Goal: Find contact information: Find contact information

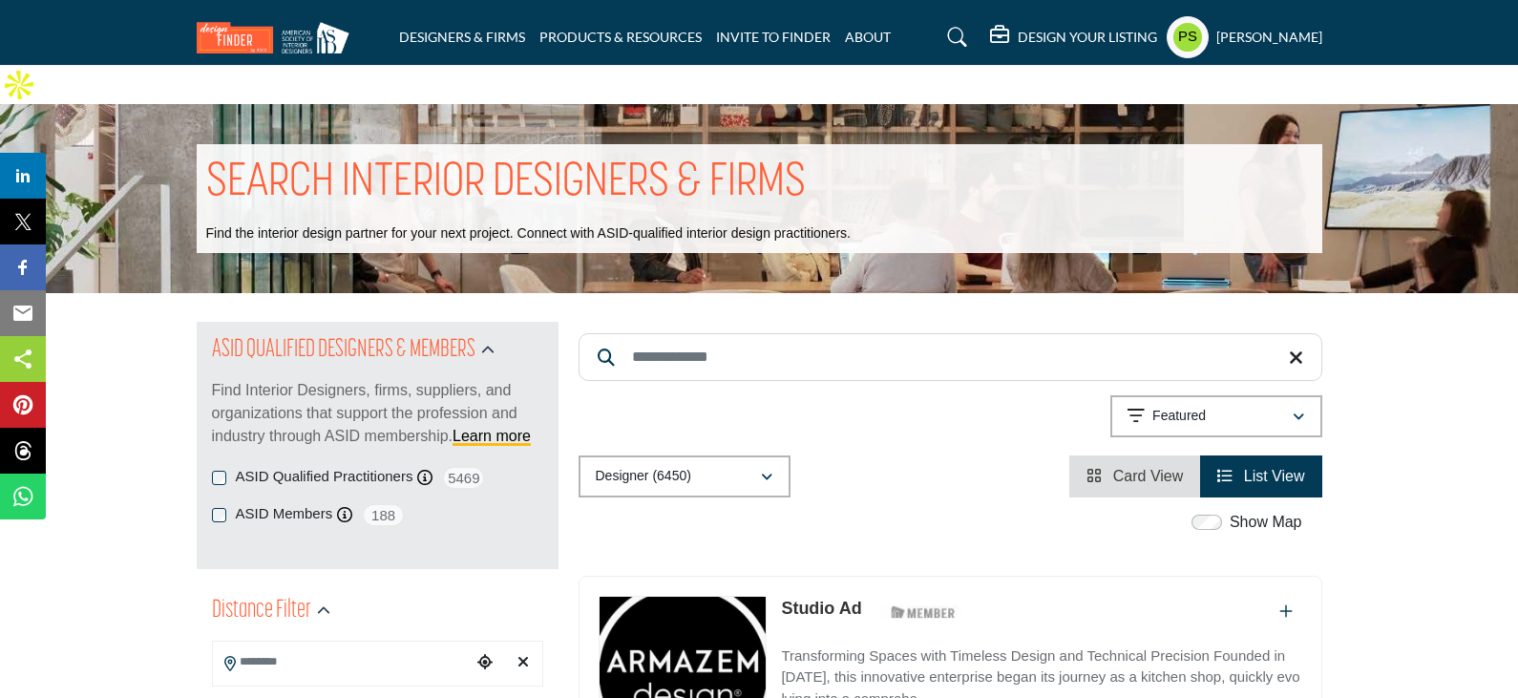
click at [679, 333] on input "Search Keyword" at bounding box center [950, 357] width 744 height 48
paste input "**********"
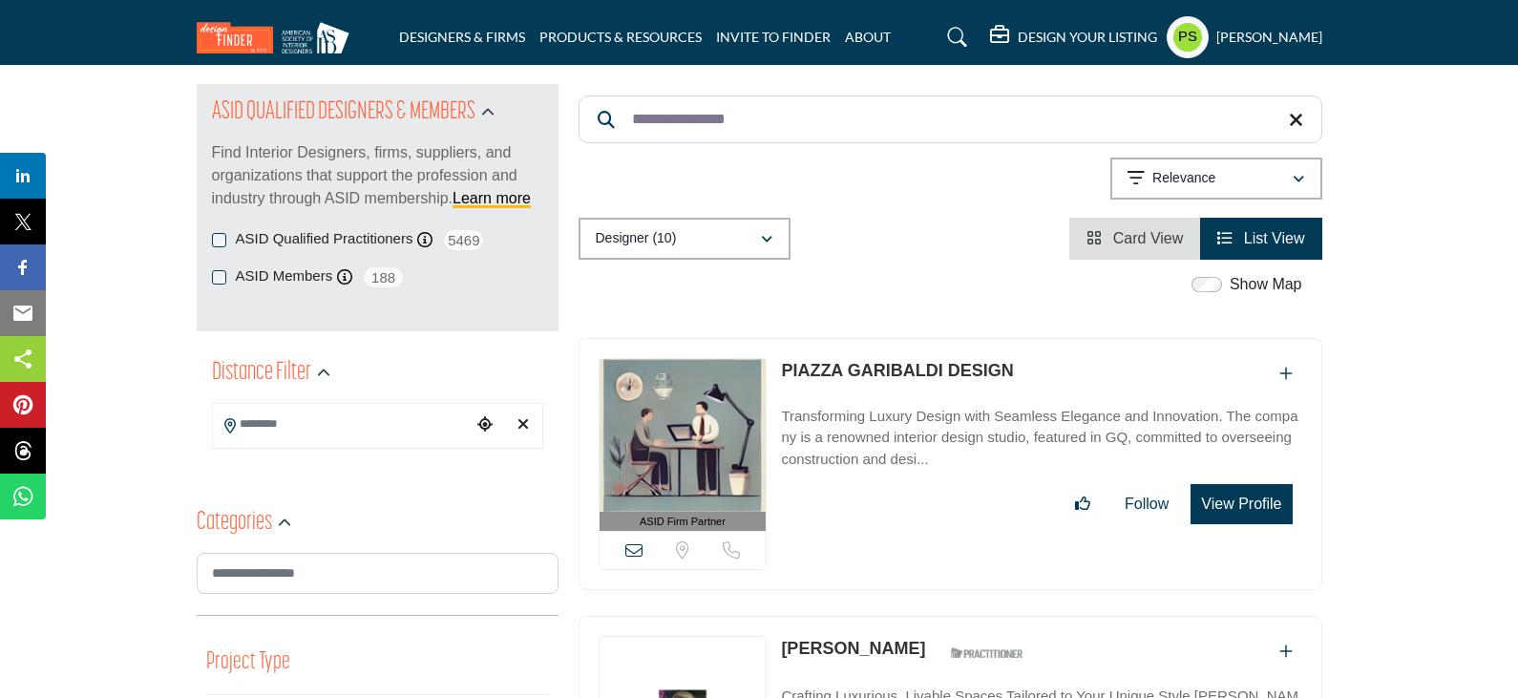
scroll to position [286, 0]
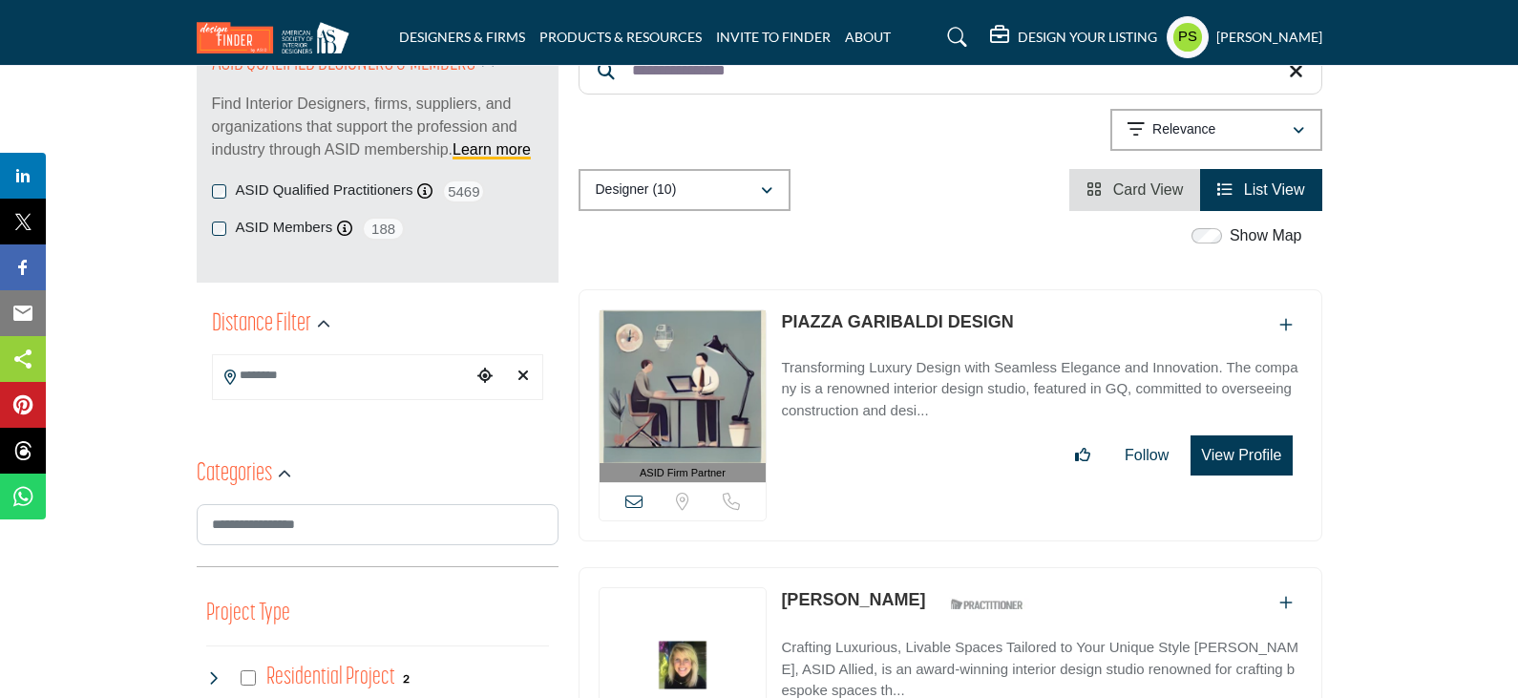
click at [858, 312] on link "PIAZZA GARIBALDI DESIGN" at bounding box center [897, 321] width 232 height 19
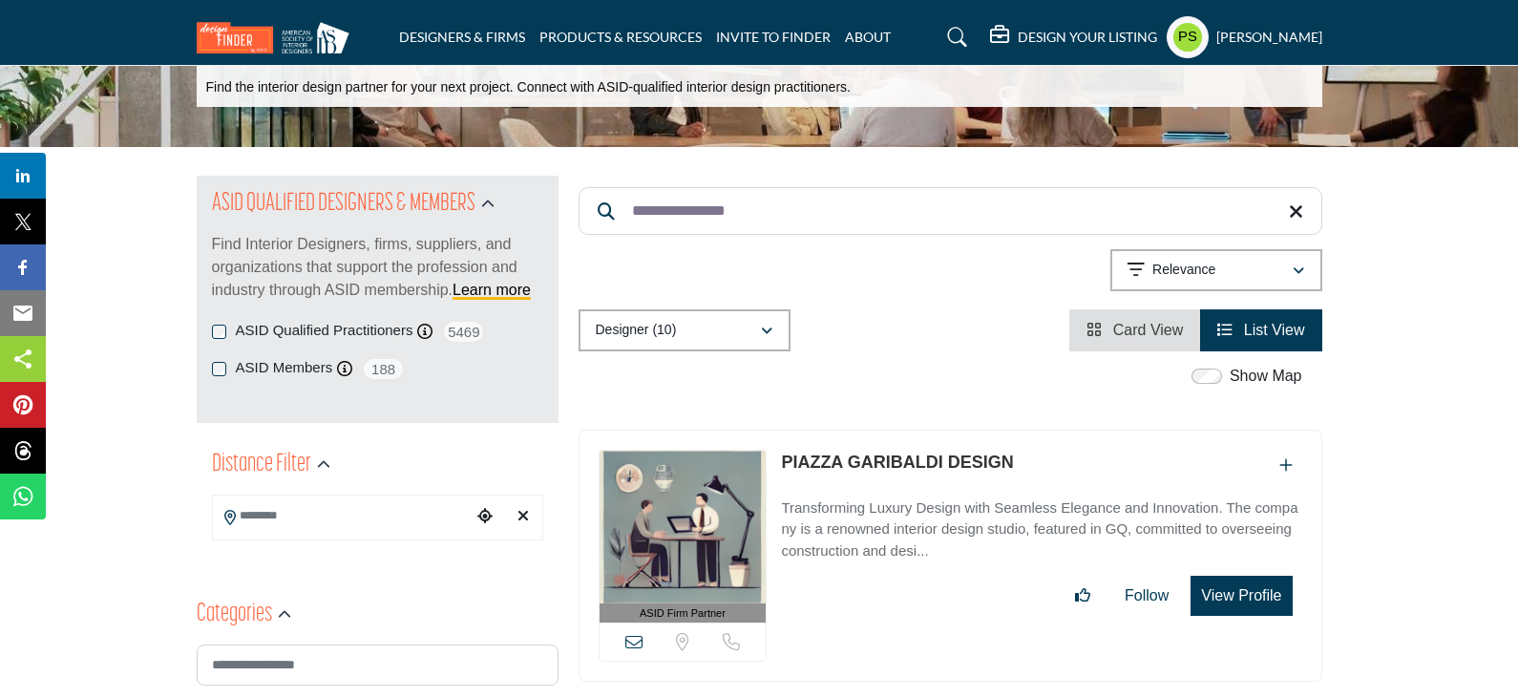
scroll to position [0, 0]
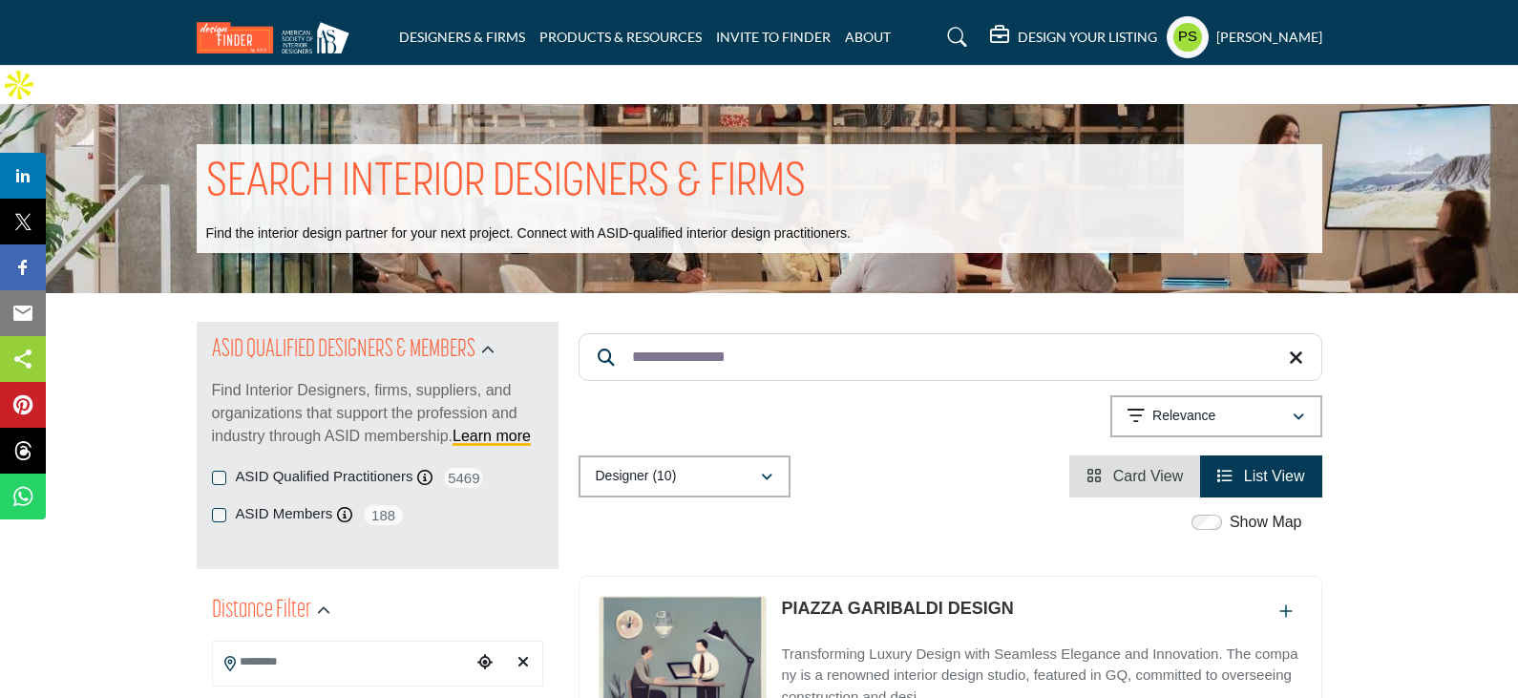
click at [792, 333] on input "**********" at bounding box center [950, 357] width 744 height 48
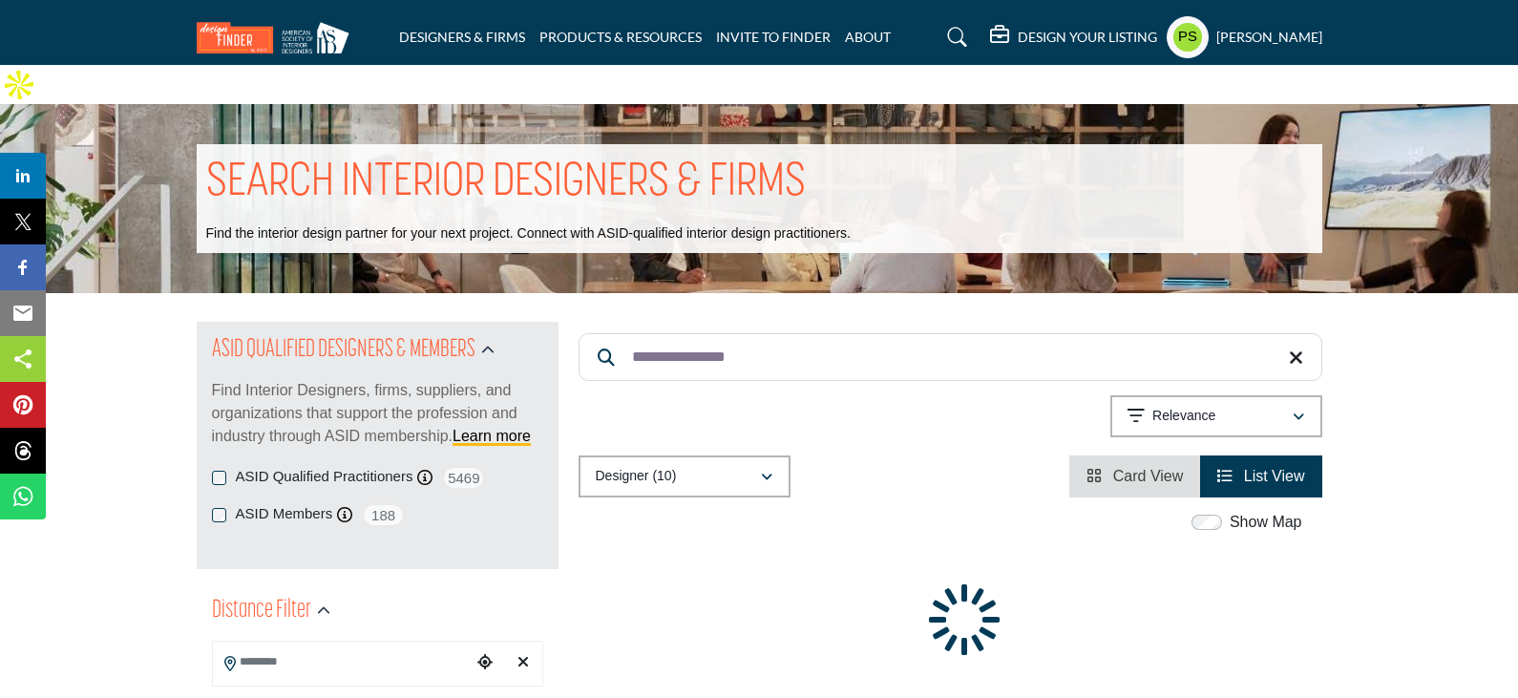
paste input "Search Keyword"
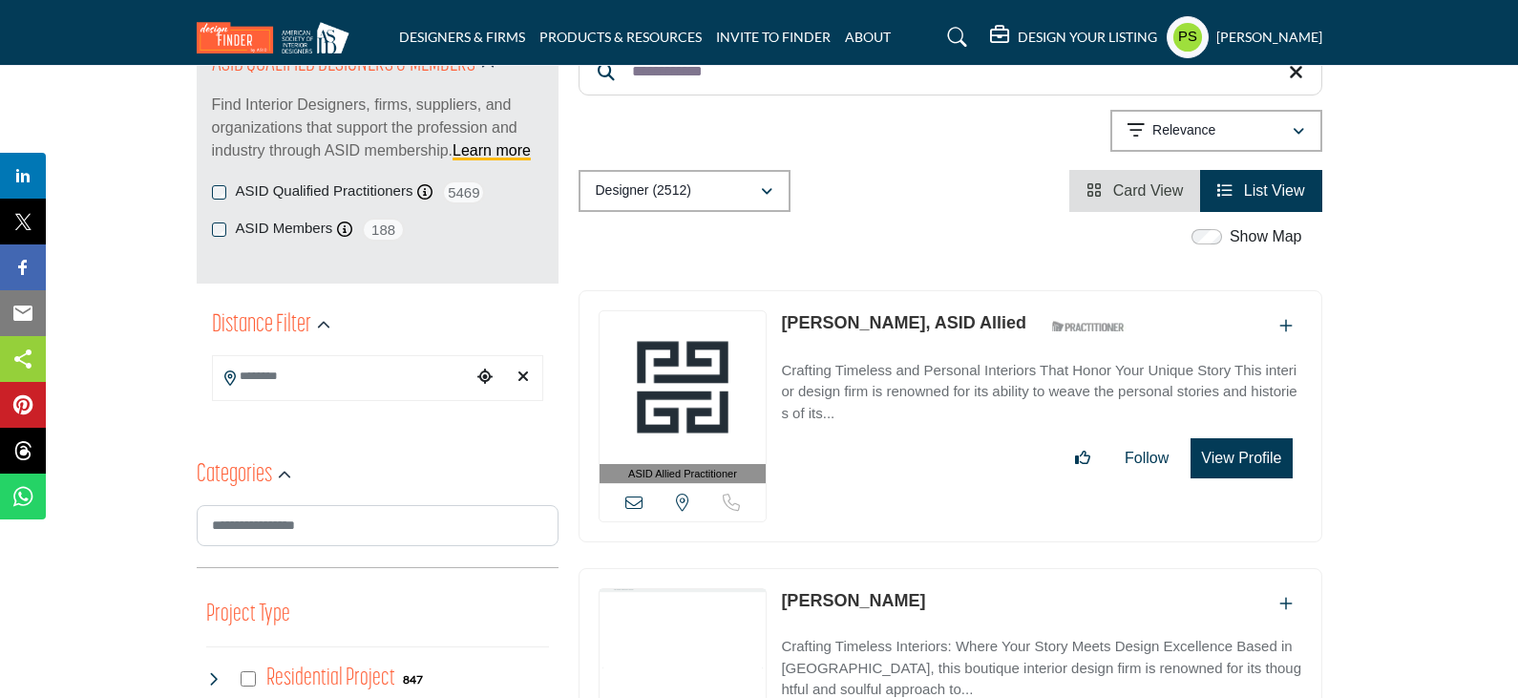
scroll to position [286, 0]
click at [858, 312] on link "[PERSON_NAME], ASID Allied" at bounding box center [903, 321] width 245 height 19
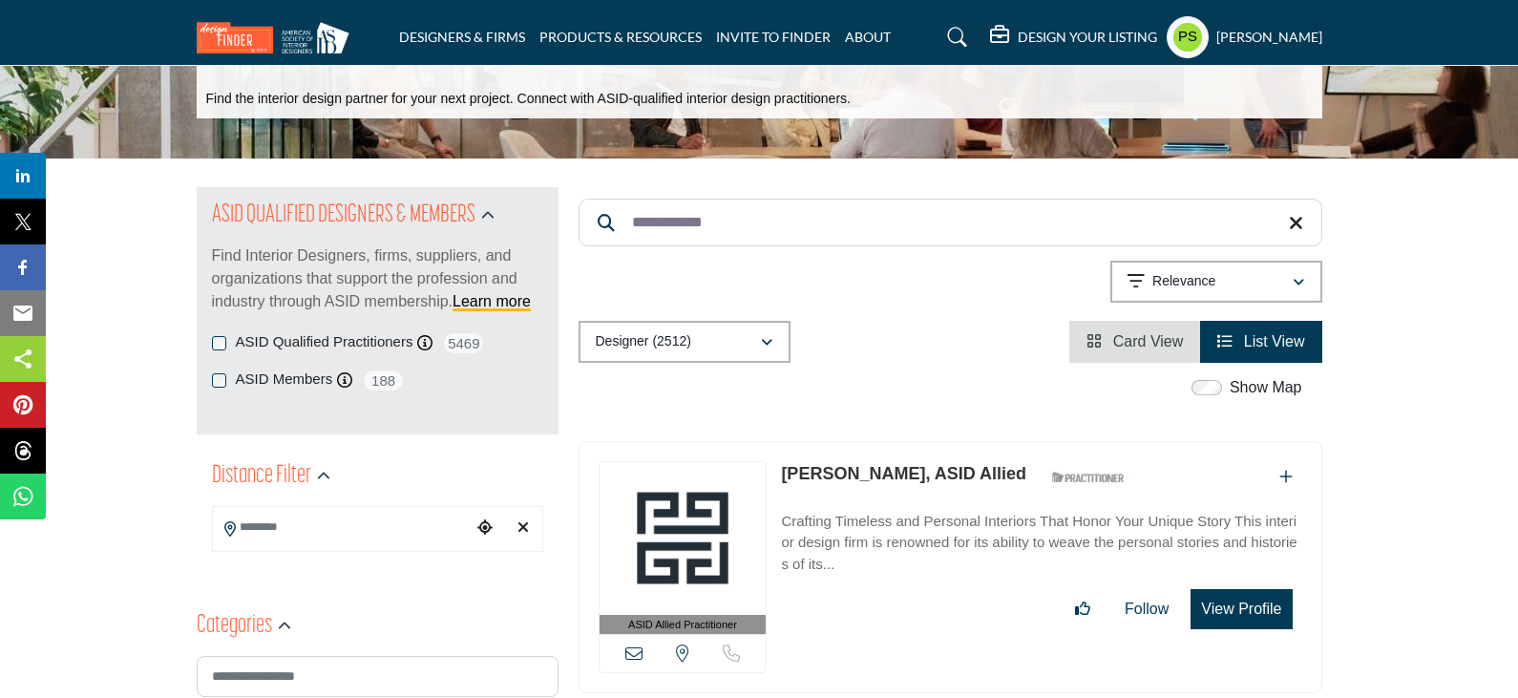
scroll to position [0, 0]
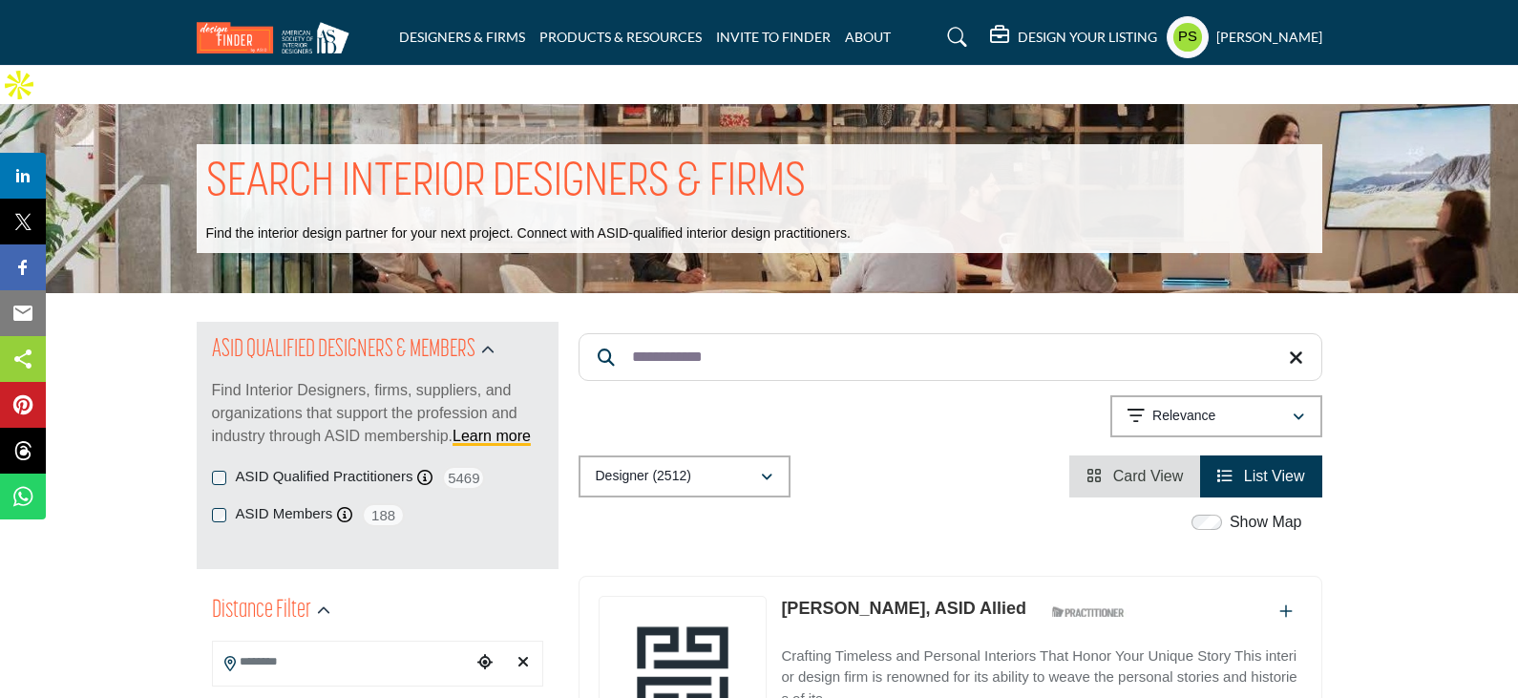
click at [780, 333] on input "**********" at bounding box center [950, 357] width 744 height 48
paste input "**"
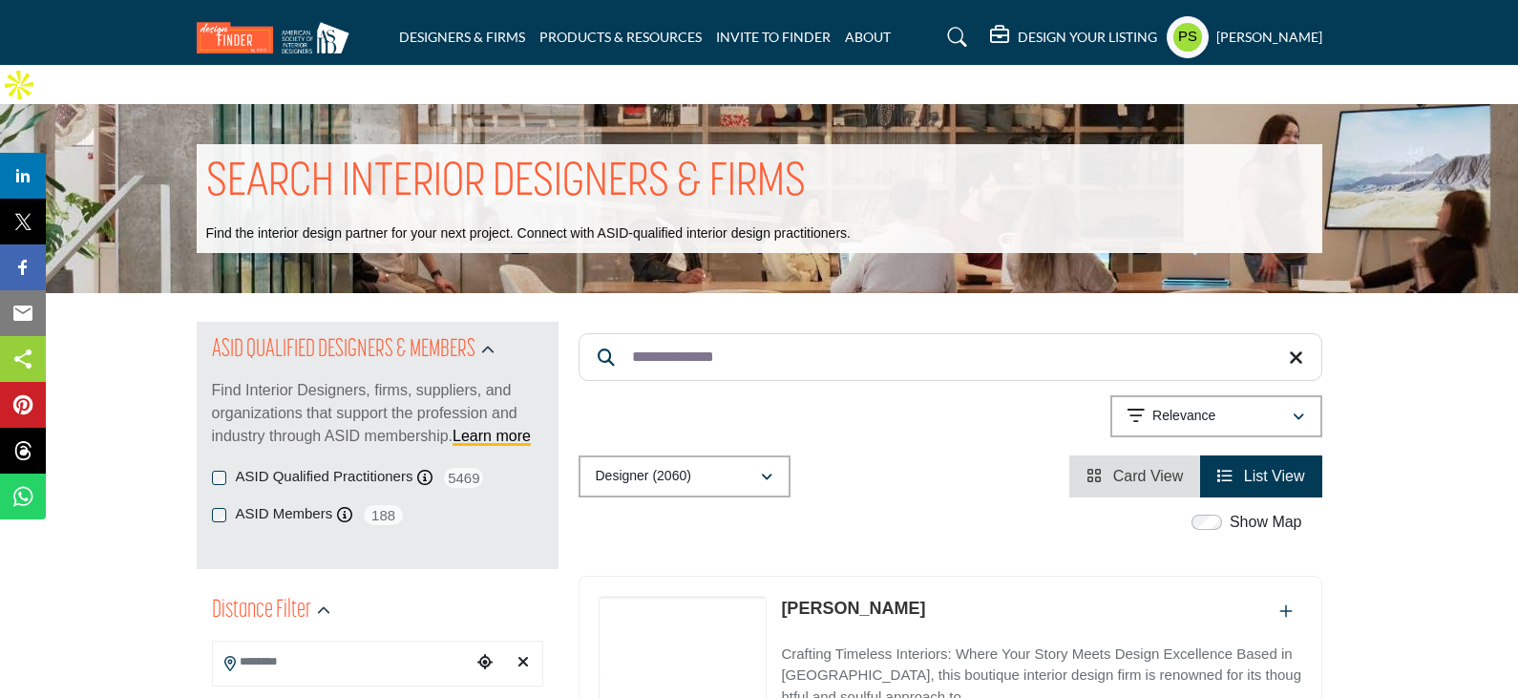
scroll to position [286, 0]
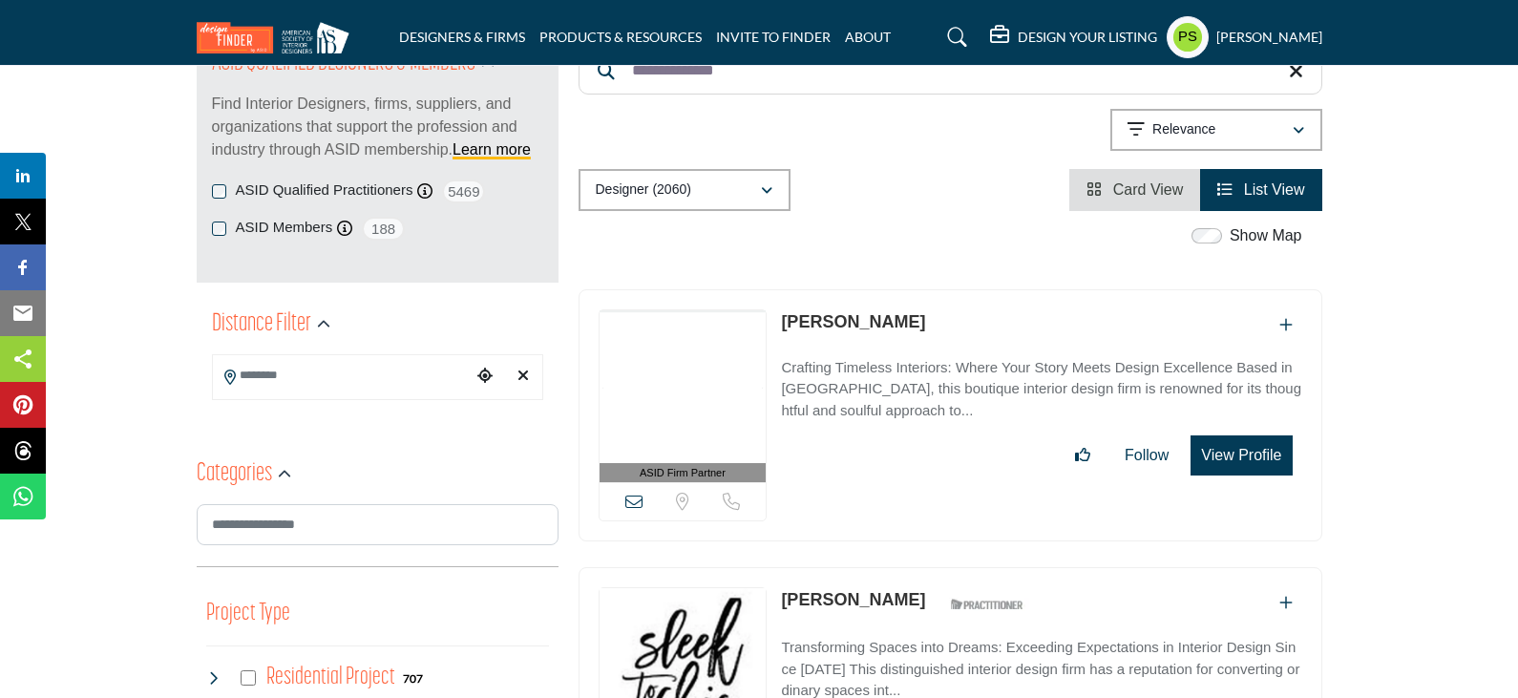
click at [829, 312] on link "[PERSON_NAME]" at bounding box center [853, 321] width 144 height 19
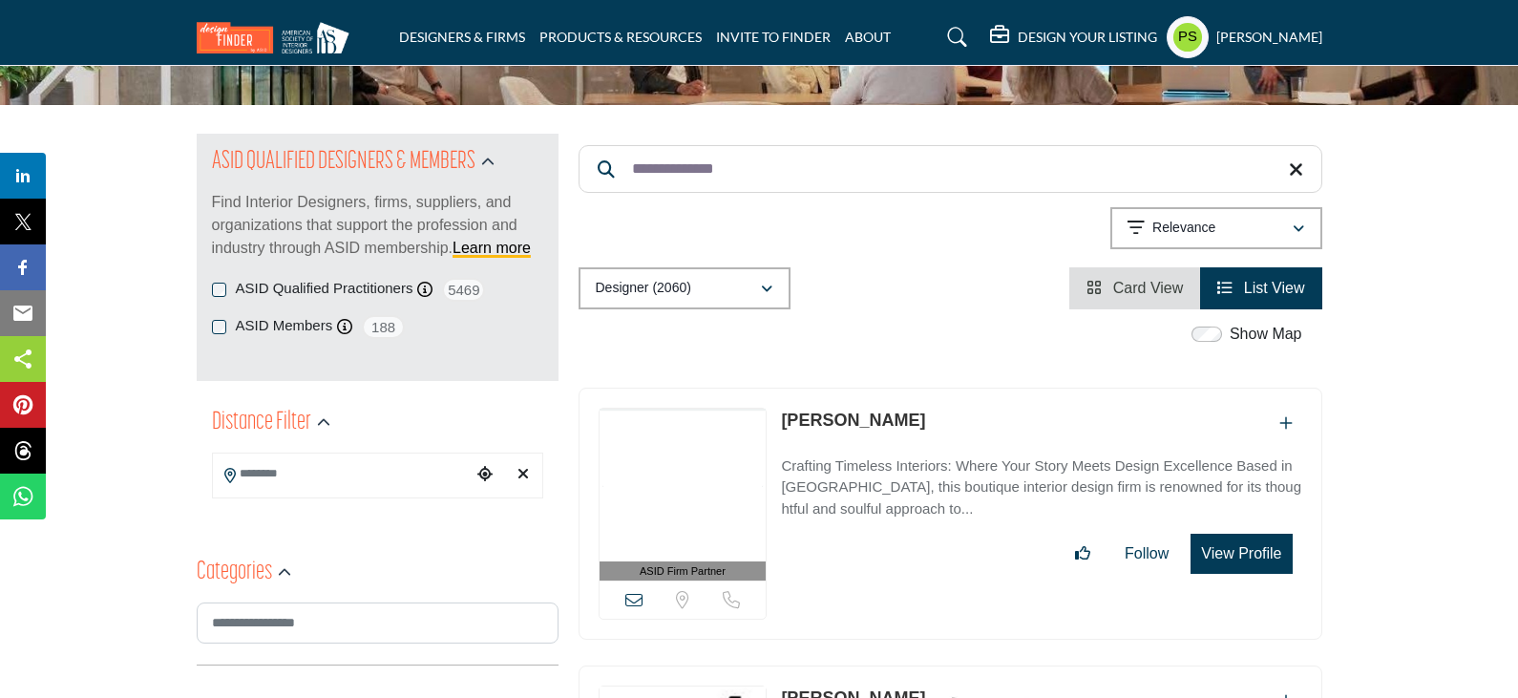
scroll to position [95, 0]
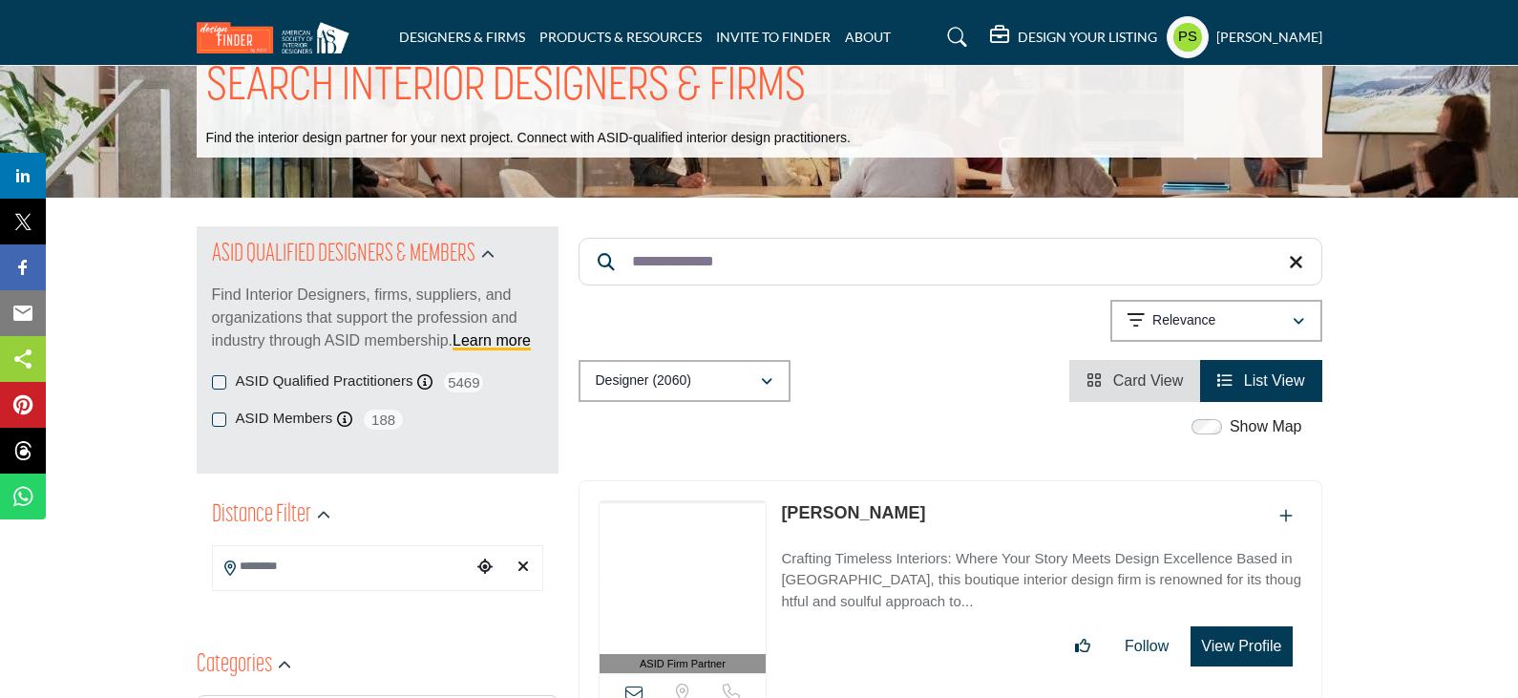
click at [778, 238] on input "**********" at bounding box center [950, 262] width 744 height 48
paste input "Search Keyword"
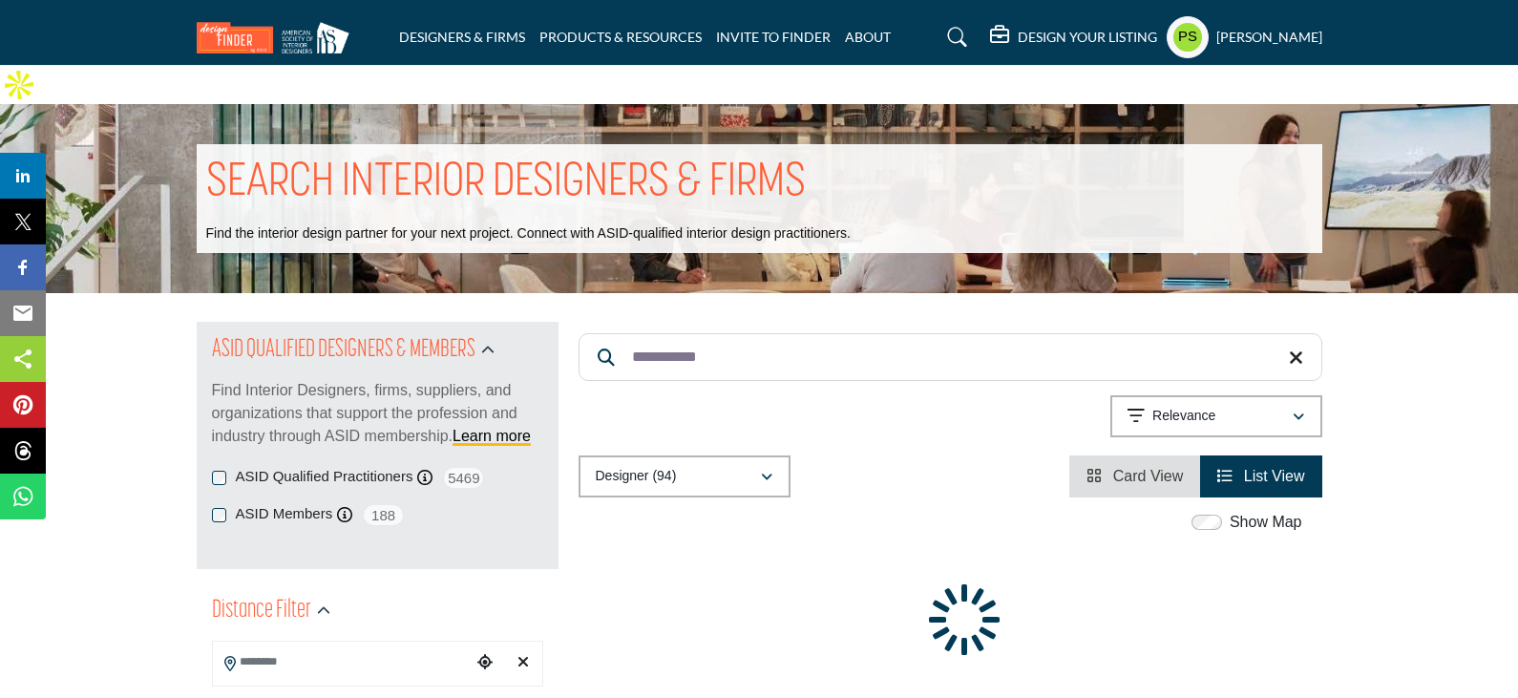
click at [757, 333] on input "**********" at bounding box center [950, 357] width 744 height 48
paste input "**********"
click at [757, 333] on input "**********" at bounding box center [950, 357] width 744 height 48
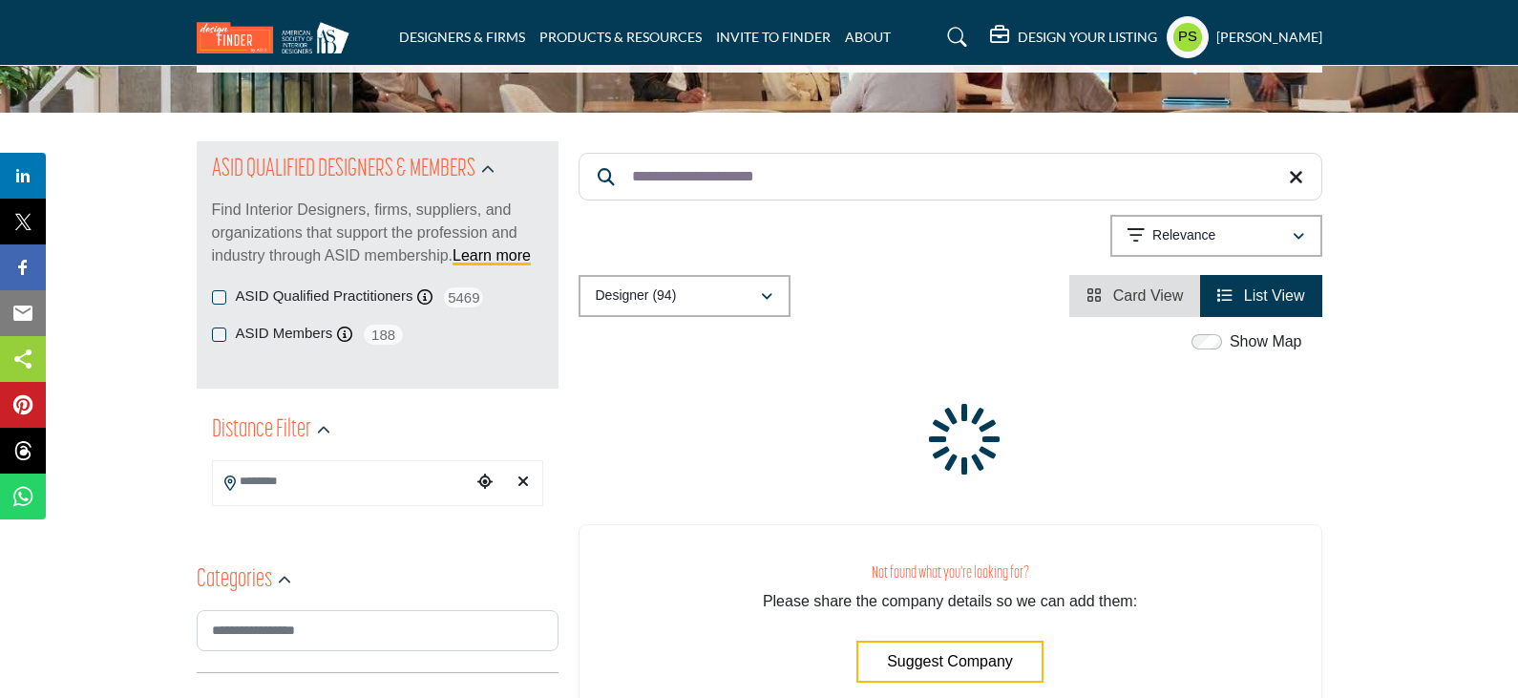
scroll to position [286, 0]
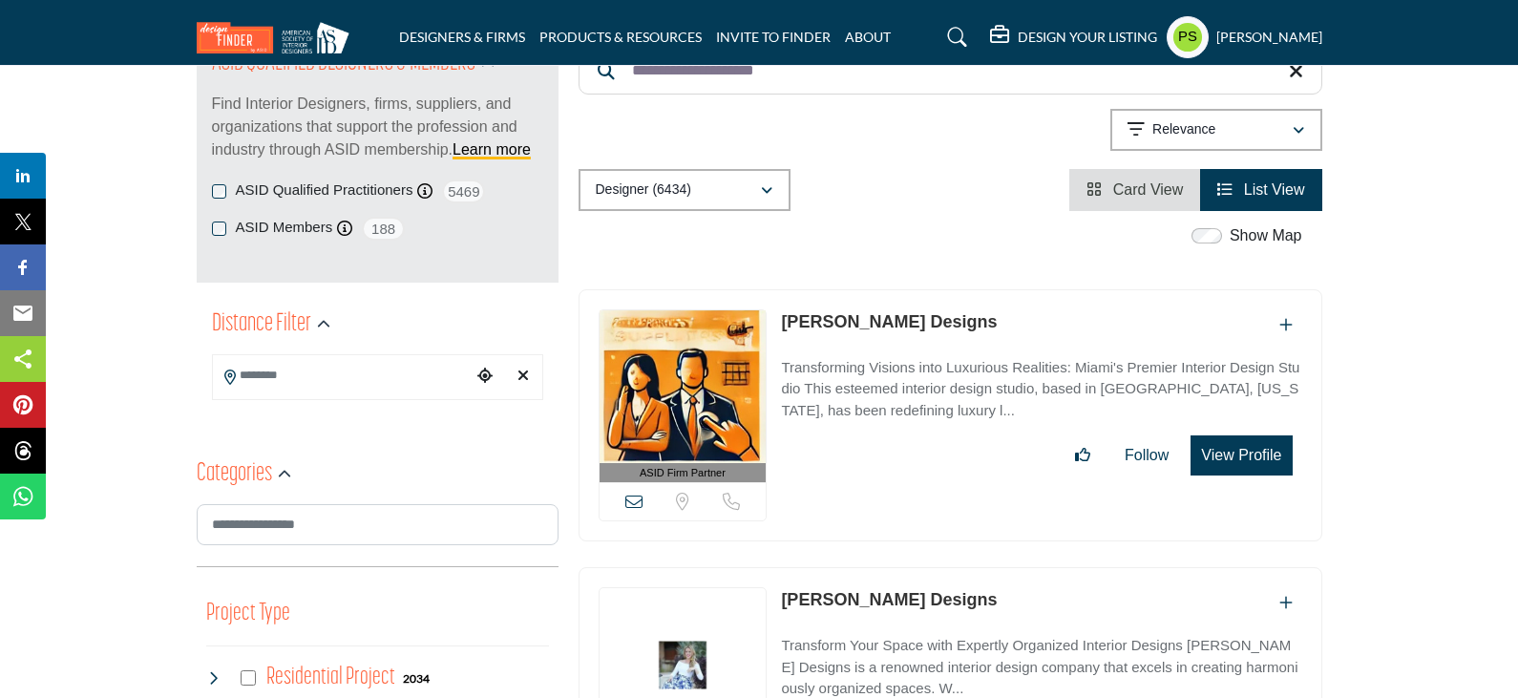
type input "**********"
click at [857, 312] on link "Sarah Z Designs" at bounding box center [889, 321] width 216 height 19
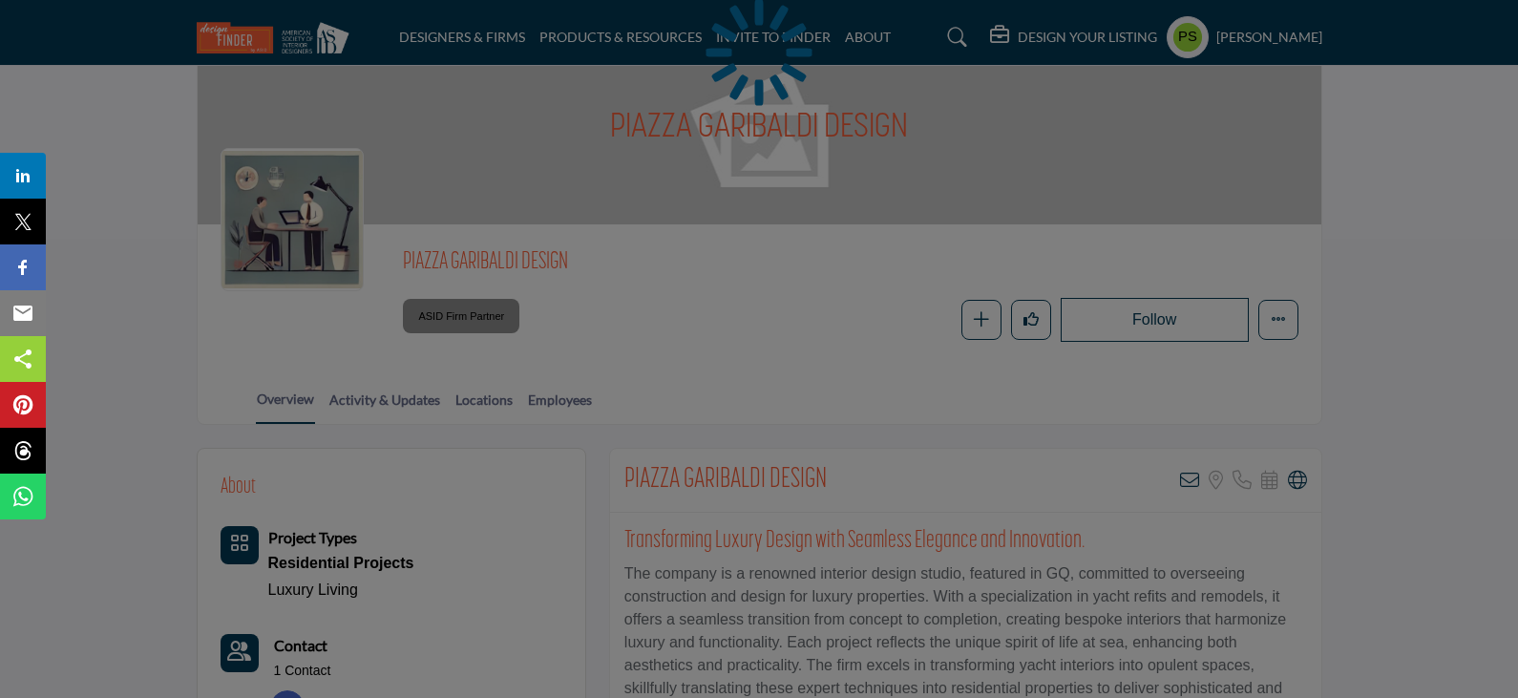
scroll to position [191, 0]
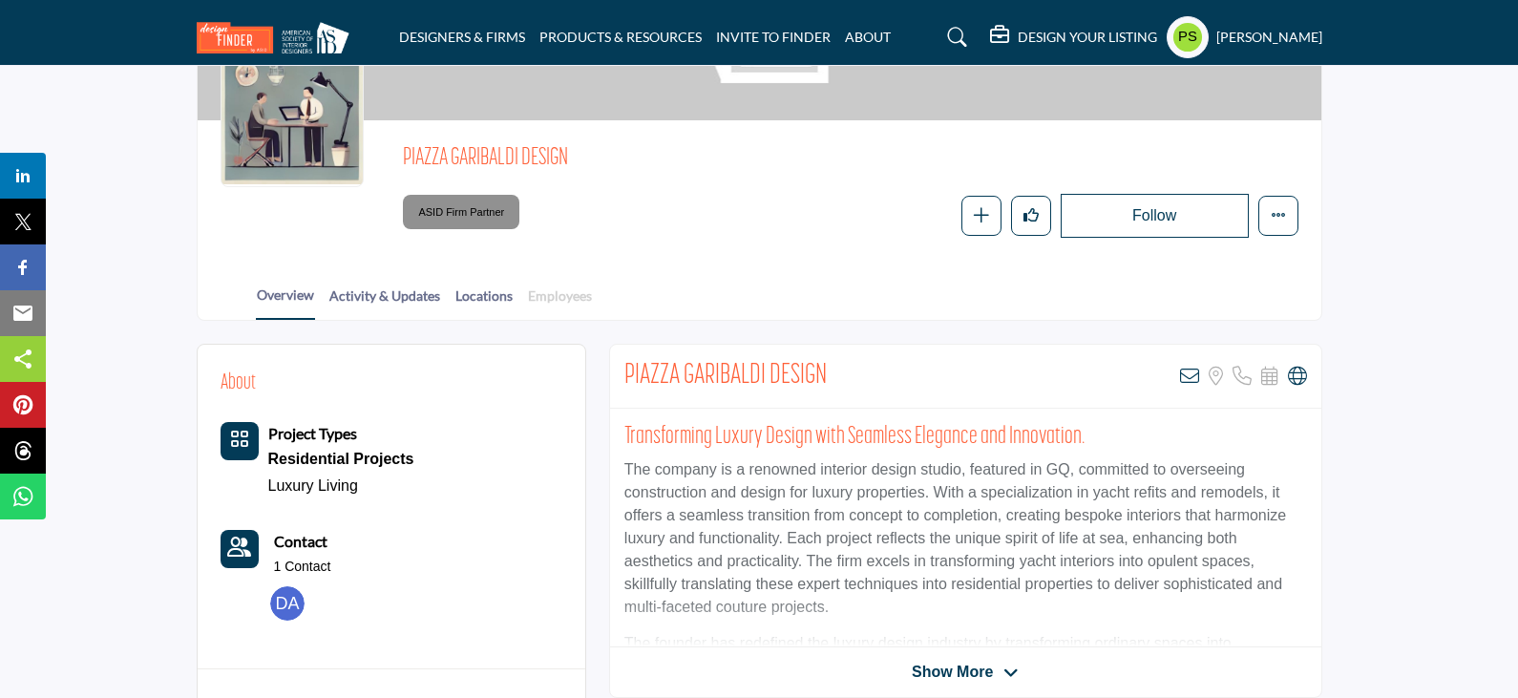
click at [562, 298] on link "Employees" at bounding box center [560, 301] width 66 height 33
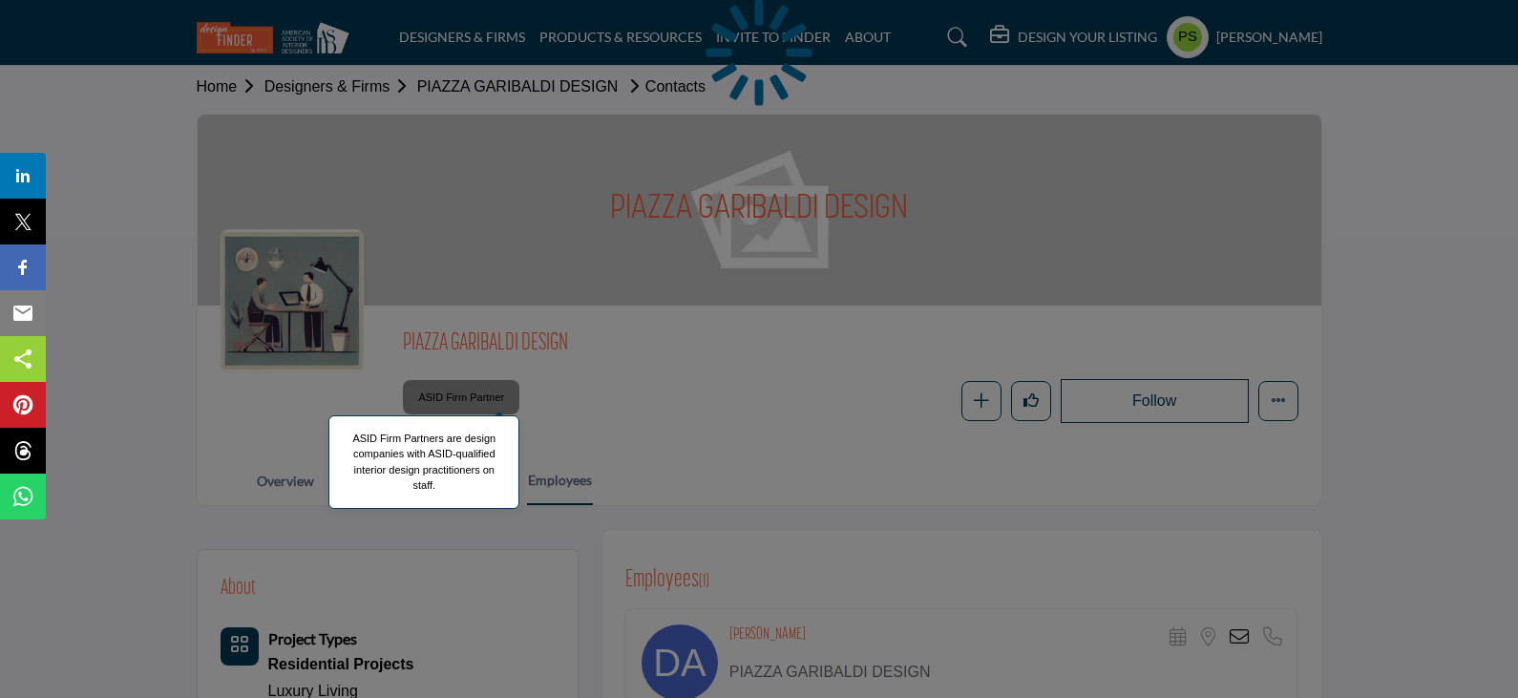
scroll to position [477, 0]
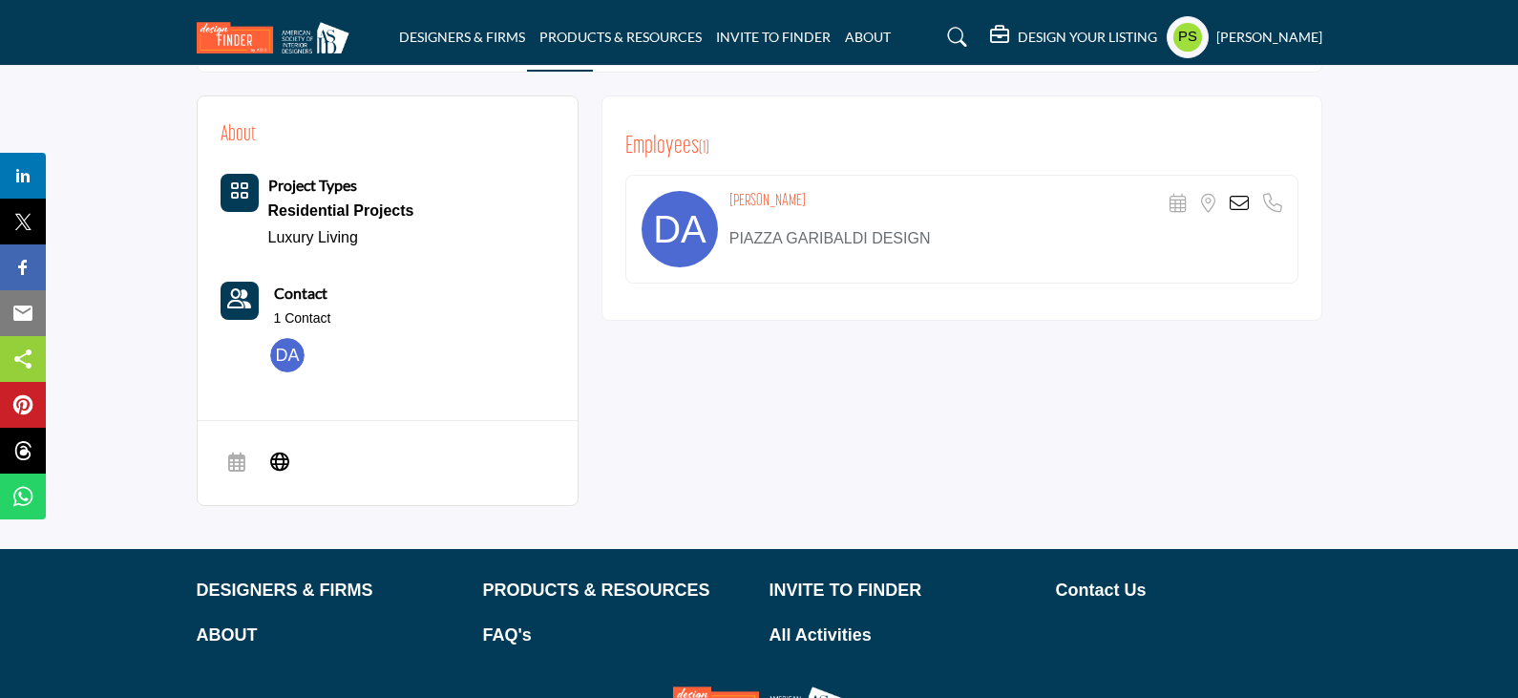
drag, startPoint x: 727, startPoint y: 163, endPoint x: 807, endPoint y: 158, distance: 79.4
click at [807, 175] on div "Denise Anderson Scheduler URL is currently unavailable for this contact. Locati…" at bounding box center [961, 229] width 673 height 109
copy h4 "Denise Anderson"
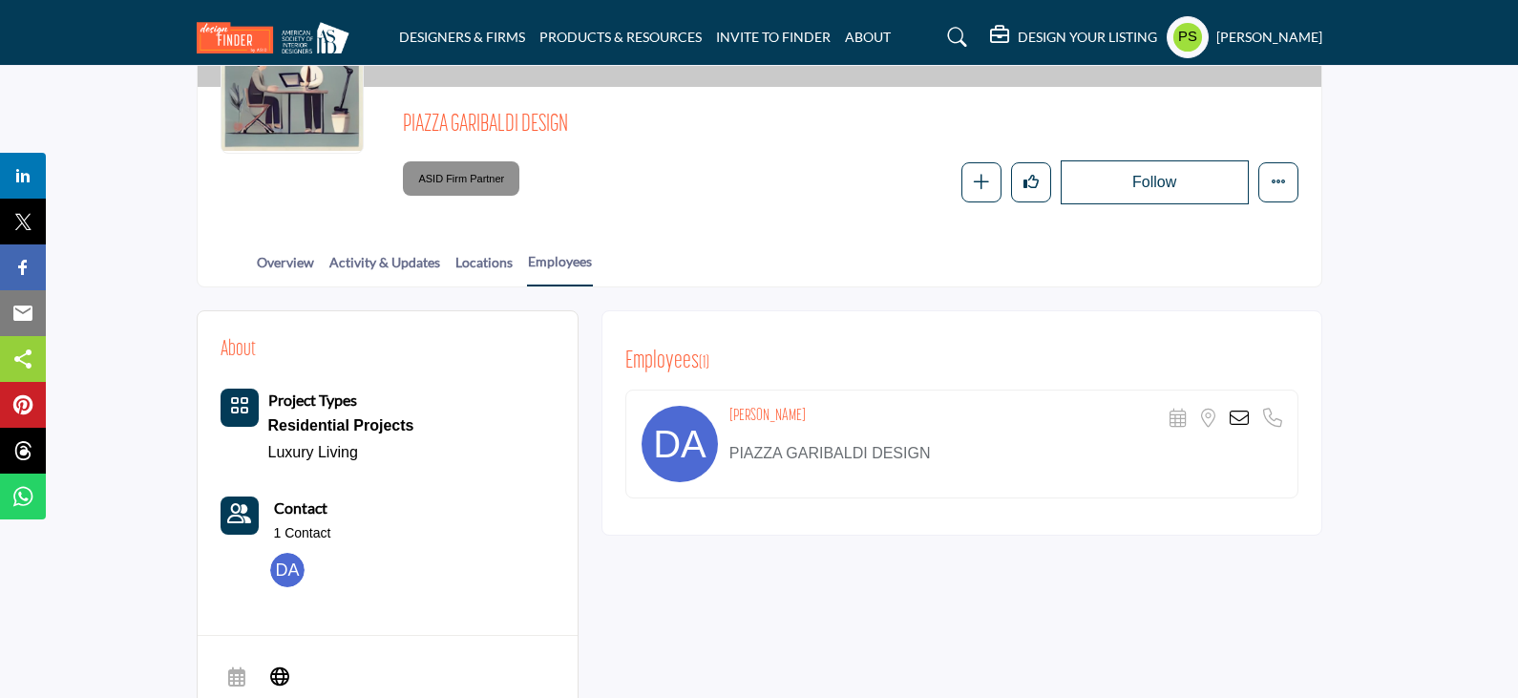
scroll to position [286, 0]
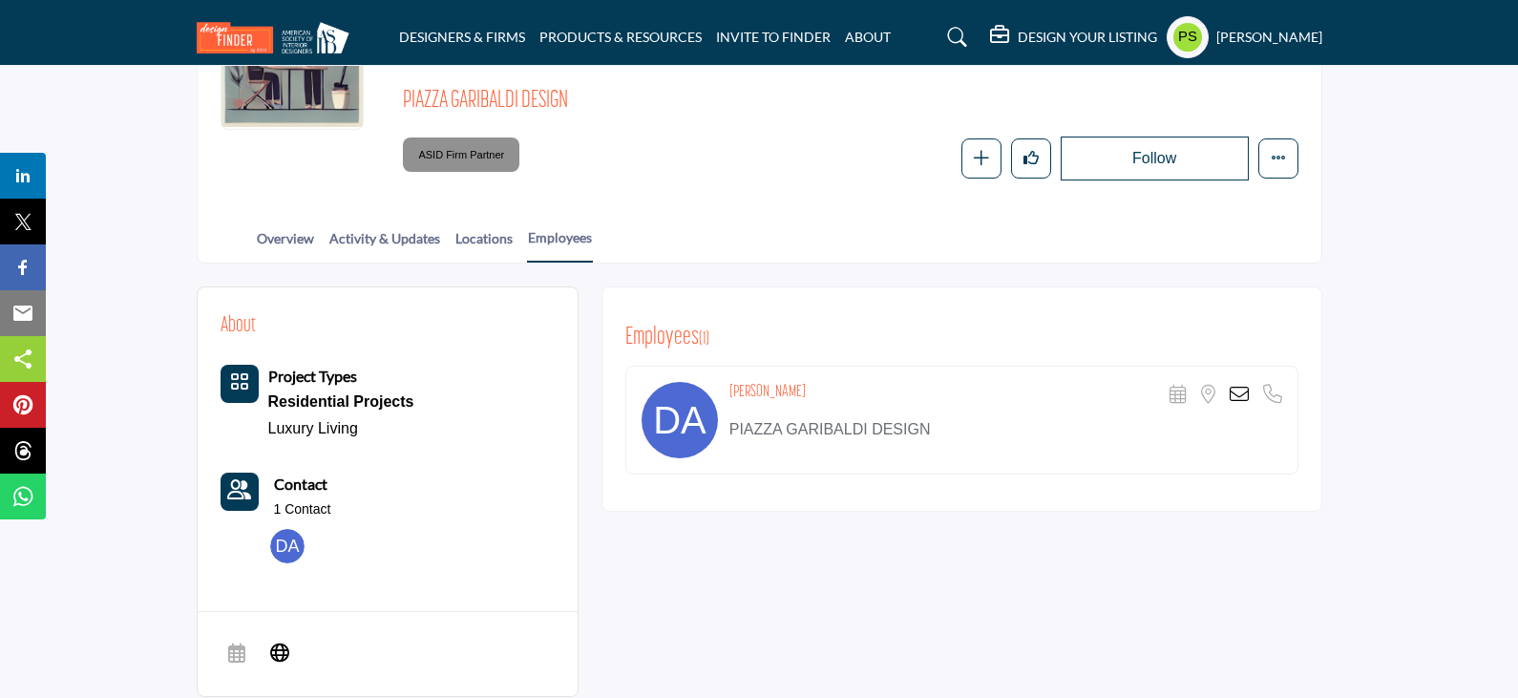
click at [861, 428] on div "Denise Anderson Scheduler URL is currently unavailable for this contact. Locati…" at bounding box center [961, 420] width 673 height 109
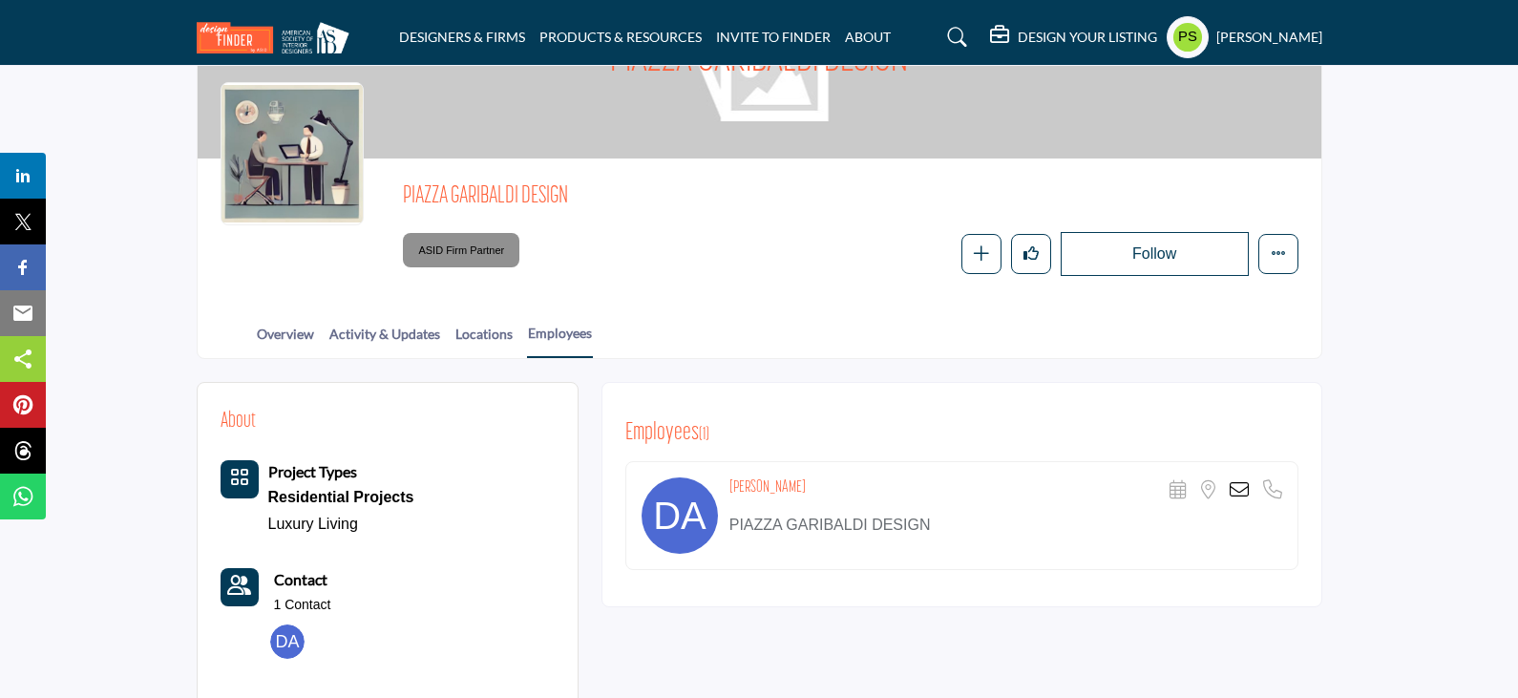
drag, startPoint x: 405, startPoint y: 153, endPoint x: 599, endPoint y: 151, distance: 194.7
click at [599, 181] on span "PIAZZA GARIBALDI DESIGN" at bounding box center [618, 197] width 431 height 32
copy span "PIAZZA GARIBALDI DESIGN"
click at [1234, 480] on icon at bounding box center [1238, 489] width 19 height 19
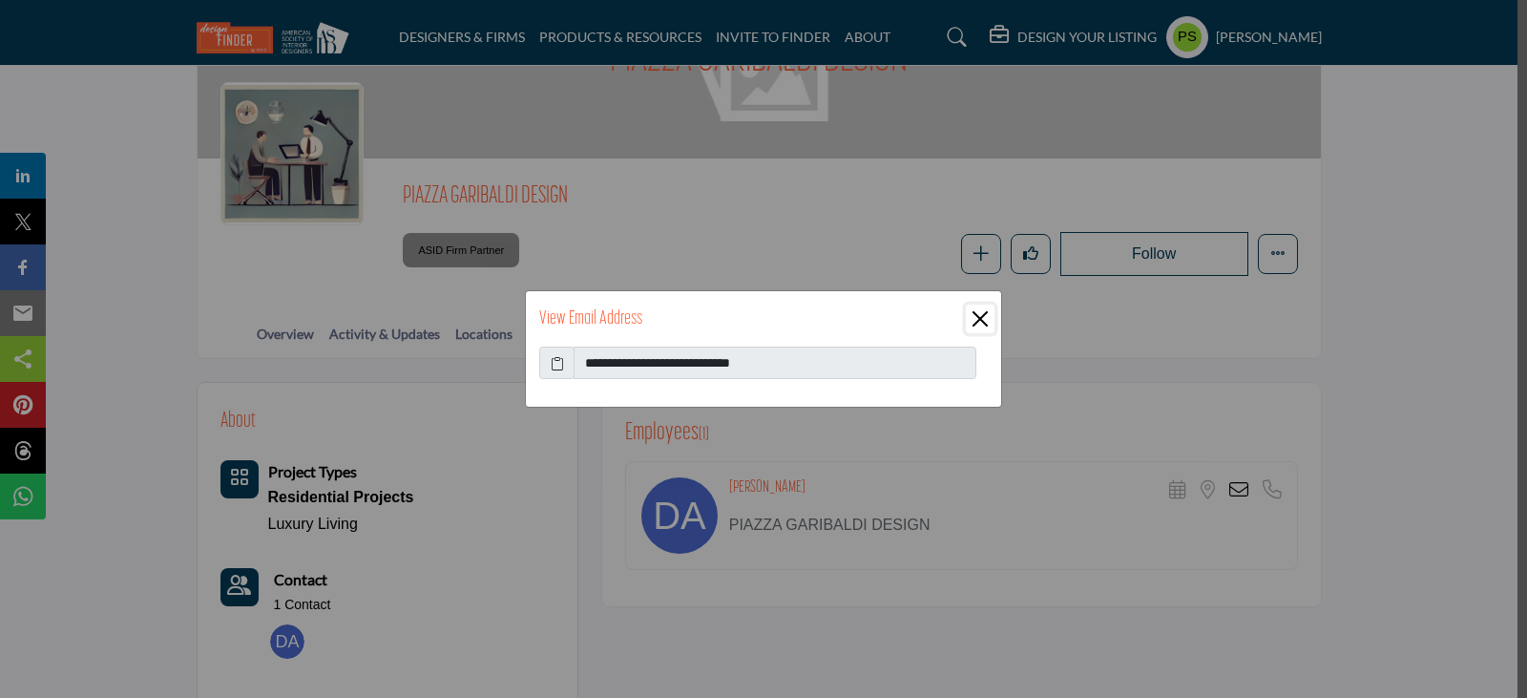
click at [977, 315] on button "Close" at bounding box center [980, 319] width 29 height 29
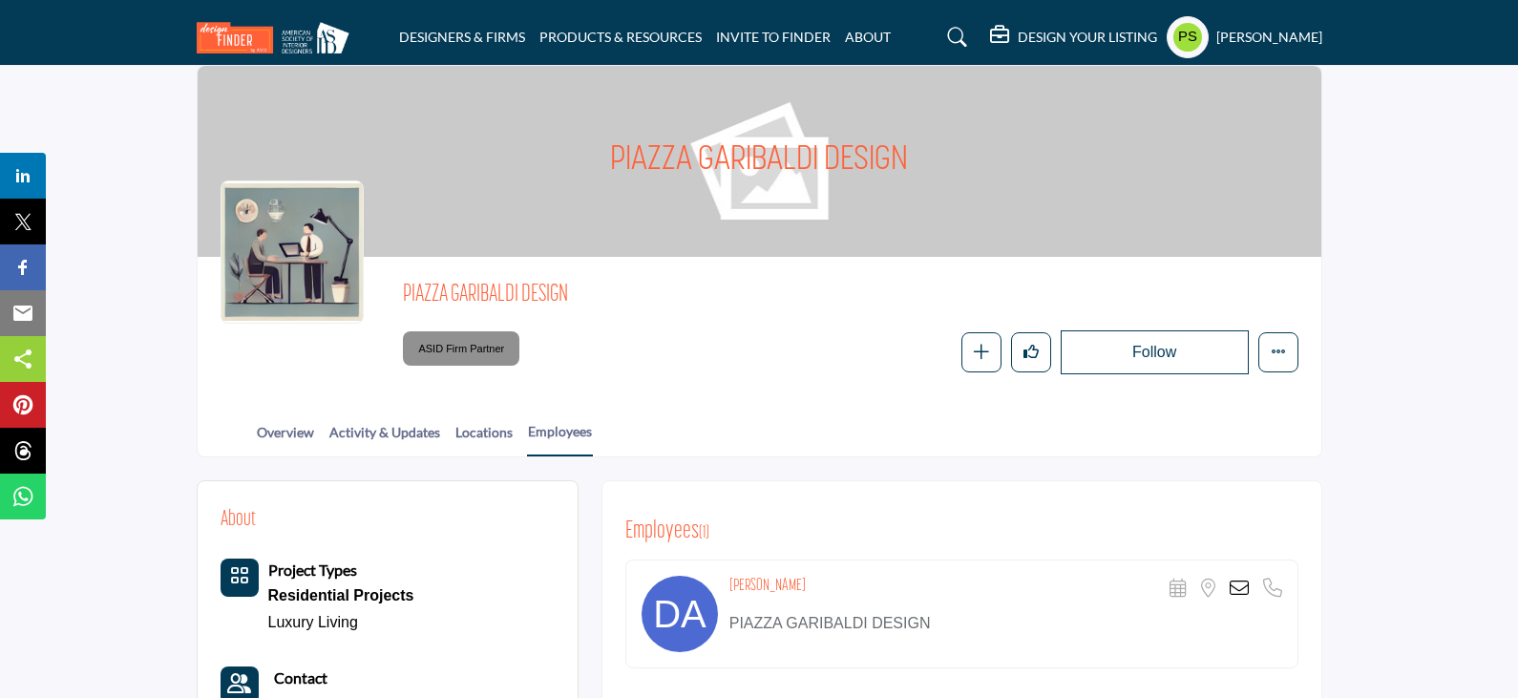
scroll to position [92, 0]
drag, startPoint x: 725, startPoint y: 542, endPoint x: 810, endPoint y: 535, distance: 85.3
click at [810, 560] on div "Denise Anderson Scheduler URL is currently unavailable for this contact. Locati…" at bounding box center [961, 614] width 673 height 109
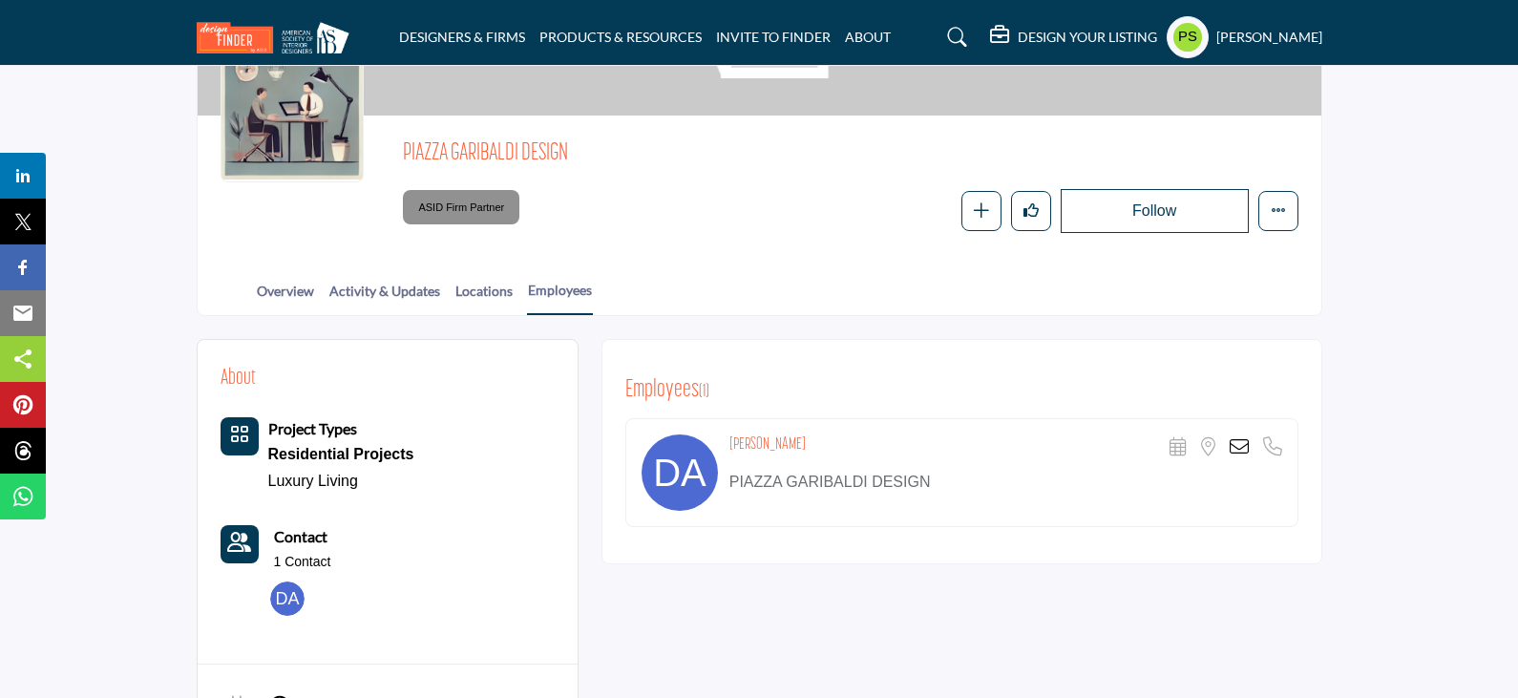
scroll to position [378, 0]
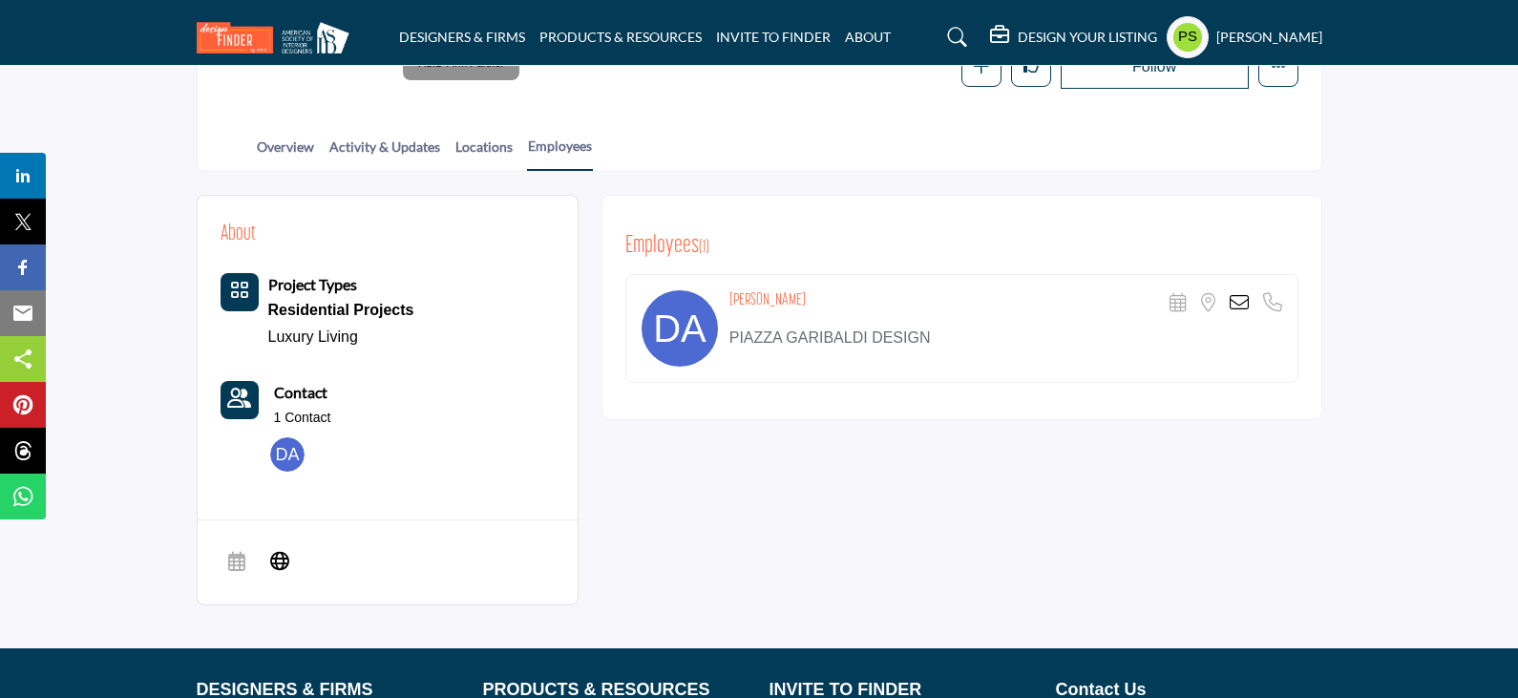
click at [587, 415] on div "About Project Types Residential Projects Luxury Living Contact" at bounding box center [759, 410] width 1125 height 431
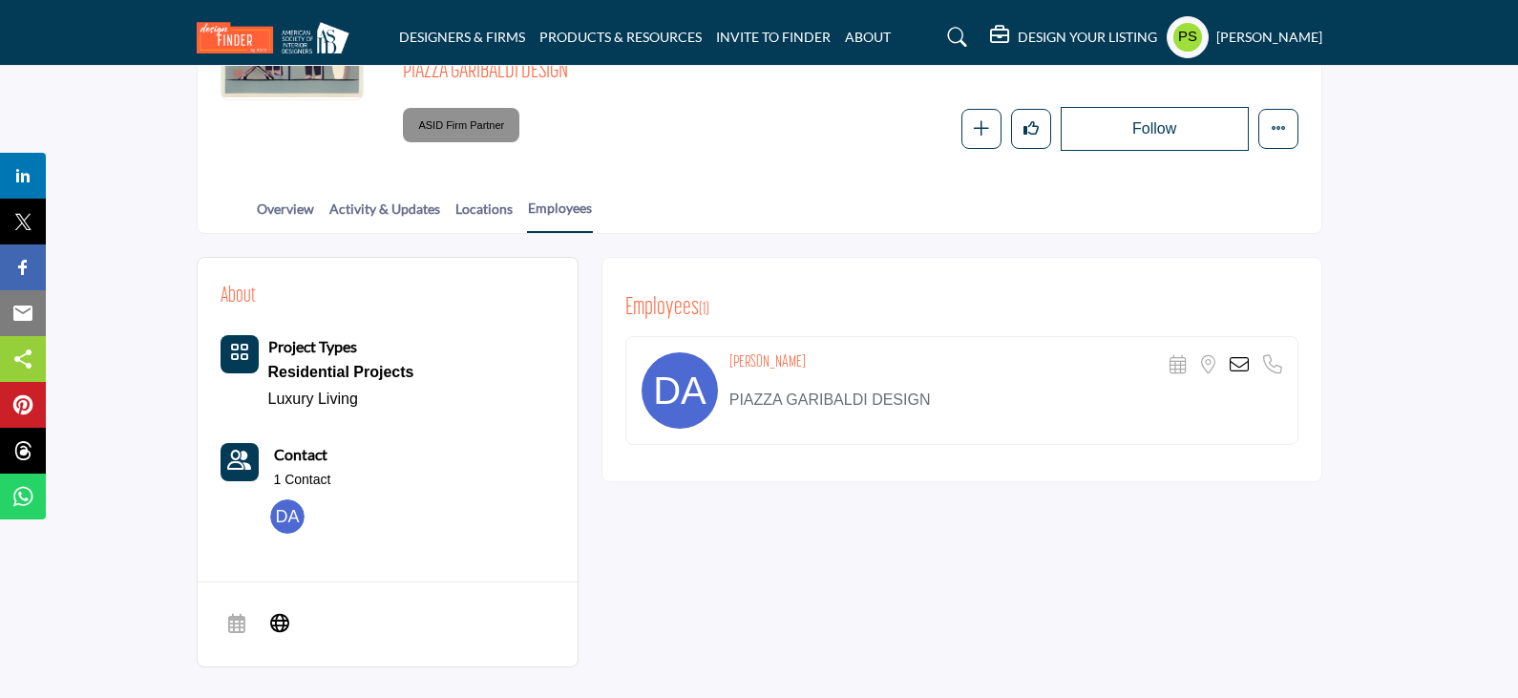
scroll to position [283, 0]
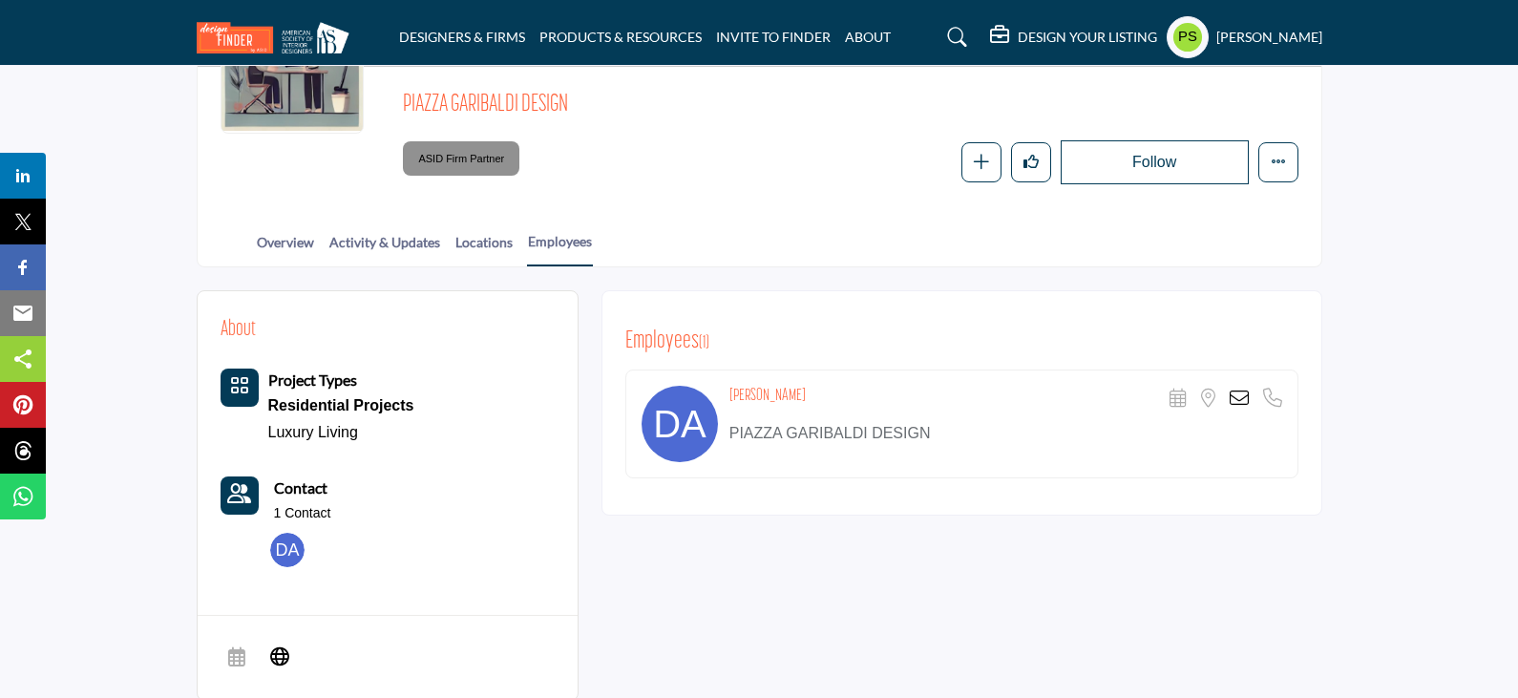
click at [734, 386] on h4 "Denise Anderson" at bounding box center [767, 396] width 76 height 20
drag, startPoint x: 733, startPoint y: 354, endPoint x: 864, endPoint y: 341, distance: 131.5
click at [864, 369] on div "Denise Anderson Scheduler URL is currently unavailable for this contact. Locati…" at bounding box center [961, 423] width 673 height 109
click at [529, 431] on div "About Project Types Residential Projects Luxury Living Contact" at bounding box center [388, 445] width 334 height 262
drag, startPoint x: 726, startPoint y: 357, endPoint x: 972, endPoint y: 358, distance: 245.3
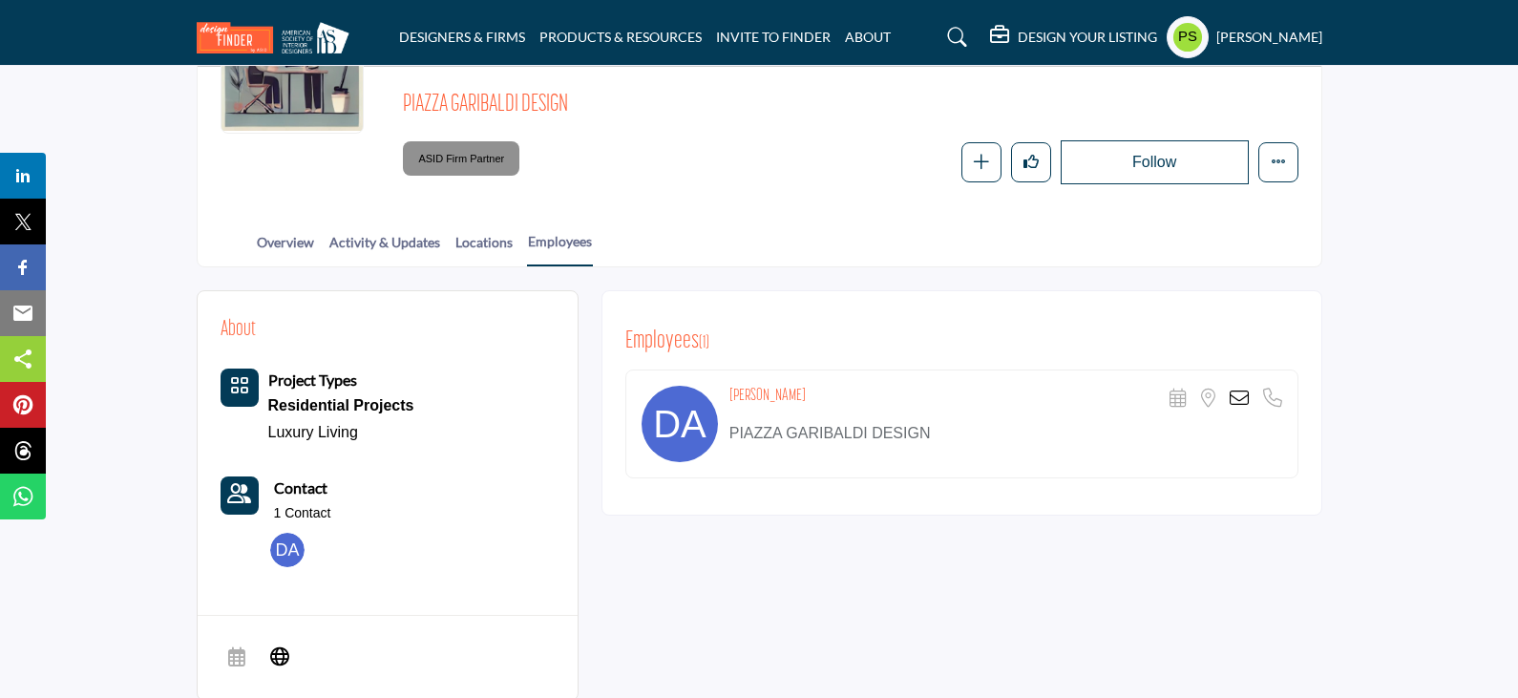
click at [972, 369] on div "Denise Anderson Scheduler URL is currently unavailable for this contact. Locati…" at bounding box center [961, 423] width 673 height 109
click at [772, 386] on h4 "Denise Anderson" at bounding box center [767, 396] width 76 height 20
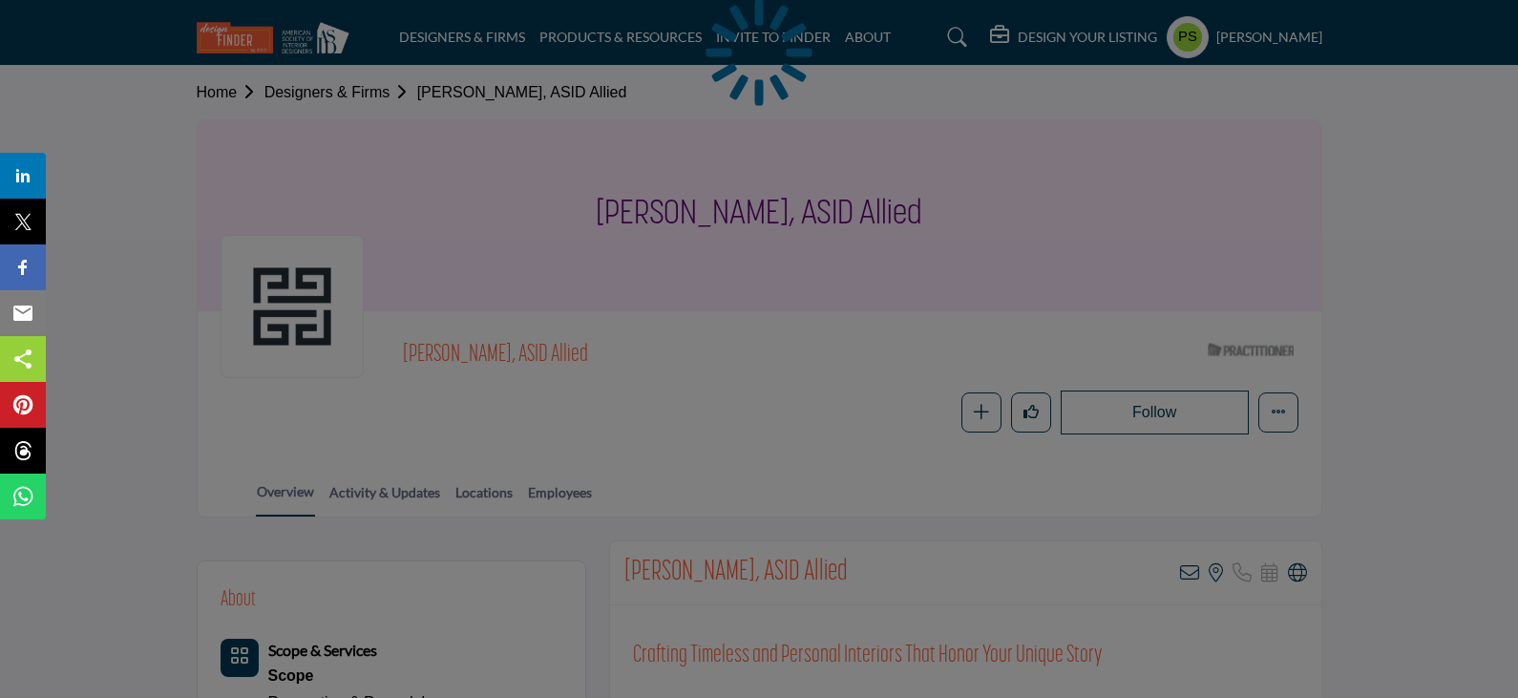
scroll to position [286, 0]
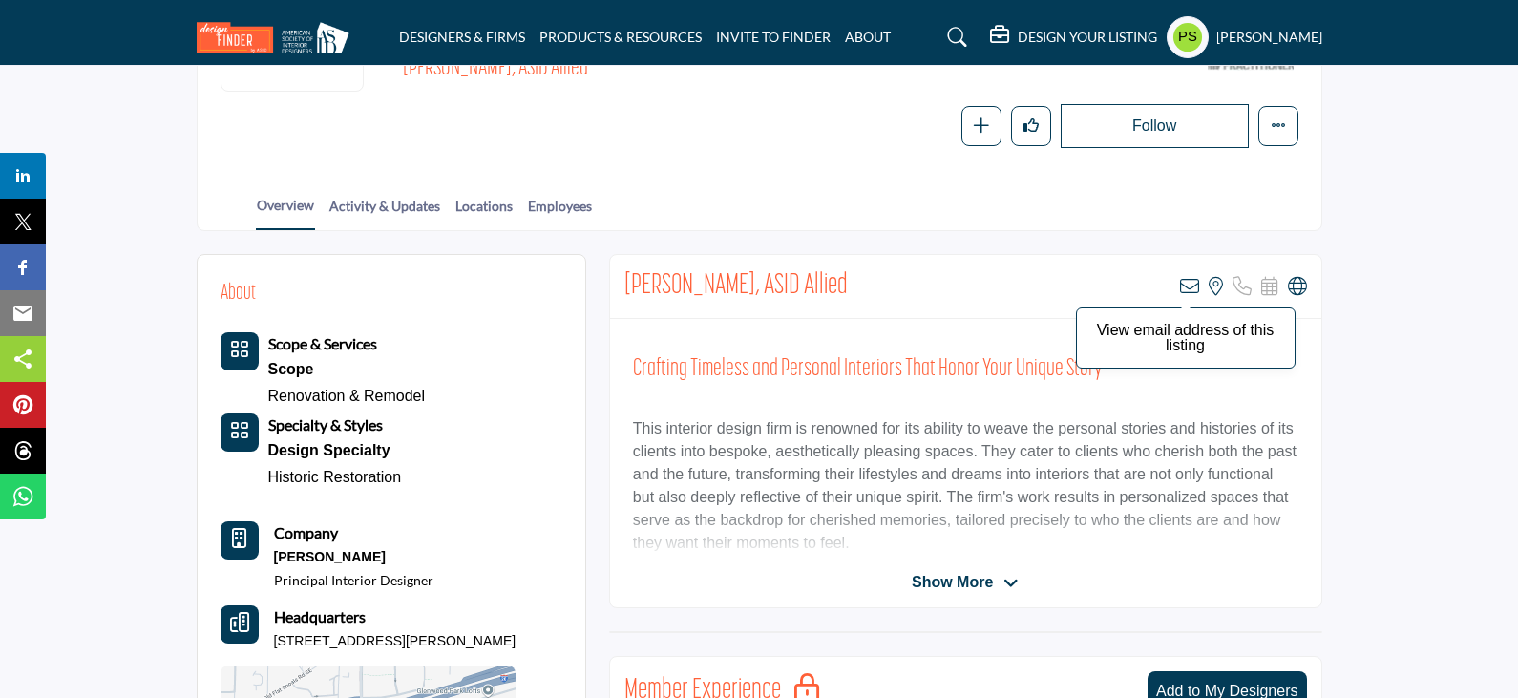
click at [1188, 290] on icon at bounding box center [1189, 286] width 19 height 19
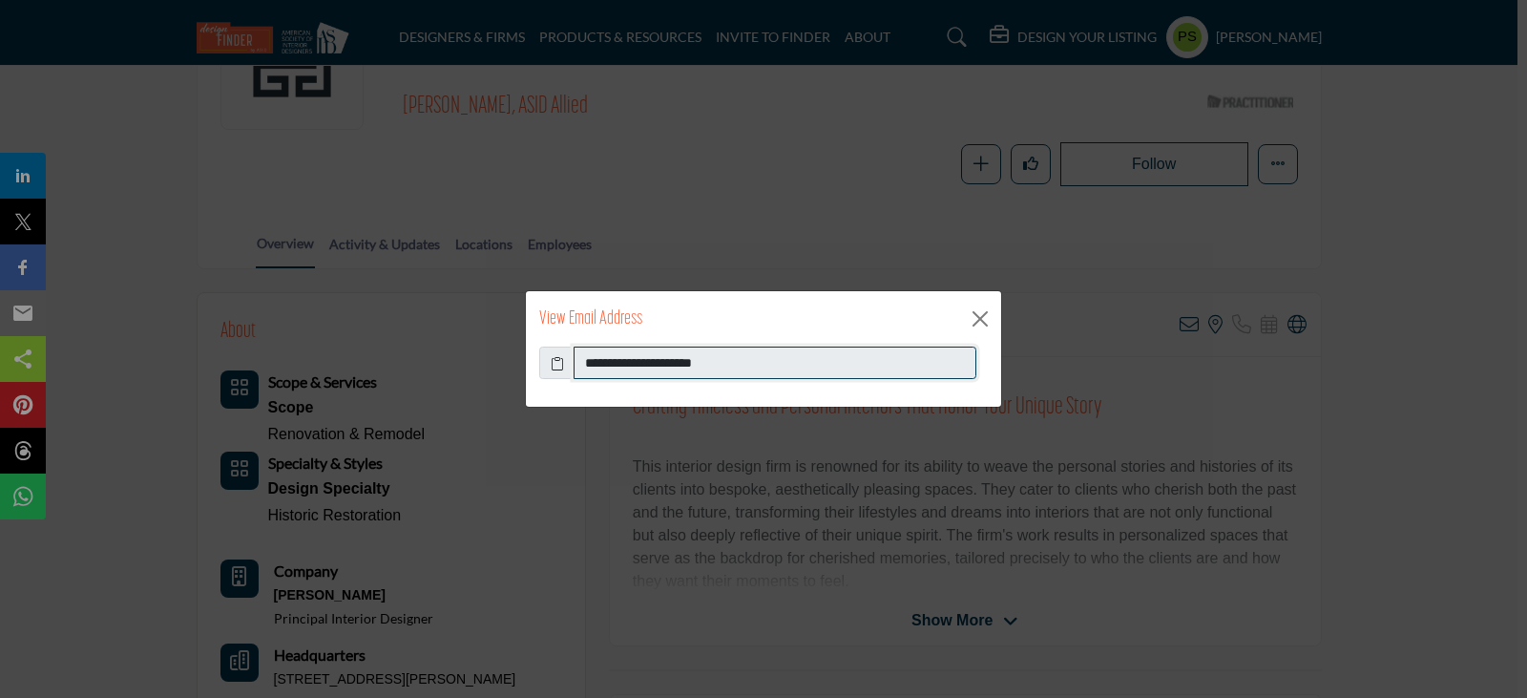
drag, startPoint x: 583, startPoint y: 368, endPoint x: 744, endPoint y: 368, distance: 160.4
click at [744, 368] on input "**********" at bounding box center [775, 363] width 403 height 32
click at [982, 318] on button "Close" at bounding box center [980, 319] width 29 height 29
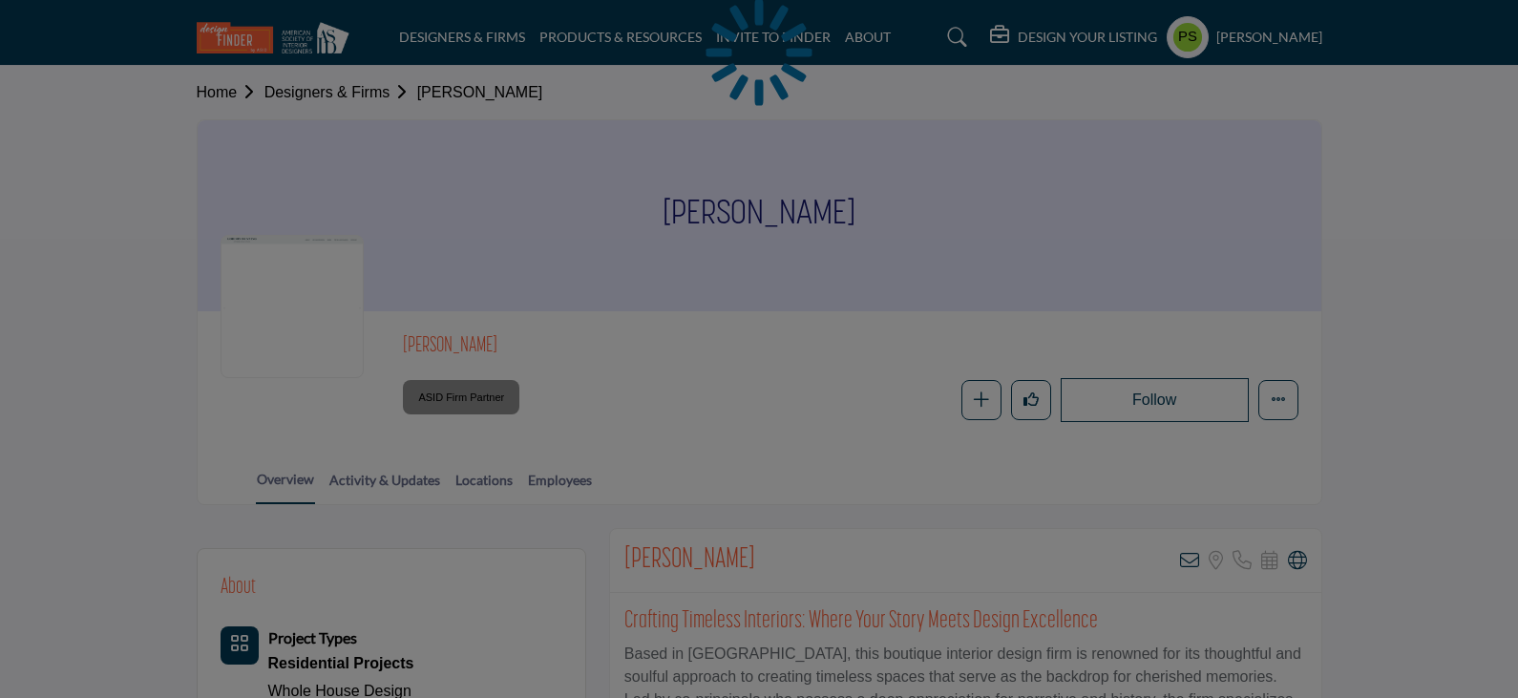
scroll to position [286, 0]
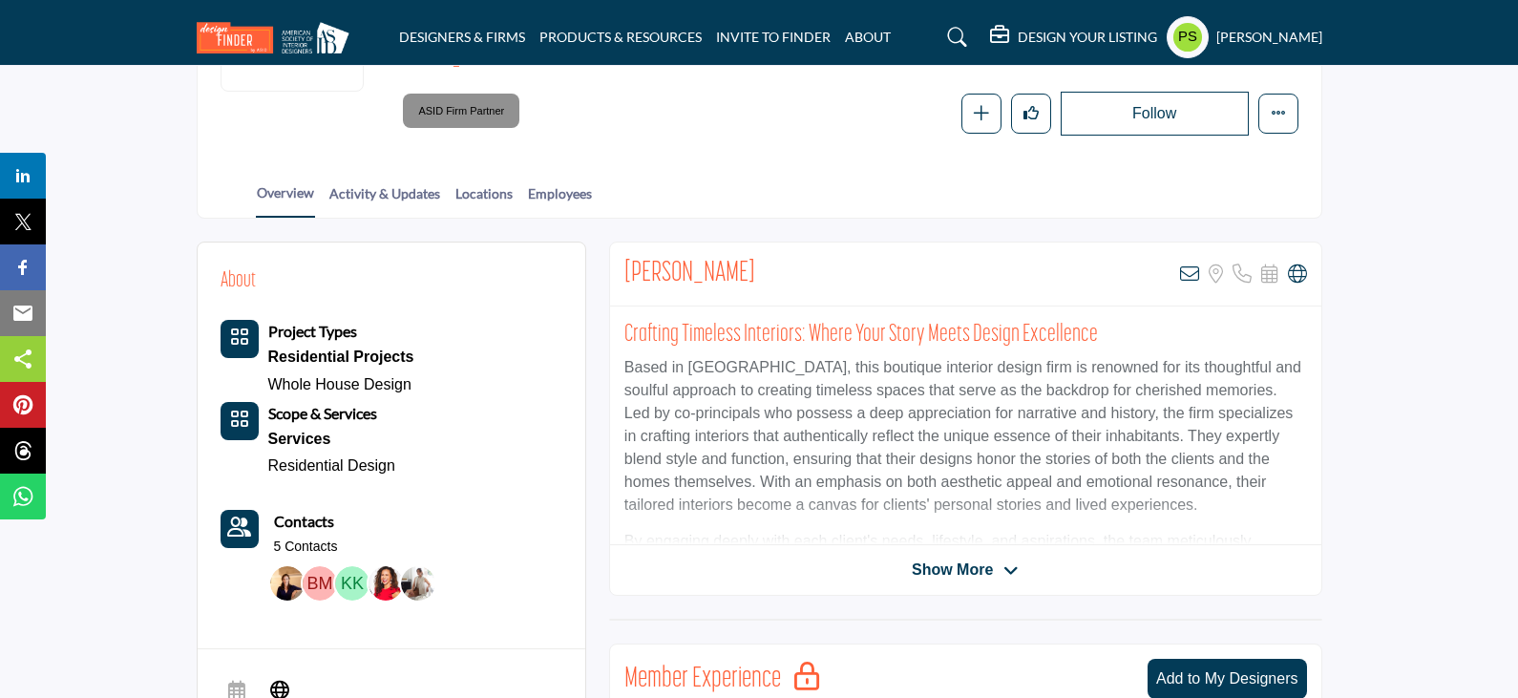
click at [1186, 276] on icon at bounding box center [1189, 273] width 19 height 19
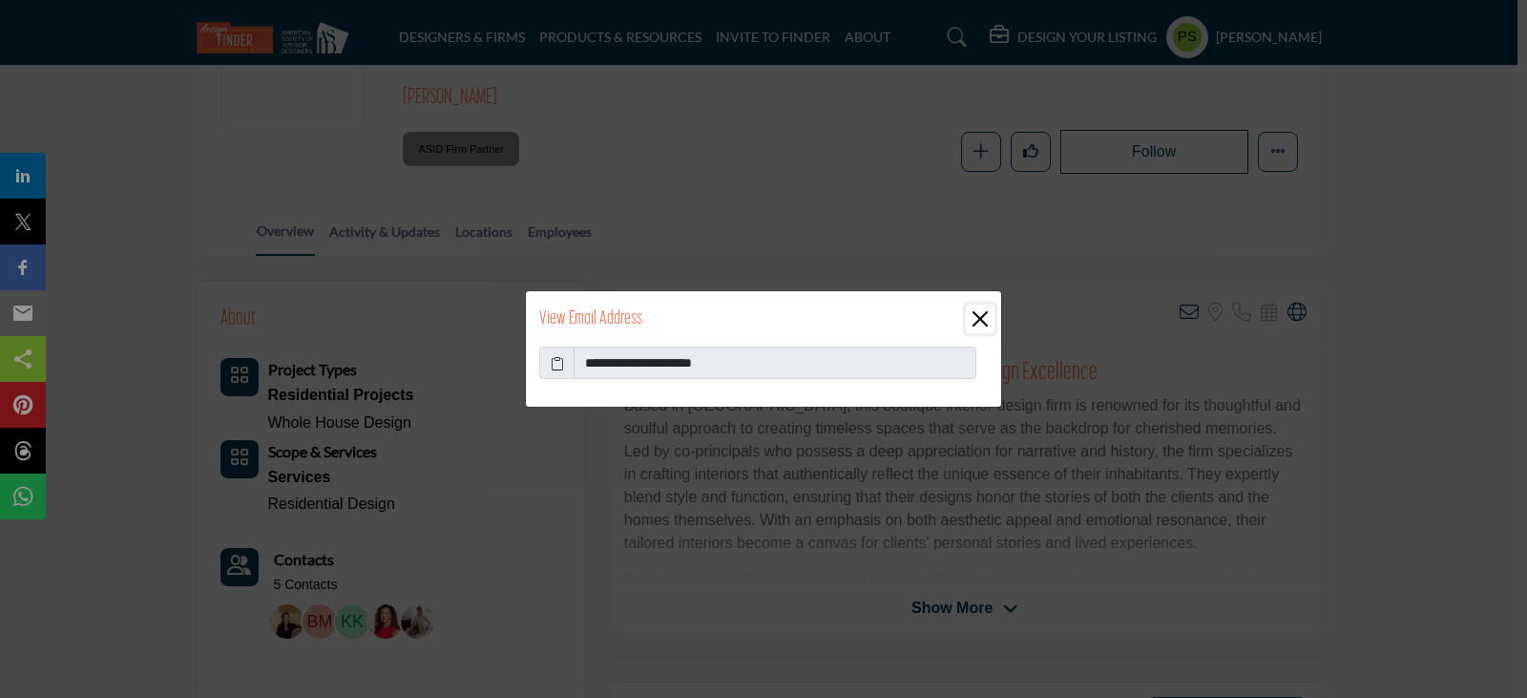
click at [977, 312] on button "Close" at bounding box center [980, 319] width 29 height 29
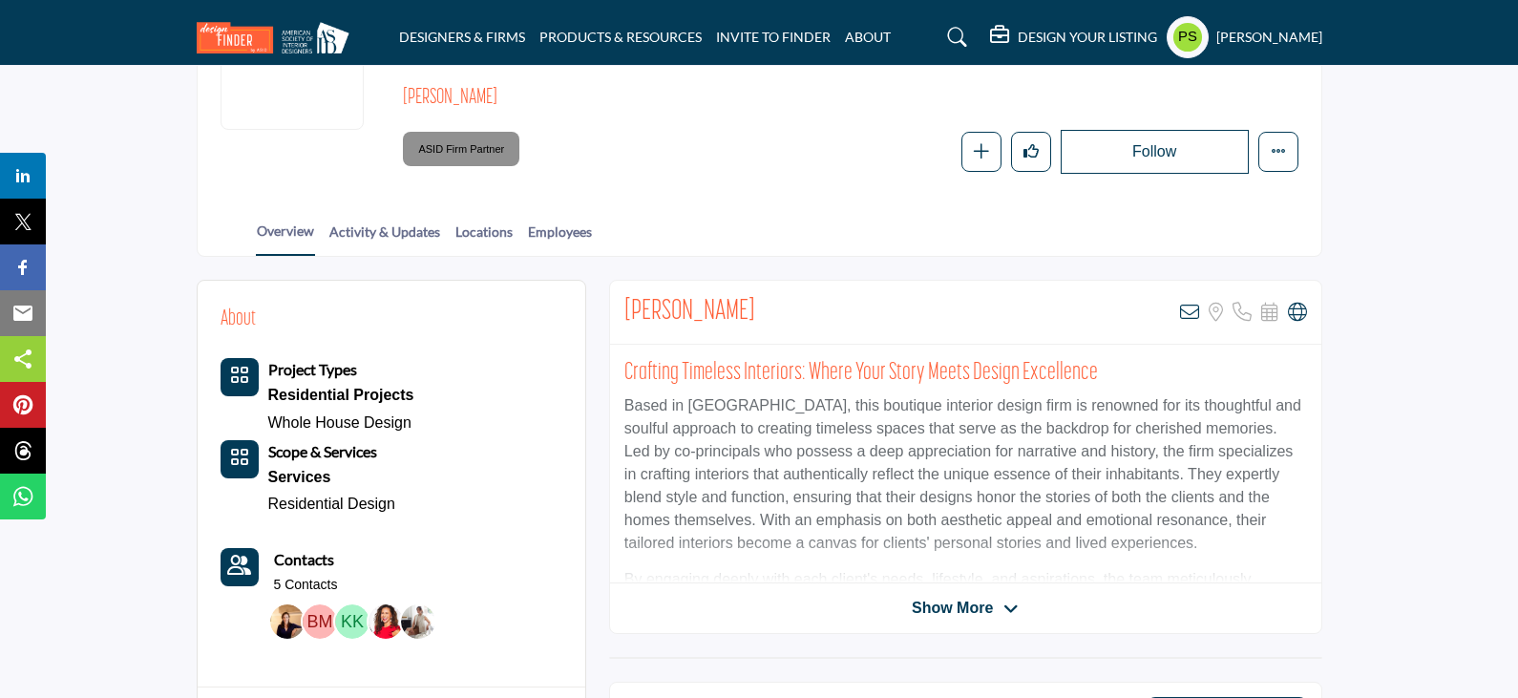
scroll to position [0, 0]
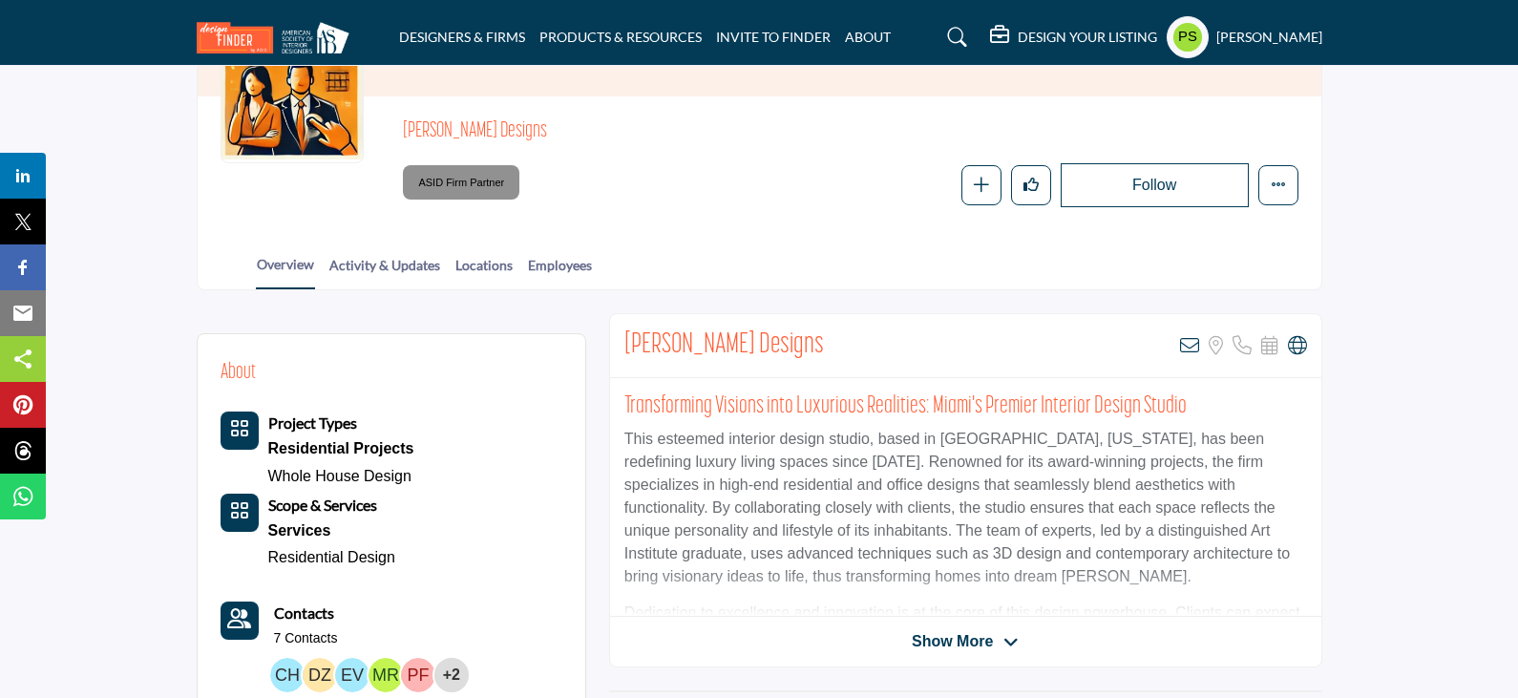
scroll to position [286, 0]
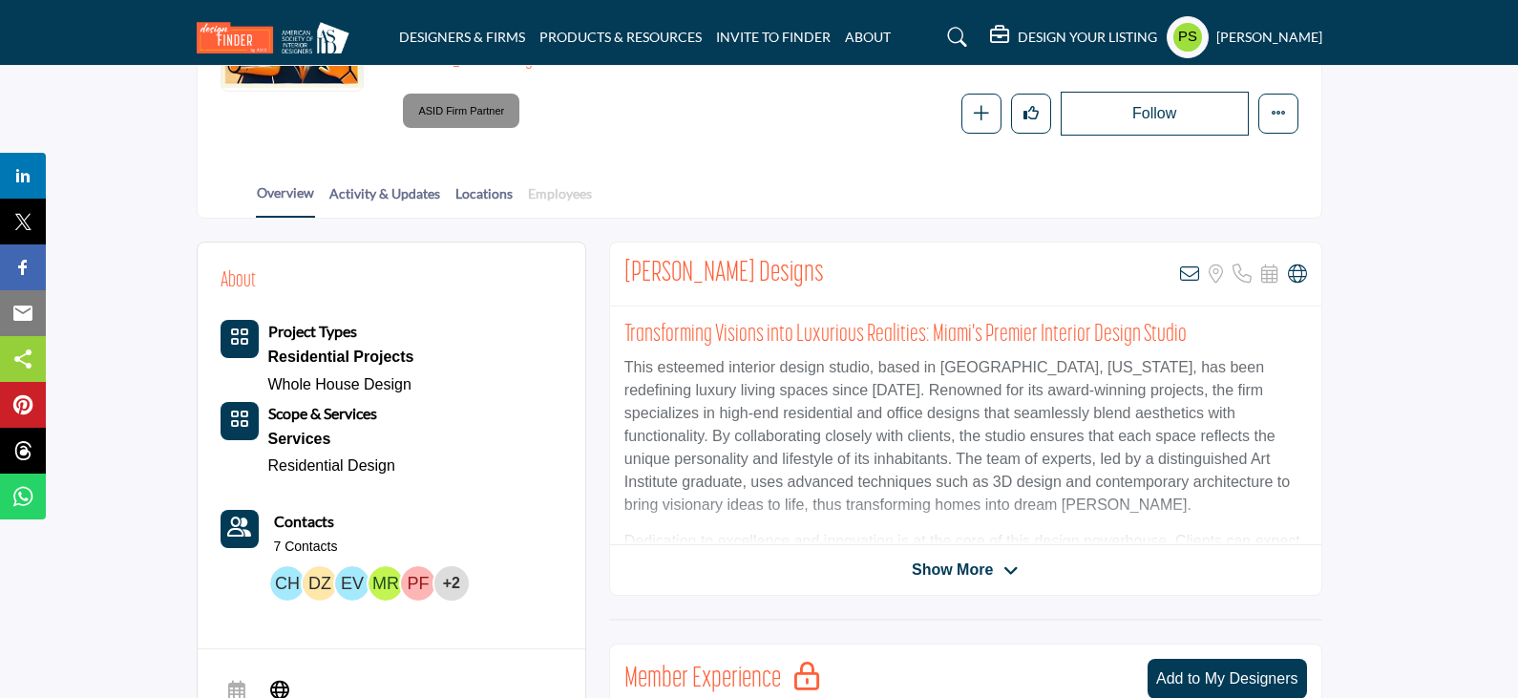
click at [561, 199] on link "Employees" at bounding box center [560, 199] width 66 height 33
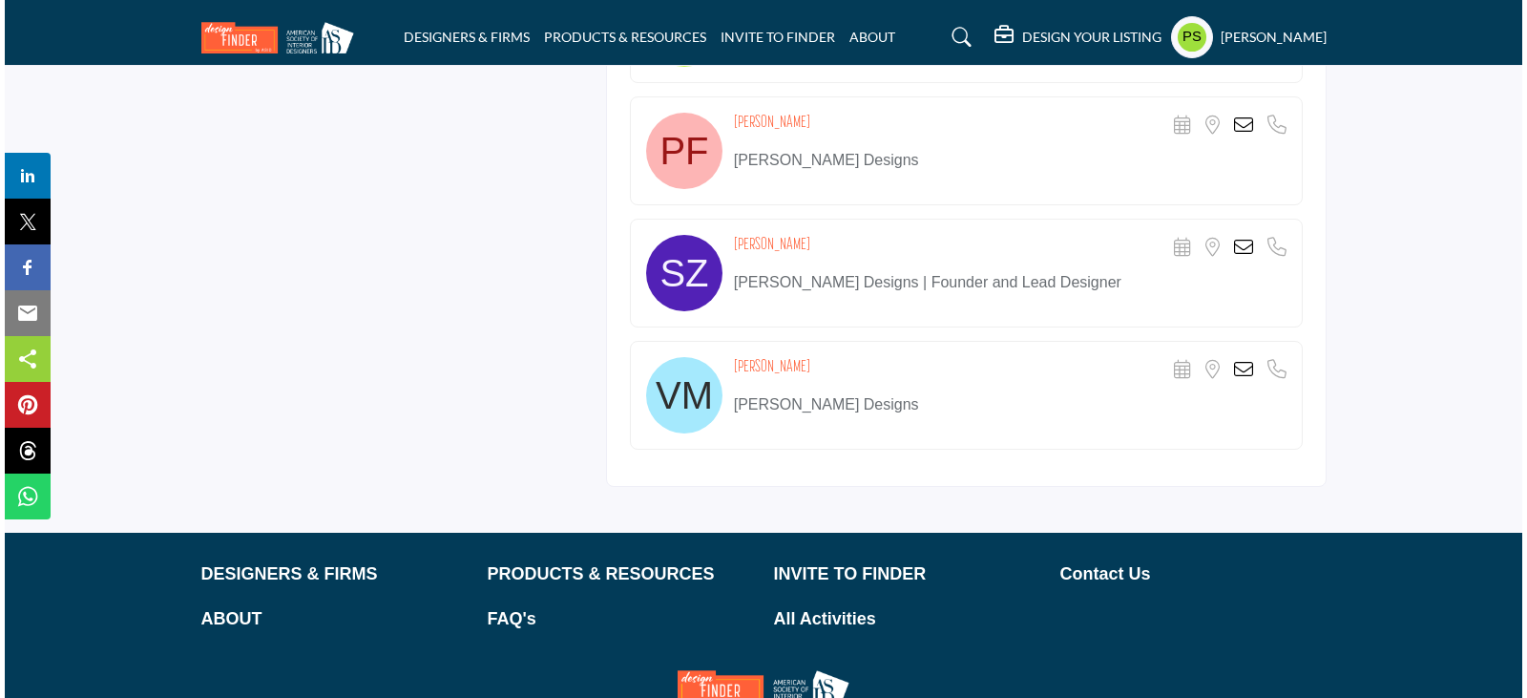
scroll to position [1050, 0]
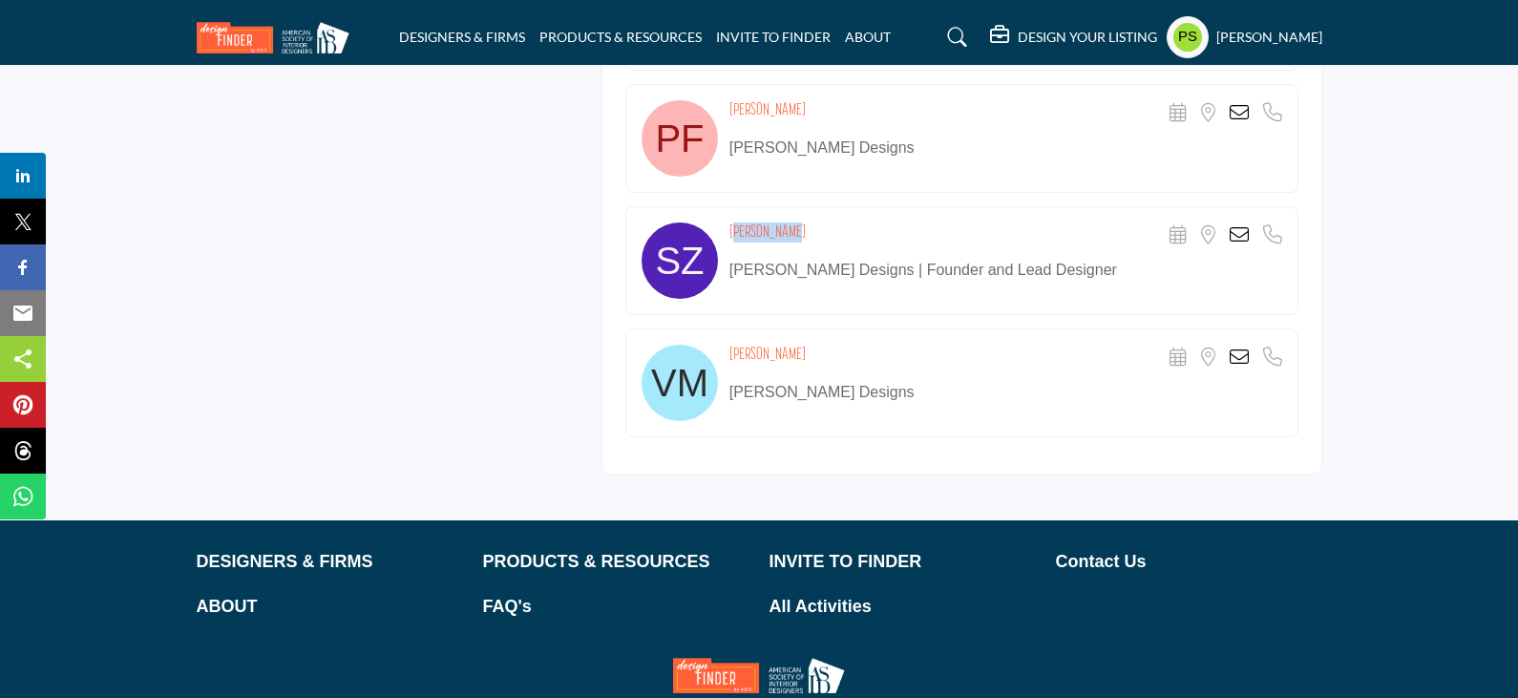
drag, startPoint x: 725, startPoint y: 189, endPoint x: 816, endPoint y: 199, distance: 92.1
click at [816, 206] on div "[PERSON_NAME] Scheduler URL is currently unavailable for this contact. Location…" at bounding box center [961, 260] width 673 height 109
copy h4 "[PERSON_NAME]"
click at [1233, 225] on icon at bounding box center [1238, 234] width 19 height 19
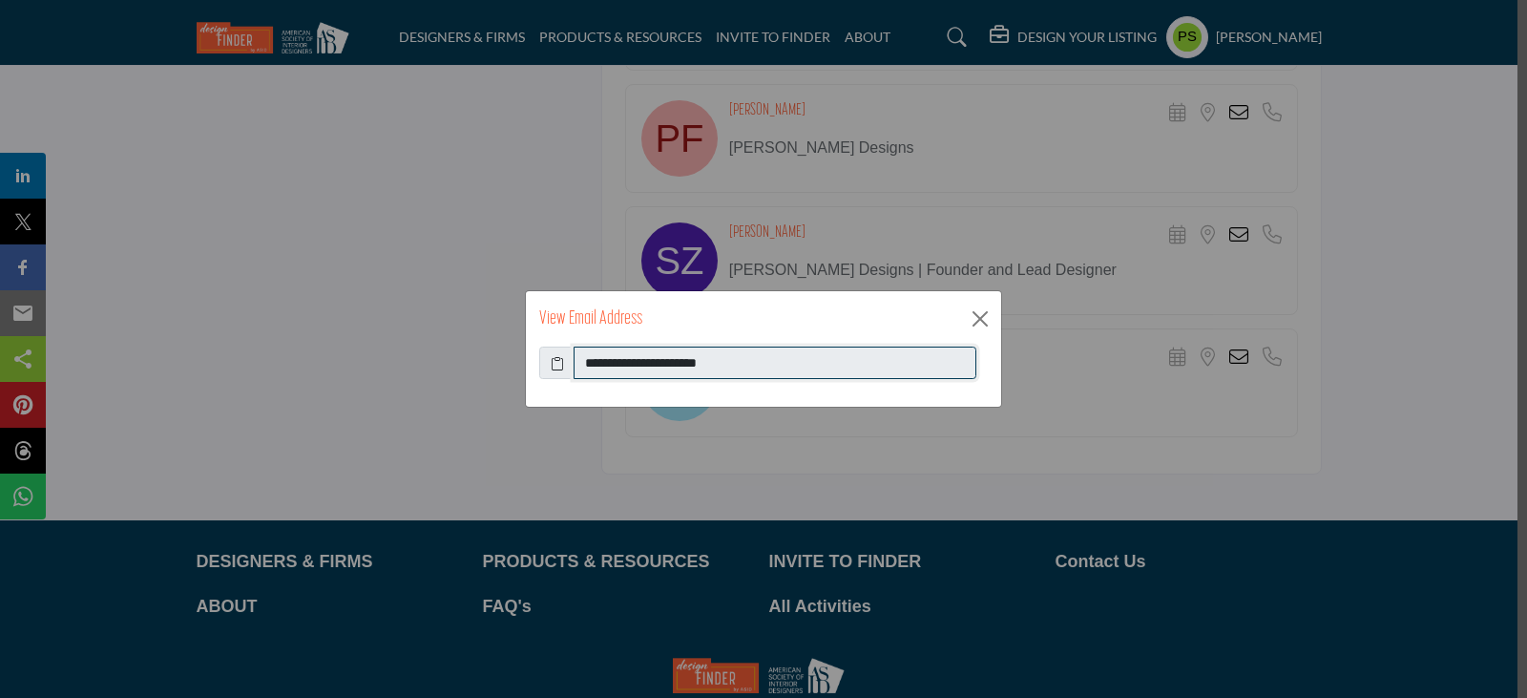
drag, startPoint x: 586, startPoint y: 362, endPoint x: 746, endPoint y: 370, distance: 159.6
click at [746, 370] on input "**********" at bounding box center [775, 363] width 403 height 32
click at [990, 317] on button "Close" at bounding box center [980, 319] width 29 height 29
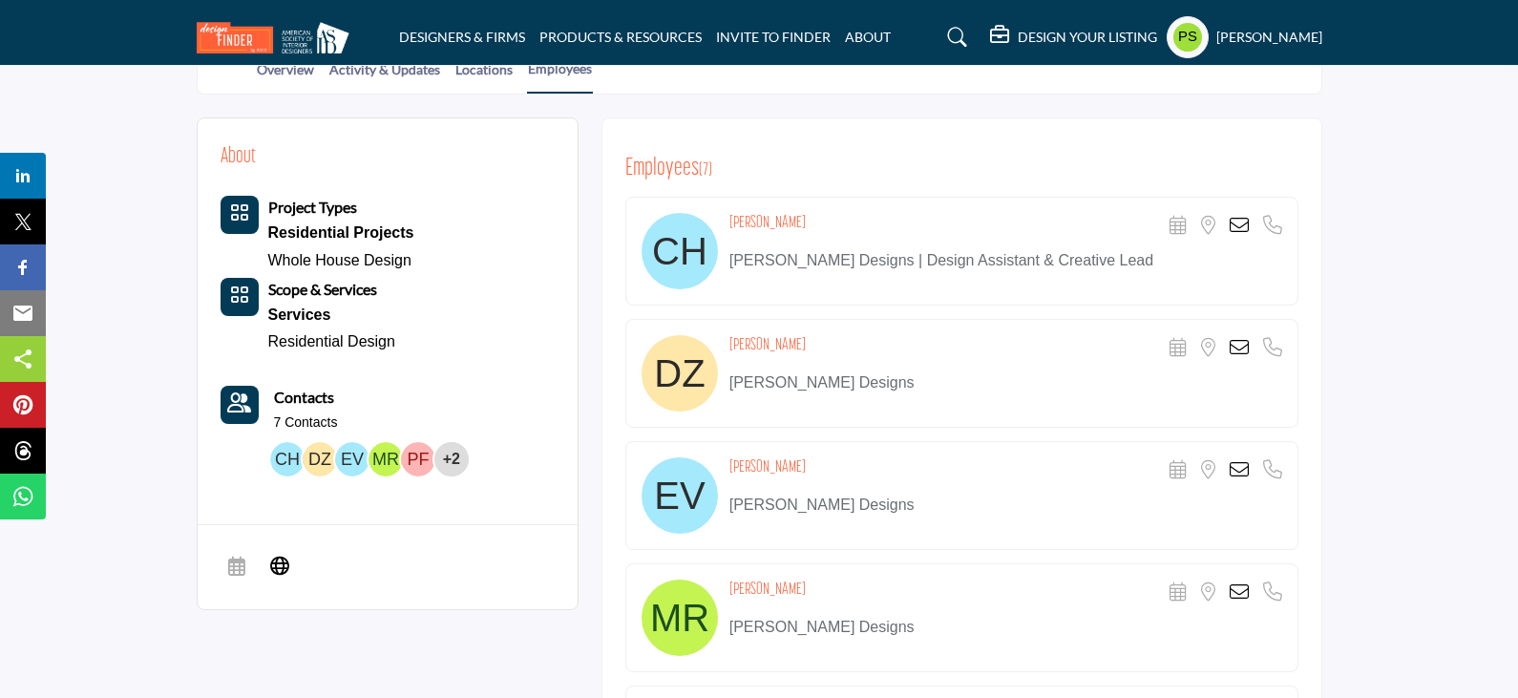
scroll to position [573, 0]
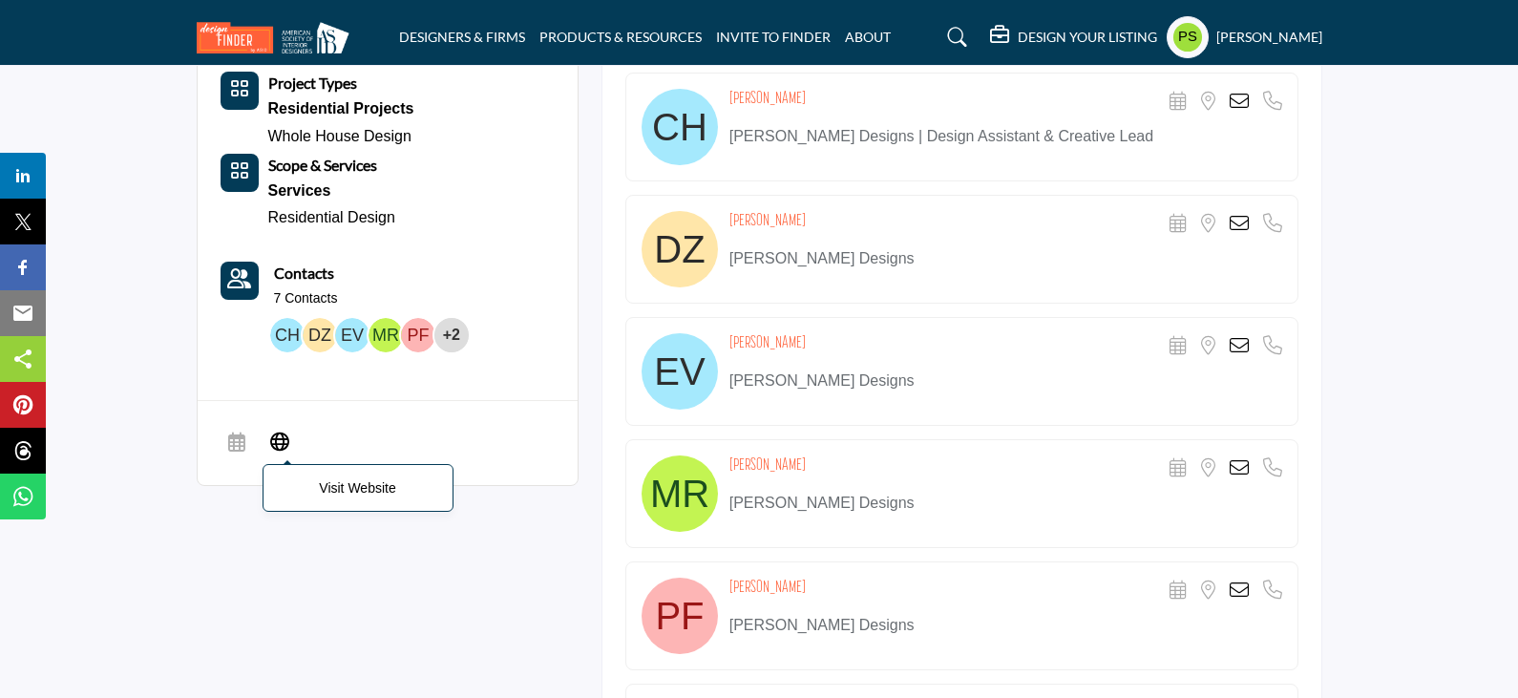
click at [274, 429] on icon at bounding box center [279, 440] width 19 height 23
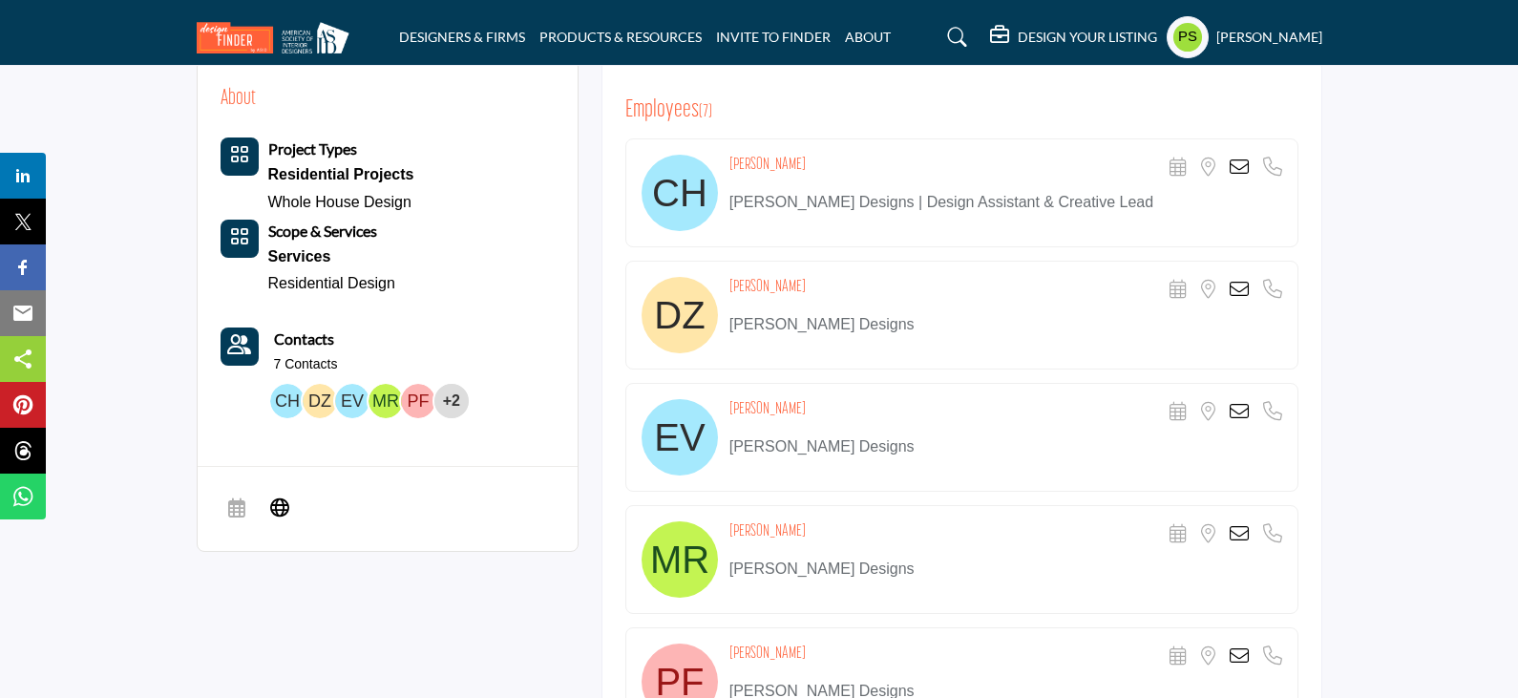
scroll to position [382, 0]
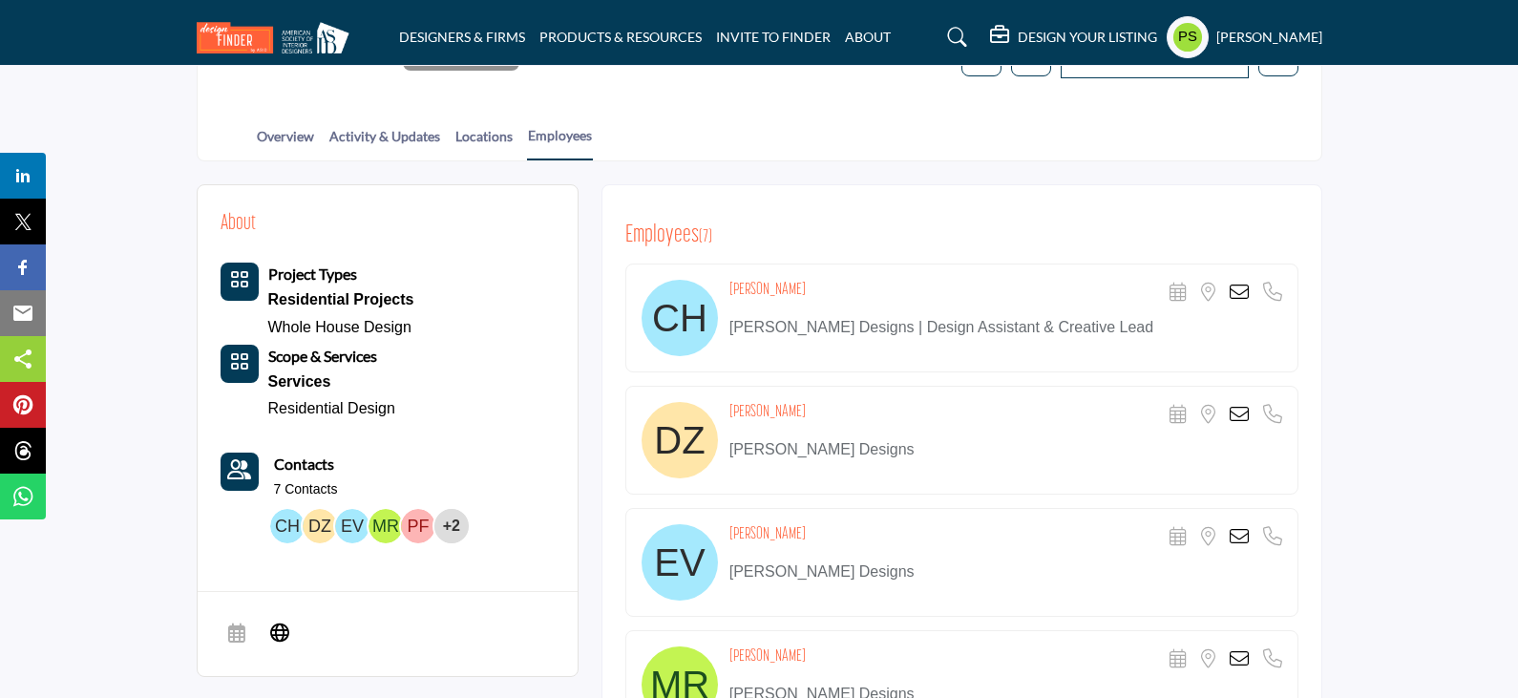
click at [768, 280] on h4 "Christina Hogu" at bounding box center [767, 290] width 76 height 20
drag, startPoint x: 731, startPoint y: 246, endPoint x: 845, endPoint y: 245, distance: 113.6
click at [845, 280] on div "Christina Hogu Scheduler URL is currently unavailable for this contact. Locatio…" at bounding box center [1005, 293] width 553 height 27
copy h4 "Christina Hogu"
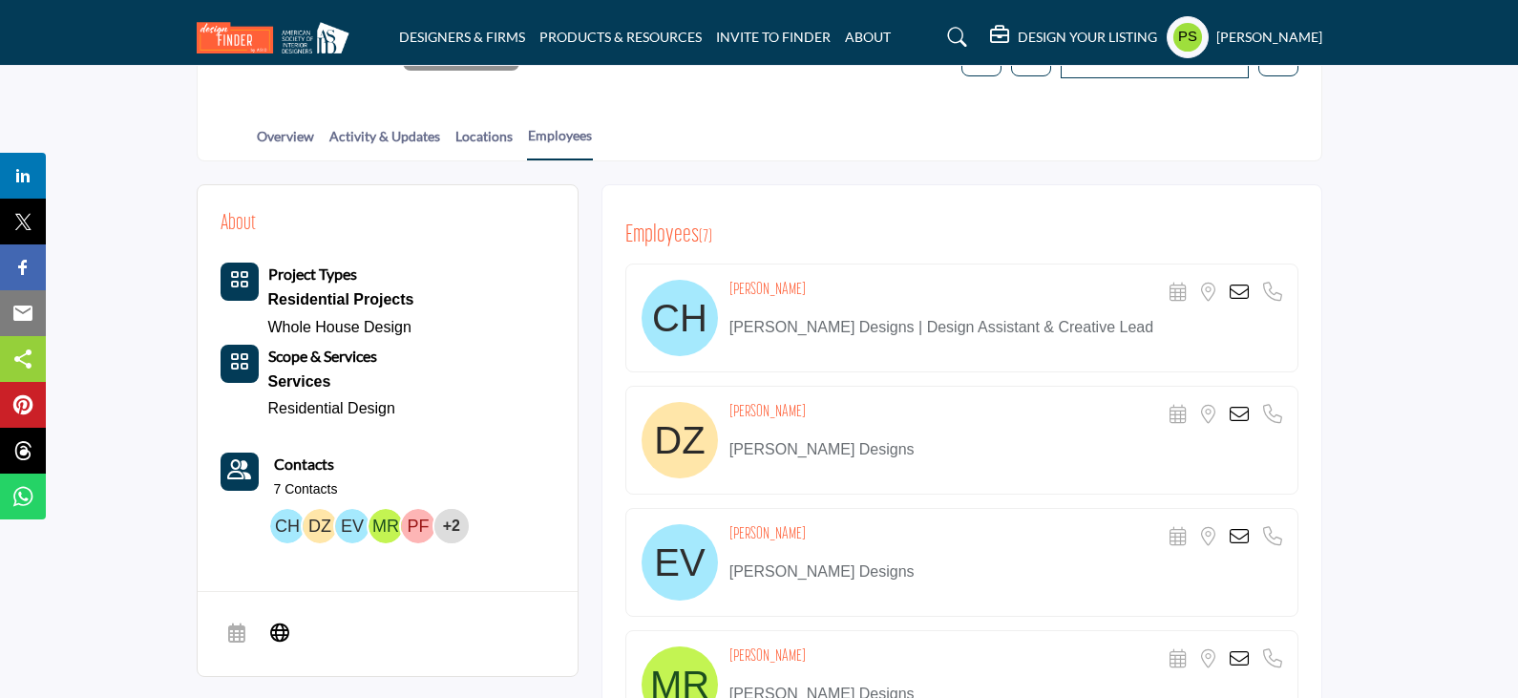
click at [1242, 283] on icon at bounding box center [1238, 292] width 19 height 19
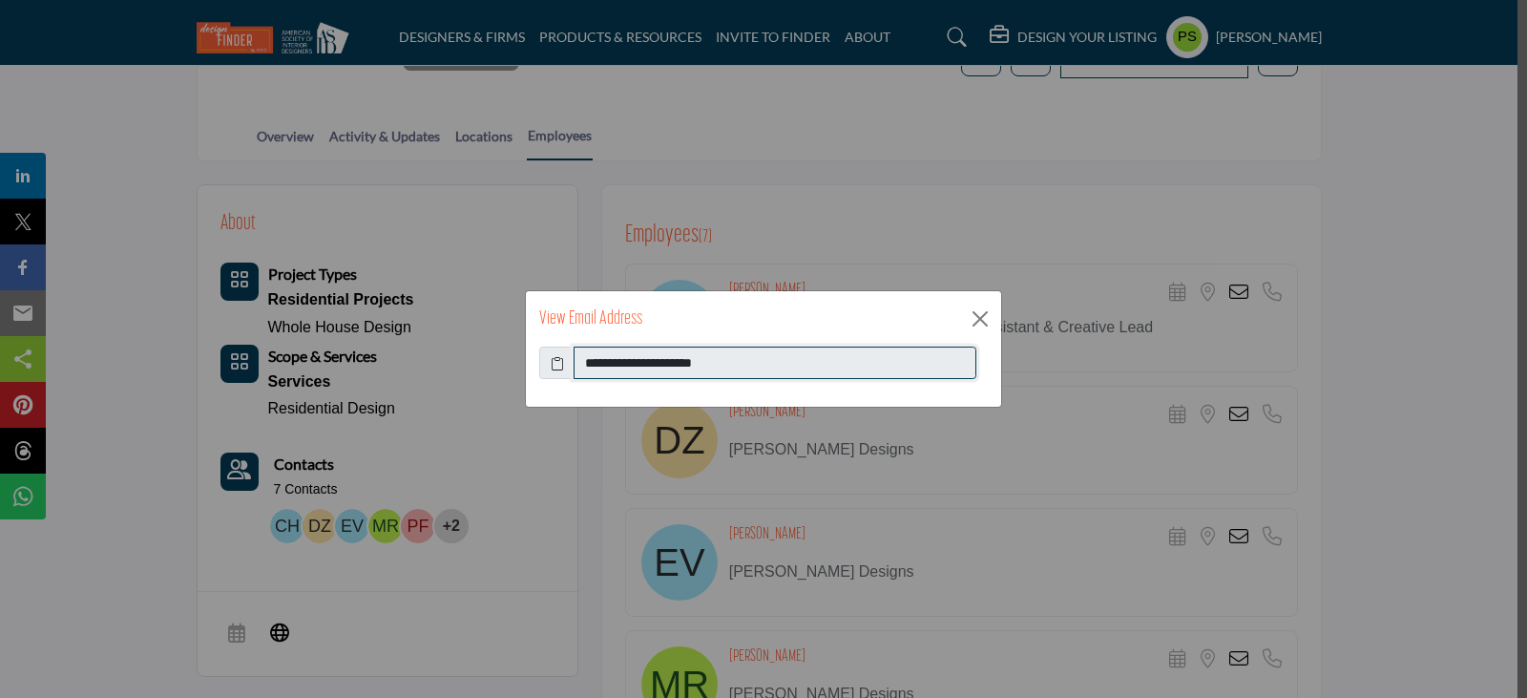
drag, startPoint x: 583, startPoint y: 361, endPoint x: 748, endPoint y: 364, distance: 165.2
click at [748, 364] on input "**********" at bounding box center [775, 363] width 403 height 32
click at [985, 322] on button "Close" at bounding box center [980, 319] width 29 height 29
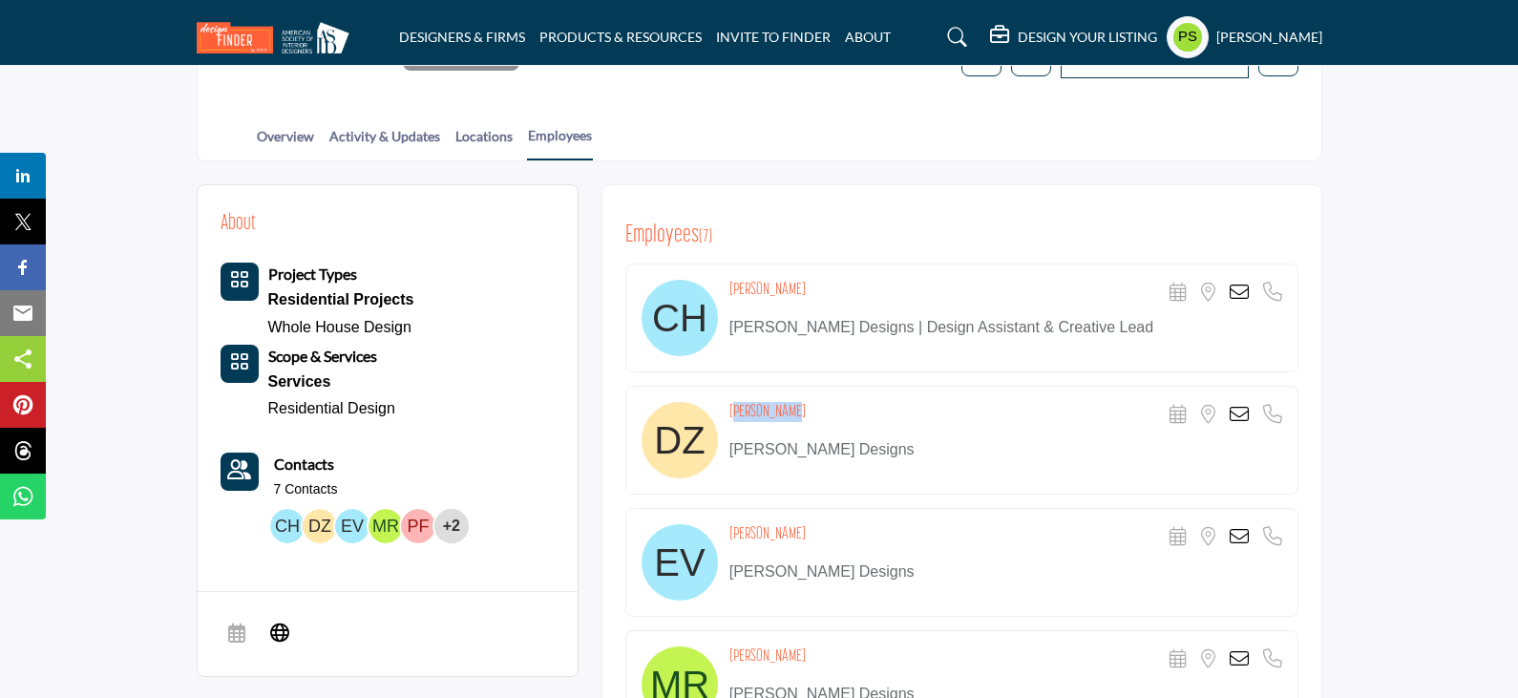
drag, startPoint x: 729, startPoint y: 368, endPoint x: 851, endPoint y: 365, distance: 121.3
click at [851, 402] on div "David Zohar Scheduler URL is currently unavailable for this contact. Location i…" at bounding box center [1005, 415] width 553 height 27
copy h4 "David Zohar"
click at [1244, 405] on icon at bounding box center [1238, 414] width 19 height 19
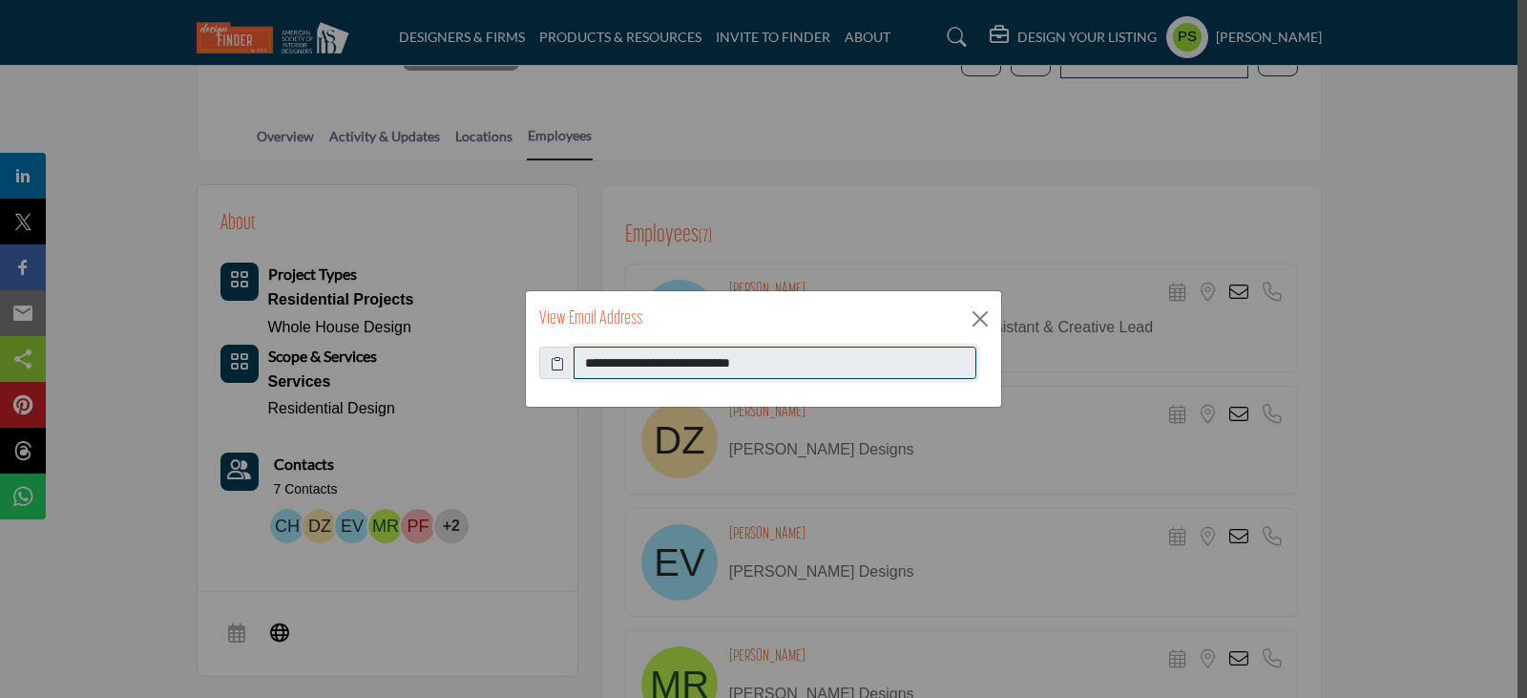
drag, startPoint x: 585, startPoint y: 364, endPoint x: 833, endPoint y: 367, distance: 248.2
click at [833, 367] on input "**********" at bounding box center [775, 363] width 403 height 32
click at [983, 313] on button "Close" at bounding box center [980, 319] width 29 height 29
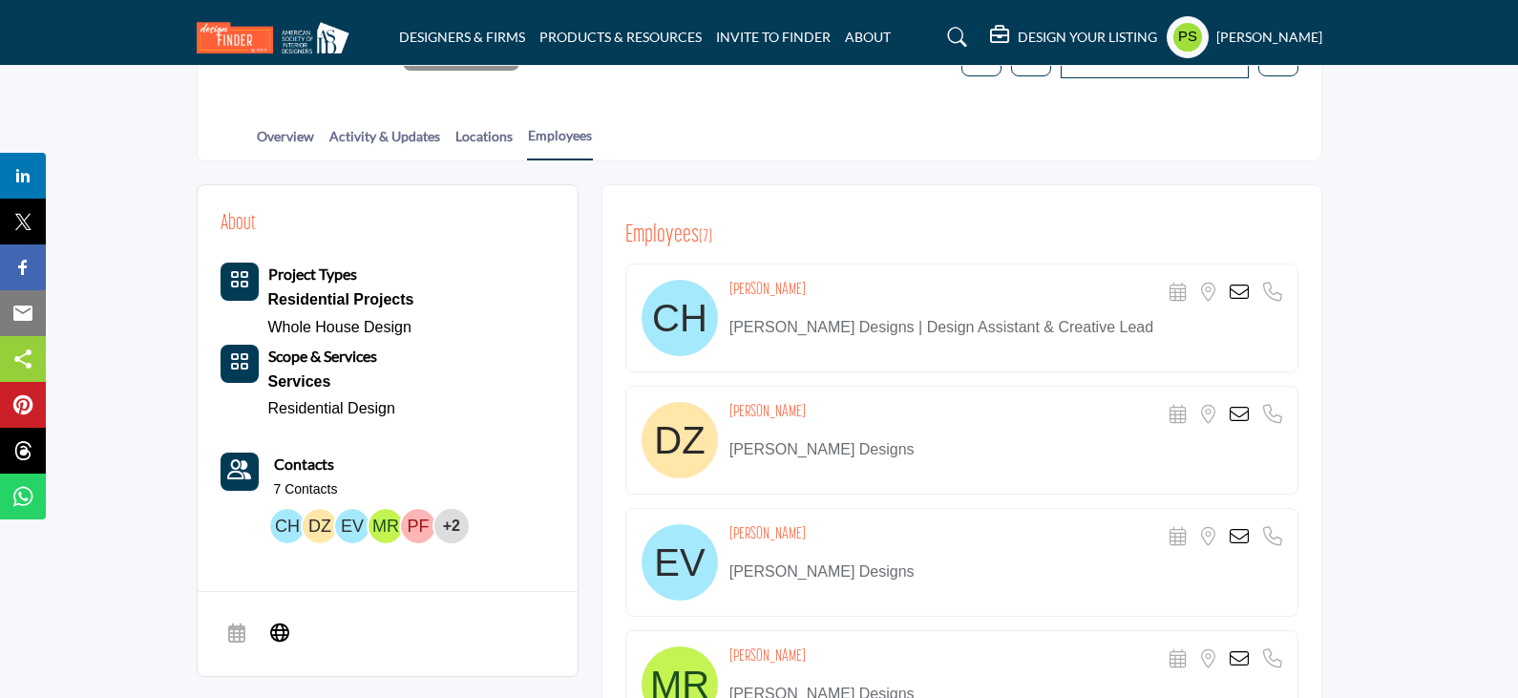
scroll to position [573, 0]
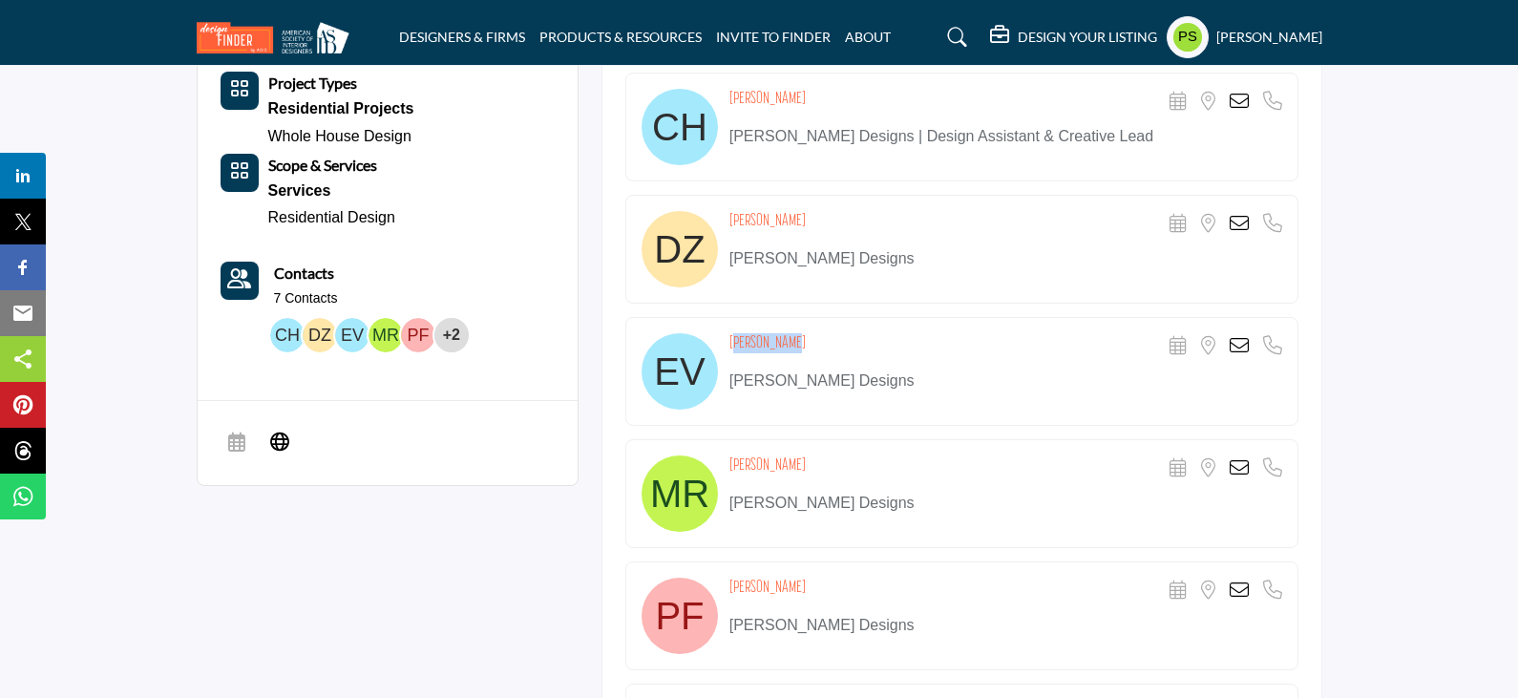
drag, startPoint x: 730, startPoint y: 303, endPoint x: 792, endPoint y: 299, distance: 62.2
click at [792, 333] on div "Eric Vargas Scheduler URL is currently unavailable for this contact. Location i…" at bounding box center [1005, 346] width 553 height 27
copy h4 "Eric Vargas"
drag, startPoint x: 730, startPoint y: 423, endPoint x: 818, endPoint y: 417, distance: 88.0
click at [818, 455] on div "Mariana Ramirez Scheduler URL is currently unavailable for this contact. Locati…" at bounding box center [1005, 468] width 553 height 27
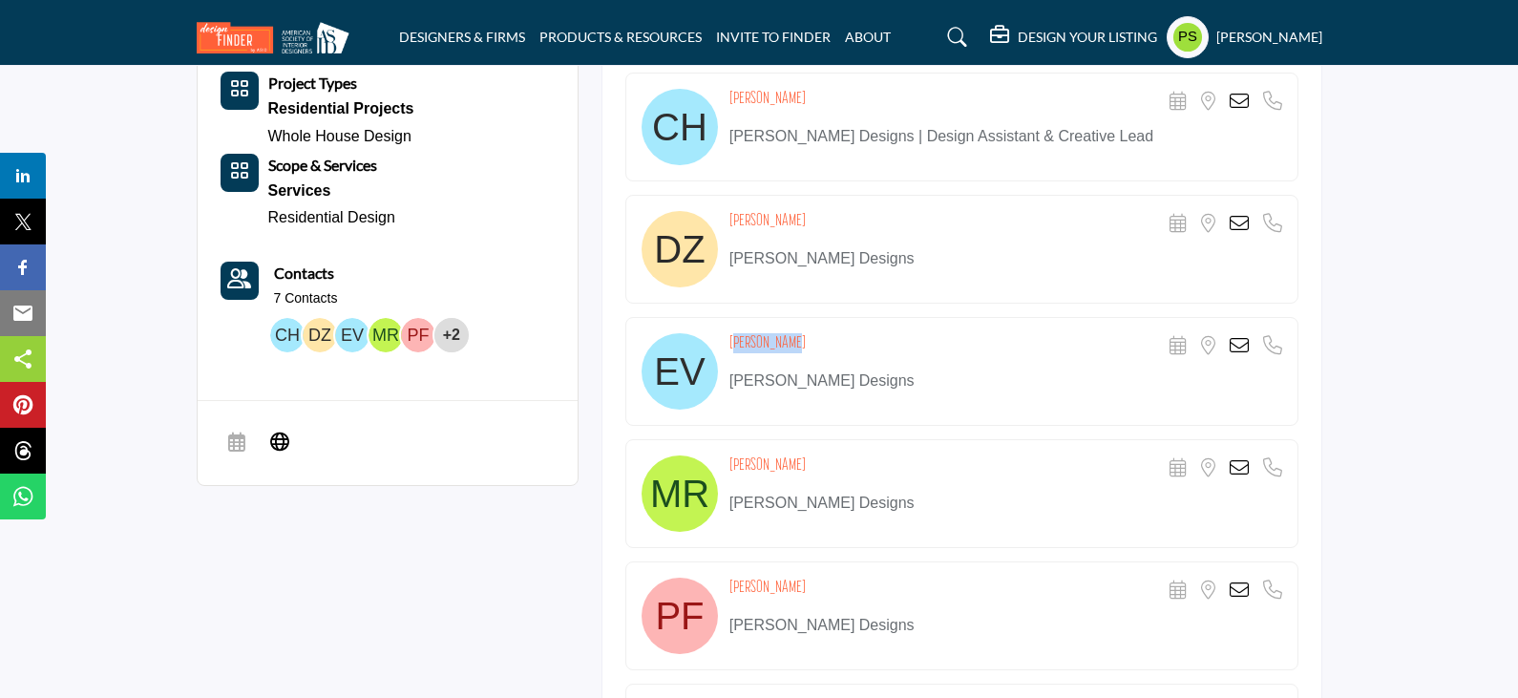
copy h4 "Mariana Ramirez"
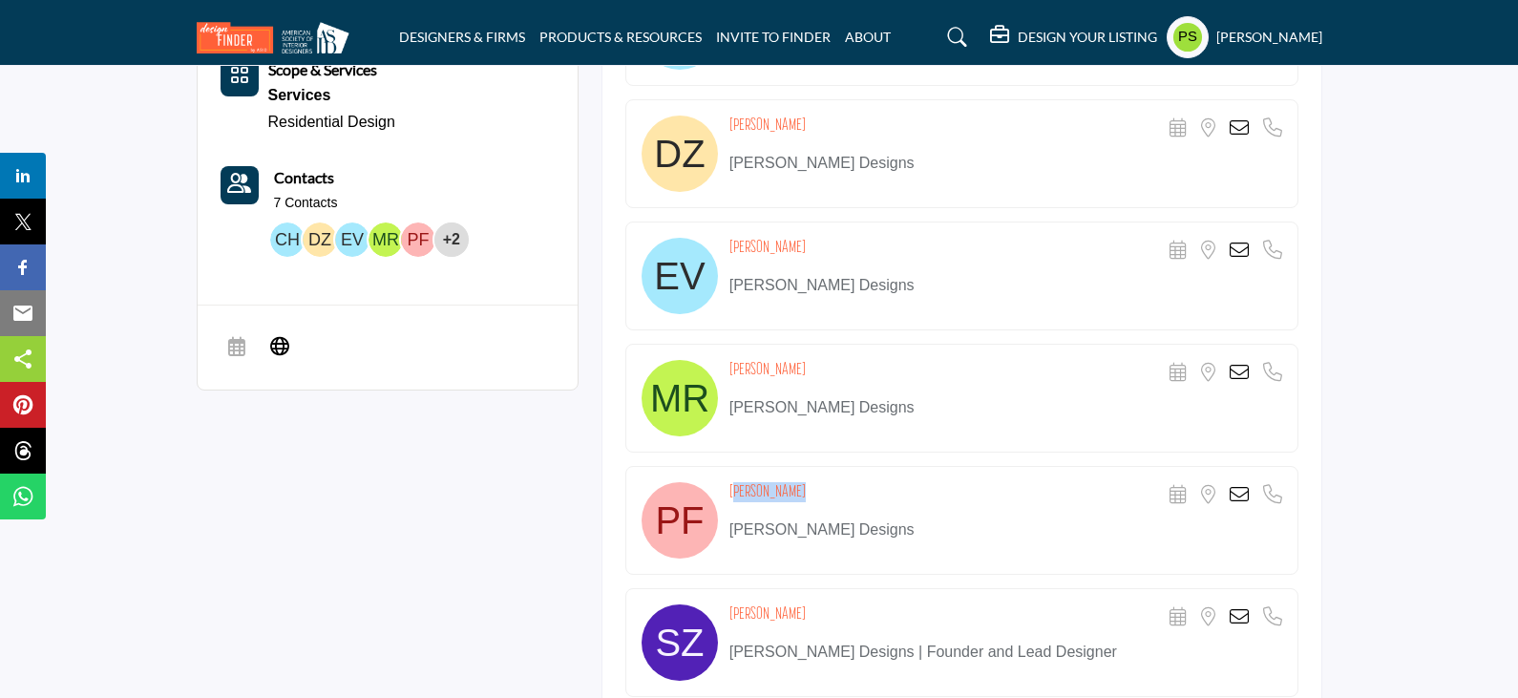
drag, startPoint x: 728, startPoint y: 451, endPoint x: 792, endPoint y: 449, distance: 64.0
click at [792, 482] on div "Pablo Flores Scheduler URL is currently unavailable for this contact. Location …" at bounding box center [1005, 495] width 553 height 27
copy h4 "Pablo Flores"
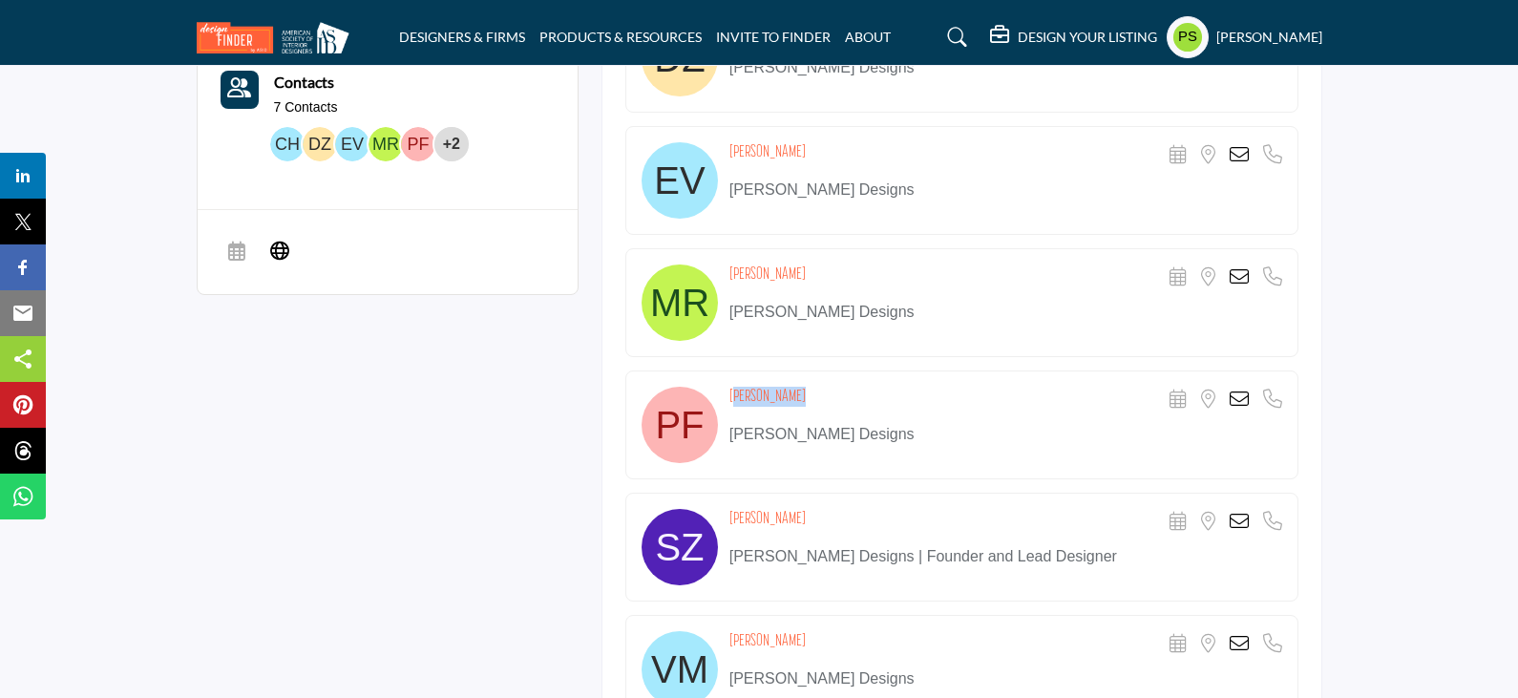
drag, startPoint x: 727, startPoint y: 599, endPoint x: 822, endPoint y: 591, distance: 94.8
click at [822, 615] on div "Victoria Montiel Scheduler URL is currently unavailable for this contact. Locat…" at bounding box center [961, 669] width 673 height 109
copy h4 "Victoria Montiel"
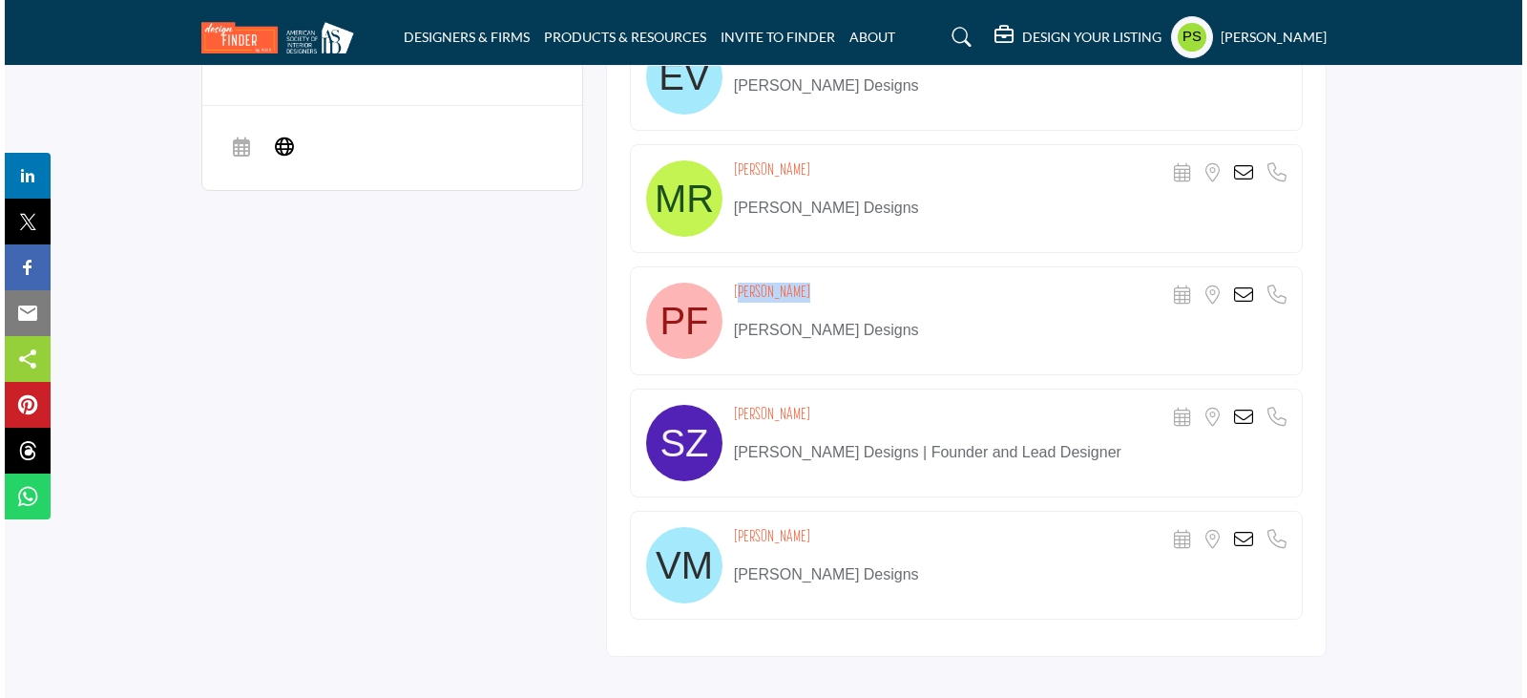
scroll to position [859, 0]
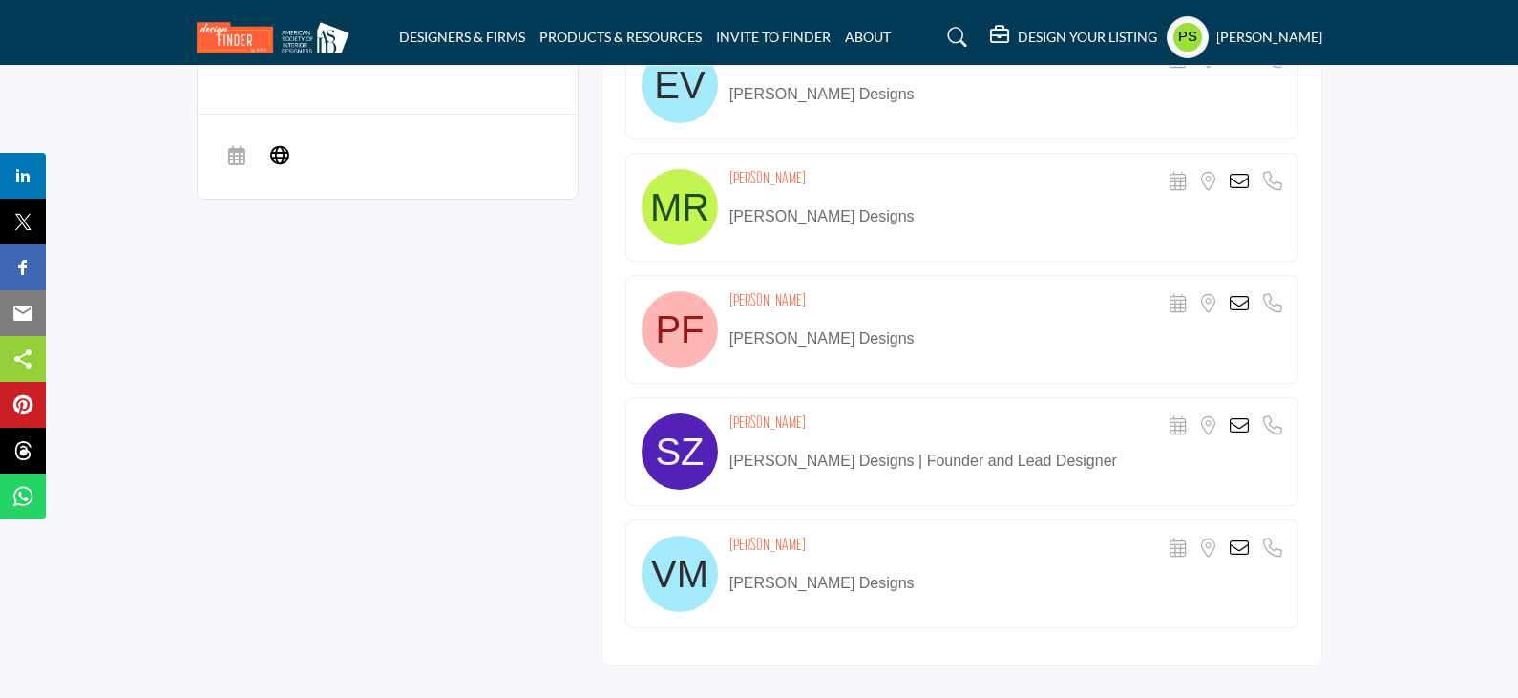
click at [535, 447] on div "About Project Types Residential Projects Whole House Design Scope & Services Se…" at bounding box center [759, 197] width 1125 height 981
click at [1232, 538] on icon at bounding box center [1238, 547] width 19 height 19
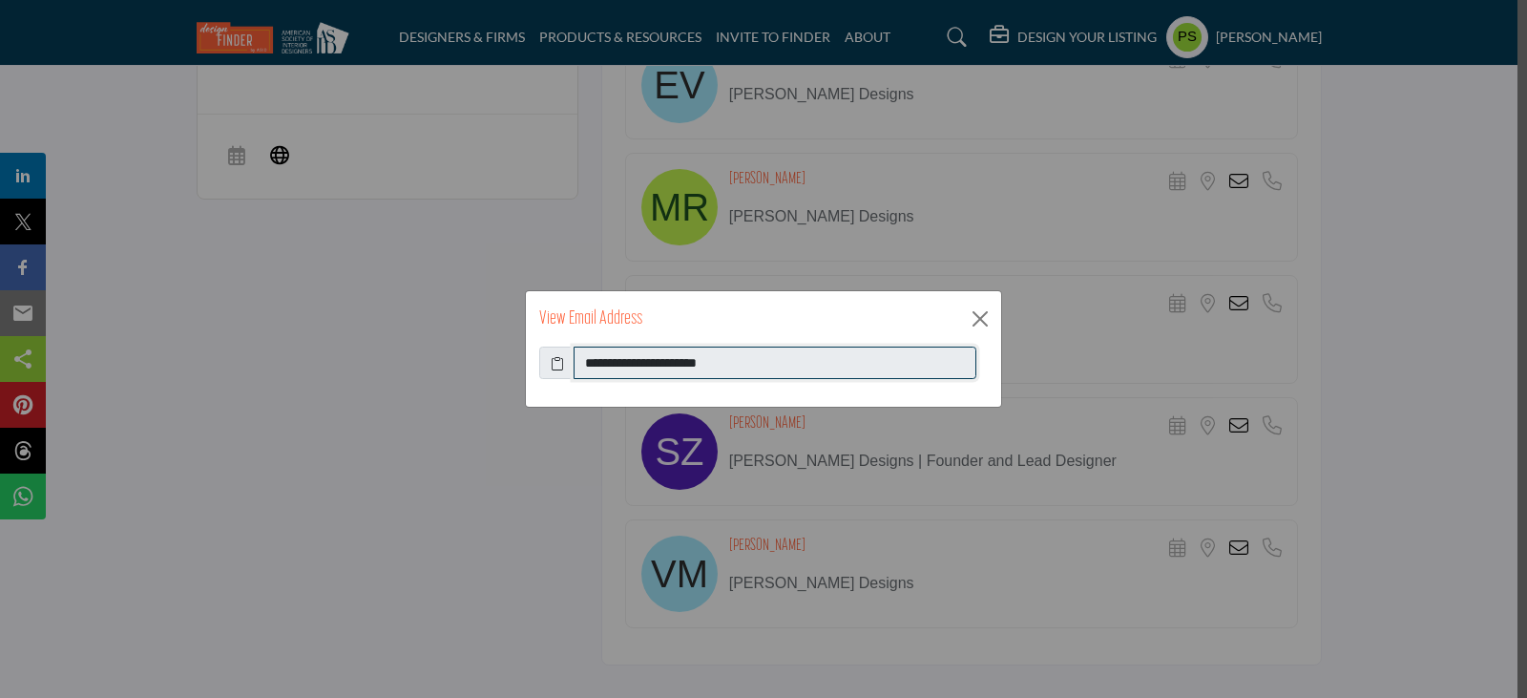
drag, startPoint x: 583, startPoint y: 362, endPoint x: 803, endPoint y: 368, distance: 219.6
click at [803, 368] on input "**********" at bounding box center [775, 363] width 403 height 32
click at [980, 319] on button "Close" at bounding box center [980, 319] width 29 height 29
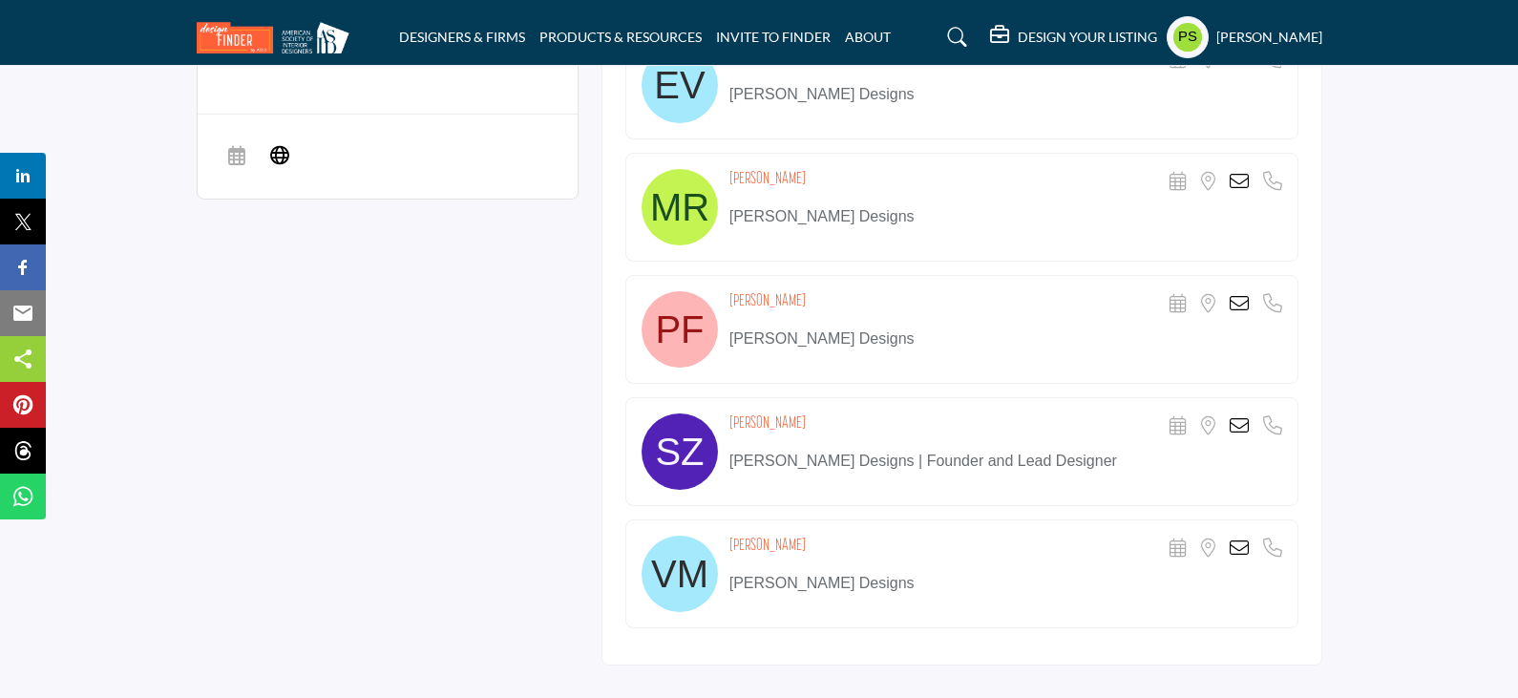
click at [1240, 294] on icon at bounding box center [1238, 303] width 19 height 19
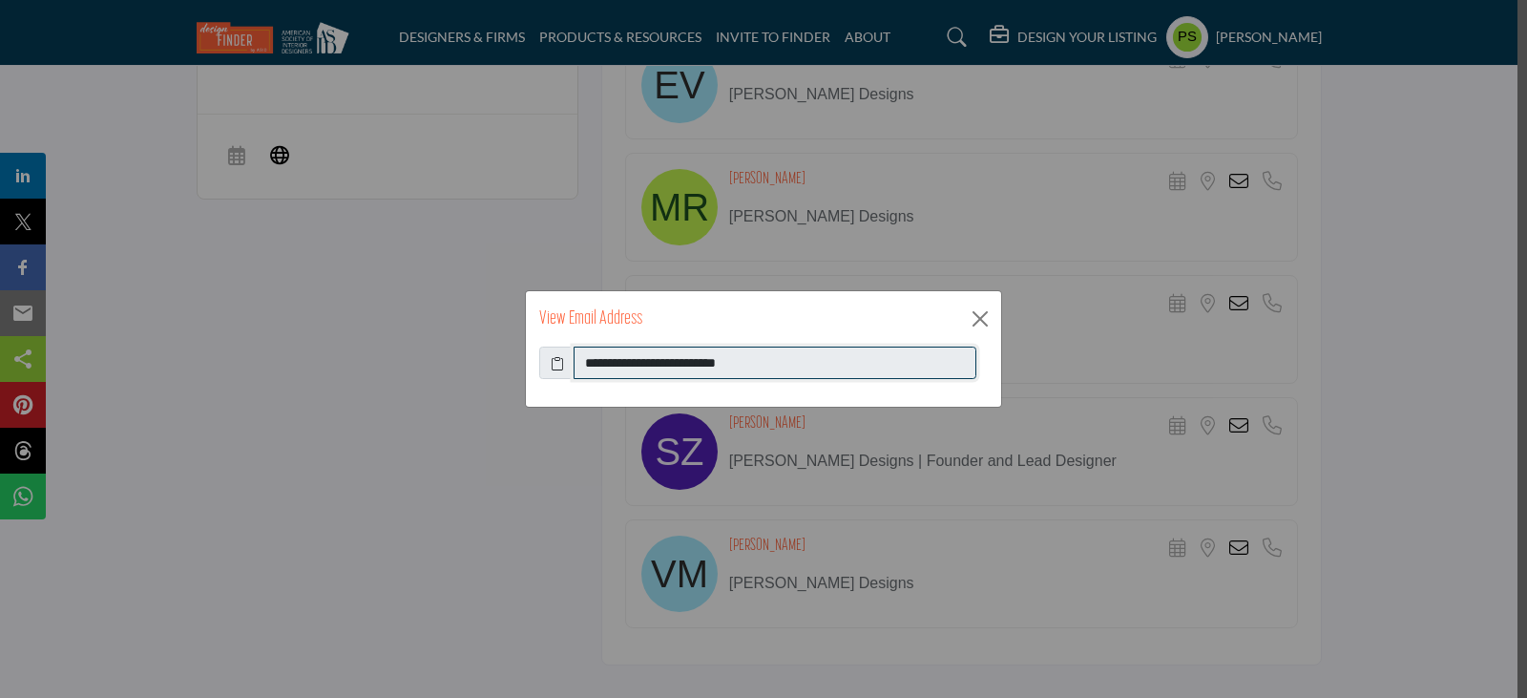
drag, startPoint x: 586, startPoint y: 365, endPoint x: 806, endPoint y: 358, distance: 219.6
click at [806, 358] on input "**********" at bounding box center [775, 363] width 403 height 32
click at [986, 316] on button "Close" at bounding box center [980, 319] width 29 height 29
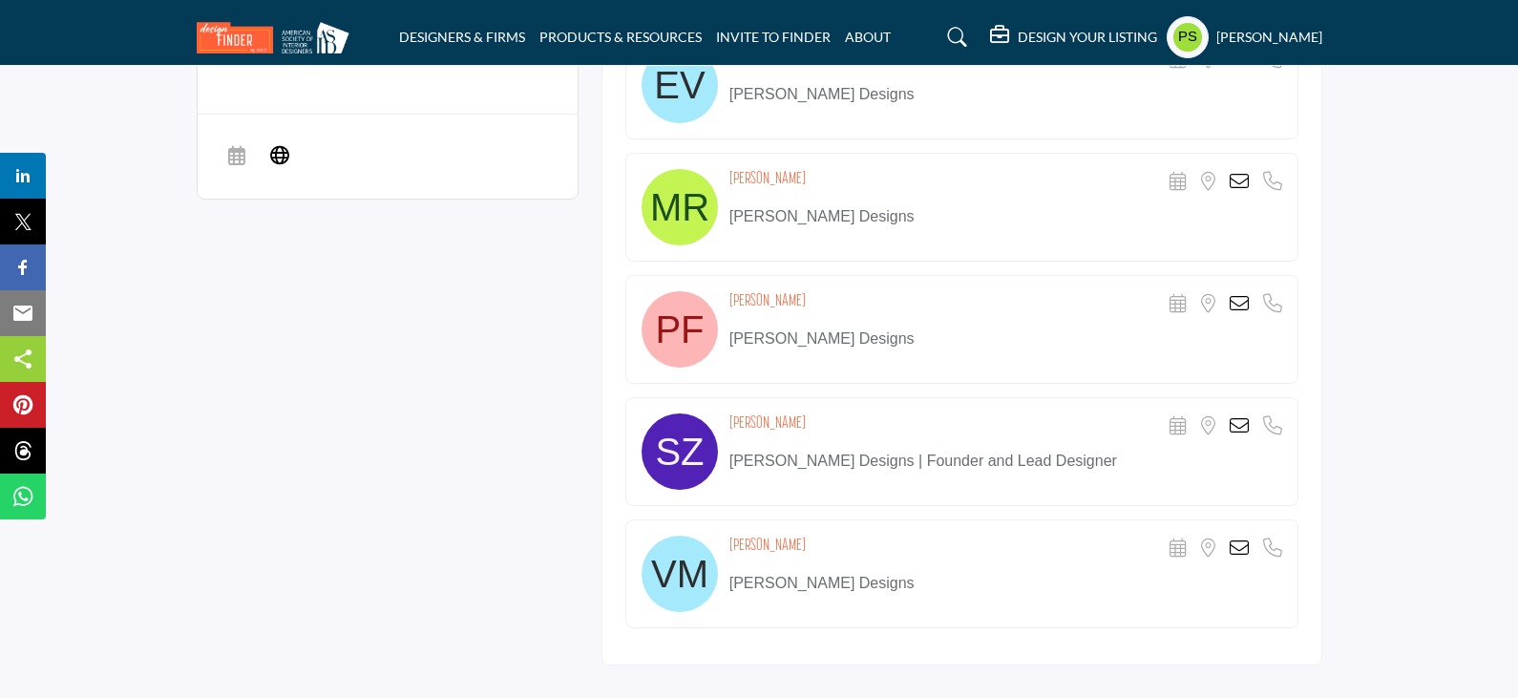
click at [1233, 172] on icon at bounding box center [1238, 181] width 19 height 19
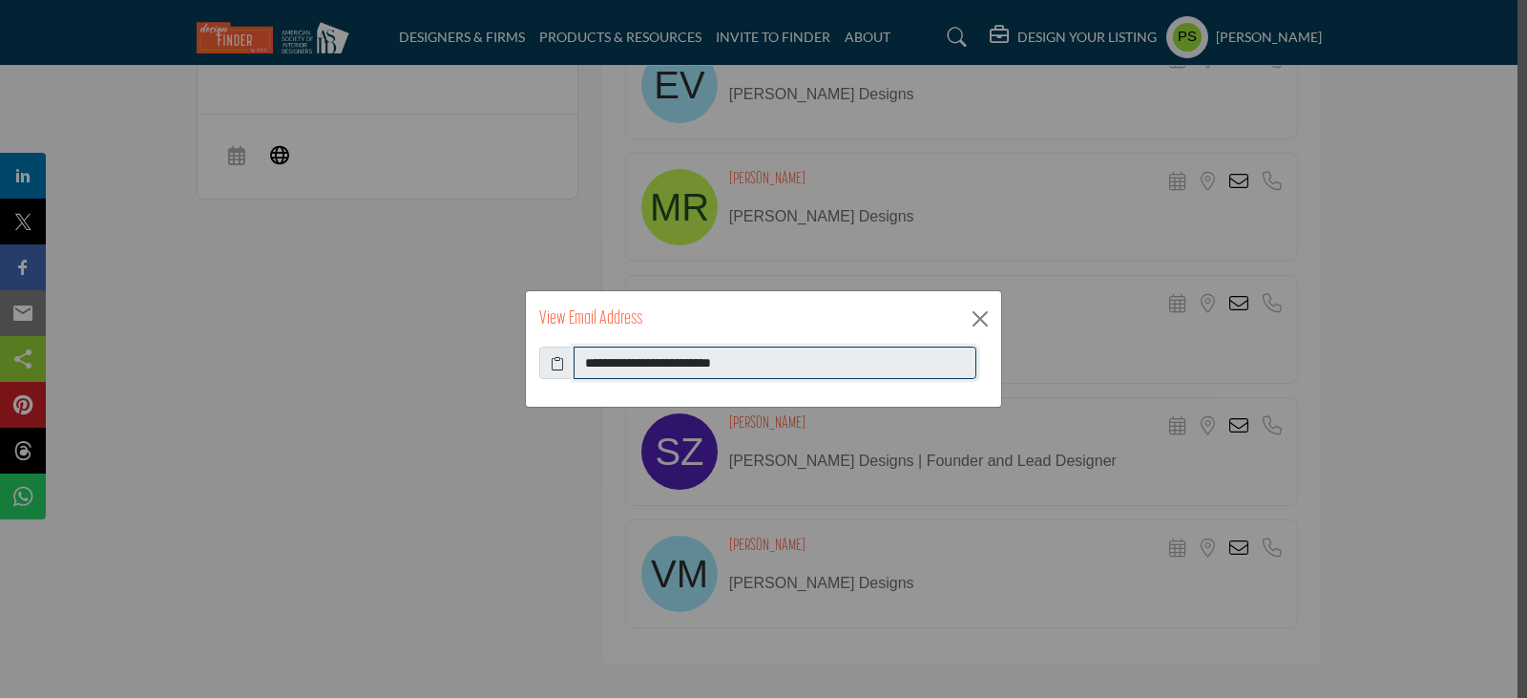
drag, startPoint x: 584, startPoint y: 360, endPoint x: 782, endPoint y: 358, distance: 197.6
click at [782, 358] on input "**********" at bounding box center [775, 363] width 403 height 32
click at [979, 321] on button "Close" at bounding box center [980, 319] width 29 height 29
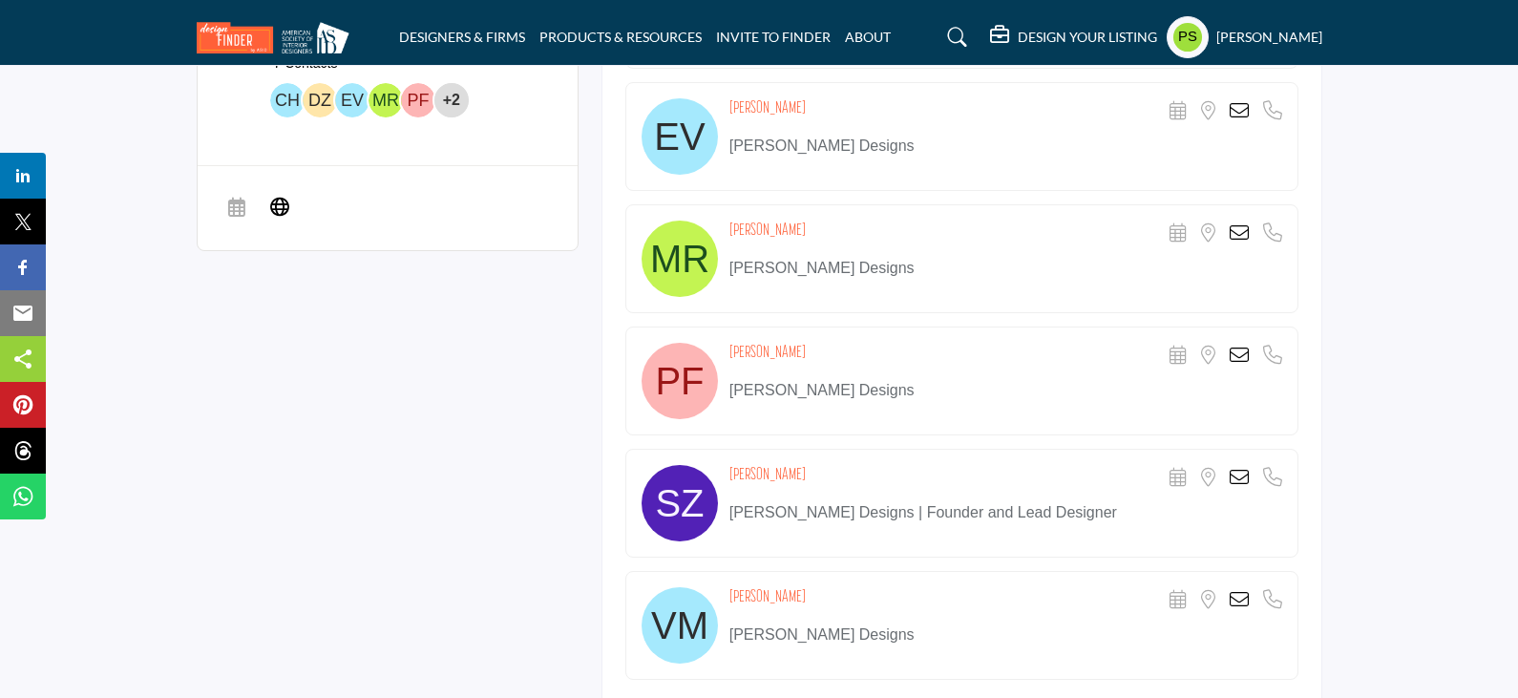
scroll to position [764, 0]
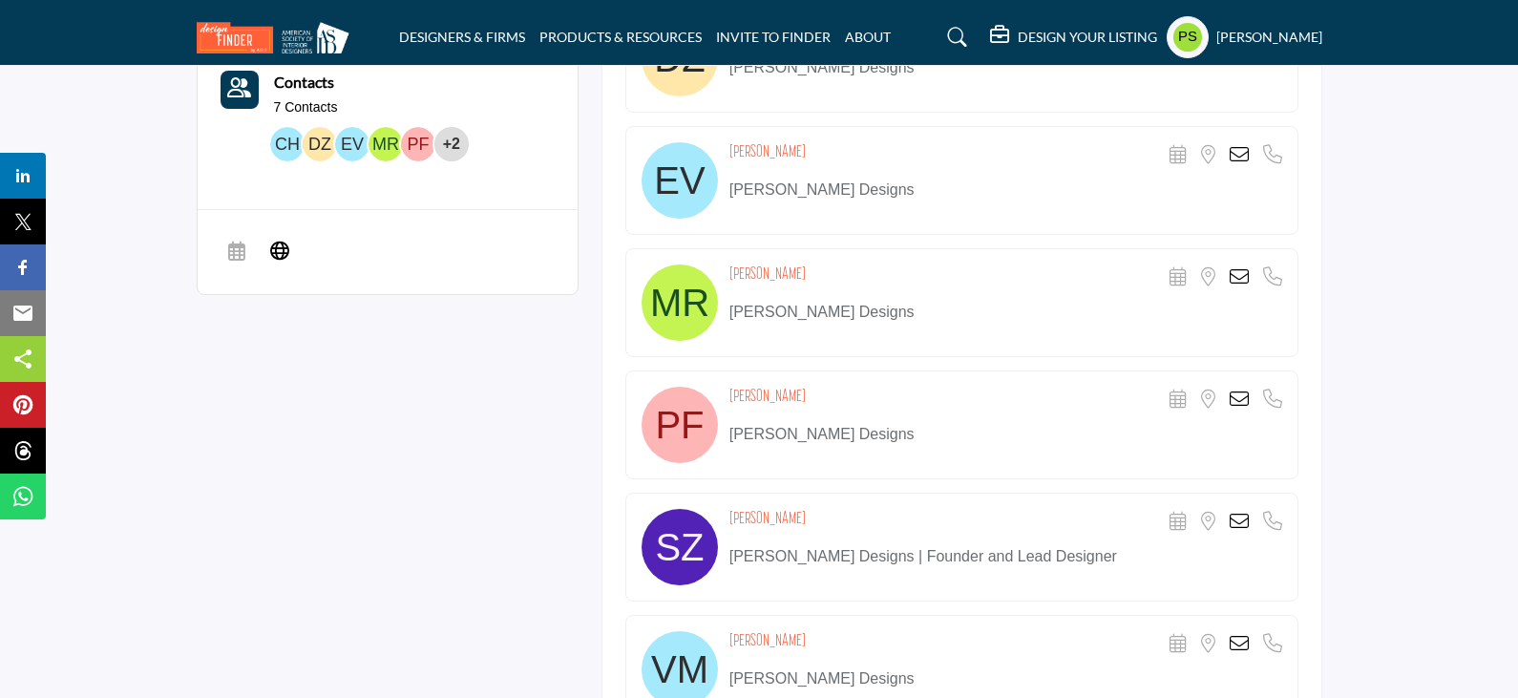
click at [1239, 145] on icon at bounding box center [1238, 154] width 19 height 19
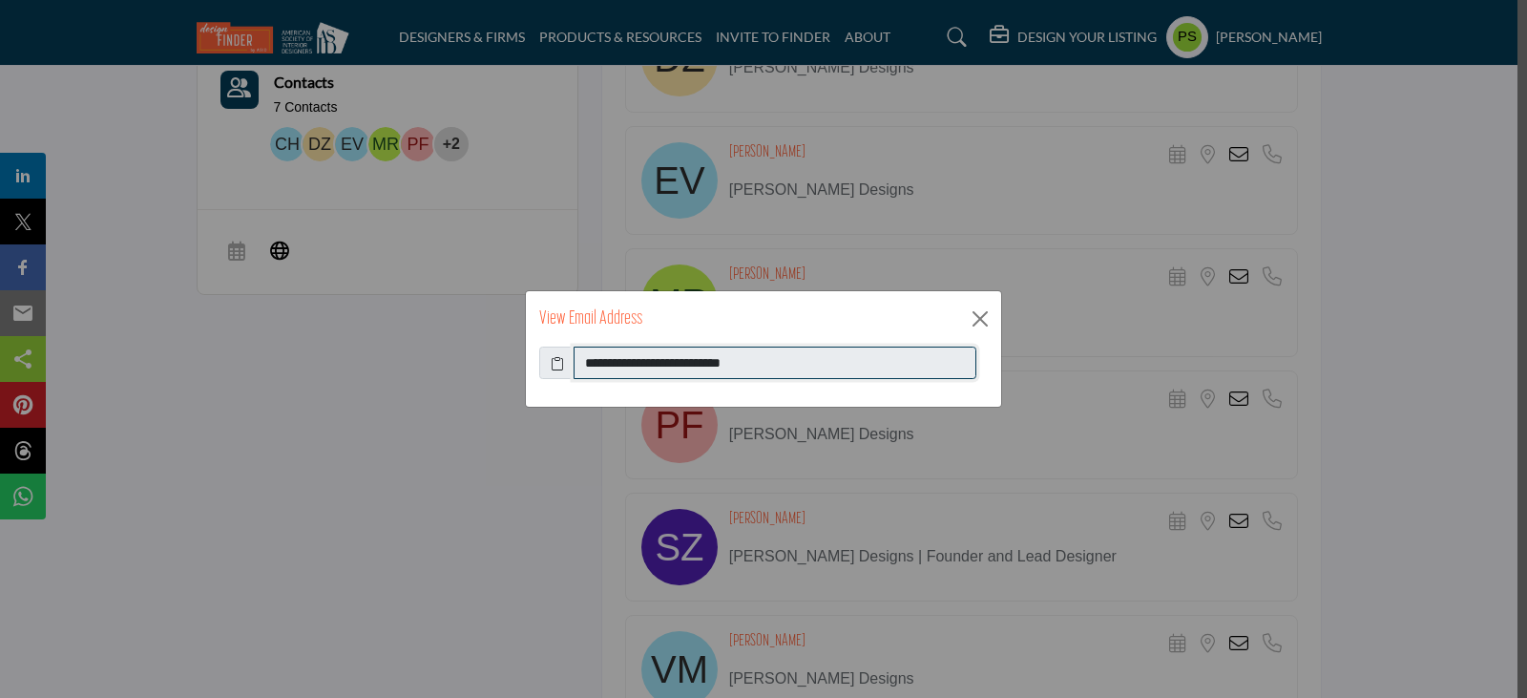
drag, startPoint x: 585, startPoint y: 365, endPoint x: 794, endPoint y: 364, distance: 209.0
click at [794, 364] on input "**********" at bounding box center [775, 363] width 403 height 32
click at [982, 316] on button "Close" at bounding box center [980, 319] width 29 height 29
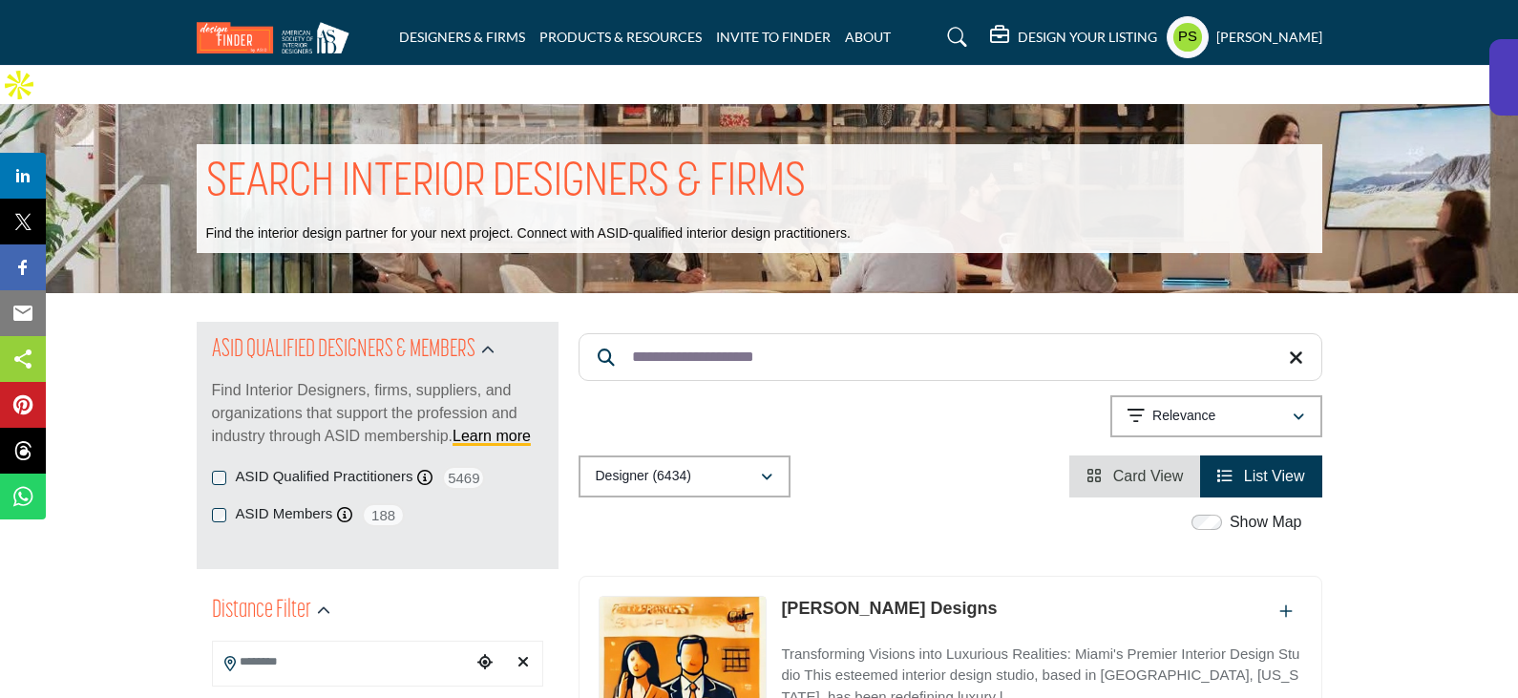
click at [829, 333] on input "**********" at bounding box center [950, 357] width 744 height 48
paste input "Search Keyword"
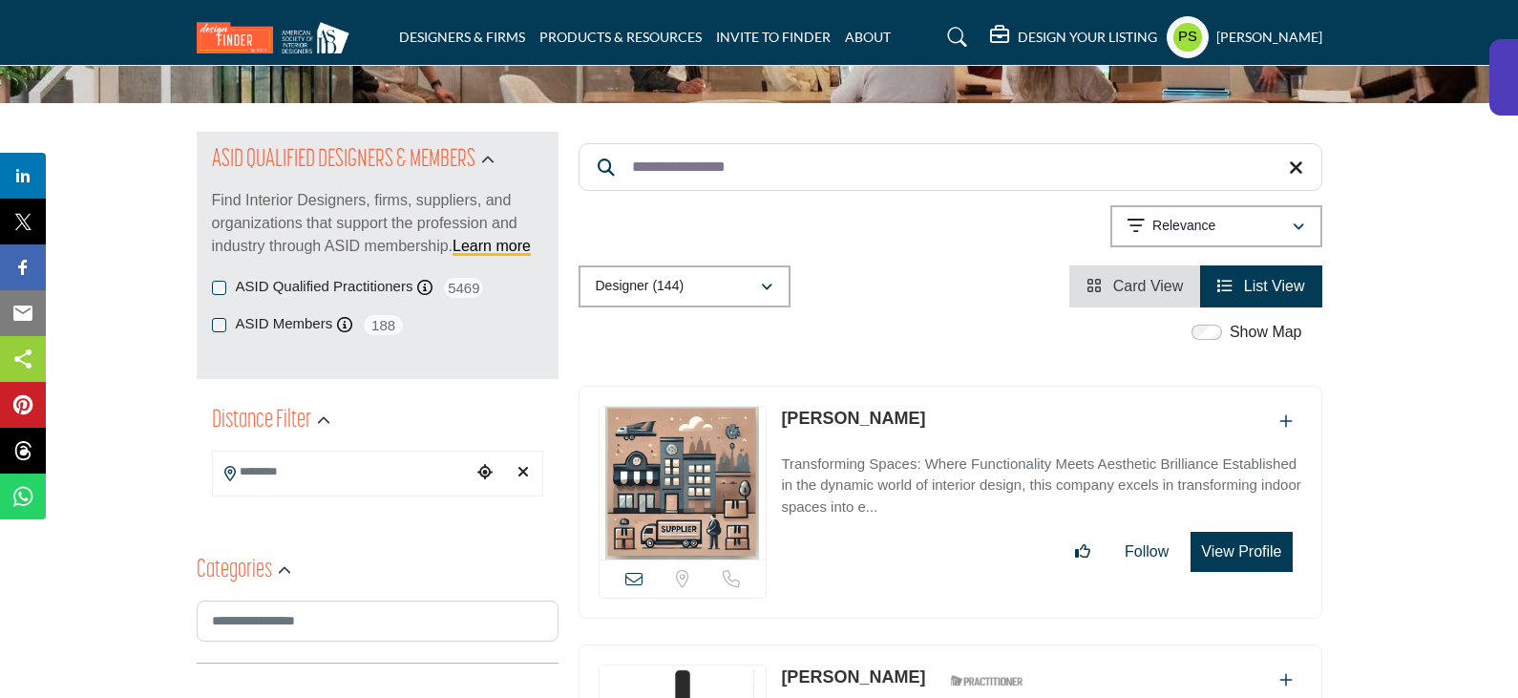
scroll to position [191, 0]
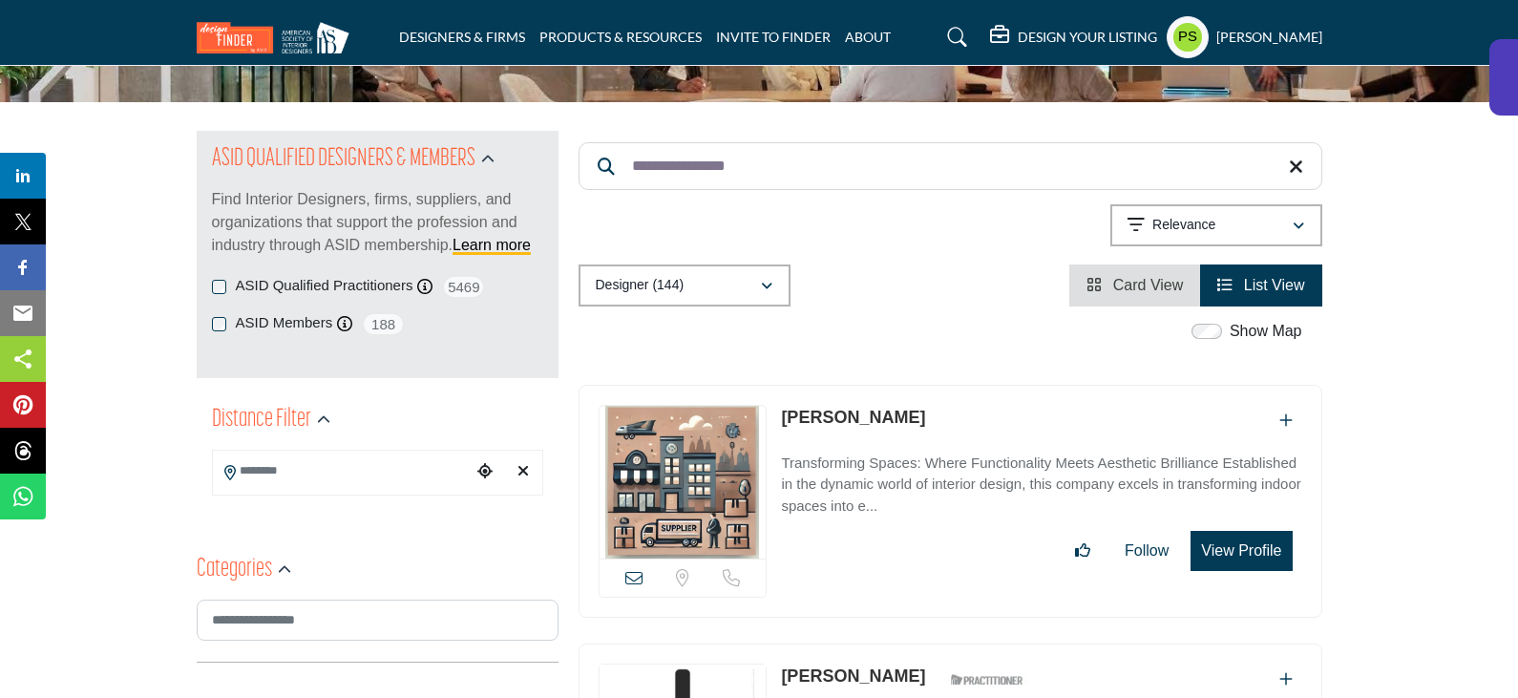
click at [831, 408] on link "Gino Del Pup" at bounding box center [853, 417] width 144 height 19
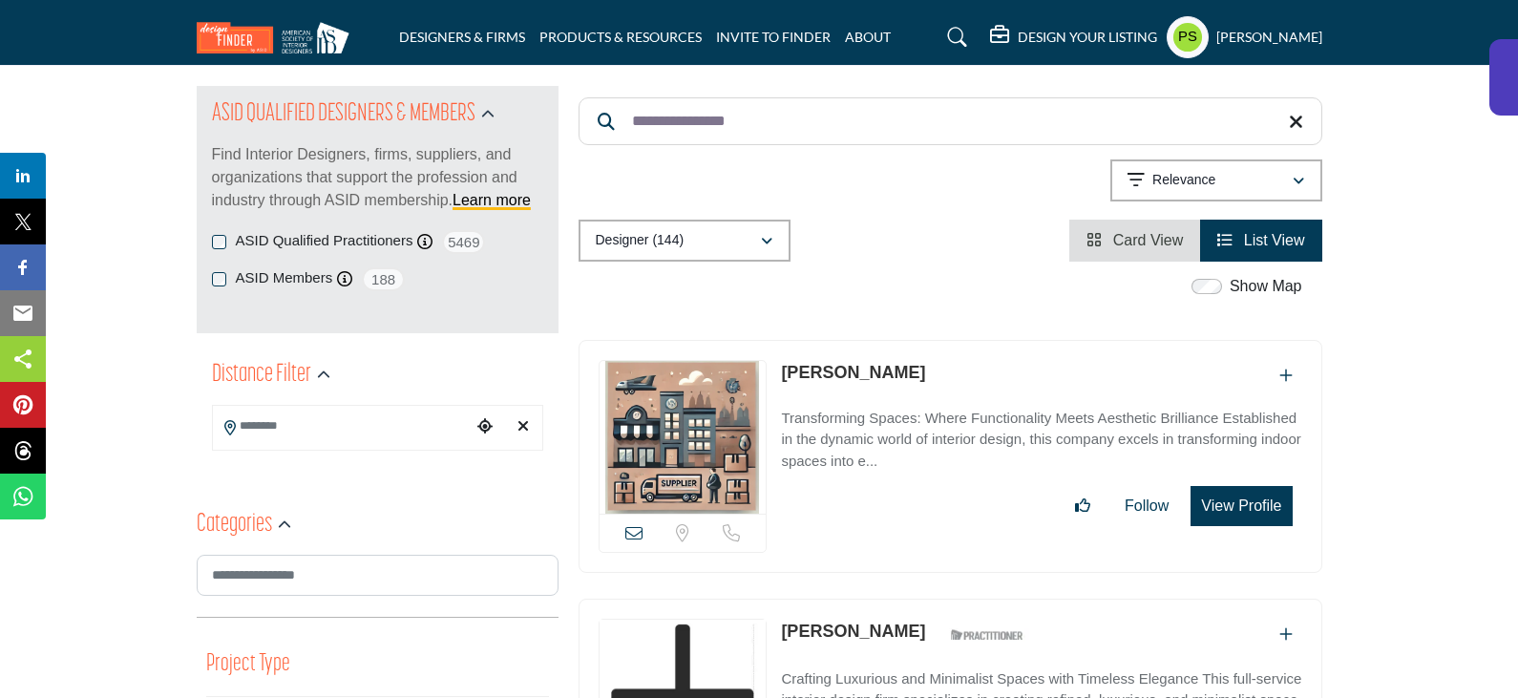
scroll to position [0, 0]
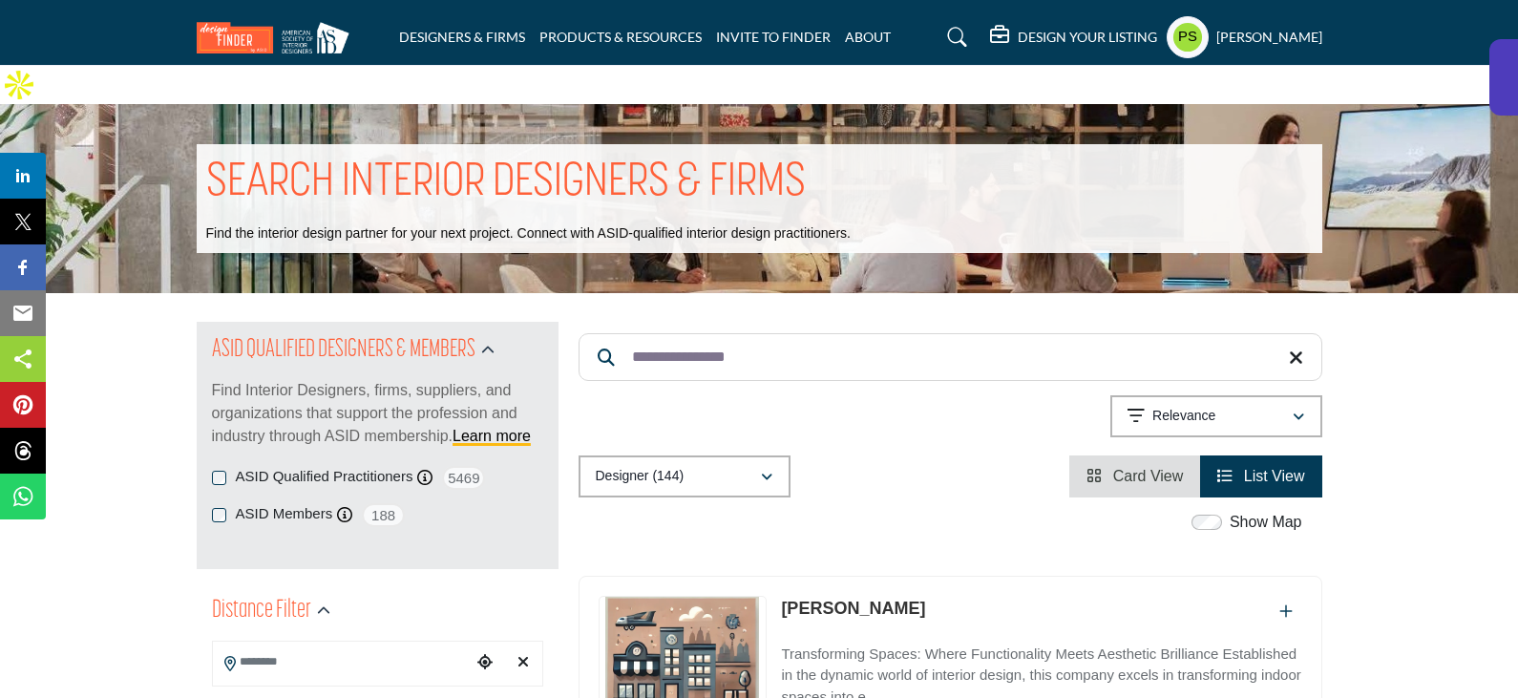
click at [765, 333] on input "**********" at bounding box center [950, 357] width 744 height 48
paste input "*"
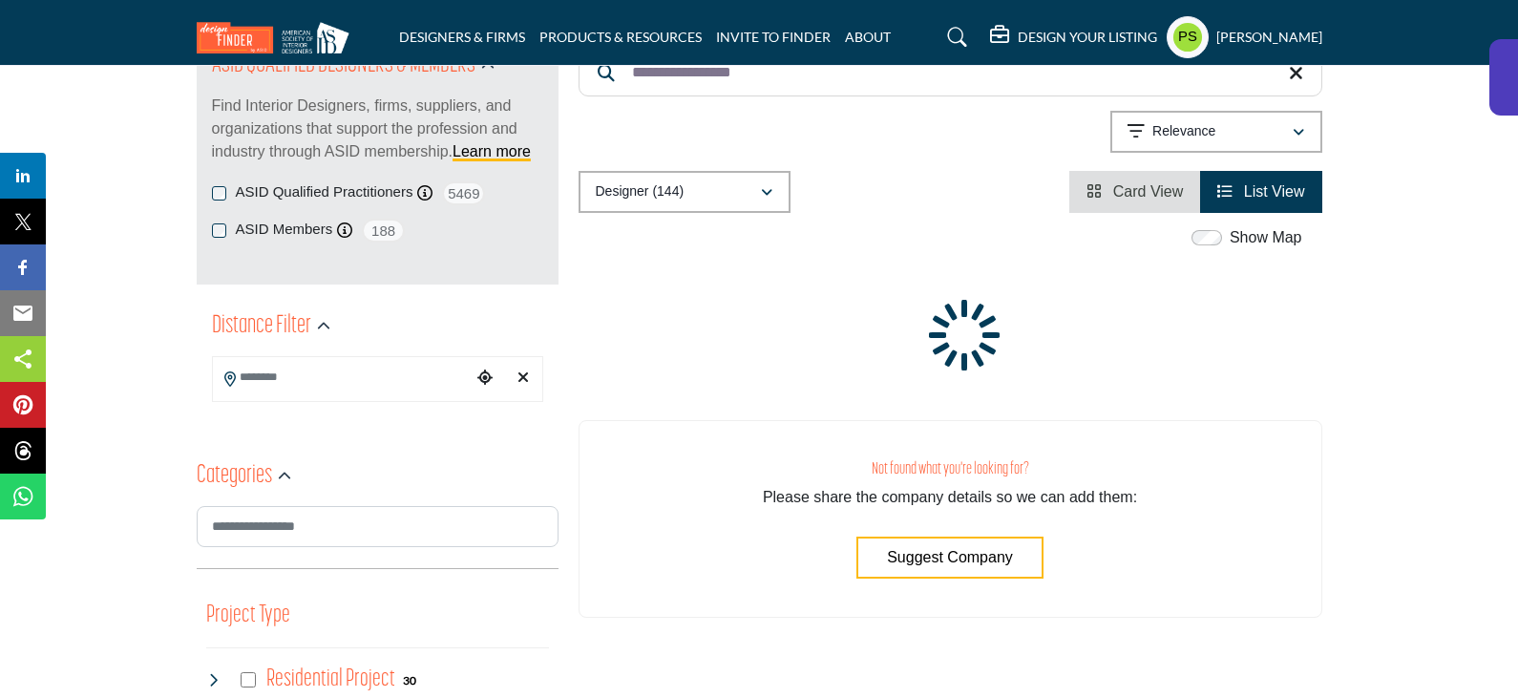
scroll to position [286, 0]
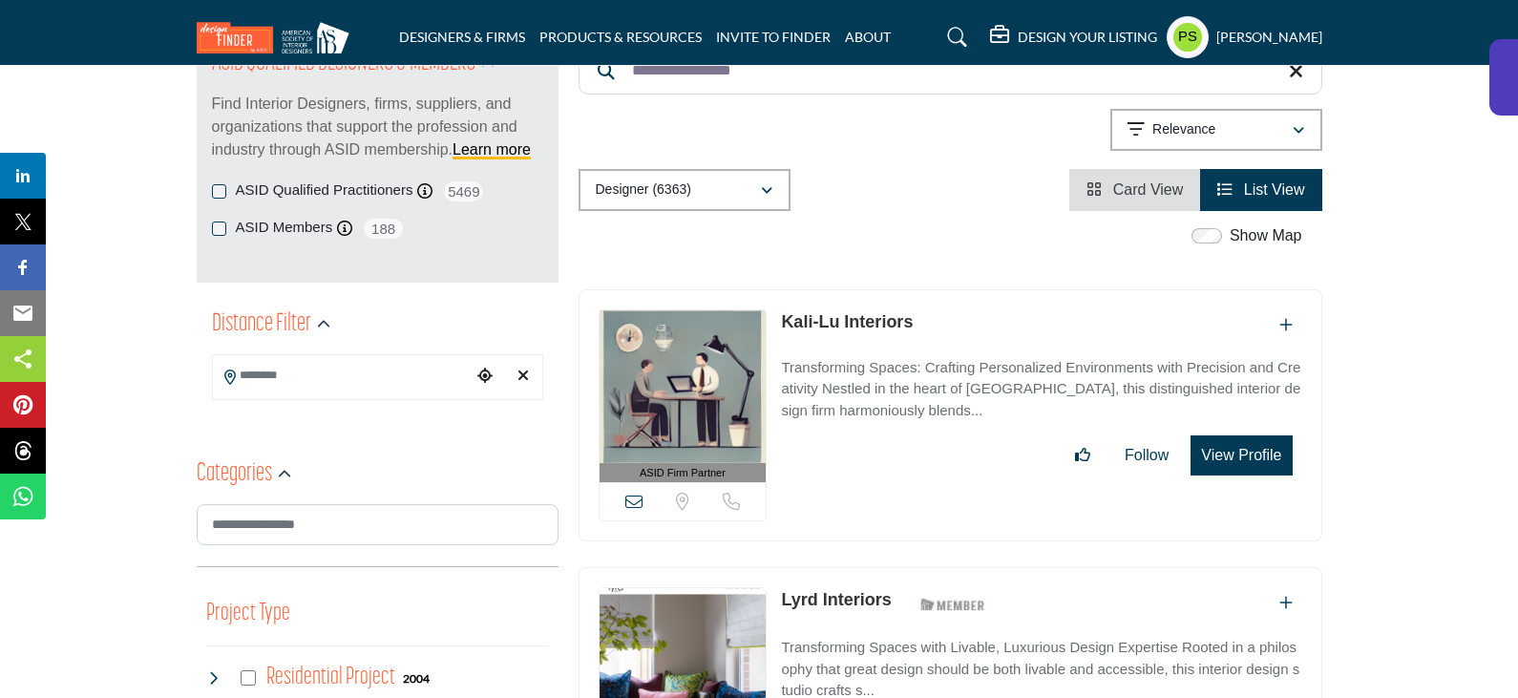
click at [848, 312] on link "Kali-Lu Interiors" at bounding box center [847, 321] width 132 height 19
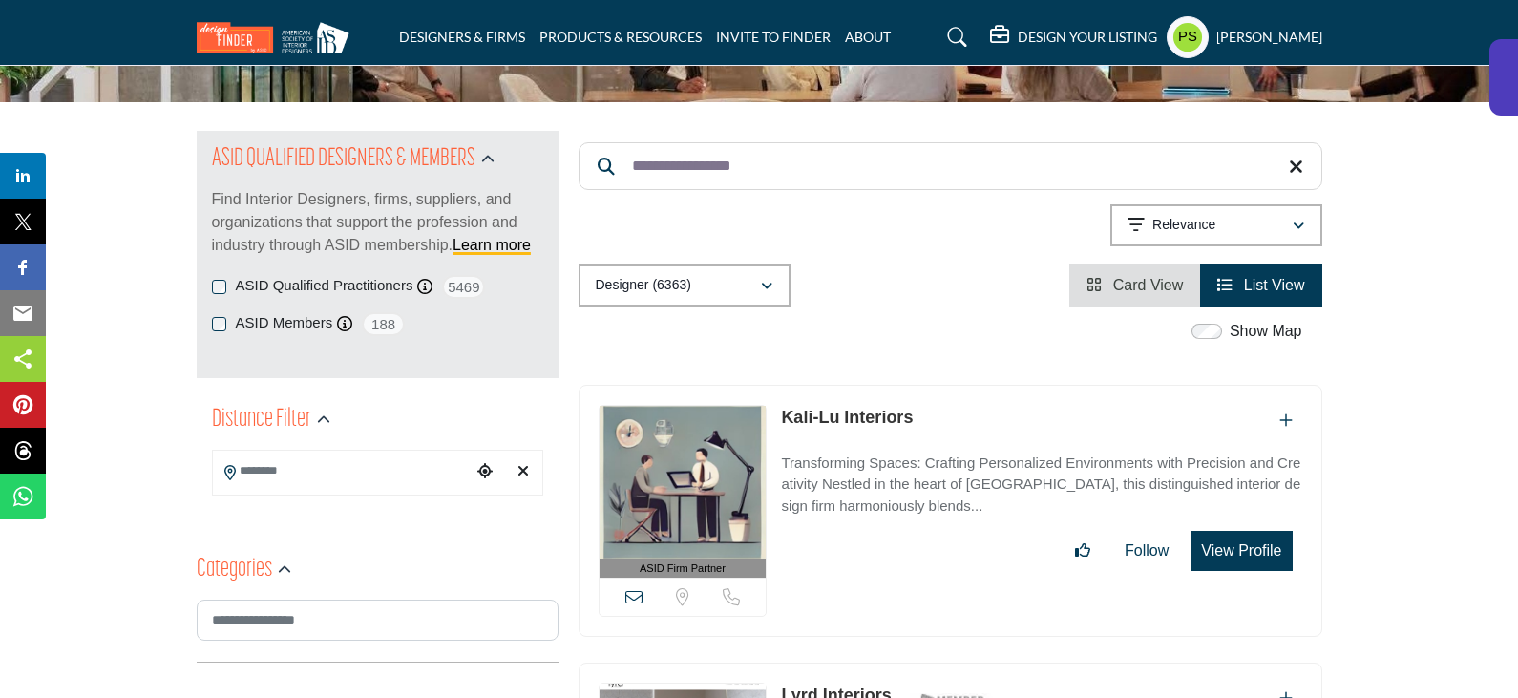
click at [771, 142] on input "**********" at bounding box center [950, 166] width 744 height 48
paste input "Search Keyword"
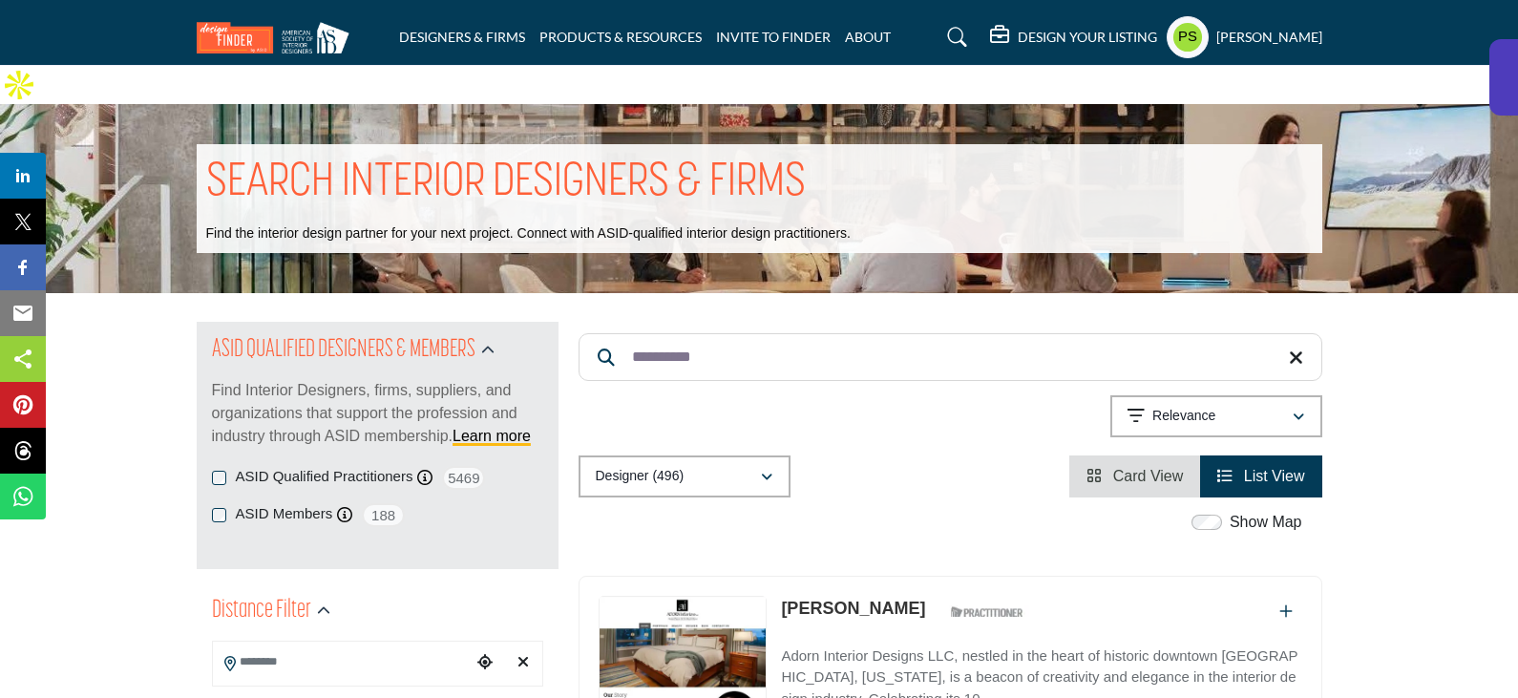
scroll to position [286, 0]
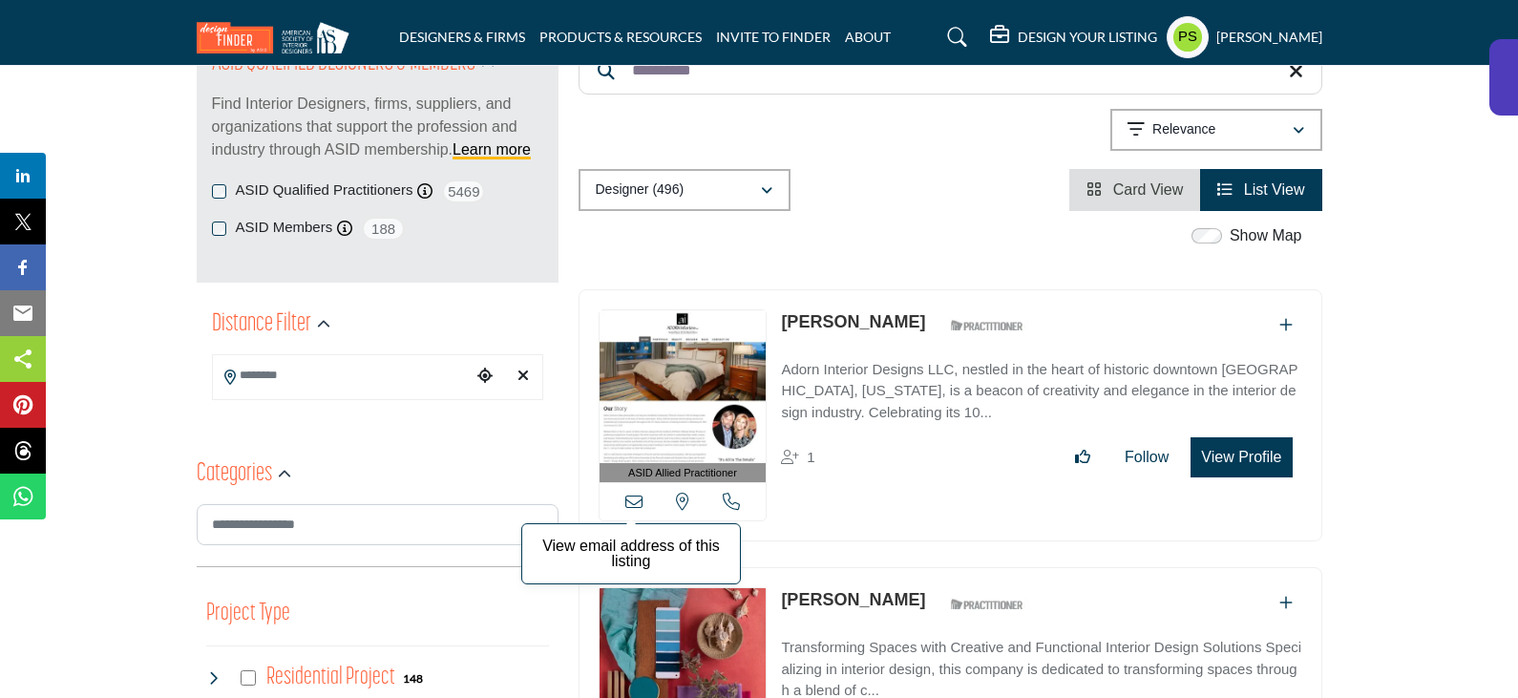
click at [634, 493] on icon at bounding box center [633, 501] width 17 height 17
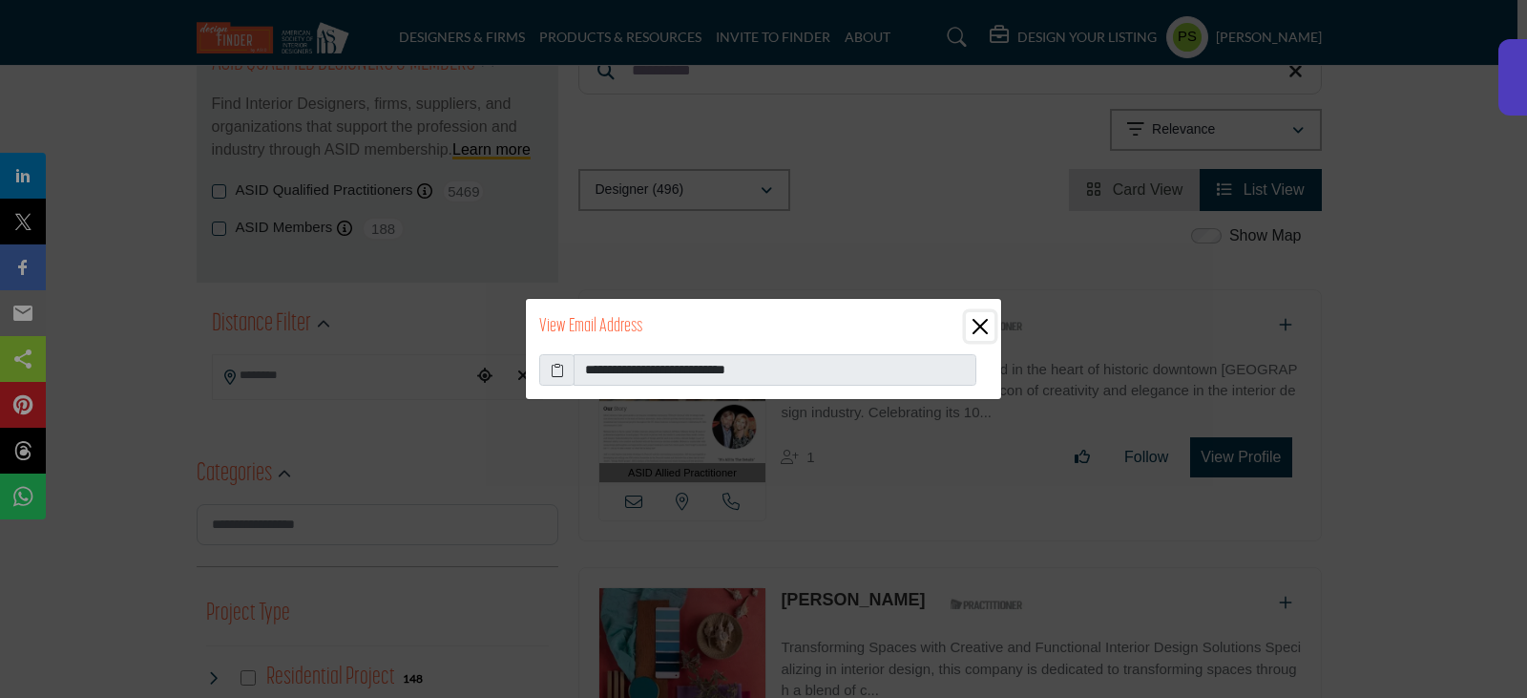
click at [978, 332] on button "Close" at bounding box center [980, 326] width 29 height 29
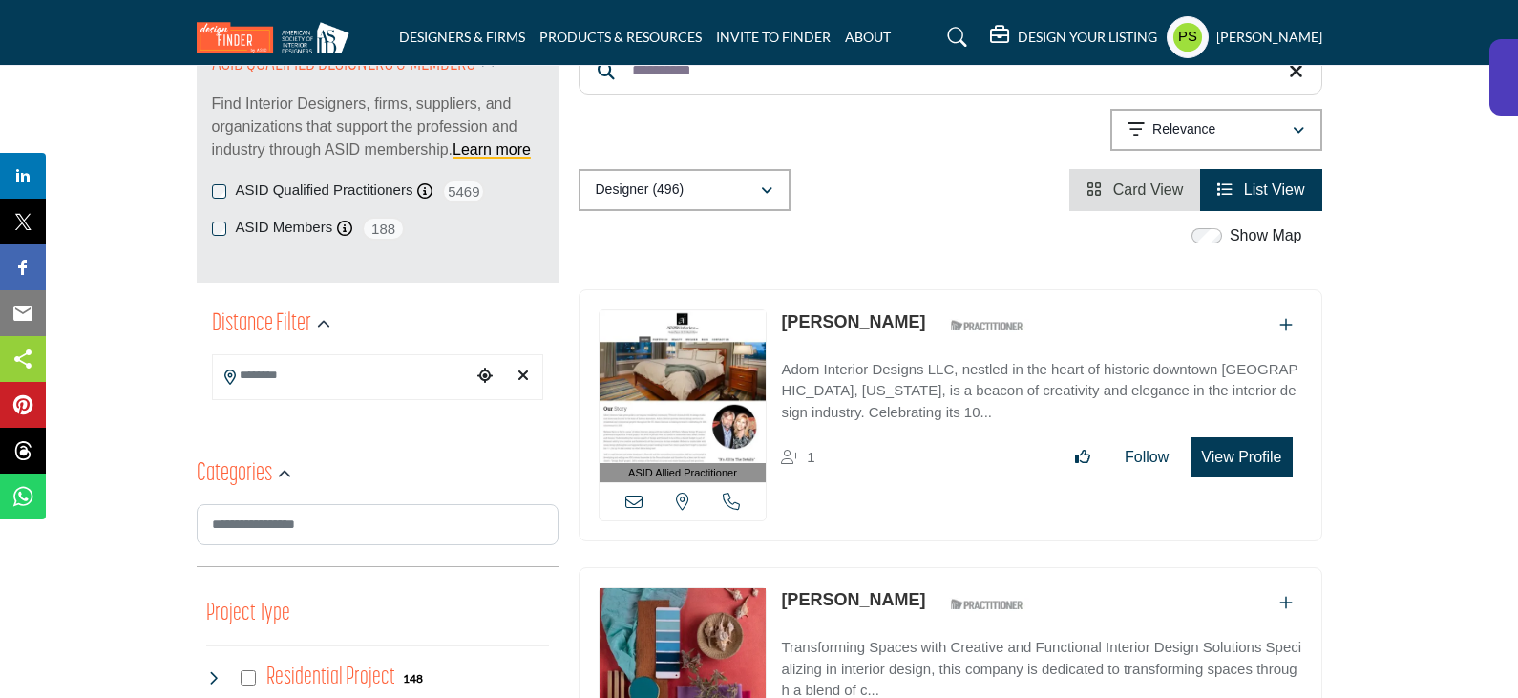
scroll to position [0, 0]
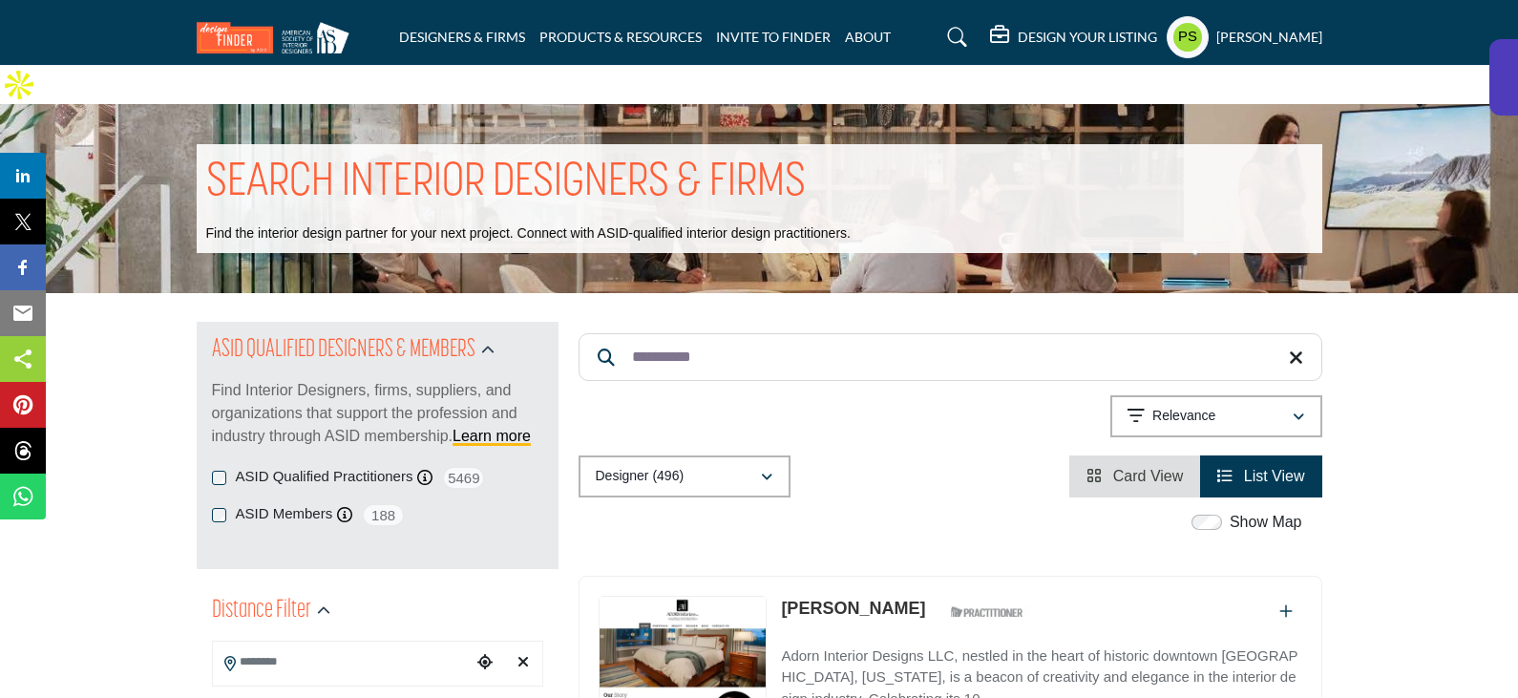
click at [743, 333] on input "**********" at bounding box center [950, 357] width 744 height 48
paste input "******"
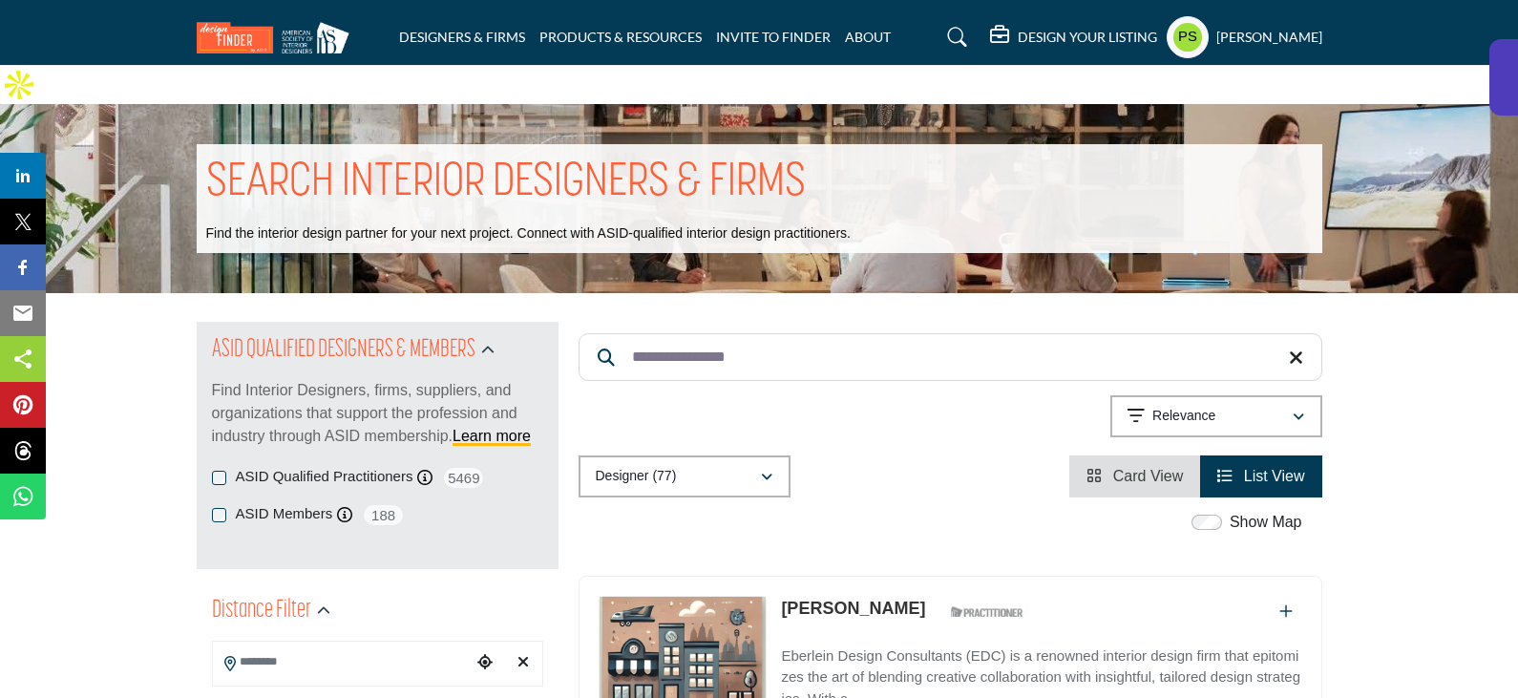
scroll to position [191, 0]
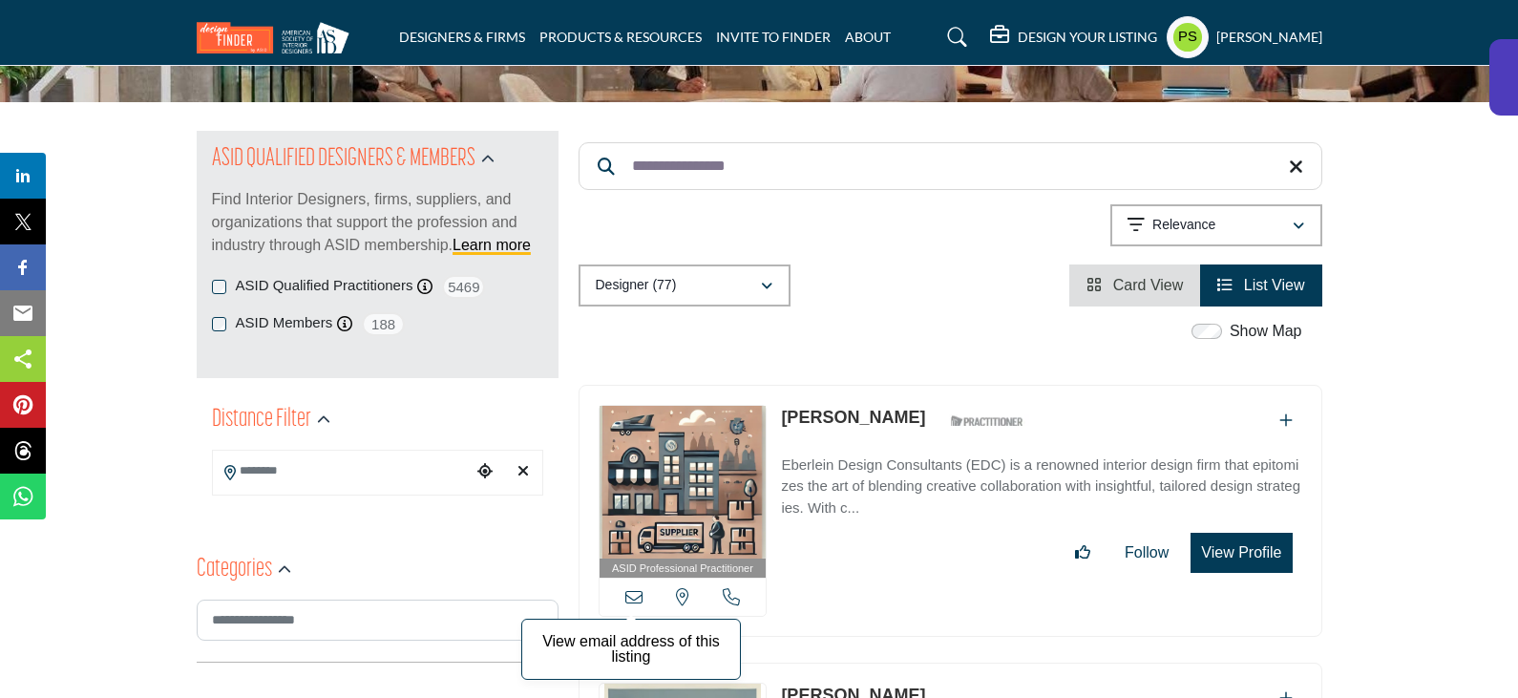
click at [636, 588] on icon at bounding box center [633, 596] width 17 height 17
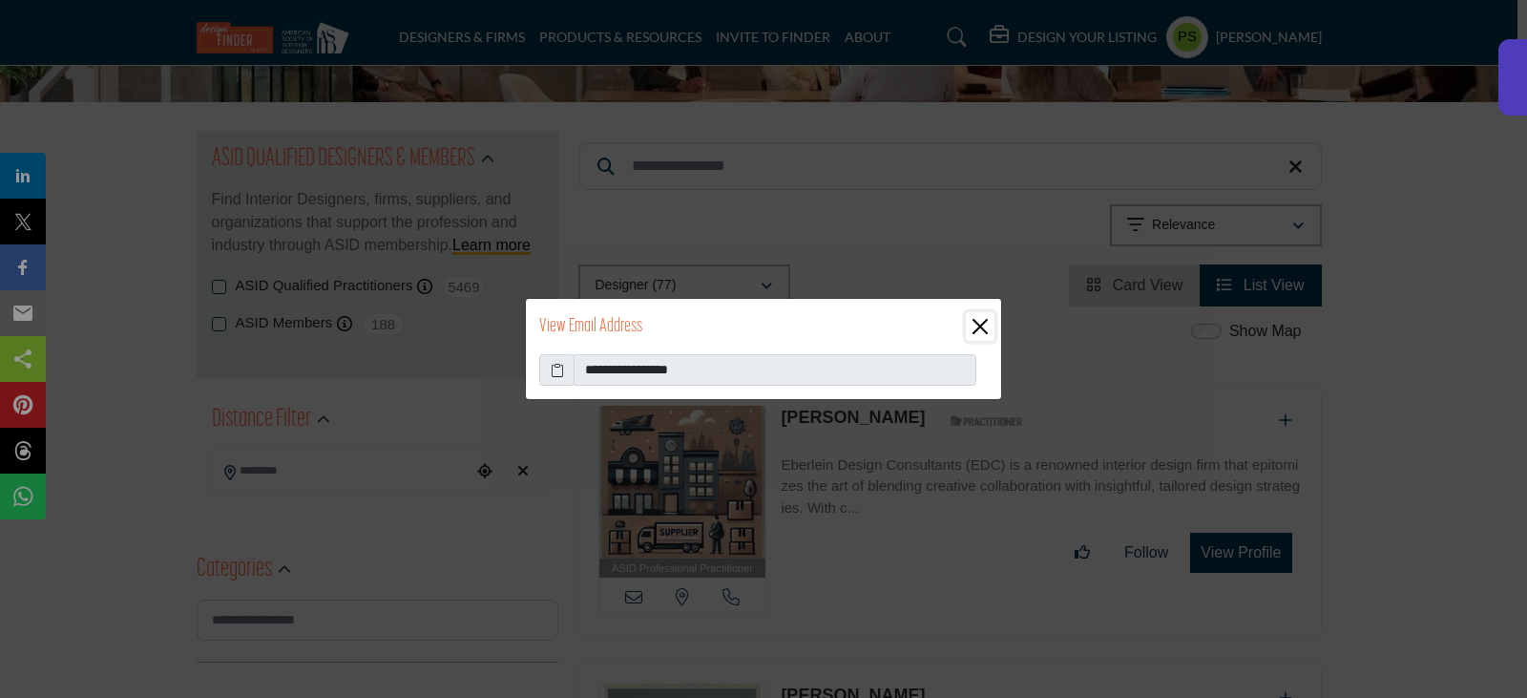
click at [988, 324] on button "Close" at bounding box center [980, 326] width 29 height 29
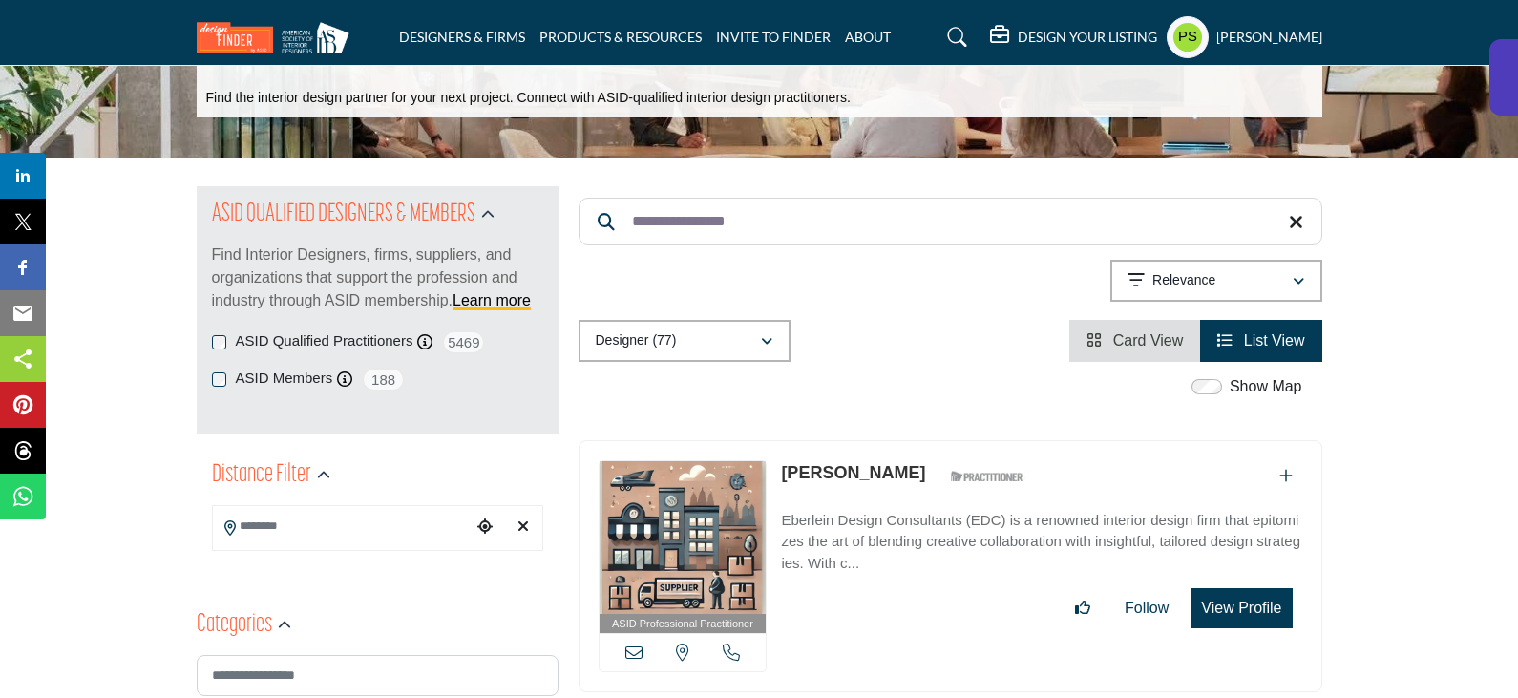
scroll to position [0, 0]
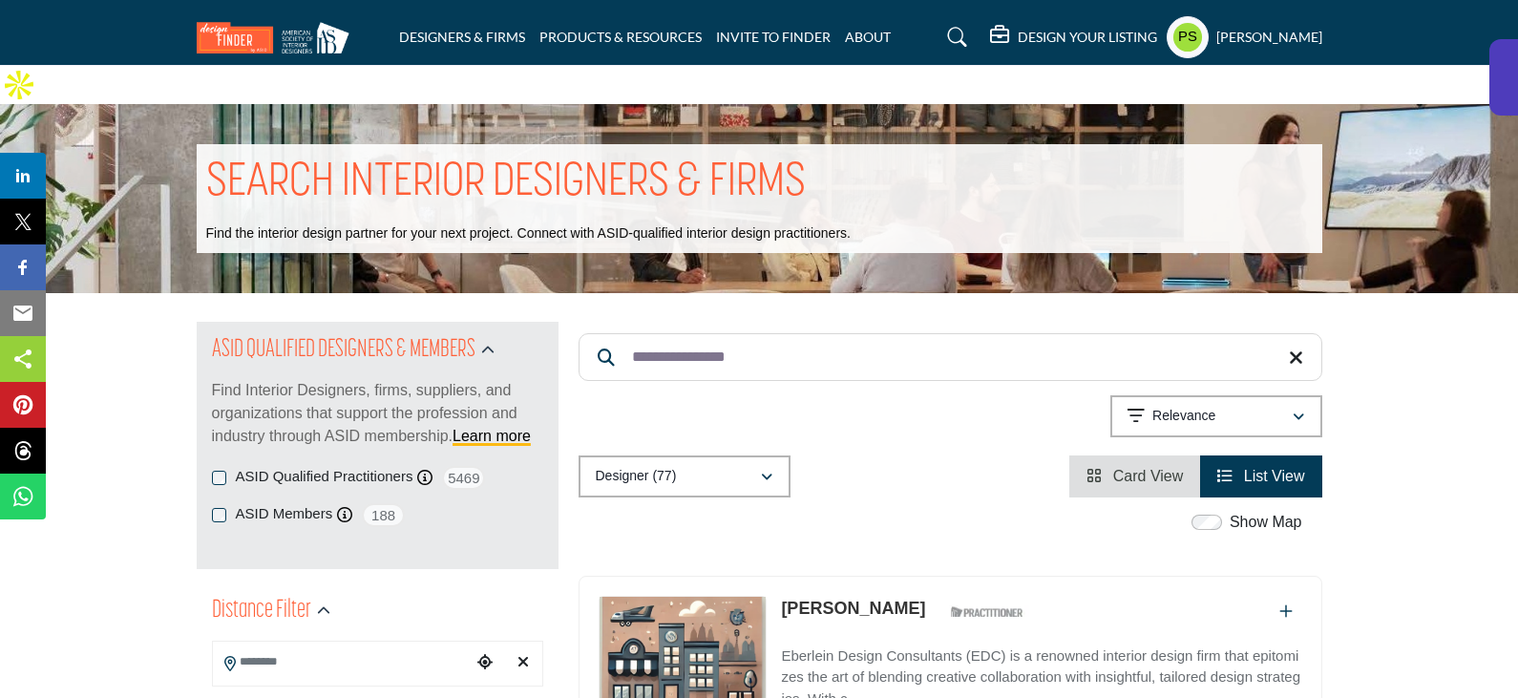
click at [800, 333] on input "**********" at bounding box center [950, 357] width 744 height 48
paste input "Search Keyword"
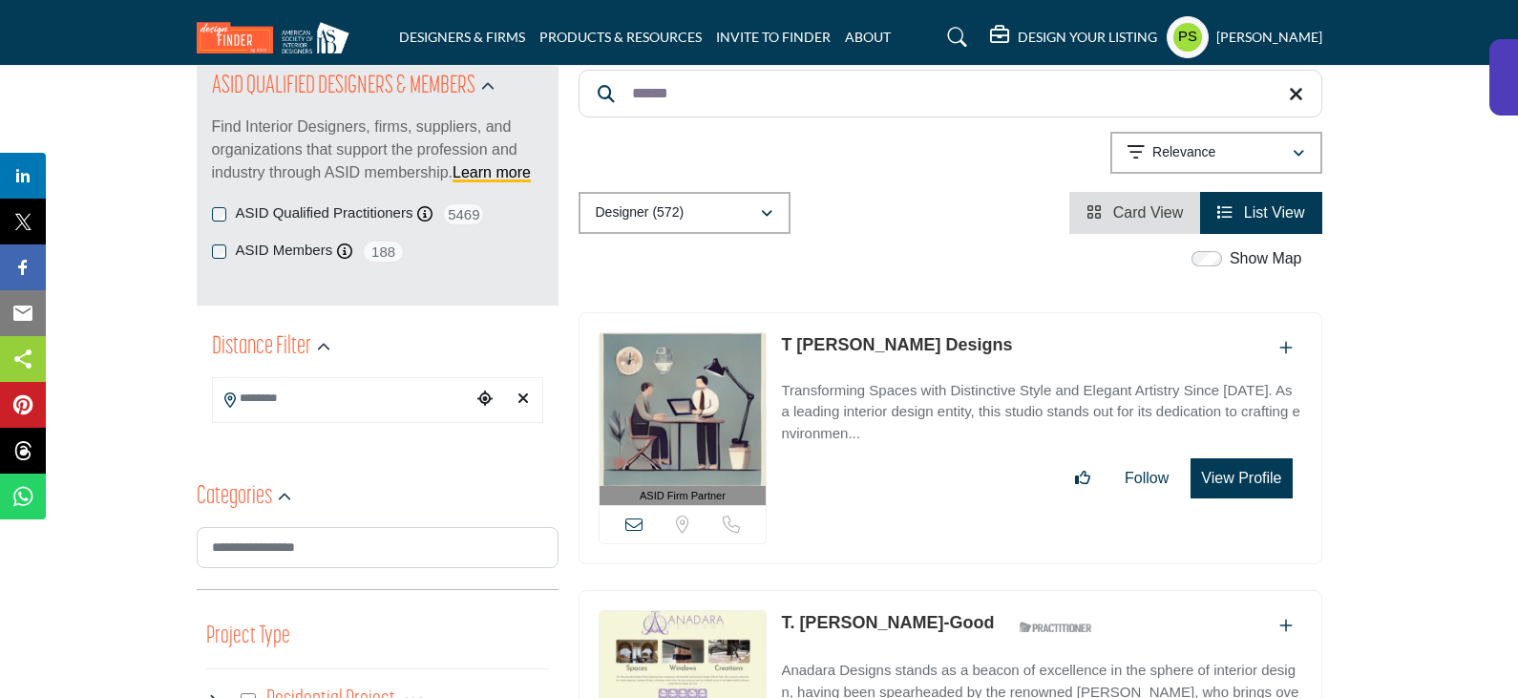
scroll to position [286, 0]
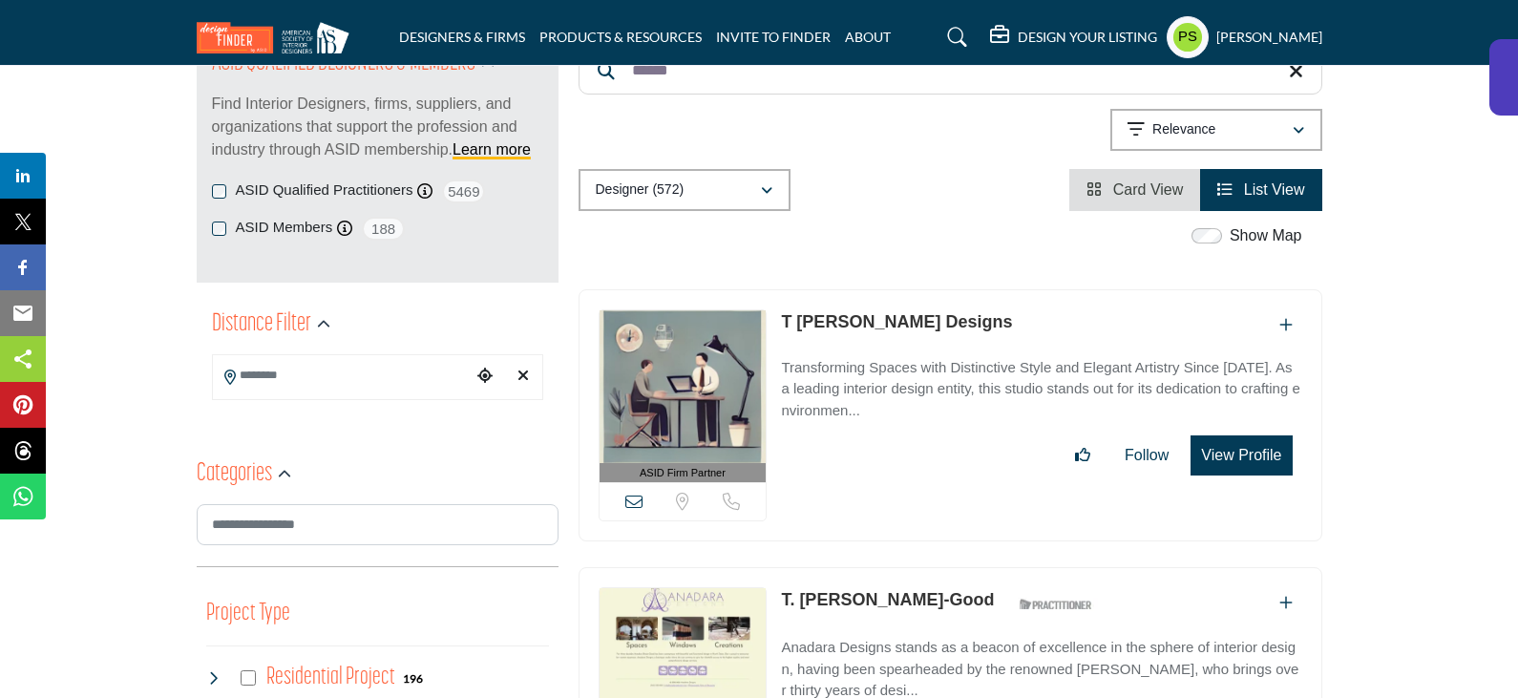
click at [873, 312] on link "T Karn Designs" at bounding box center [896, 321] width 231 height 19
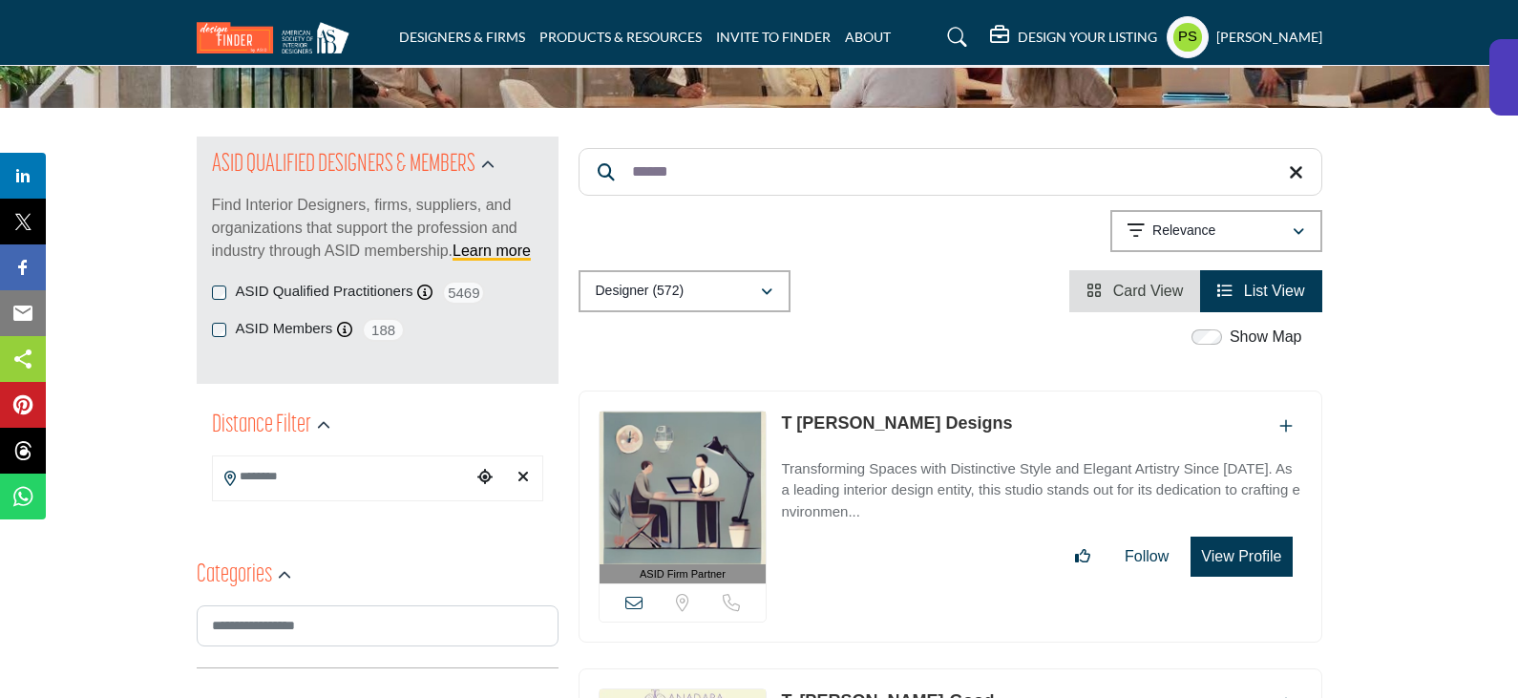
scroll to position [0, 0]
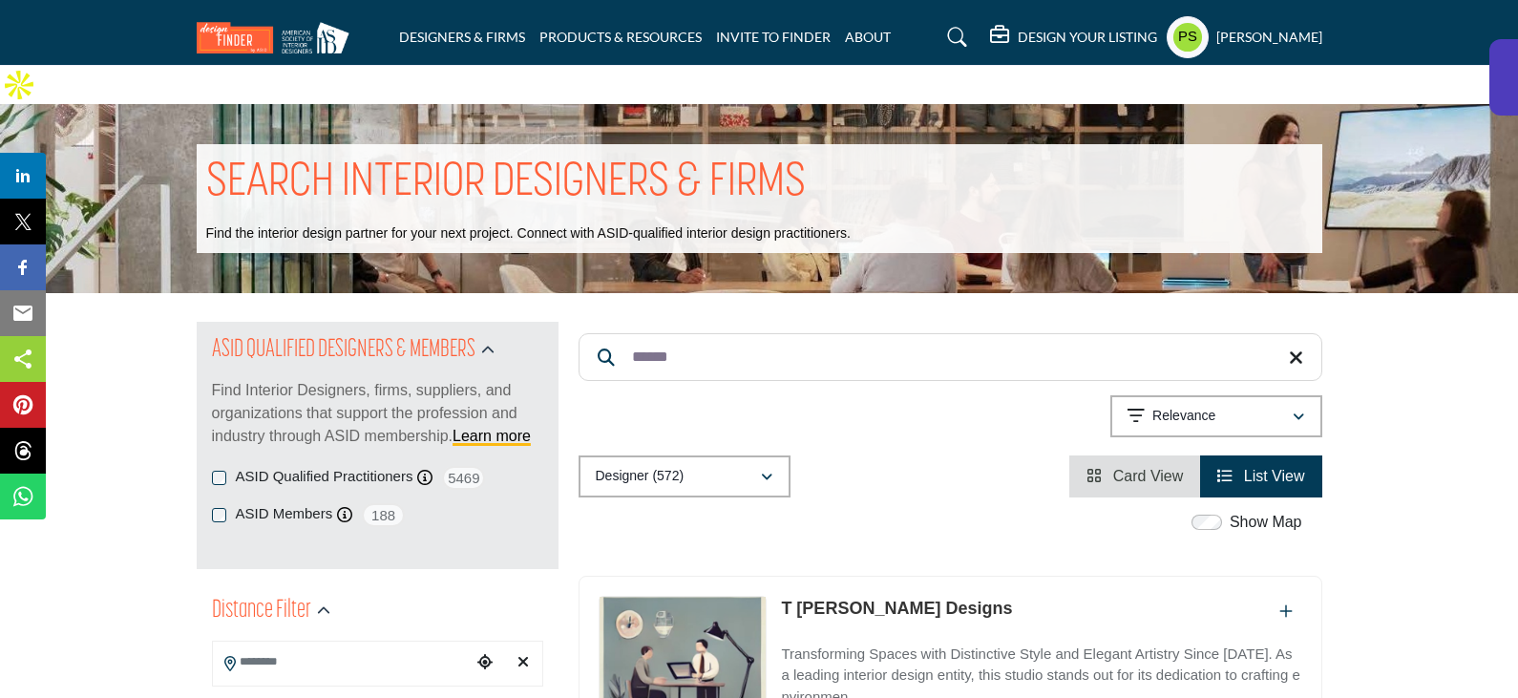
click at [722, 333] on input "******" at bounding box center [950, 357] width 744 height 48
paste input "**********"
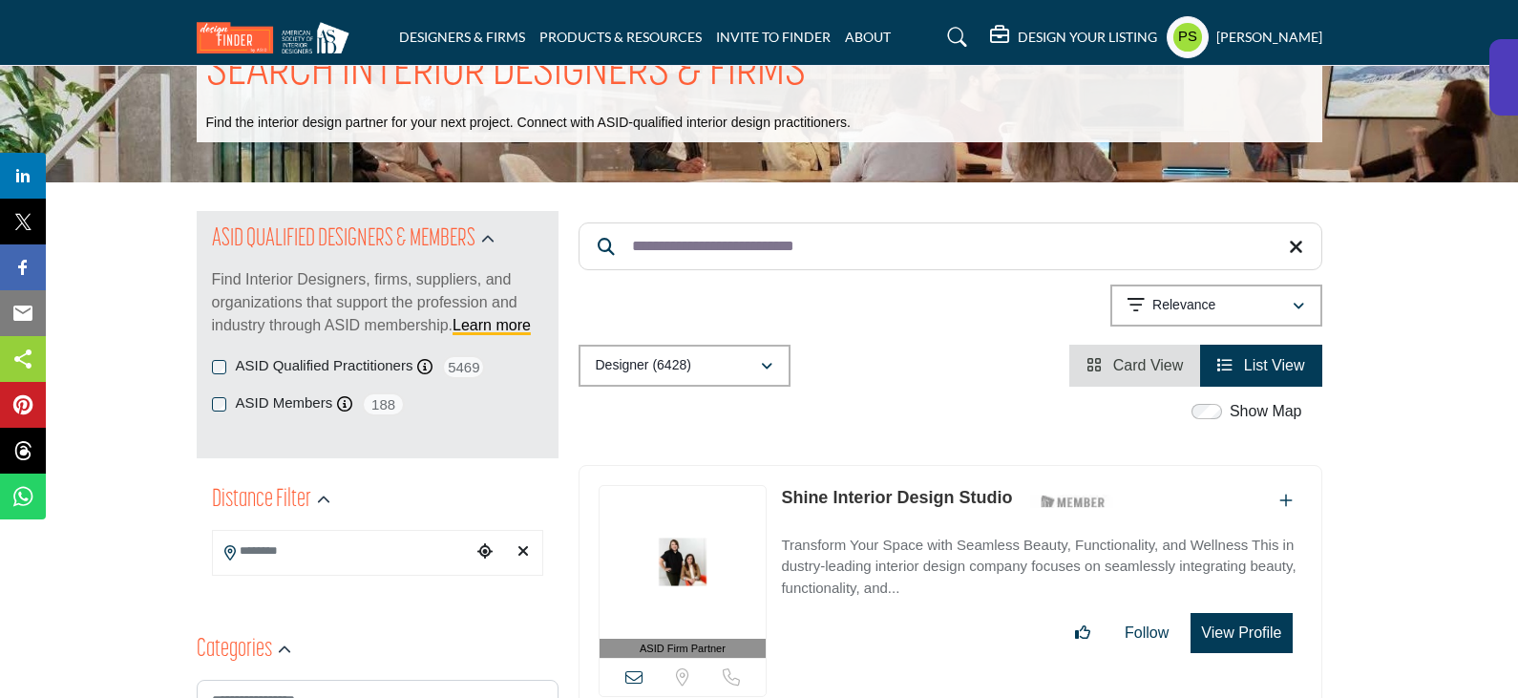
scroll to position [286, 0]
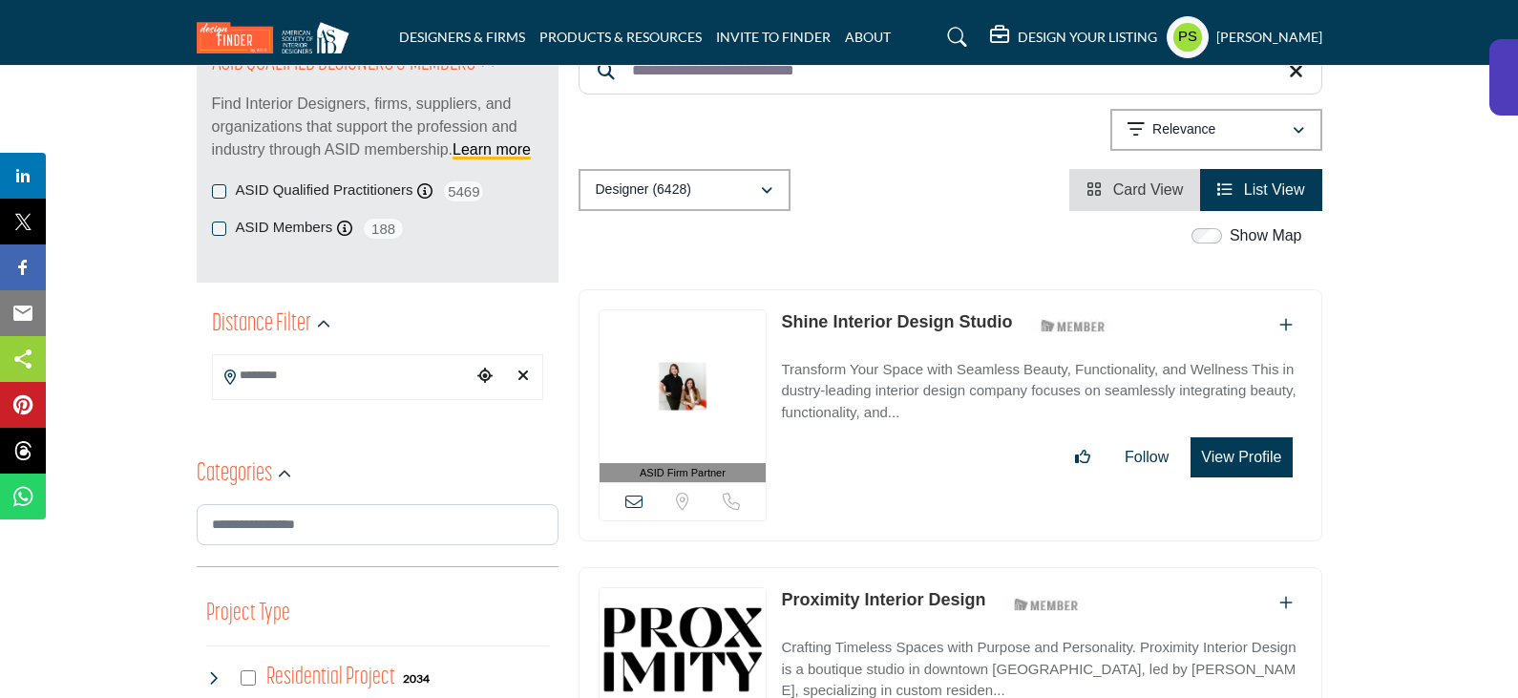
click at [876, 312] on link "Shine Interior Design Studio" at bounding box center [896, 321] width 231 height 19
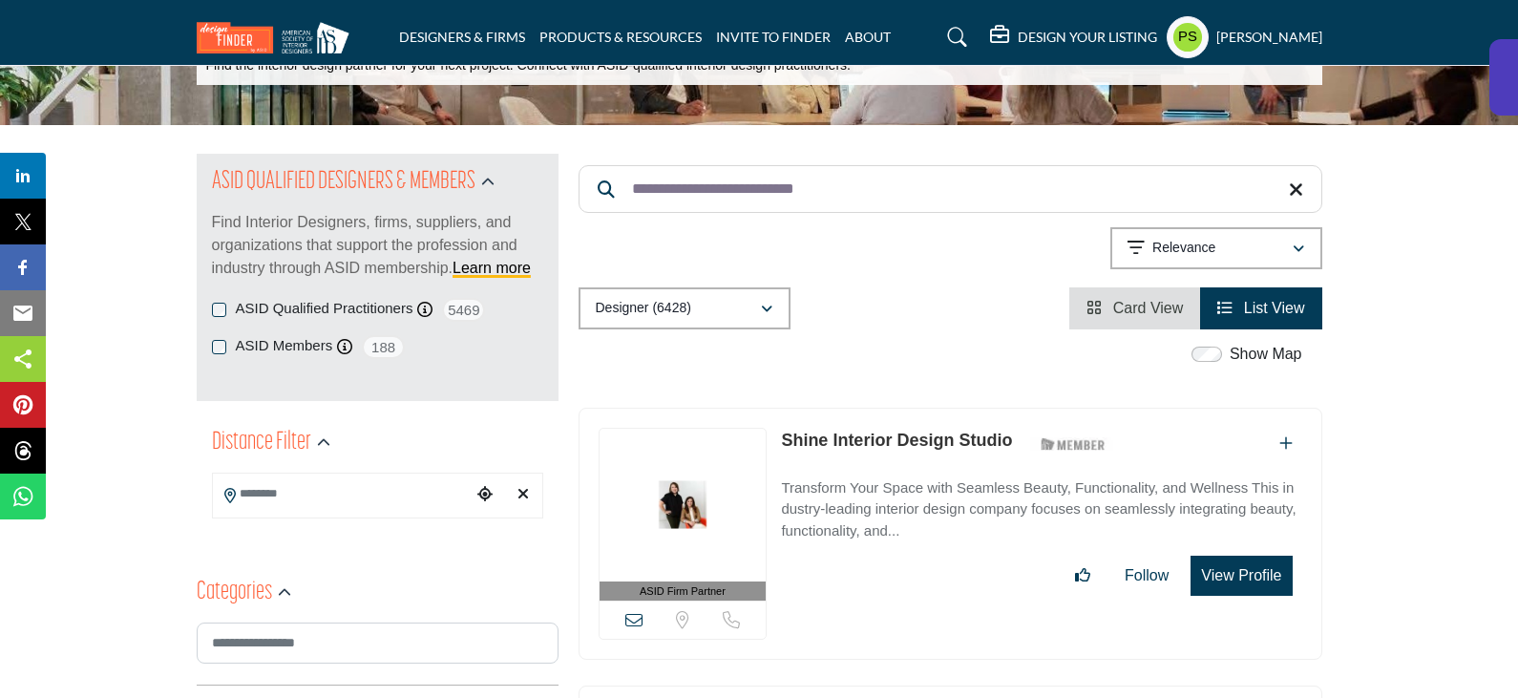
scroll to position [0, 0]
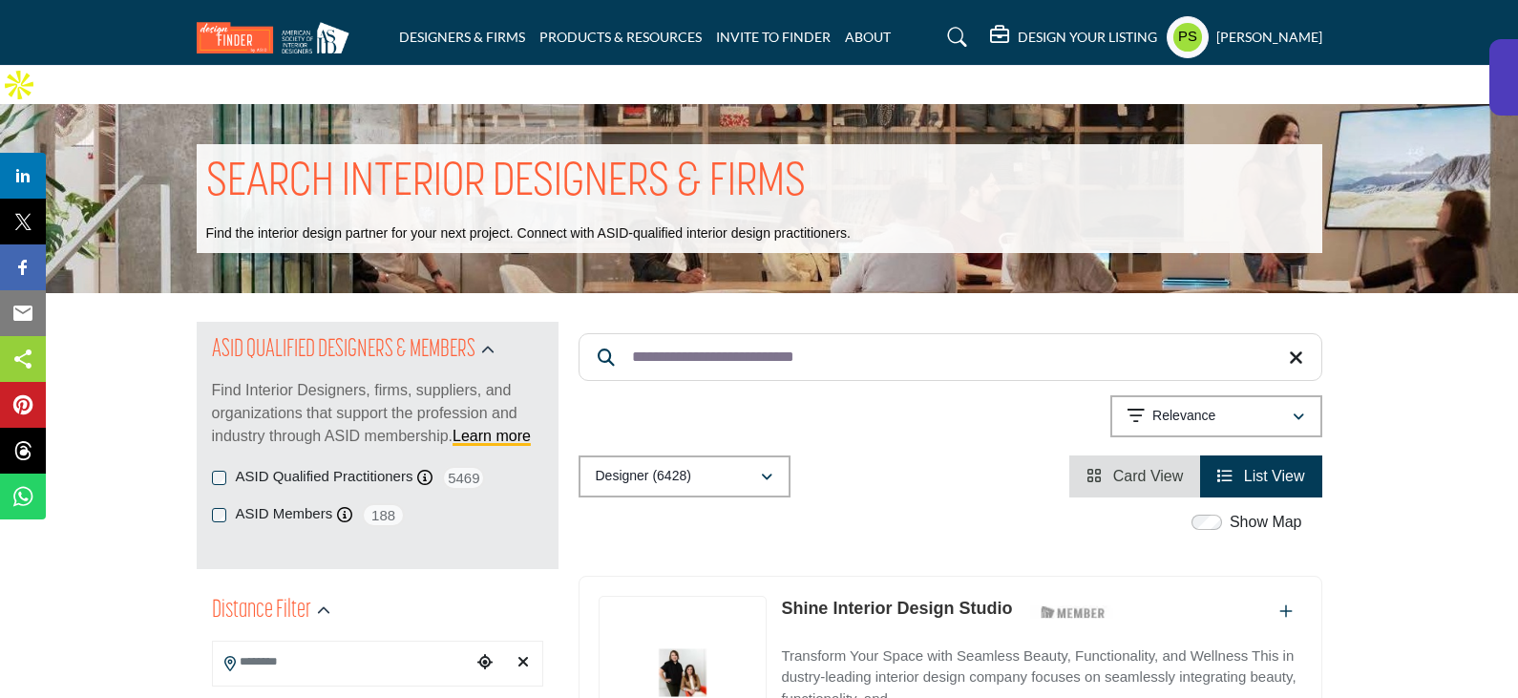
click at [764, 333] on input "**********" at bounding box center [950, 357] width 744 height 48
paste input "Search Keyword"
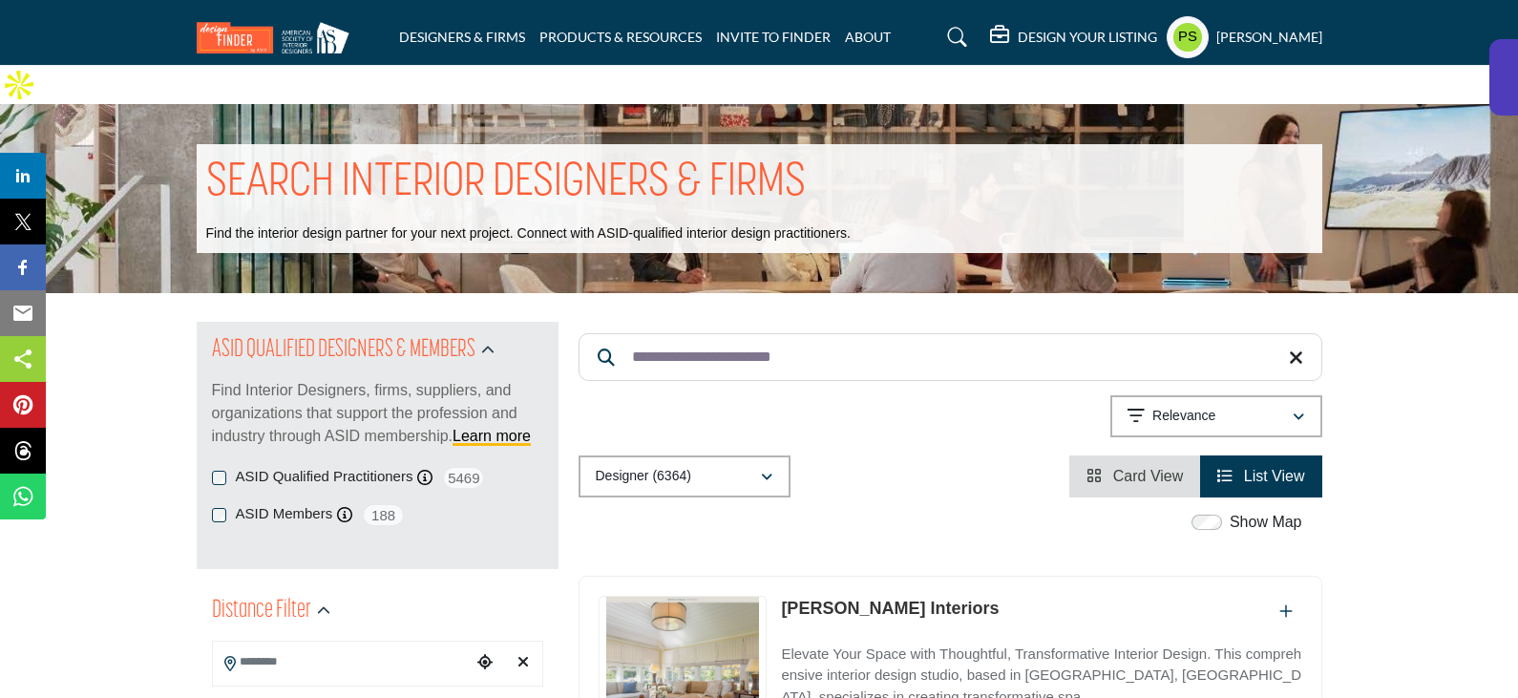
scroll to position [286, 0]
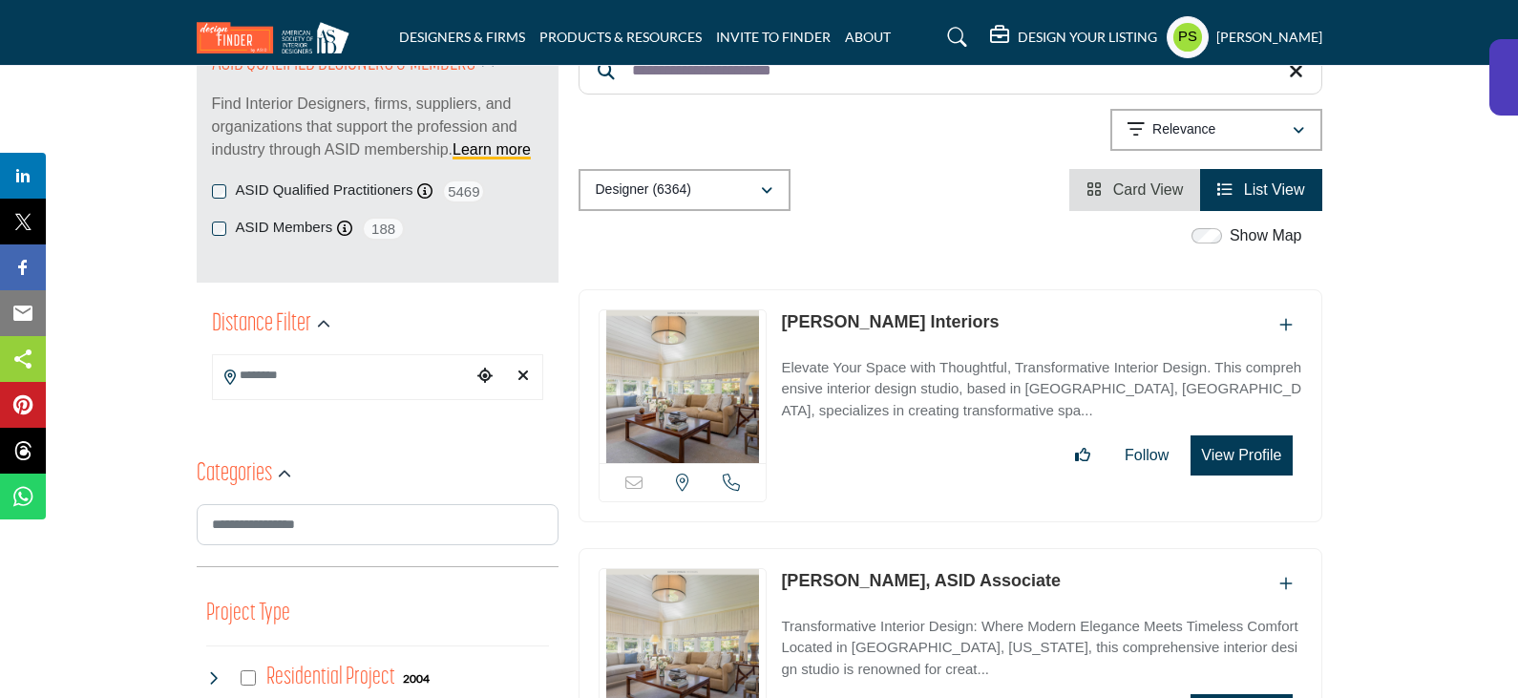
click at [865, 312] on link "Sophia Shibles Interiors" at bounding box center [890, 321] width 218 height 19
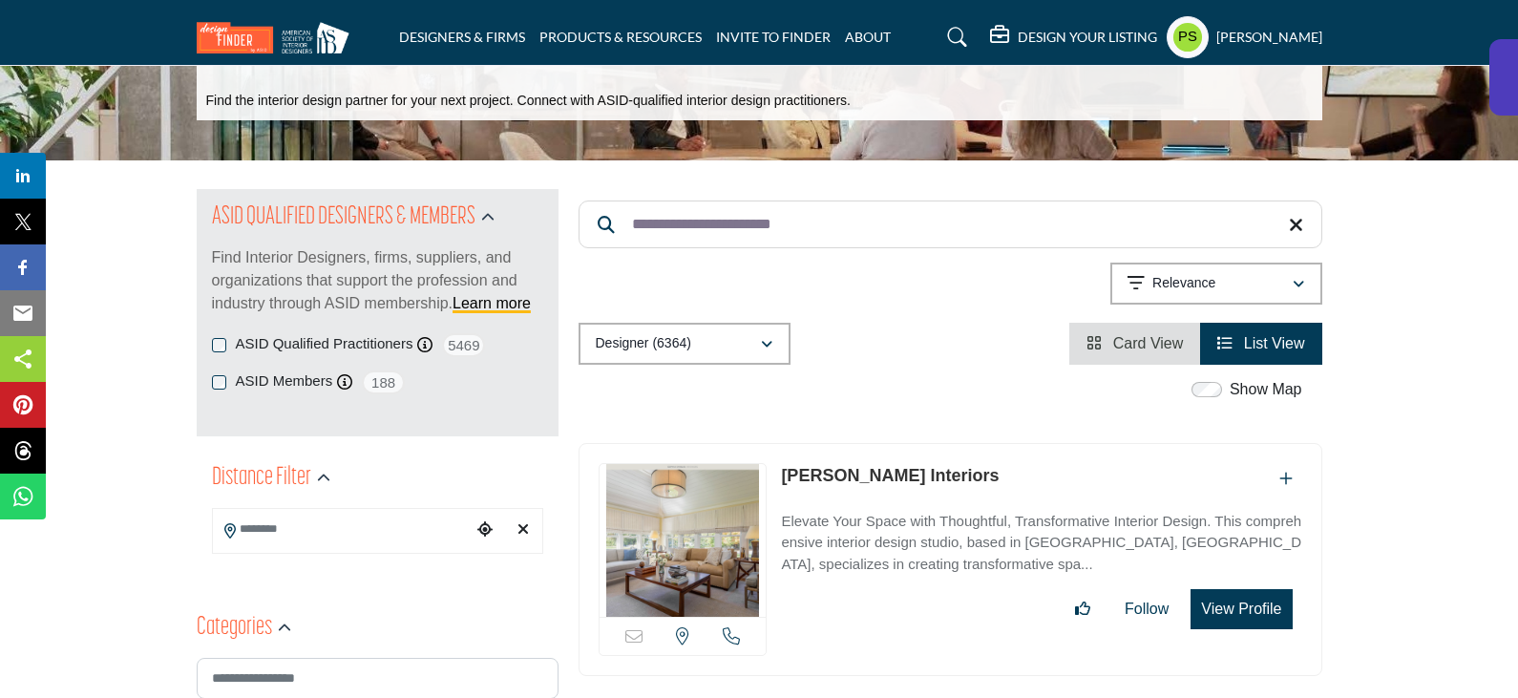
scroll to position [0, 0]
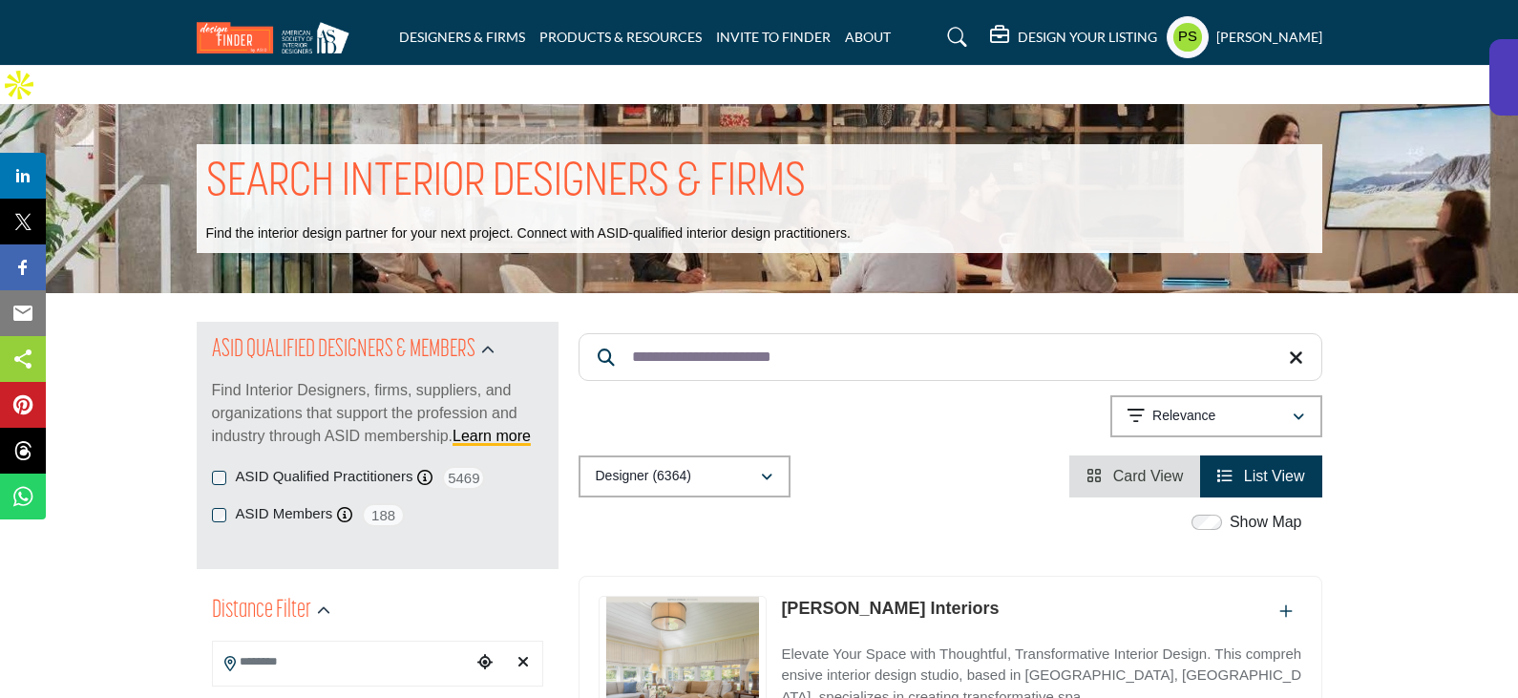
click at [787, 333] on input "**********" at bounding box center [950, 357] width 744 height 48
paste input "**********"
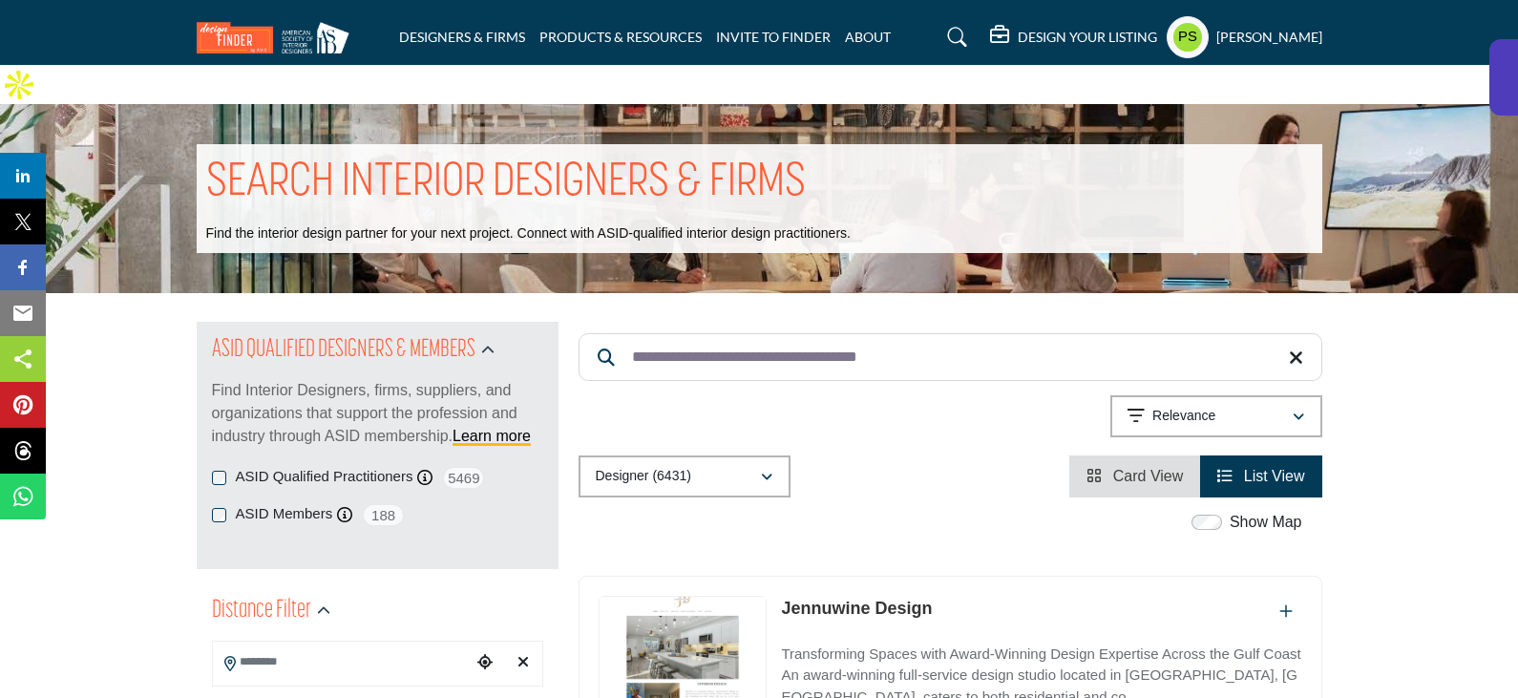
scroll to position [286, 0]
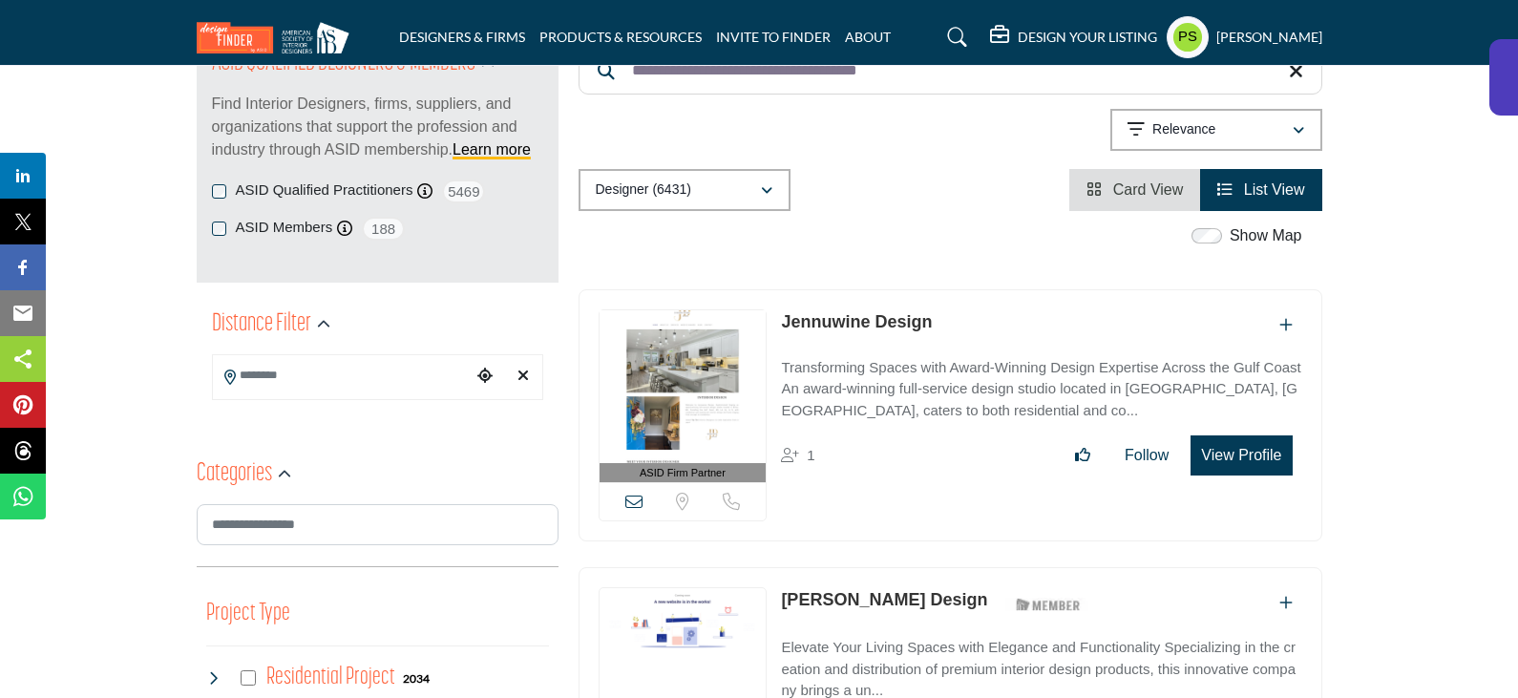
click at [872, 312] on link "Jennuwine Design" at bounding box center [856, 321] width 151 height 19
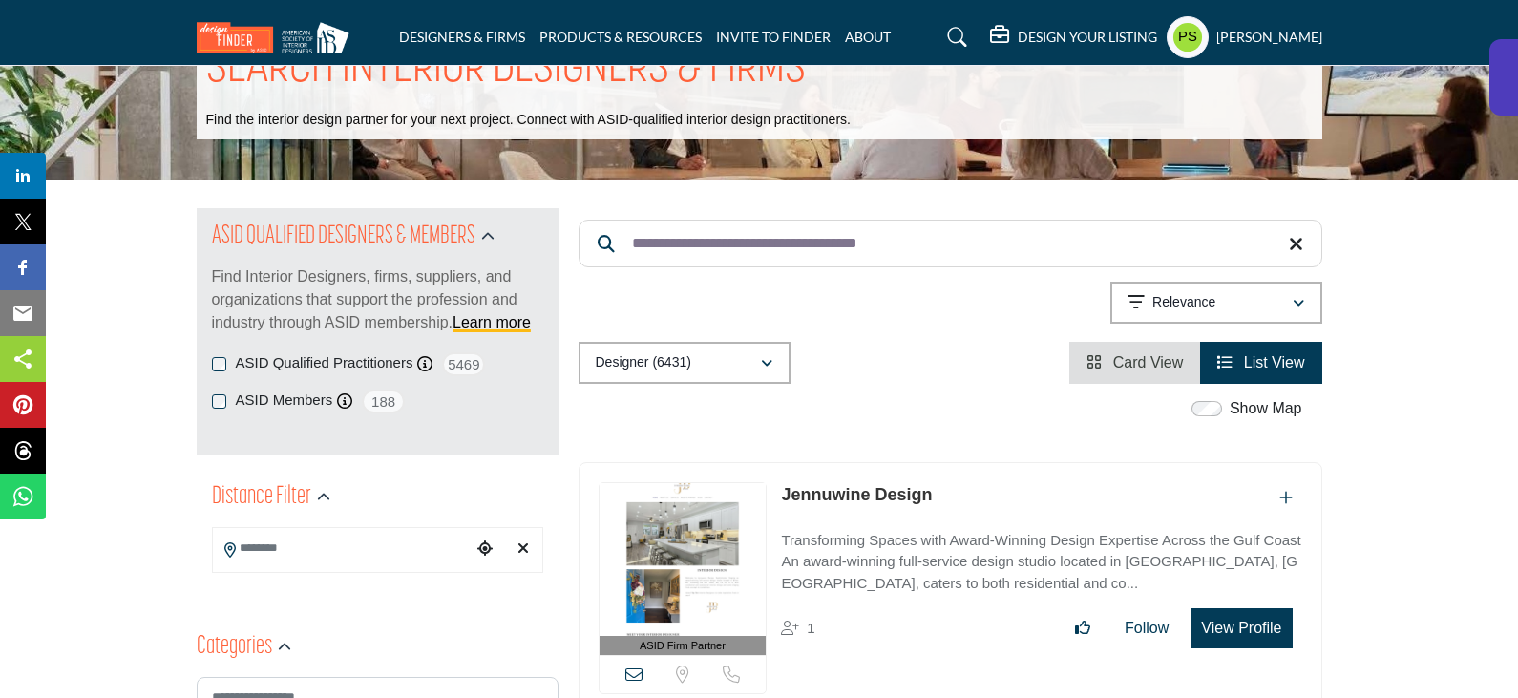
scroll to position [0, 0]
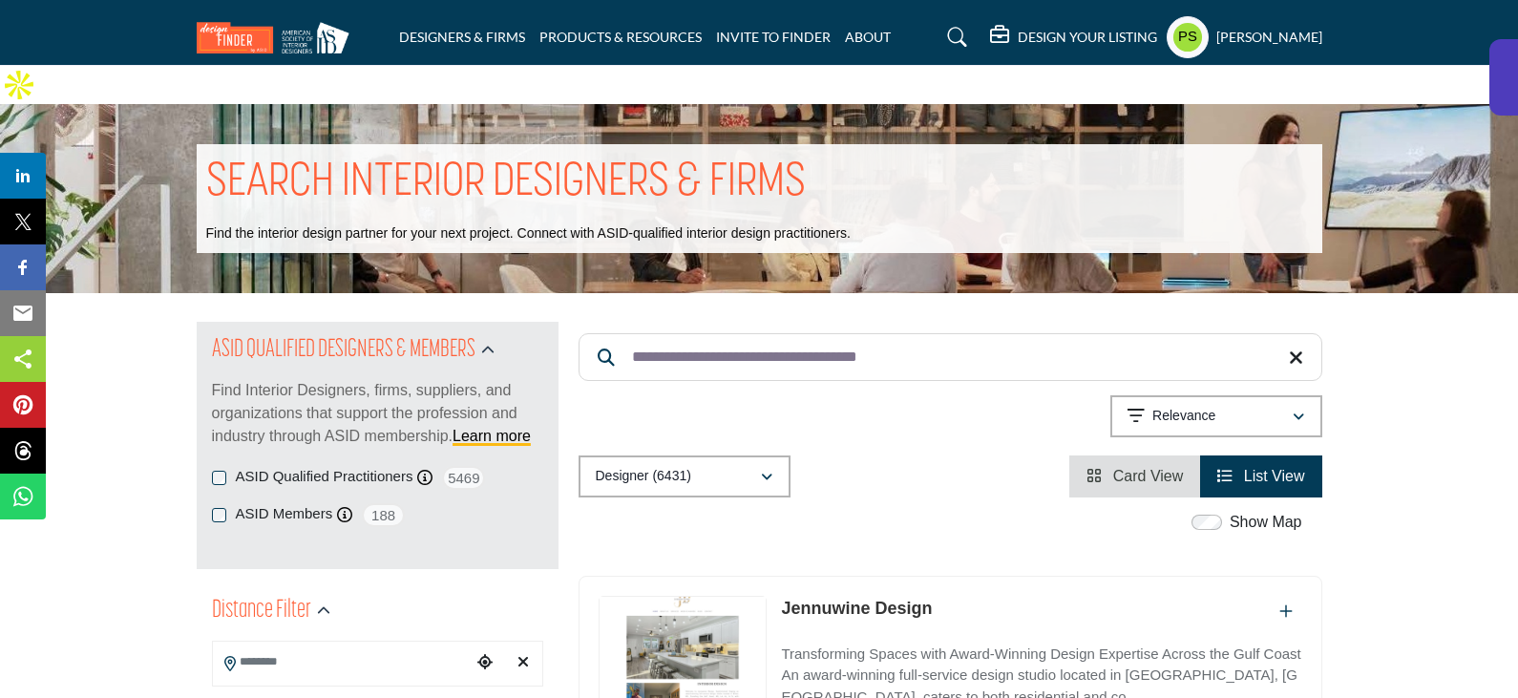
click at [795, 333] on input "**********" at bounding box center [950, 357] width 744 height 48
paste input "Search Keyword"
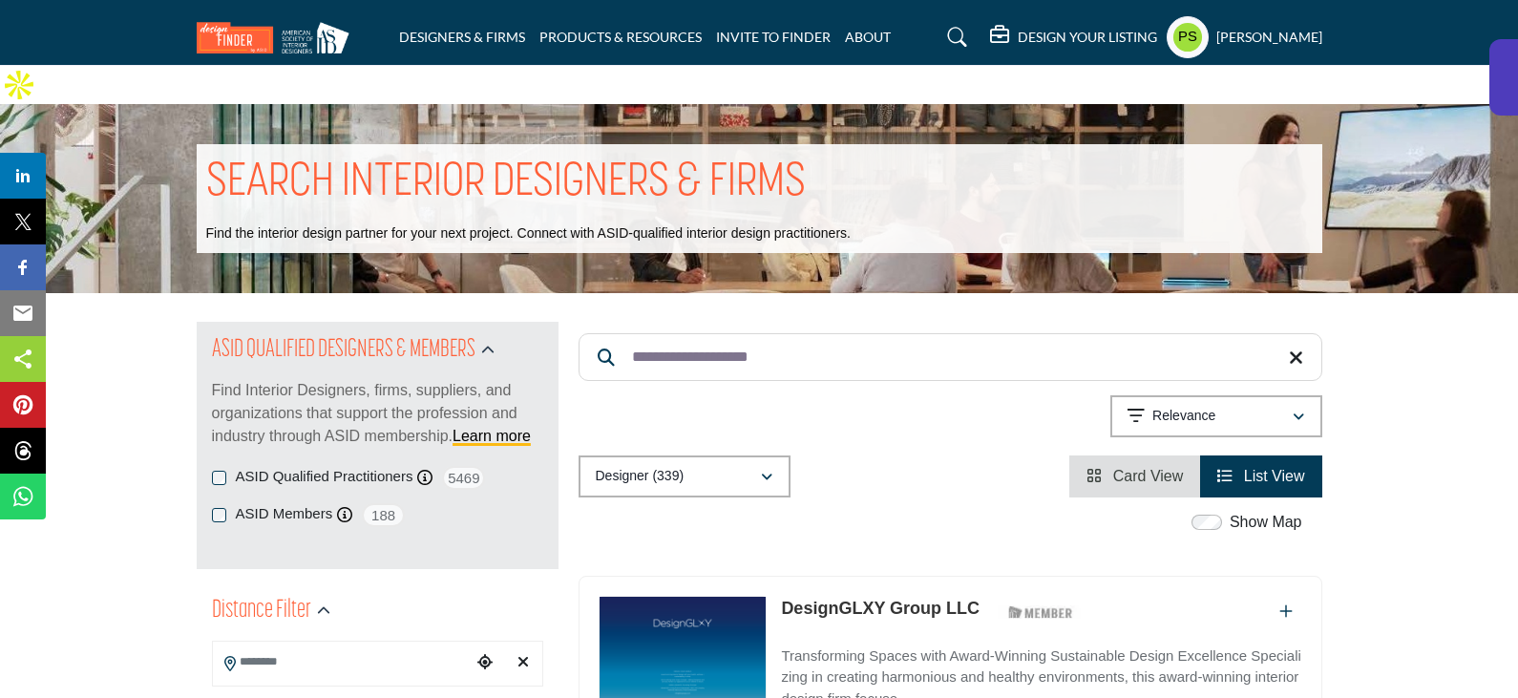
scroll to position [382, 0]
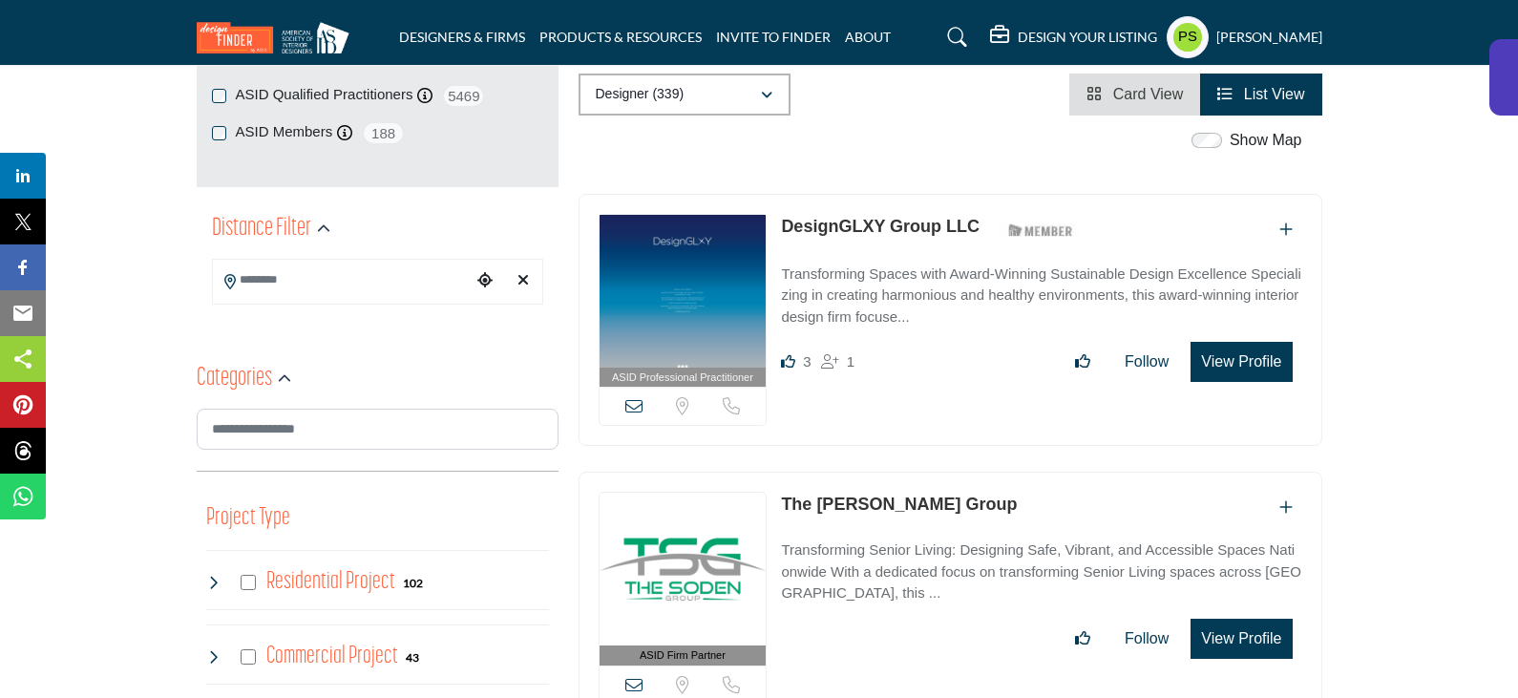
click at [886, 217] on link "DesignGLXY Group LLC" at bounding box center [880, 226] width 199 height 19
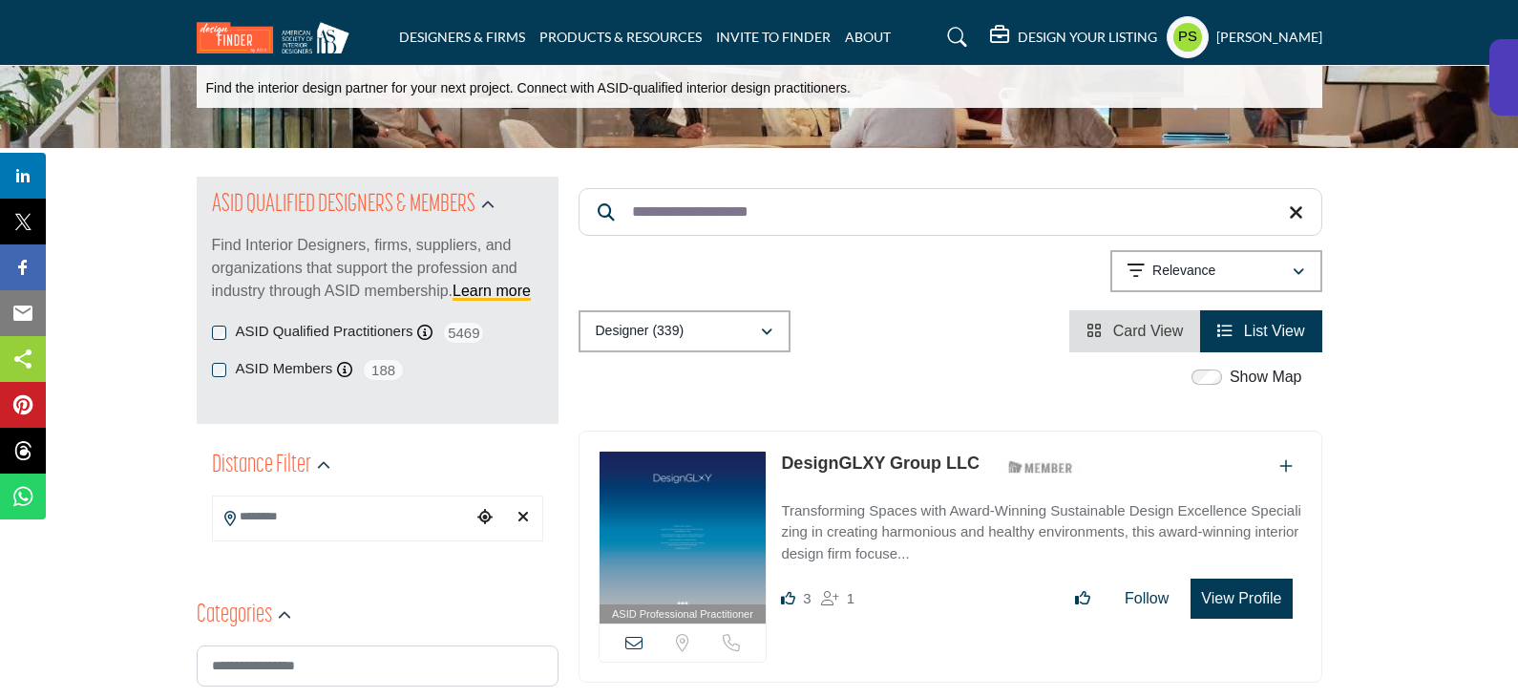
scroll to position [0, 0]
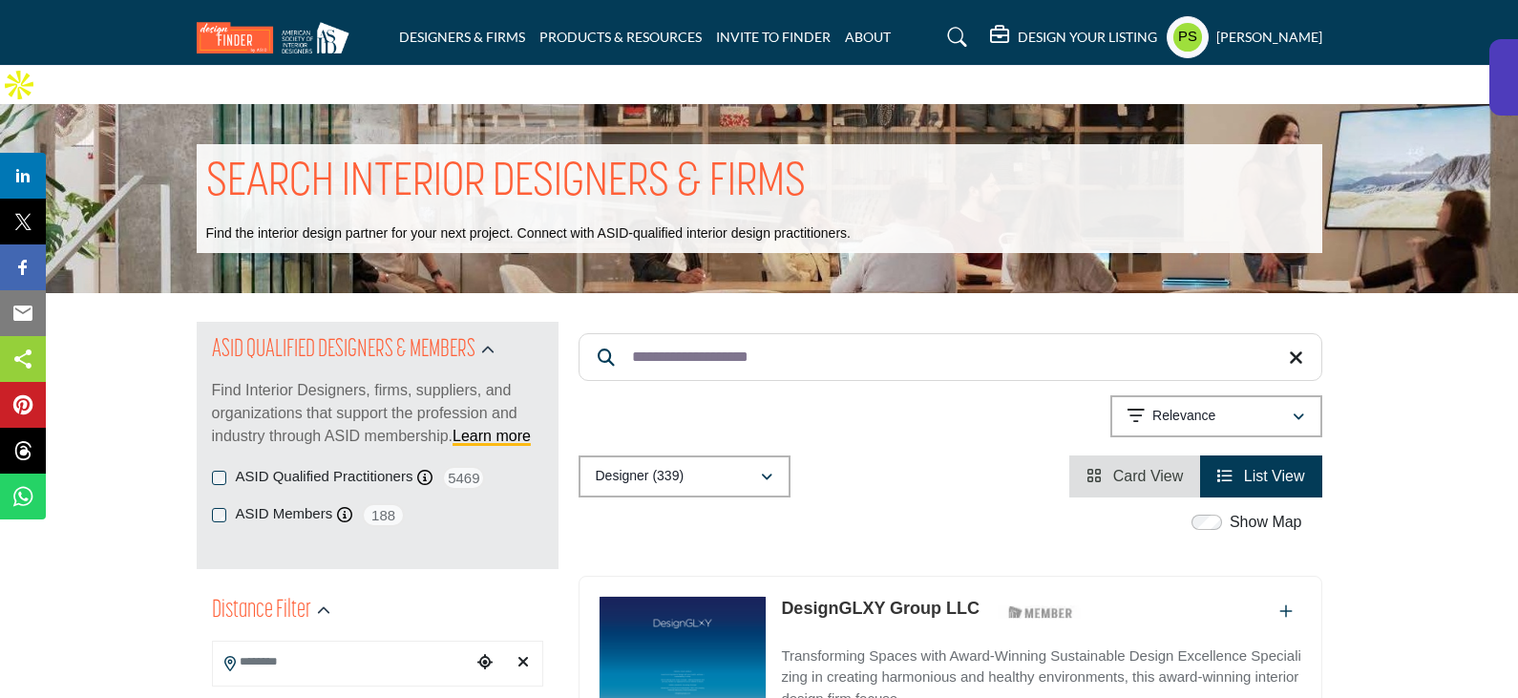
click at [827, 333] on input "**********" at bounding box center [950, 357] width 744 height 48
paste input "Search Keyword"
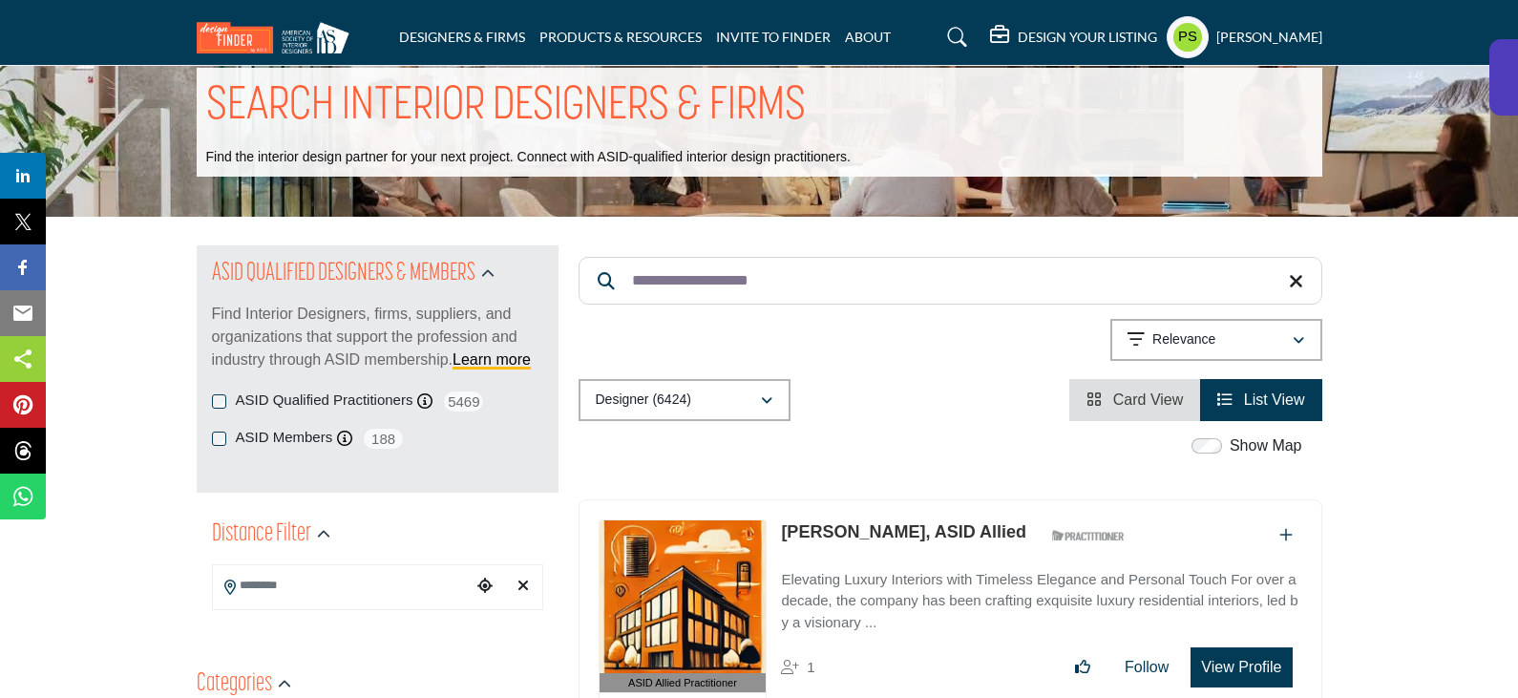
scroll to position [191, 0]
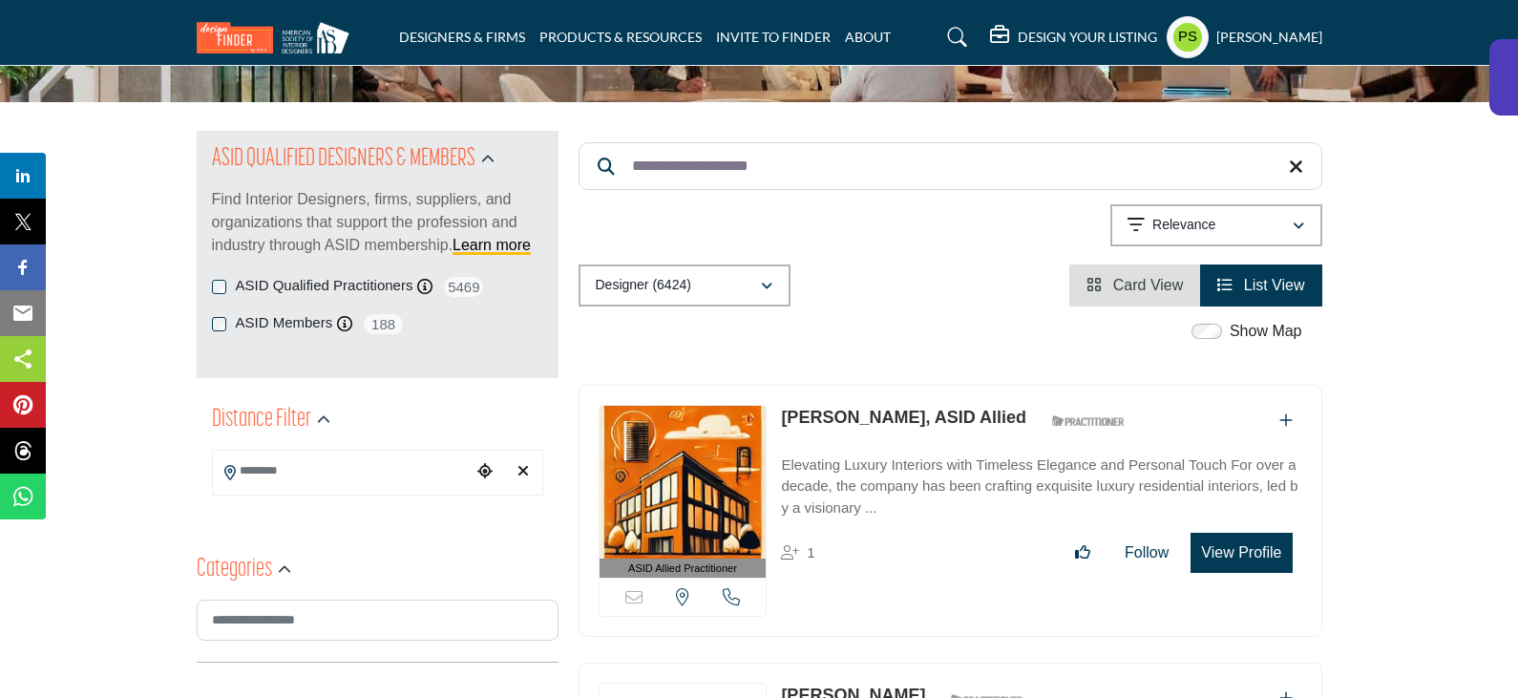
click at [873, 408] on link "Joanna Tamer Colaferri, ASID Allied" at bounding box center [903, 417] width 245 height 19
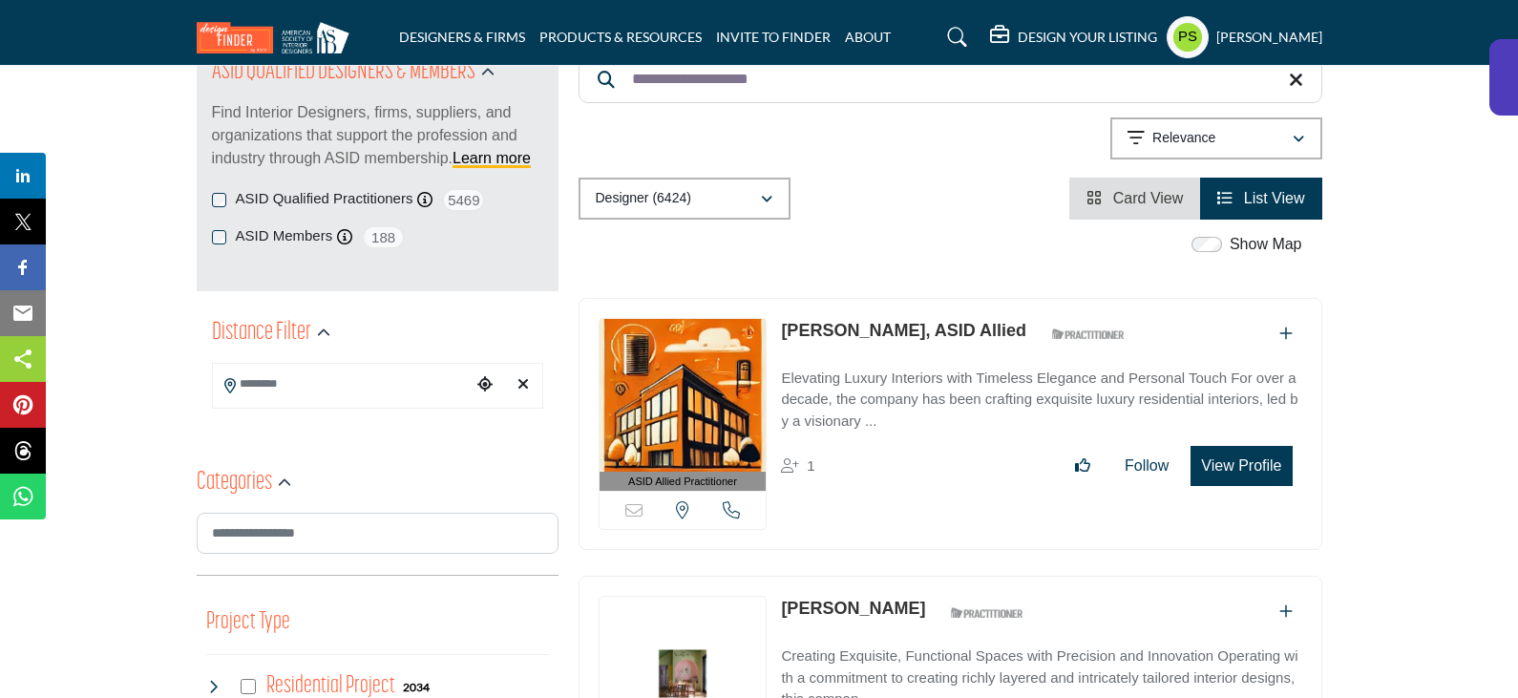
scroll to position [0, 0]
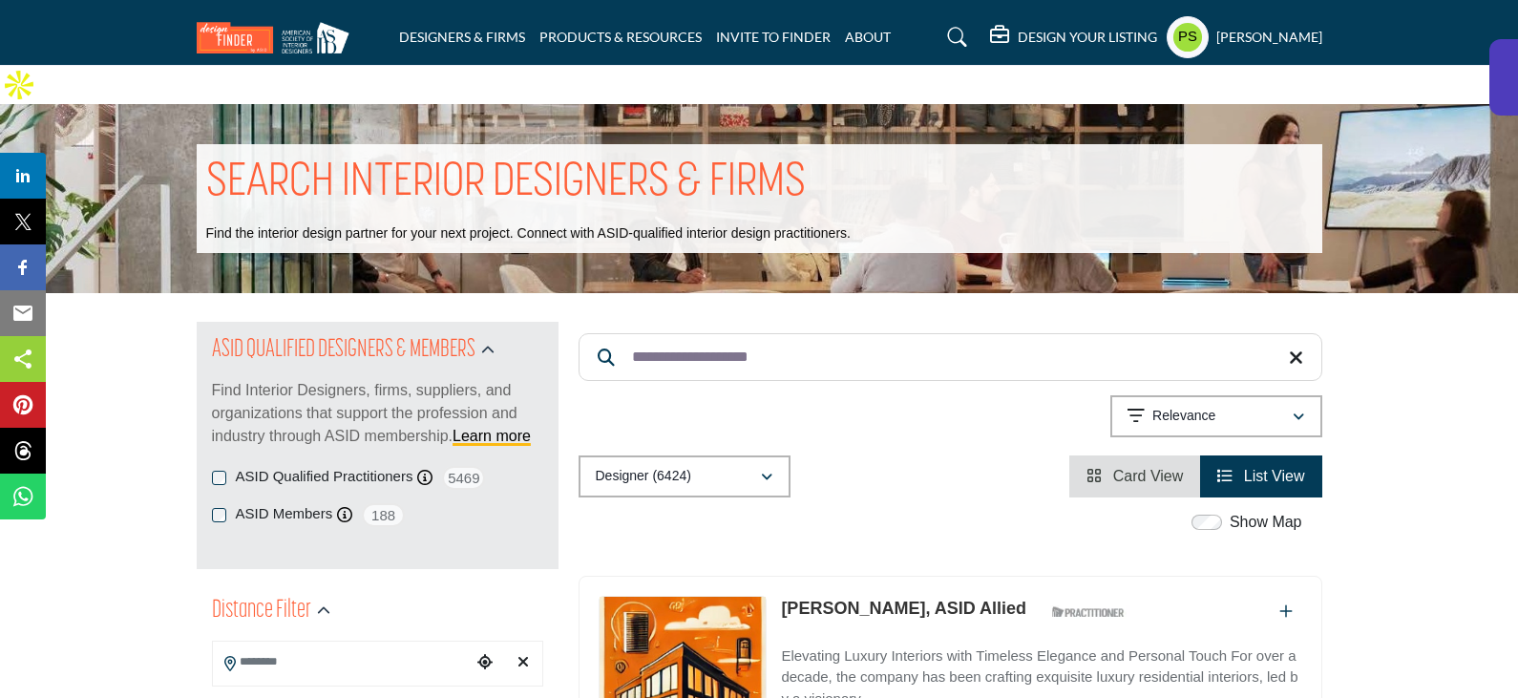
click at [751, 333] on input "**********" at bounding box center [950, 357] width 744 height 48
paste input "Search Keyword"
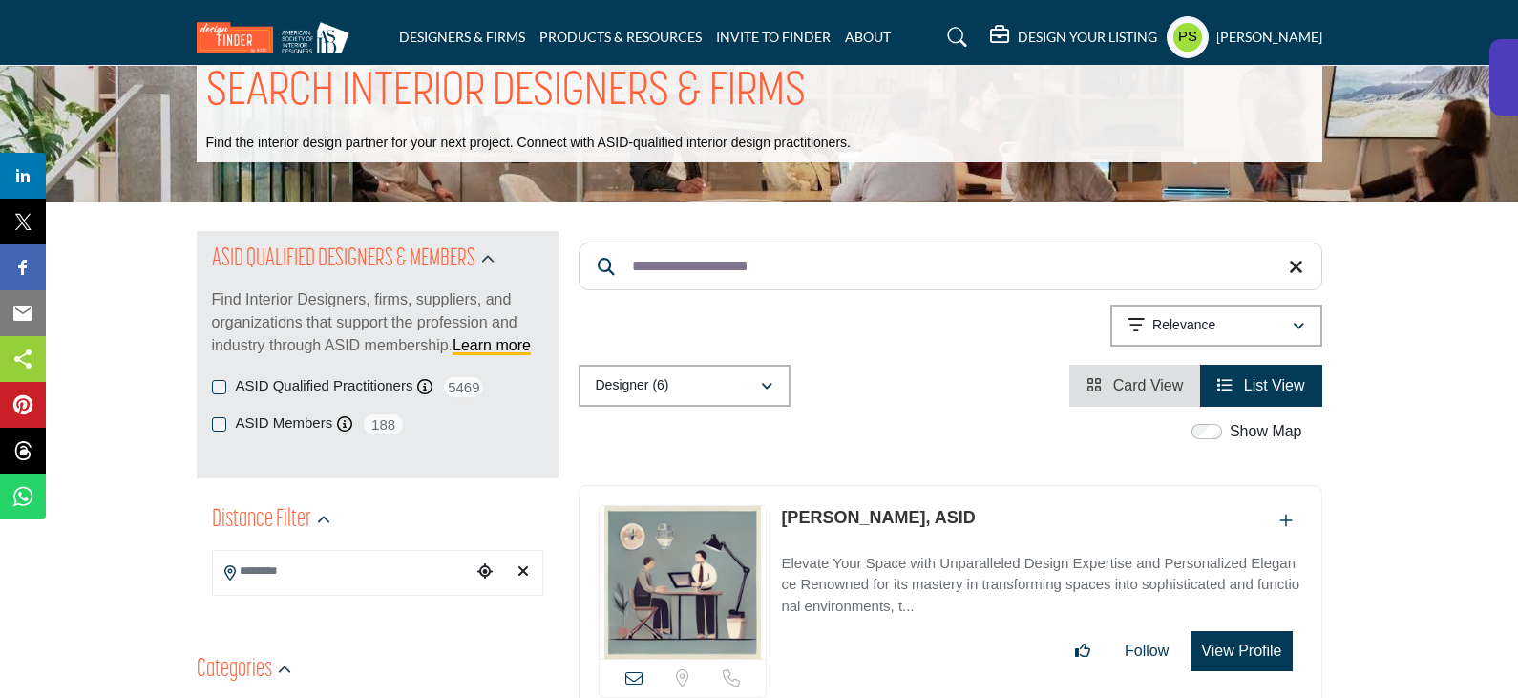
scroll to position [286, 0]
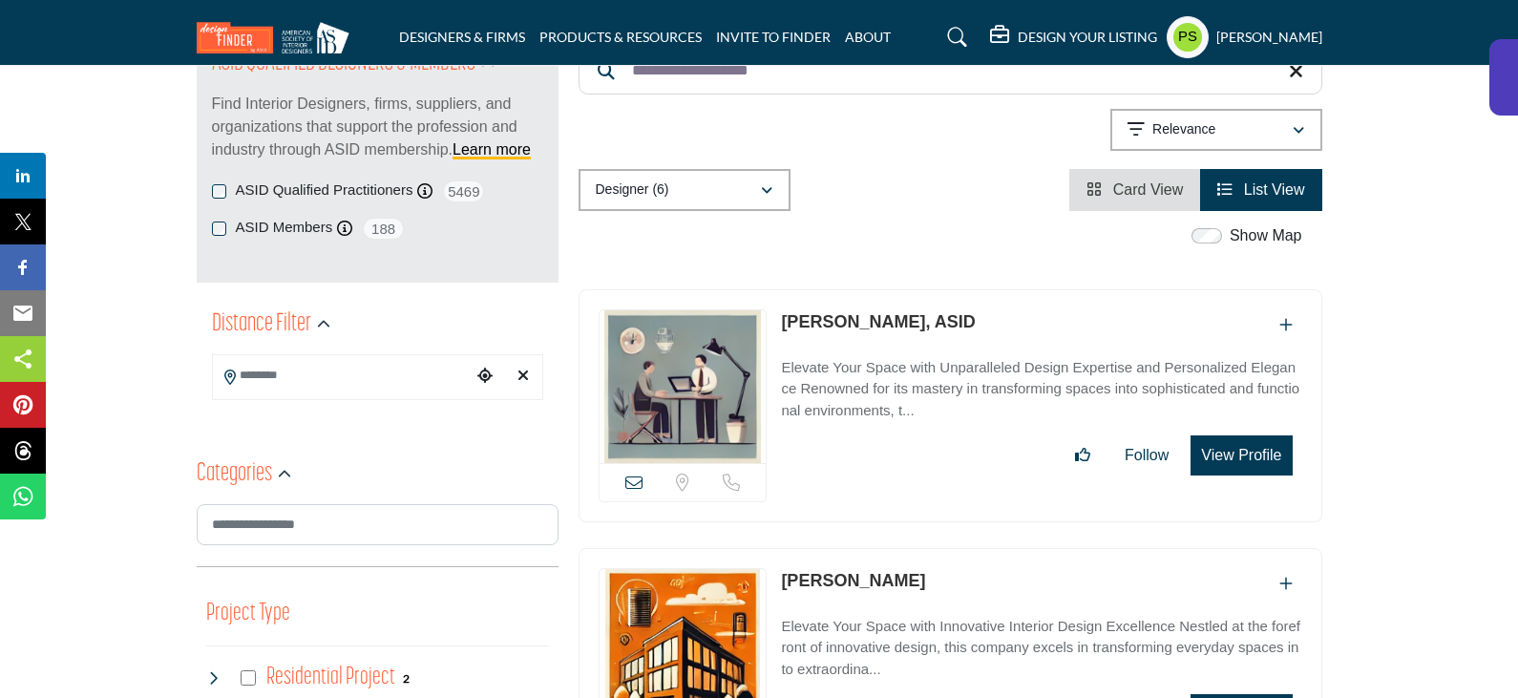
click at [892, 312] on link "Elisabetta Widerhorn, ASID" at bounding box center [878, 321] width 194 height 19
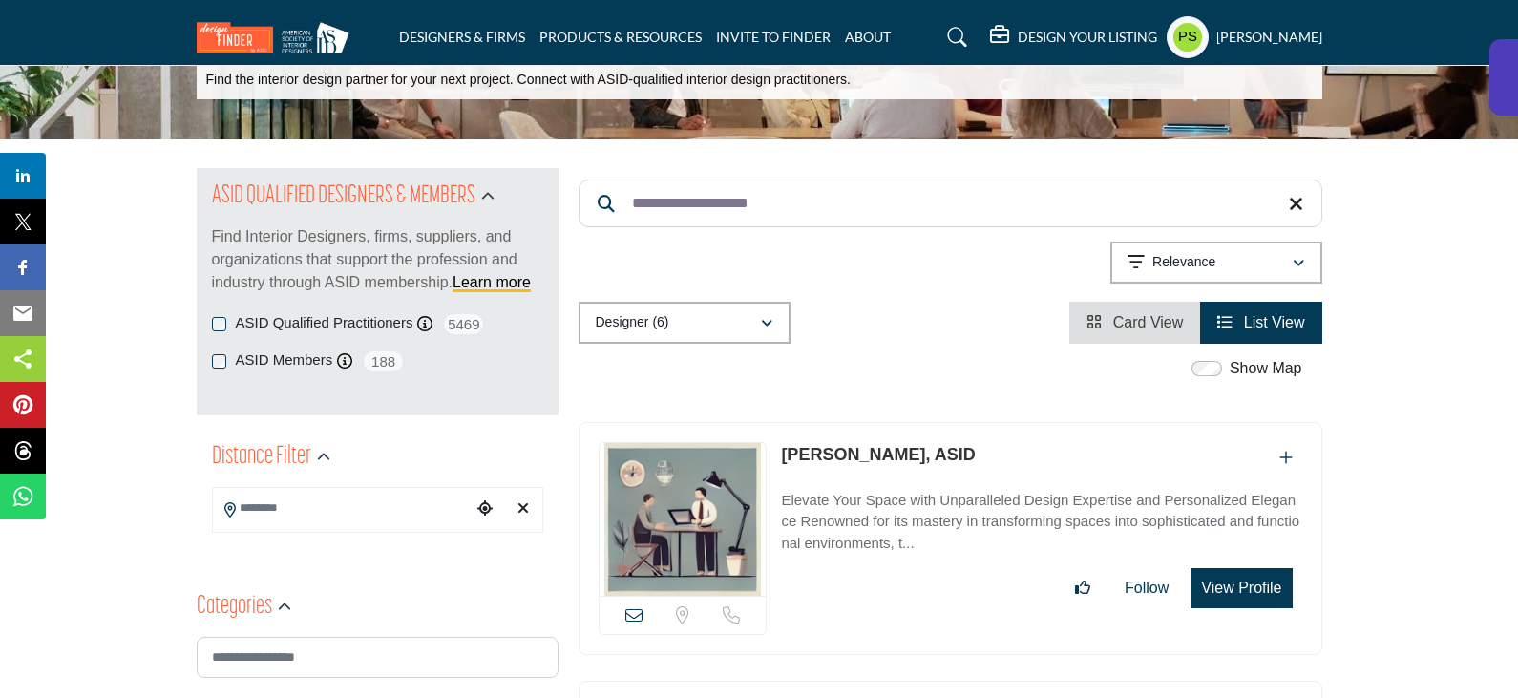
scroll to position [0, 0]
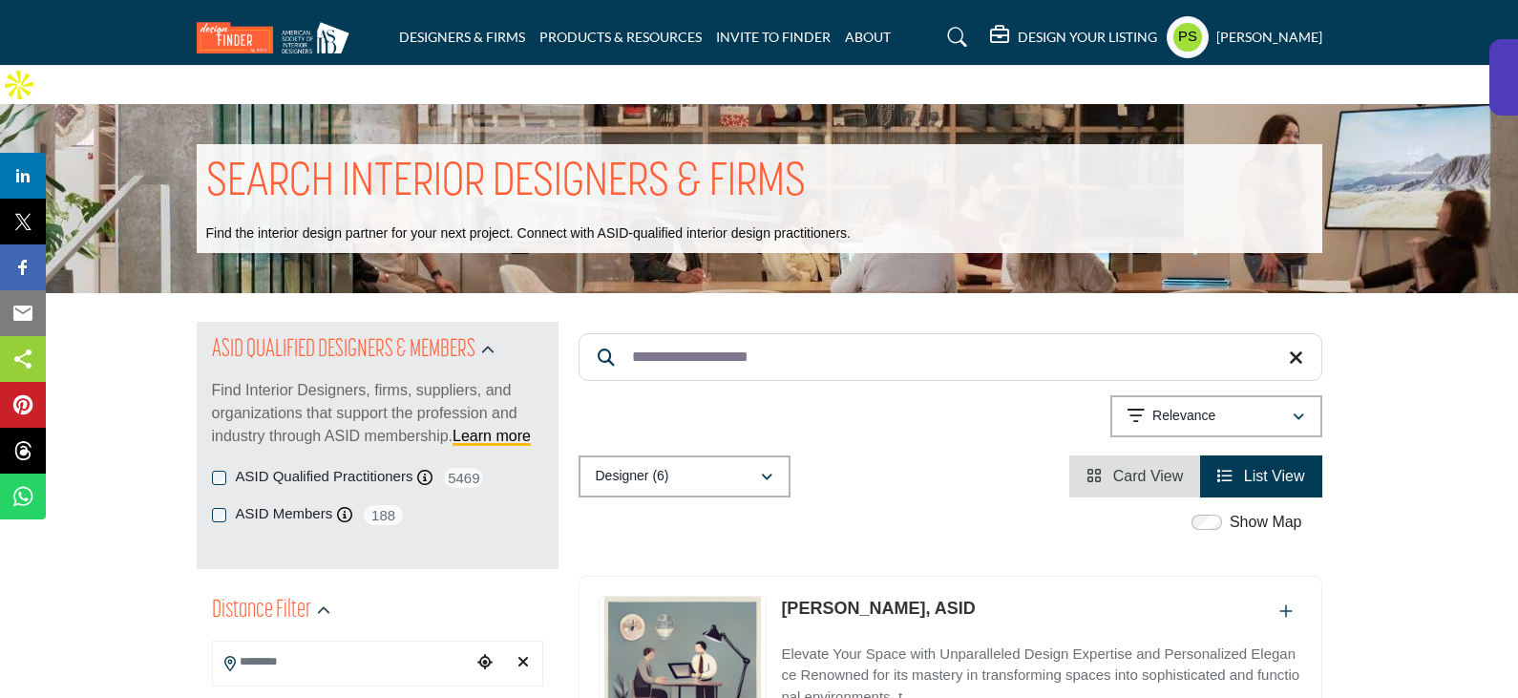
click at [798, 333] on input "**********" at bounding box center [950, 357] width 744 height 48
paste input "Search Keyword"
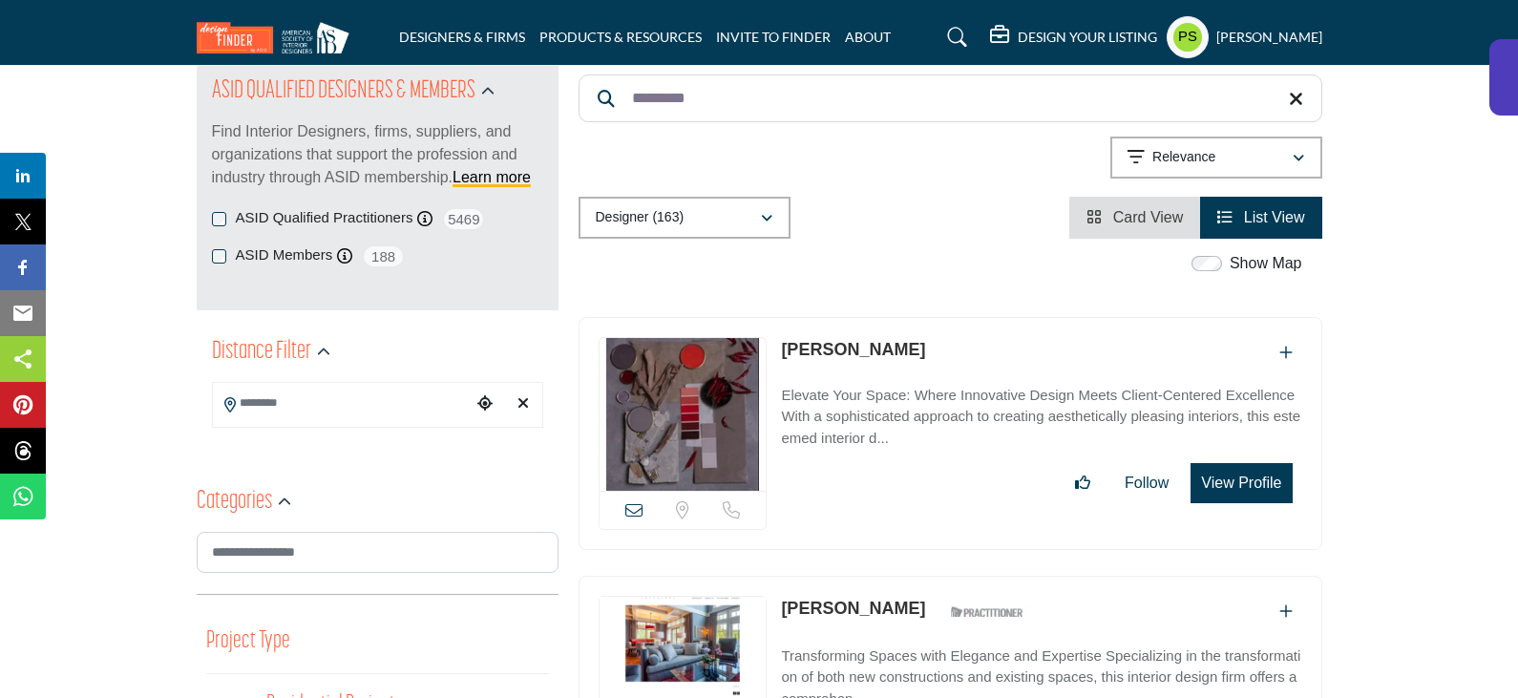
scroll to position [286, 0]
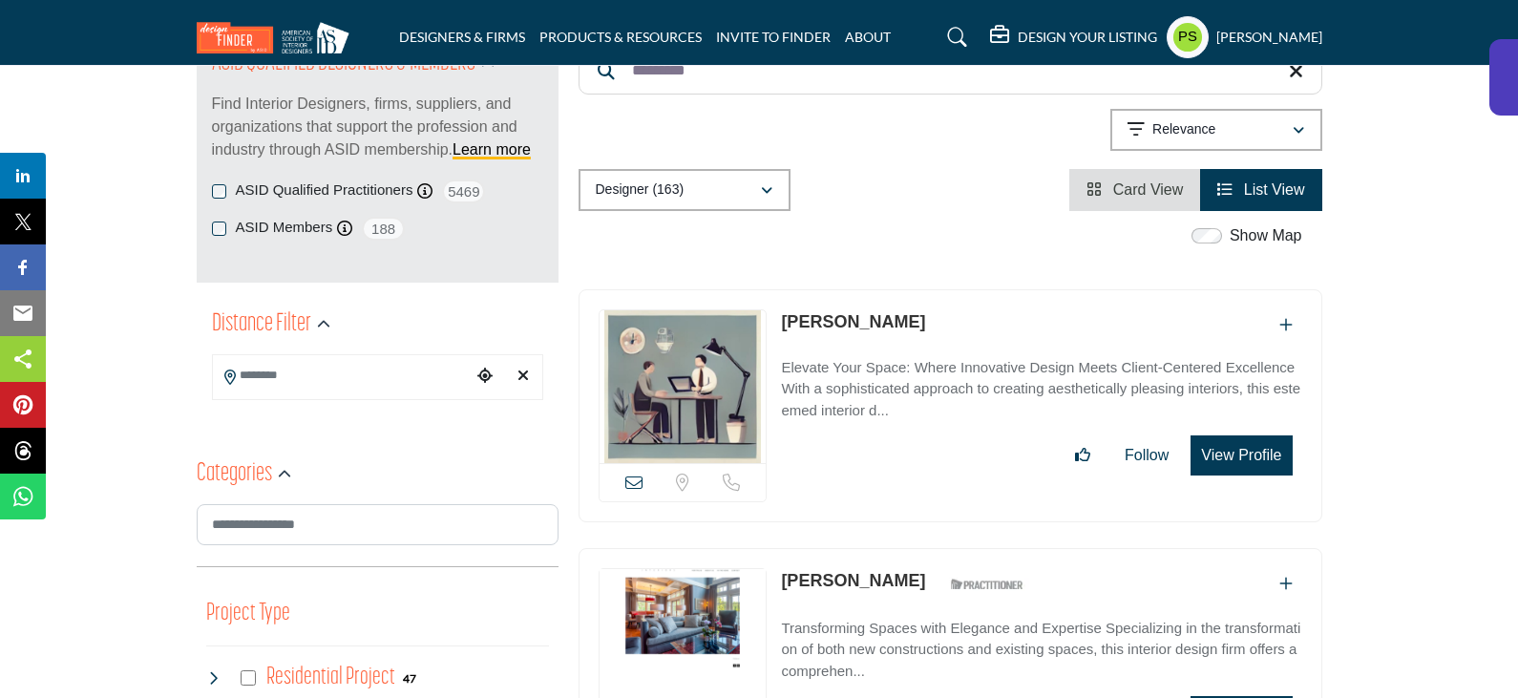
click at [807, 312] on link "Irene Yim" at bounding box center [853, 321] width 144 height 19
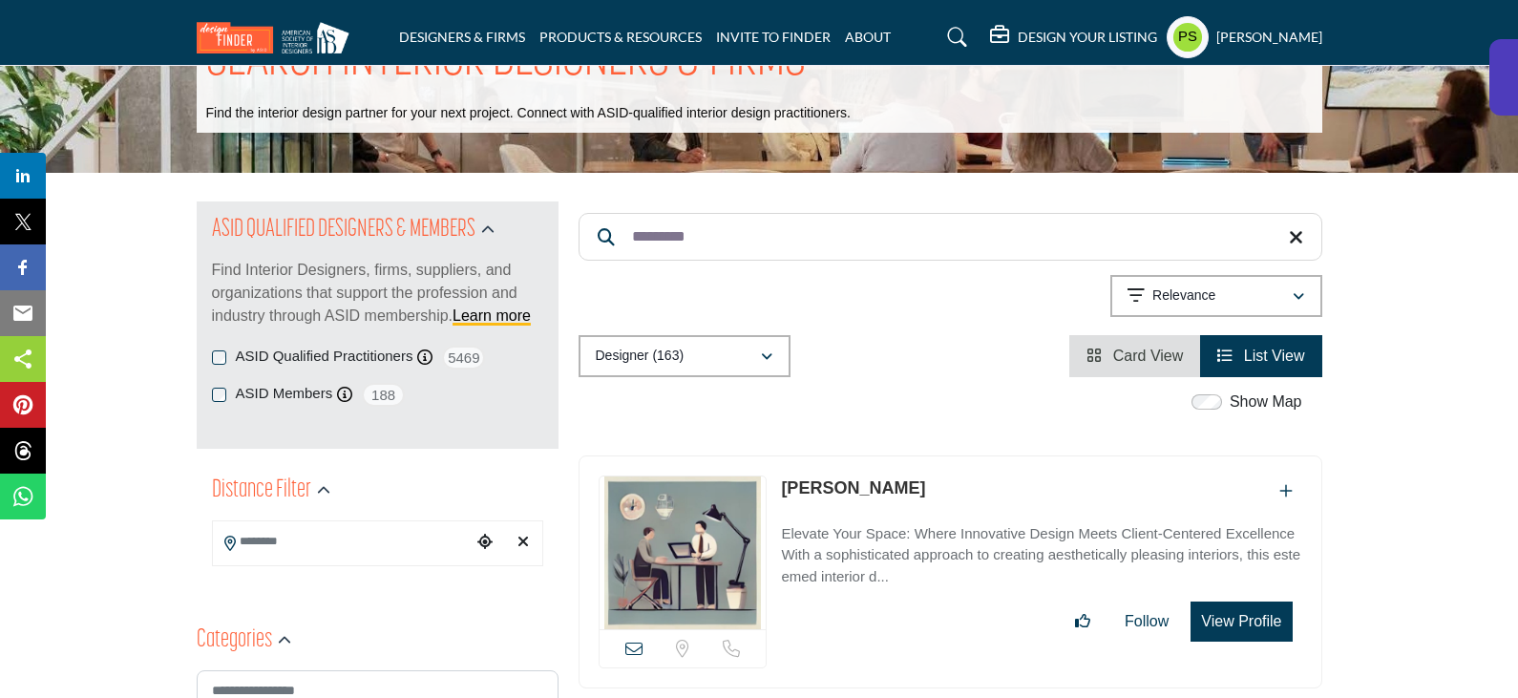
scroll to position [0, 0]
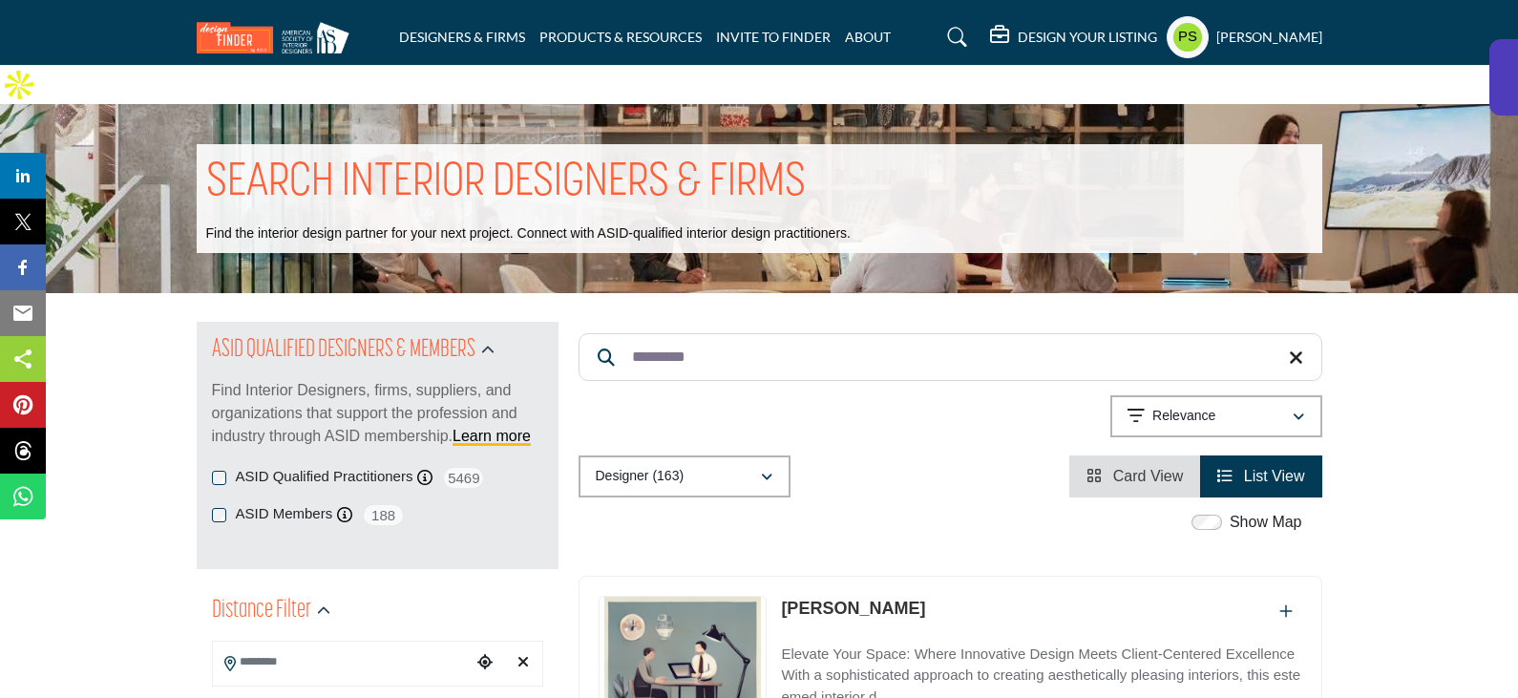
click at [711, 333] on input "*********" at bounding box center [950, 357] width 744 height 48
paste input "*********"
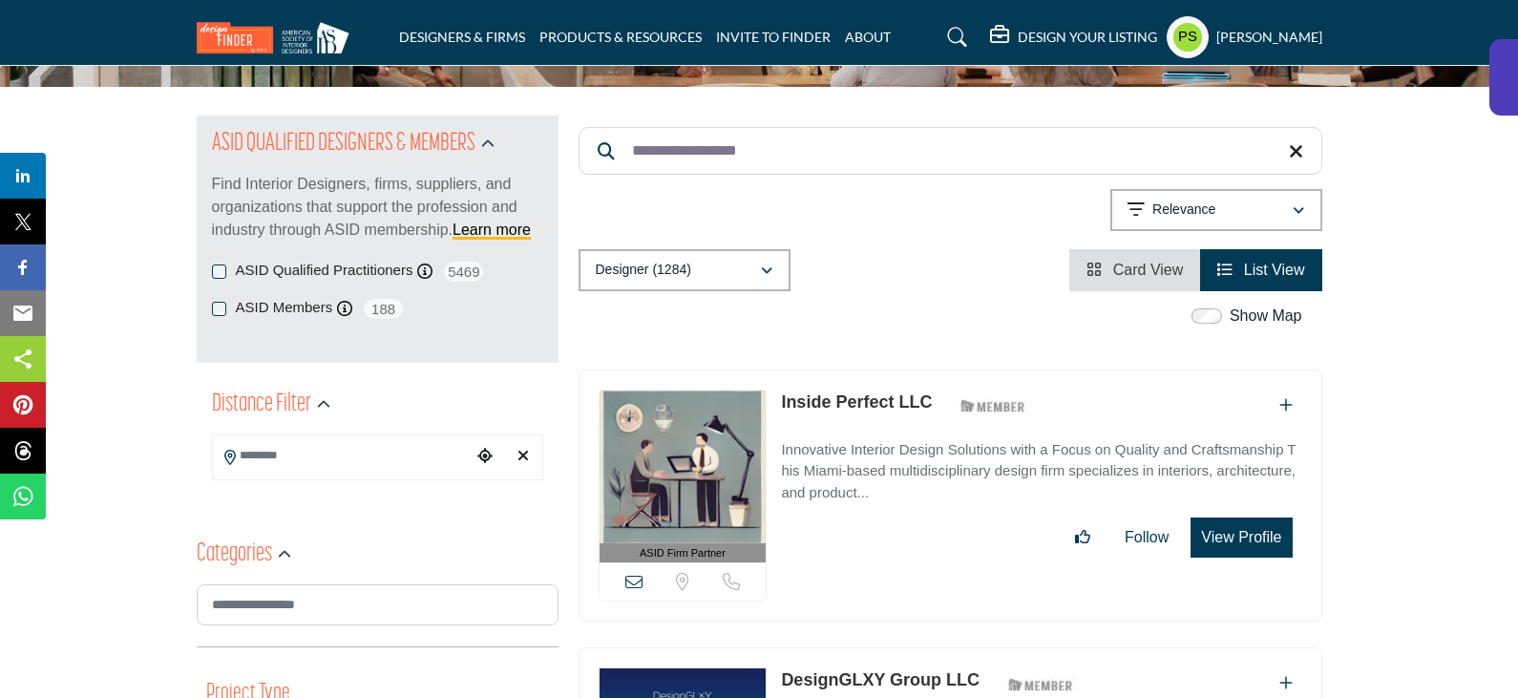
scroll to position [382, 0]
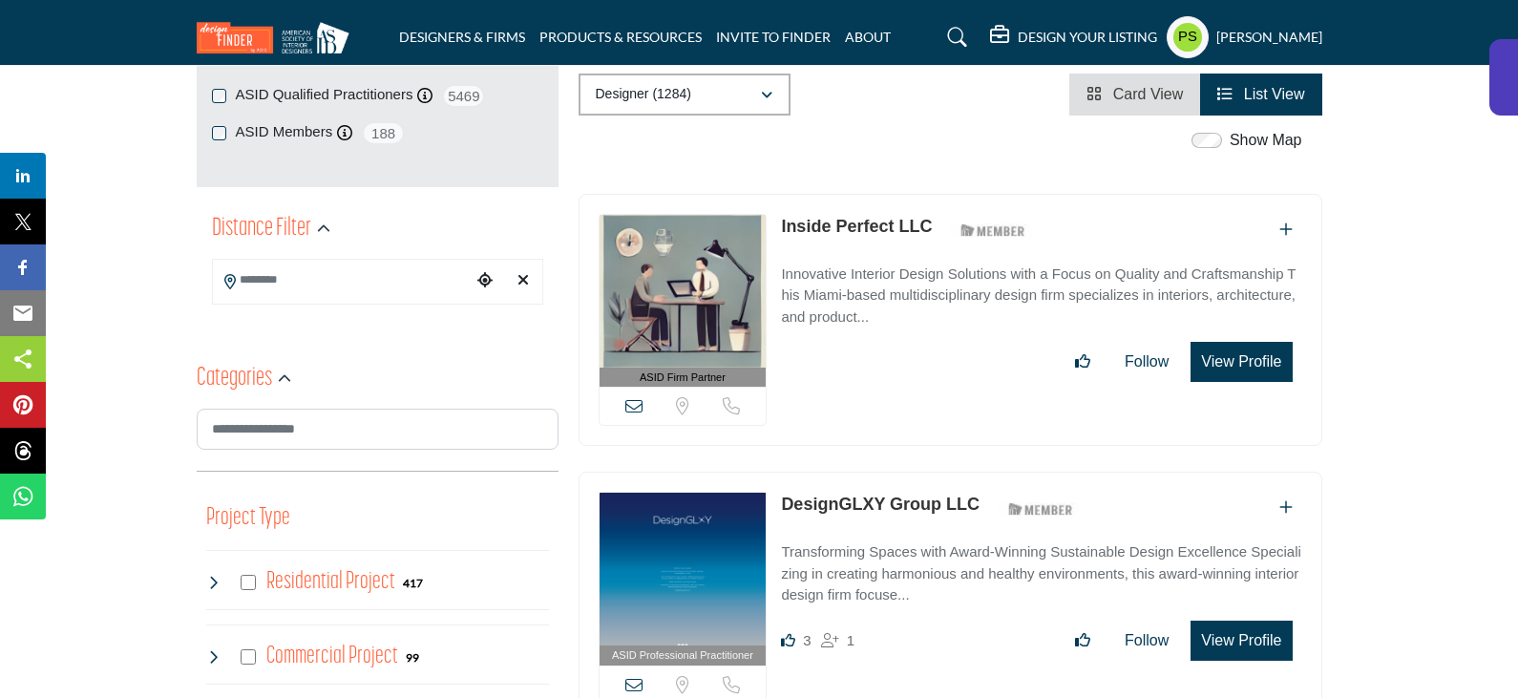
click at [828, 217] on link "Inside Perfect LLC" at bounding box center [856, 226] width 151 height 19
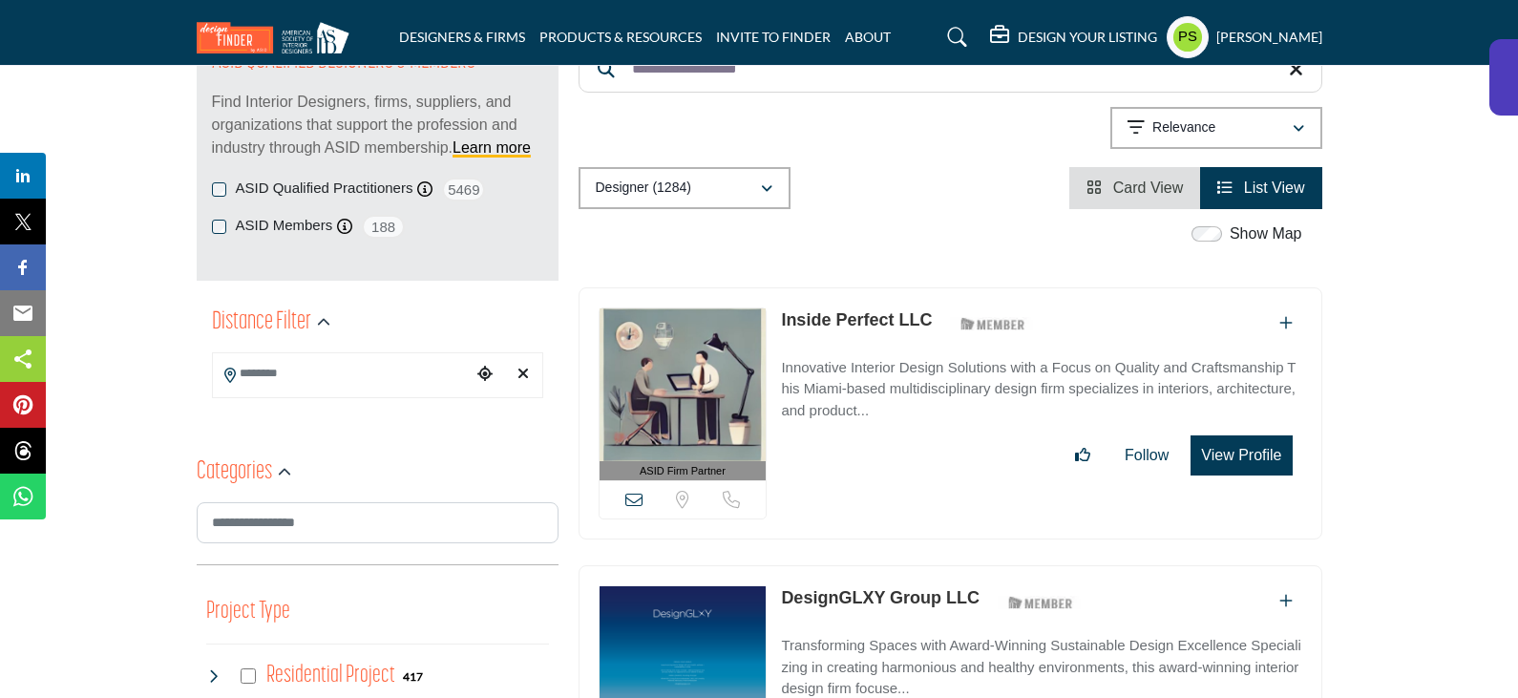
scroll to position [95, 0]
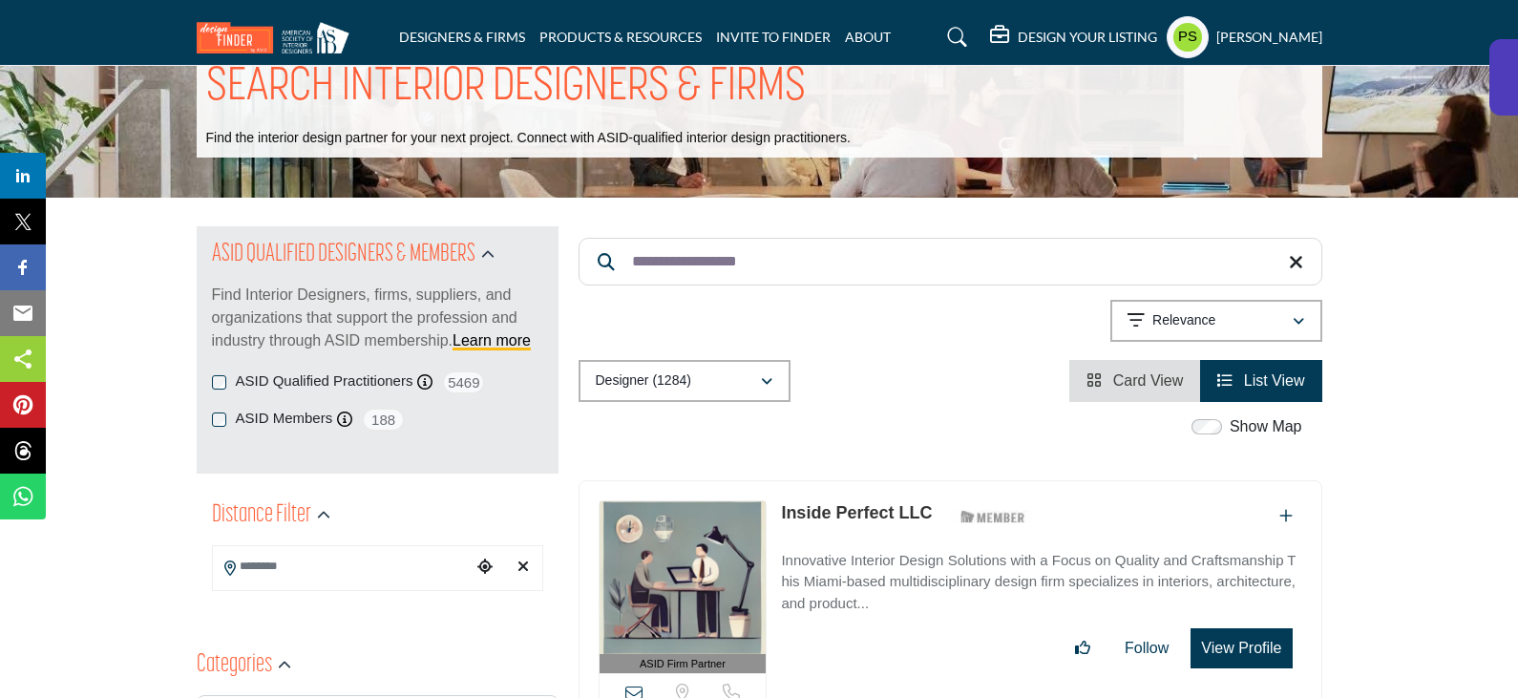
click at [695, 238] on input "**********" at bounding box center [950, 262] width 744 height 48
paste input "****"
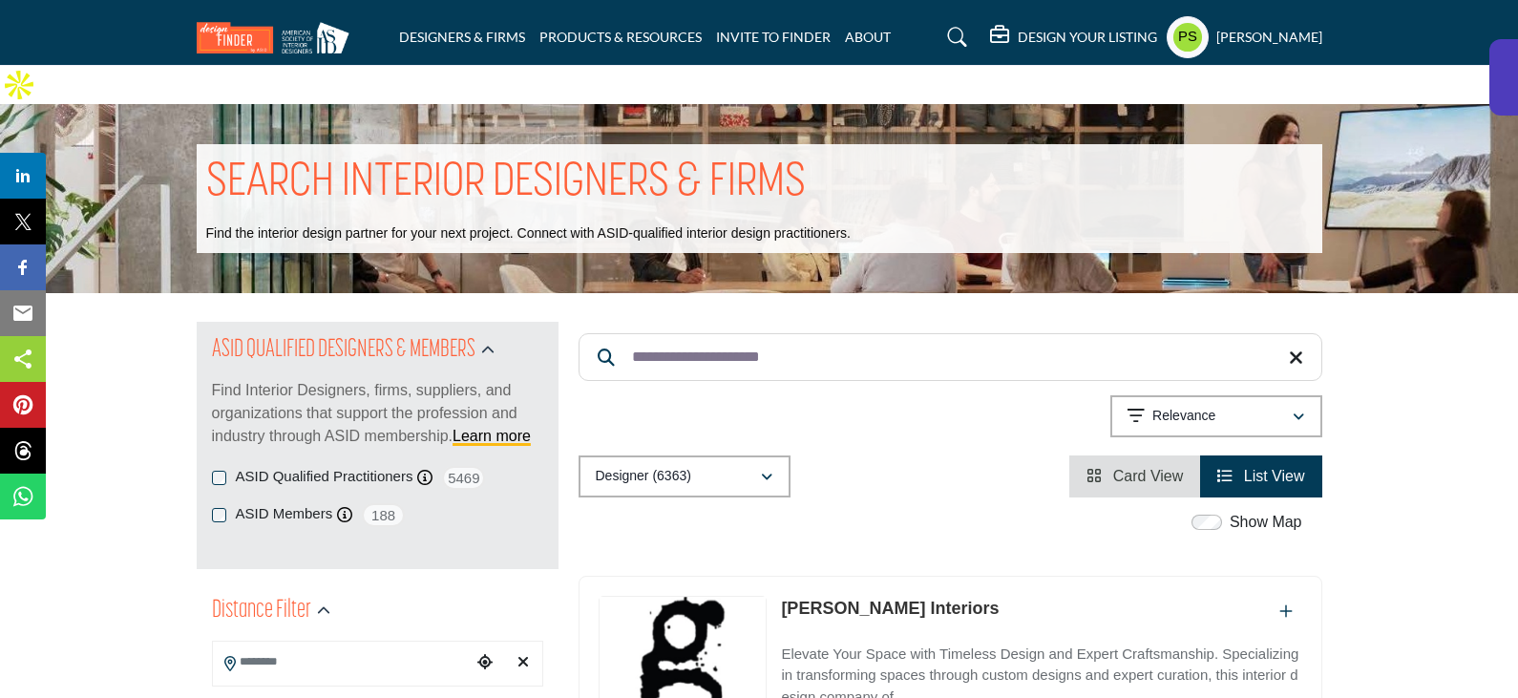
click at [852, 333] on input "**********" at bounding box center [950, 357] width 744 height 48
paste input "Search Keyword"
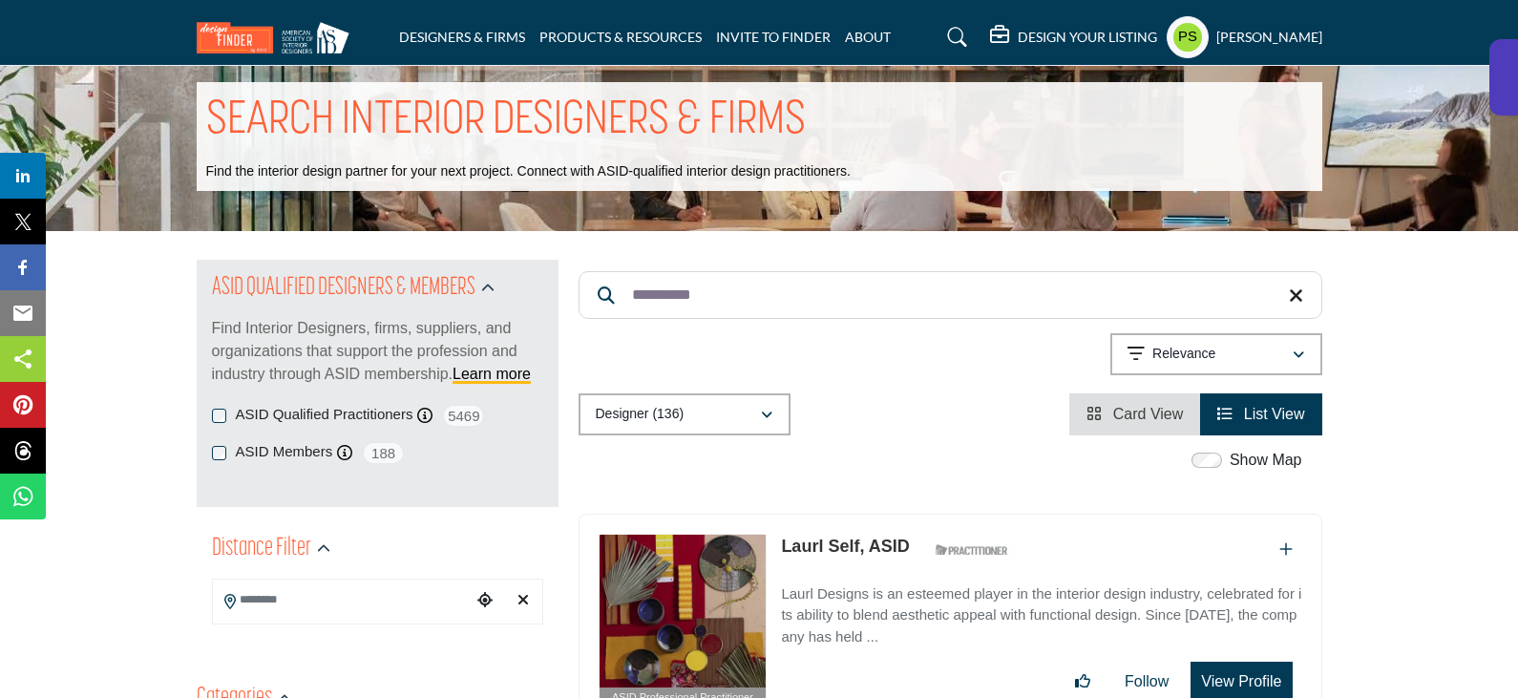
scroll to position [95, 0]
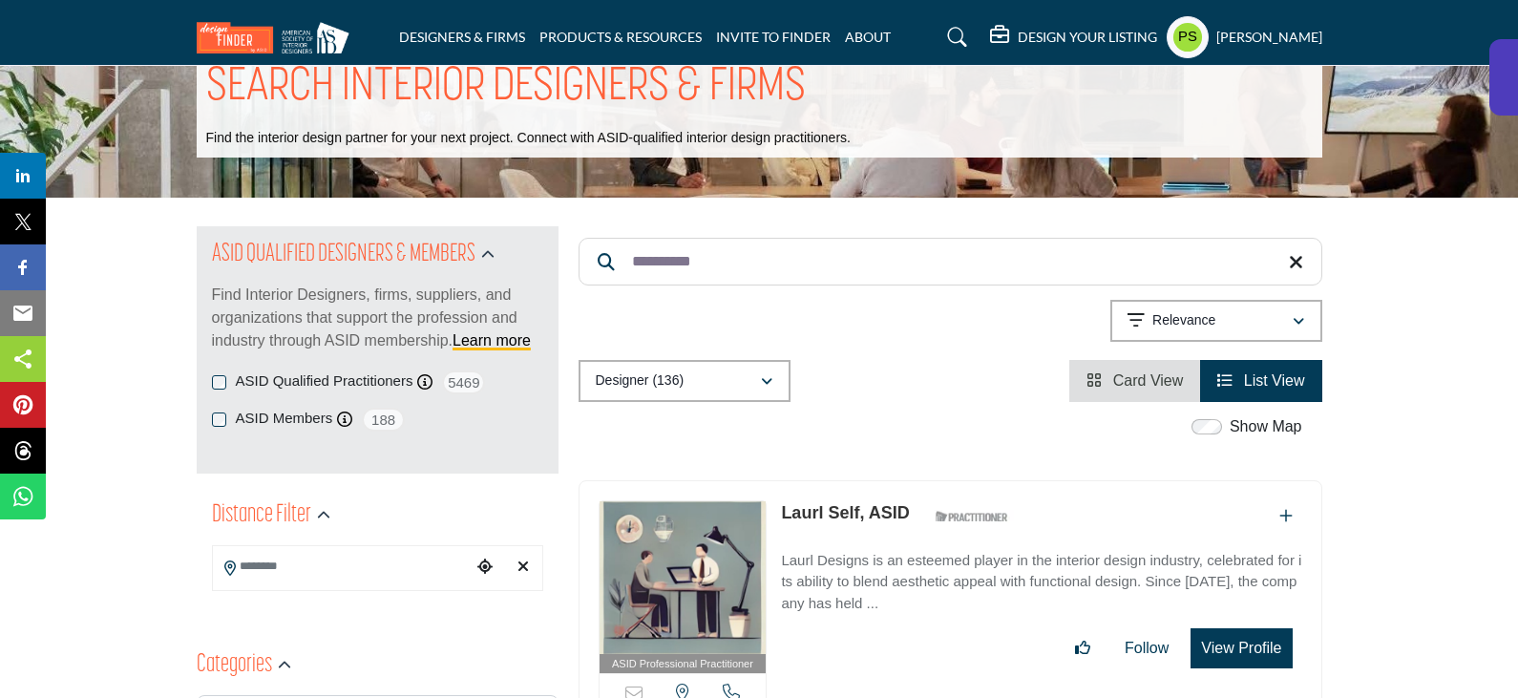
click at [844, 503] on link "Laurl Self, ASID" at bounding box center [845, 512] width 128 height 19
click at [735, 238] on input "**********" at bounding box center [950, 262] width 744 height 48
paste input "***"
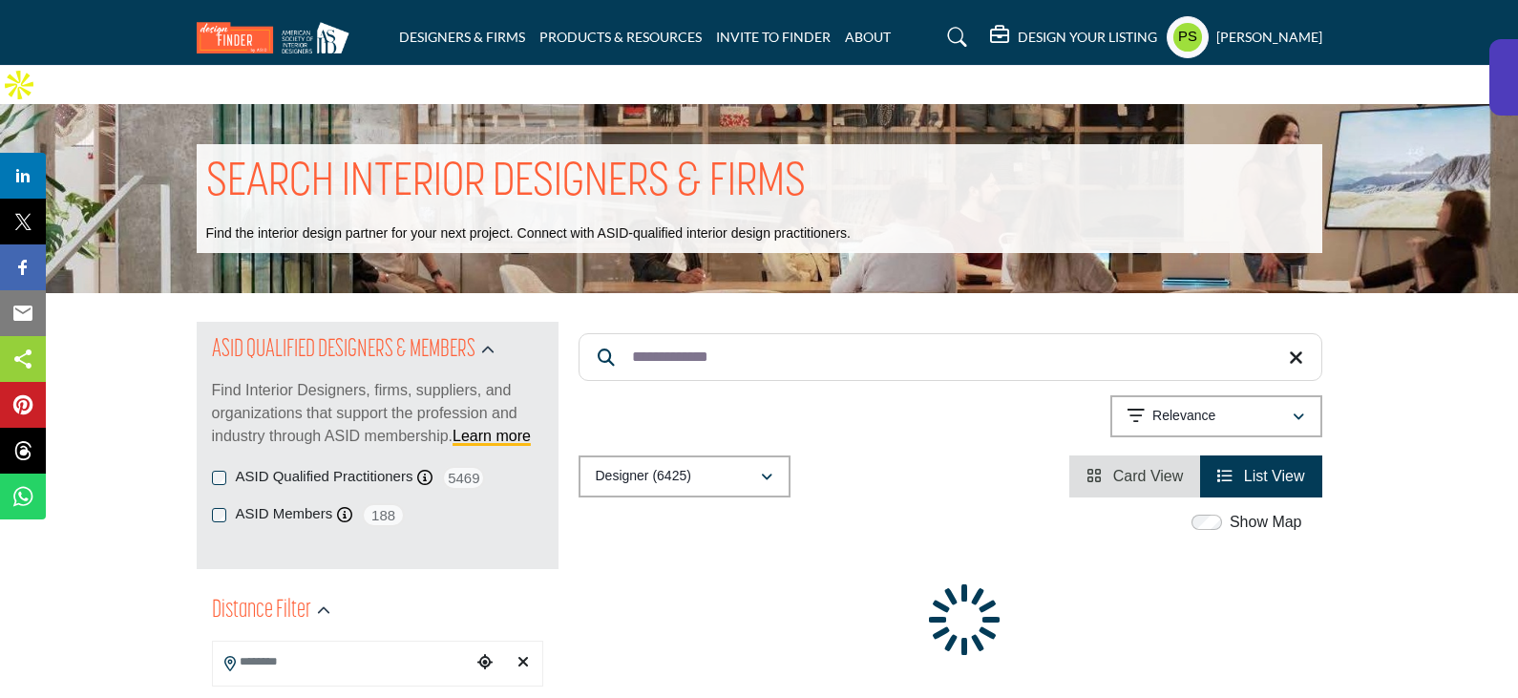
click at [763, 333] on input "**********" at bounding box center [950, 357] width 744 height 48
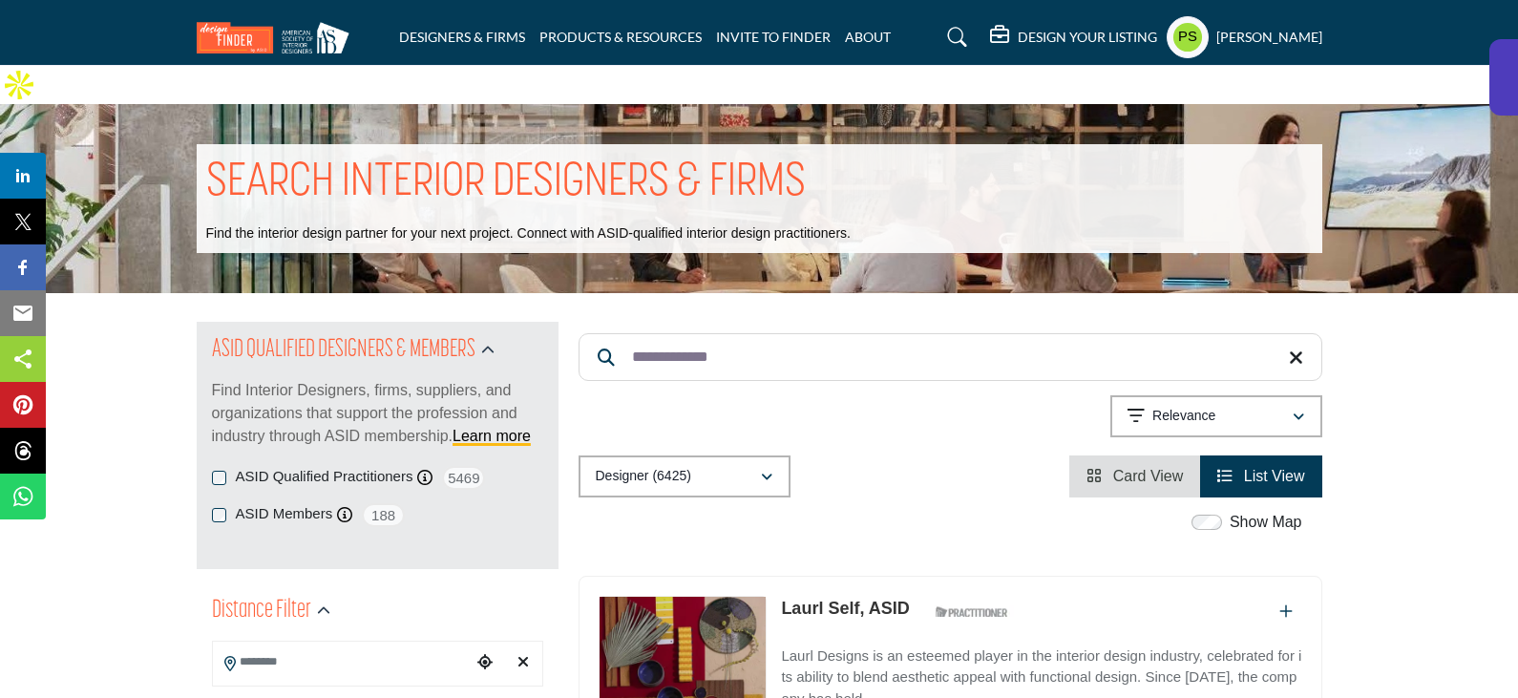
paste input "***"
type input "**********"
click at [763, 333] on input "**********" at bounding box center [950, 357] width 744 height 48
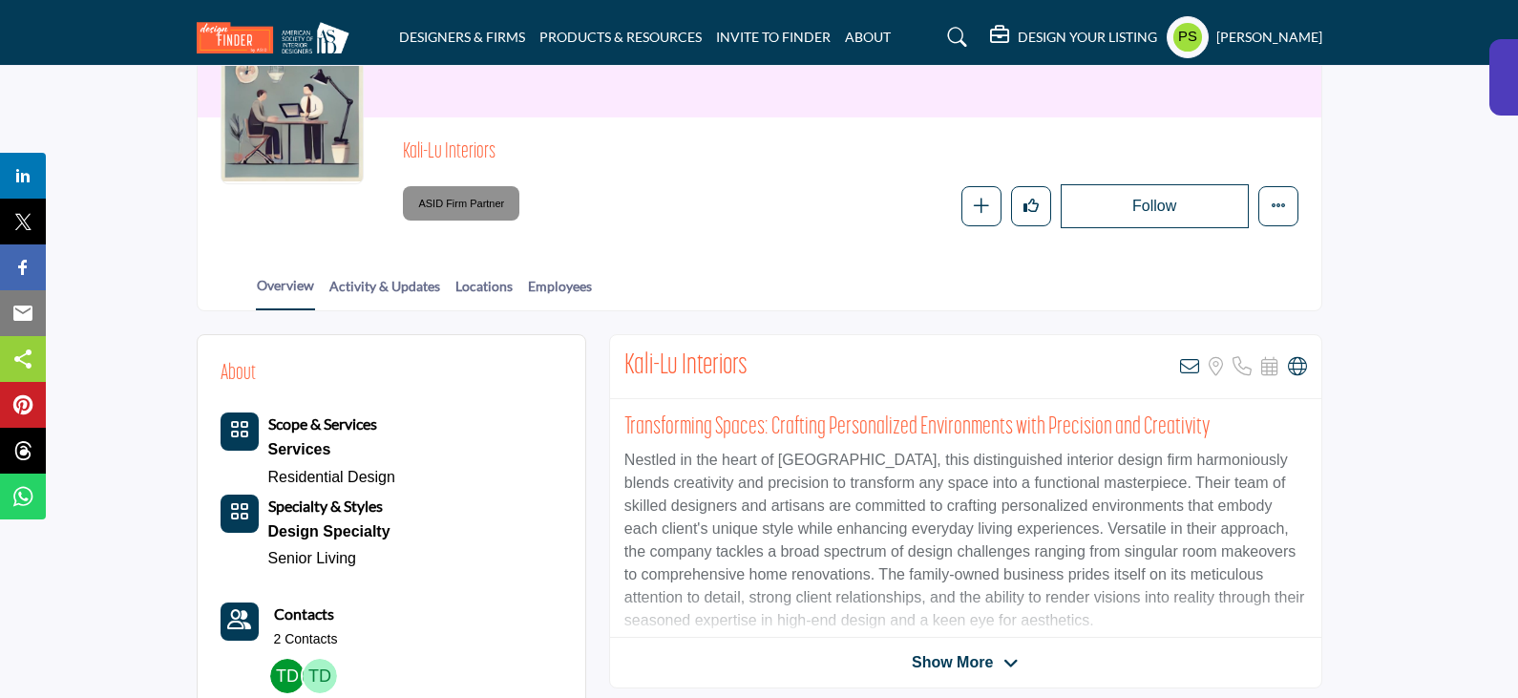
scroll to position [286, 0]
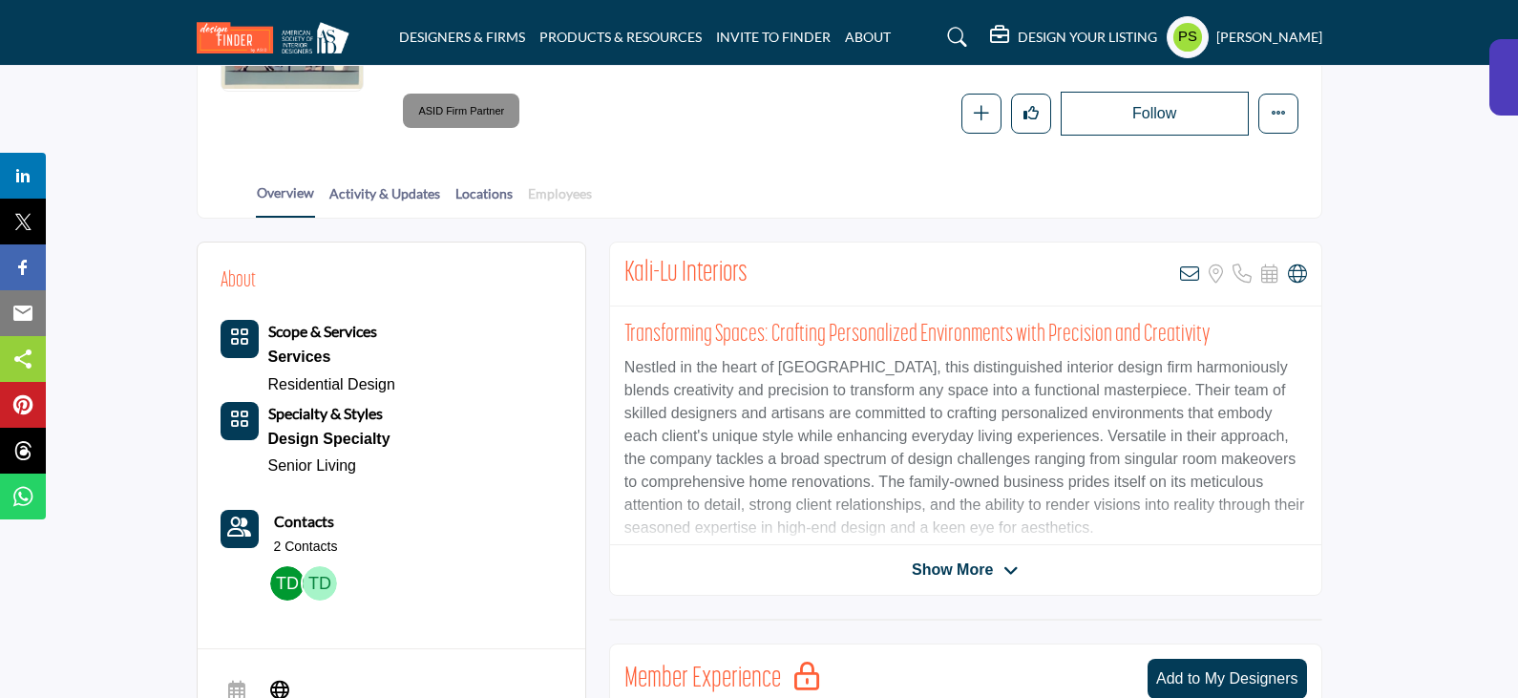
click at [552, 191] on link "Employees" at bounding box center [560, 199] width 66 height 33
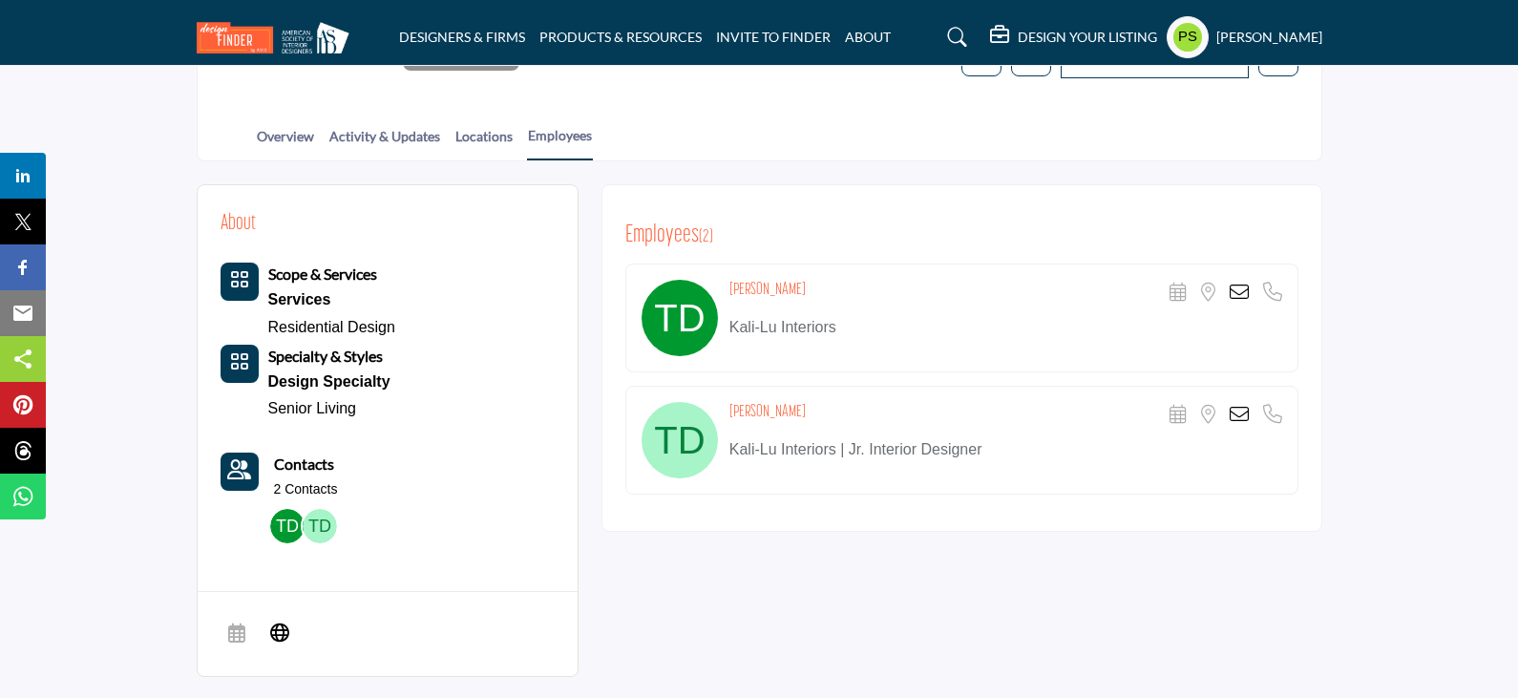
drag, startPoint x: 731, startPoint y: 245, endPoint x: 882, endPoint y: 240, distance: 150.9
click at [882, 263] on div "Tessa Demidovich Scheduler URL is currently unavailable for this contact. Locat…" at bounding box center [961, 317] width 673 height 109
click at [878, 280] on div "Tessa Demidovich Scheduler URL is currently unavailable for this contact. Locat…" at bounding box center [1005, 293] width 553 height 27
drag, startPoint x: 728, startPoint y: 246, endPoint x: 851, endPoint y: 242, distance: 122.3
click at [851, 280] on div "Tessa Demidovich Scheduler URL is currently unavailable for this contact. Locat…" at bounding box center [1005, 293] width 553 height 27
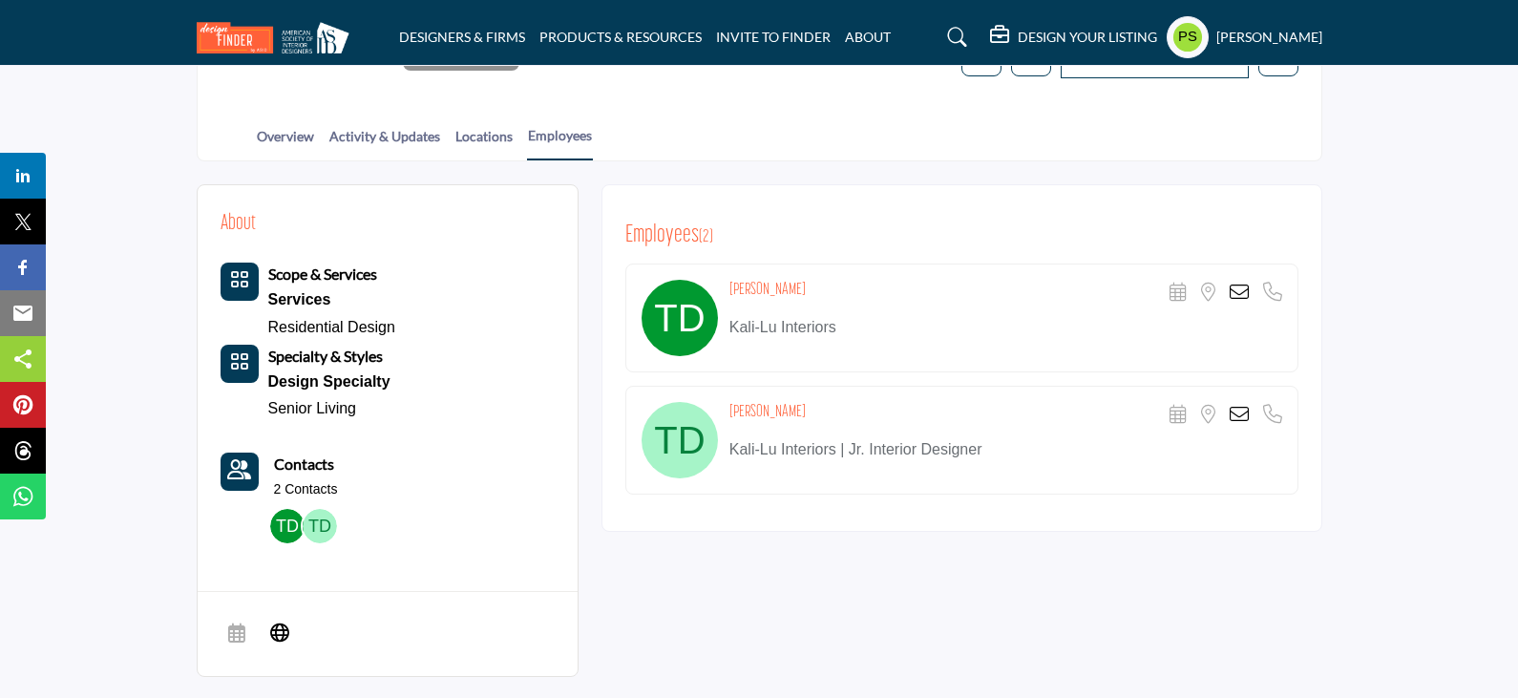
copy h4 "Tessa Demidovich"
click at [813, 576] on div "About Scope & Services Services Residential Design Specialty & Styles Design Sp…" at bounding box center [759, 440] width 1125 height 512
drag, startPoint x: 730, startPoint y: 368, endPoint x: 807, endPoint y: 371, distance: 76.4
click at [807, 402] on div "Tommye Dean Scheduler URL is currently unavailable for this contact. Location i…" at bounding box center [1005, 415] width 553 height 27
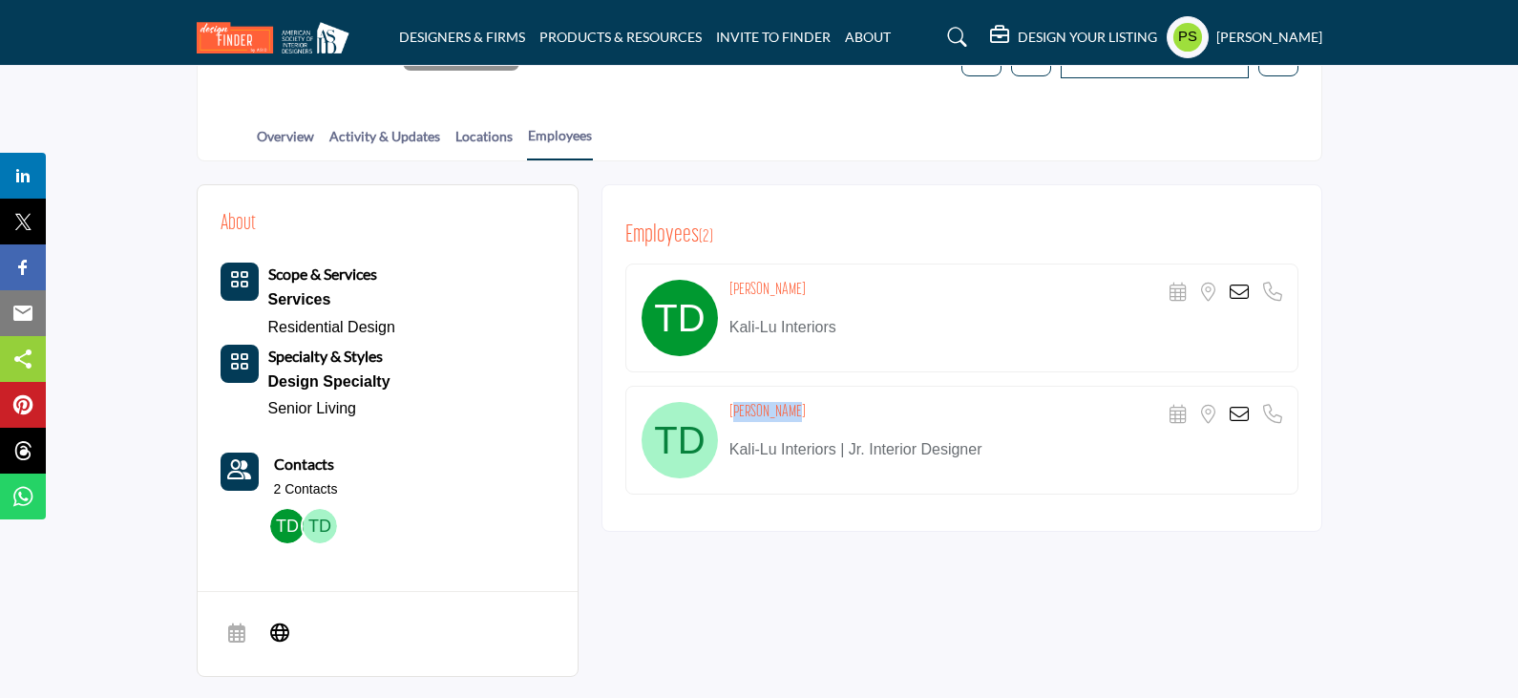
copy h4 "Tommye Dean"
click at [817, 524] on div "About Scope & Services Services Residential Design Specialty & Styles Design Sp…" at bounding box center [759, 440] width 1125 height 512
click at [1241, 283] on icon at bounding box center [1238, 292] width 19 height 19
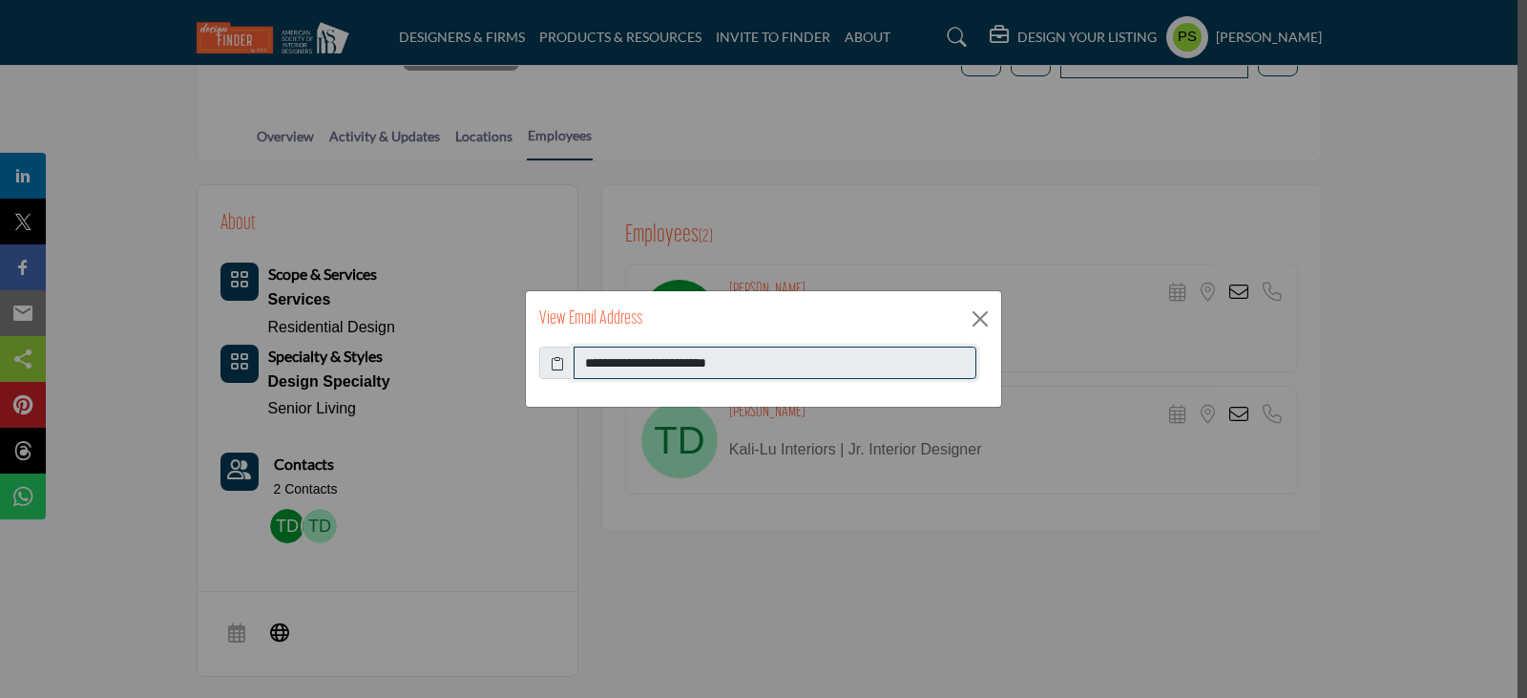
drag, startPoint x: 584, startPoint y: 363, endPoint x: 747, endPoint y: 354, distance: 163.5
click at [747, 354] on input "**********" at bounding box center [775, 363] width 403 height 32
click at [983, 317] on button "Close" at bounding box center [980, 319] width 29 height 29
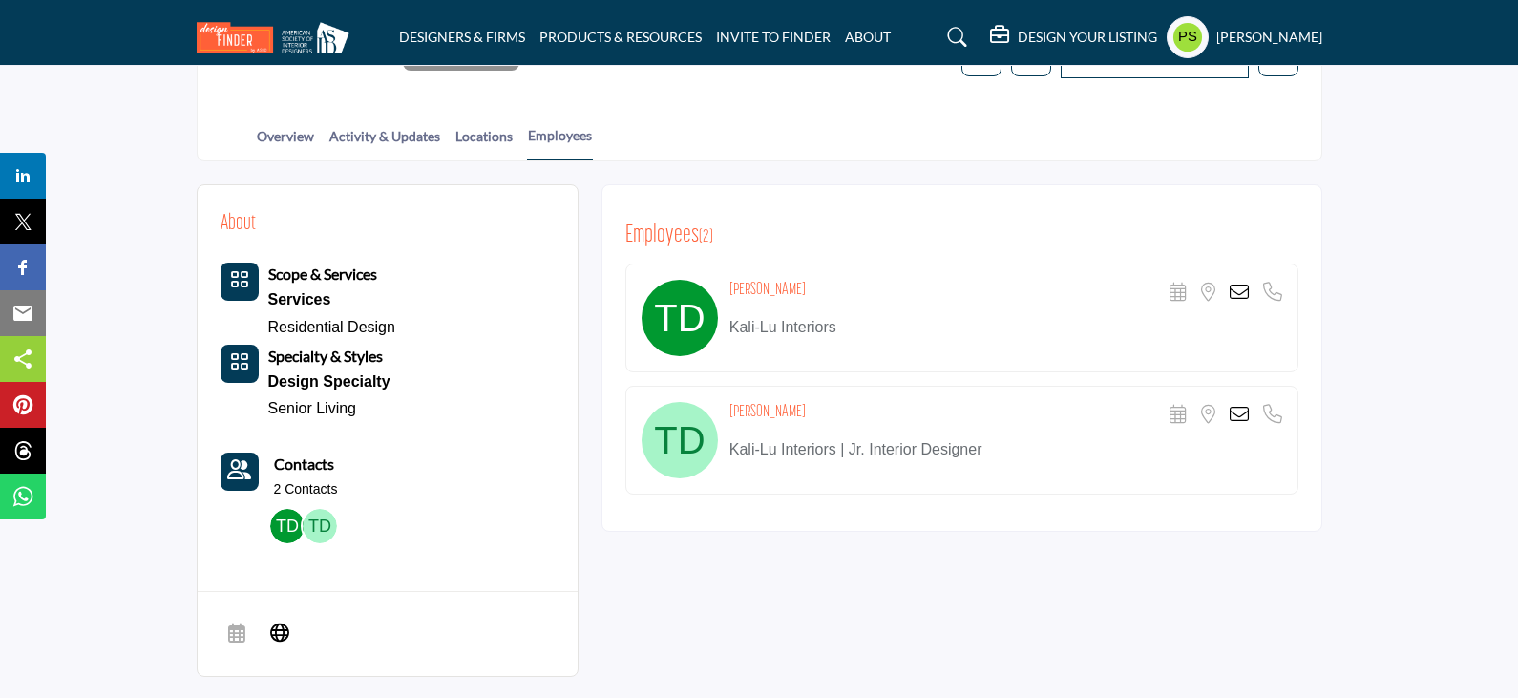
click at [1231, 405] on icon at bounding box center [1238, 414] width 19 height 19
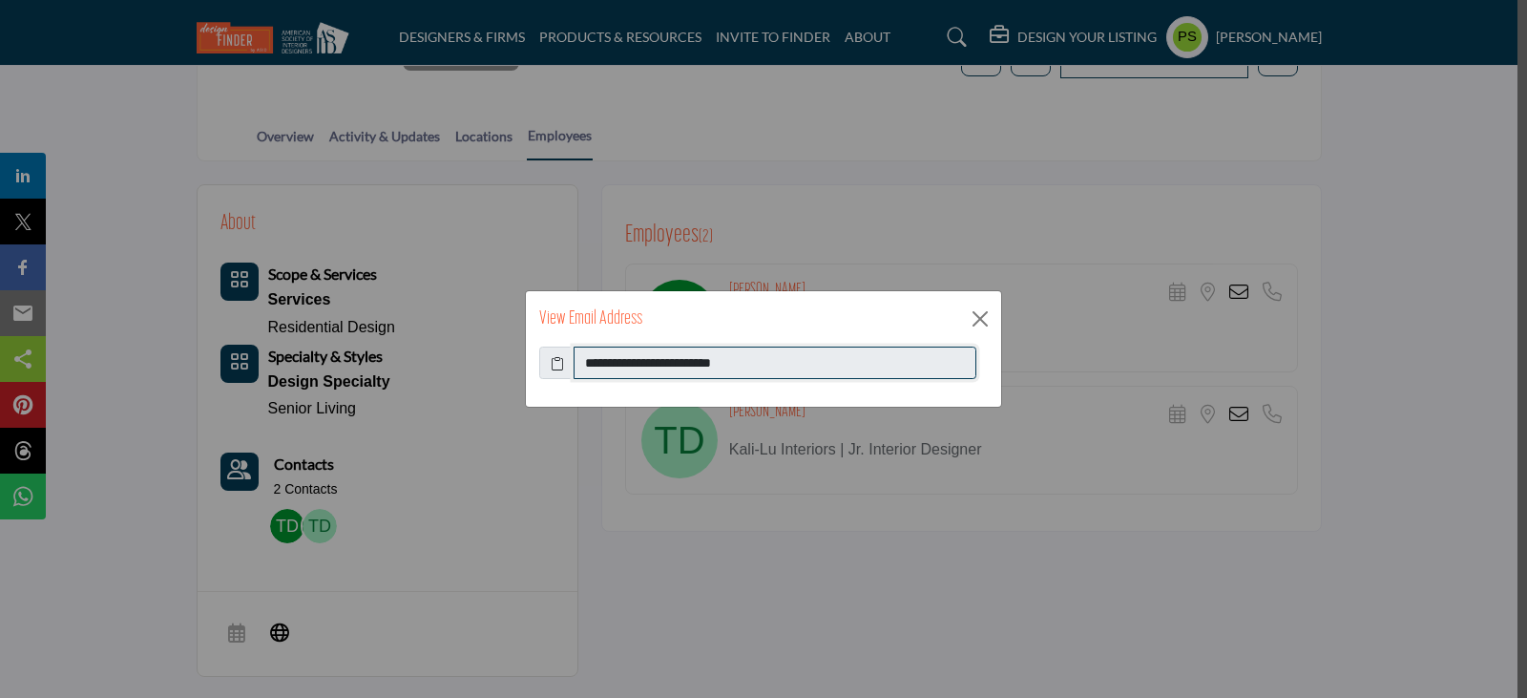
drag, startPoint x: 584, startPoint y: 367, endPoint x: 774, endPoint y: 361, distance: 190.0
click at [774, 361] on input "**********" at bounding box center [775, 363] width 403 height 32
click at [985, 321] on button "Close" at bounding box center [980, 319] width 29 height 29
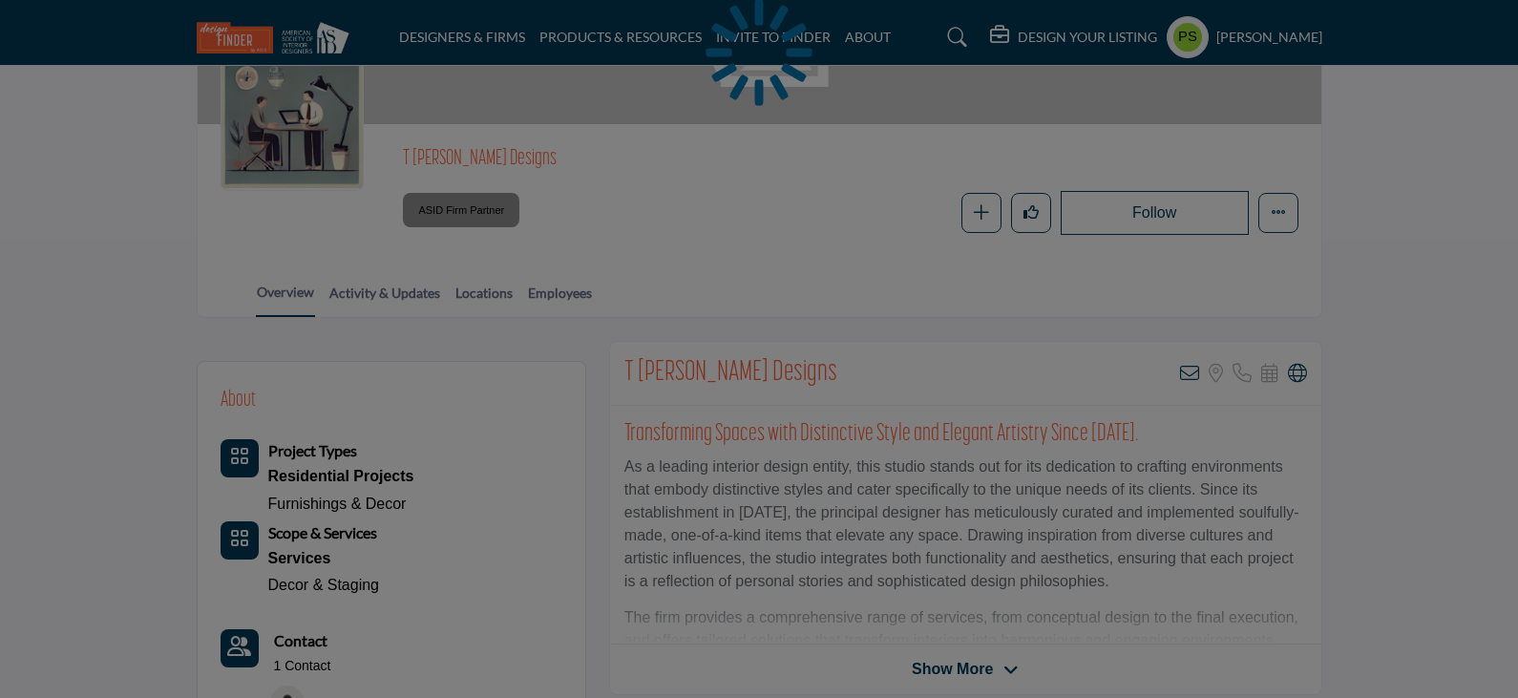
scroll to position [191, 0]
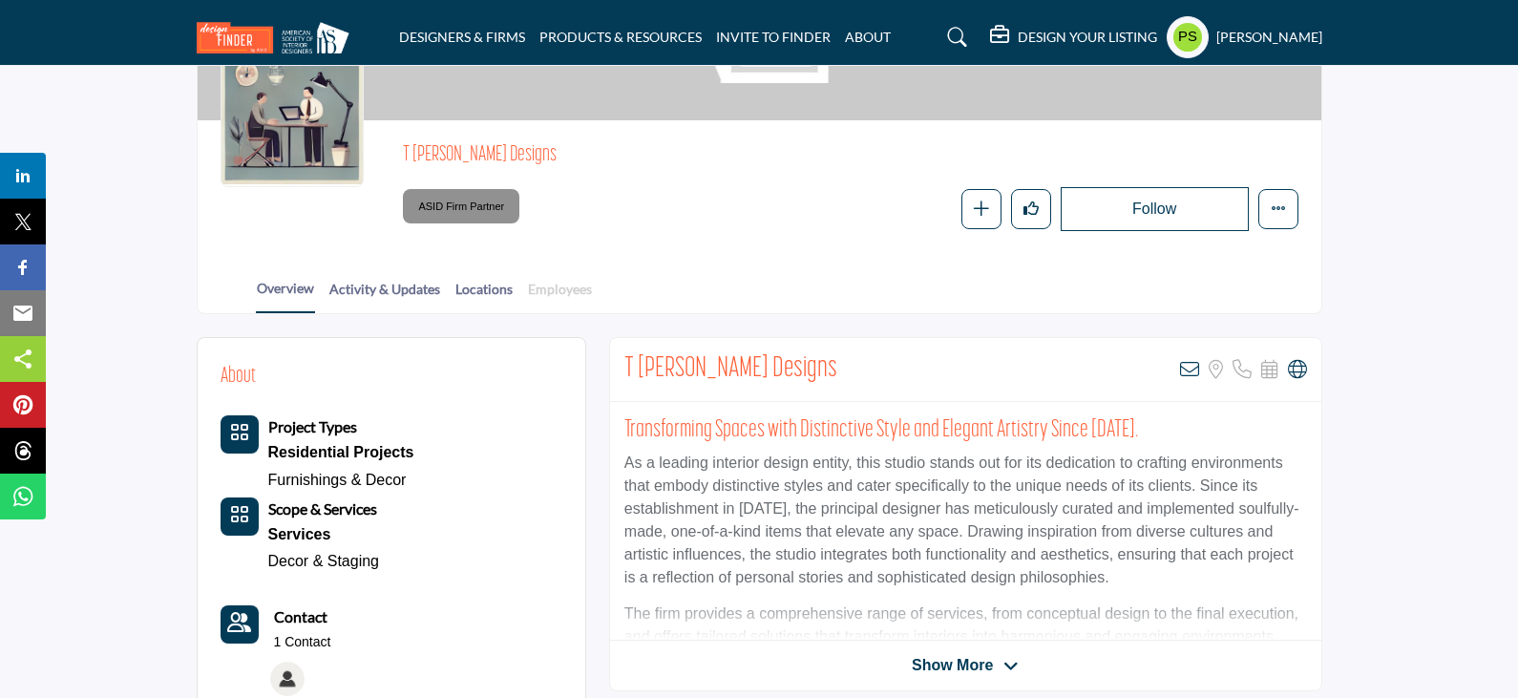
click at [552, 288] on link "Employees" at bounding box center [560, 295] width 66 height 33
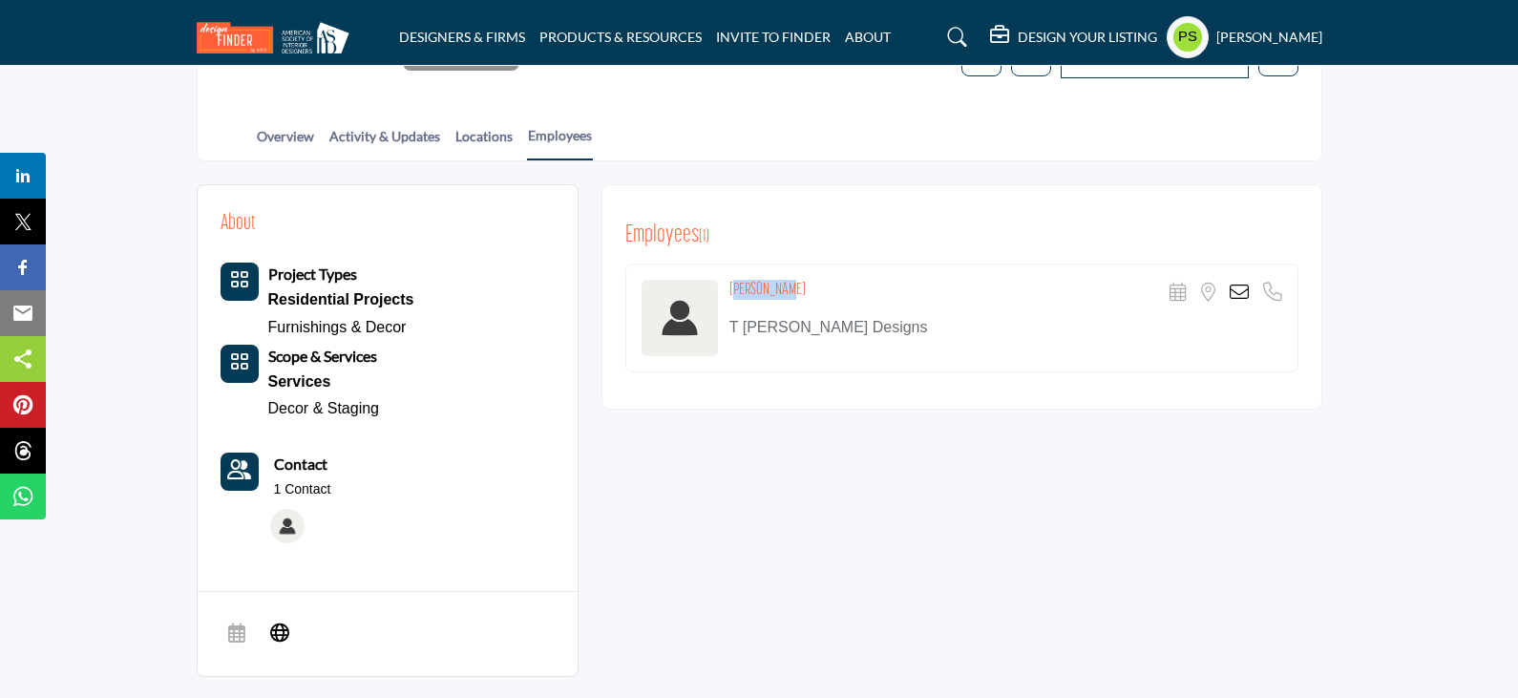
drag, startPoint x: 728, startPoint y: 245, endPoint x: 792, endPoint y: 244, distance: 64.0
click at [792, 280] on div "[PERSON_NAME] Scheduler URL is currently unavailable for this contact. Location…" at bounding box center [1005, 293] width 553 height 27
copy h4 "[PERSON_NAME]"
click at [1236, 283] on icon at bounding box center [1238, 292] width 19 height 19
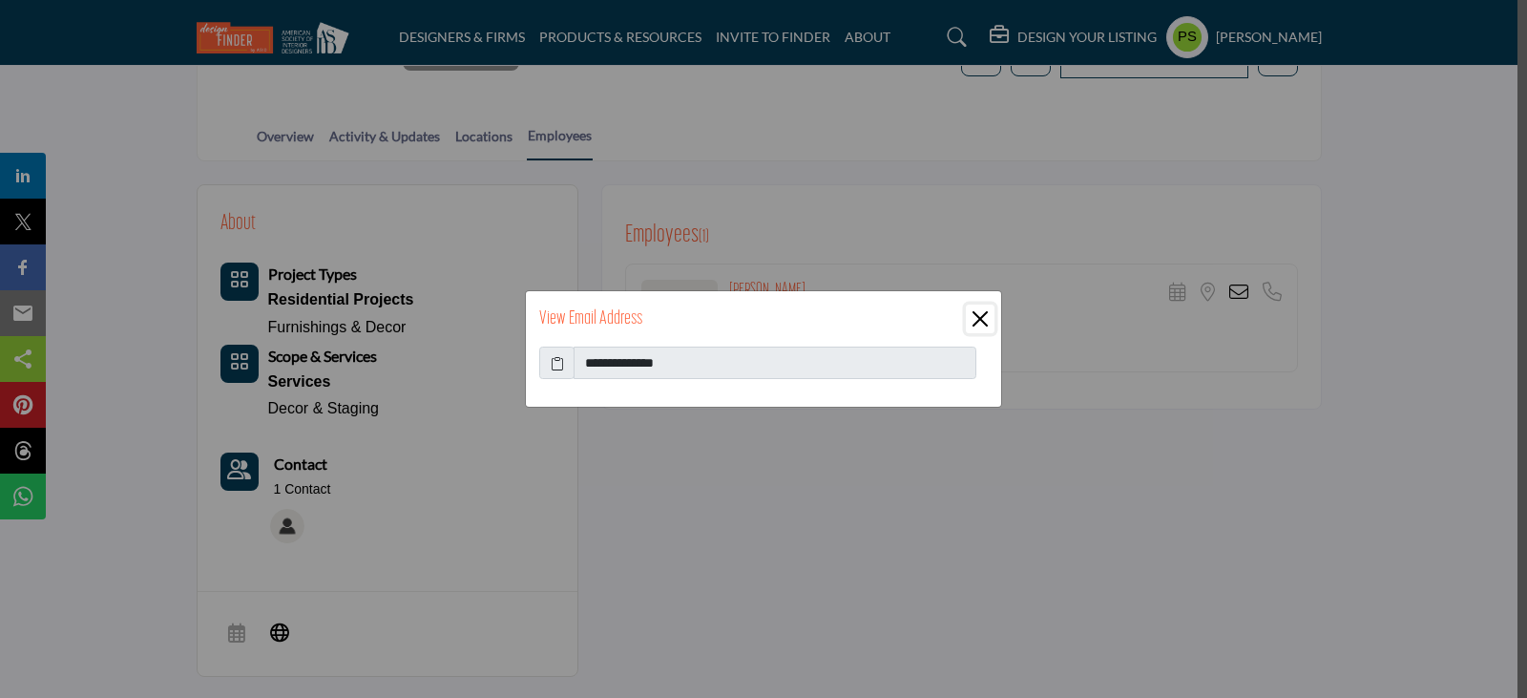
click at [975, 313] on button "Close" at bounding box center [980, 319] width 29 height 29
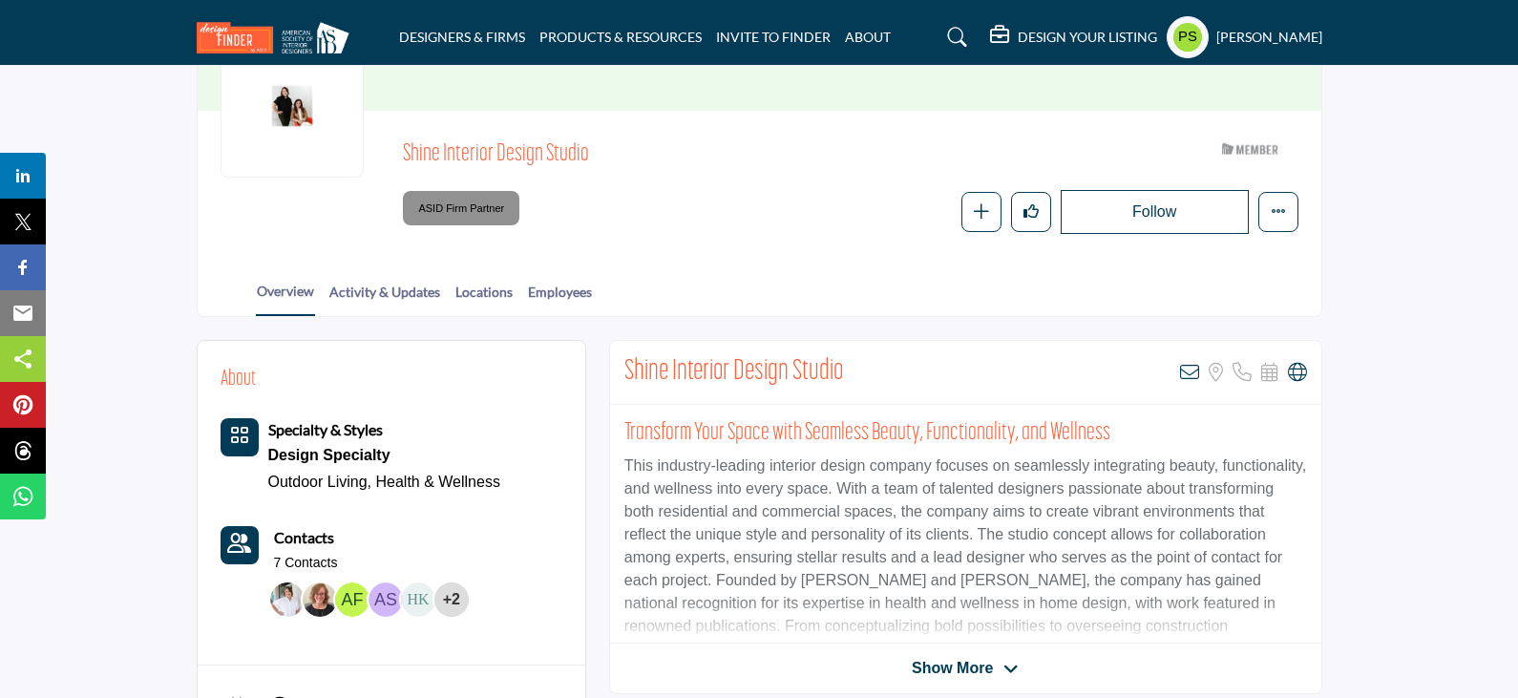
scroll to position [286, 0]
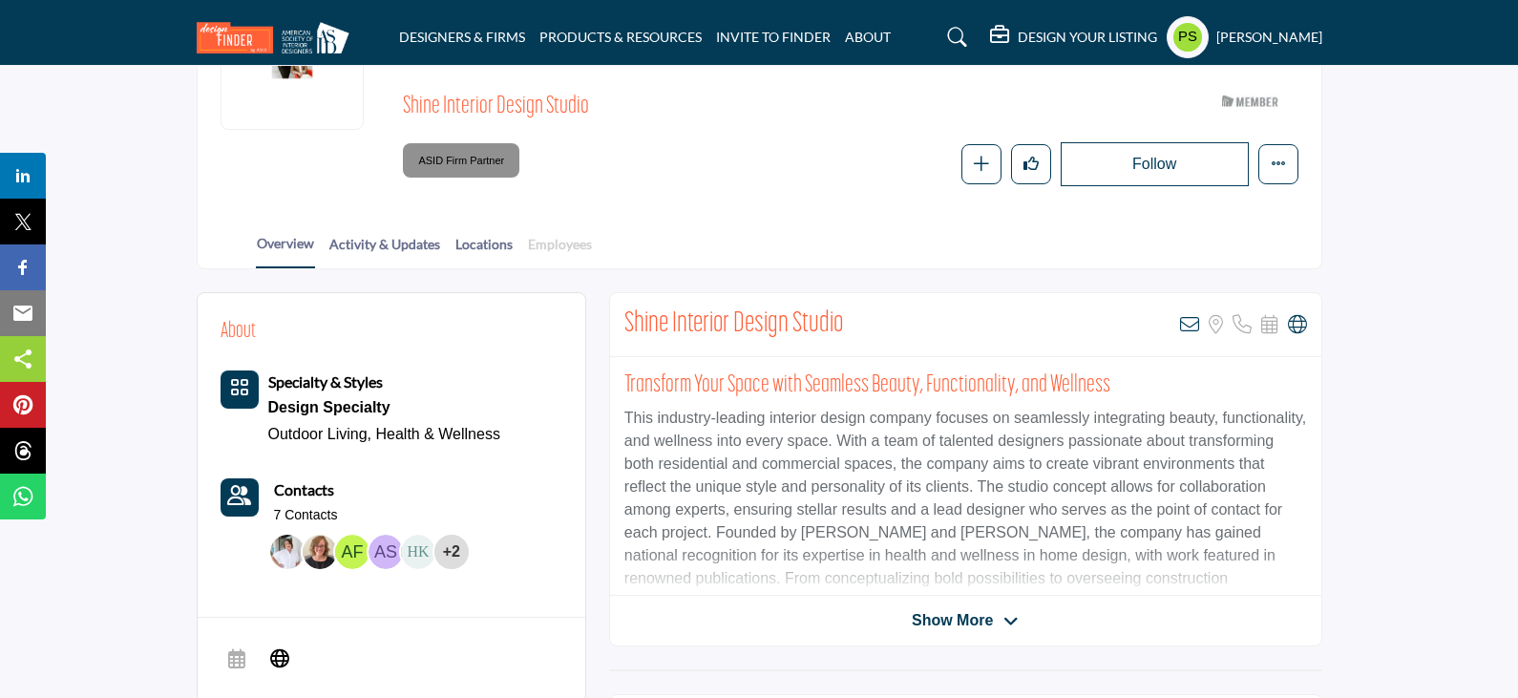
click at [544, 234] on link "Employees" at bounding box center [560, 250] width 66 height 33
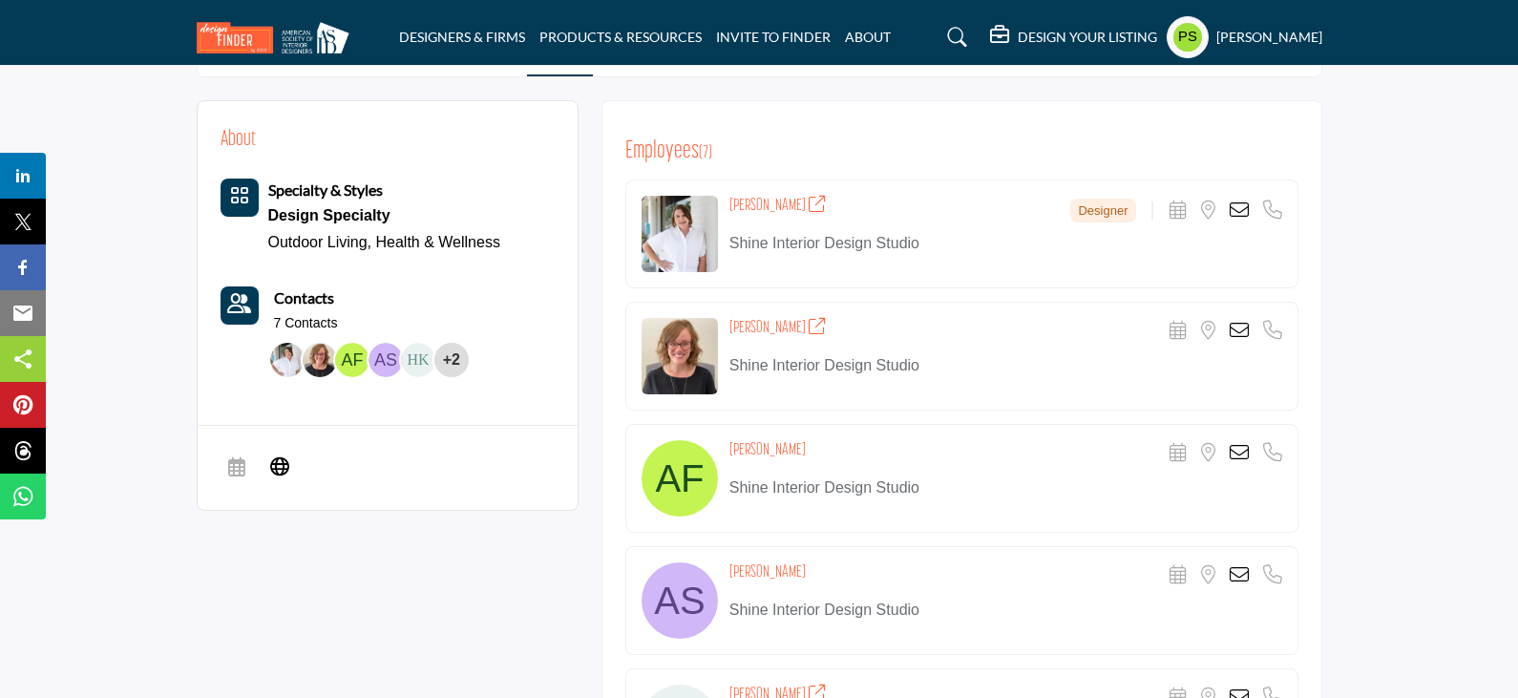
scroll to position [477, 0]
drag, startPoint x: 730, startPoint y: 166, endPoint x: 786, endPoint y: 171, distance: 55.6
click at [786, 197] on h4 "[PERSON_NAME]" at bounding box center [777, 207] width 97 height 20
copy h4 "[PERSON_NAME]"
click at [1237, 201] on icon at bounding box center [1238, 210] width 19 height 19
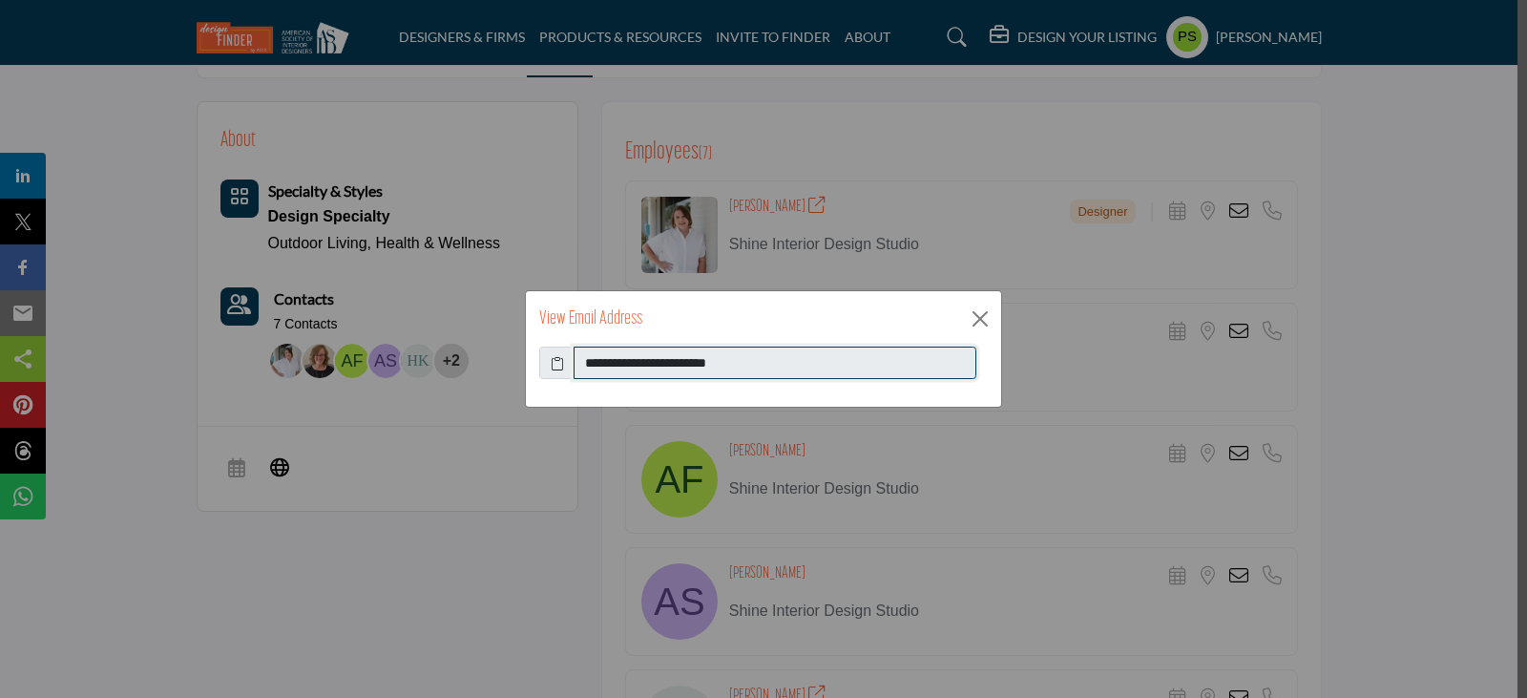
drag, startPoint x: 587, startPoint y: 361, endPoint x: 752, endPoint y: 358, distance: 165.2
click at [752, 358] on input "**********" at bounding box center [775, 363] width 403 height 32
click at [977, 315] on button "Close" at bounding box center [980, 319] width 29 height 29
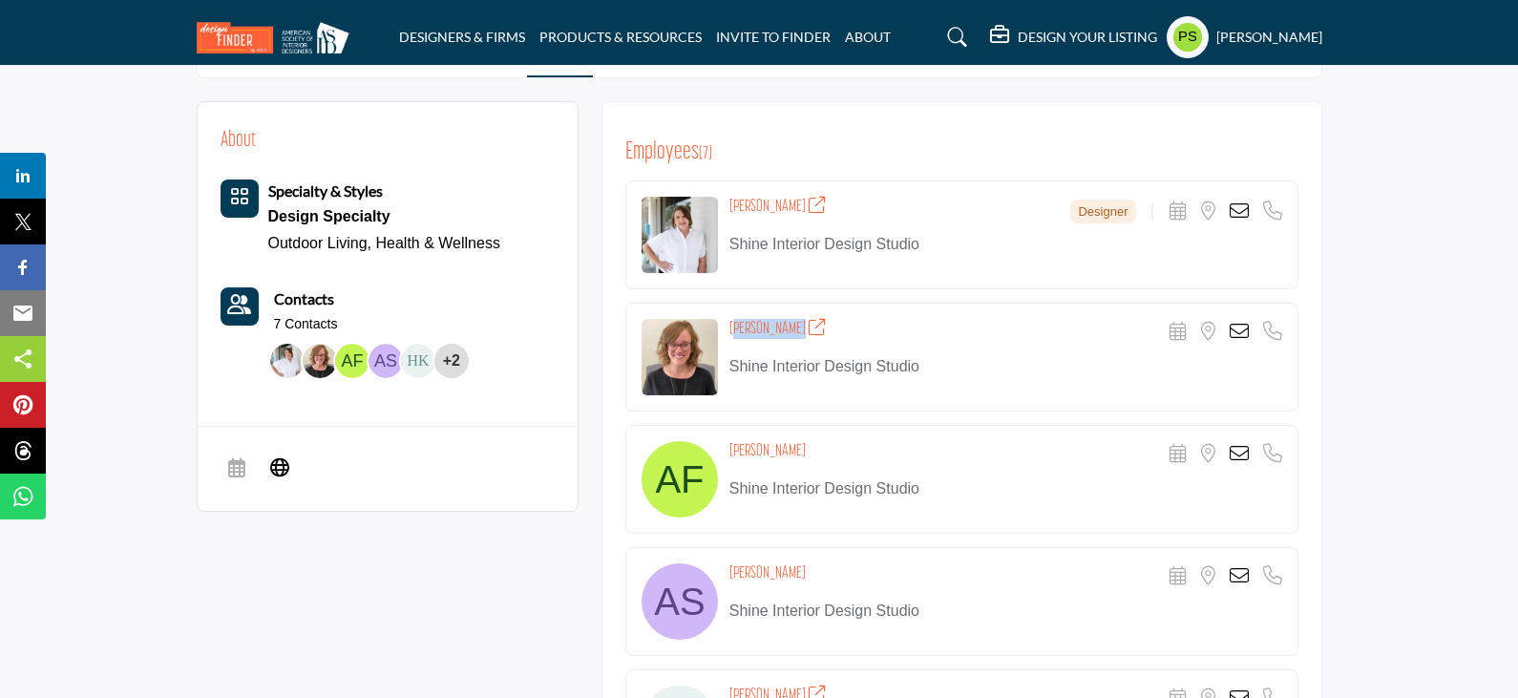
drag, startPoint x: 725, startPoint y: 289, endPoint x: 787, endPoint y: 292, distance: 62.1
click at [787, 303] on div "Ashley Fiant Scheduler URL is currently unavailable for this contact. Location …" at bounding box center [961, 357] width 673 height 109
copy h4 "Ashley Fiant"
click at [1236, 322] on icon at bounding box center [1238, 331] width 19 height 19
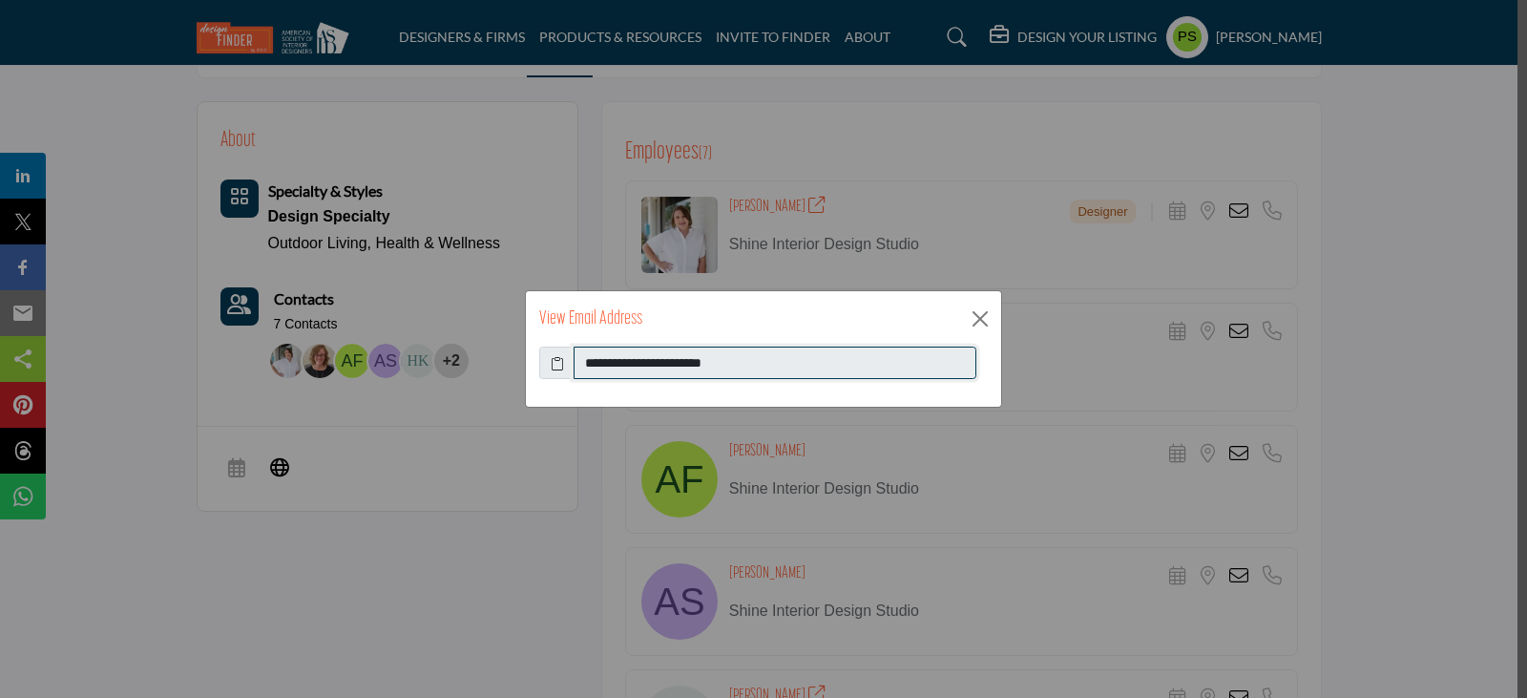
drag, startPoint x: 583, startPoint y: 365, endPoint x: 755, endPoint y: 362, distance: 171.8
click at [755, 362] on input "**********" at bounding box center [775, 363] width 403 height 32
click at [981, 317] on button "Close" at bounding box center [980, 319] width 29 height 29
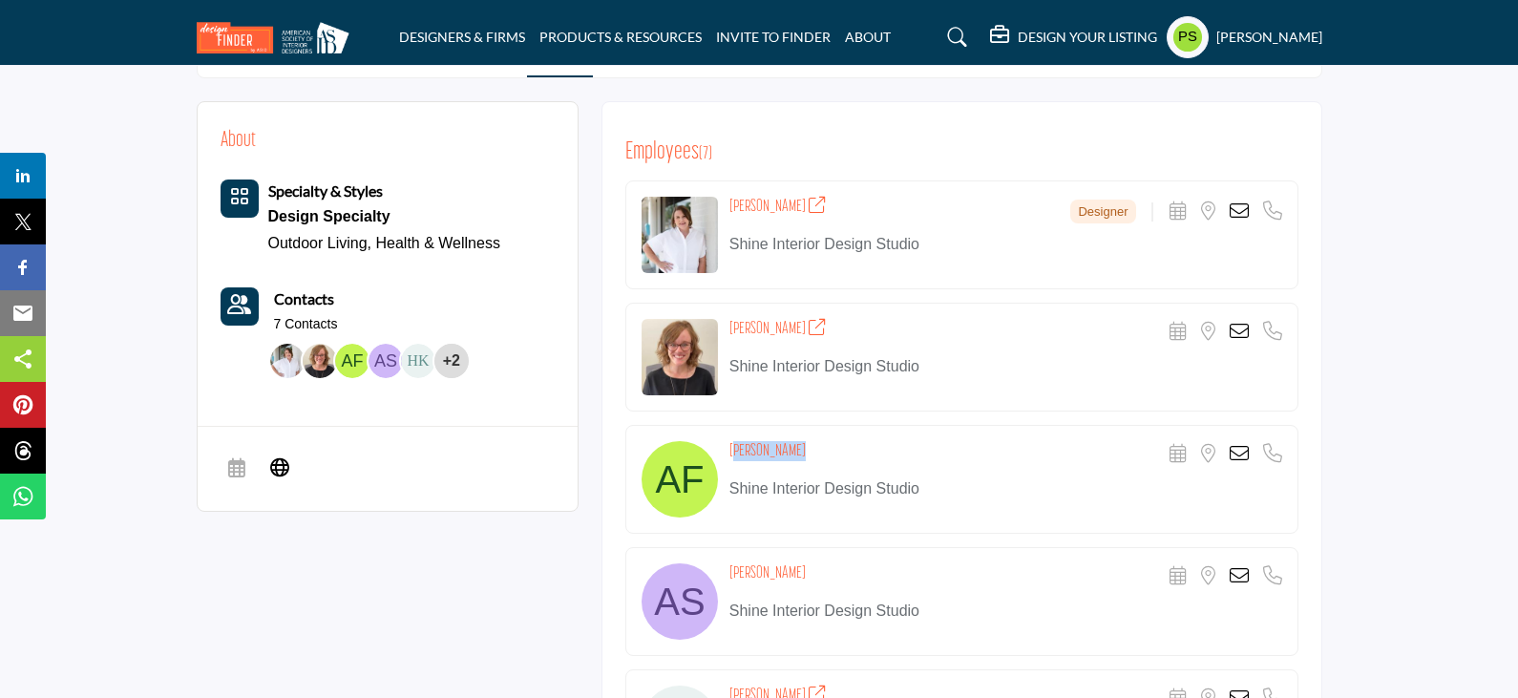
drag, startPoint x: 729, startPoint y: 406, endPoint x: 804, endPoint y: 408, distance: 74.5
click at [804, 441] on div "Ashley Fiant Scheduler URL is currently unavailable for this contact. Location …" at bounding box center [1005, 454] width 553 height 27
click at [527, 524] on div "About Specialty & Styles Design Specialty Outdoor Living, Health & Wellness Con…" at bounding box center [759, 591] width 1125 height 981
click at [1236, 444] on icon at bounding box center [1238, 453] width 19 height 19
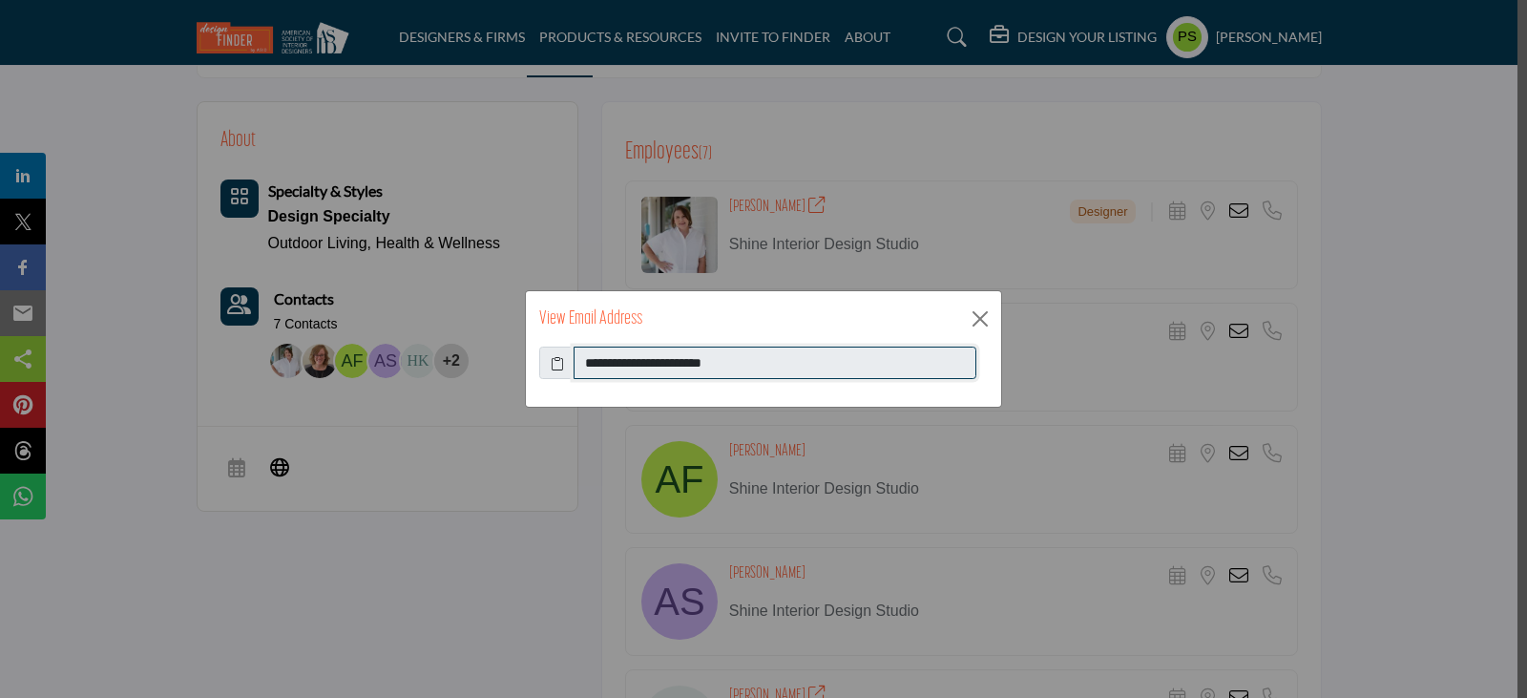
drag, startPoint x: 586, startPoint y: 358, endPoint x: 757, endPoint y: 358, distance: 170.9
click at [757, 358] on input "**********" at bounding box center [775, 363] width 403 height 32
click at [970, 324] on button "Close" at bounding box center [980, 319] width 29 height 29
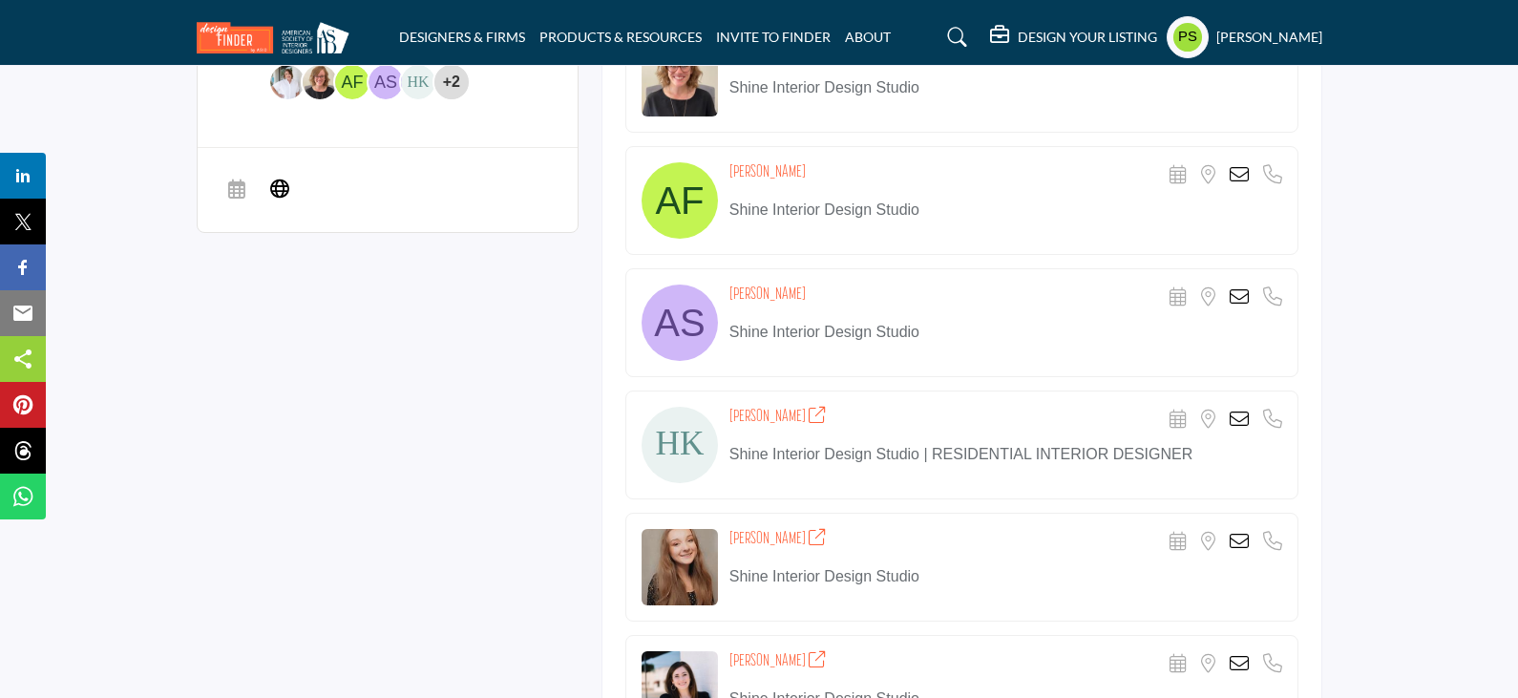
scroll to position [764, 0]
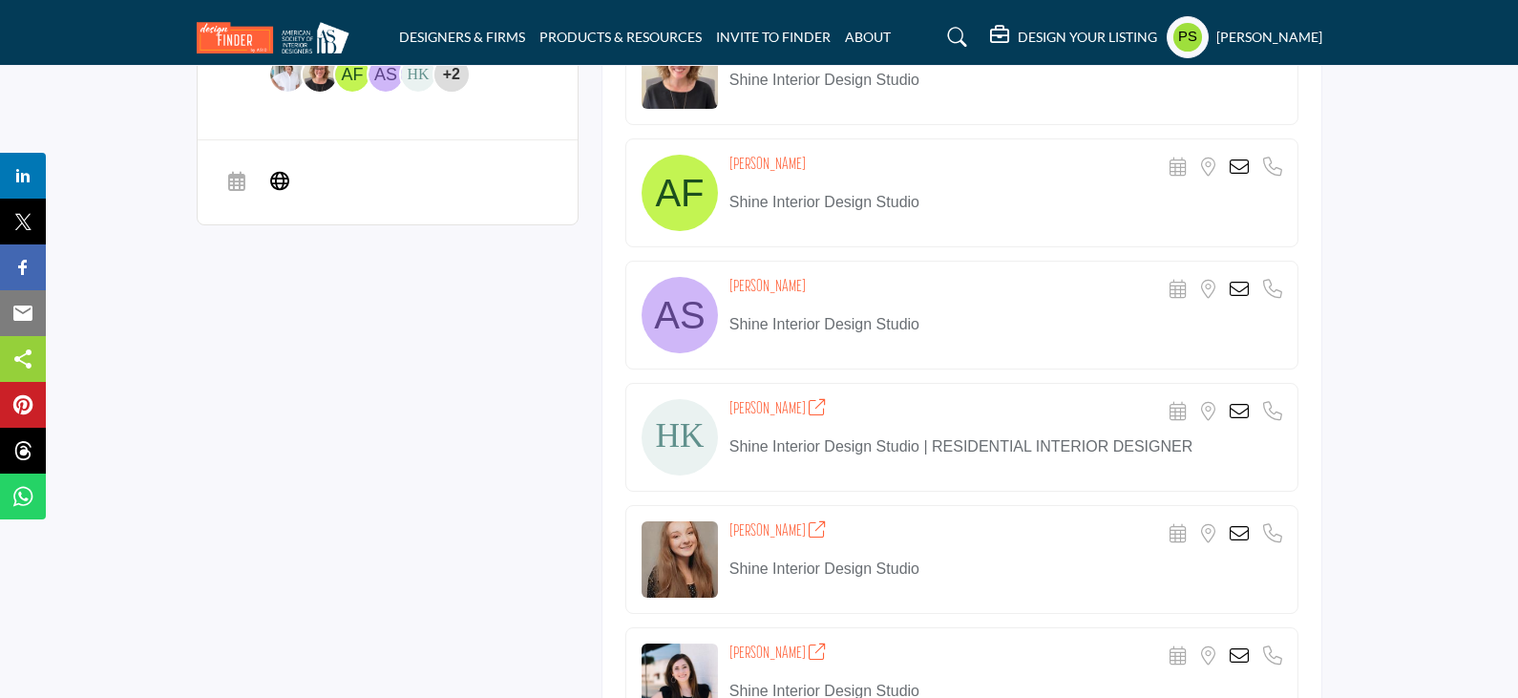
drag, startPoint x: 730, startPoint y: 244, endPoint x: 828, endPoint y: 246, distance: 97.4
click at [828, 277] on div "Ashli Stivers Scheduler URL is currently unavailable for this contact. Location…" at bounding box center [1005, 290] width 553 height 27
copy h4 "Ashli Stivers"
click at [1233, 280] on icon at bounding box center [1238, 289] width 19 height 19
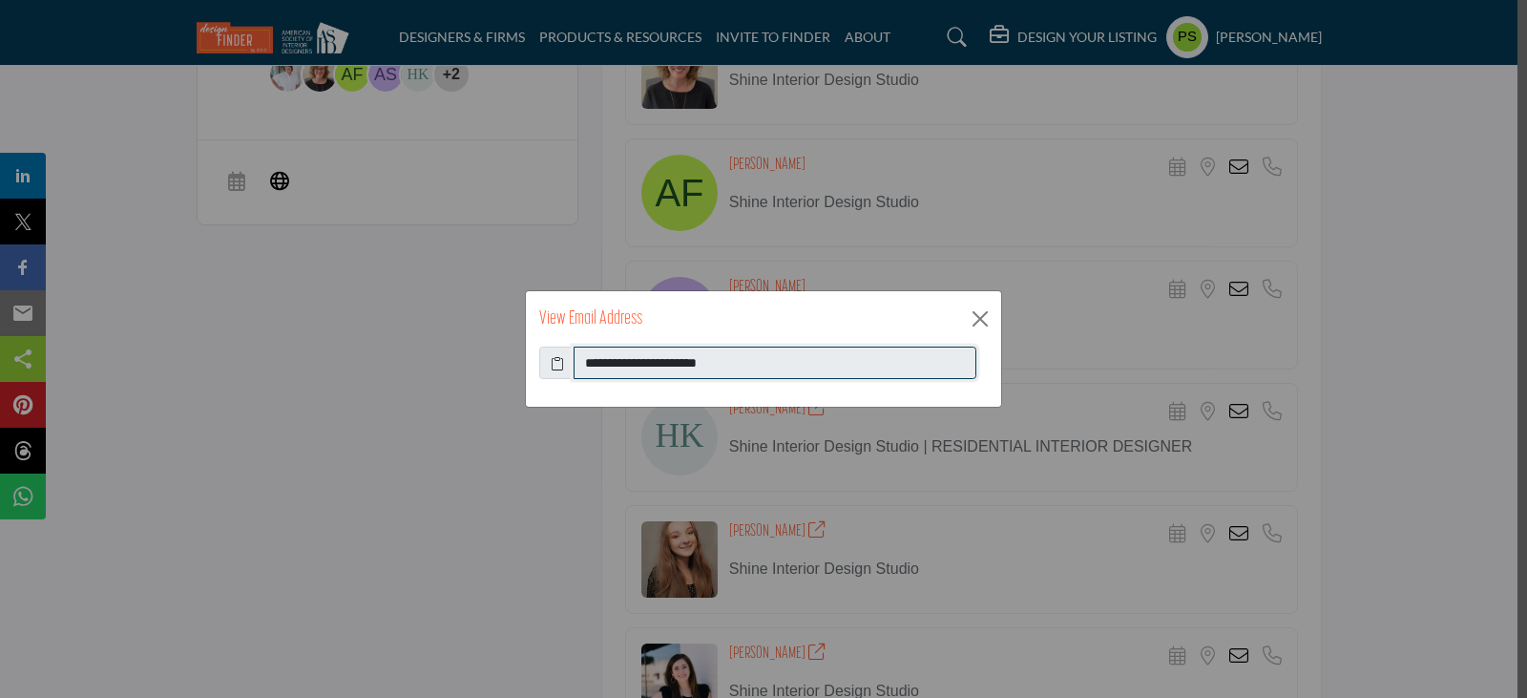
drag, startPoint x: 586, startPoint y: 361, endPoint x: 746, endPoint y: 360, distance: 159.4
click at [746, 360] on input "**********" at bounding box center [775, 363] width 403 height 32
click at [978, 317] on button "Close" at bounding box center [980, 319] width 29 height 29
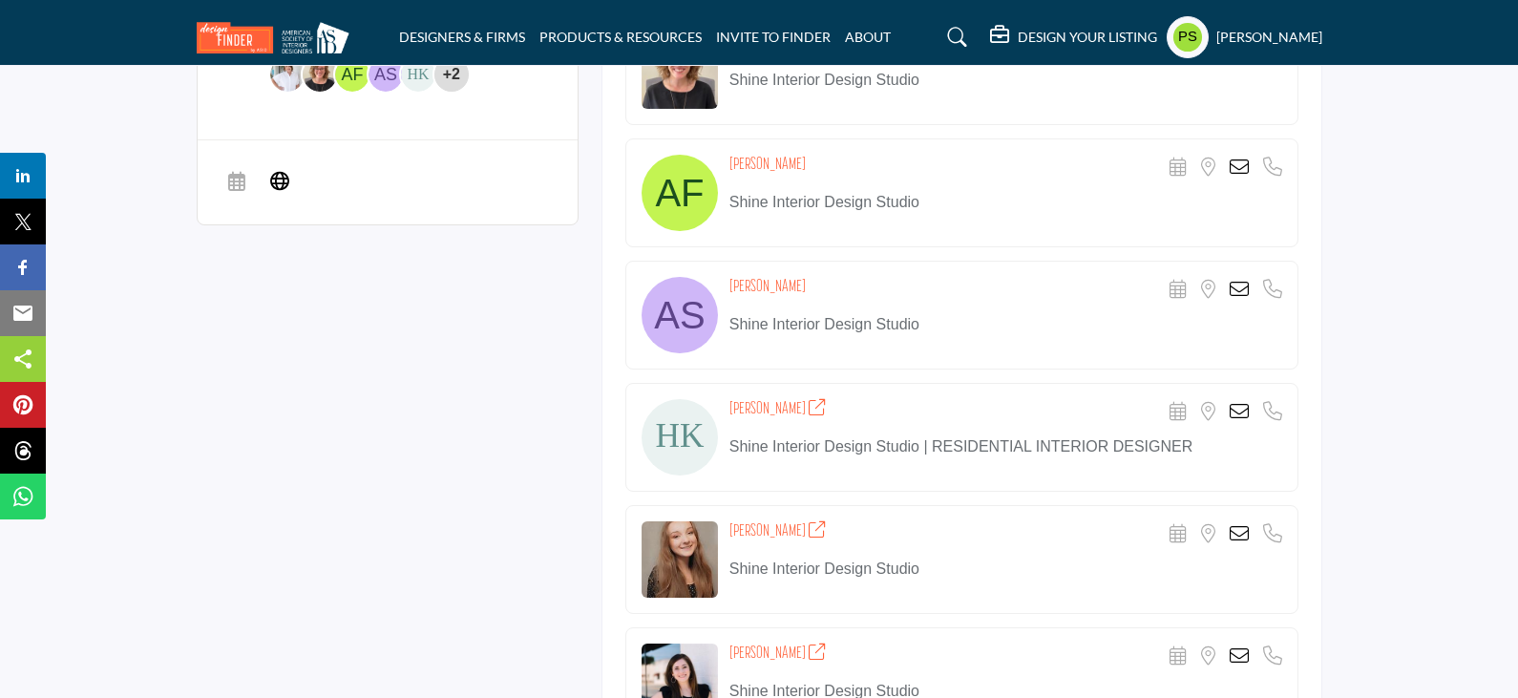
drag, startPoint x: 730, startPoint y: 370, endPoint x: 802, endPoint y: 373, distance: 71.6
click at [802, 399] on h4 "Heather Kramer" at bounding box center [777, 409] width 97 height 20
copy h4 "Heather Kramer"
copy h4 "Rachael Bowen"
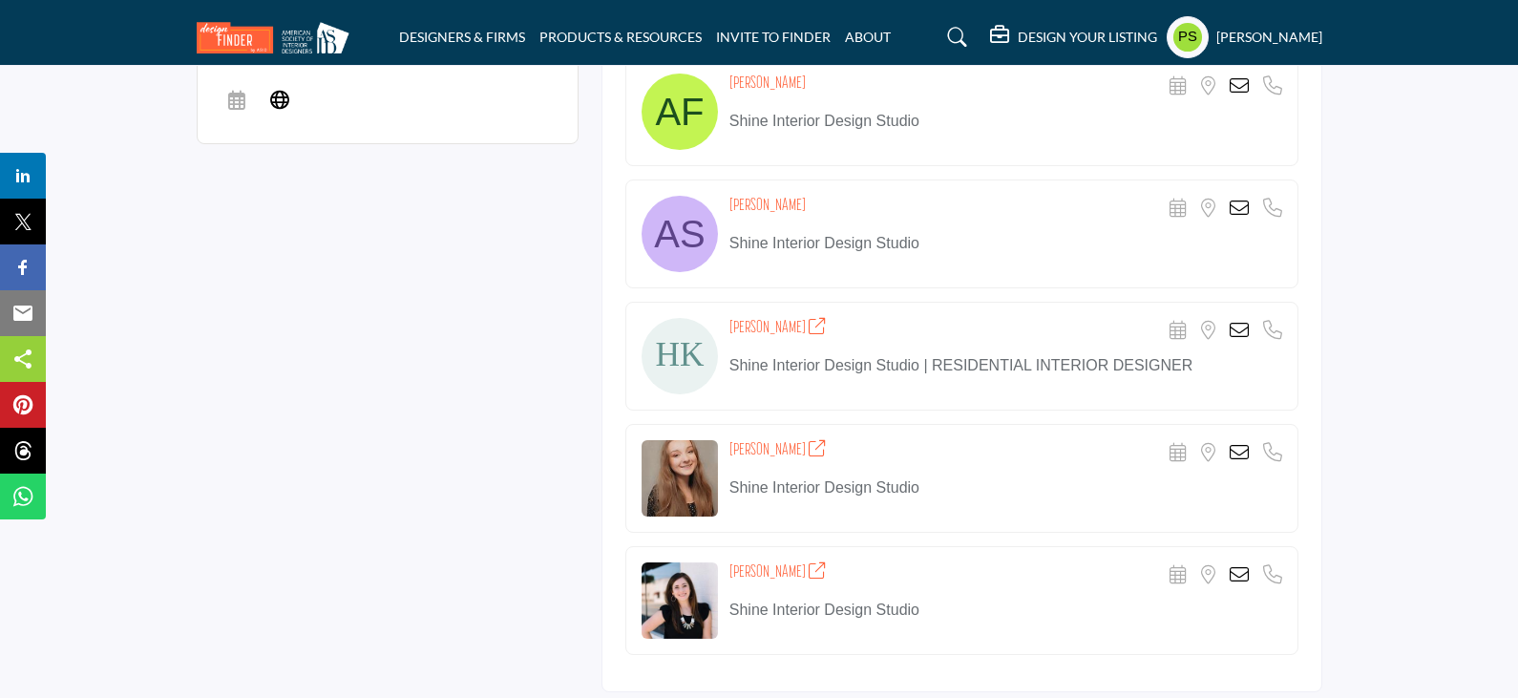
scroll to position [955, 0]
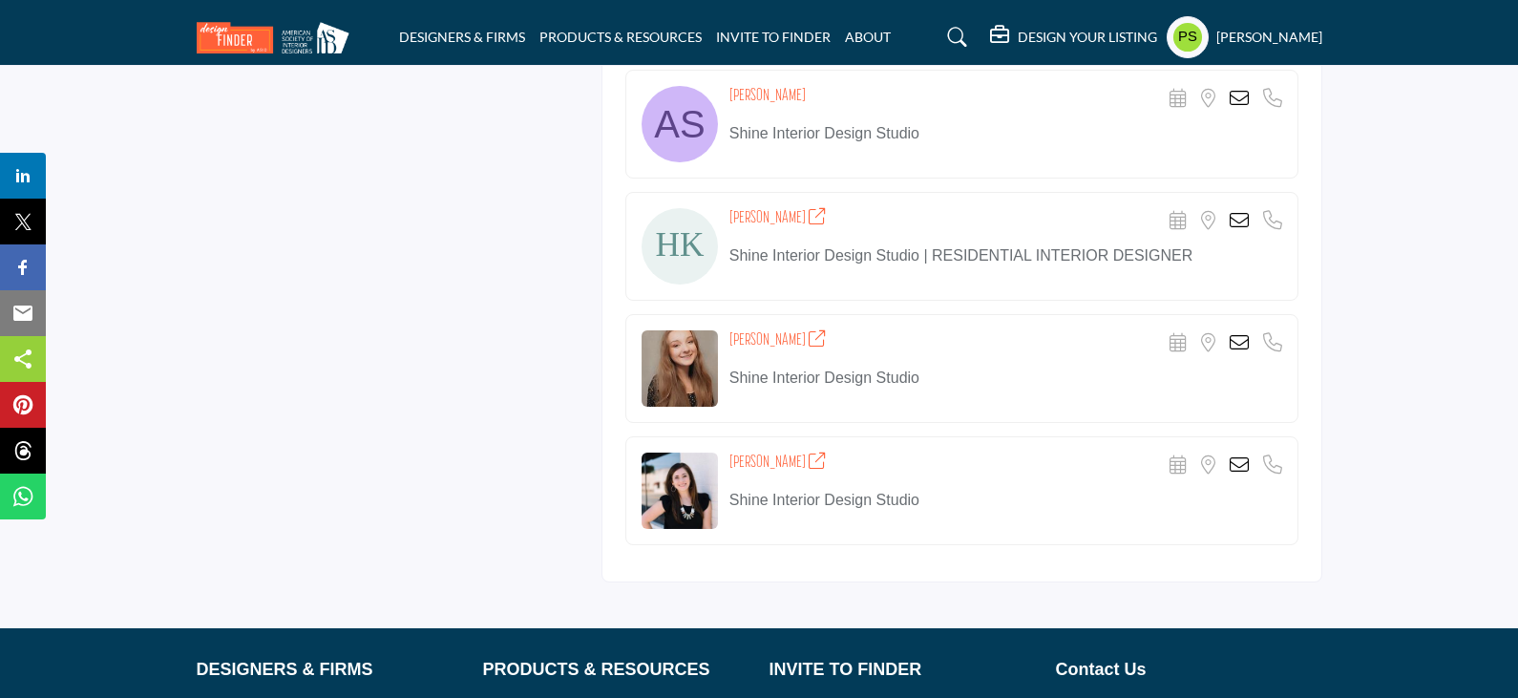
drag, startPoint x: 731, startPoint y: 416, endPoint x: 805, endPoint y: 422, distance: 73.7
click at [805, 452] on h4 "Stacey Breezeel" at bounding box center [777, 462] width 97 height 20
copy h4 "Stacey Breezeel"
click at [1236, 455] on icon at bounding box center [1238, 464] width 19 height 19
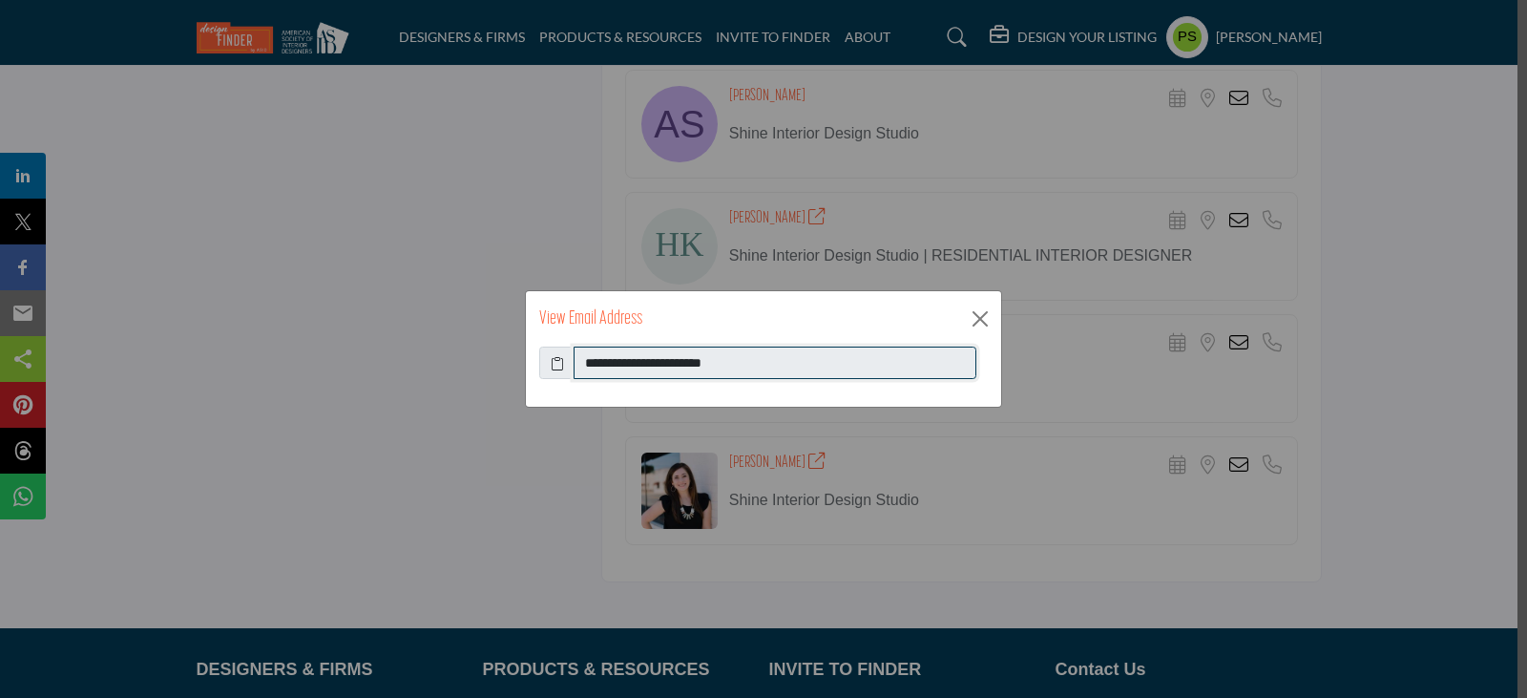
drag, startPoint x: 585, startPoint y: 365, endPoint x: 767, endPoint y: 364, distance: 181.4
click at [767, 364] on input "**********" at bounding box center [775, 363] width 403 height 32
click at [977, 326] on button "Close" at bounding box center [980, 319] width 29 height 29
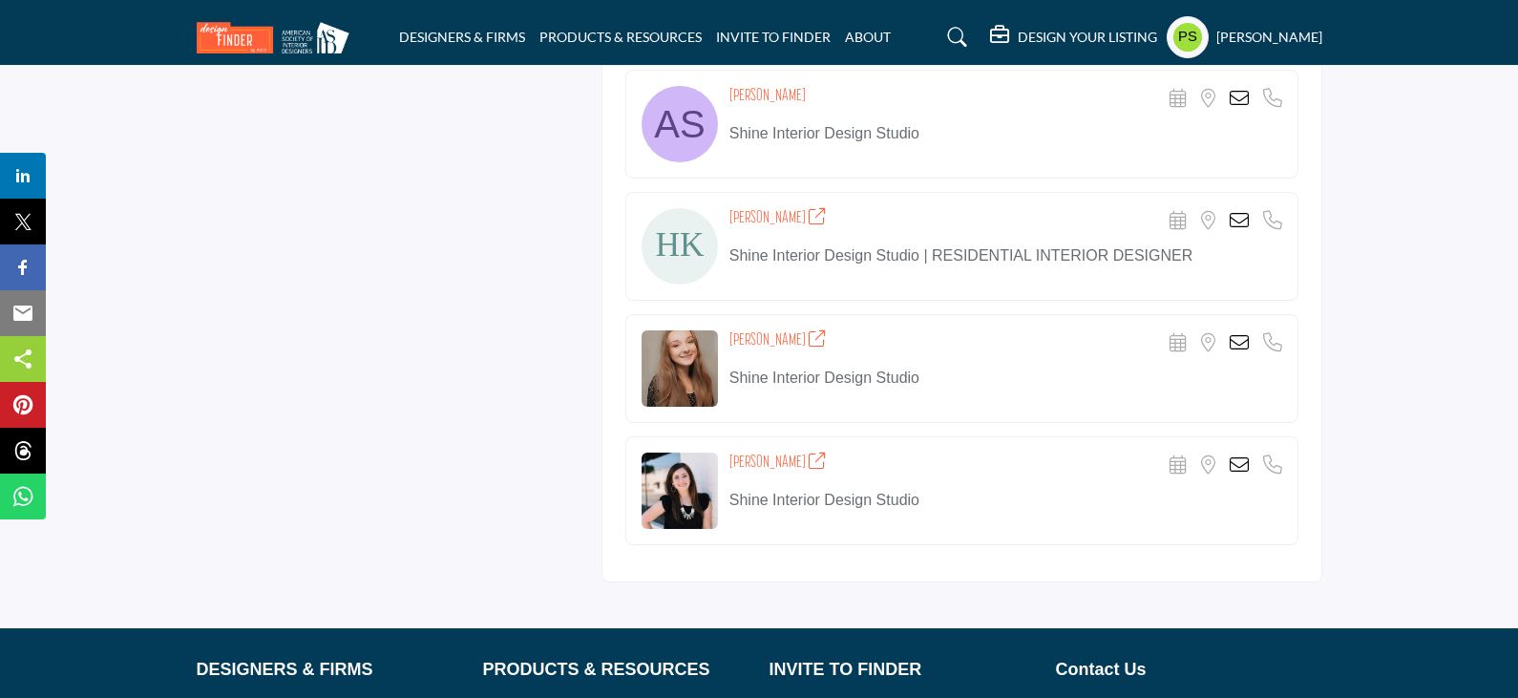
click at [1236, 333] on icon at bounding box center [1238, 342] width 19 height 19
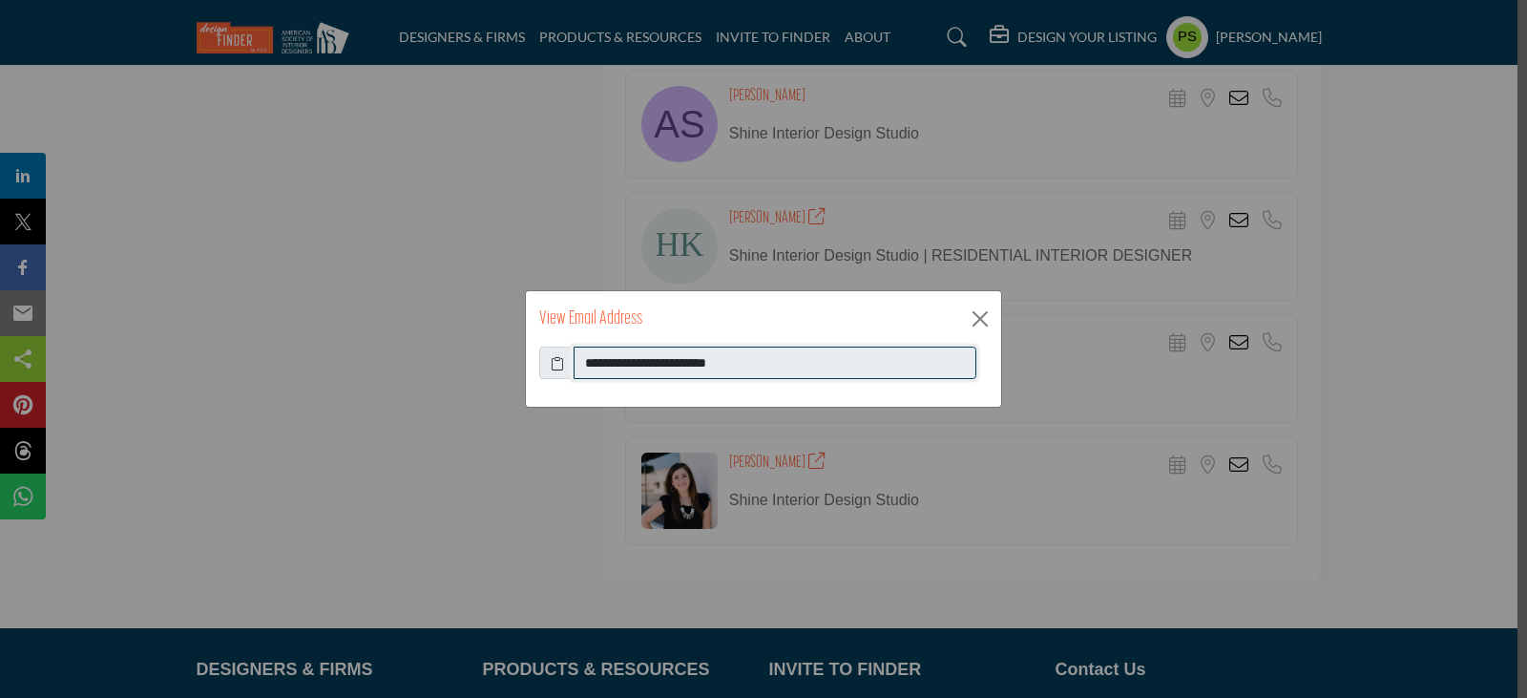
drag, startPoint x: 582, startPoint y: 365, endPoint x: 758, endPoint y: 361, distance: 175.7
click at [758, 361] on input "**********" at bounding box center [775, 363] width 403 height 32
click at [989, 313] on button "Close" at bounding box center [980, 319] width 29 height 29
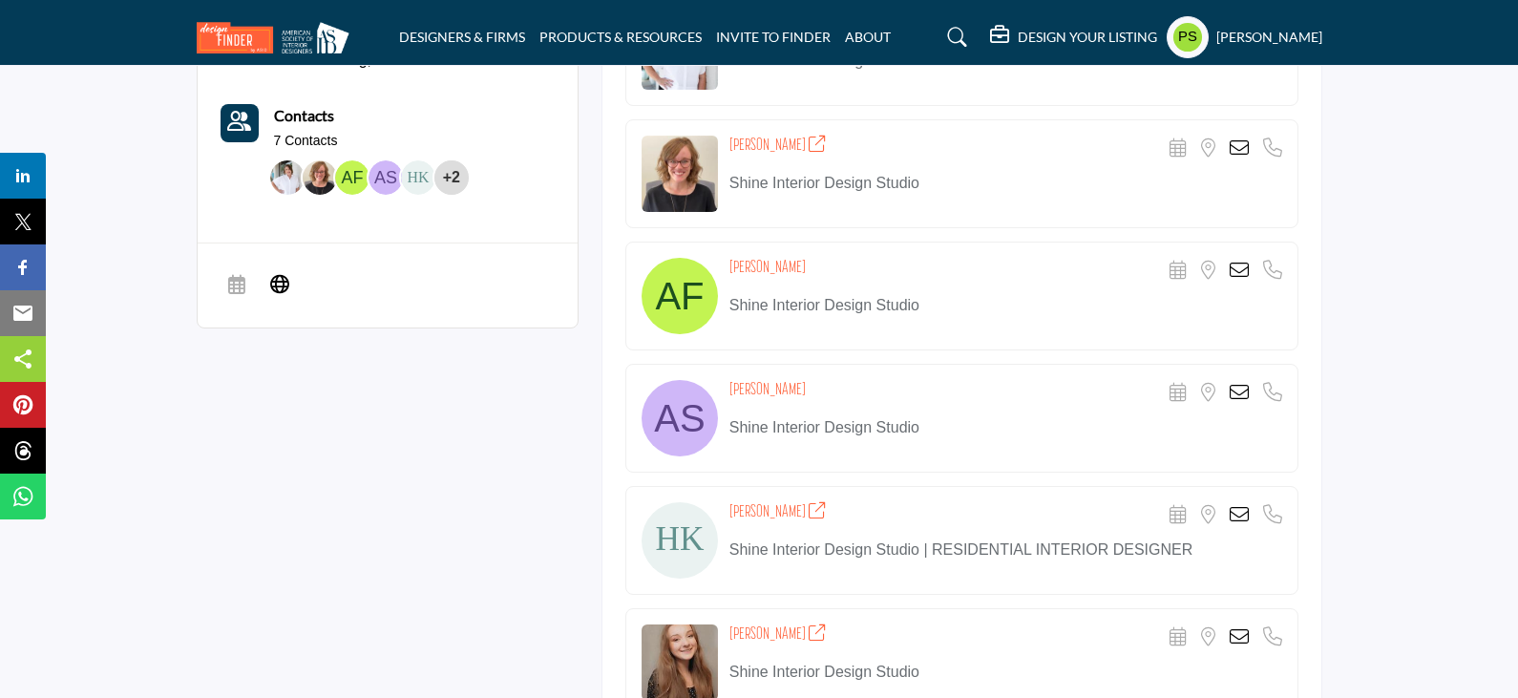
scroll to position [668, 0]
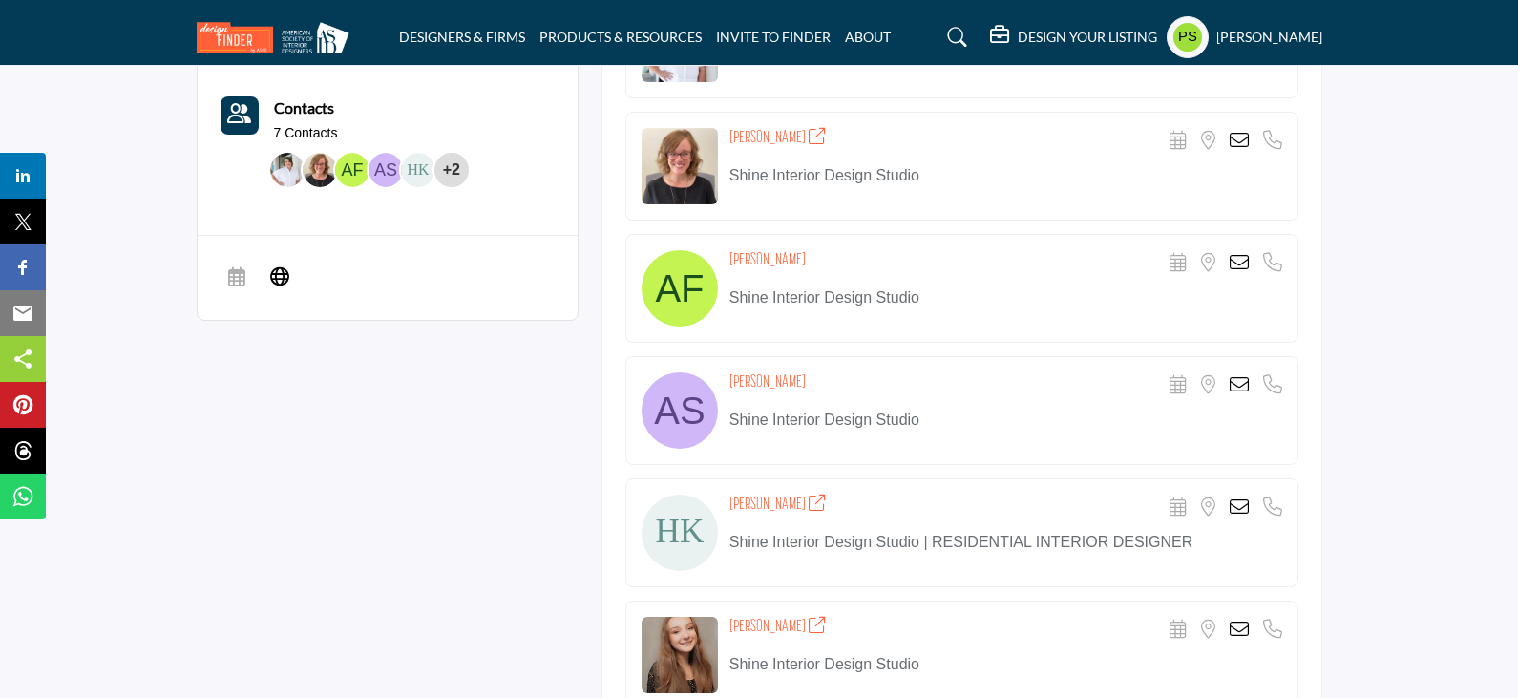
click at [1233, 497] on icon at bounding box center [1238, 506] width 19 height 19
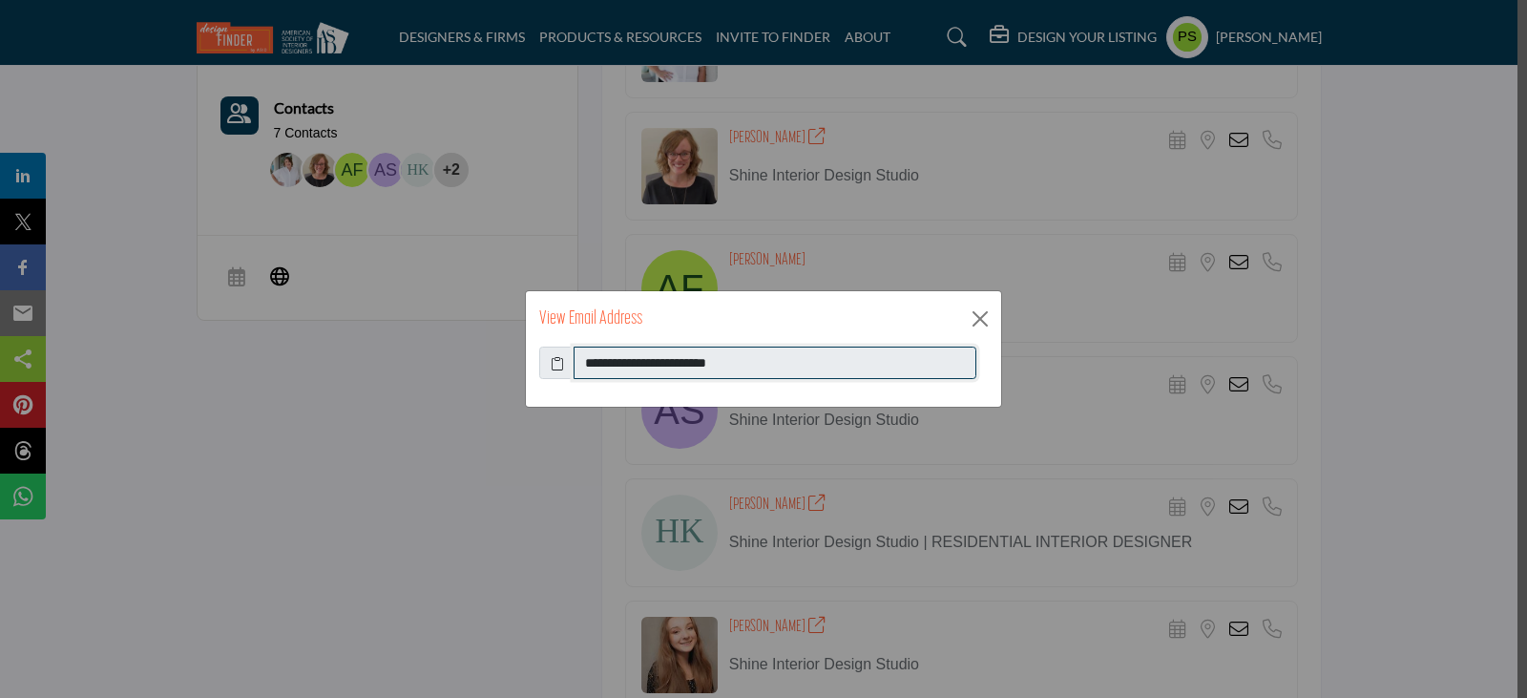
drag, startPoint x: 586, startPoint y: 364, endPoint x: 772, endPoint y: 361, distance: 186.2
click at [772, 361] on input "**********" at bounding box center [775, 363] width 403 height 32
click at [975, 319] on button "Close" at bounding box center [980, 319] width 29 height 29
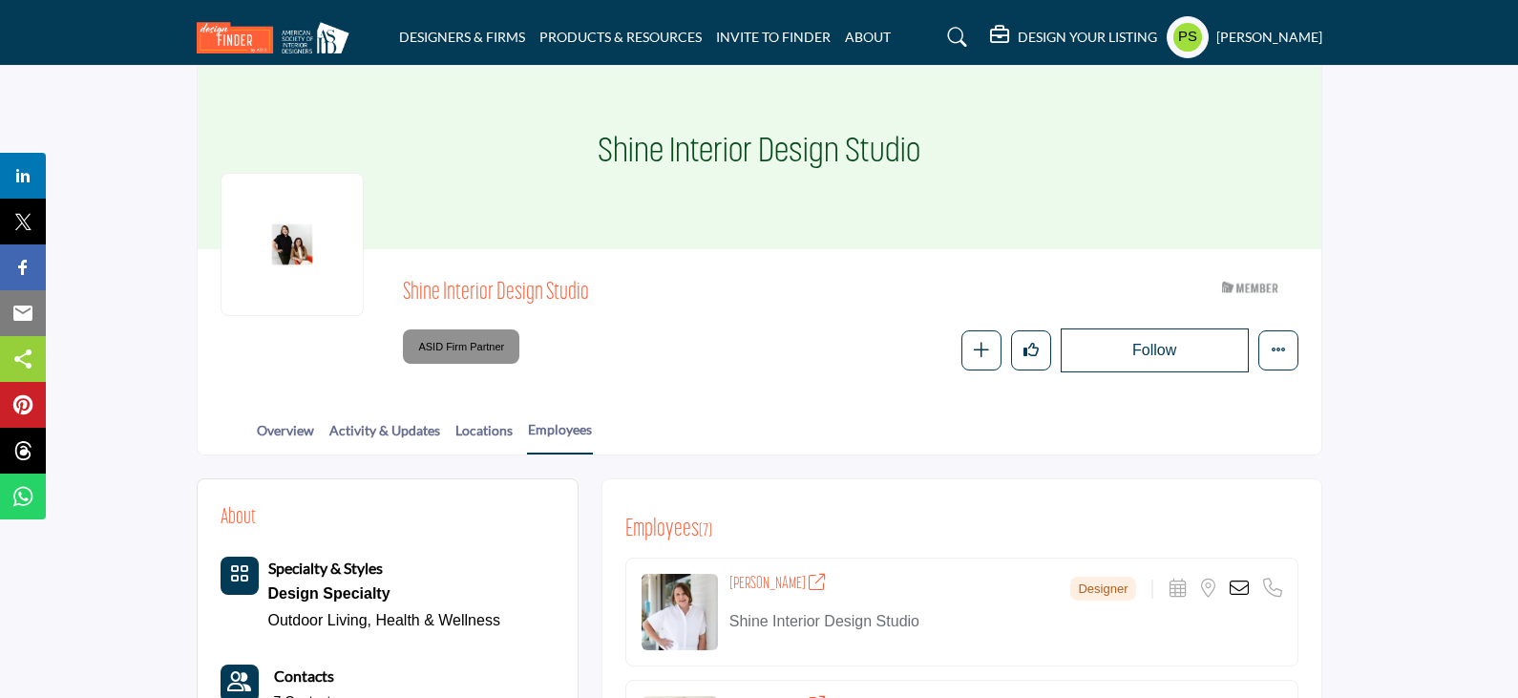
scroll to position [95, 0]
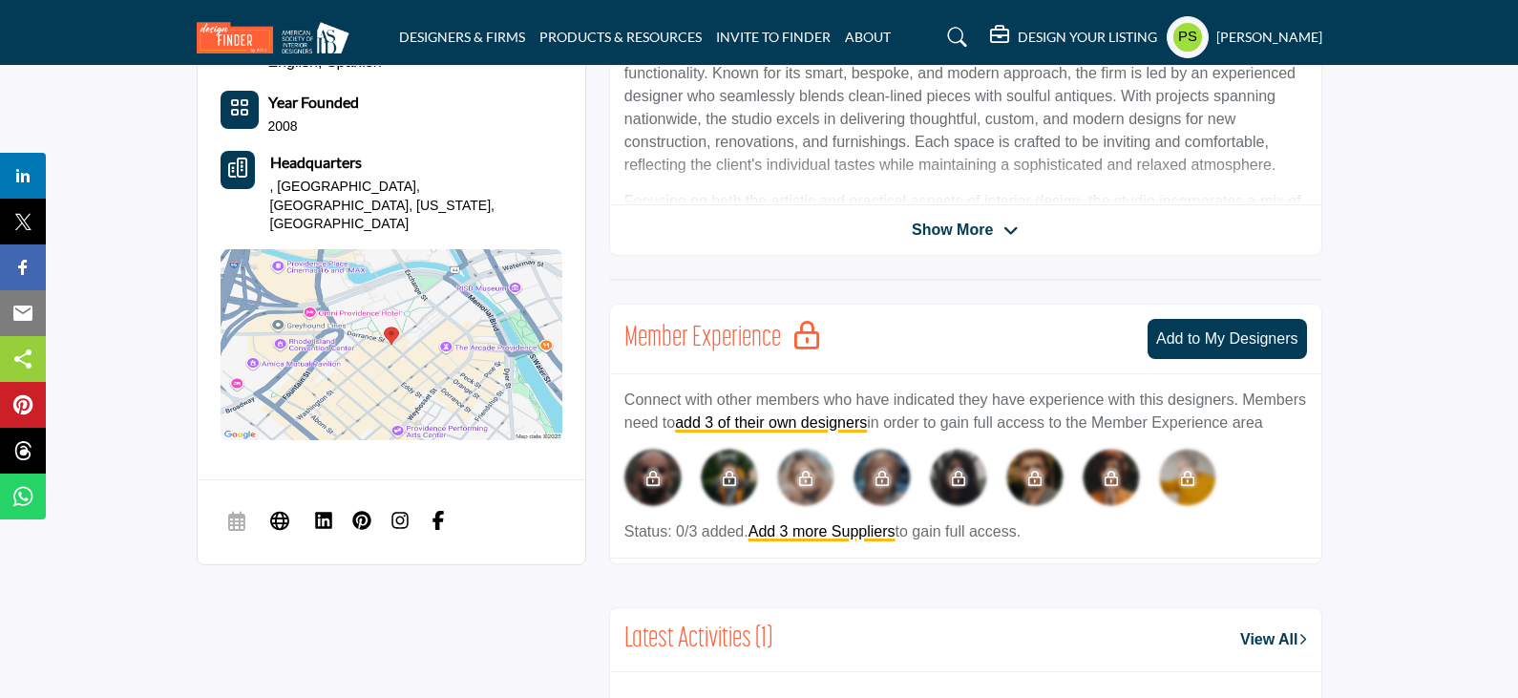
scroll to position [382, 0]
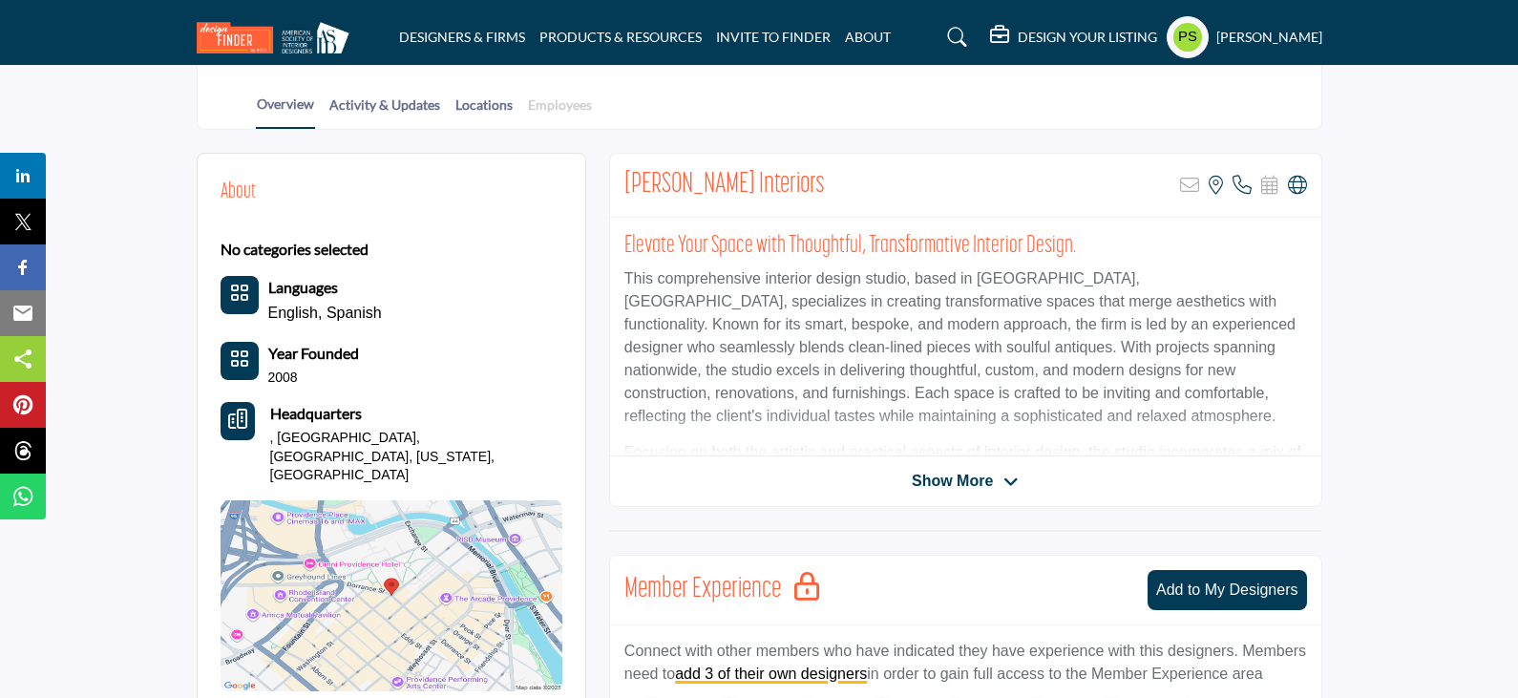
click at [563, 95] on link "Employees" at bounding box center [560, 111] width 66 height 33
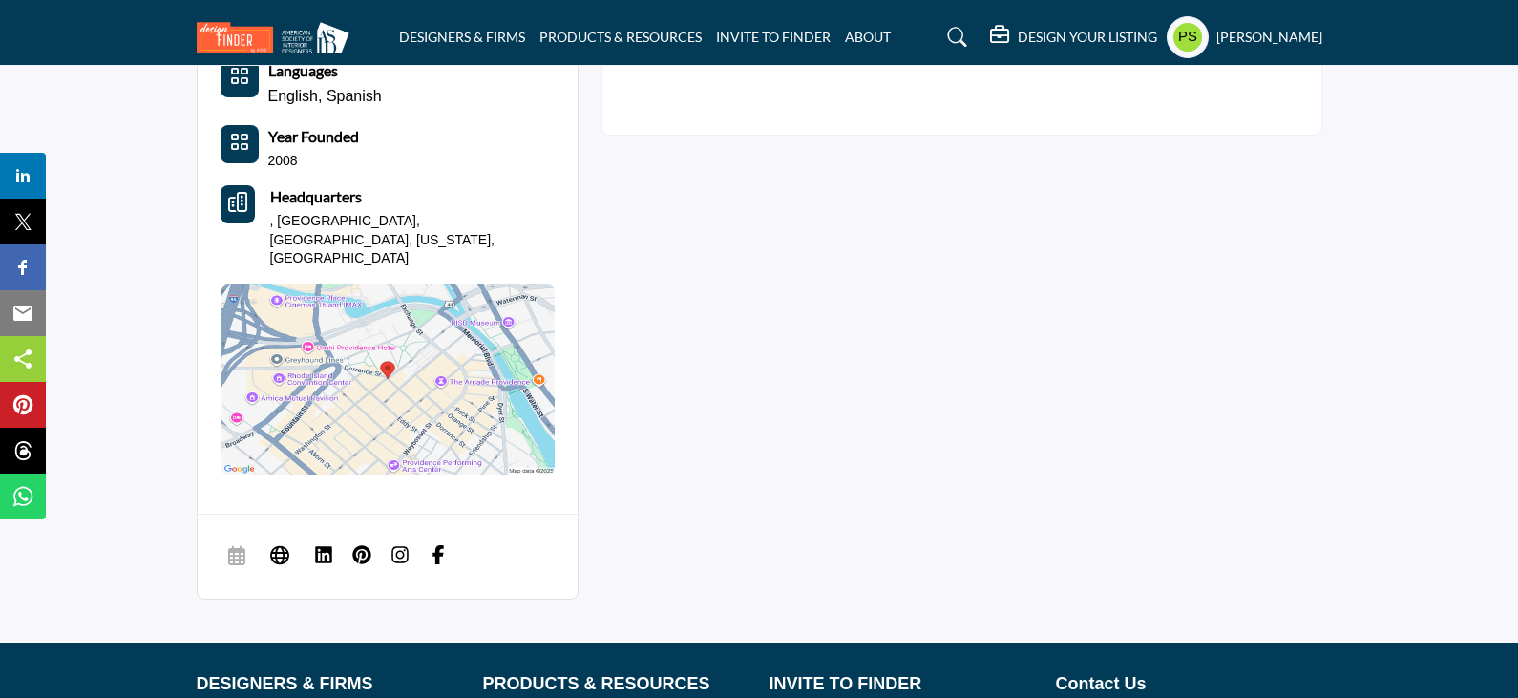
scroll to position [668, 0]
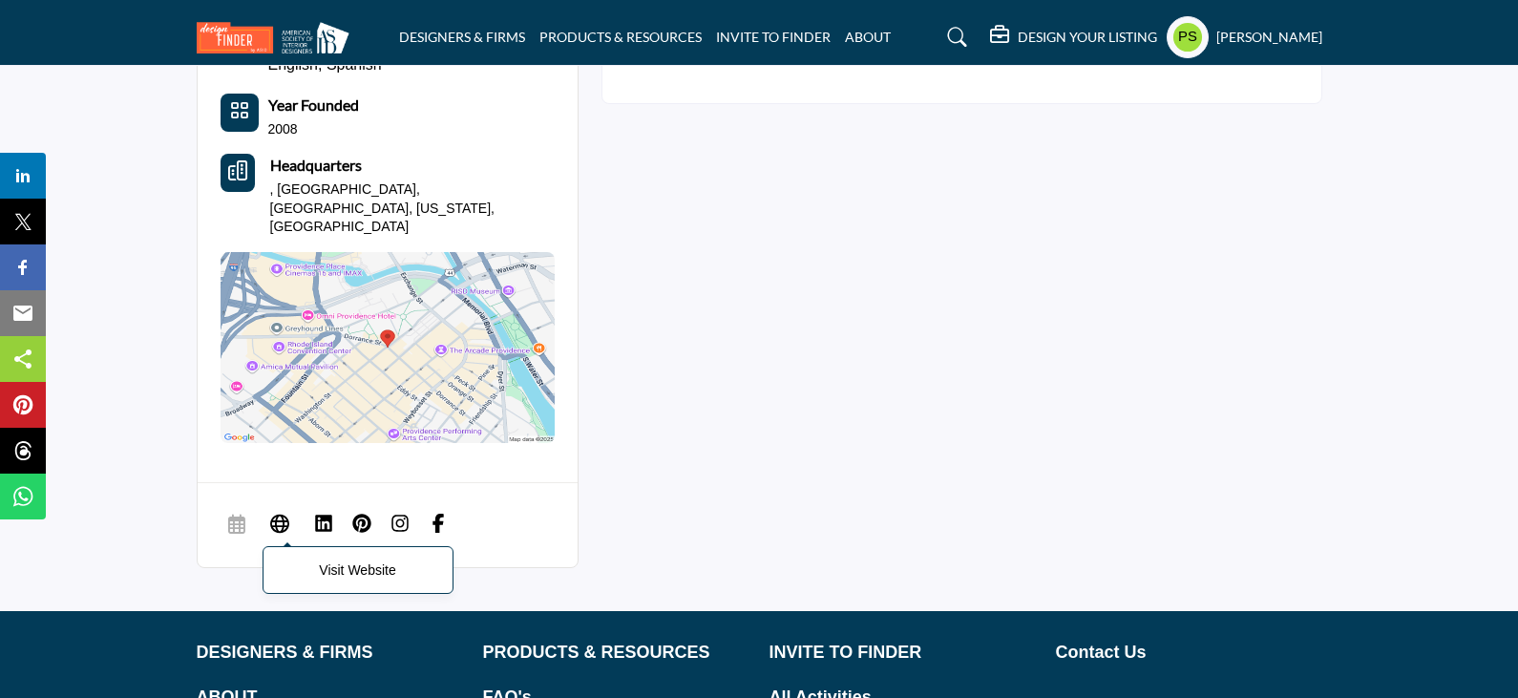
click at [280, 511] on icon at bounding box center [279, 522] width 19 height 23
click at [433, 511] on div at bounding box center [438, 522] width 19 height 23
click at [434, 514] on img at bounding box center [438, 523] width 19 height 19
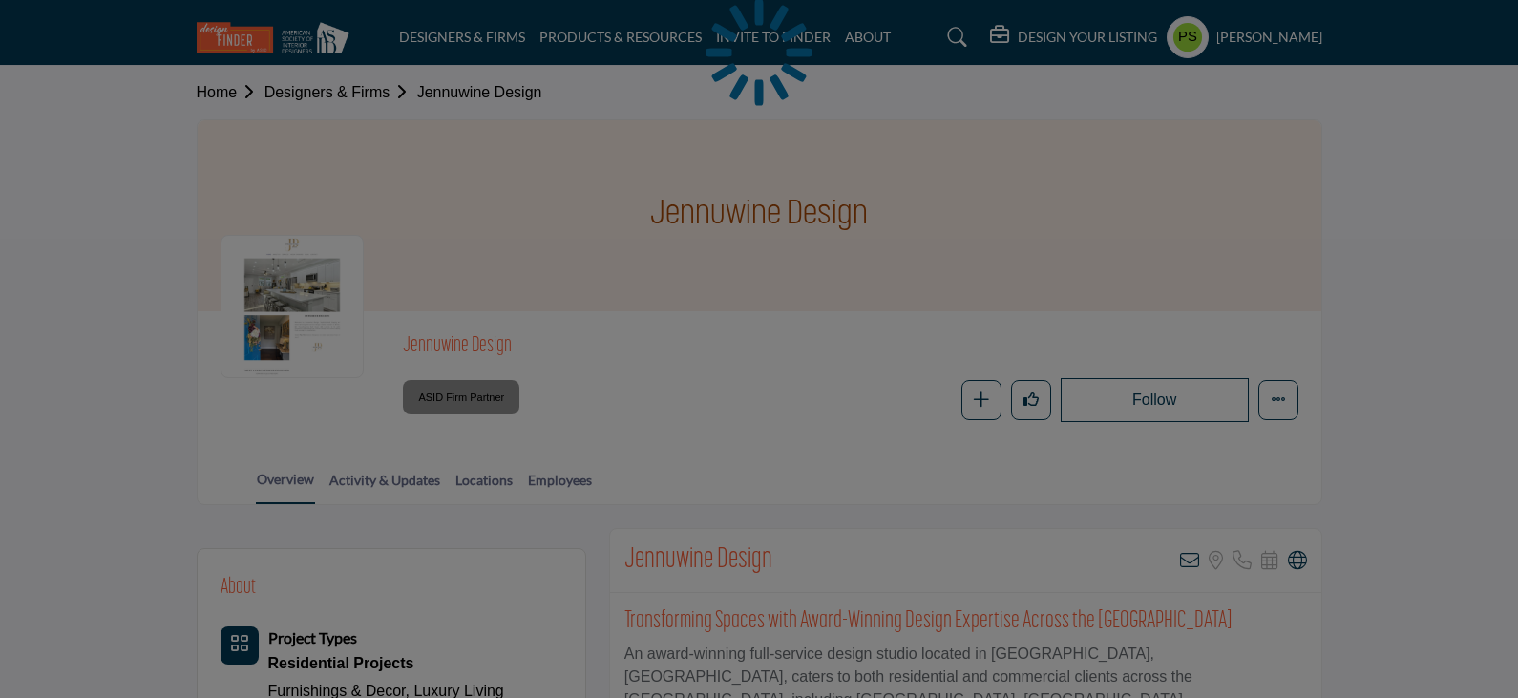
scroll to position [286, 0]
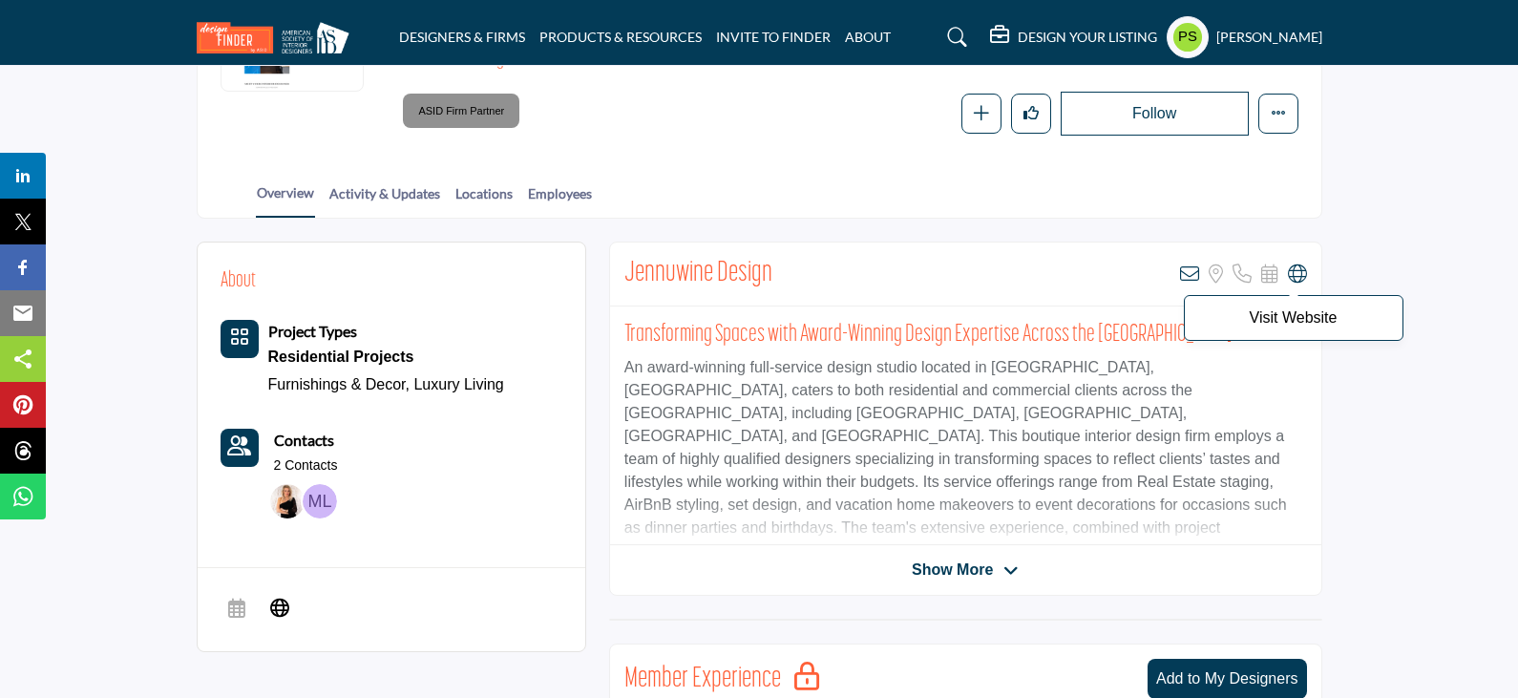
click at [1298, 279] on icon at bounding box center [1297, 273] width 19 height 19
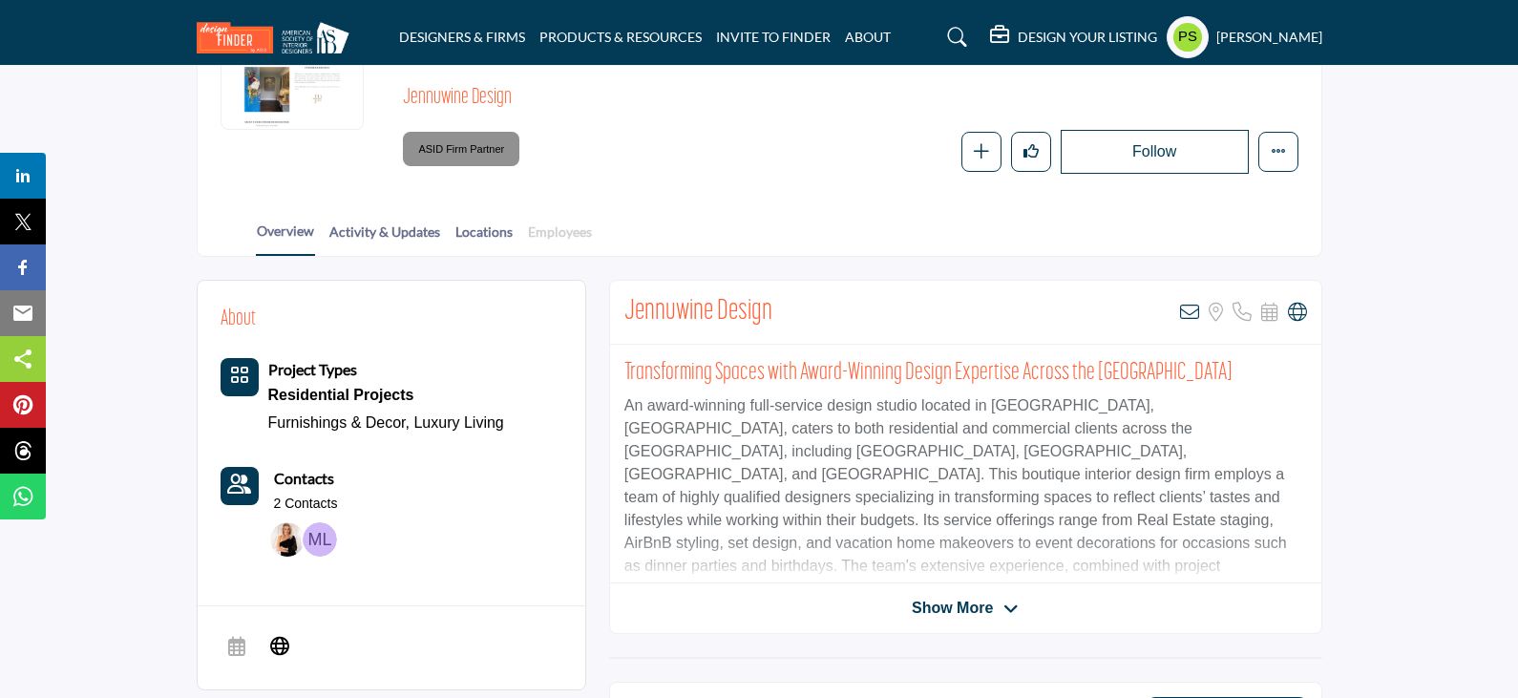
click at [548, 221] on link "Employees" at bounding box center [560, 237] width 66 height 33
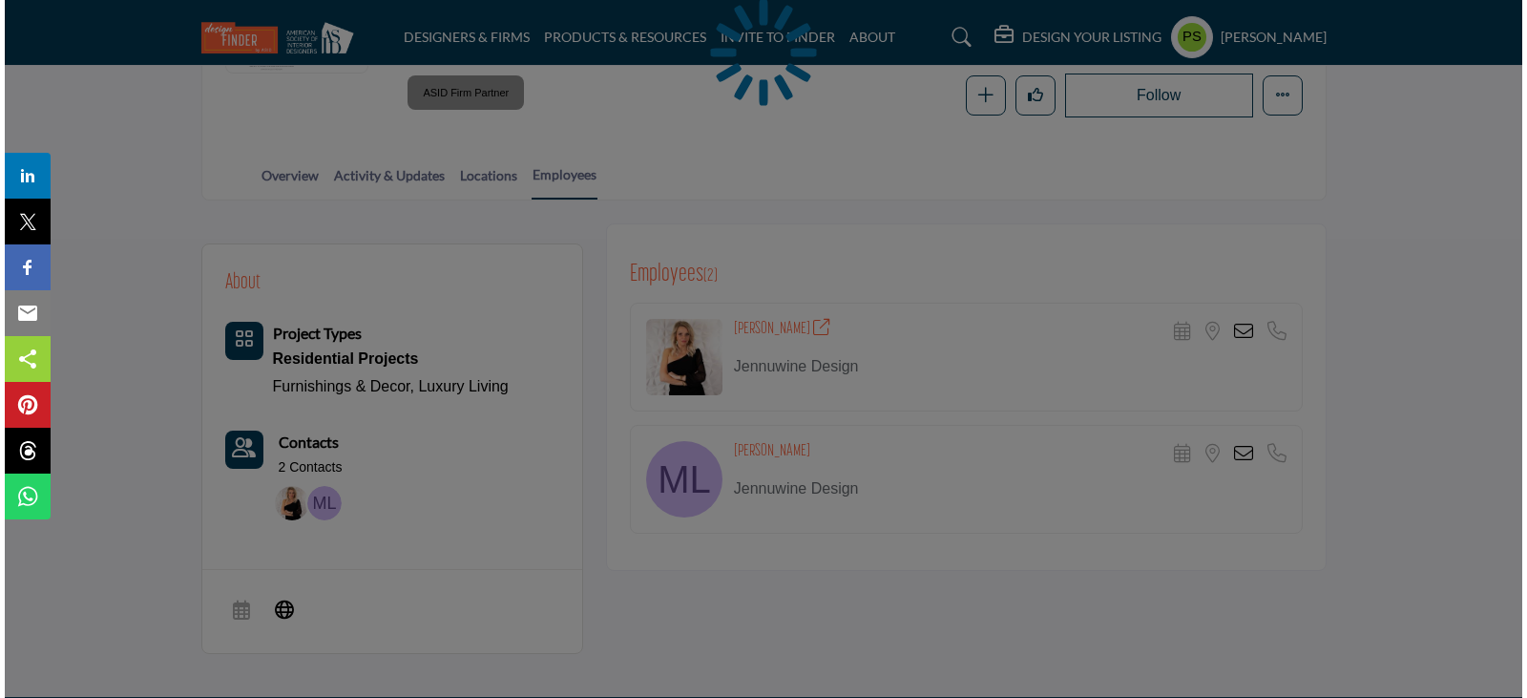
scroll to position [477, 0]
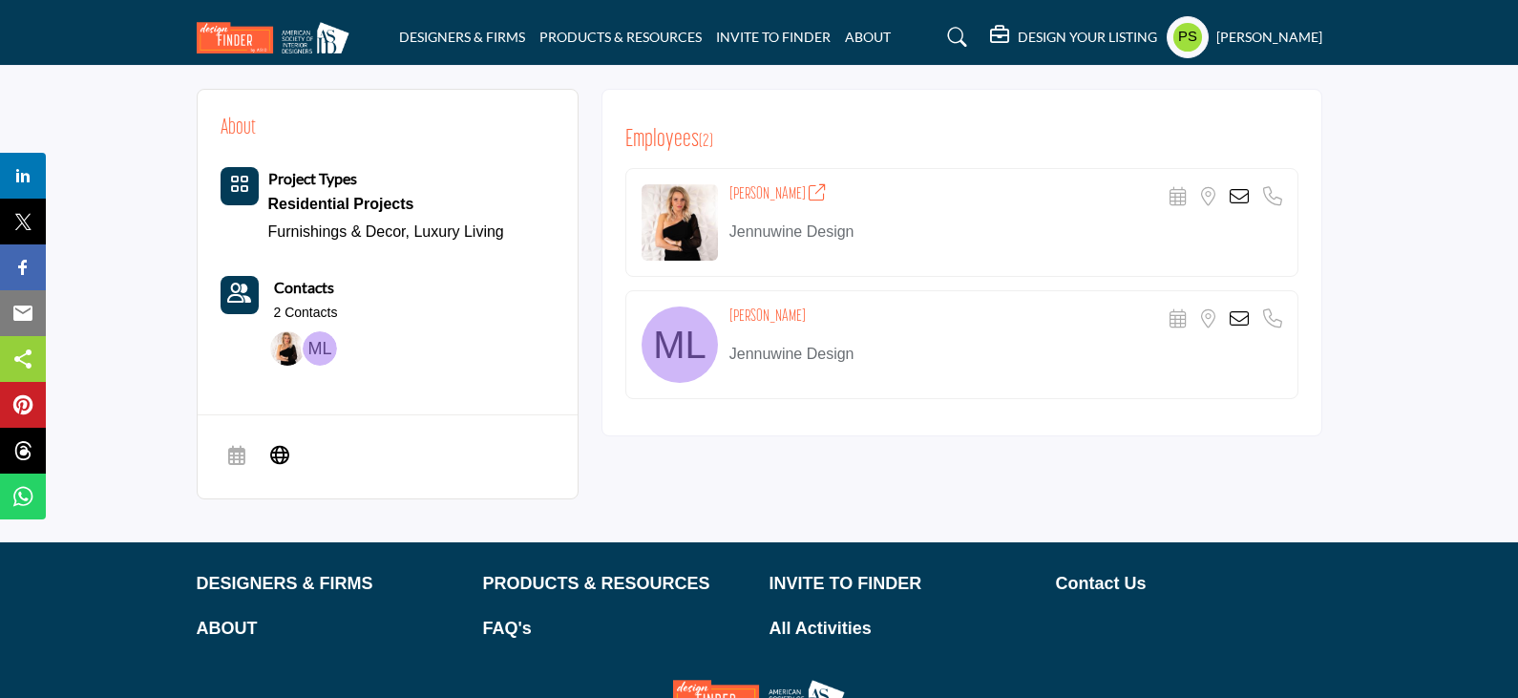
drag, startPoint x: 729, startPoint y: 154, endPoint x: 796, endPoint y: 157, distance: 66.9
click at [796, 184] on h4 "[PERSON_NAME]" at bounding box center [777, 194] width 97 height 20
copy h4 "[PERSON_NAME]"
click at [1246, 187] on icon at bounding box center [1238, 196] width 19 height 19
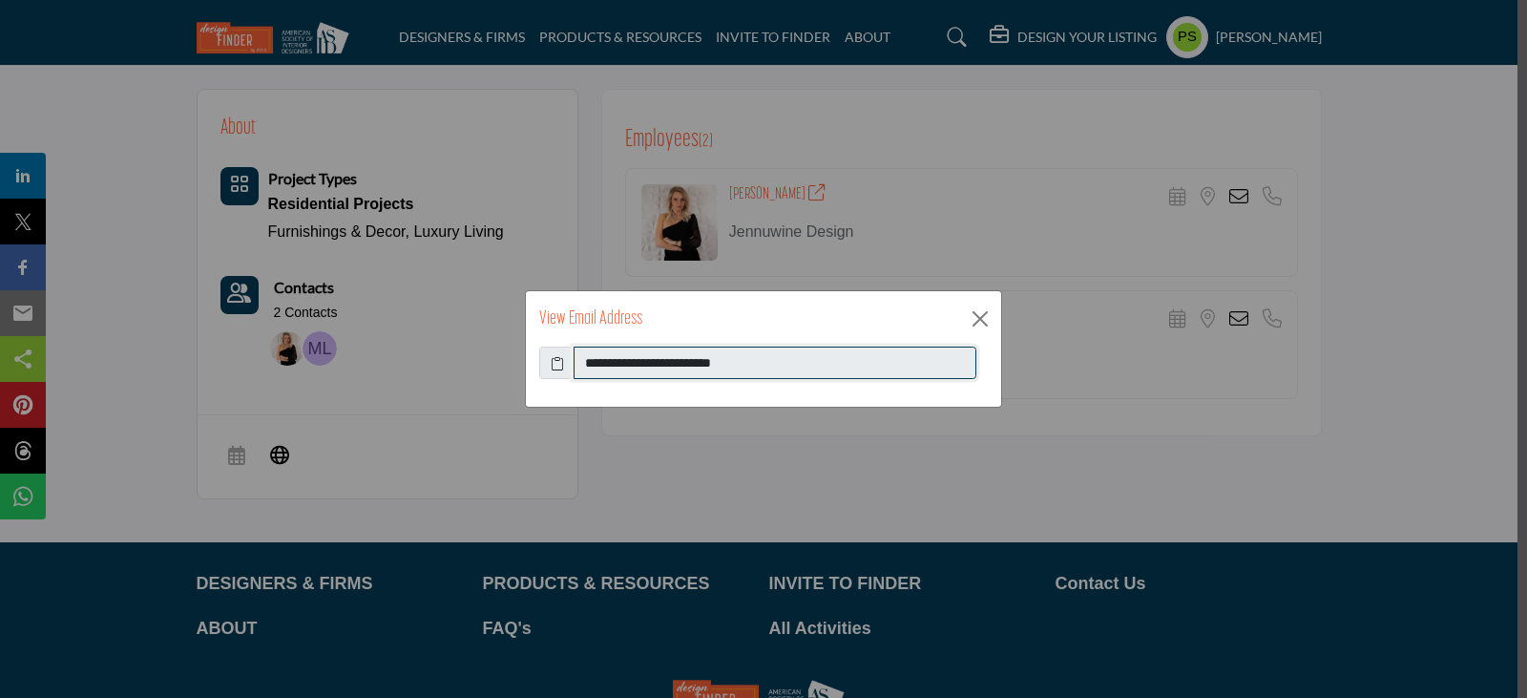
drag, startPoint x: 585, startPoint y: 361, endPoint x: 774, endPoint y: 369, distance: 189.2
click at [774, 369] on input "**********" at bounding box center [775, 363] width 403 height 32
click at [977, 319] on button "Close" at bounding box center [980, 319] width 29 height 29
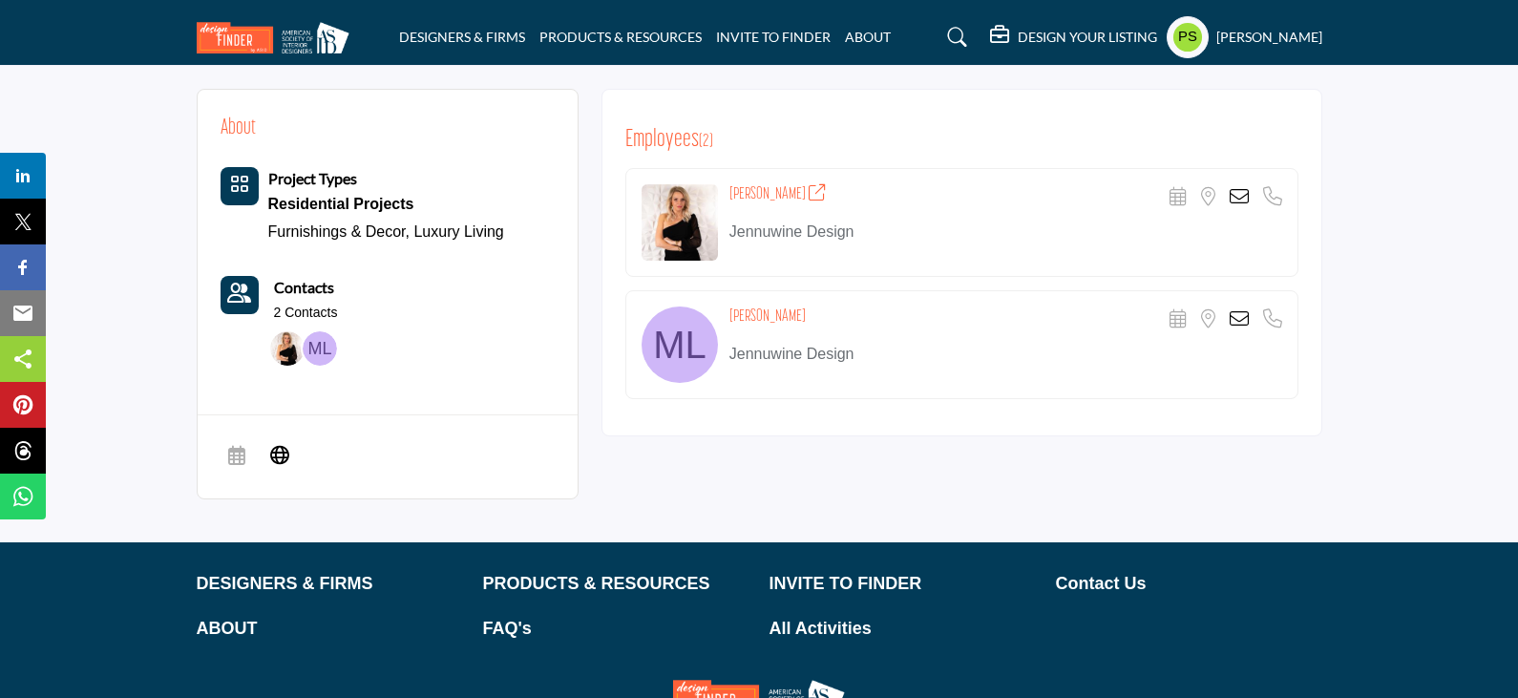
drag, startPoint x: 731, startPoint y: 274, endPoint x: 827, endPoint y: 280, distance: 95.6
click at [827, 306] on div "Makenzie Lawrence Scheduler URL is currently unavailable for this contact. Loca…" at bounding box center [1005, 319] width 553 height 27
copy h4 "Makenzie Lawrence"
click at [1231, 309] on icon at bounding box center [1238, 318] width 19 height 19
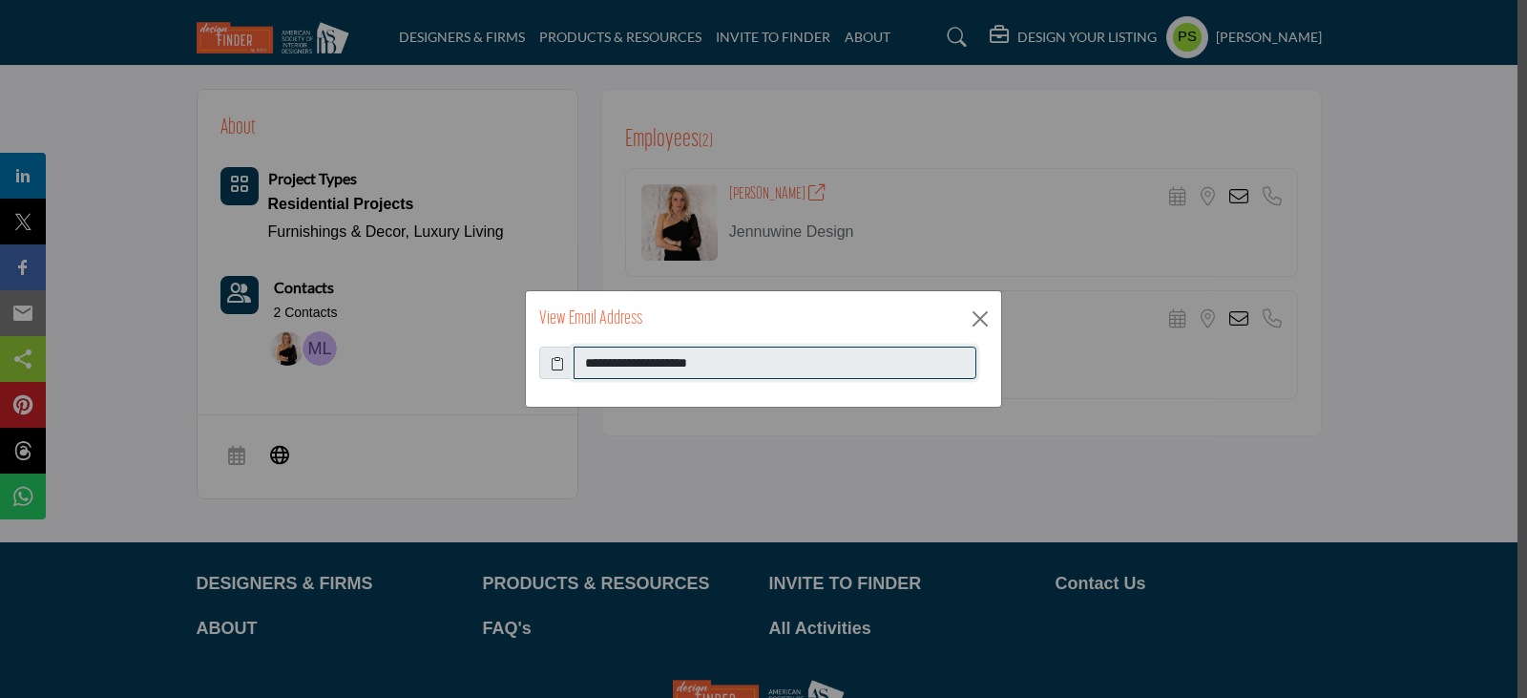
drag, startPoint x: 582, startPoint y: 365, endPoint x: 733, endPoint y: 371, distance: 151.0
click at [733, 371] on input "**********" at bounding box center [775, 363] width 403 height 32
click at [986, 315] on button "Close" at bounding box center [980, 319] width 29 height 29
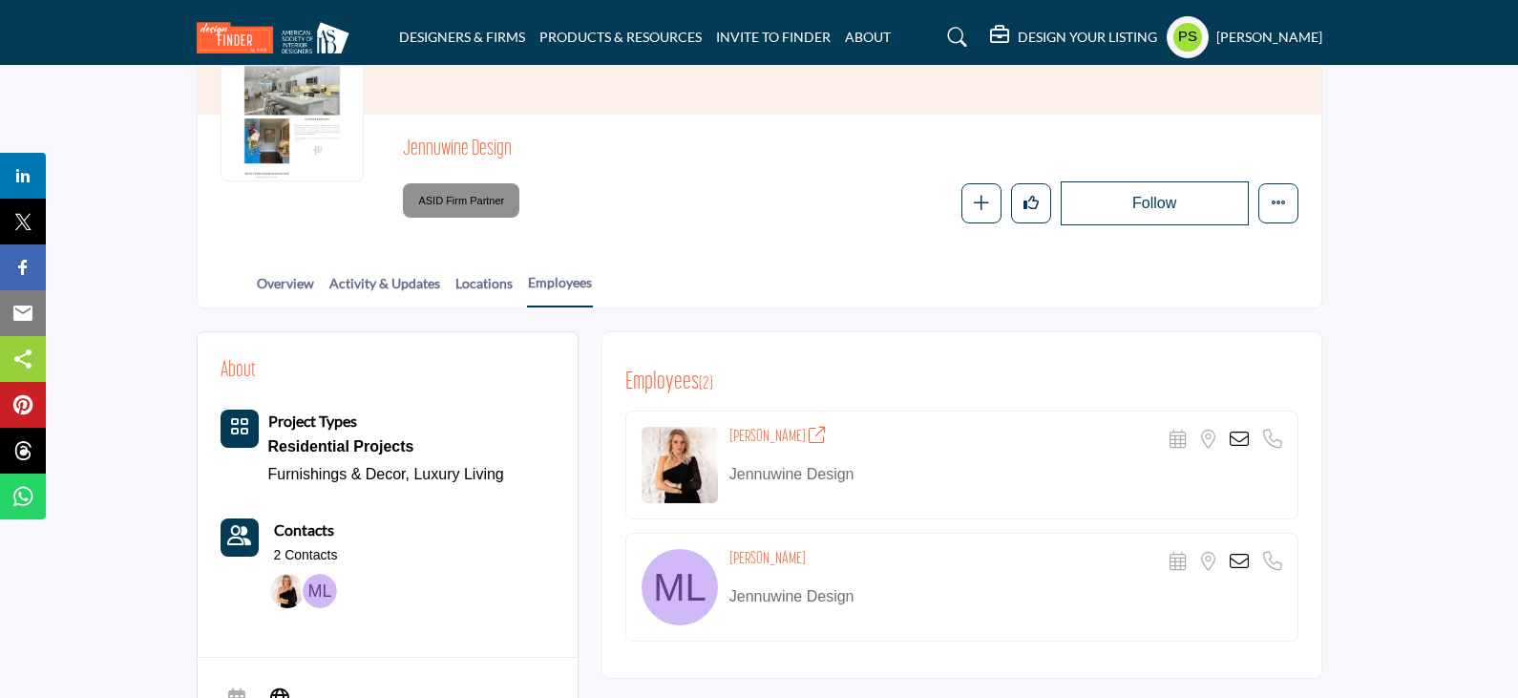
scroll to position [95, 0]
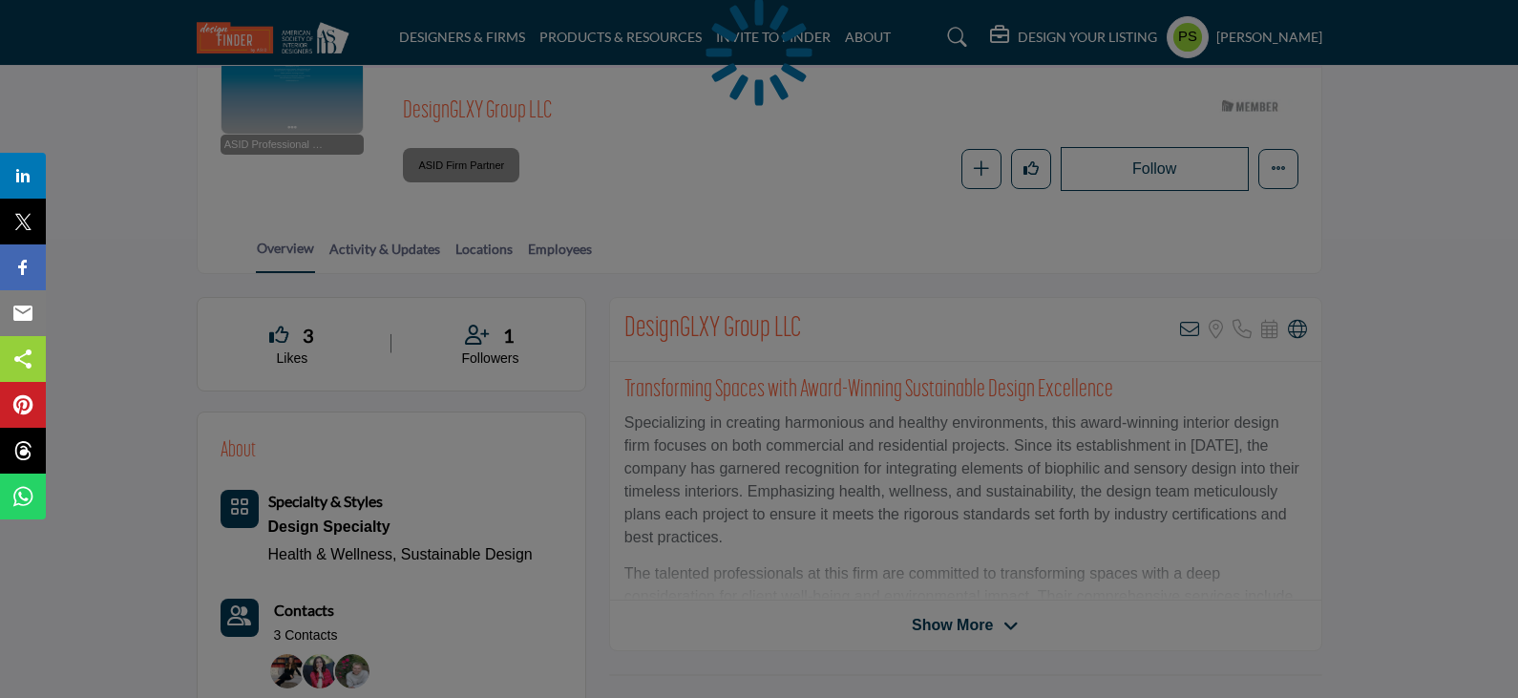
scroll to position [286, 0]
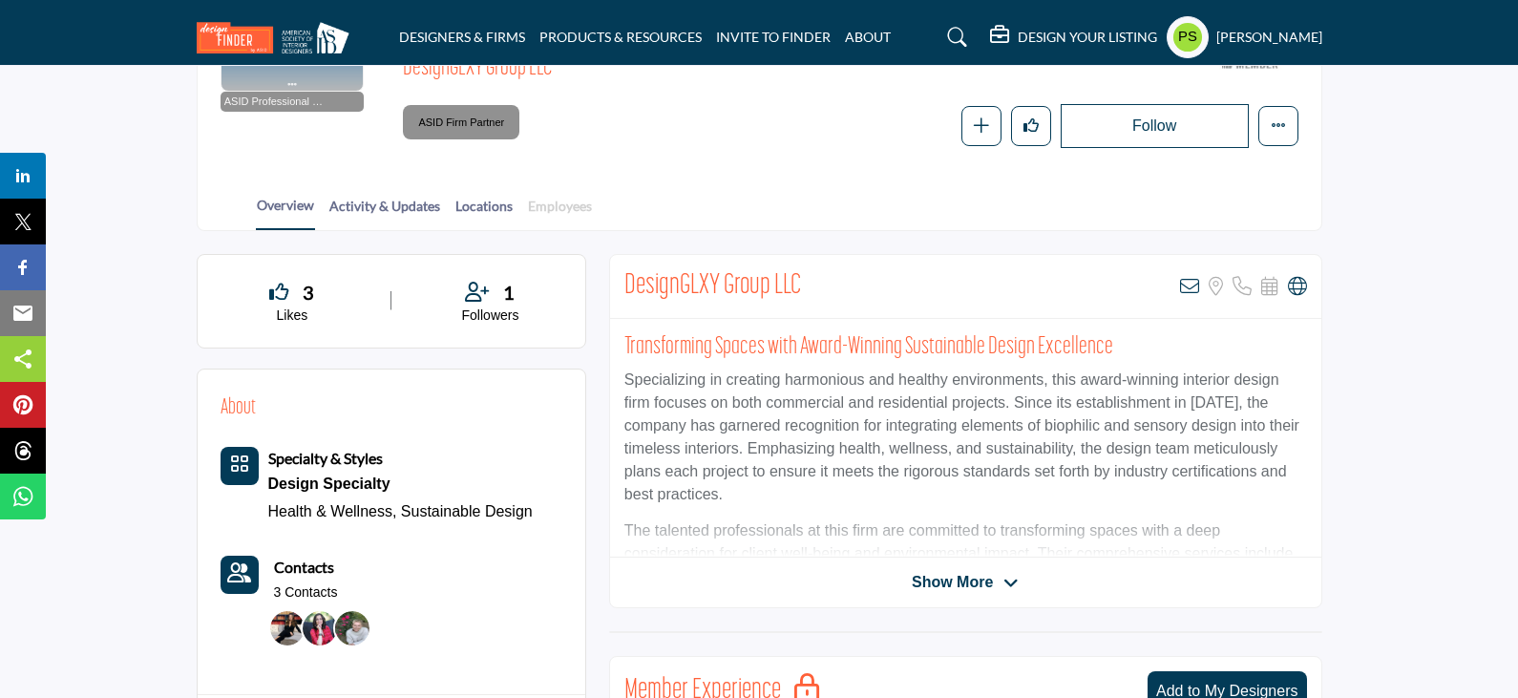
click at [559, 203] on link "Employees" at bounding box center [560, 212] width 66 height 33
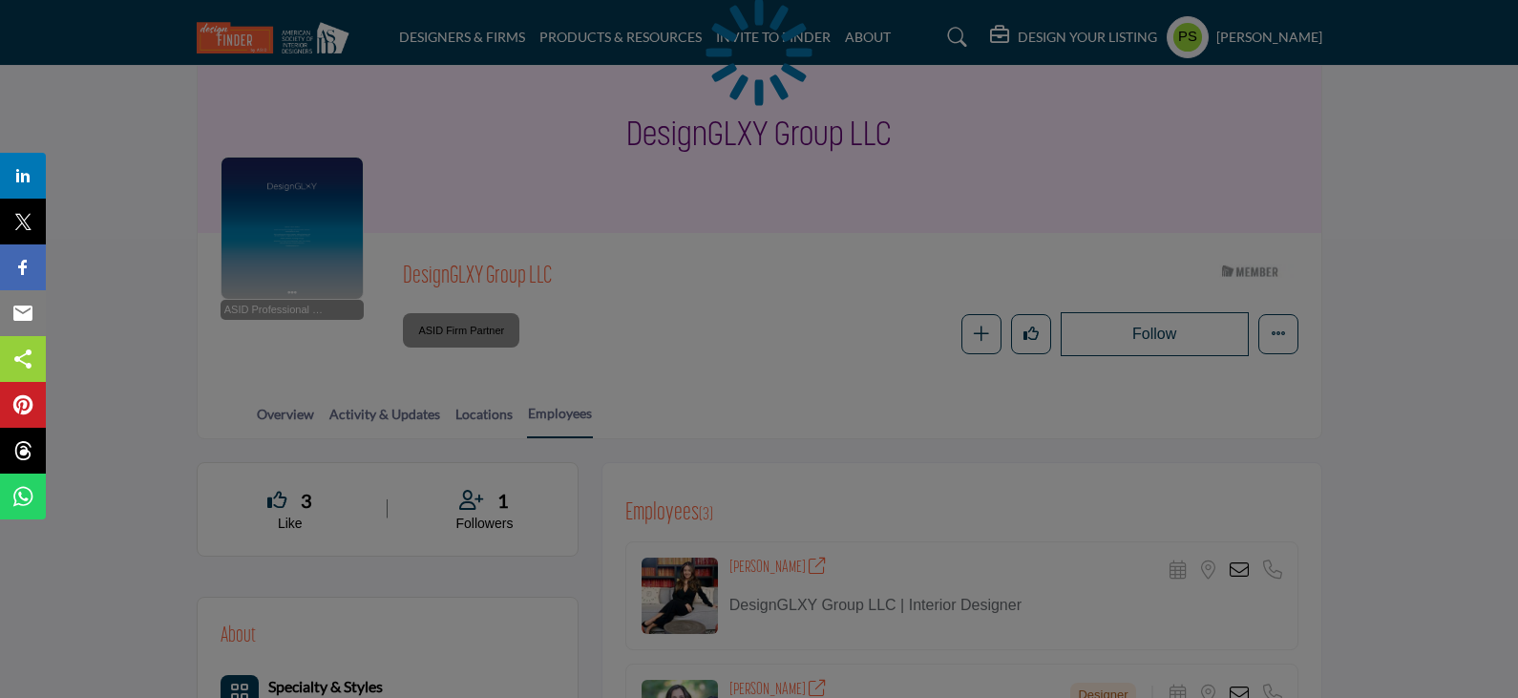
scroll to position [286, 0]
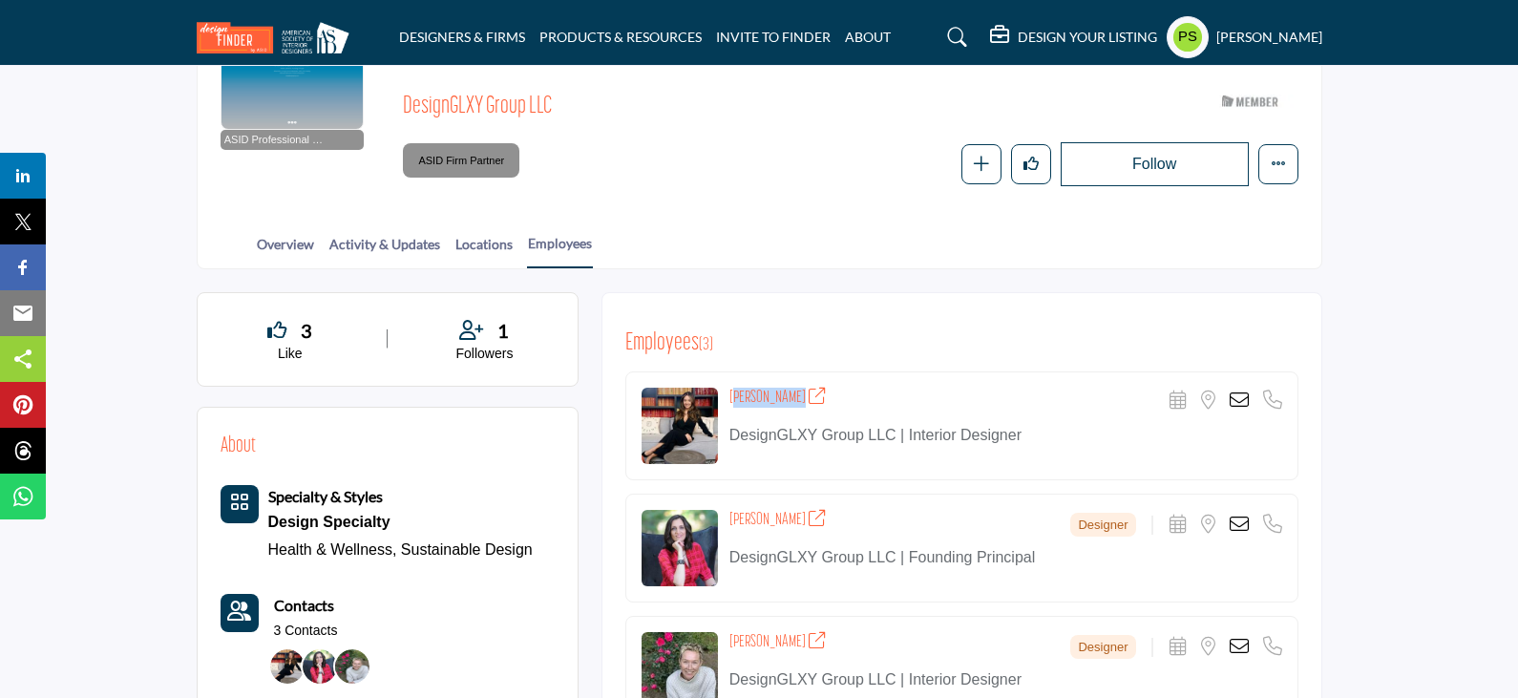
copy h4 "[PERSON_NAME]"
drag, startPoint x: 731, startPoint y: 355, endPoint x: 784, endPoint y: 362, distance: 52.9
click at [784, 388] on h4 "[PERSON_NAME]" at bounding box center [777, 398] width 97 height 20
copy h4 "[PERSON_NAME]"
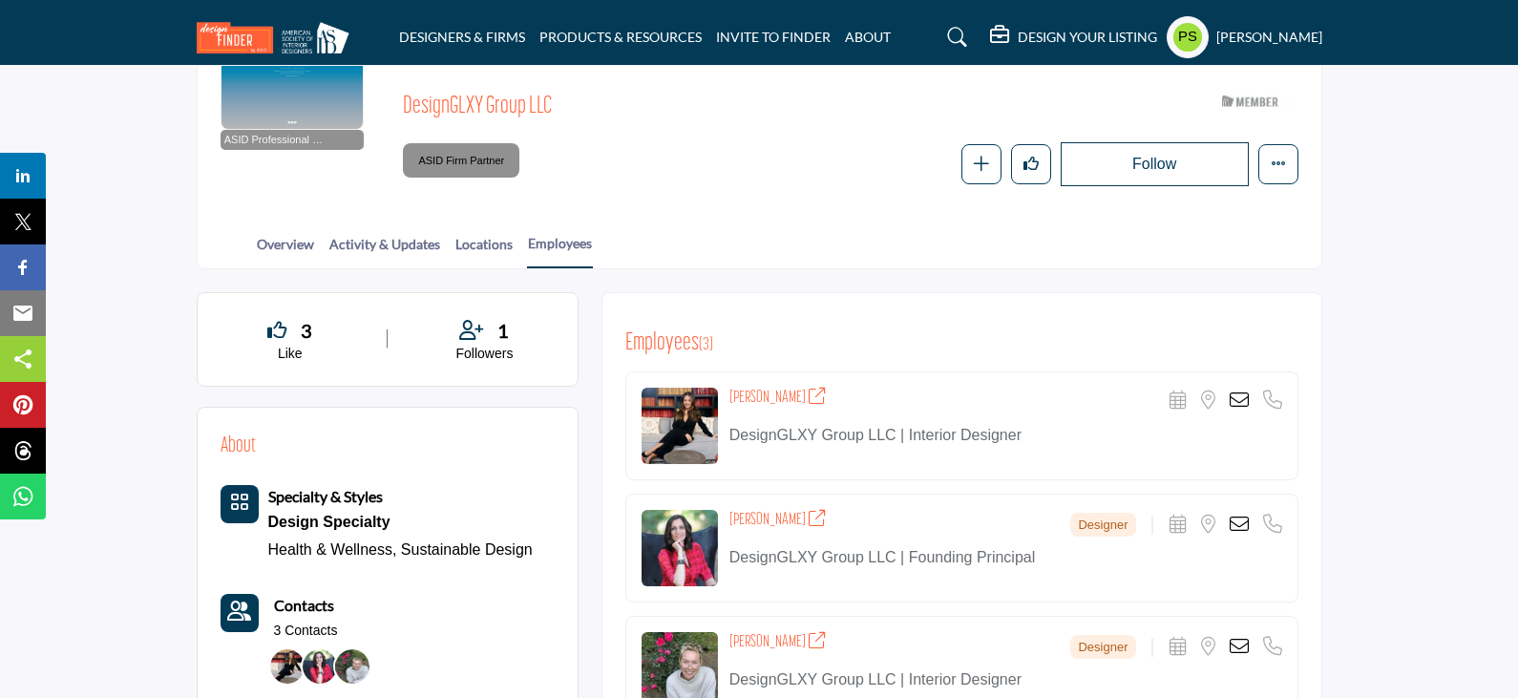
click at [809, 388] on icon at bounding box center [817, 396] width 17 height 17
click at [809, 510] on icon at bounding box center [817, 518] width 17 height 17
click at [826, 632] on icon at bounding box center [817, 640] width 17 height 17
drag, startPoint x: 729, startPoint y: 352, endPoint x: 785, endPoint y: 367, distance: 57.2
click at [785, 388] on h4 "[PERSON_NAME]" at bounding box center [777, 398] width 97 height 20
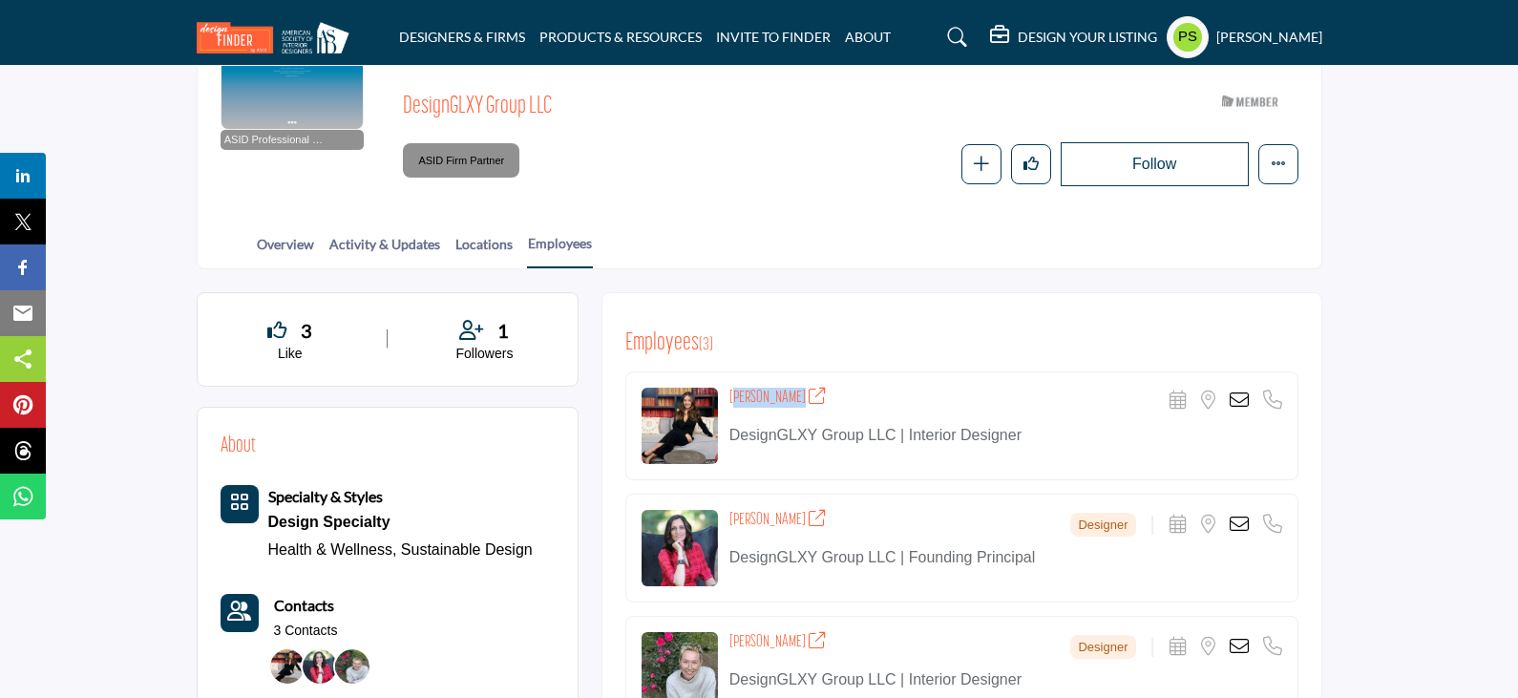
copy h4 "[PERSON_NAME]"
click at [1251, 635] on div "Designer Scheduler URL is currently unavailable for this contact. Location is c…" at bounding box center [1175, 646] width 211 height 23
click at [1242, 637] on icon at bounding box center [1238, 646] width 19 height 19
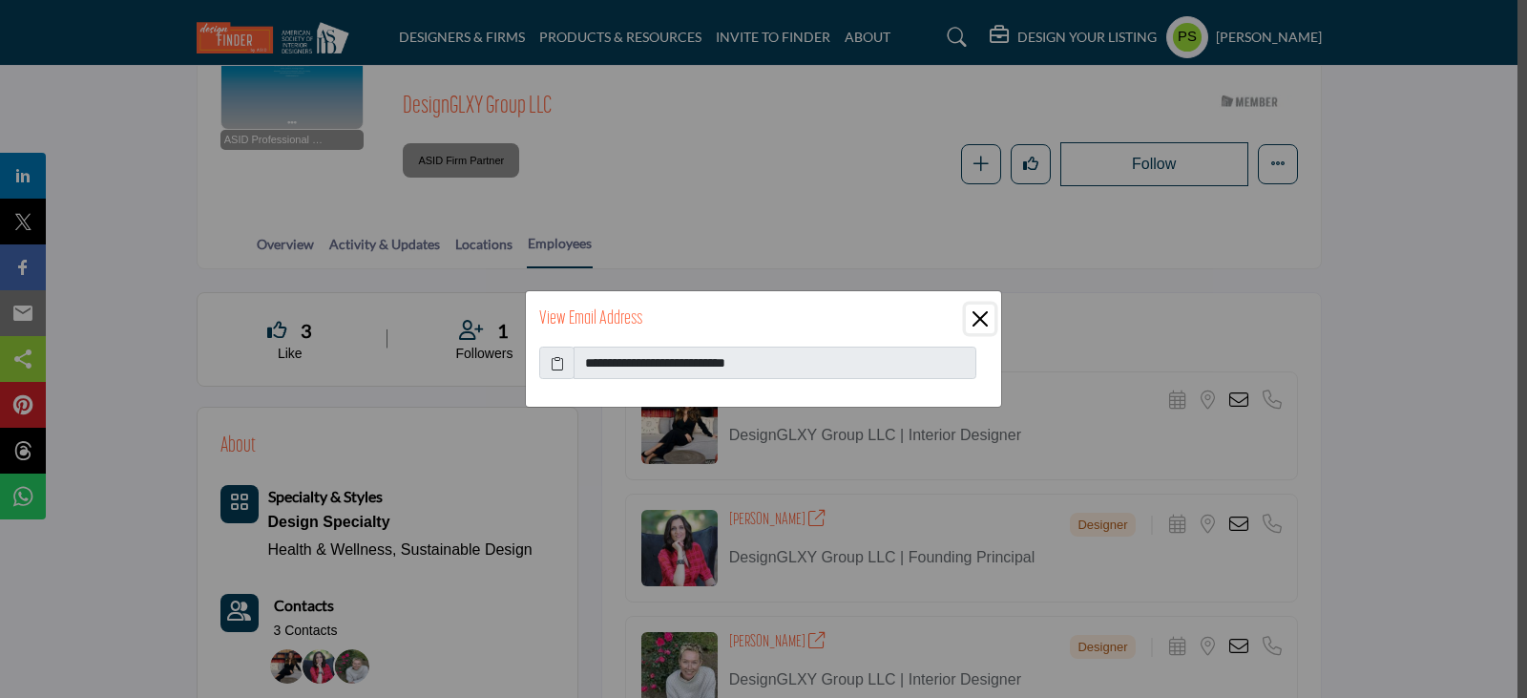
click at [984, 316] on button "Close" at bounding box center [980, 319] width 29 height 29
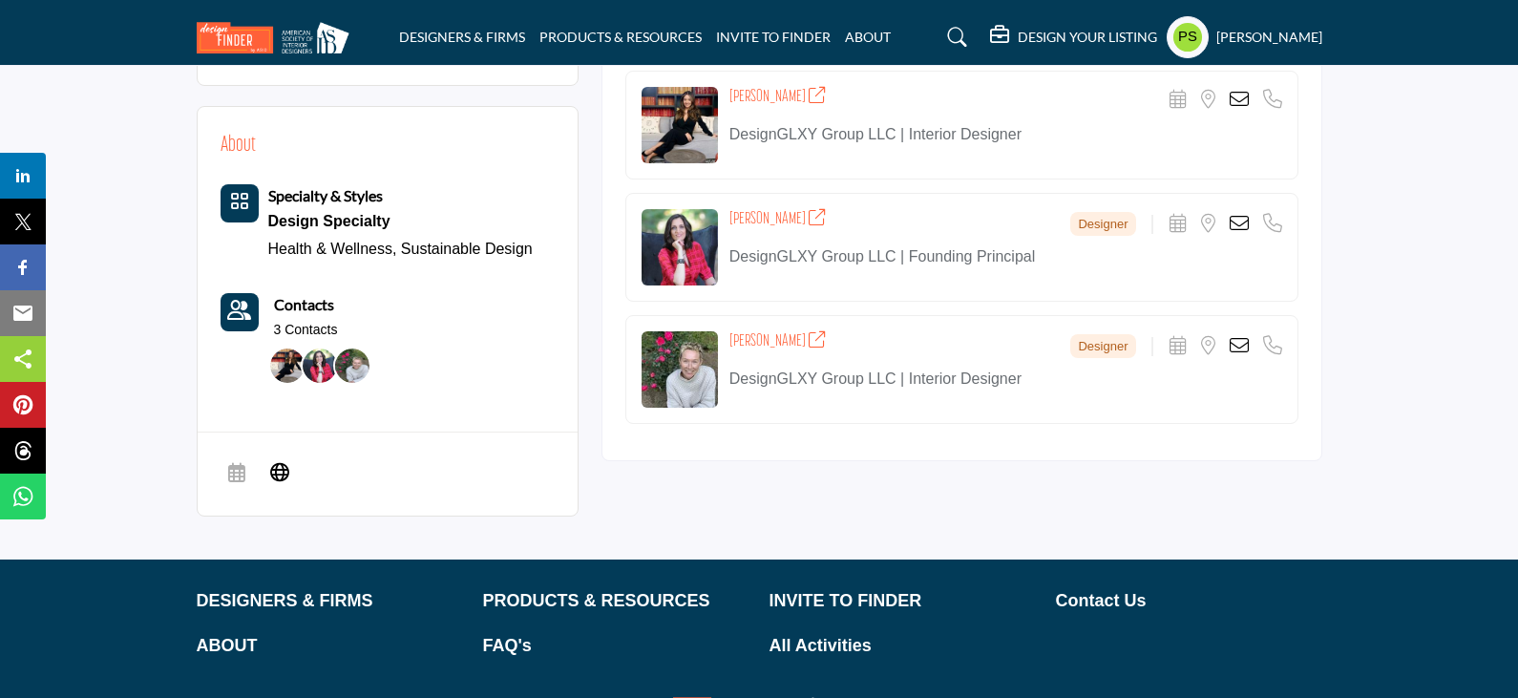
scroll to position [689, 0]
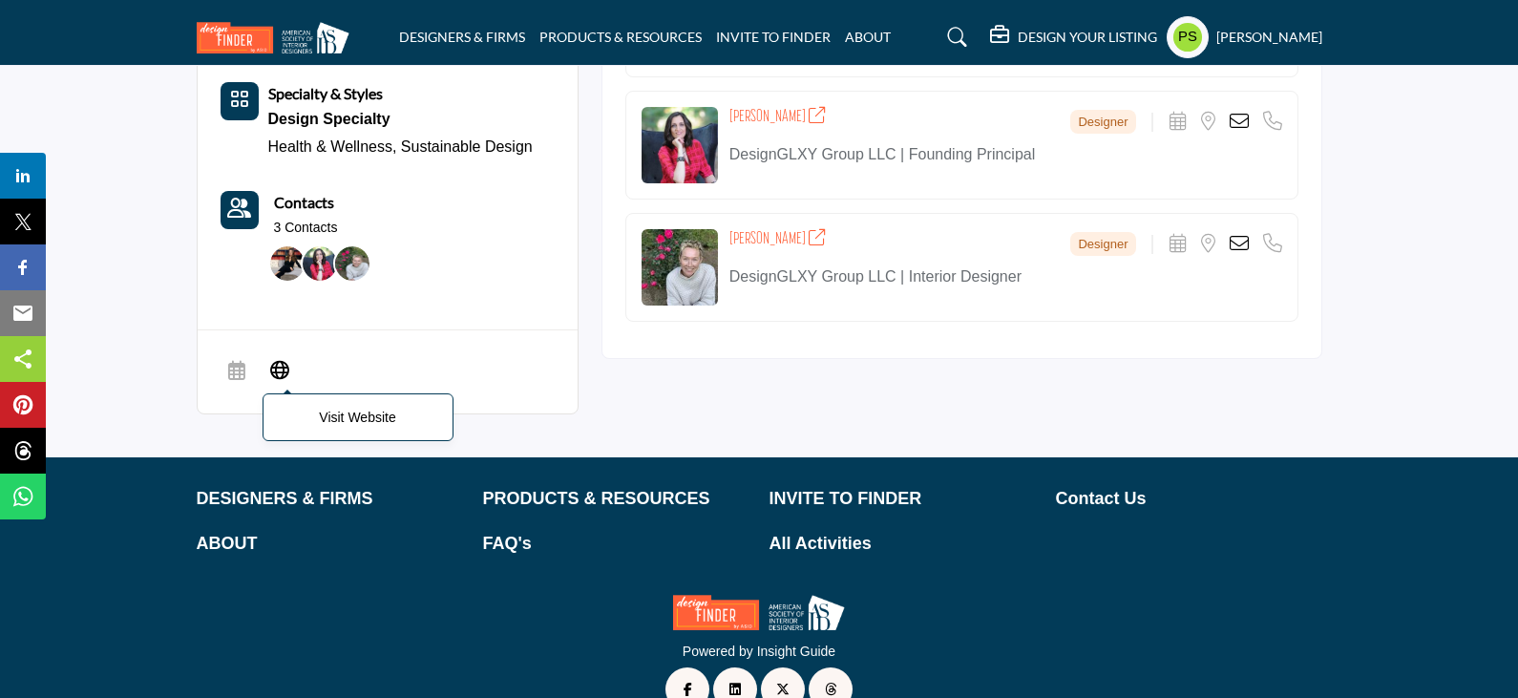
click at [284, 358] on icon at bounding box center [279, 369] width 19 height 23
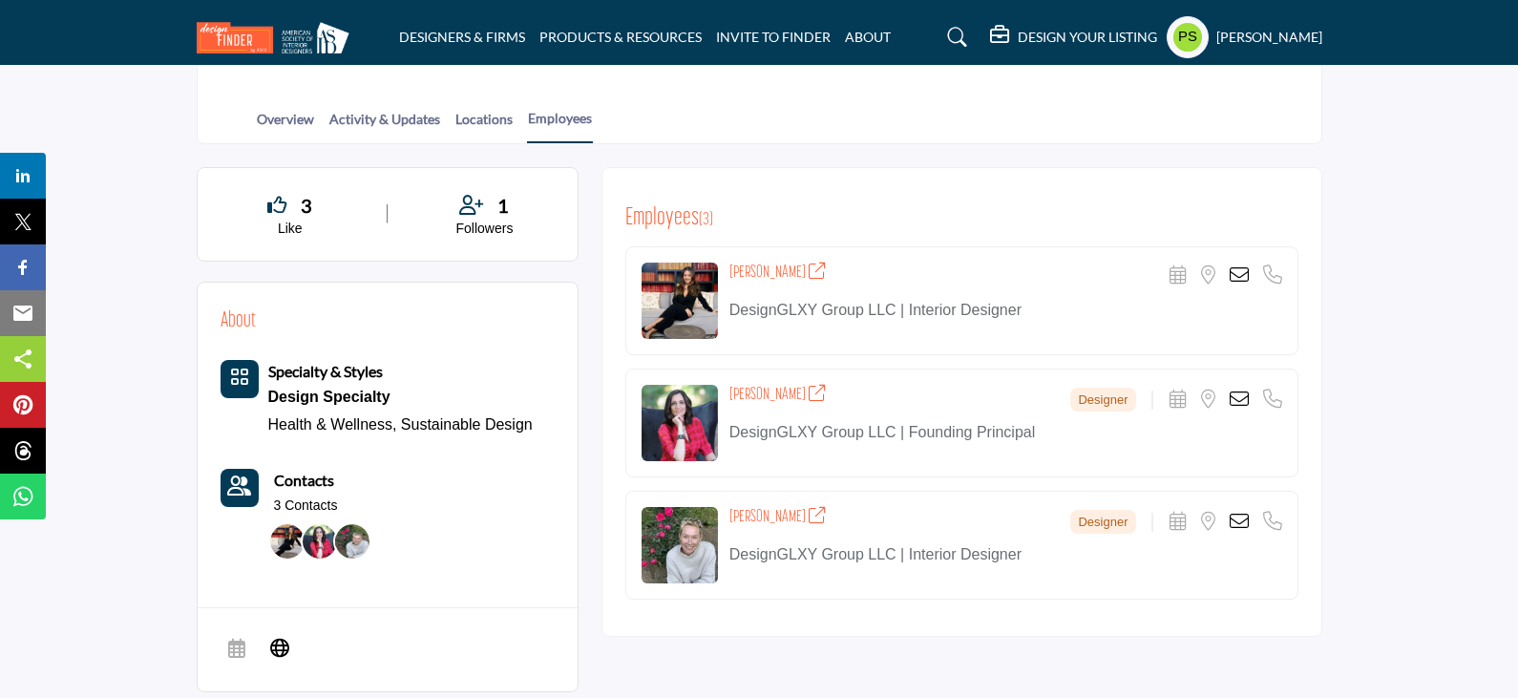
scroll to position [403, 0]
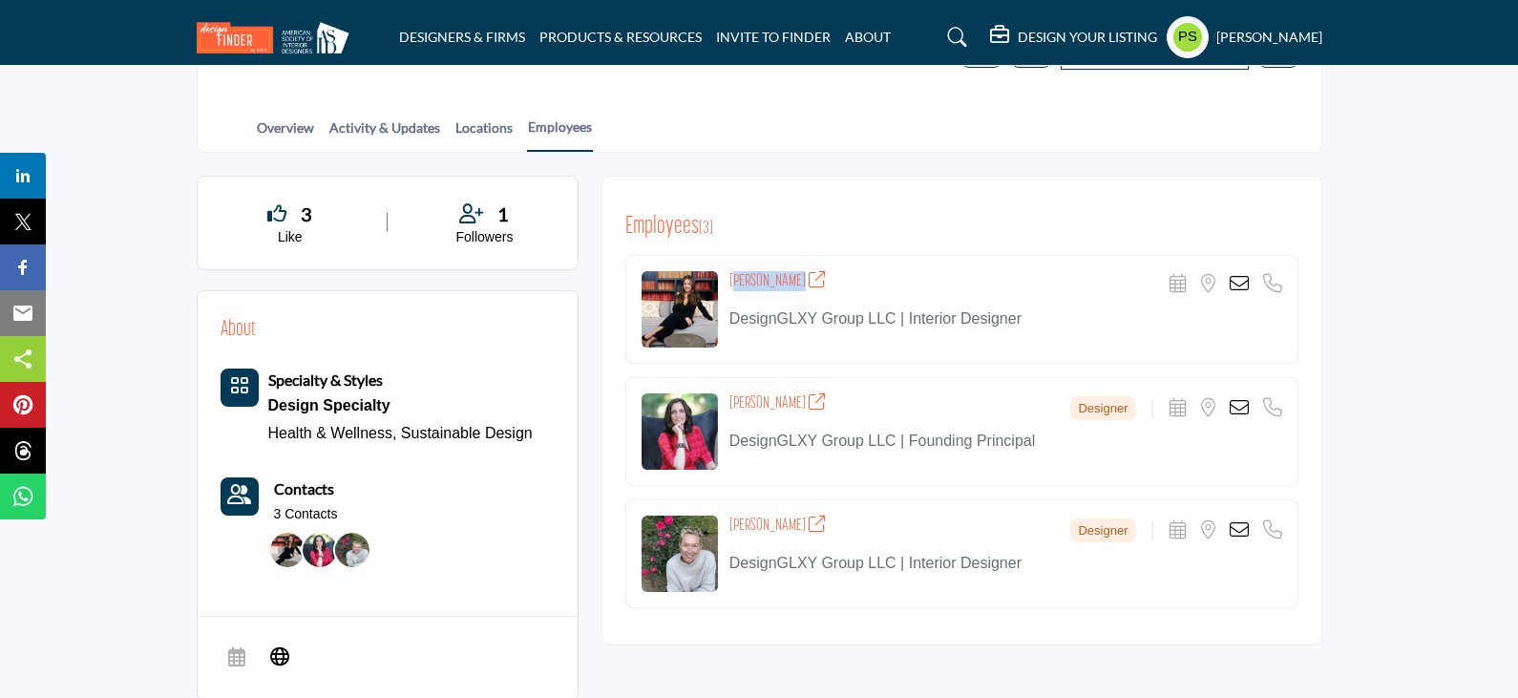
copy h4 "Cielo Cortes"
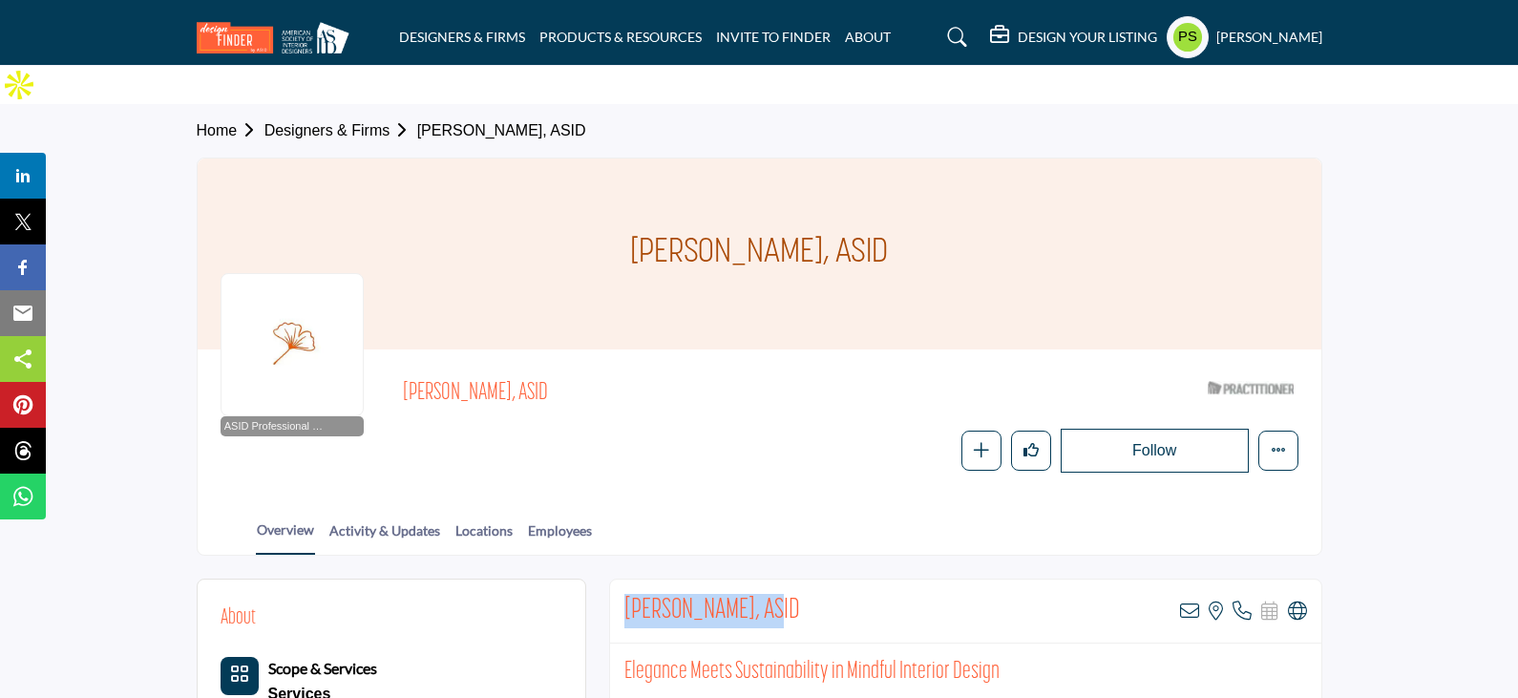
drag, startPoint x: 628, startPoint y: 565, endPoint x: 769, endPoint y: 575, distance: 141.6
click at [769, 594] on h2 "[PERSON_NAME], ASID" at bounding box center [712, 611] width 176 height 34
copy h2 "[PERSON_NAME]"
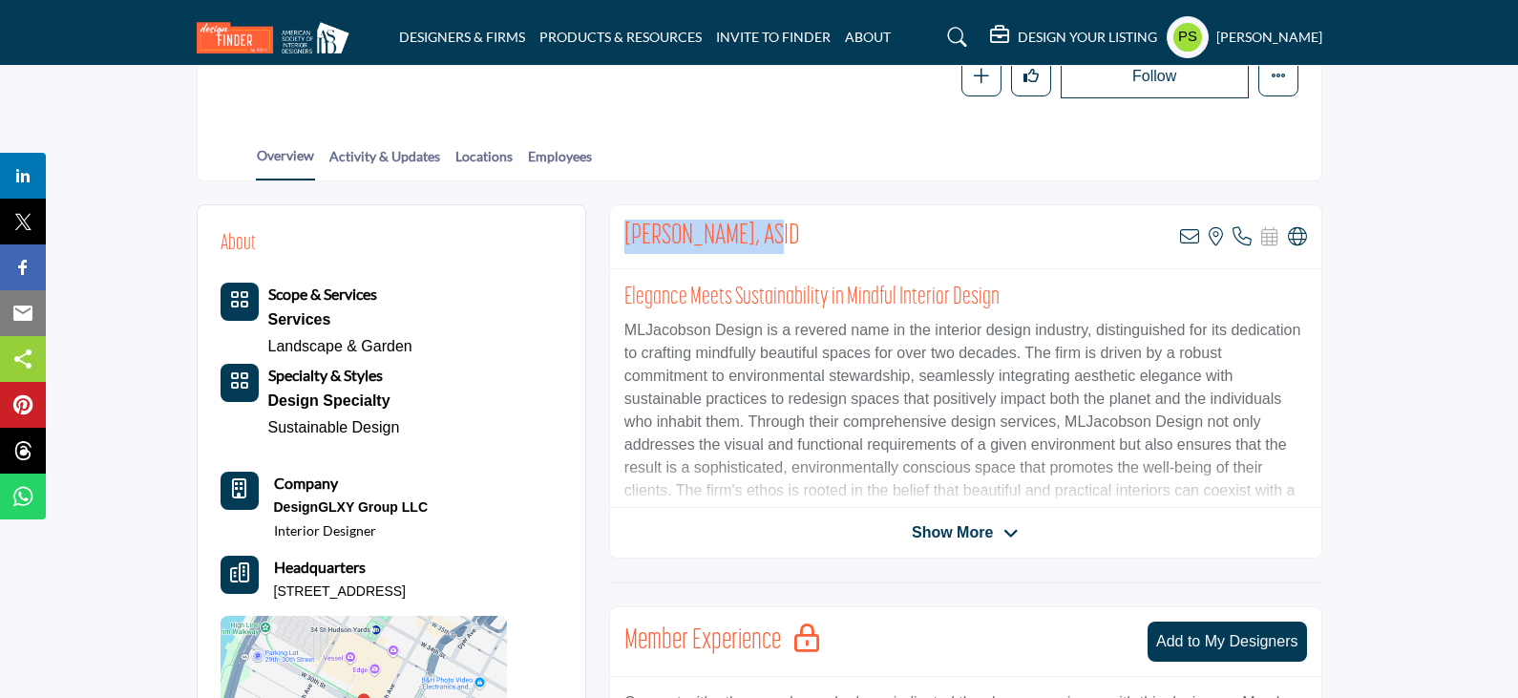
scroll to position [382, 0]
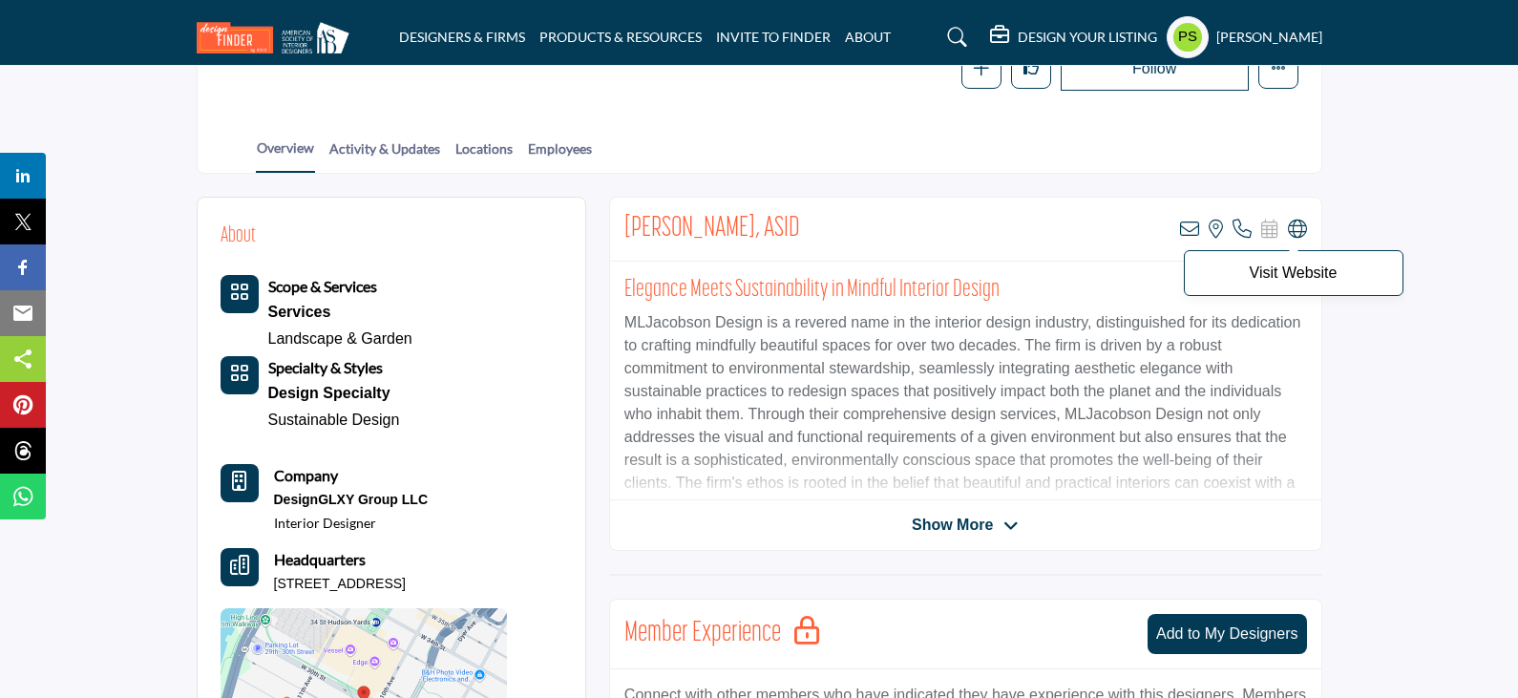
click at [1301, 220] on icon at bounding box center [1297, 229] width 19 height 19
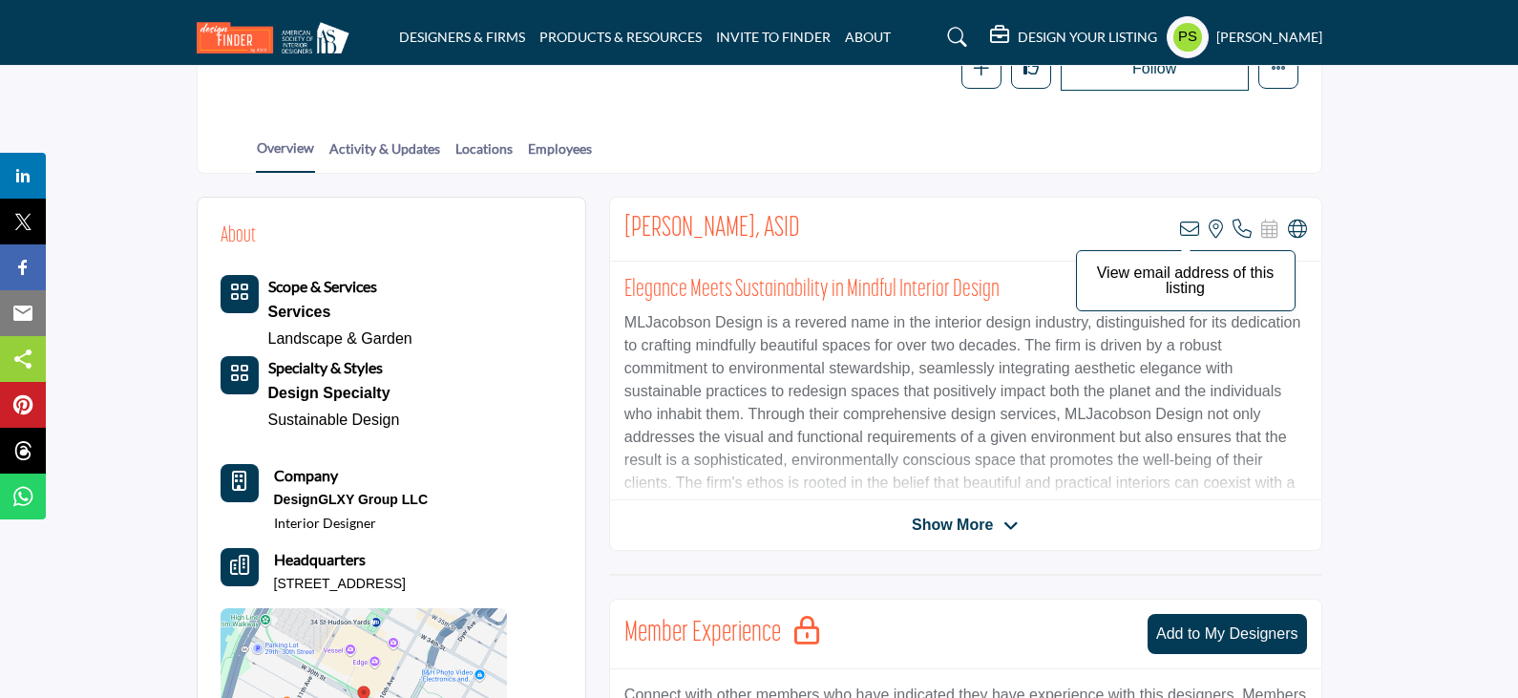
click at [1190, 220] on icon at bounding box center [1189, 229] width 19 height 19
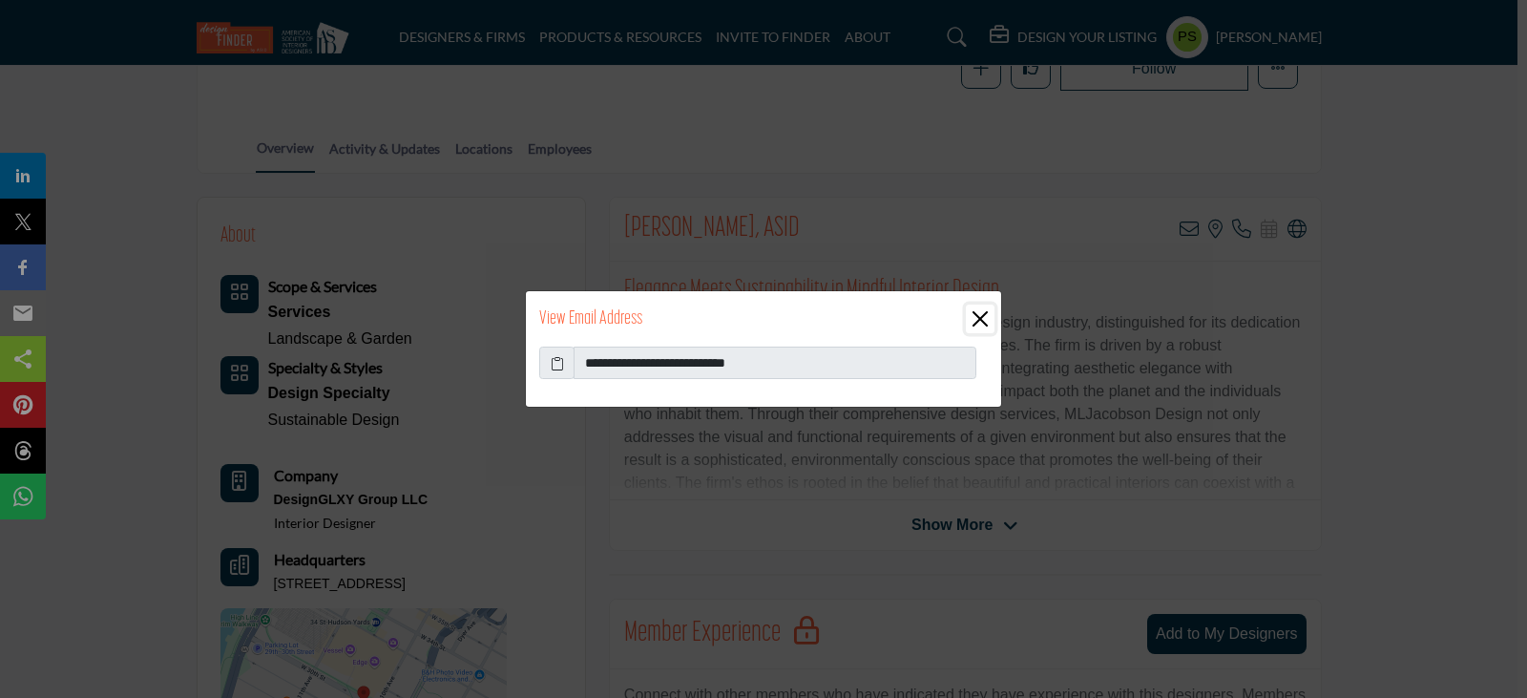
click at [990, 316] on button "Close" at bounding box center [980, 319] width 29 height 29
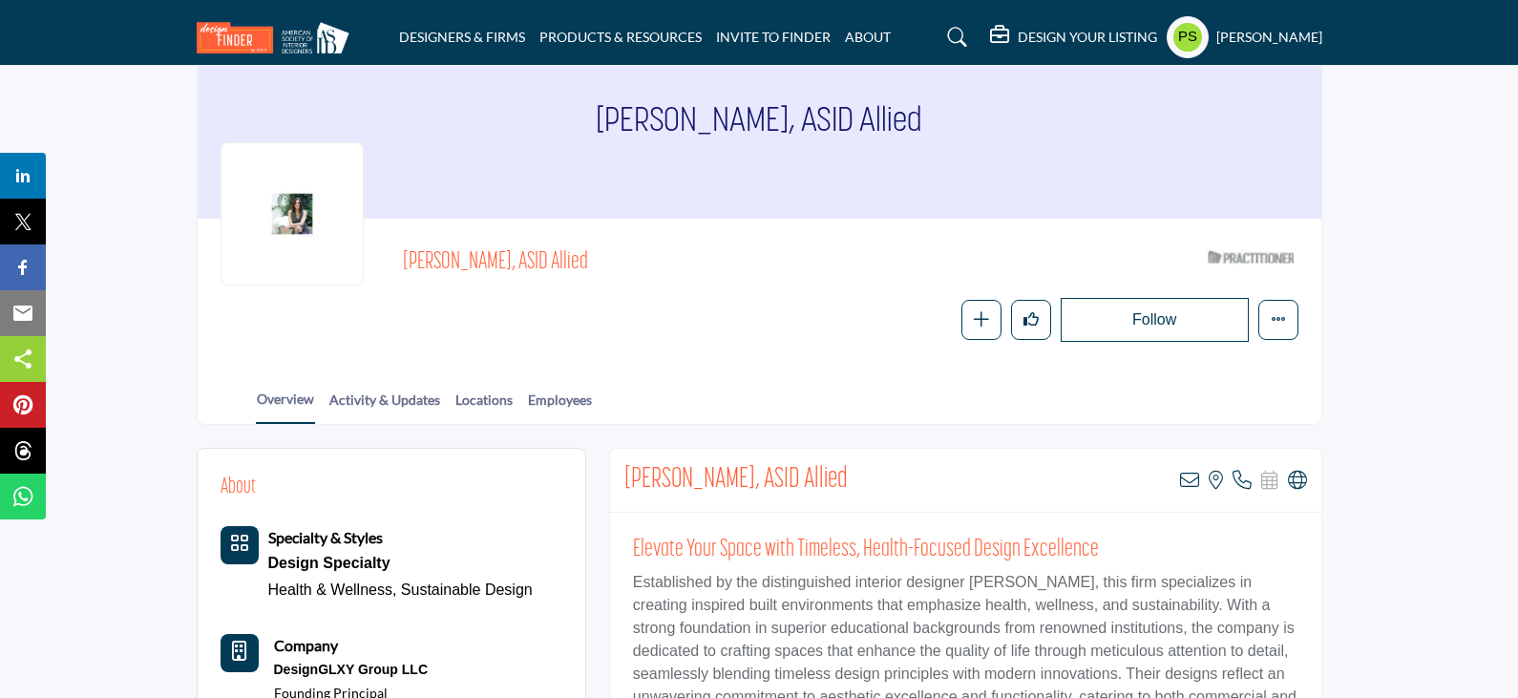
scroll to position [191, 0]
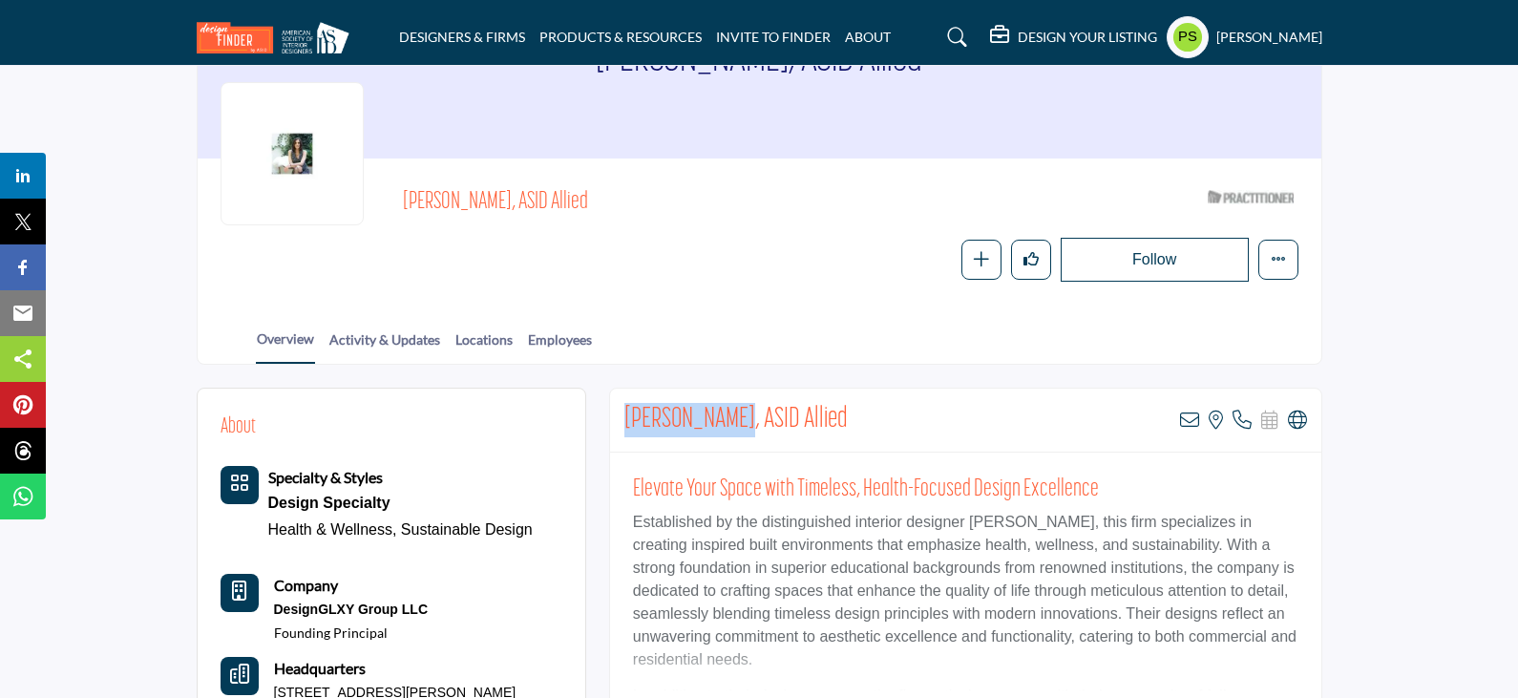
drag, startPoint x: 628, startPoint y: 373, endPoint x: 738, endPoint y: 382, distance: 110.1
click at [738, 403] on h2 "Maria Lomanto, ASID Allied" at bounding box center [735, 420] width 223 height 34
copy h2 "Maria Lomanto"
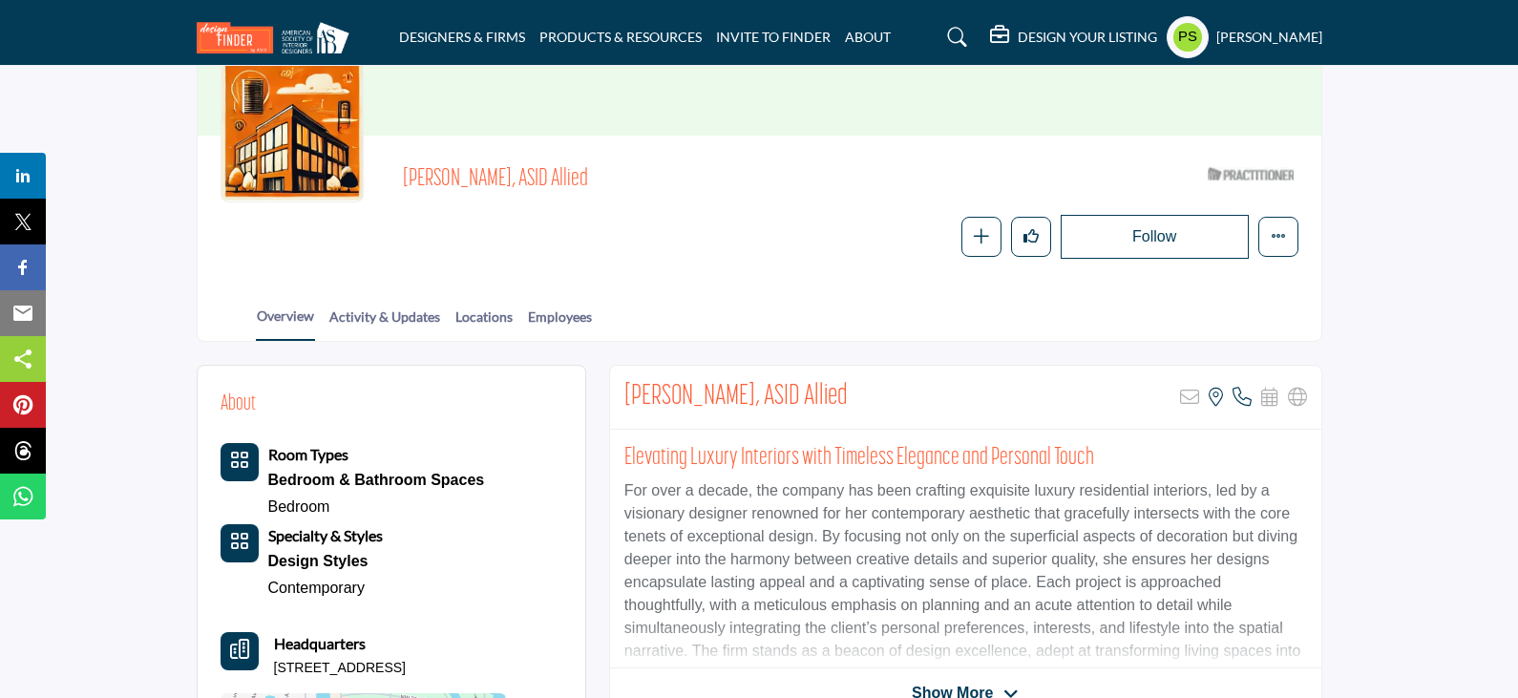
scroll to position [191, 0]
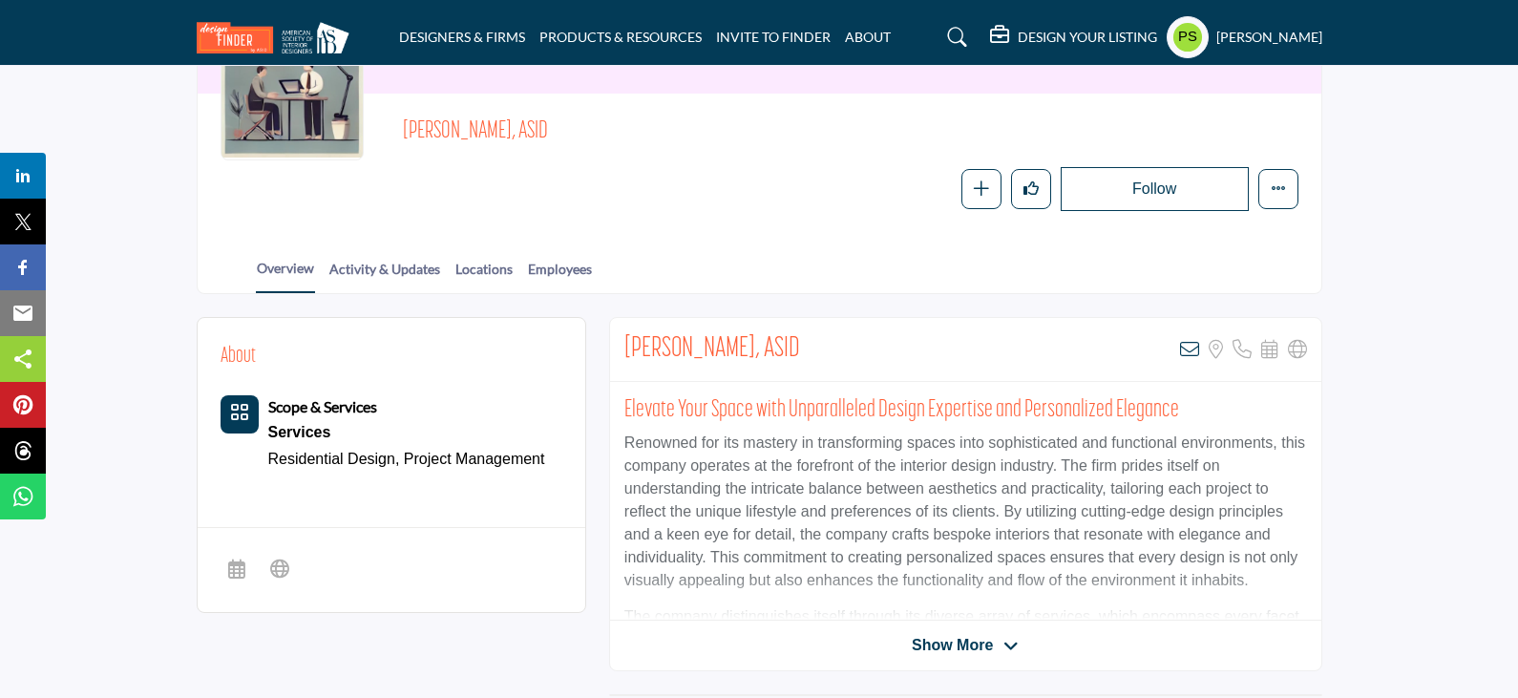
scroll to position [191, 0]
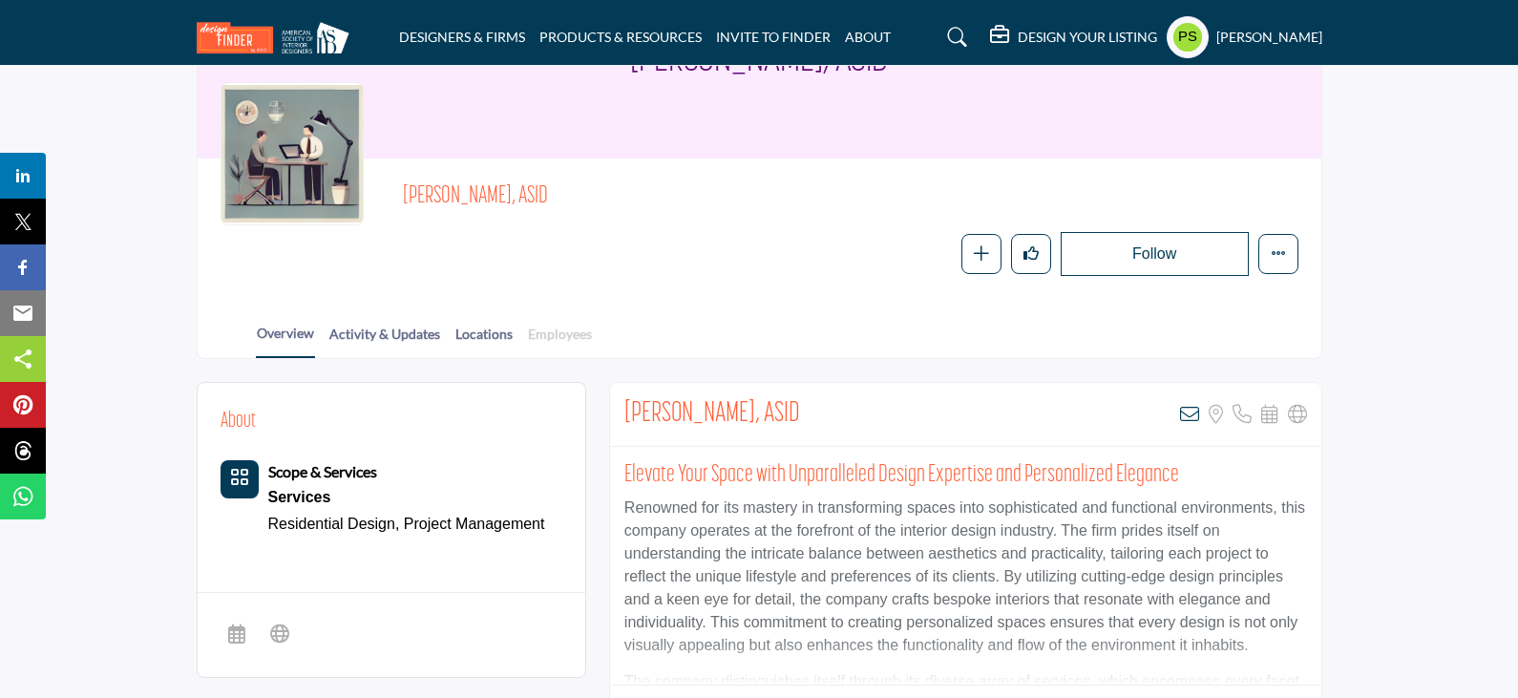
click at [561, 324] on link "Employees" at bounding box center [560, 340] width 66 height 33
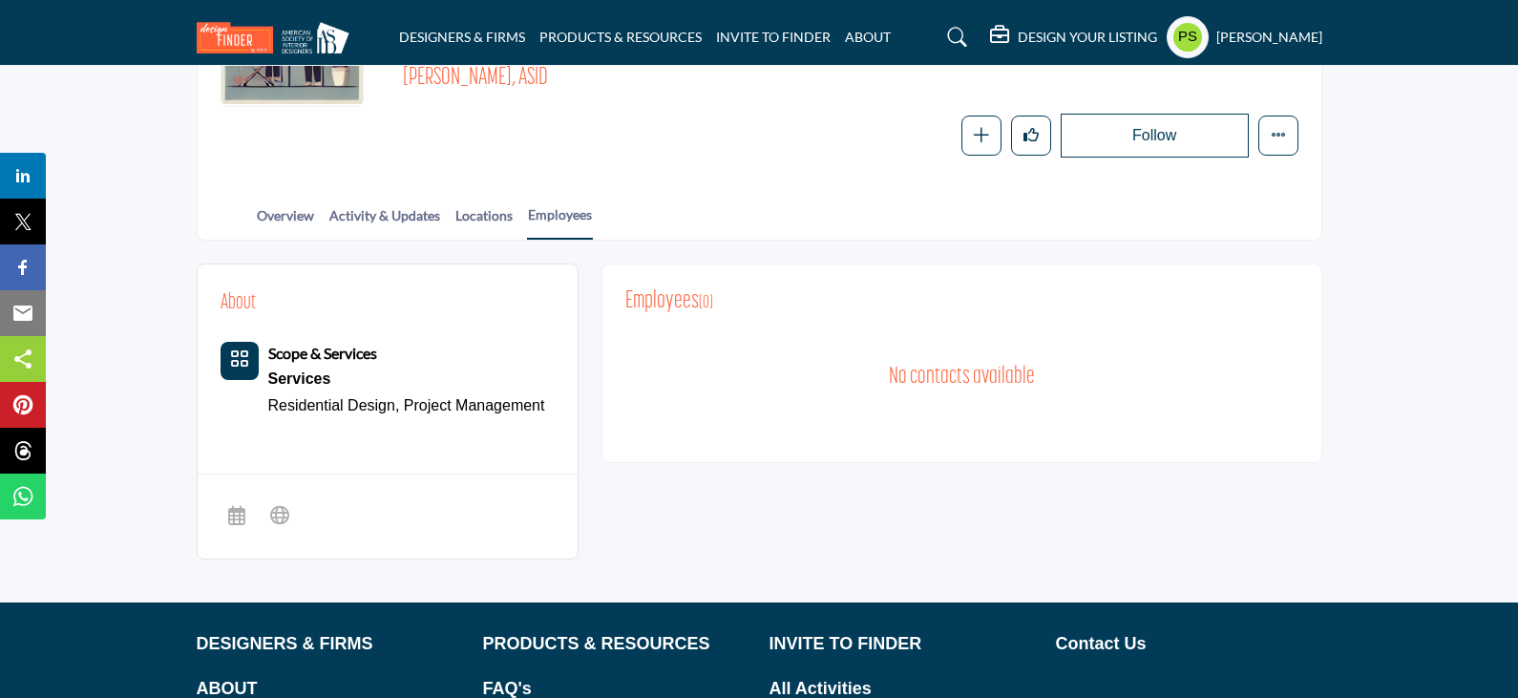
scroll to position [95, 0]
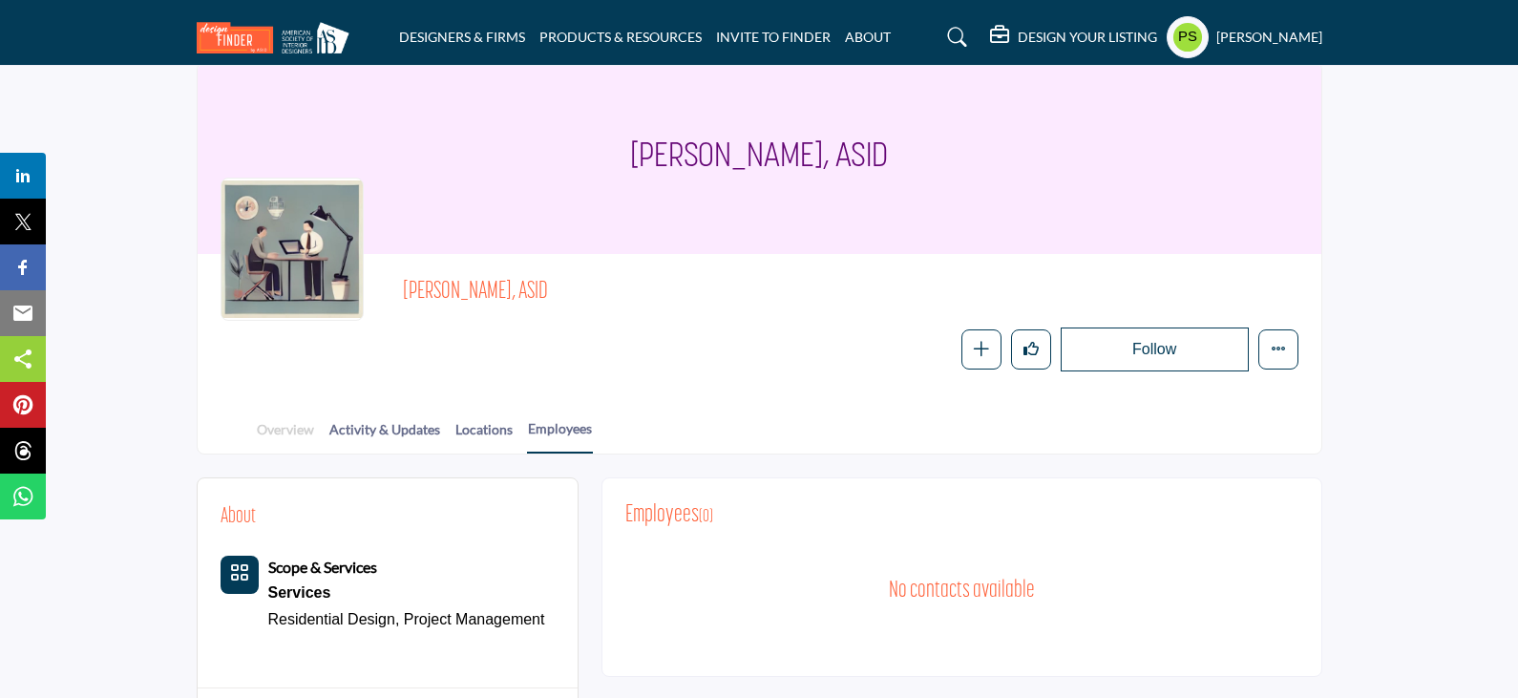
click at [296, 419] on link "Overview" at bounding box center [285, 435] width 59 height 33
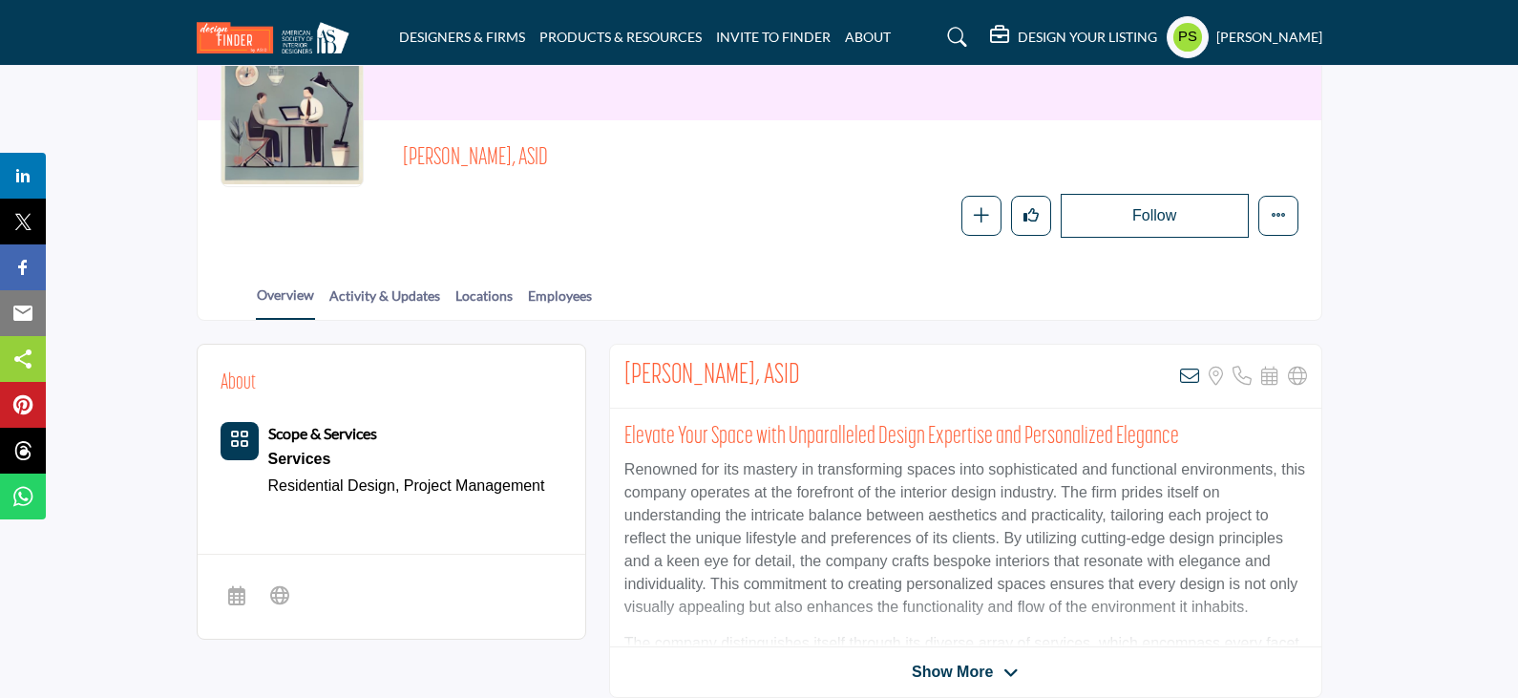
click at [1185, 374] on icon at bounding box center [1189, 376] width 19 height 19
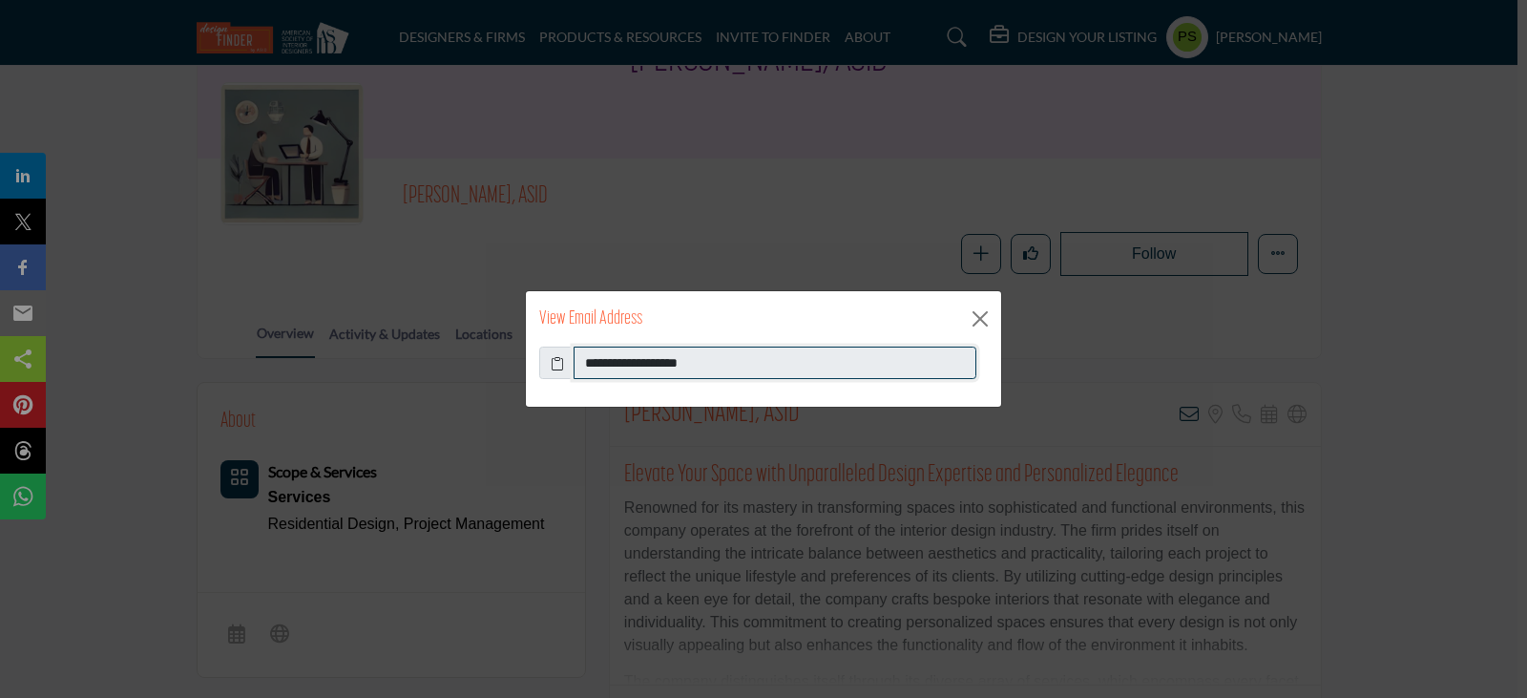
drag, startPoint x: 715, startPoint y: 367, endPoint x: 625, endPoint y: 365, distance: 89.7
click at [625, 365] on input "**********" at bounding box center [775, 363] width 403 height 32
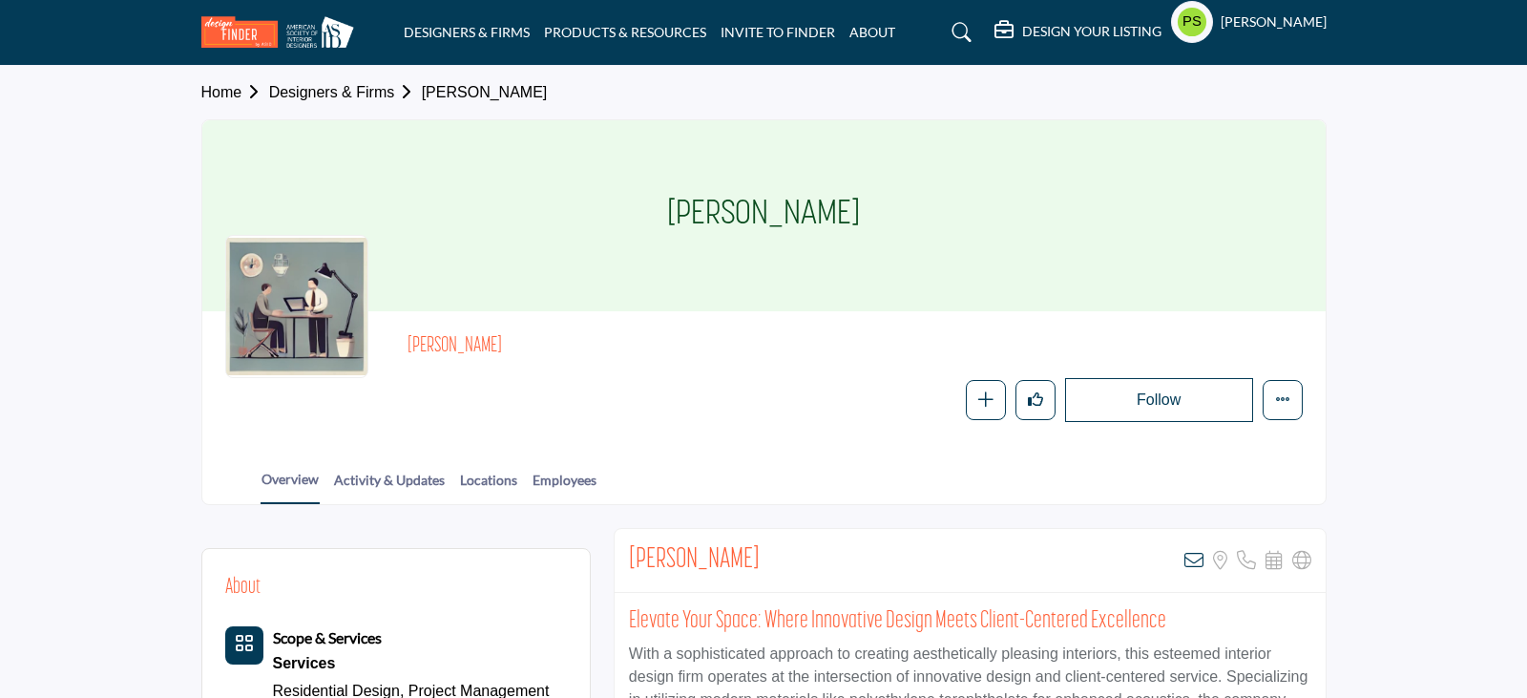
scroll to position [286, 0]
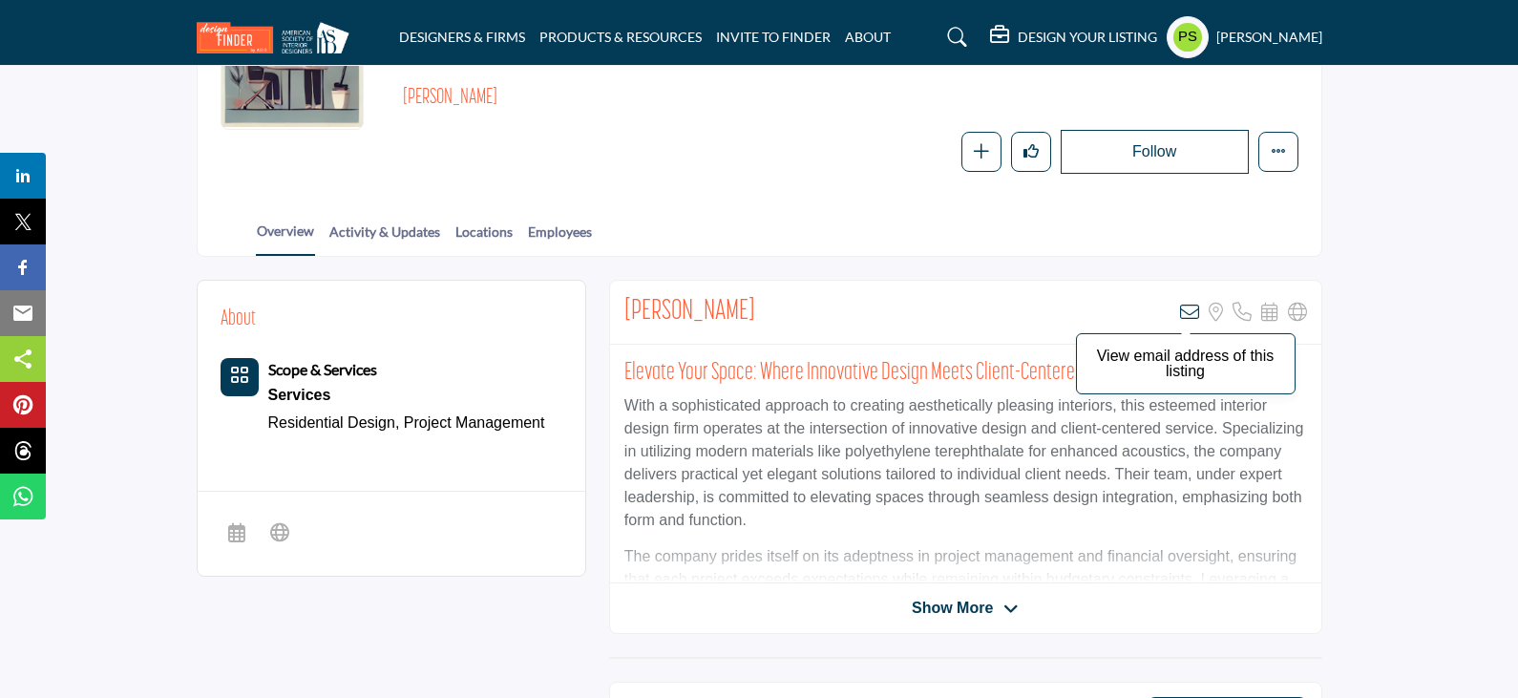
click at [1185, 303] on icon at bounding box center [1189, 312] width 19 height 19
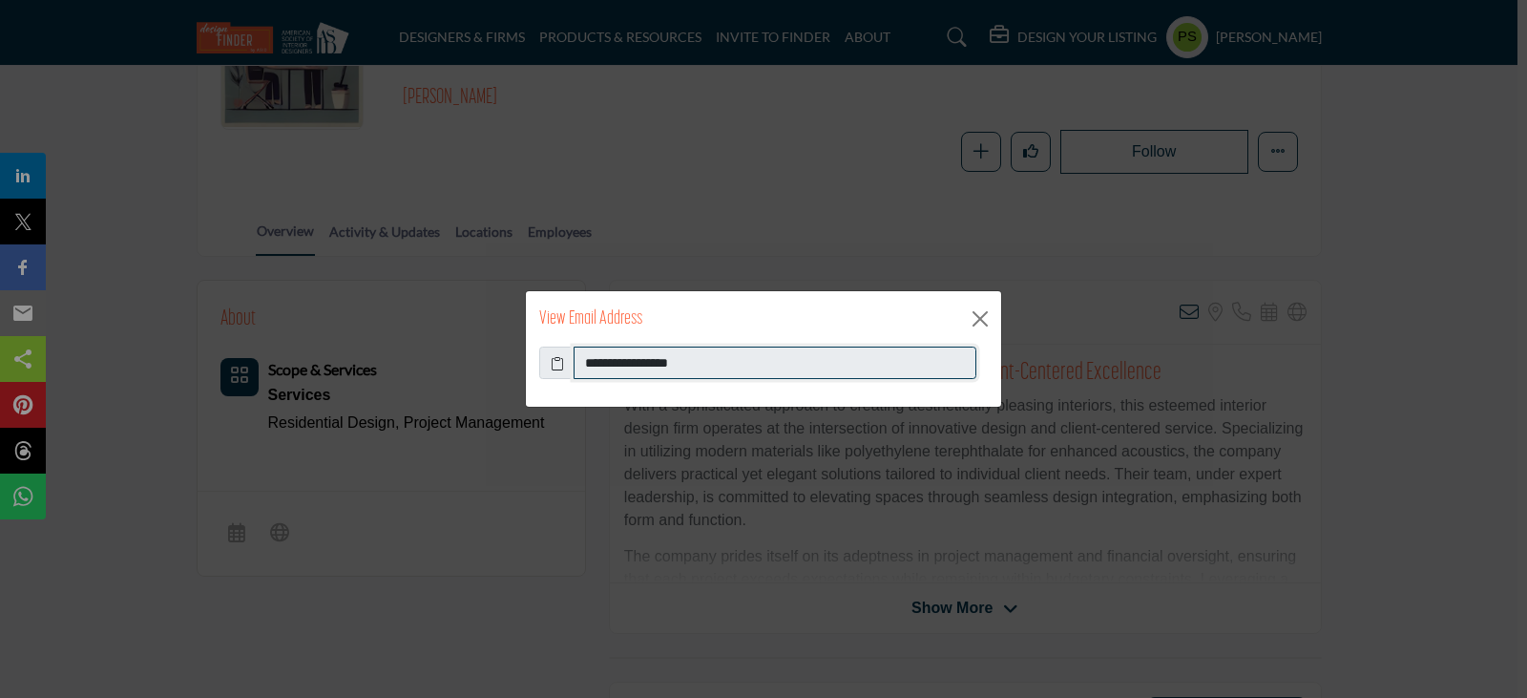
drag, startPoint x: 619, startPoint y: 362, endPoint x: 723, endPoint y: 367, distance: 104.2
click at [723, 367] on input "**********" at bounding box center [775, 363] width 403 height 32
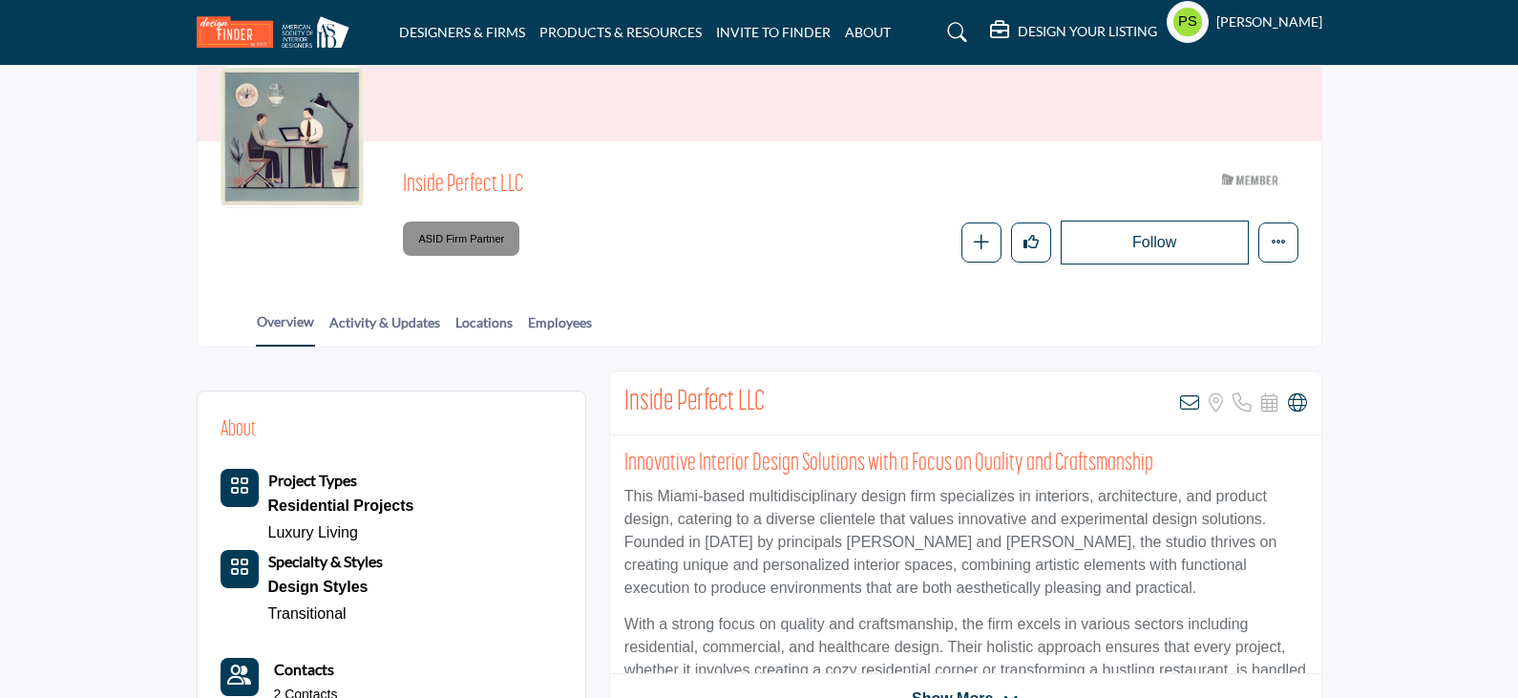
scroll to position [286, 0]
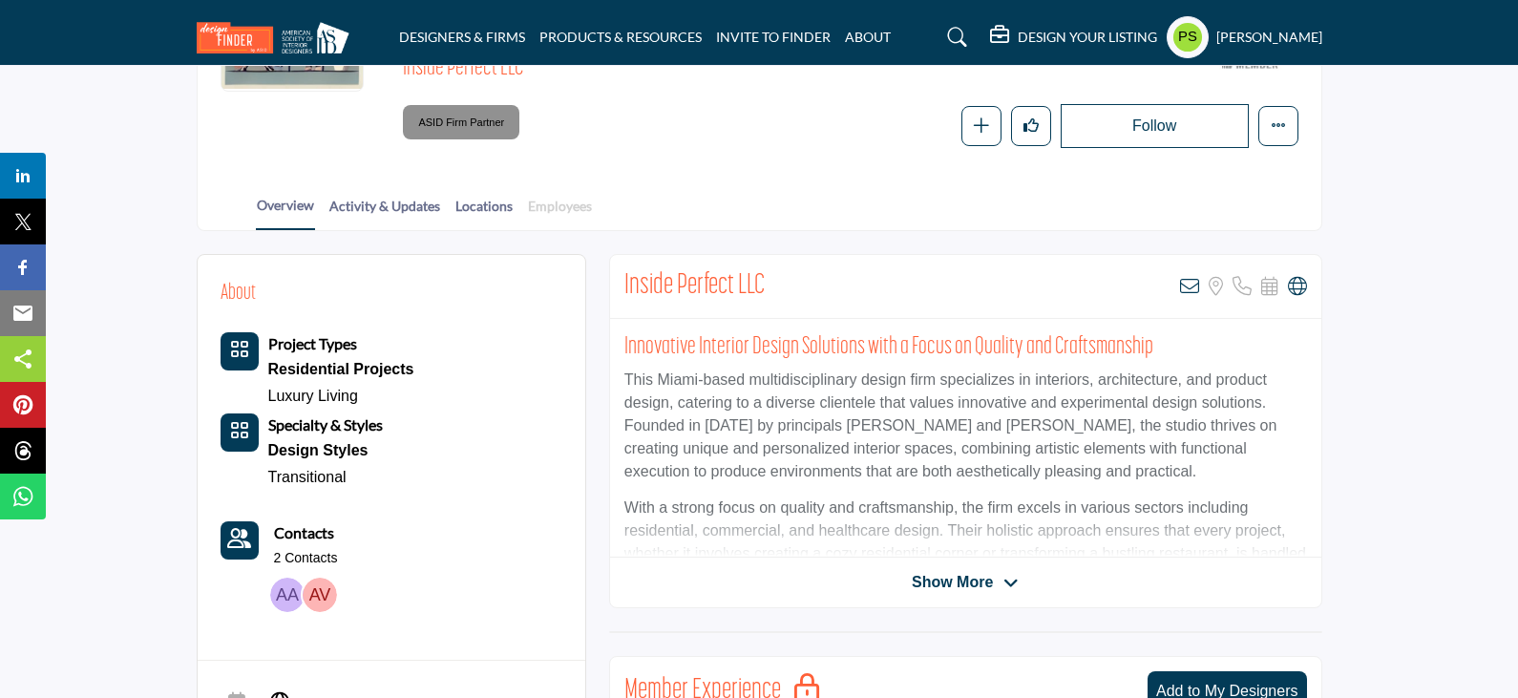
click at [563, 205] on link "Employees" at bounding box center [560, 212] width 66 height 33
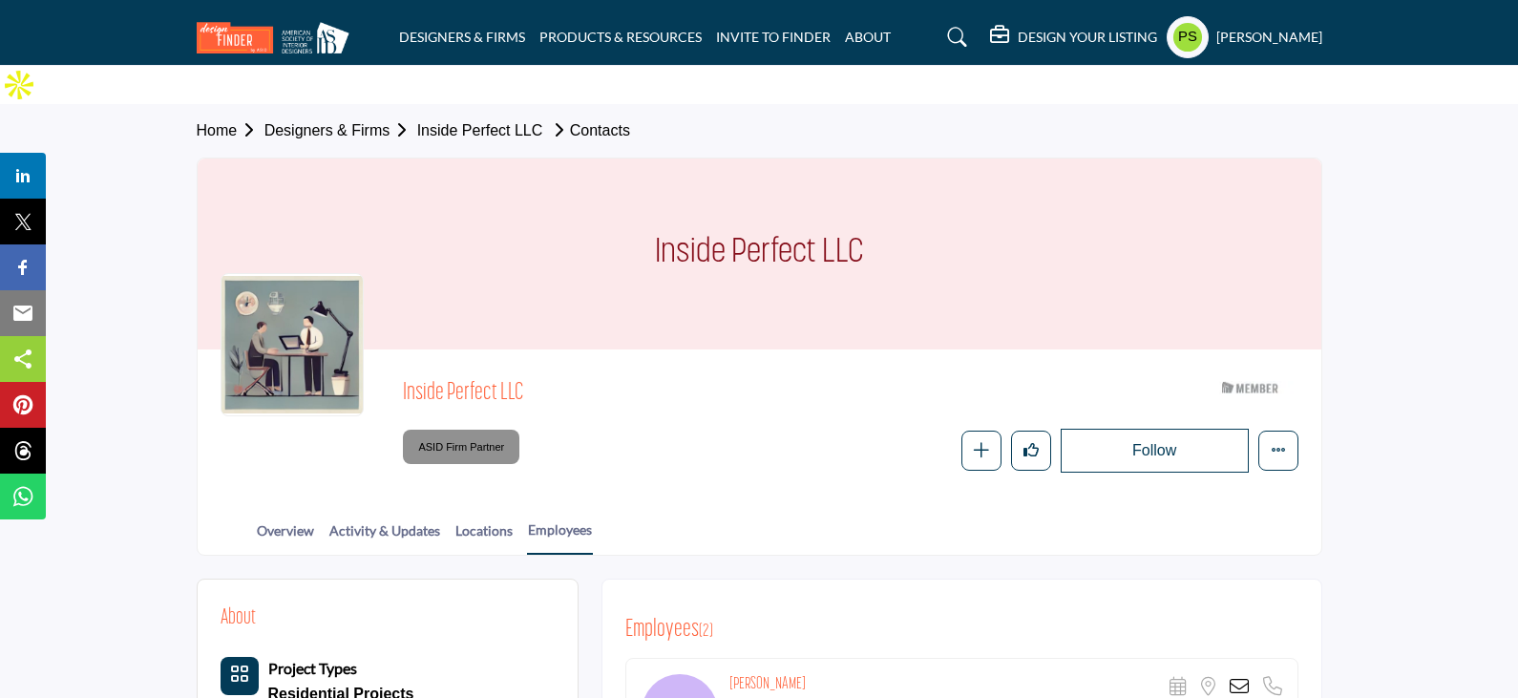
scroll to position [191, 0]
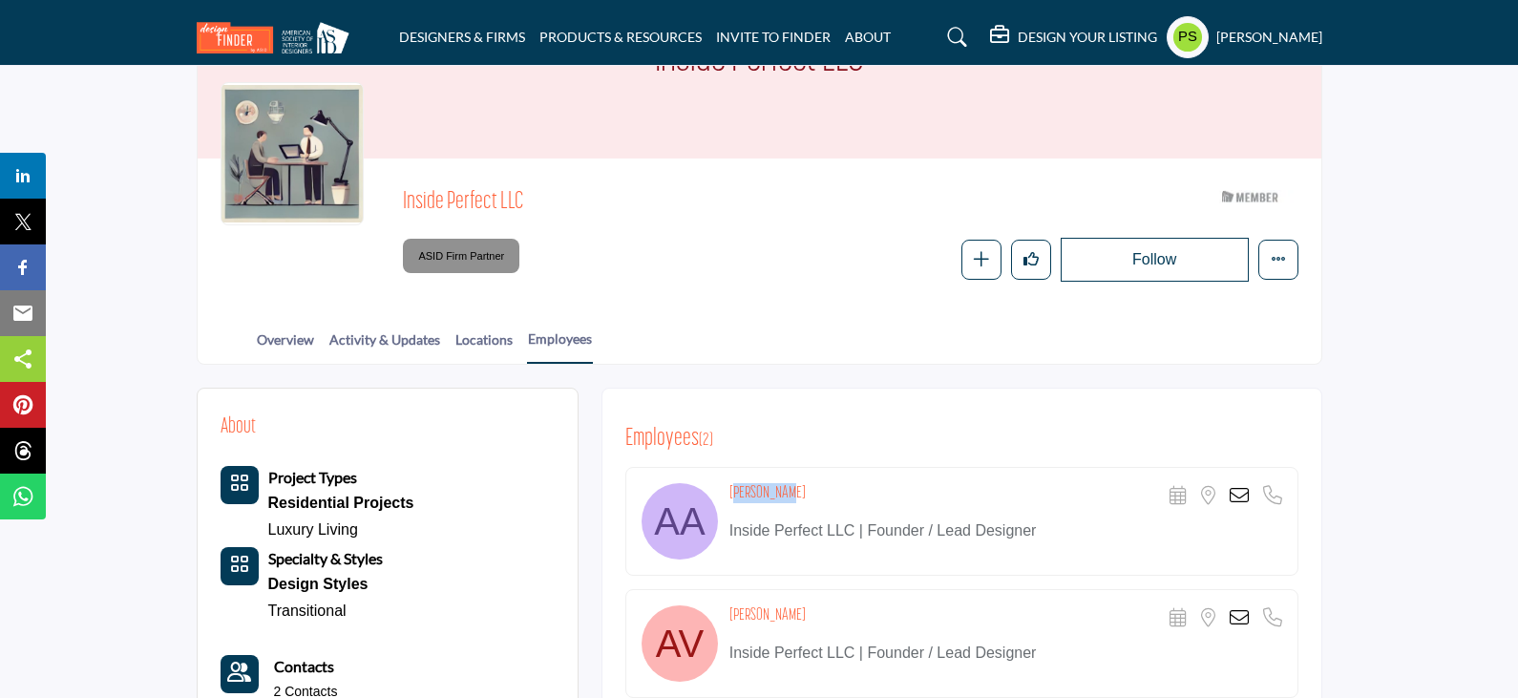
drag, startPoint x: 727, startPoint y: 450, endPoint x: 806, endPoint y: 450, distance: 78.3
click at [806, 467] on div "Ana Antoni Scheduler URL is currently unavailable for this contact. Location is…" at bounding box center [961, 521] width 673 height 109
copy h4 "Ana Antoni"
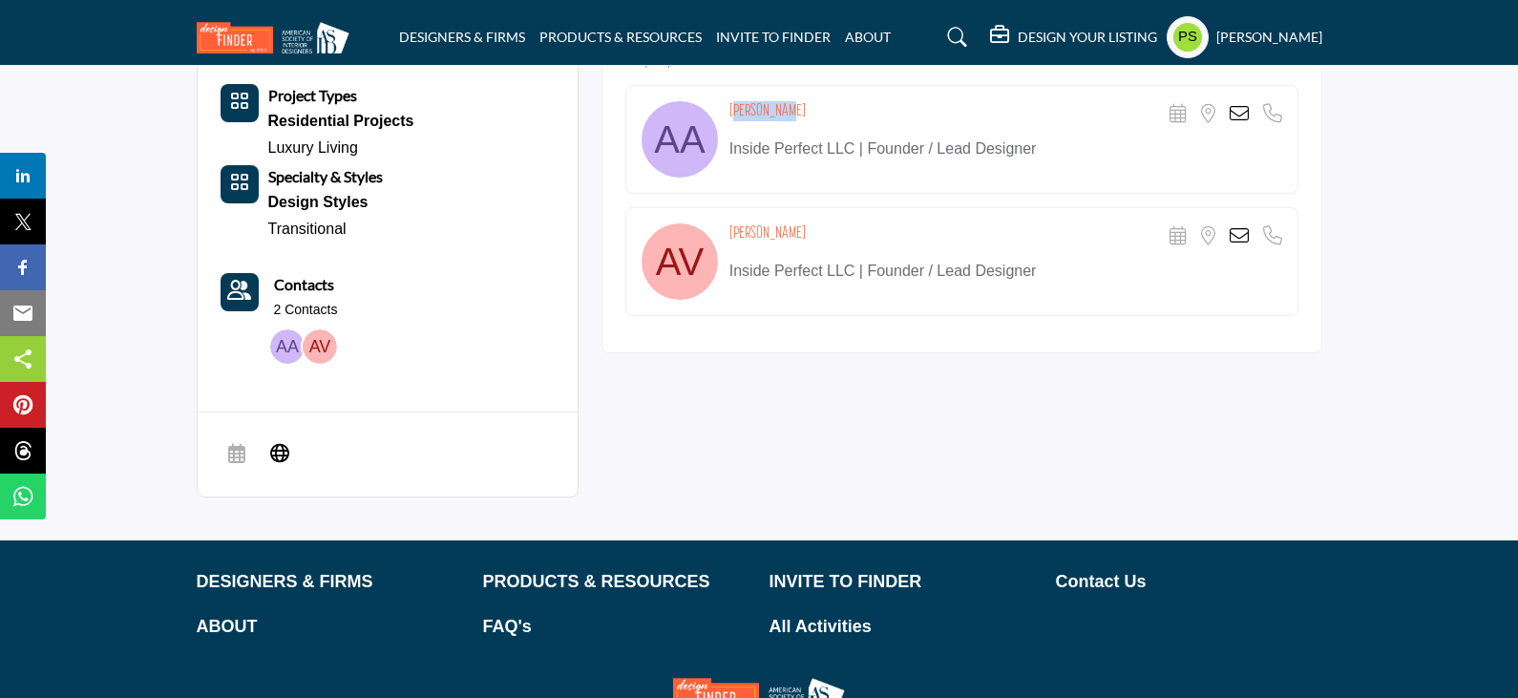
scroll to position [382, 0]
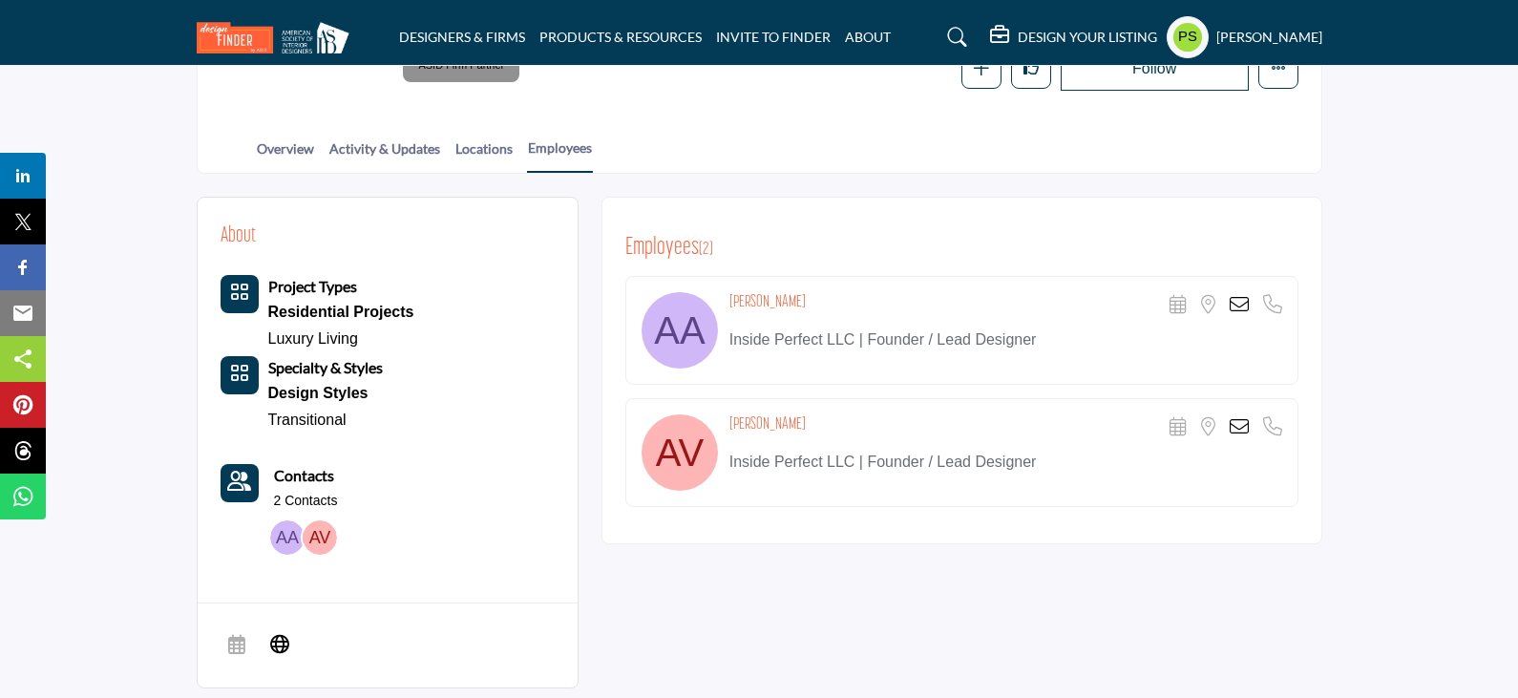
click at [872, 591] on div "About Project Types Residential Projects Luxury Living Specialty & Styles Desig…" at bounding box center [759, 453] width 1125 height 512
drag, startPoint x: 730, startPoint y: 263, endPoint x: 785, endPoint y: 252, distance: 55.4
click at [785, 276] on div "Ana Antoni Scheduler URL is currently unavailable for this contact. Location is…" at bounding box center [961, 330] width 673 height 109
copy h4 "Ana Antoni"
click at [1241, 295] on icon at bounding box center [1238, 304] width 19 height 19
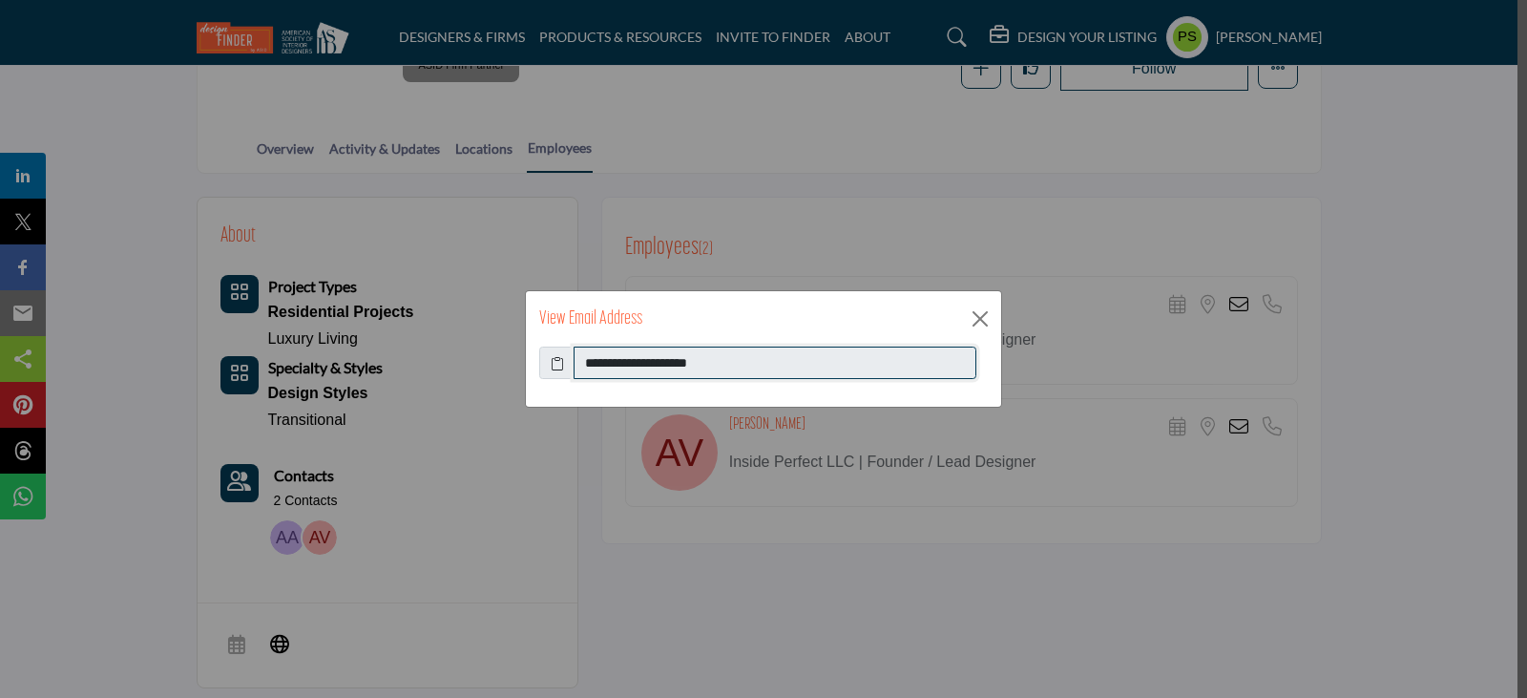
drag, startPoint x: 585, startPoint y: 366, endPoint x: 732, endPoint y: 355, distance: 147.4
click at [732, 355] on input "**********" at bounding box center [775, 363] width 403 height 32
click at [980, 322] on button "Close" at bounding box center [980, 319] width 29 height 29
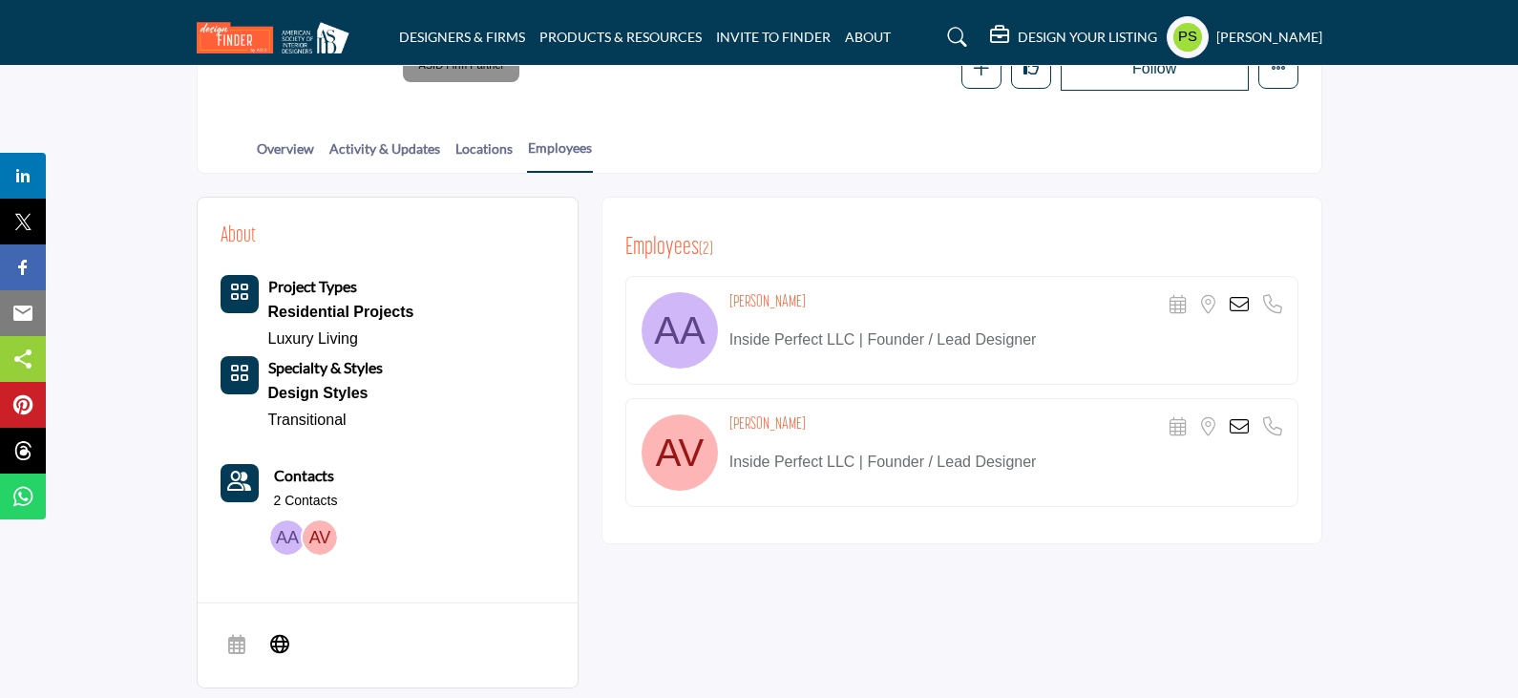
drag, startPoint x: 729, startPoint y: 380, endPoint x: 809, endPoint y: 379, distance: 79.2
click at [809, 414] on div "Andrea Velasco Scheduler URL is currently unavailable for this contact. Locatio…" at bounding box center [1005, 427] width 553 height 27
copy h4 "Andrea Velasco"
click at [1240, 417] on icon at bounding box center [1238, 426] width 19 height 19
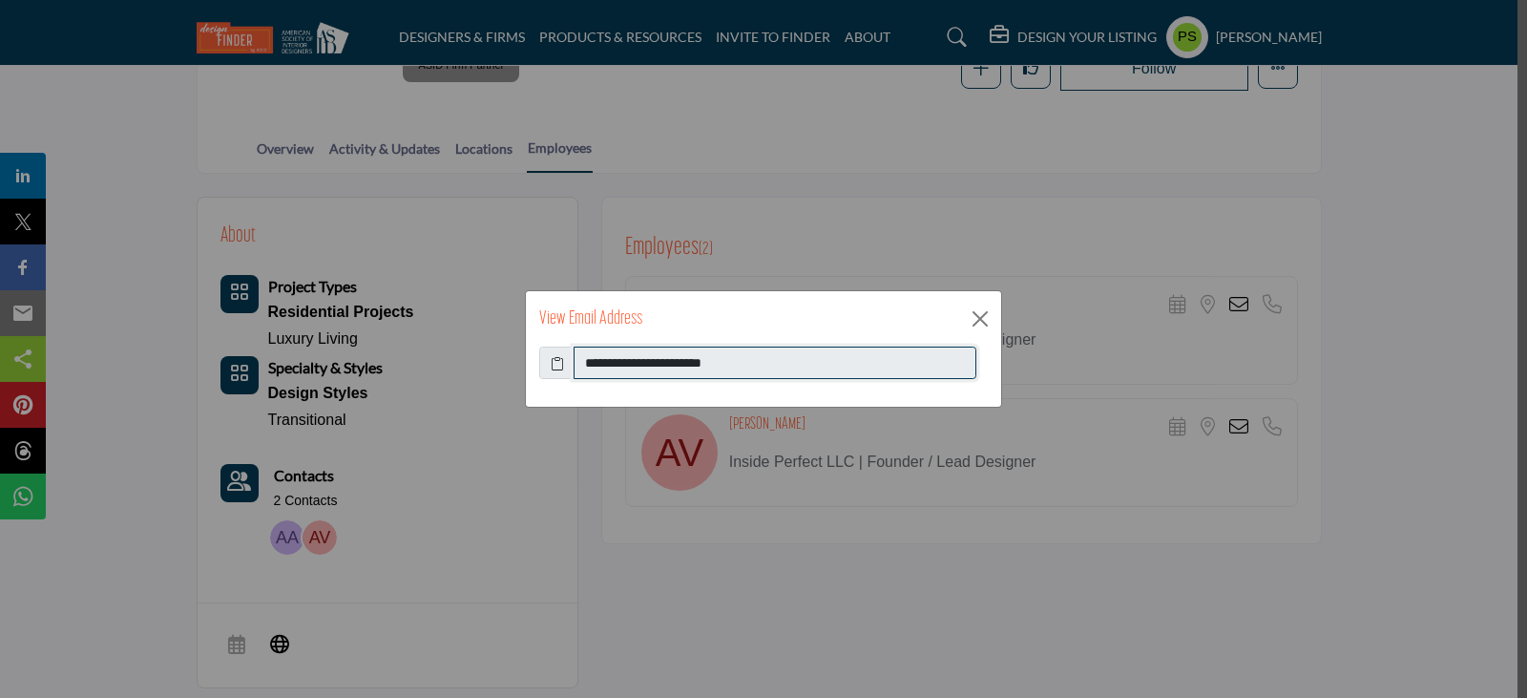
drag, startPoint x: 586, startPoint y: 362, endPoint x: 764, endPoint y: 367, distance: 177.6
click at [764, 367] on input "**********" at bounding box center [775, 363] width 403 height 32
click at [974, 317] on button "Close" at bounding box center [980, 319] width 29 height 29
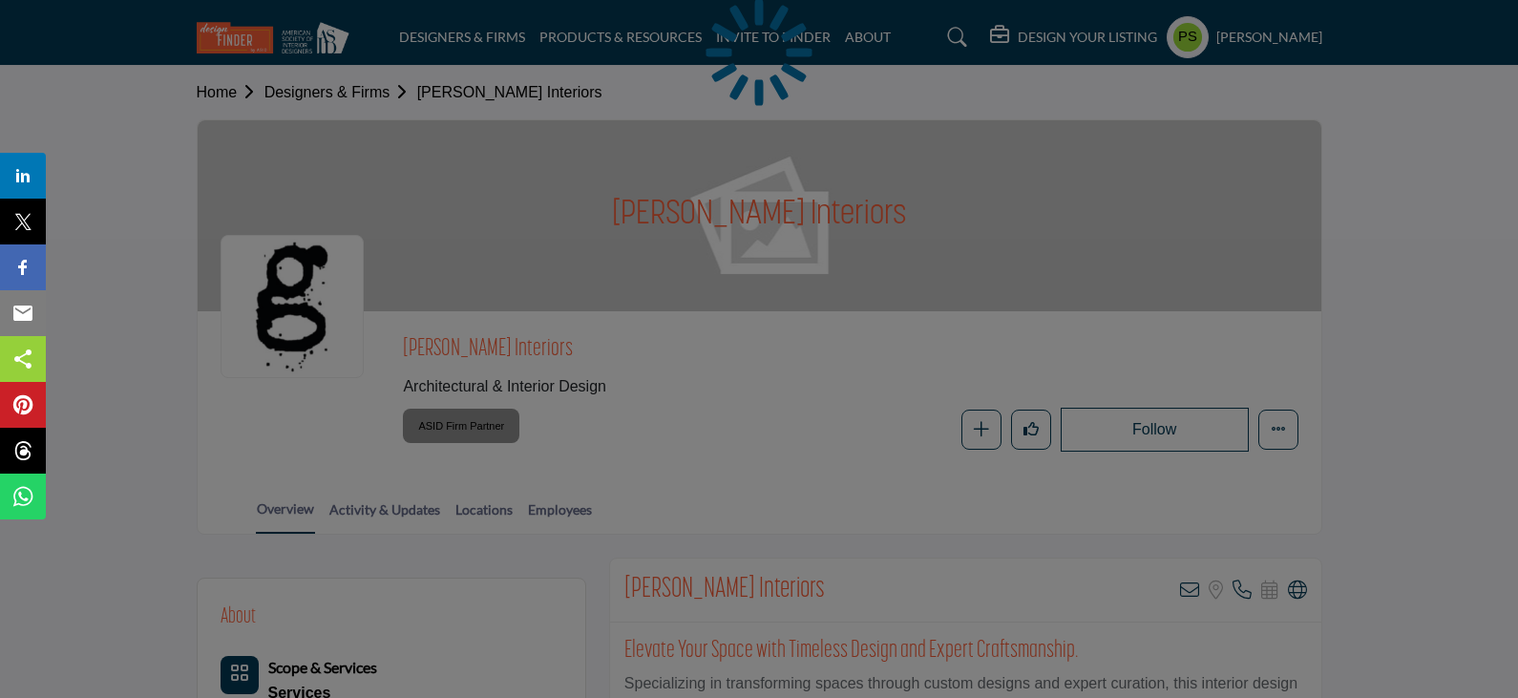
scroll to position [286, 0]
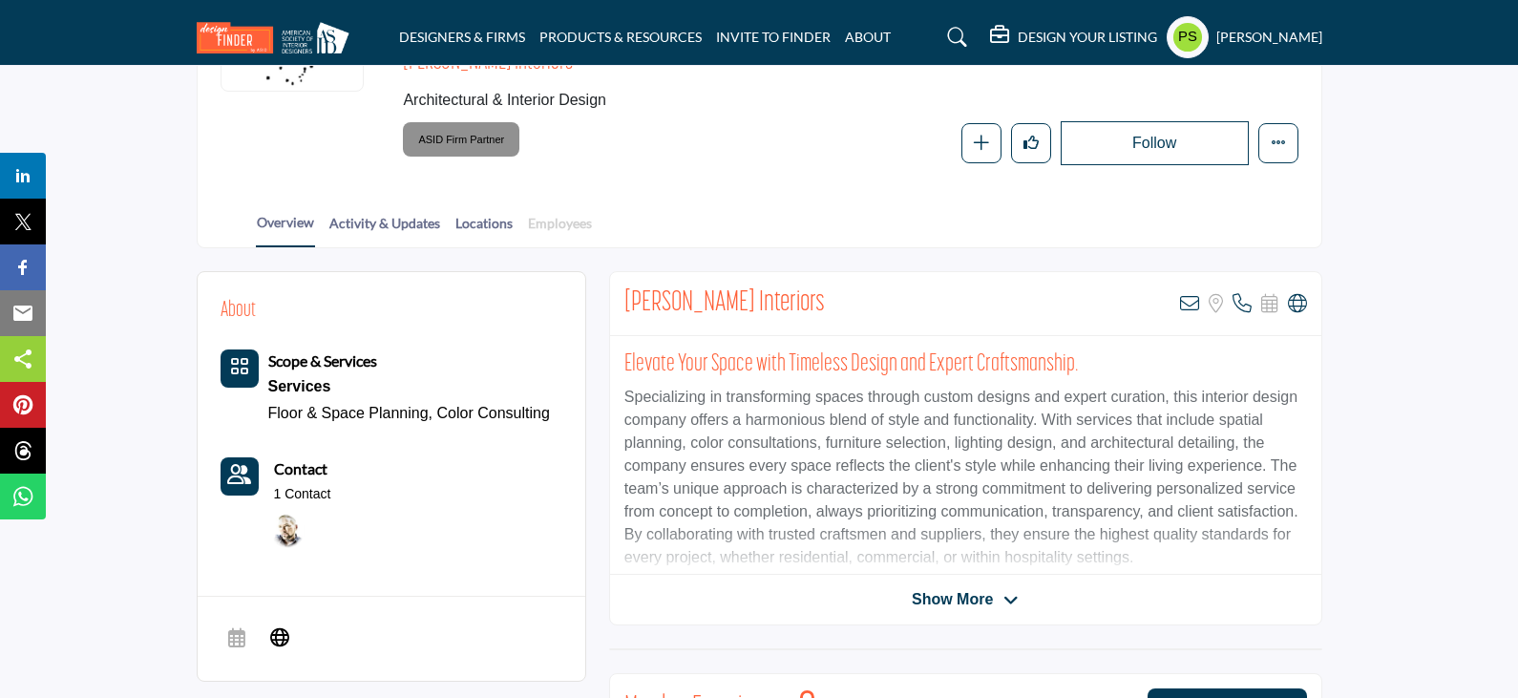
click at [556, 228] on link "Employees" at bounding box center [560, 229] width 66 height 33
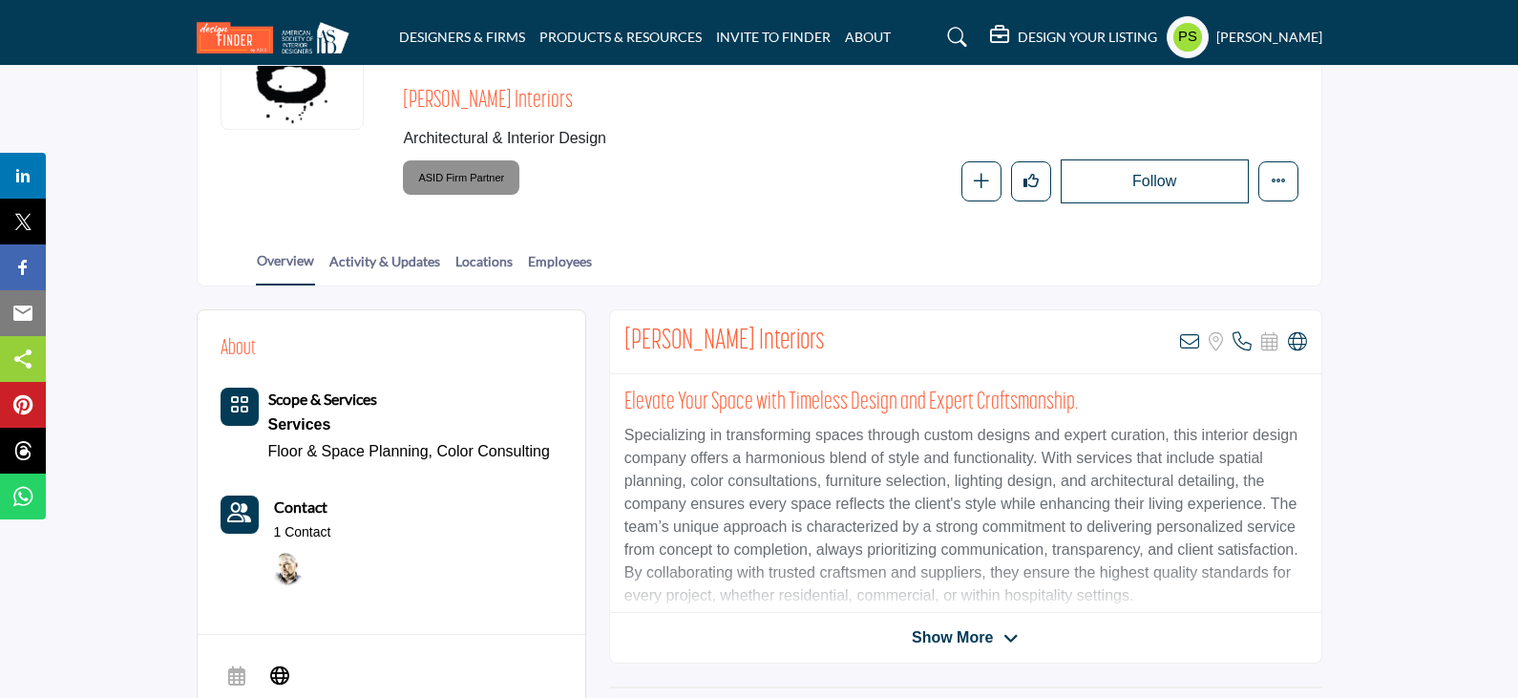
scroll to position [347, 0]
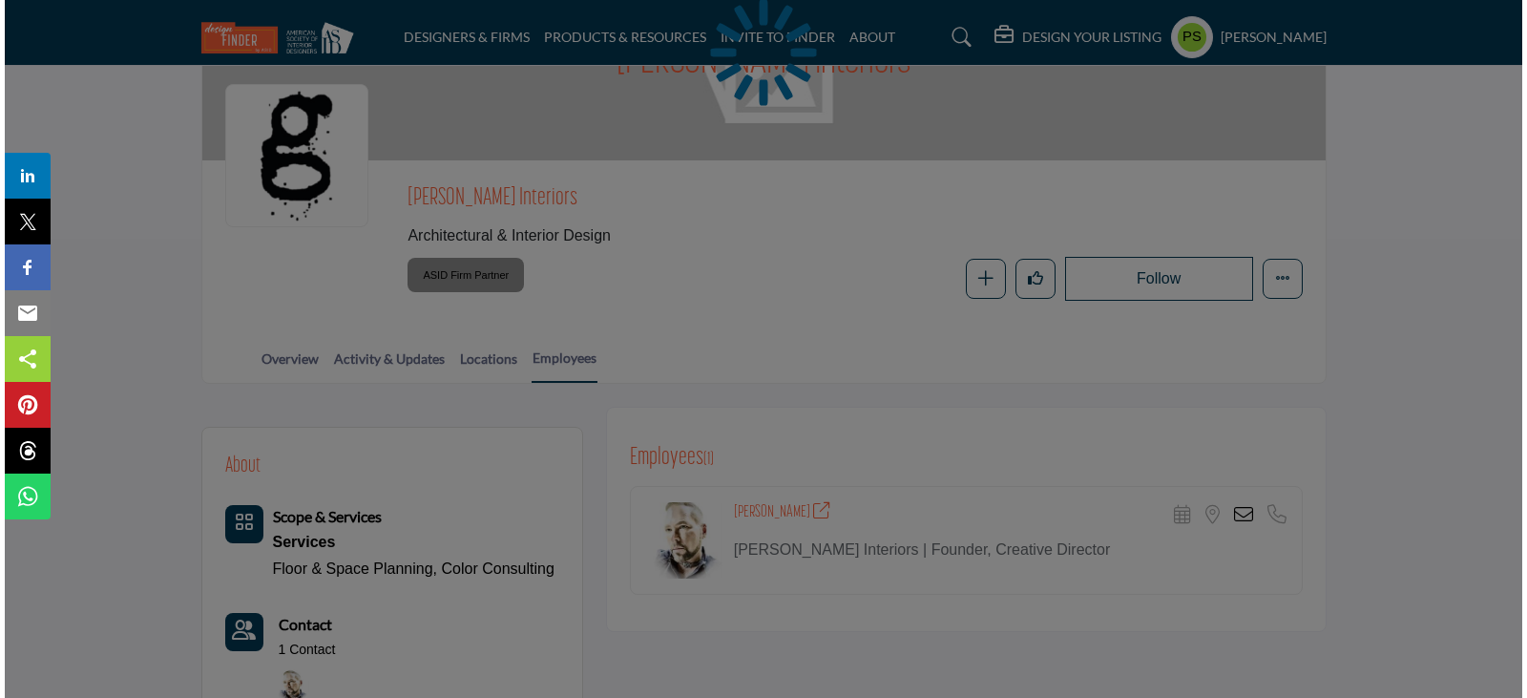
scroll to position [191, 0]
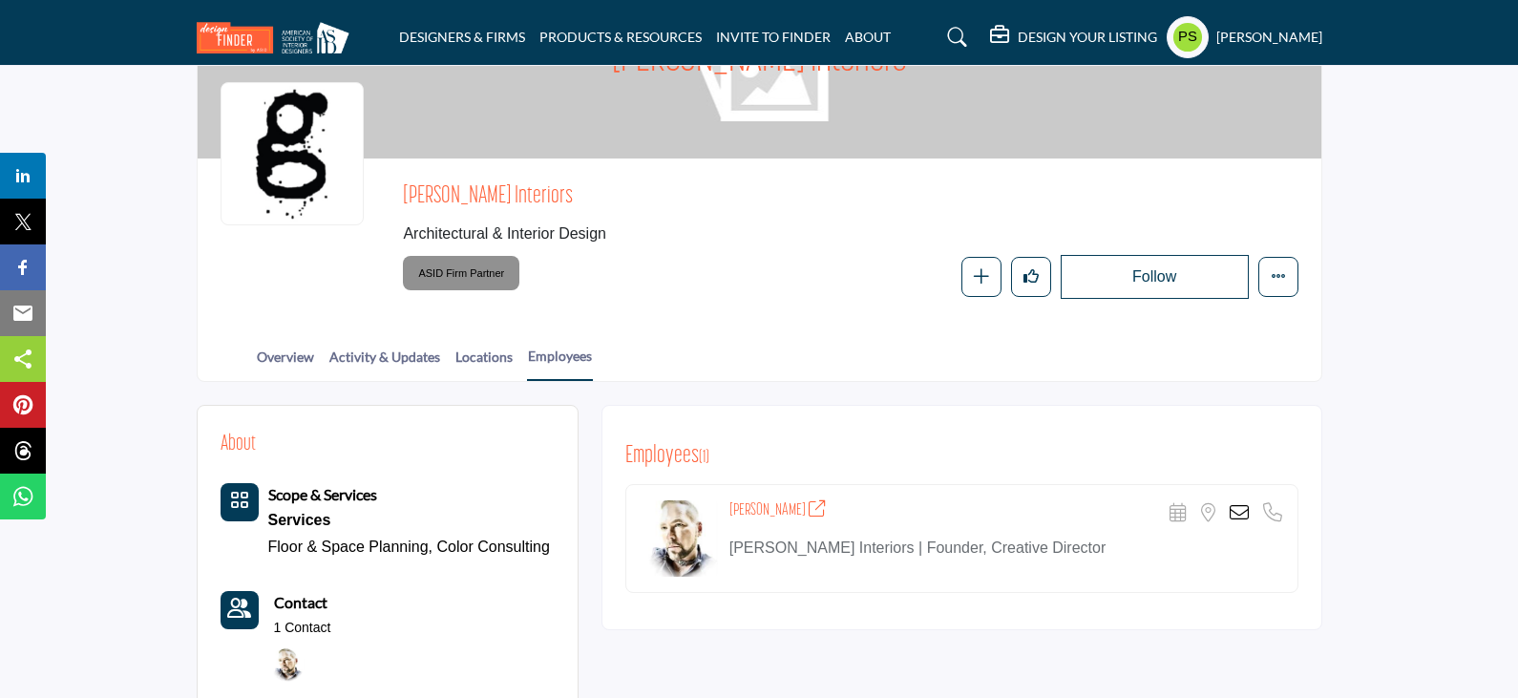
copy h4 "Gregory Mononen"
click at [1237, 503] on icon at bounding box center [1238, 512] width 19 height 19
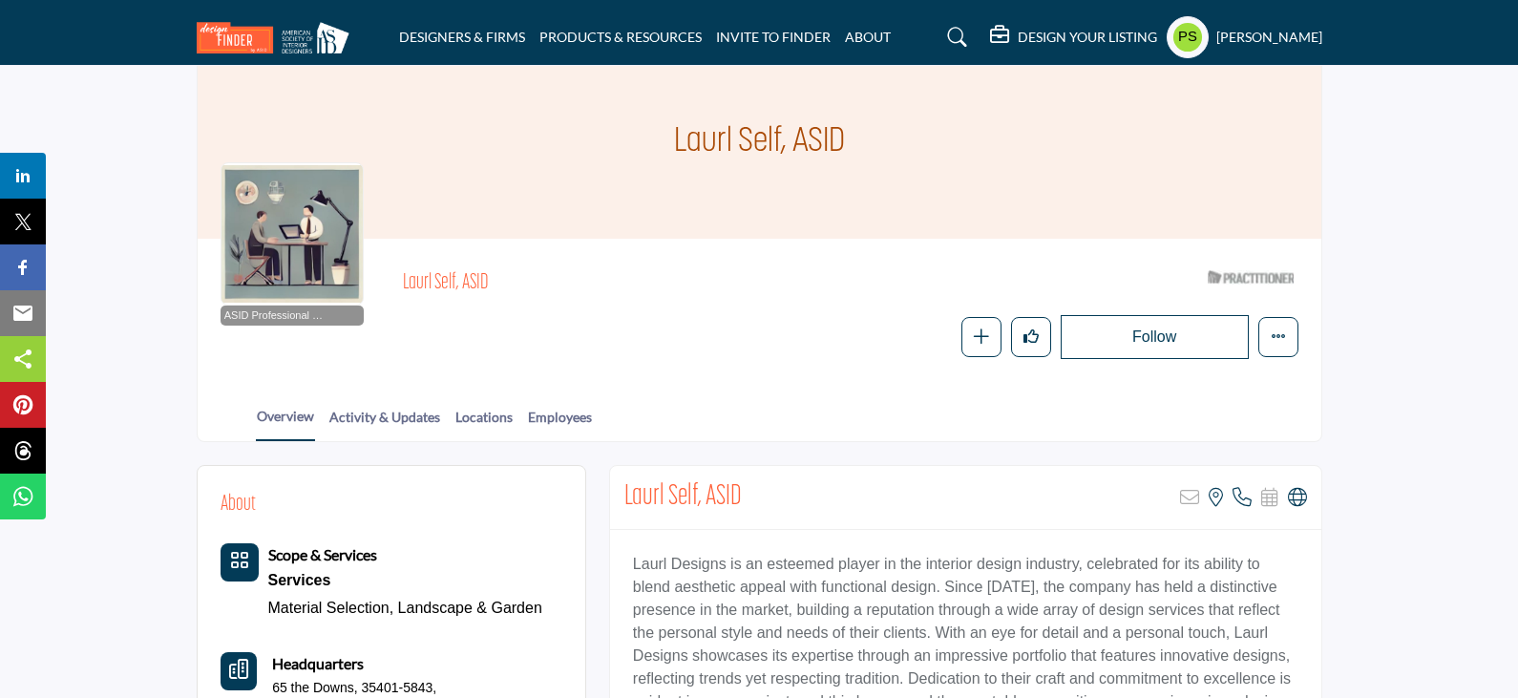
scroll to position [95, 0]
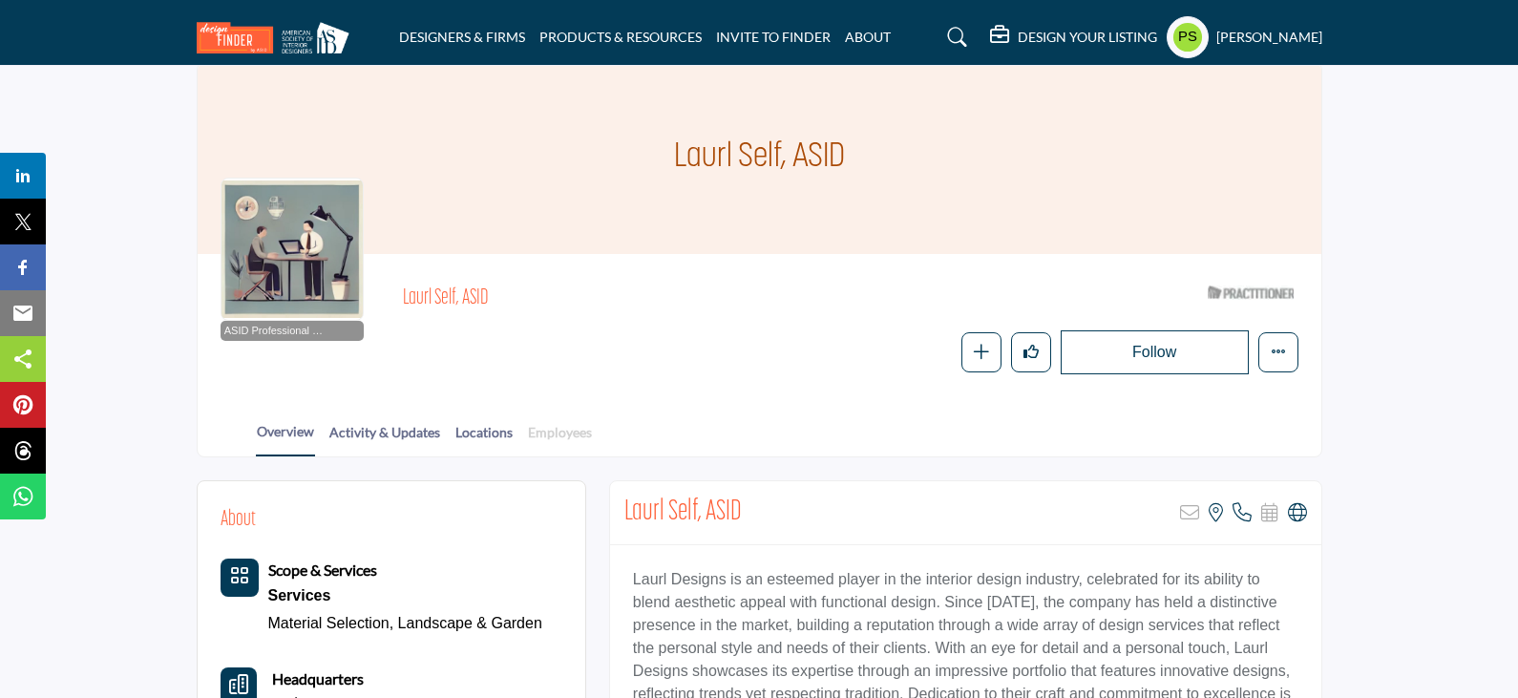
click at [566, 422] on link "Employees" at bounding box center [560, 438] width 66 height 33
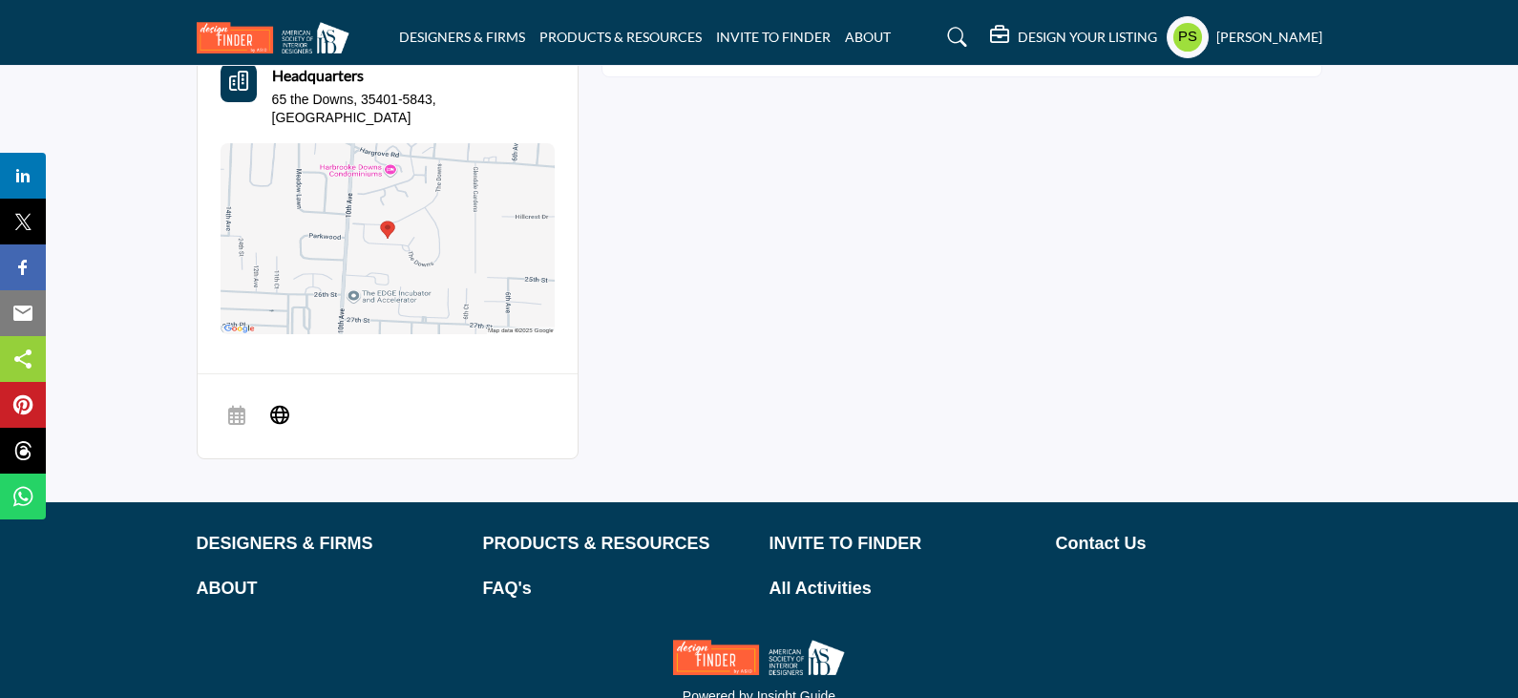
scroll to position [668, 0]
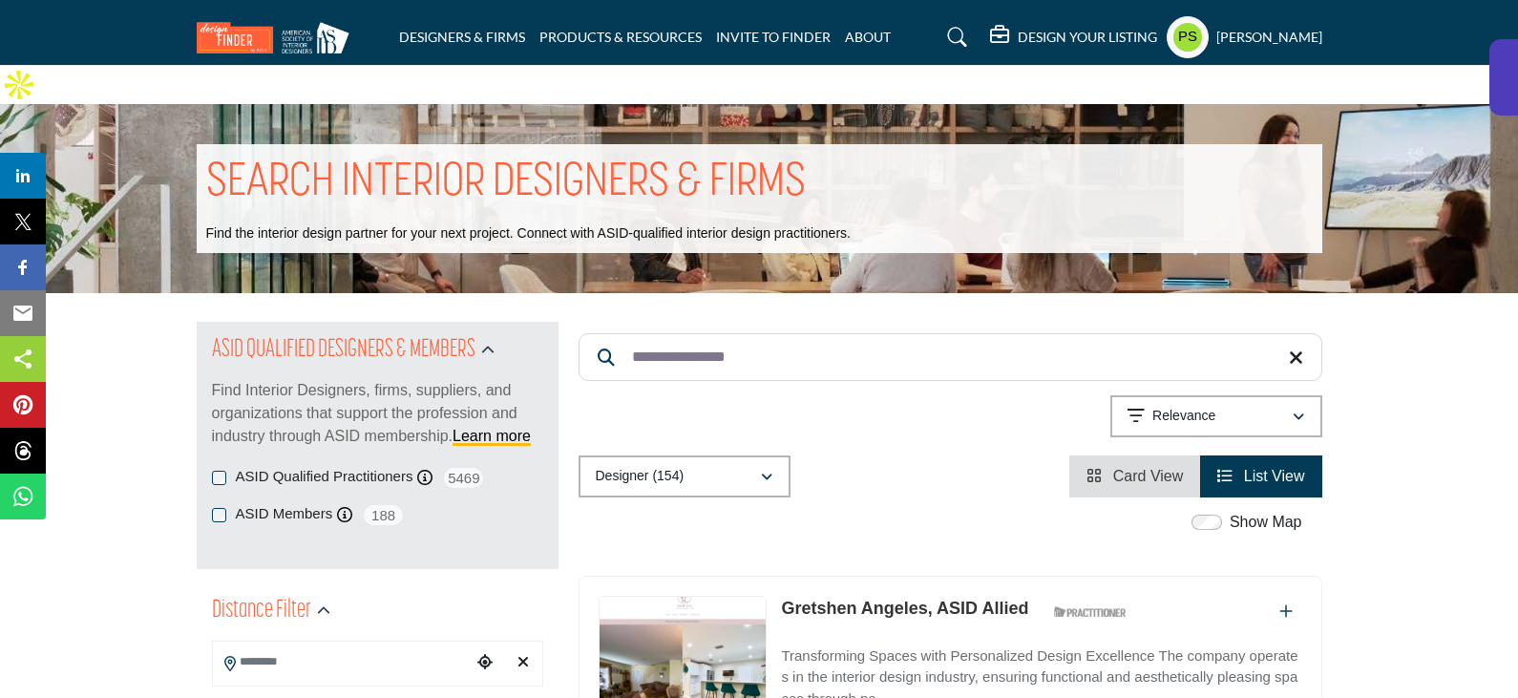
scroll to position [286, 0]
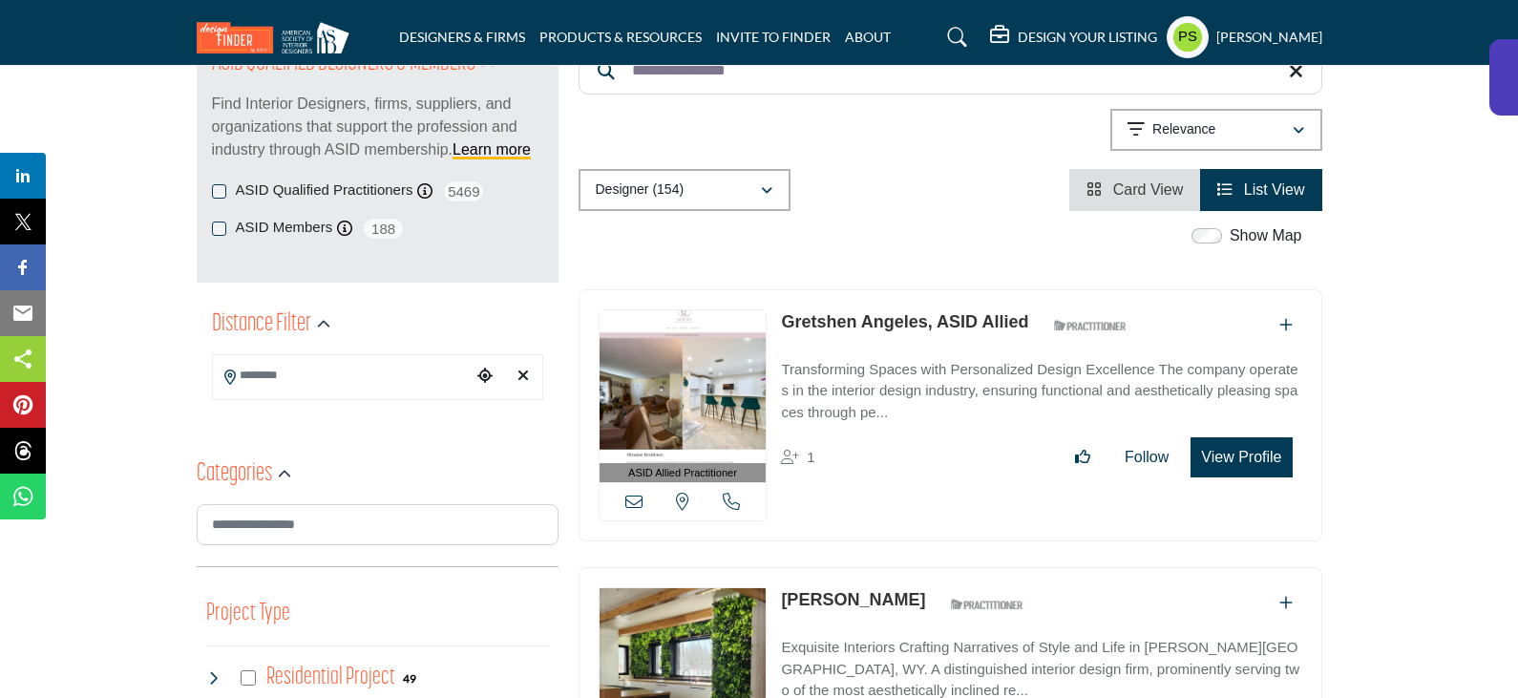
click at [835, 312] on link "Gretshen Angeles, ASID Allied" at bounding box center [904, 321] width 247 height 19
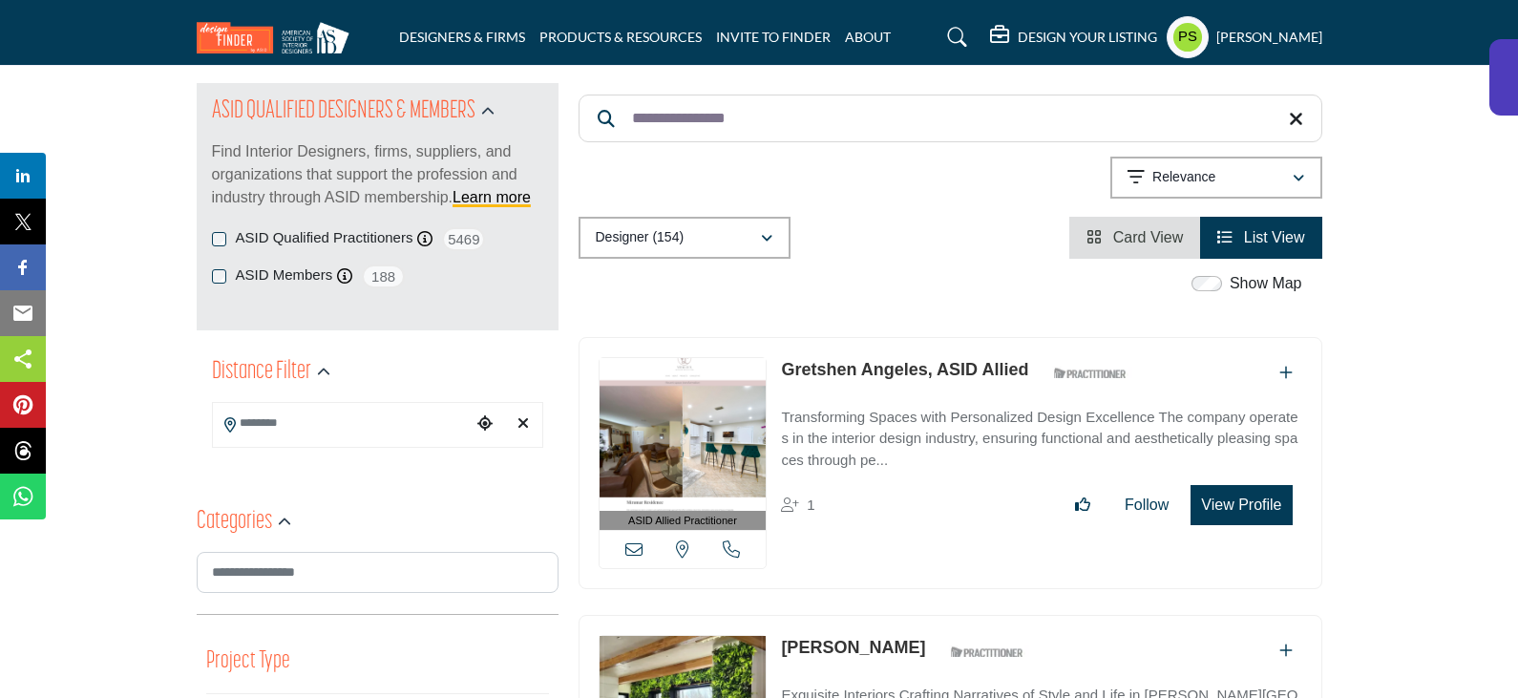
scroll to position [0, 0]
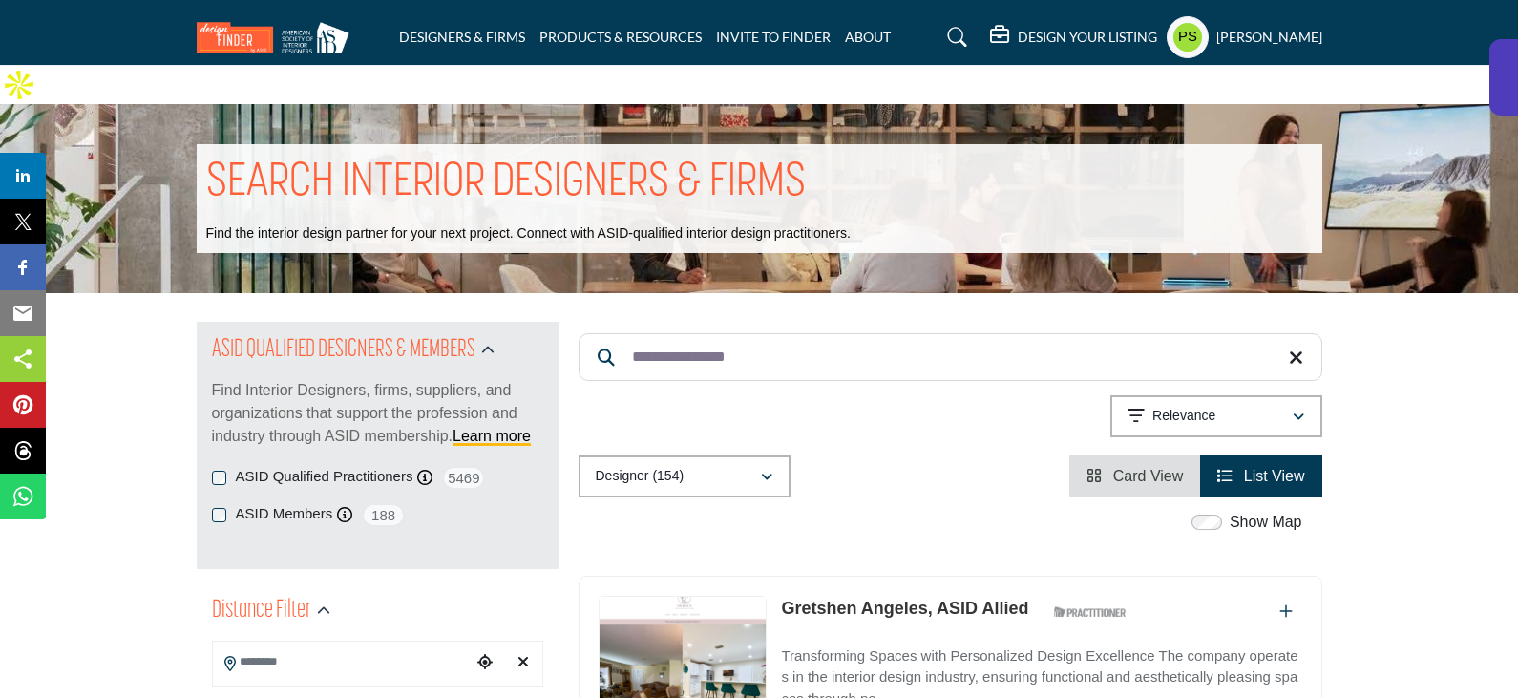
click at [800, 333] on input "**********" at bounding box center [950, 357] width 744 height 48
paste input "Search Keyword"
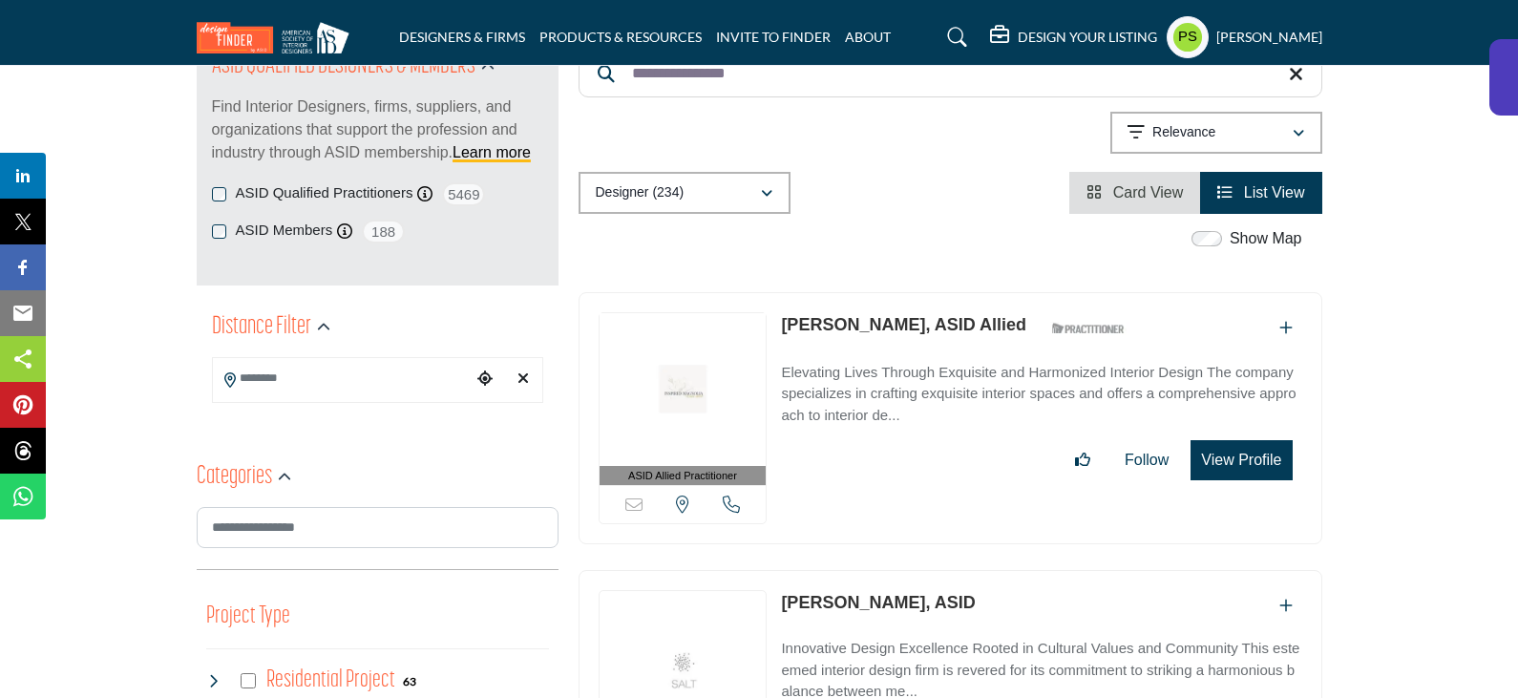
scroll to position [286, 0]
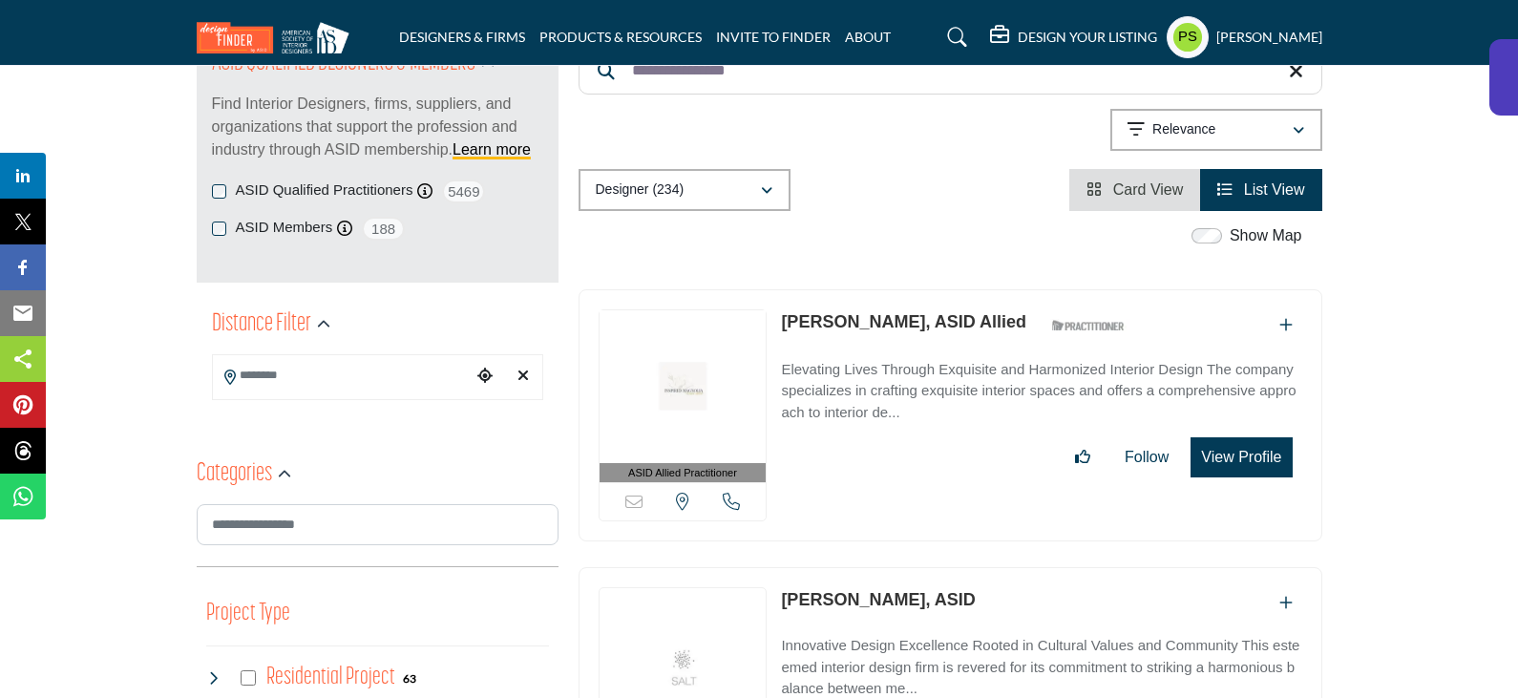
click at [889, 312] on link "Sharina Liverman, ASID Allied" at bounding box center [903, 321] width 245 height 19
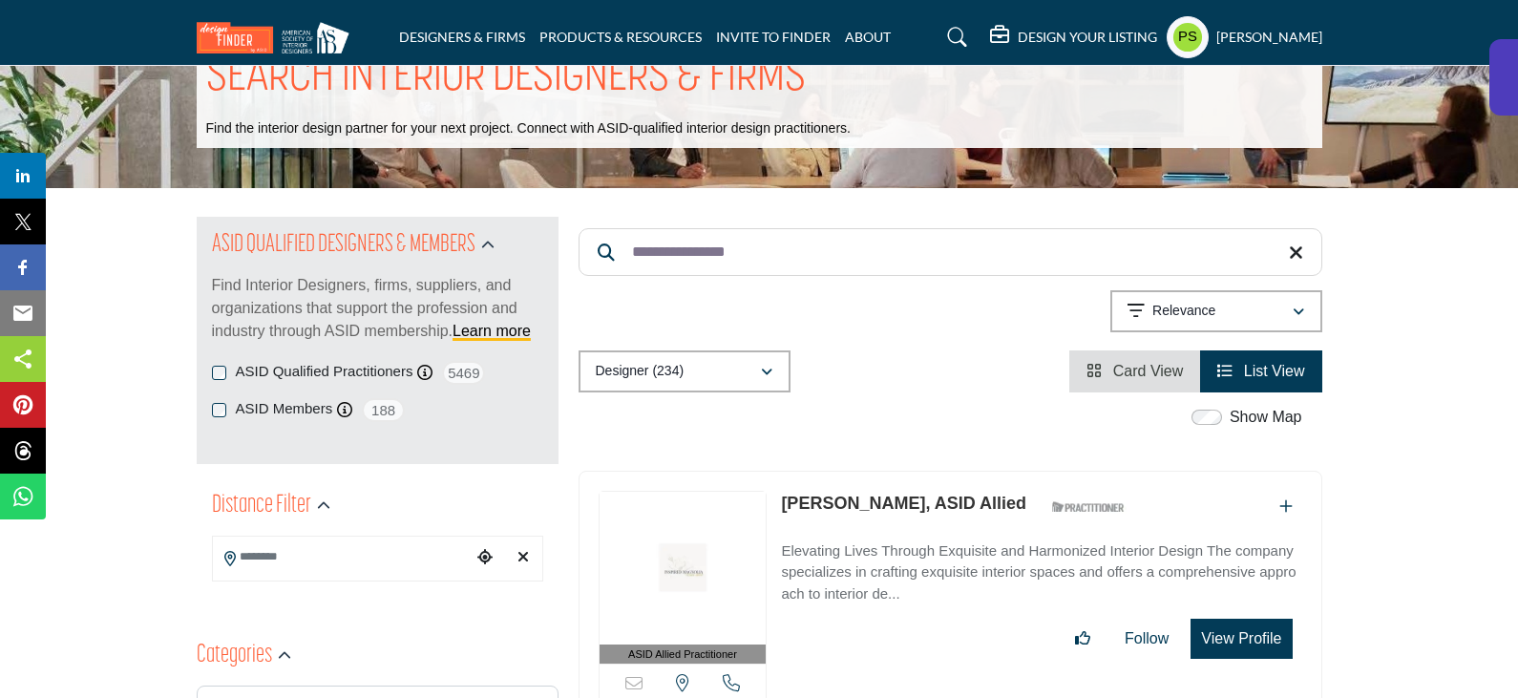
scroll to position [0, 0]
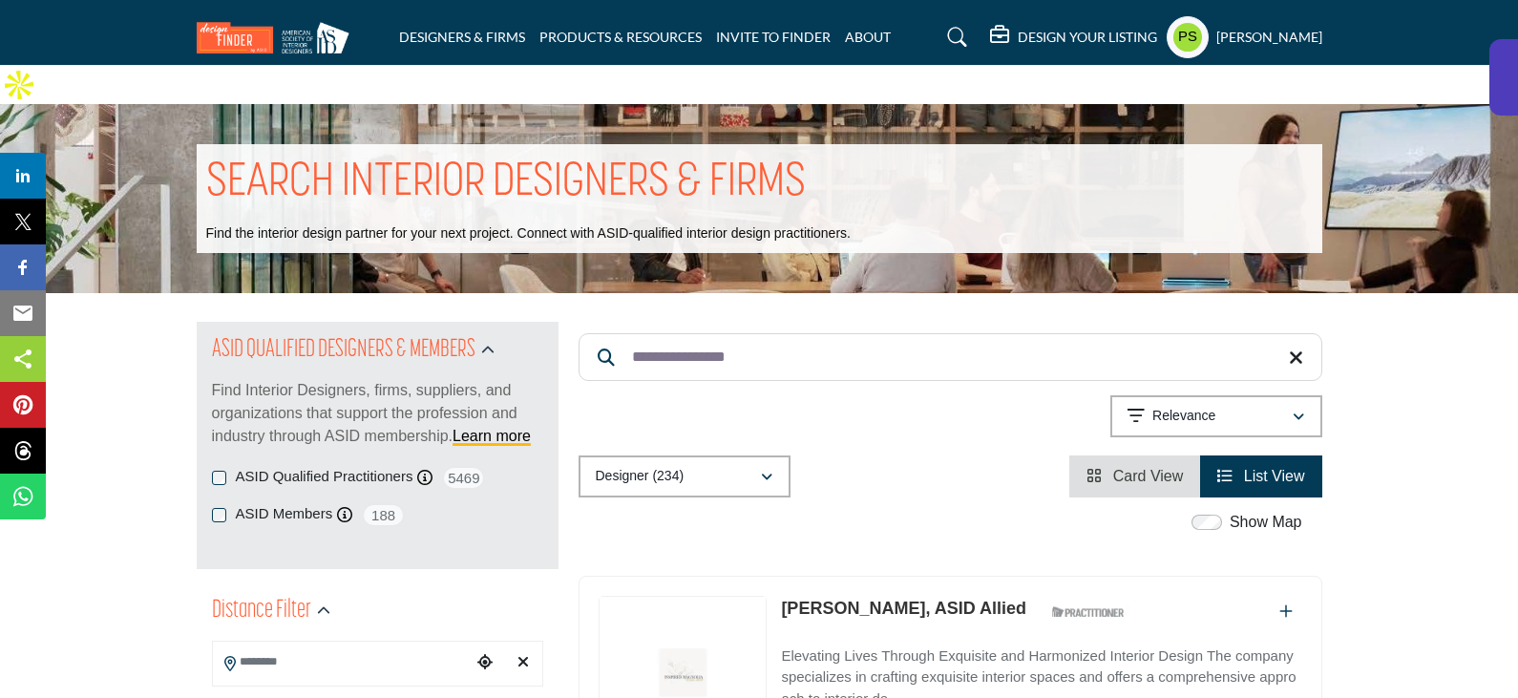
click at [796, 333] on input "**********" at bounding box center [950, 357] width 744 height 48
paste input "Search Keyword"
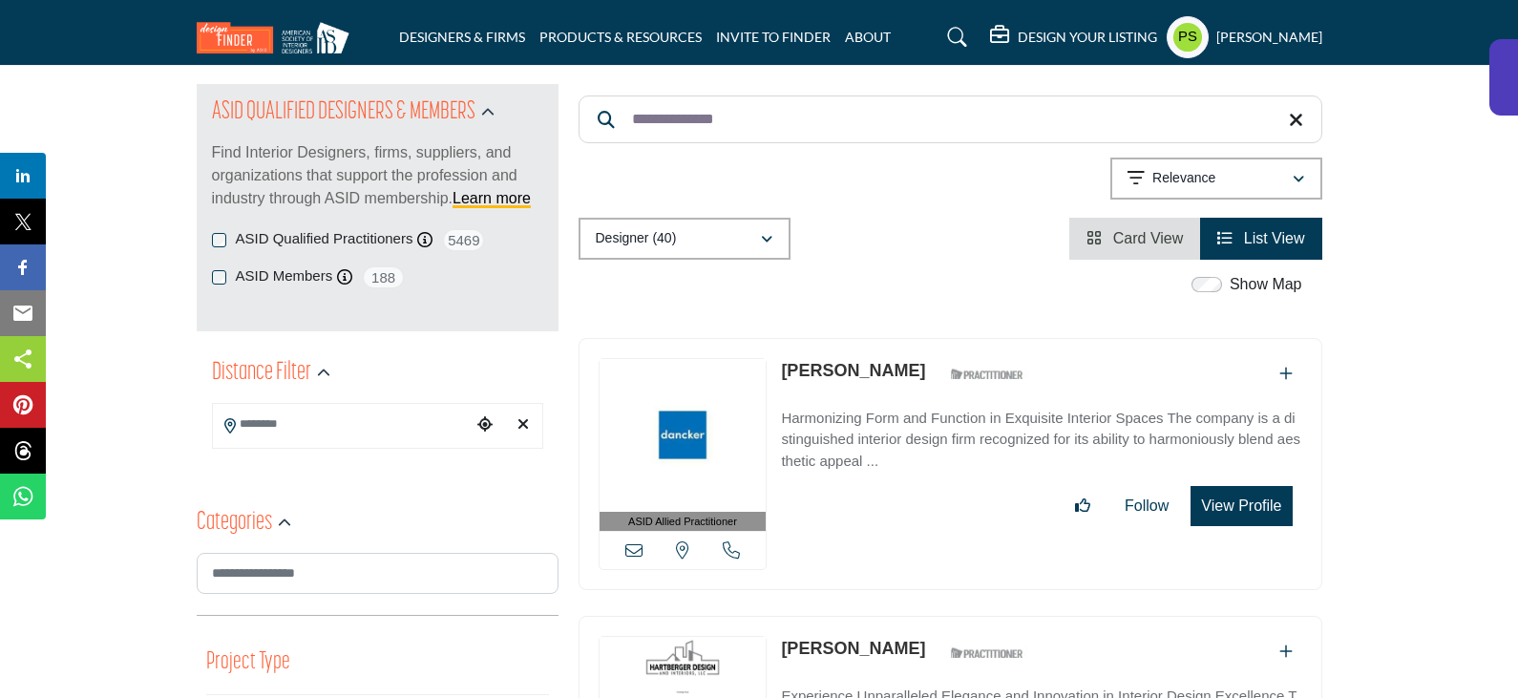
scroll to position [286, 0]
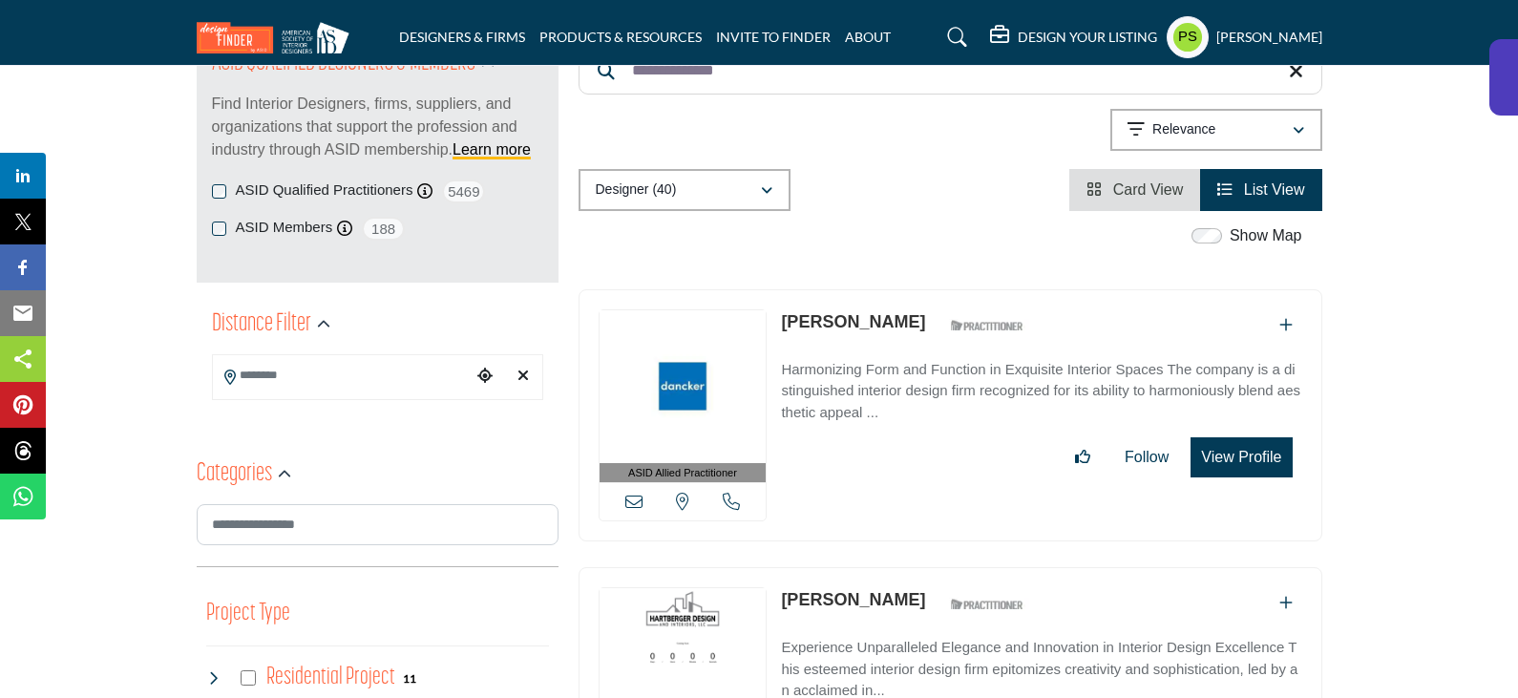
click at [869, 312] on link "Olivia Ribeiro" at bounding box center [853, 321] width 144 height 19
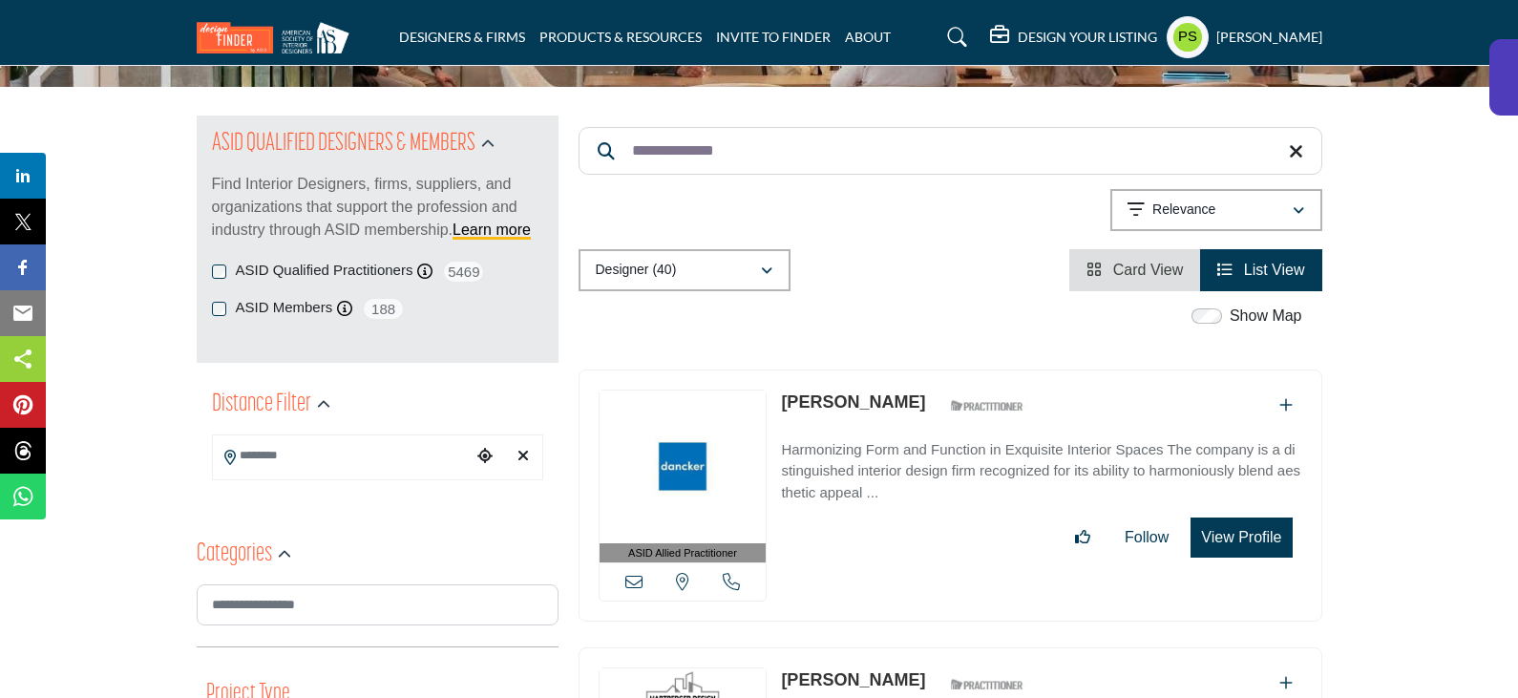
scroll to position [0, 0]
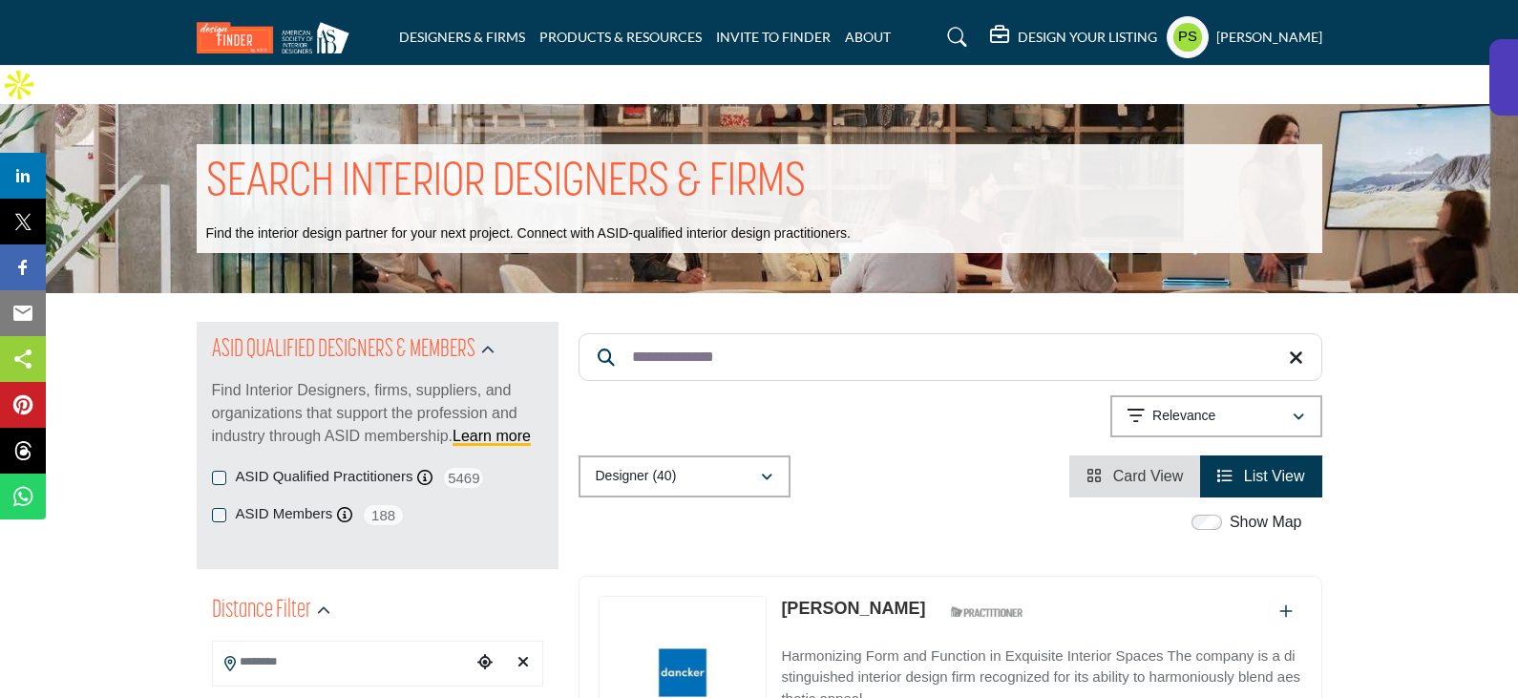
click at [748, 333] on input "**********" at bounding box center [950, 357] width 744 height 48
paste input "Search Keyword"
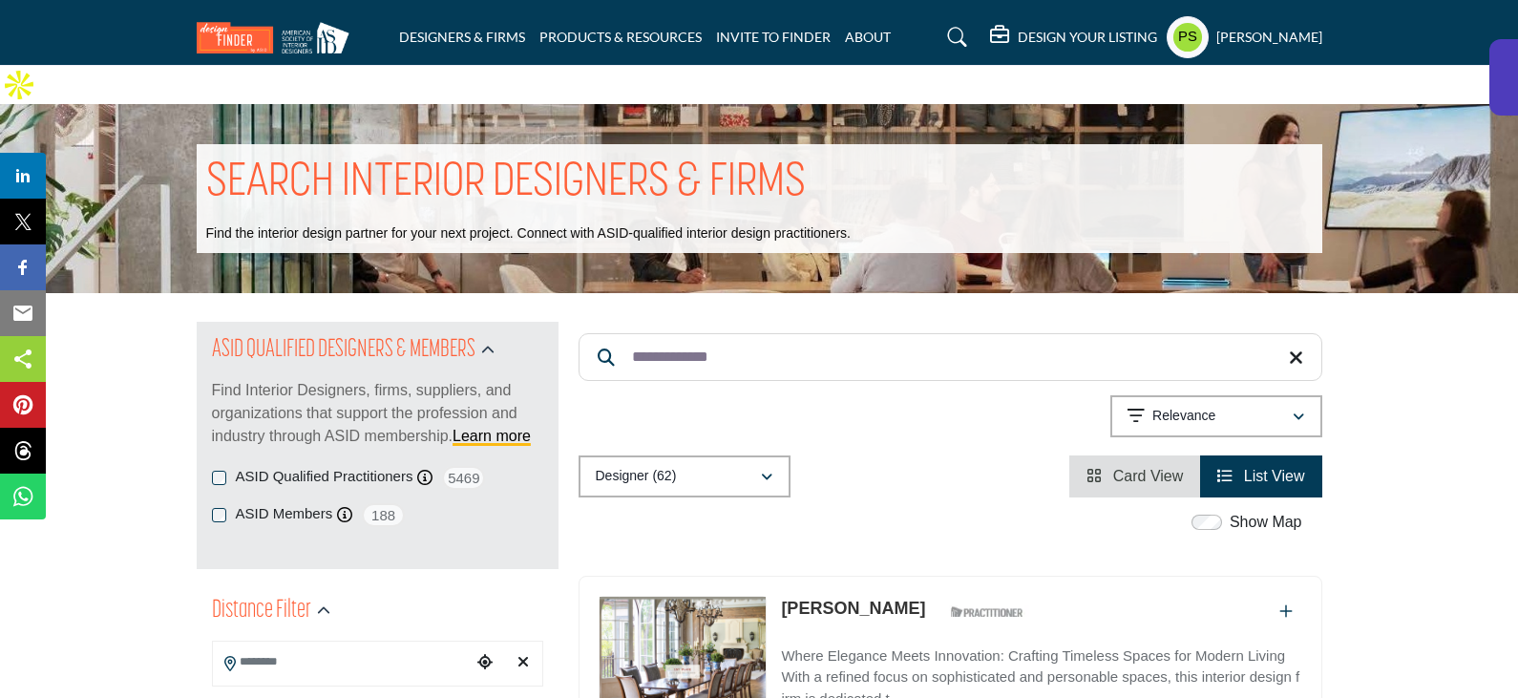
scroll to position [286, 0]
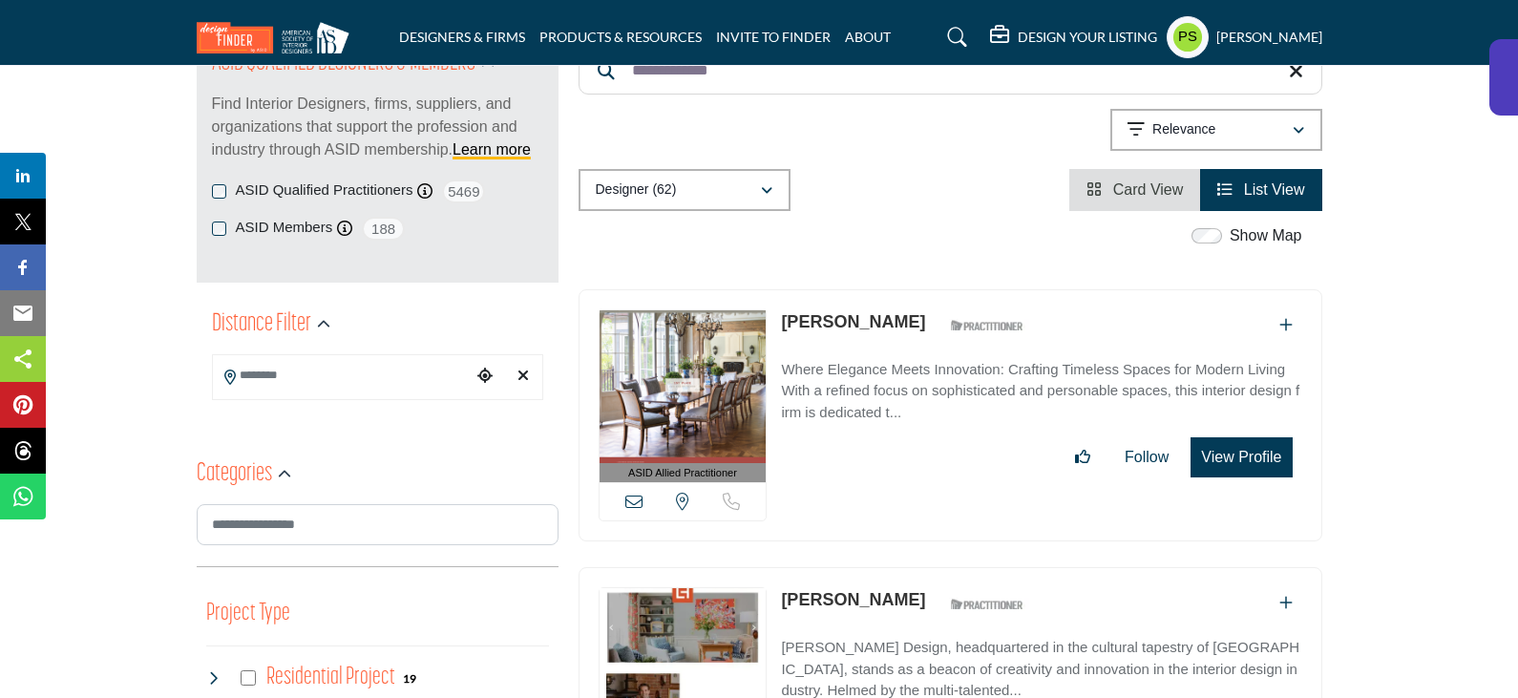
click at [861, 312] on link "Eric Kaufmann" at bounding box center [853, 321] width 144 height 19
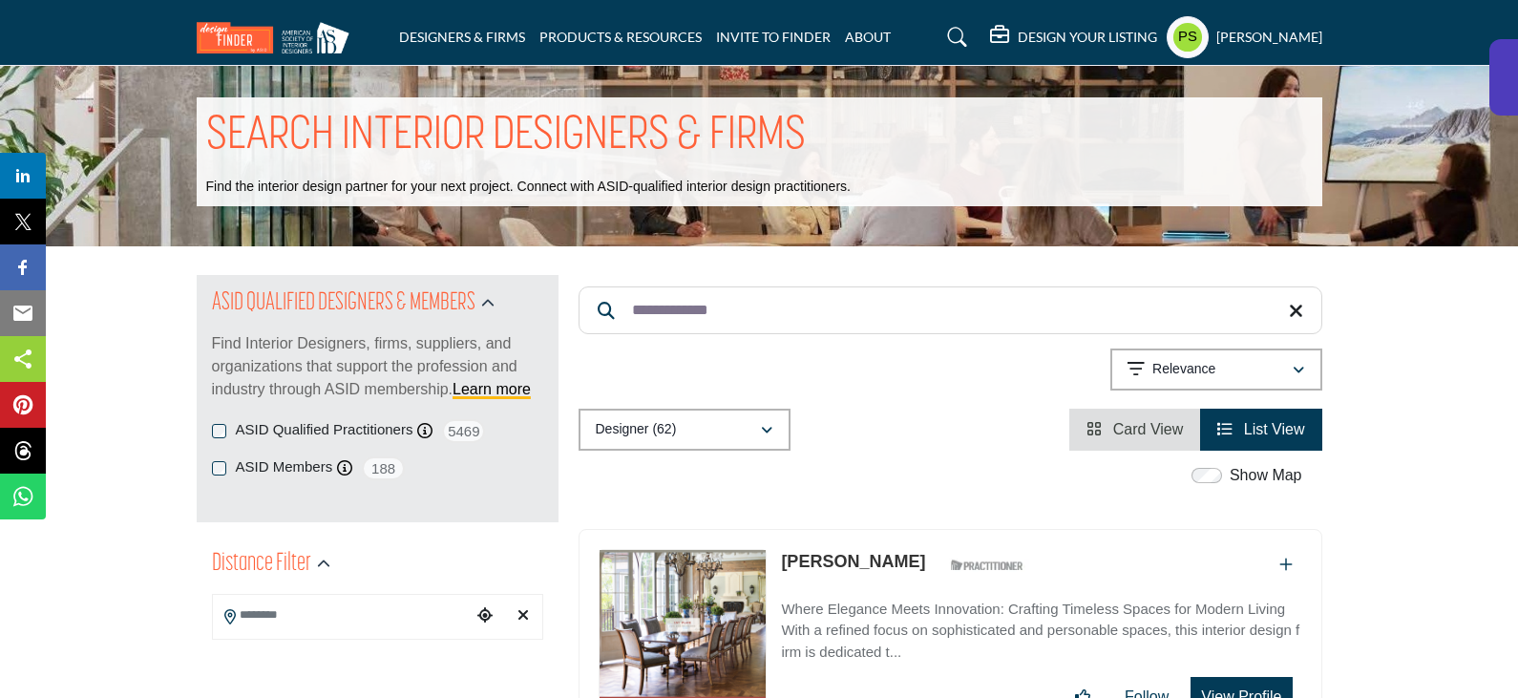
scroll to position [0, 0]
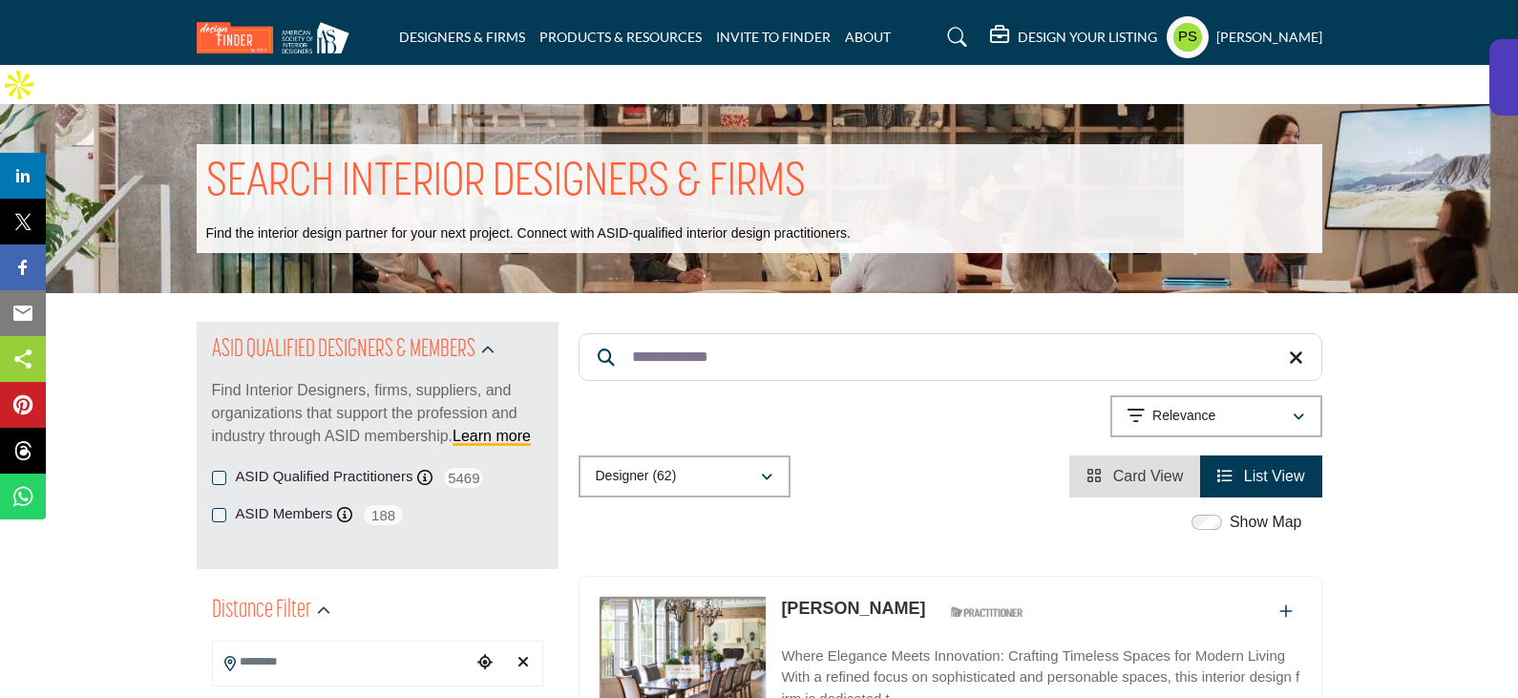
click at [753, 333] on input "**********" at bounding box center [950, 357] width 744 height 48
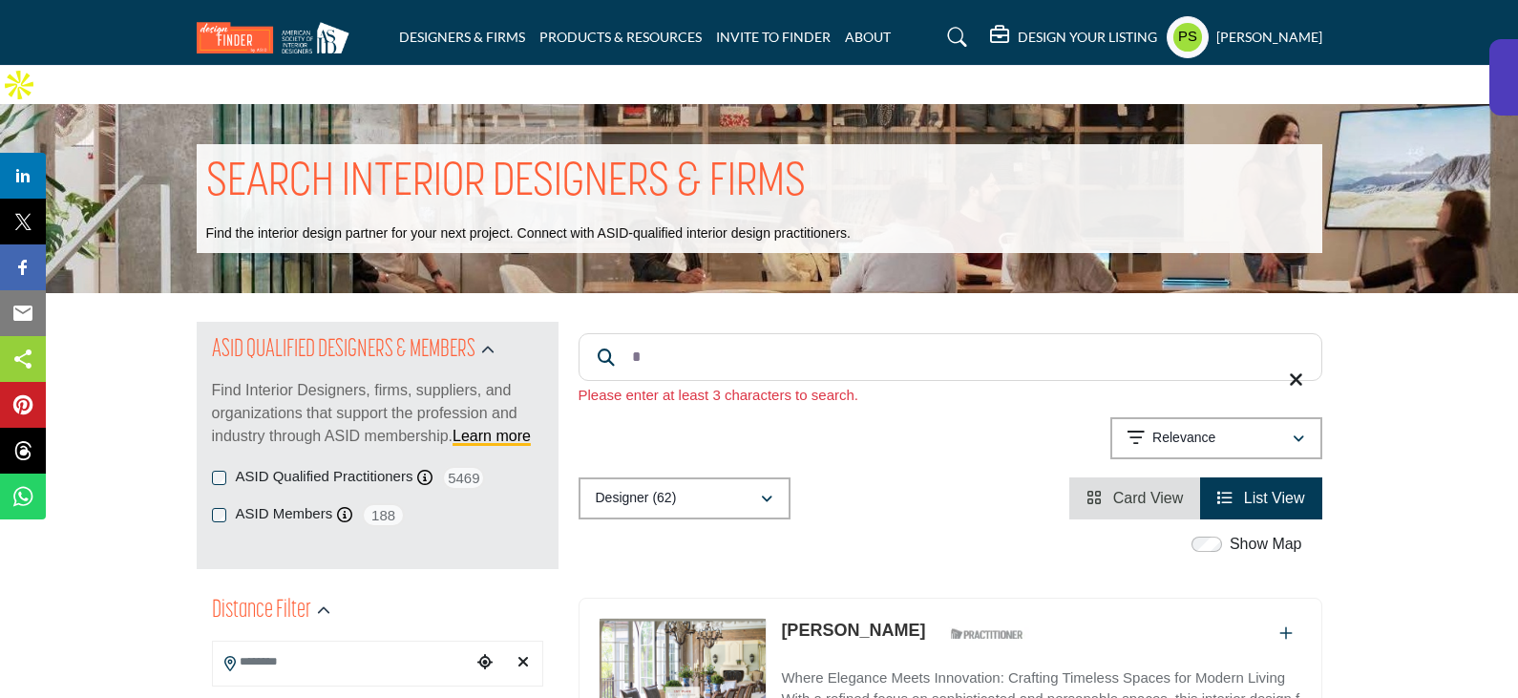
paste input "**********"
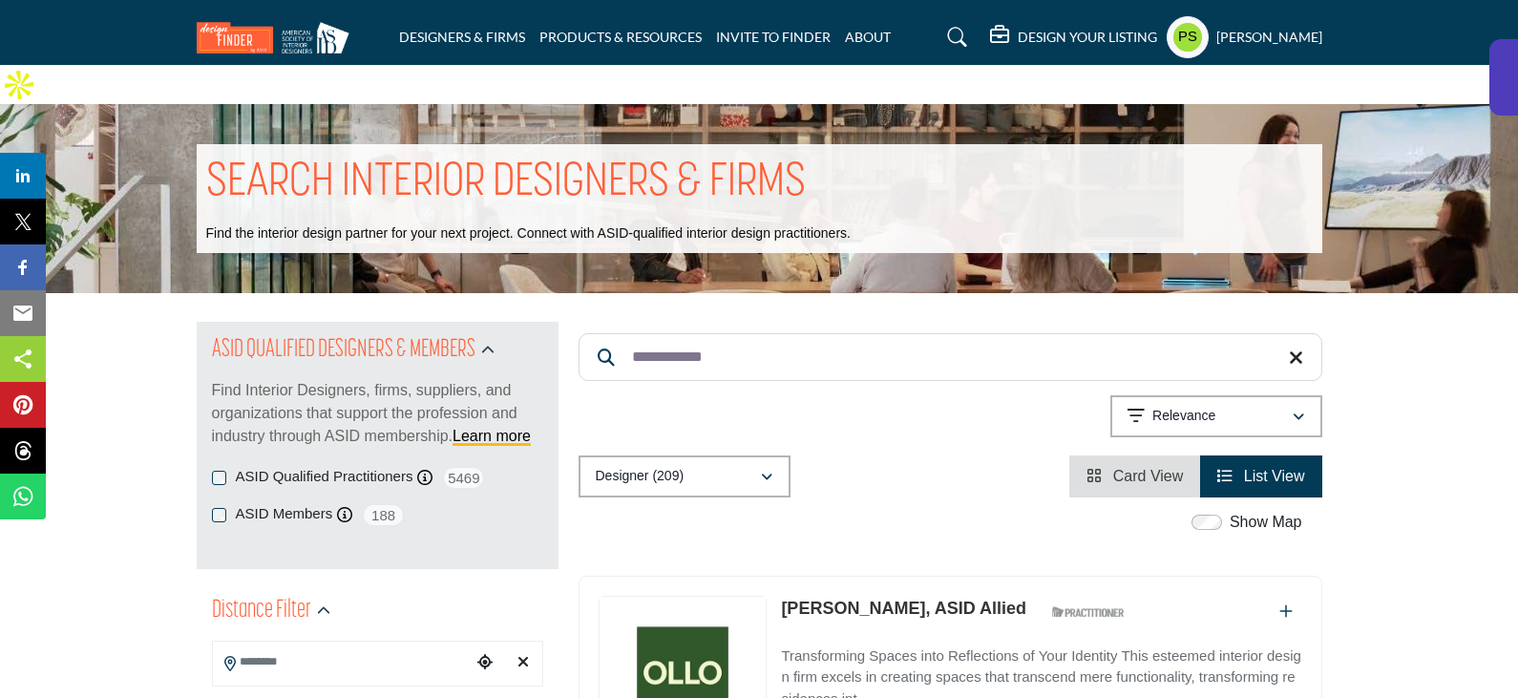
click at [758, 333] on input "**********" at bounding box center [950, 357] width 744 height 48
paste input "**"
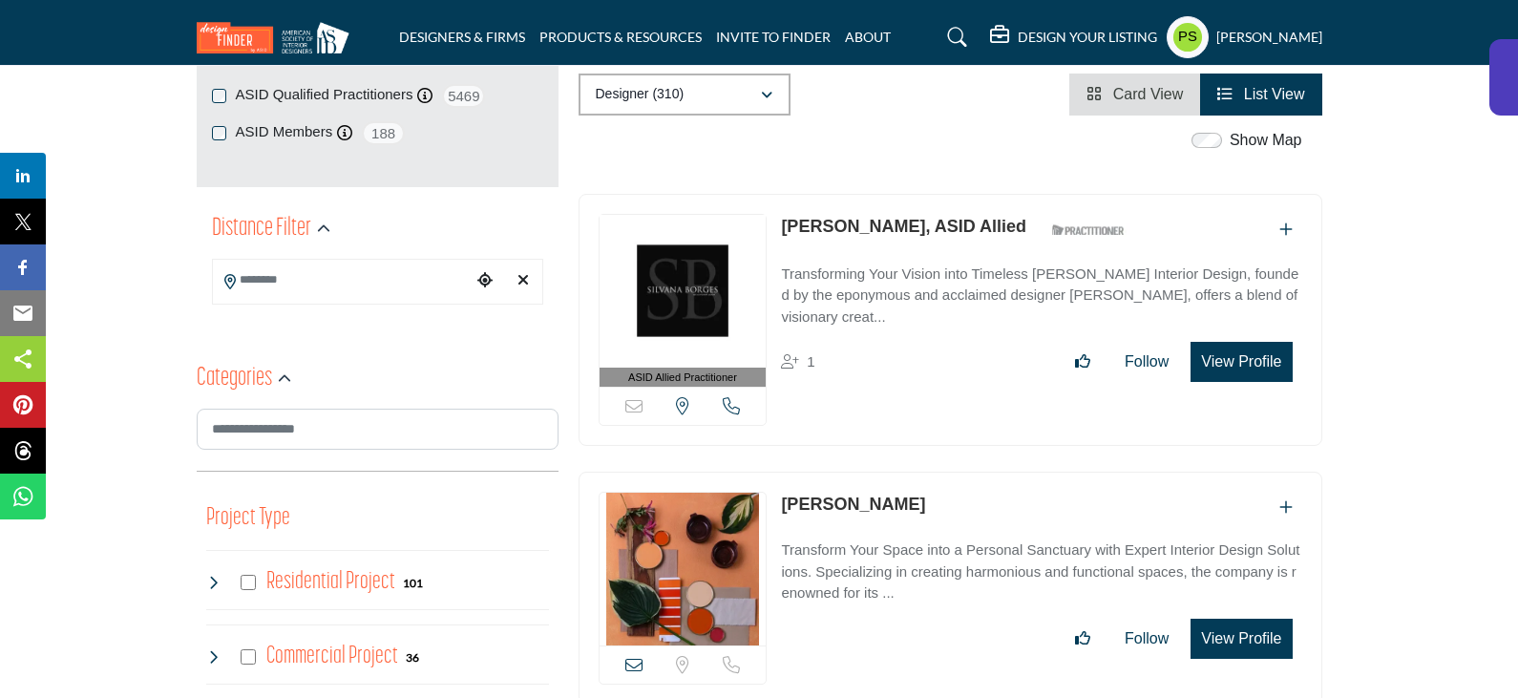
click at [855, 217] on link "Silvana Borges, ASID Allied" at bounding box center [903, 226] width 245 height 19
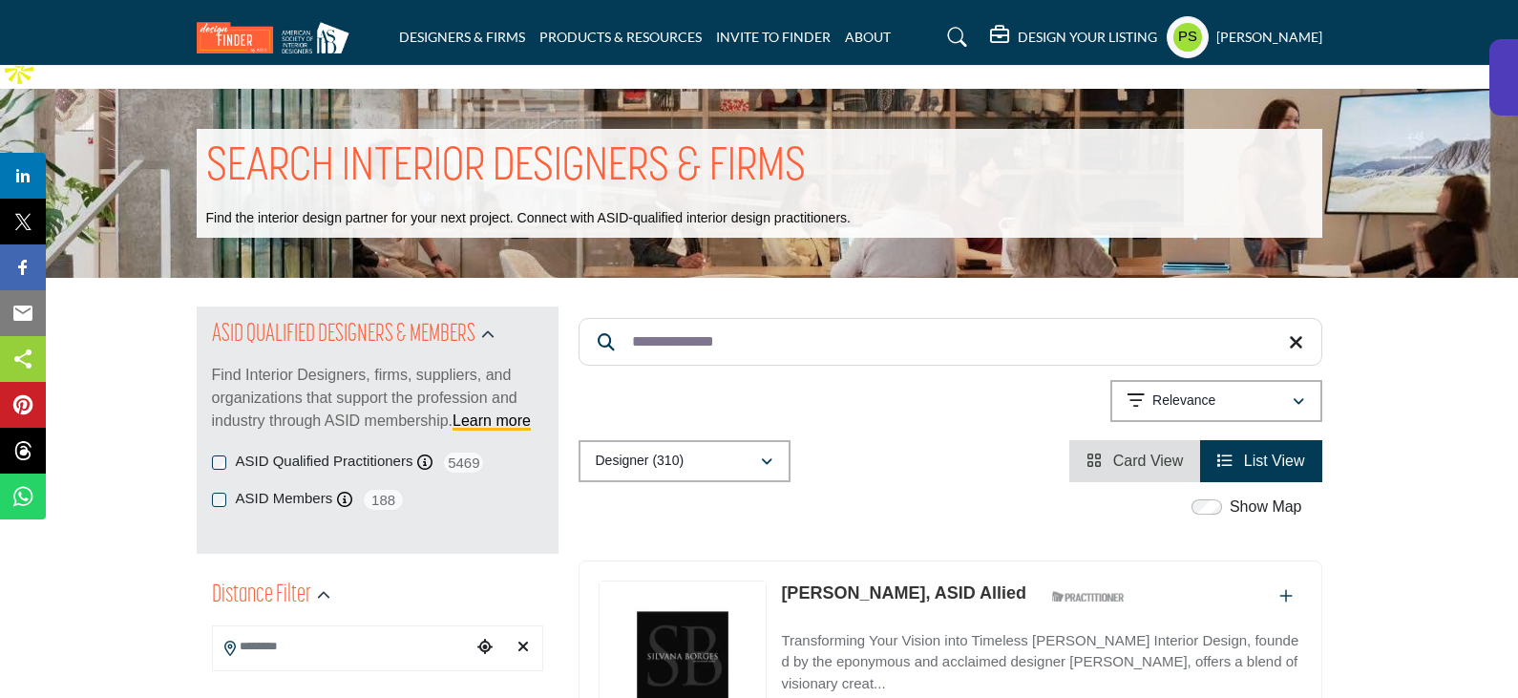
scroll to position [0, 0]
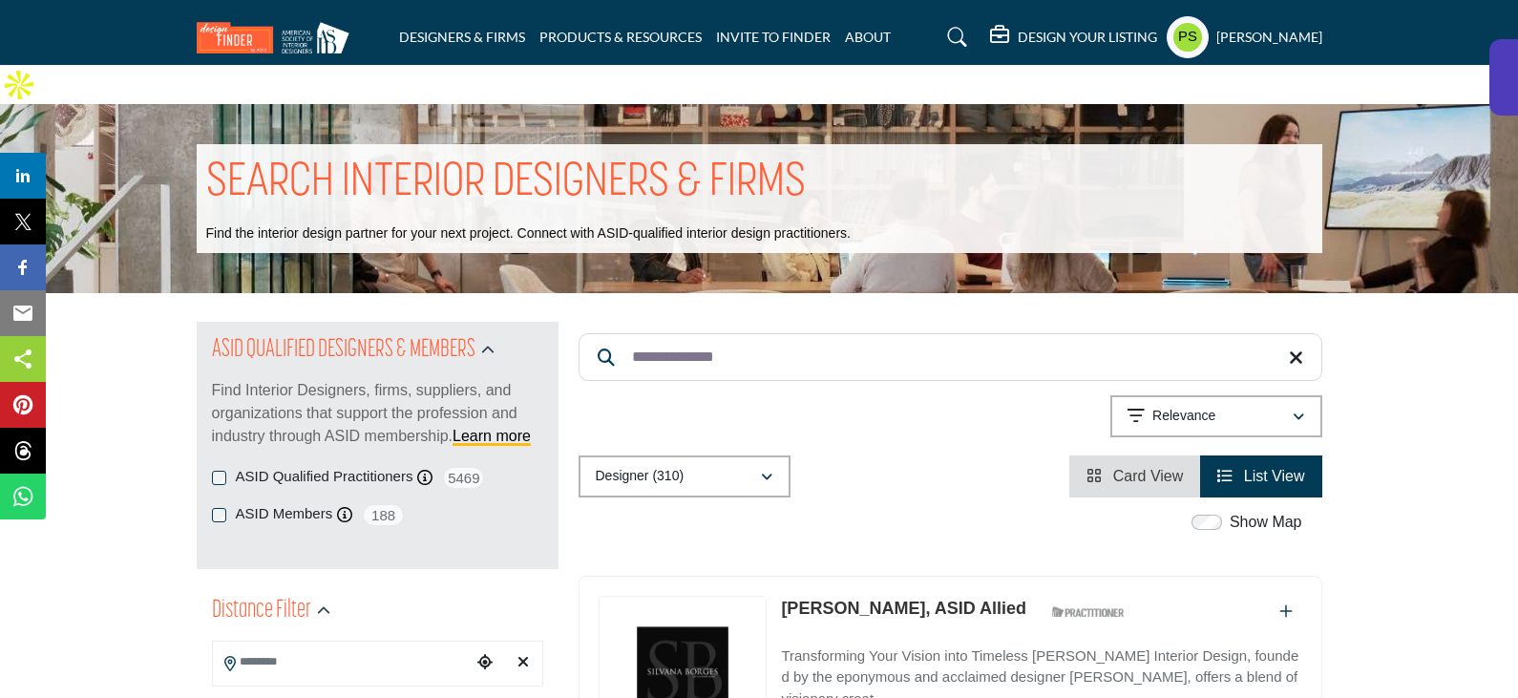
click at [795, 333] on input "**********" at bounding box center [950, 357] width 744 height 48
paste input "*"
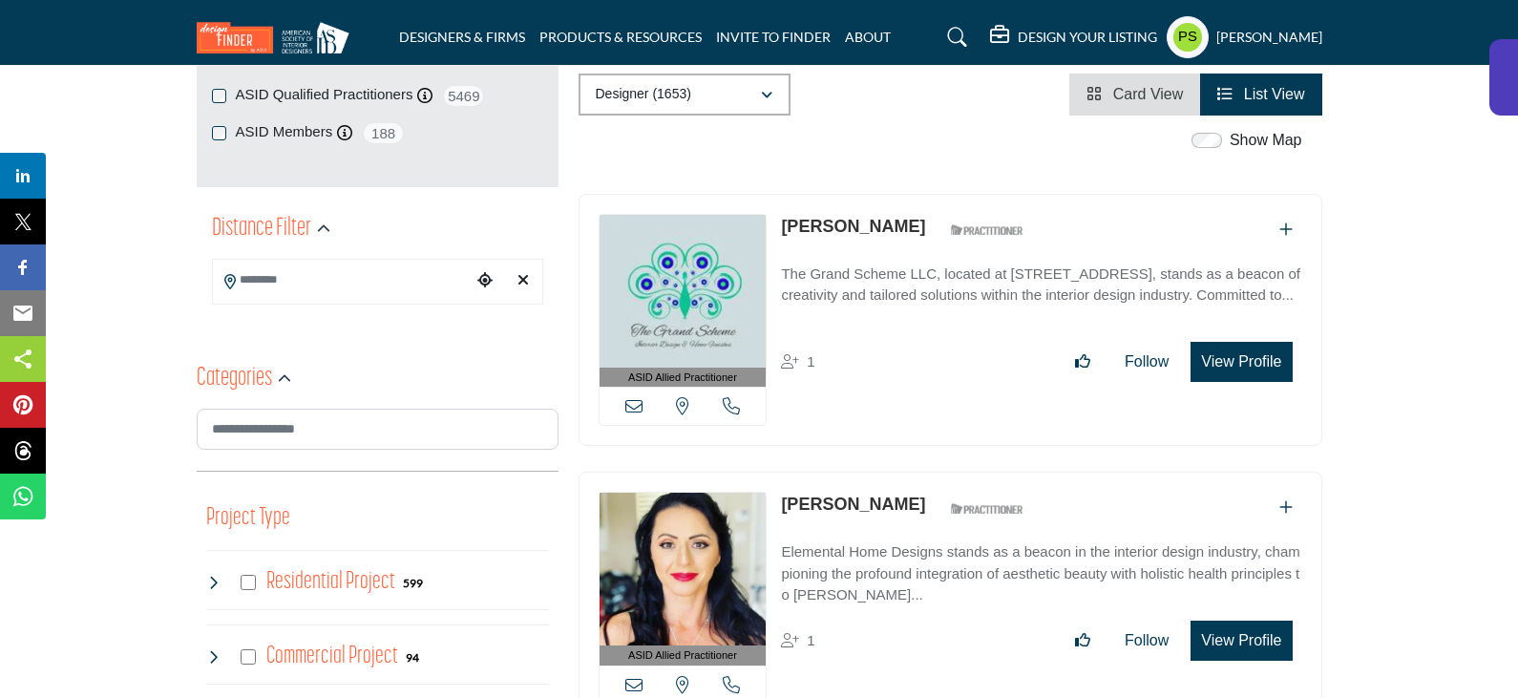
scroll to position [286, 0]
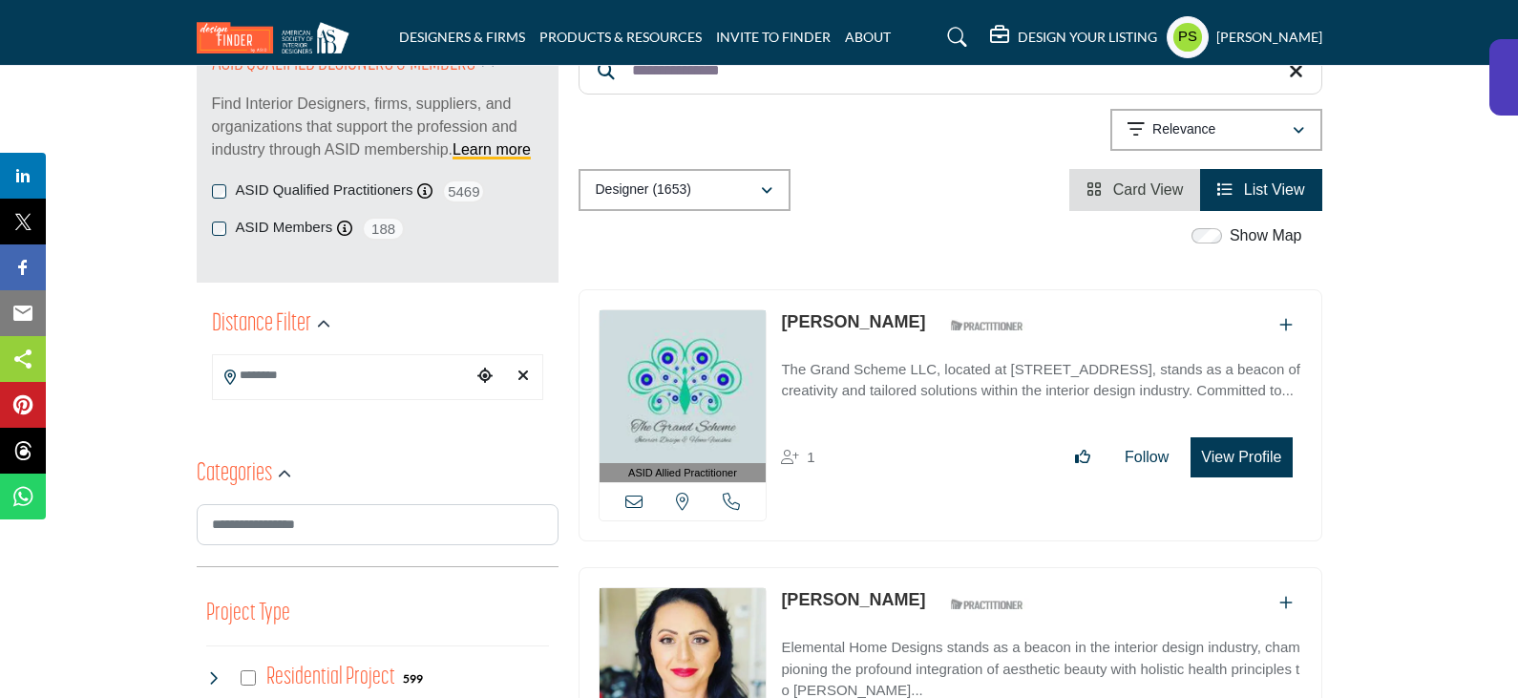
click at [875, 312] on link "Nathalie Rhodes" at bounding box center [853, 321] width 144 height 19
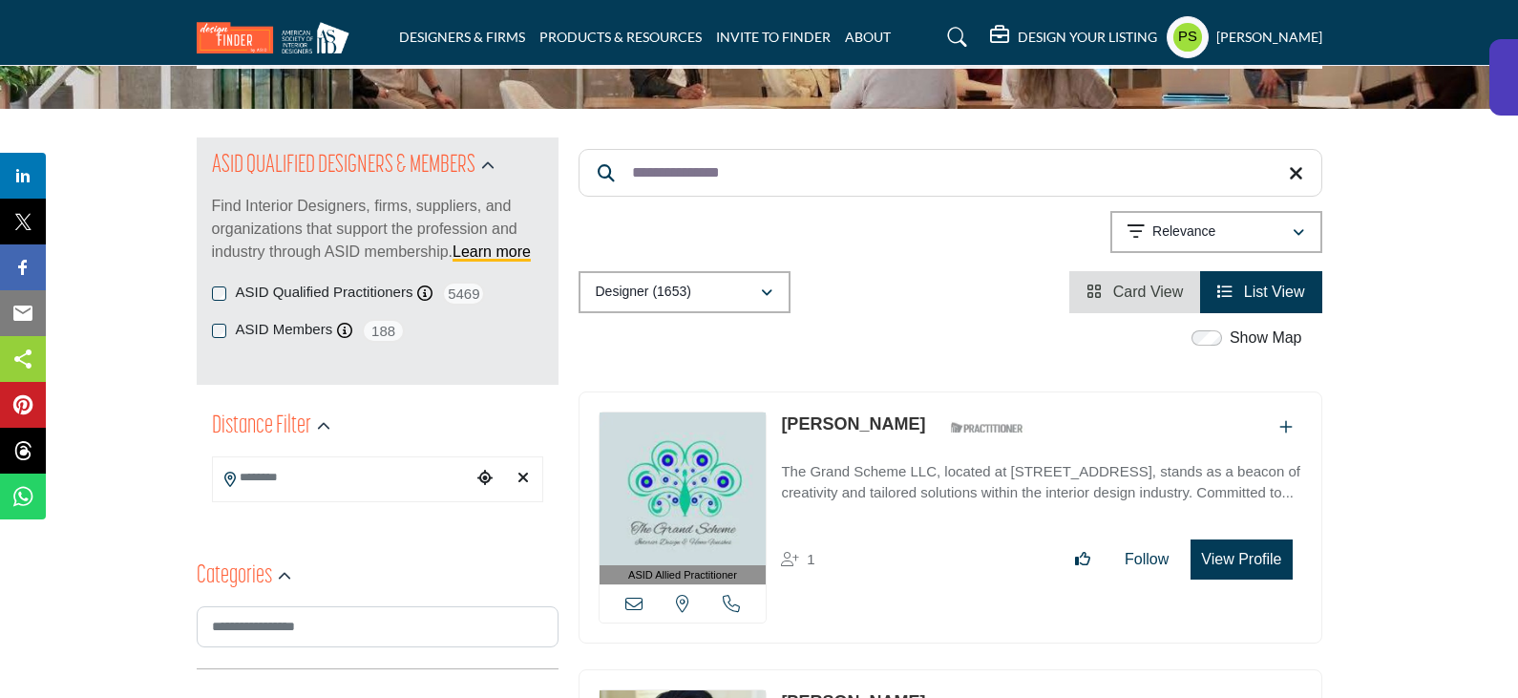
scroll to position [0, 0]
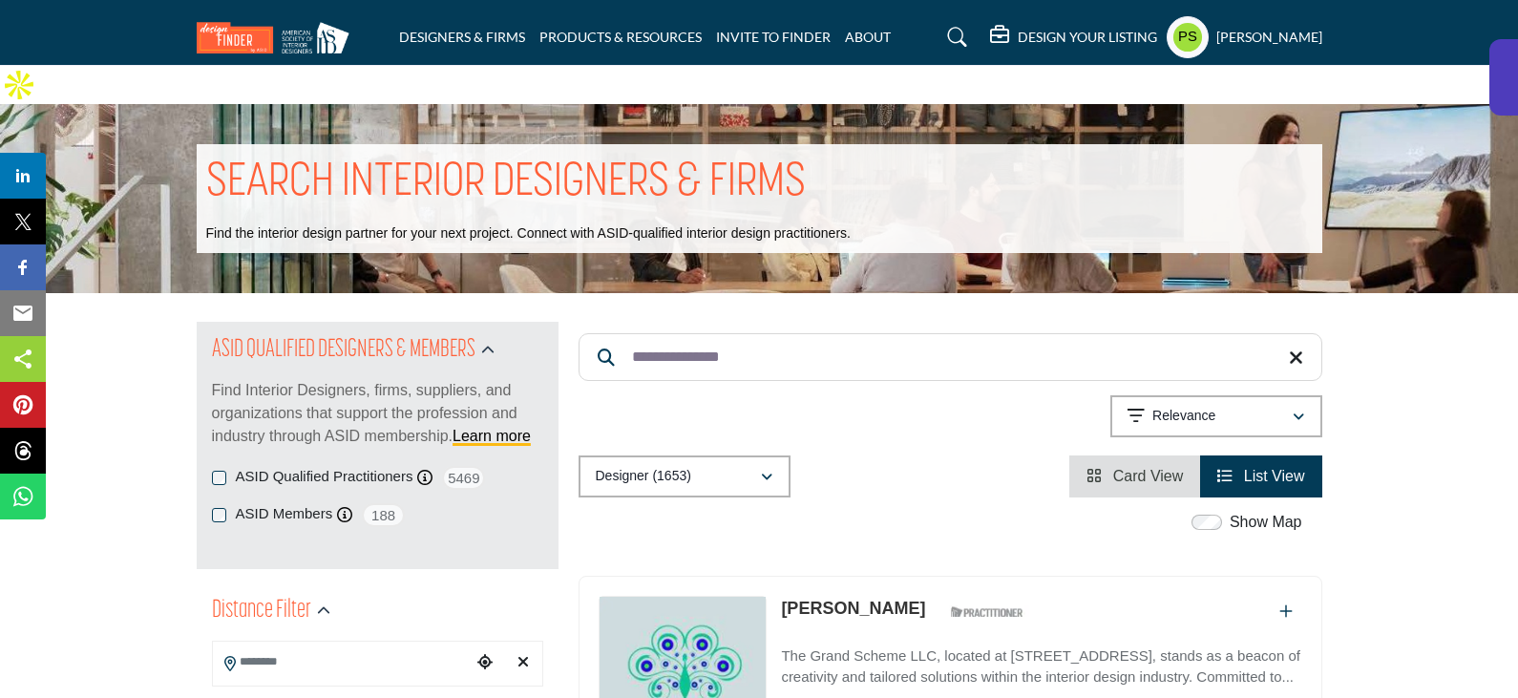
click at [816, 333] on input "**********" at bounding box center [950, 357] width 744 height 48
paste input "*"
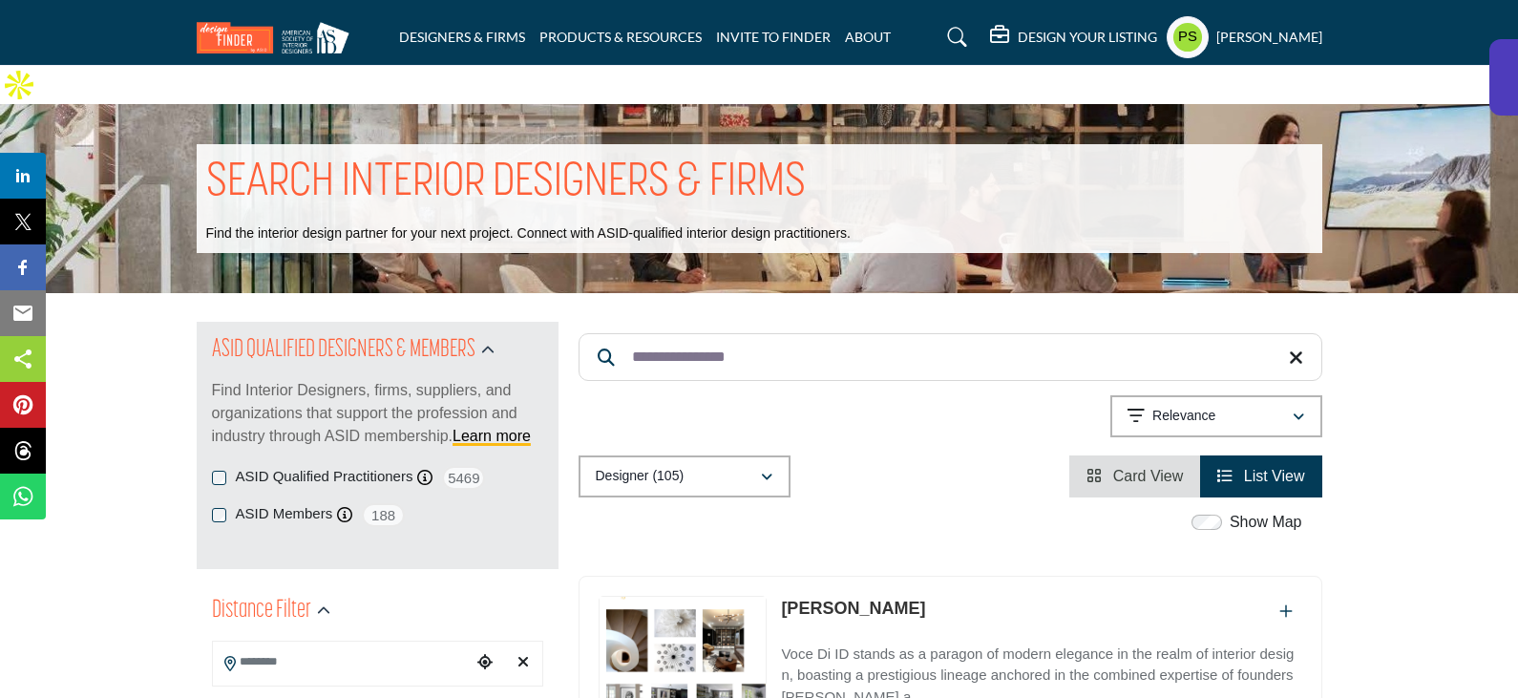
scroll to position [286, 0]
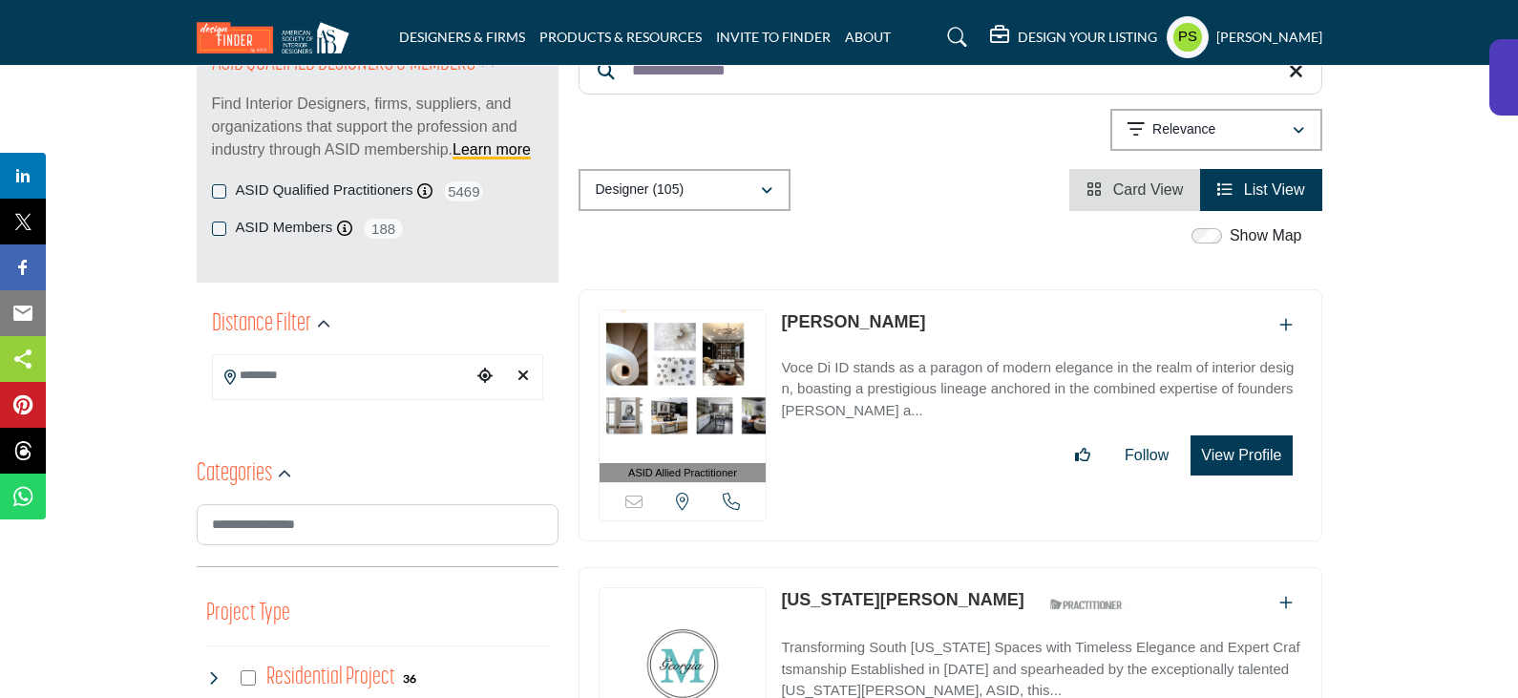
click at [880, 312] on link "Giorgio Maroulis" at bounding box center [853, 321] width 144 height 19
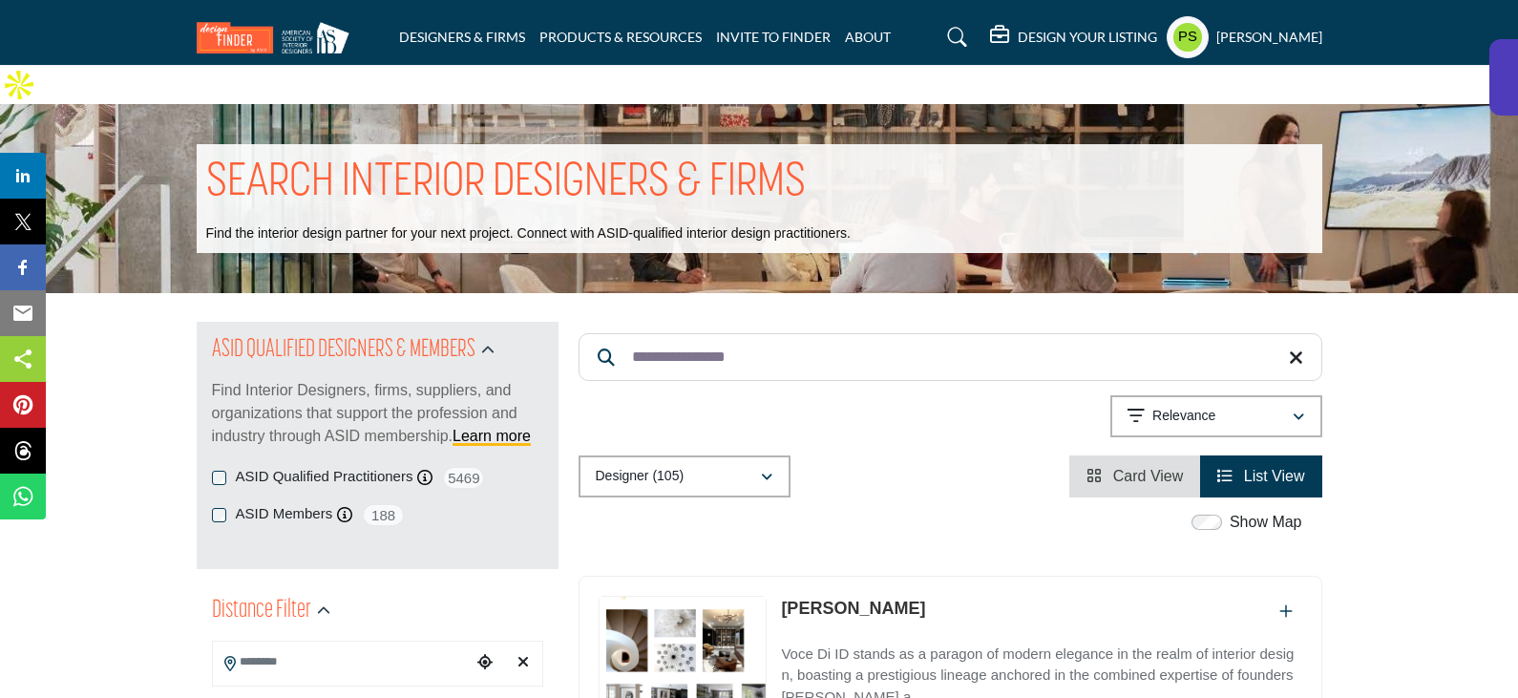
click at [767, 333] on input "**********" at bounding box center [950, 357] width 744 height 48
paste input "Search Keyword"
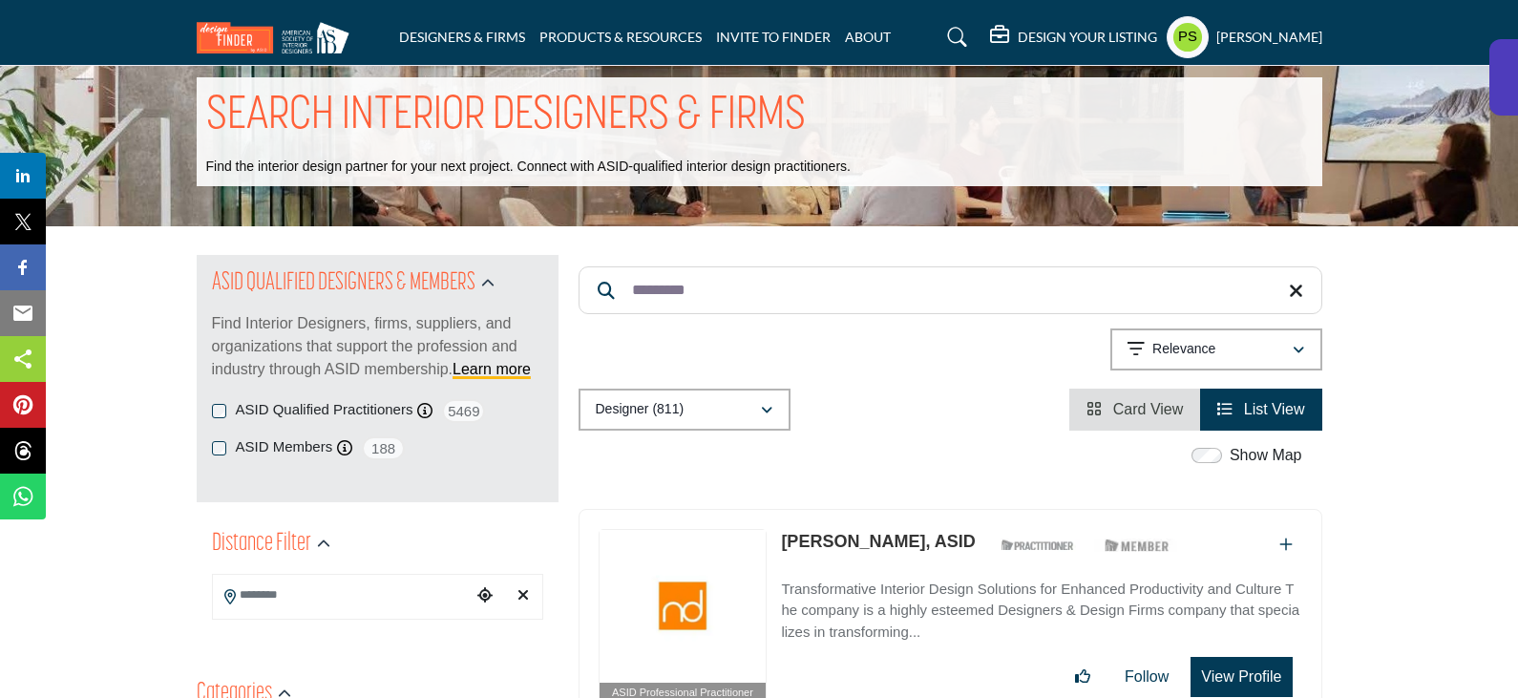
scroll to position [191, 0]
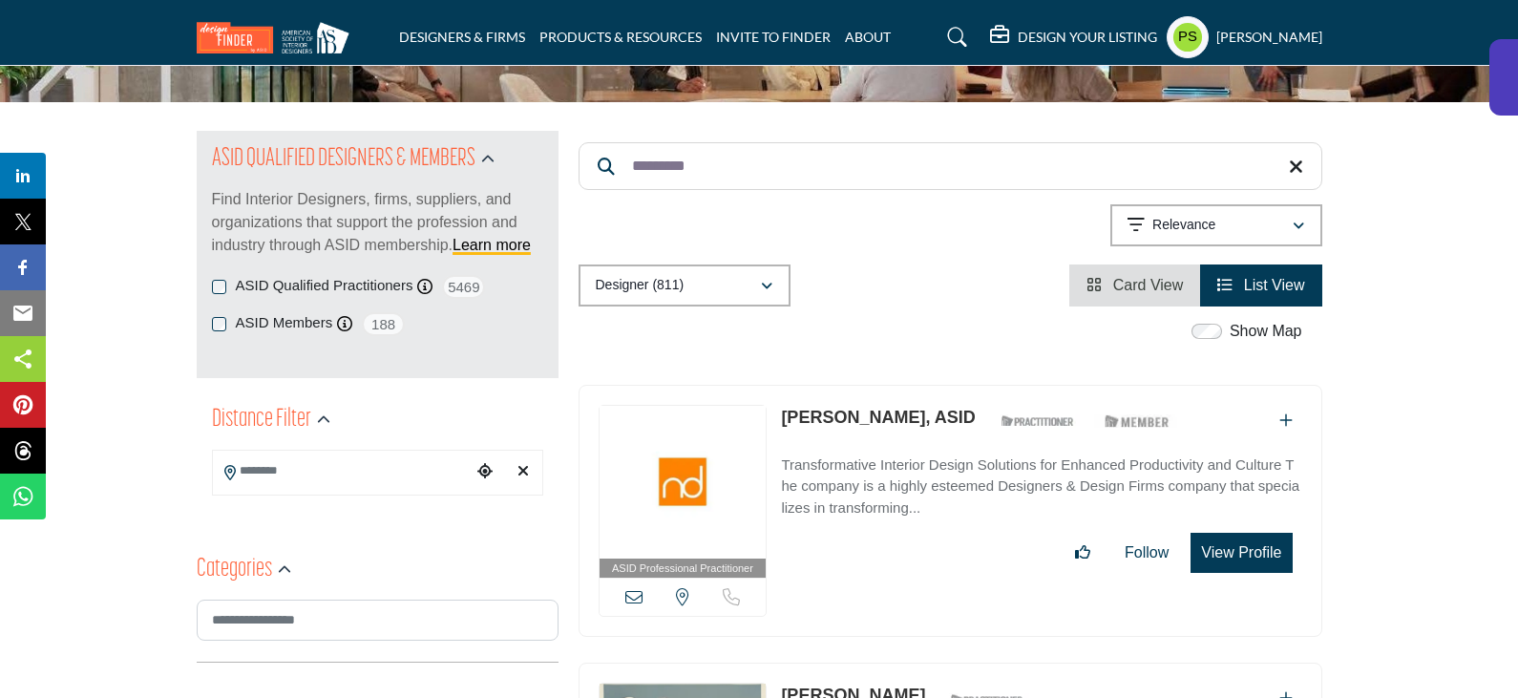
click at [847, 408] on link "Susan Lee, ASID" at bounding box center [878, 417] width 194 height 19
click at [631, 588] on icon at bounding box center [633, 596] width 17 height 17
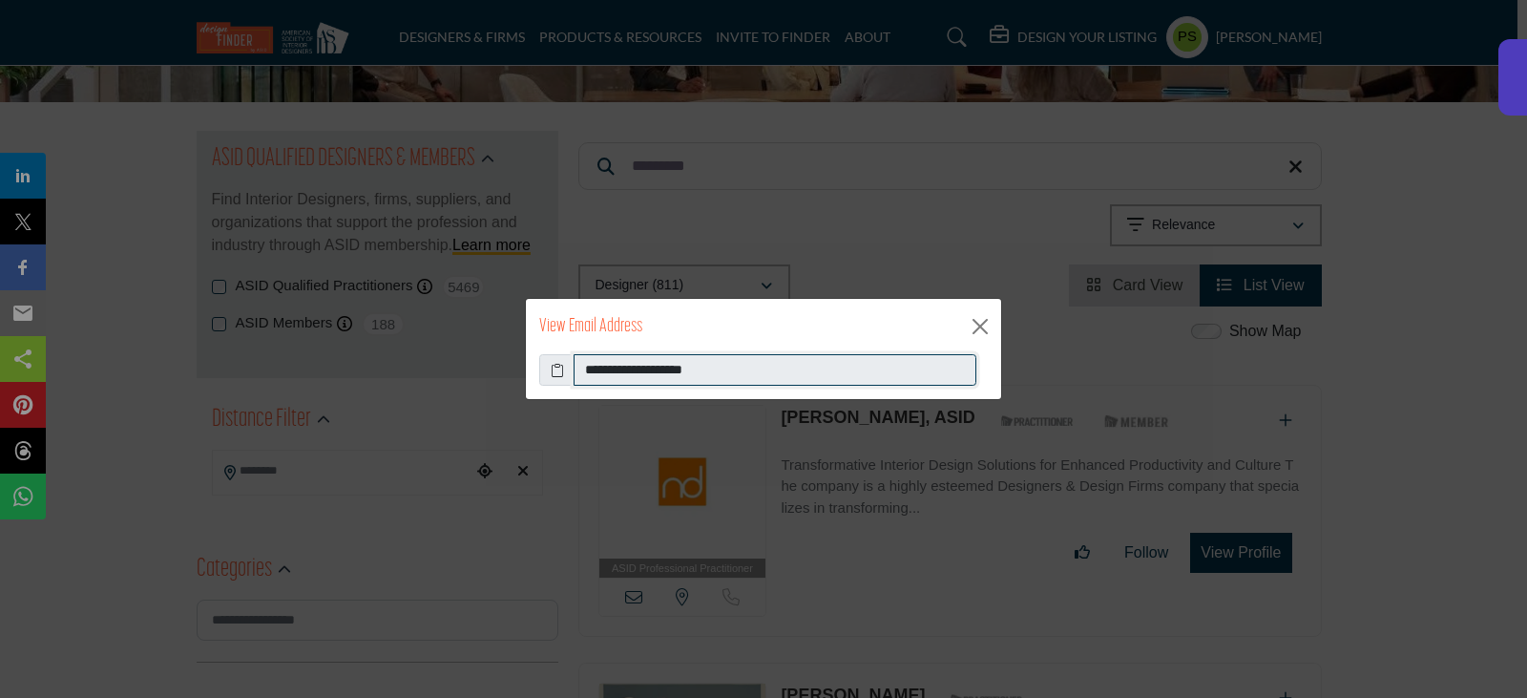
drag, startPoint x: 585, startPoint y: 373, endPoint x: 750, endPoint y: 380, distance: 165.3
click at [750, 380] on input "**********" at bounding box center [775, 370] width 403 height 32
click at [766, 366] on input "**********" at bounding box center [775, 370] width 403 height 32
click at [972, 328] on button "Close" at bounding box center [980, 326] width 29 height 29
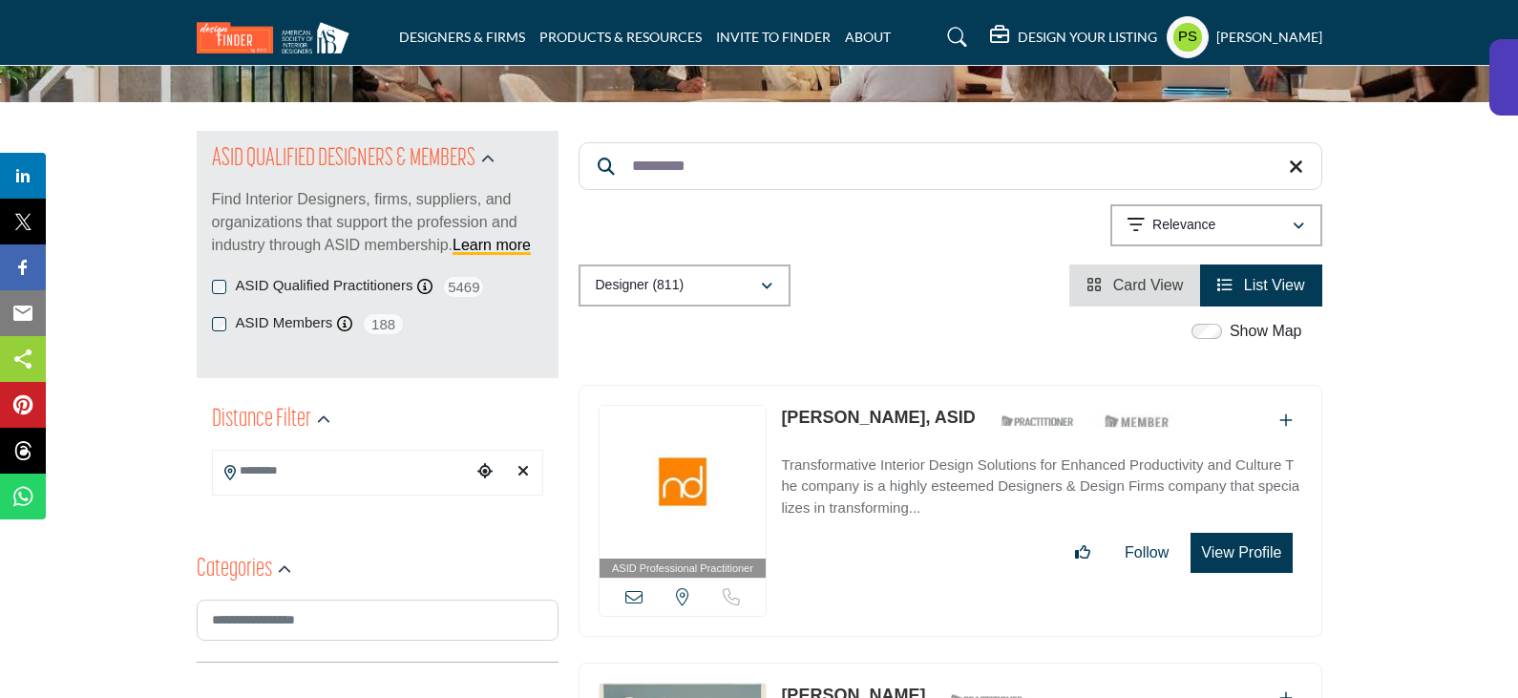
click at [834, 408] on link "Susan Lee, ASID" at bounding box center [878, 417] width 194 height 19
click at [755, 142] on input "*********" at bounding box center [950, 166] width 744 height 48
paste input "*"
type input "**********"
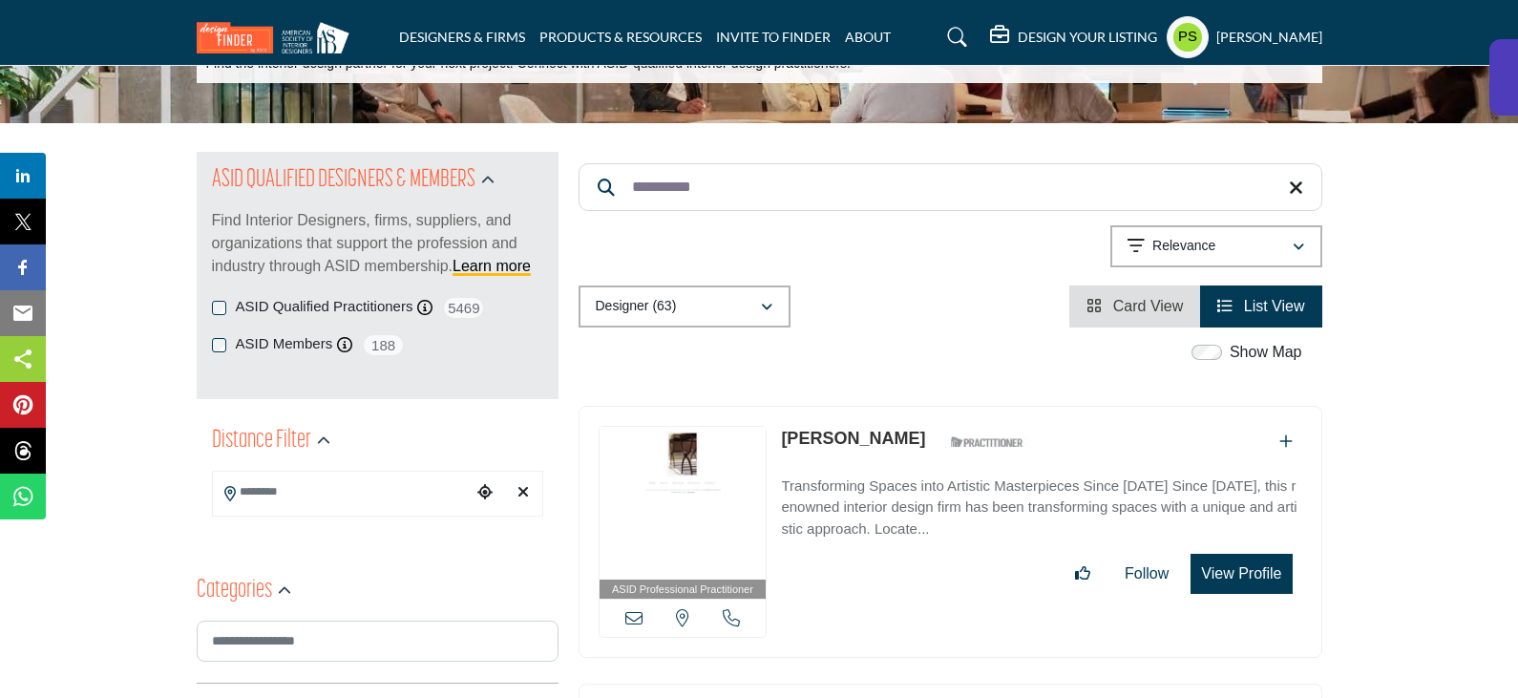
scroll to position [191, 0]
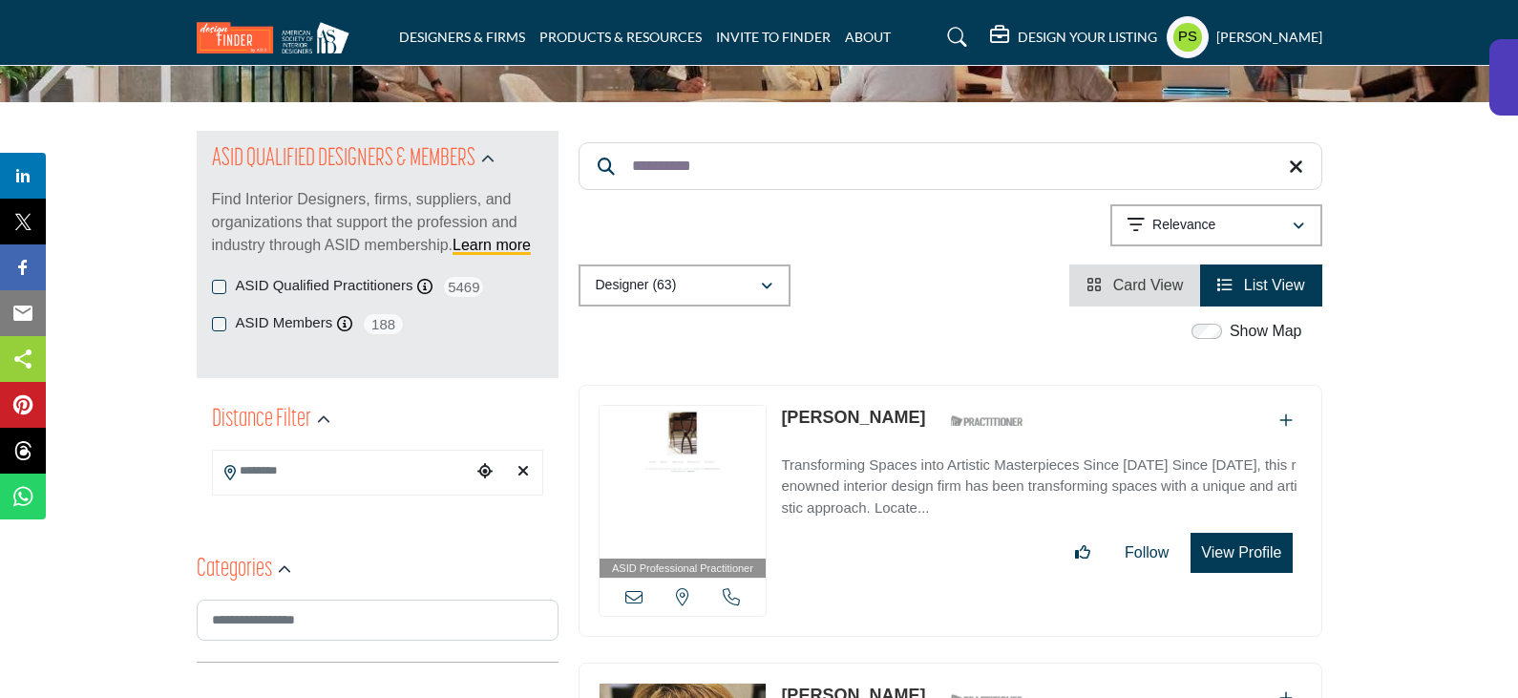
click at [844, 408] on link "[PERSON_NAME]" at bounding box center [853, 417] width 144 height 19
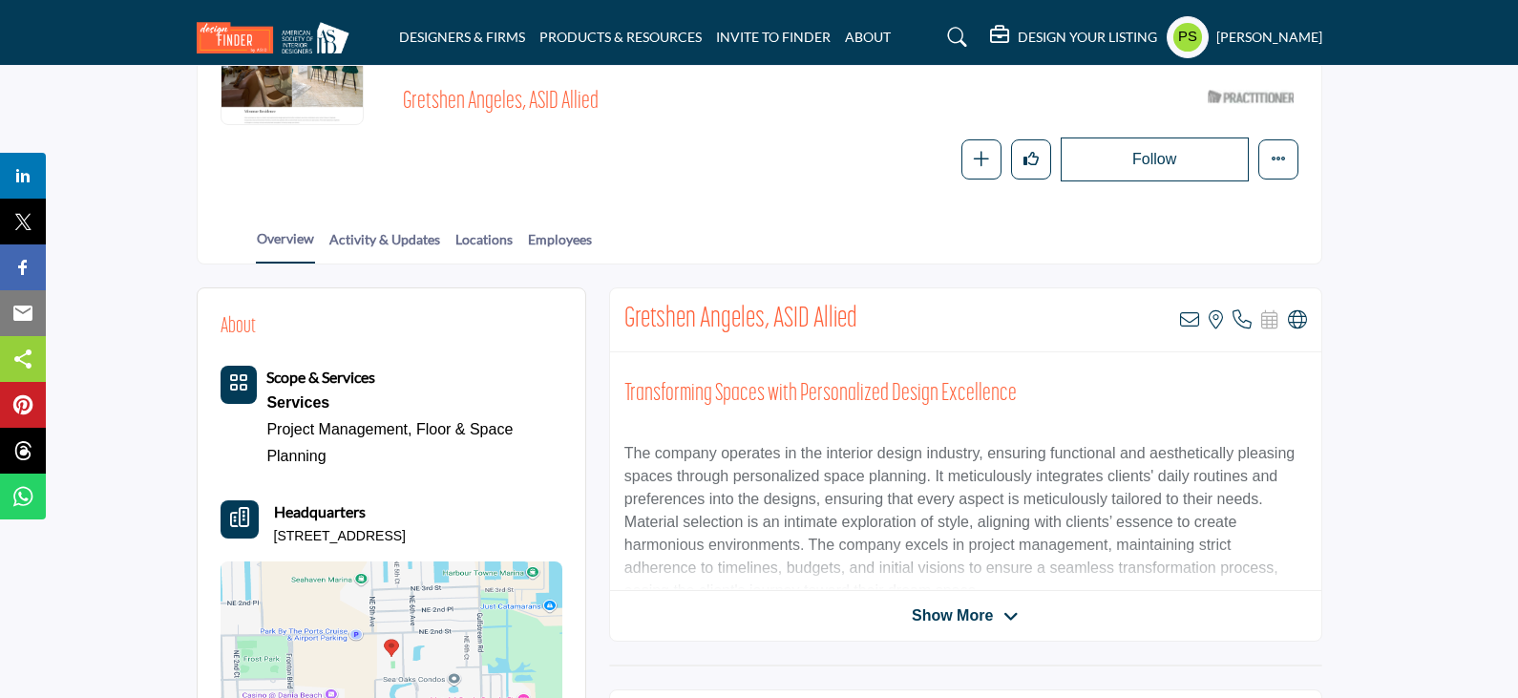
scroll to position [286, 0]
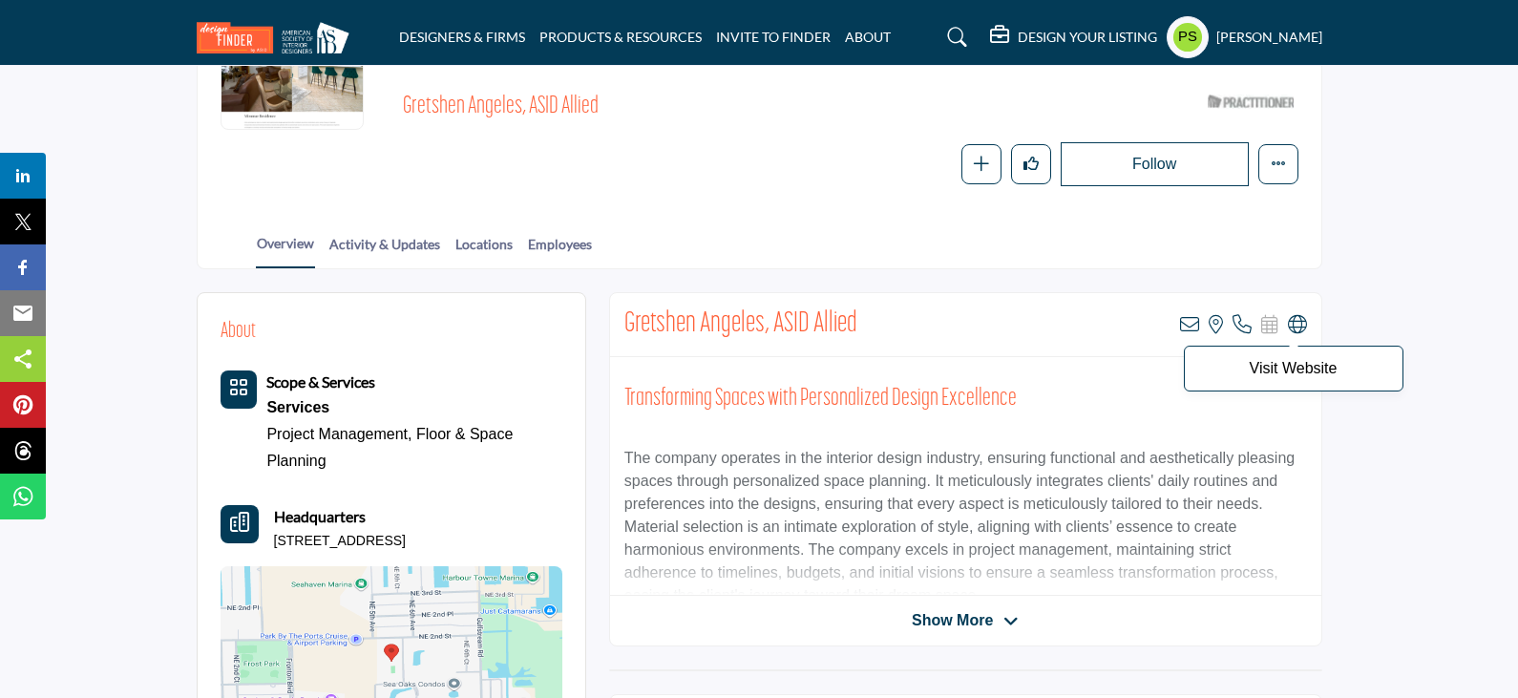
click at [1300, 315] on icon at bounding box center [1297, 324] width 19 height 19
click at [988, 609] on span "Show More" at bounding box center [952, 620] width 81 height 23
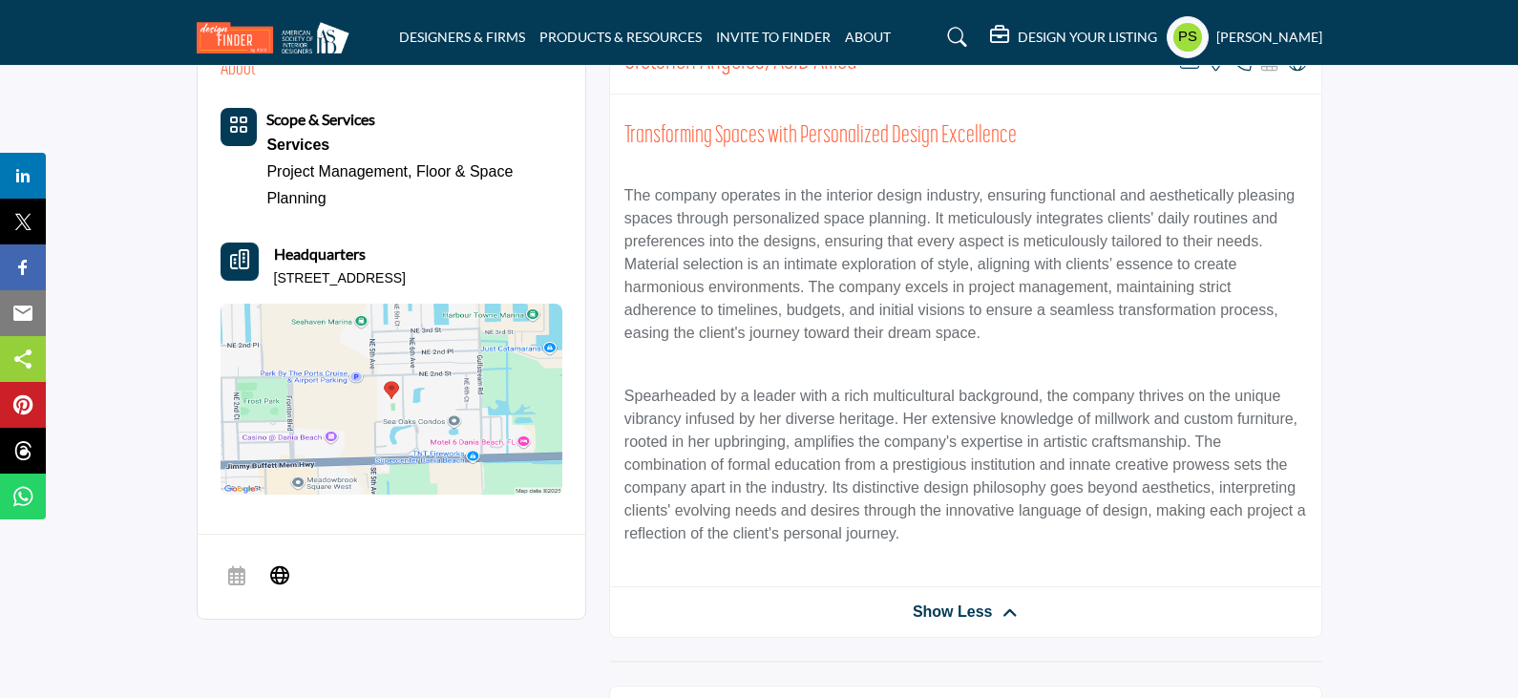
scroll to position [324, 0]
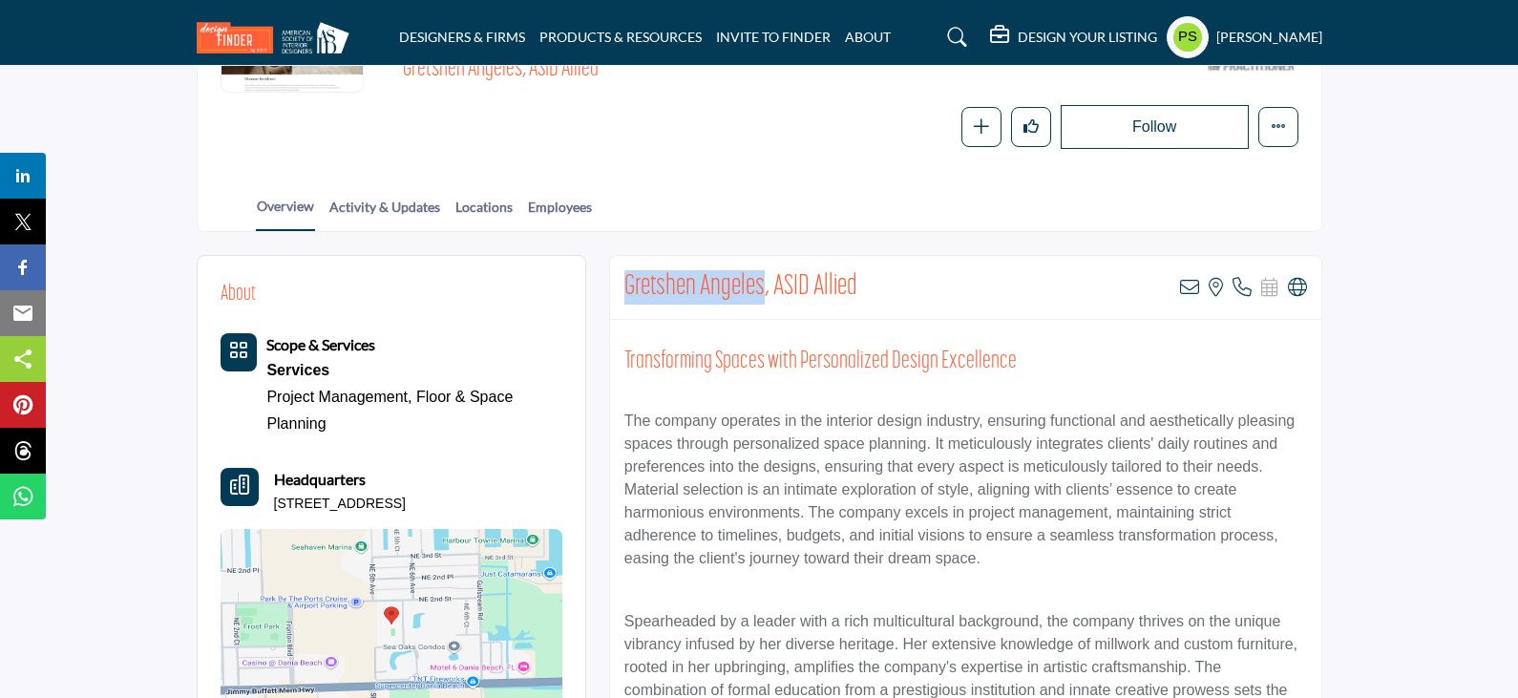
copy h2 "Gretshen Angeles"
drag, startPoint x: 621, startPoint y: 247, endPoint x: 765, endPoint y: 248, distance: 143.2
click at [765, 256] on div "Gretshen Angeles, ASID Allied View email address of this listing View the locat…" at bounding box center [965, 288] width 711 height 64
drag, startPoint x: 276, startPoint y: 463, endPoint x: 539, endPoint y: 460, distance: 263.5
click at [539, 468] on div "Headquarters [STREET_ADDRESS]" at bounding box center [392, 491] width 342 height 46
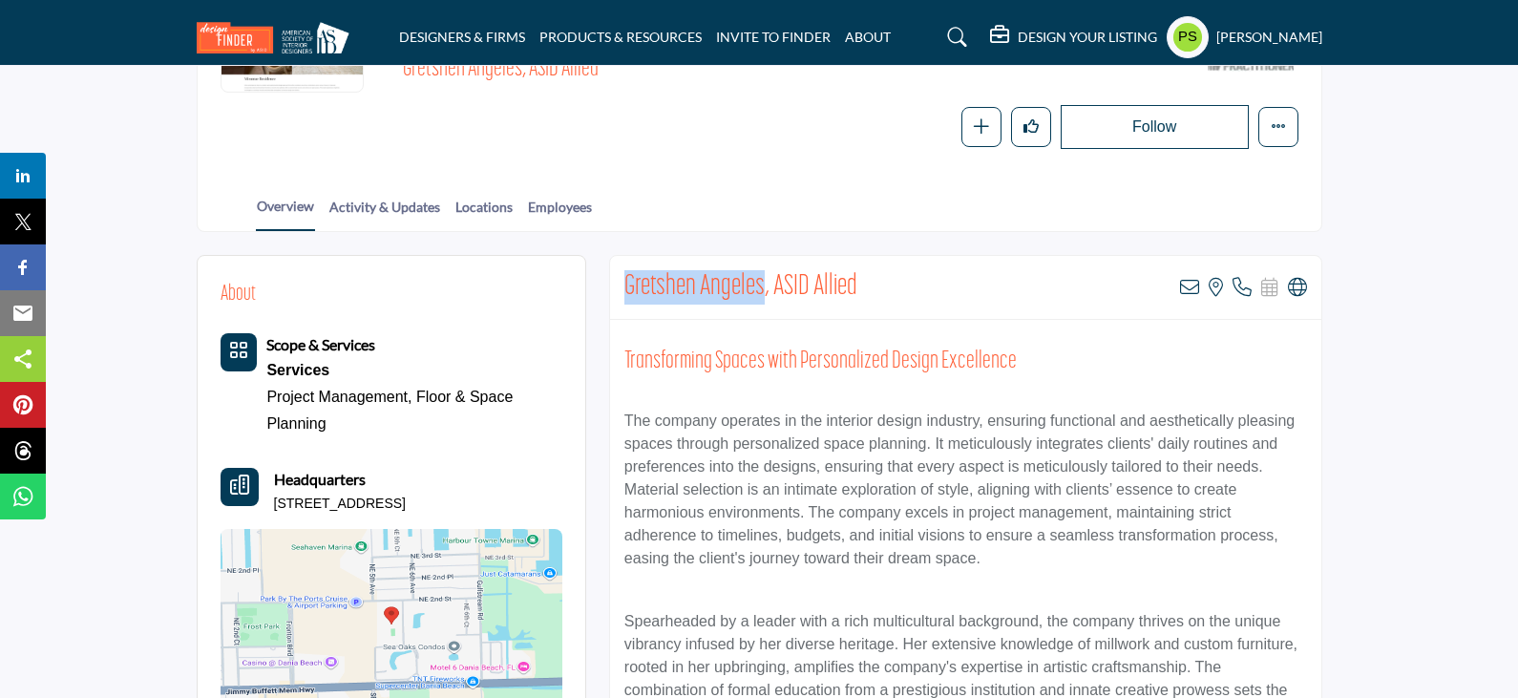
copy p "[STREET_ADDRESS]"
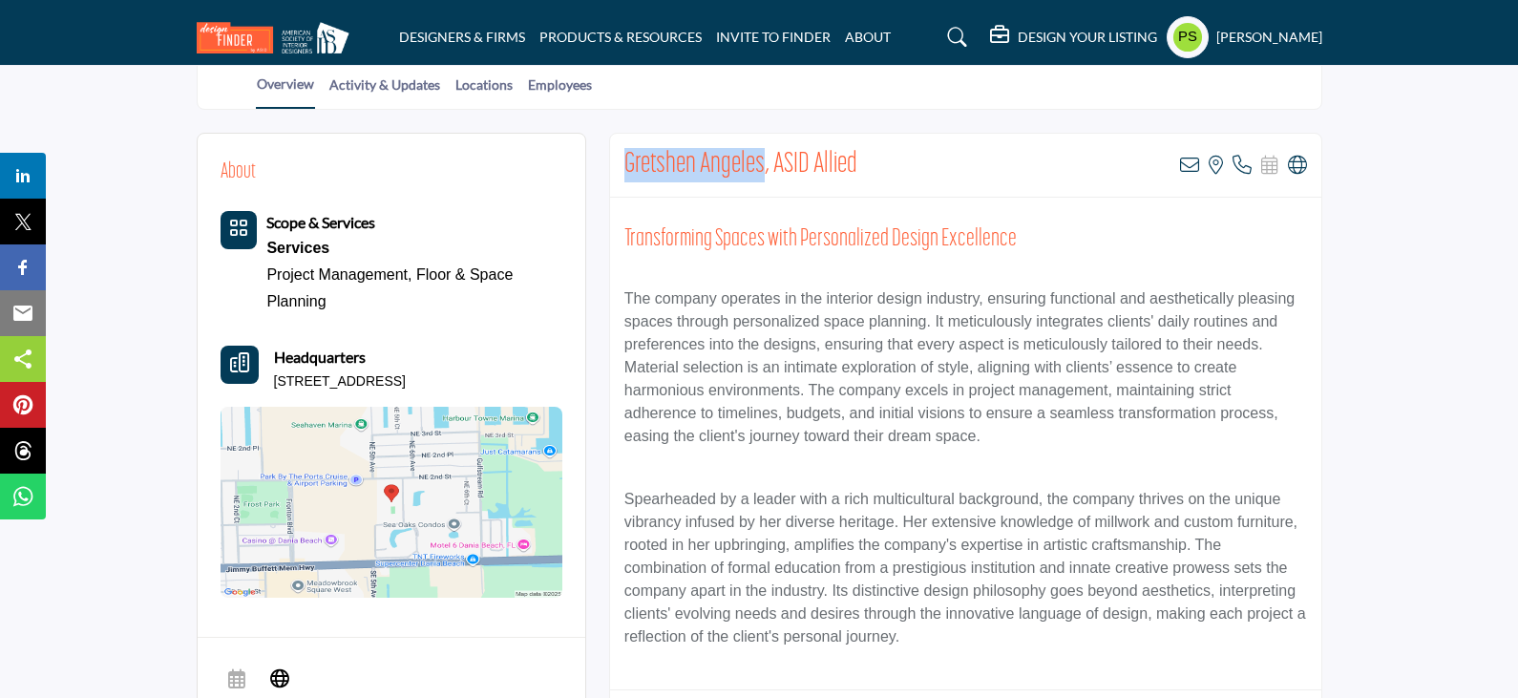
scroll to position [419, 0]
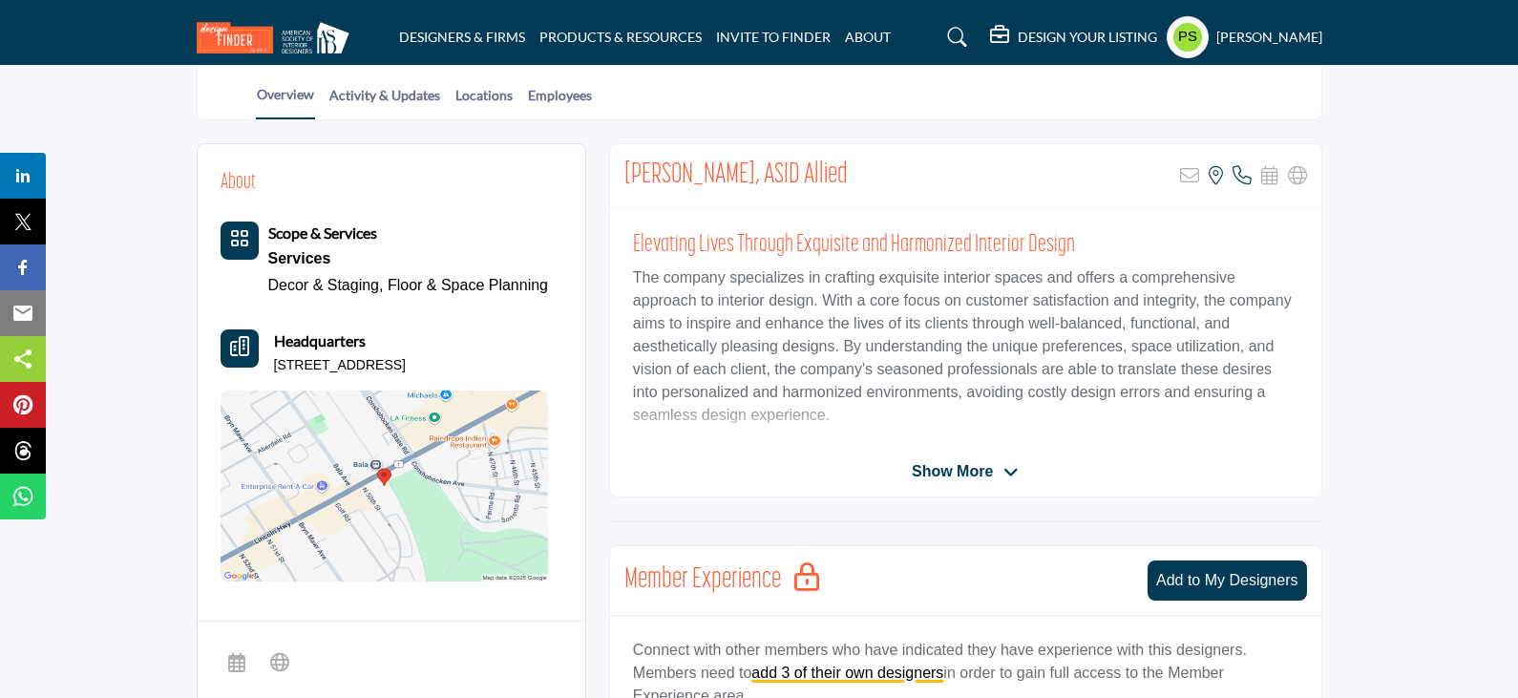
scroll to position [477, 0]
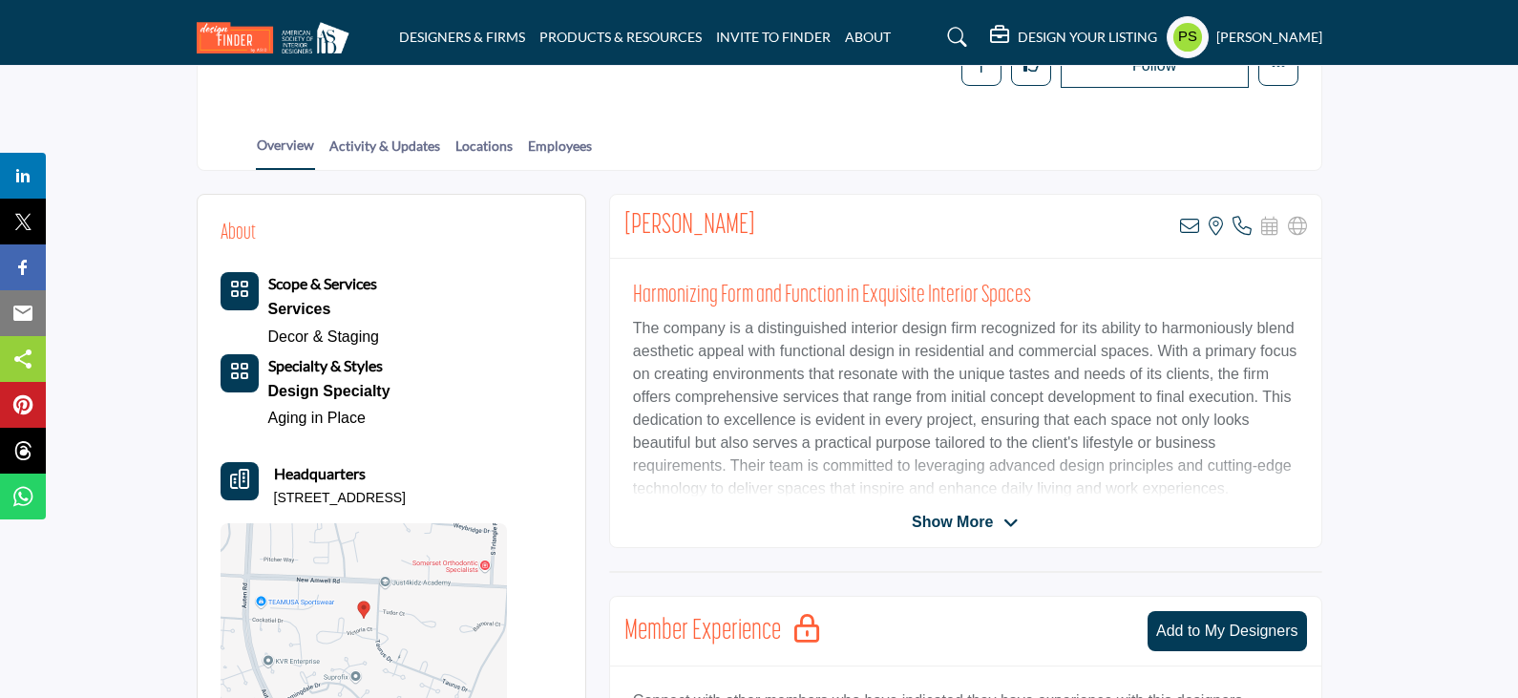
click at [1177, 195] on div "[PERSON_NAME] View email address of this listing View the location of this list…" at bounding box center [965, 227] width 711 height 64
click at [1187, 217] on icon at bounding box center [1189, 226] width 19 height 19
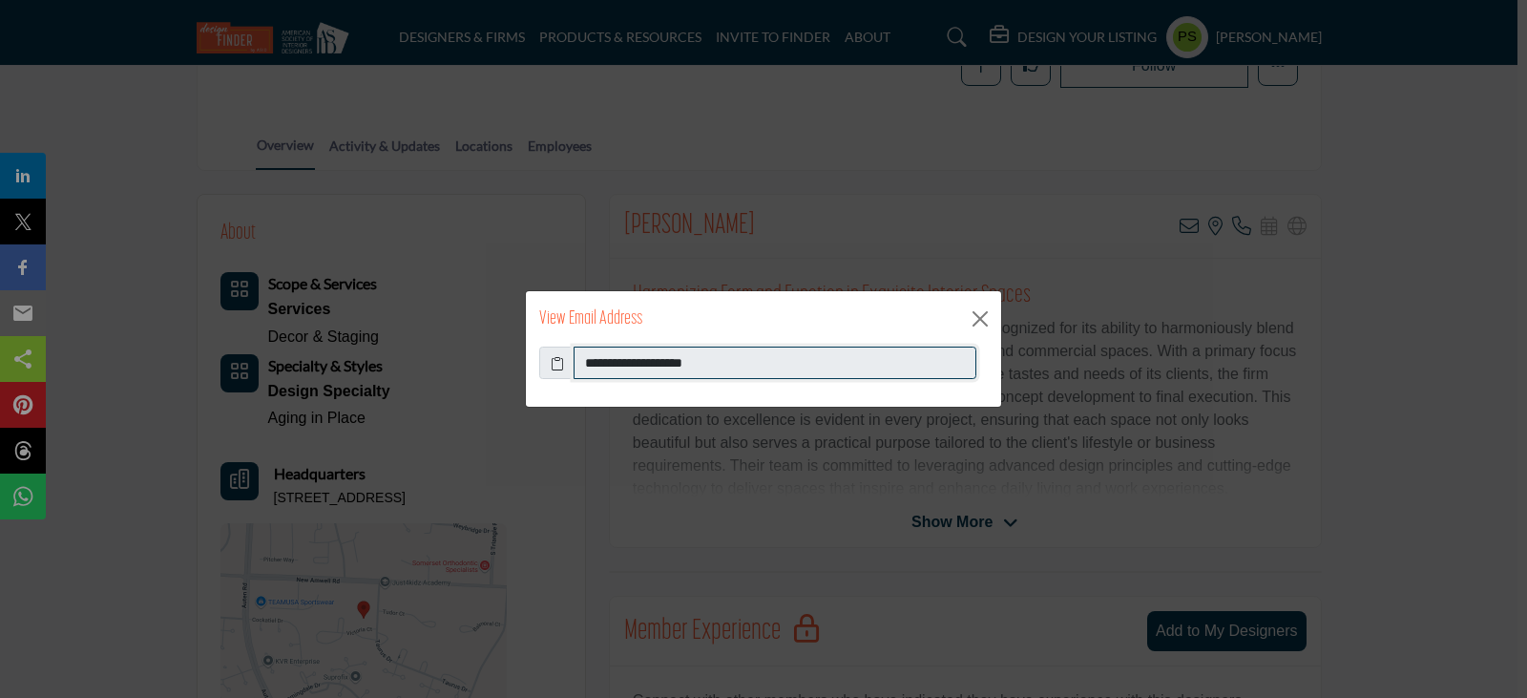
drag, startPoint x: 583, startPoint y: 365, endPoint x: 741, endPoint y: 366, distance: 157.5
click at [741, 366] on input "**********" at bounding box center [775, 363] width 403 height 32
click at [991, 313] on button "Close" at bounding box center [980, 319] width 29 height 29
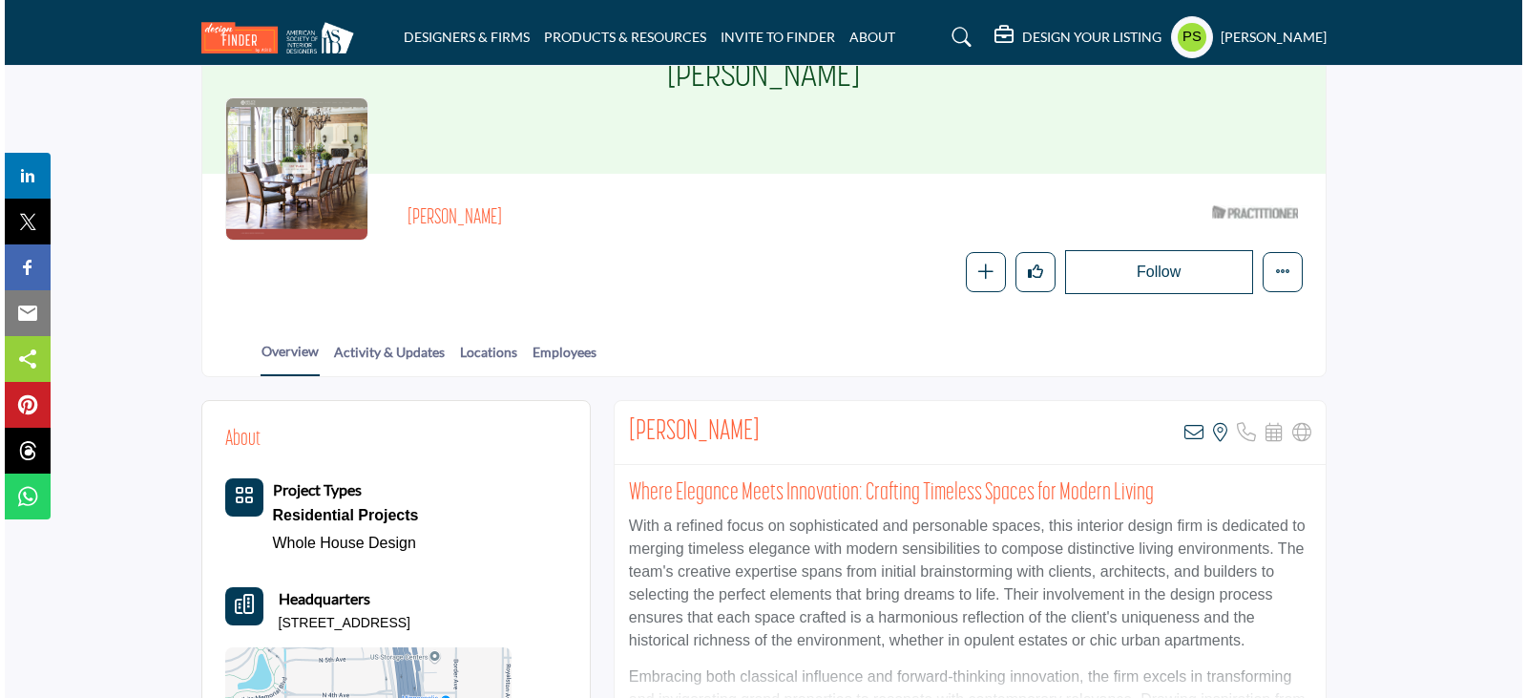
scroll to position [382, 0]
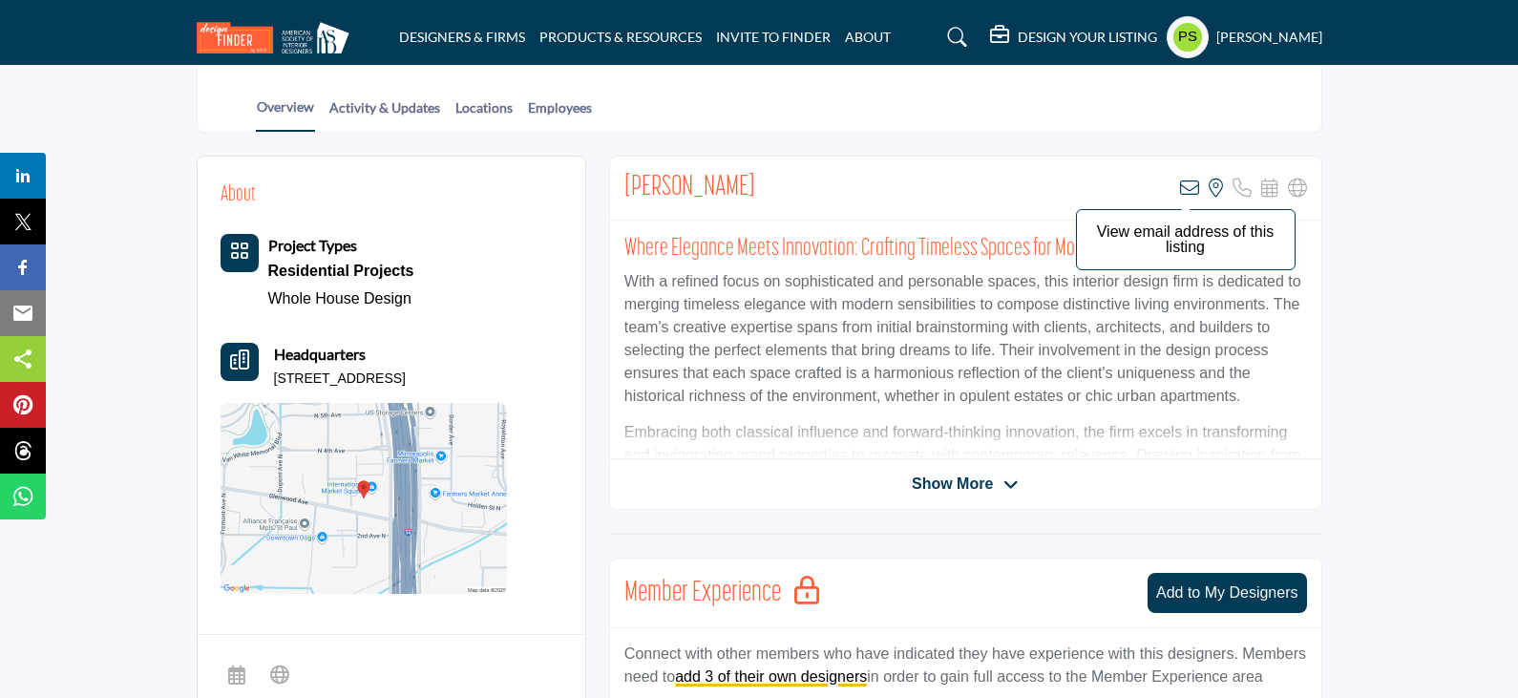
click at [1195, 193] on icon at bounding box center [1189, 188] width 19 height 19
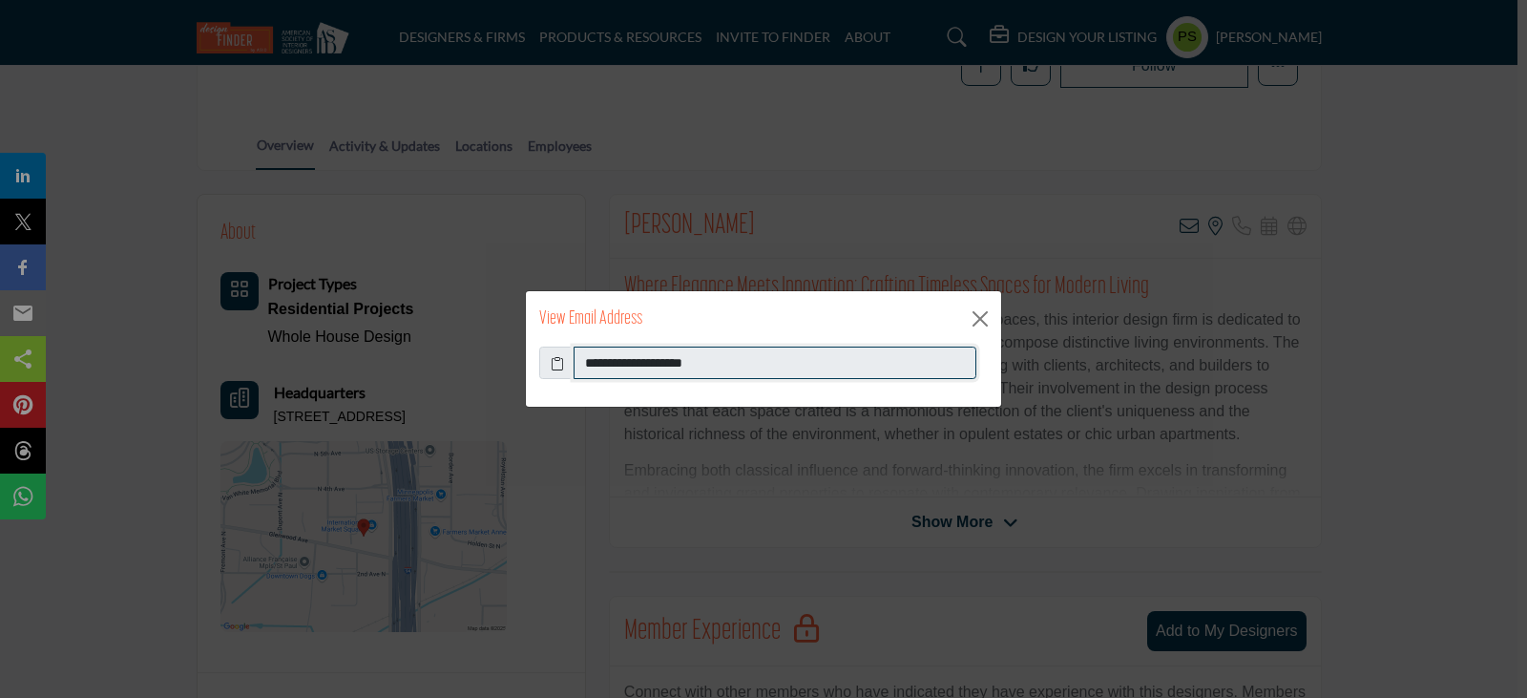
drag, startPoint x: 584, startPoint y: 357, endPoint x: 746, endPoint y: 374, distance: 162.2
click at [746, 374] on input "**********" at bounding box center [775, 363] width 403 height 32
click at [988, 313] on button "Close" at bounding box center [980, 319] width 29 height 29
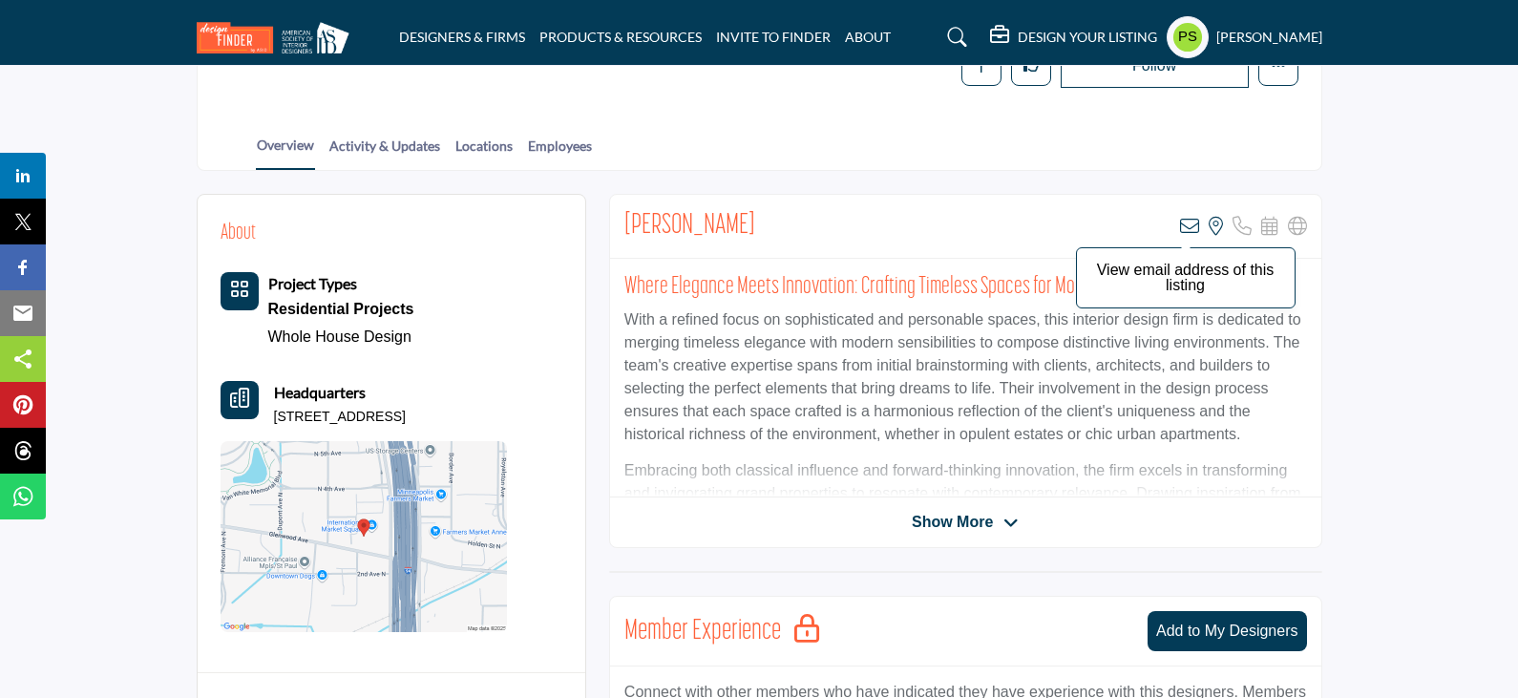
click at [1183, 217] on icon at bounding box center [1189, 226] width 19 height 19
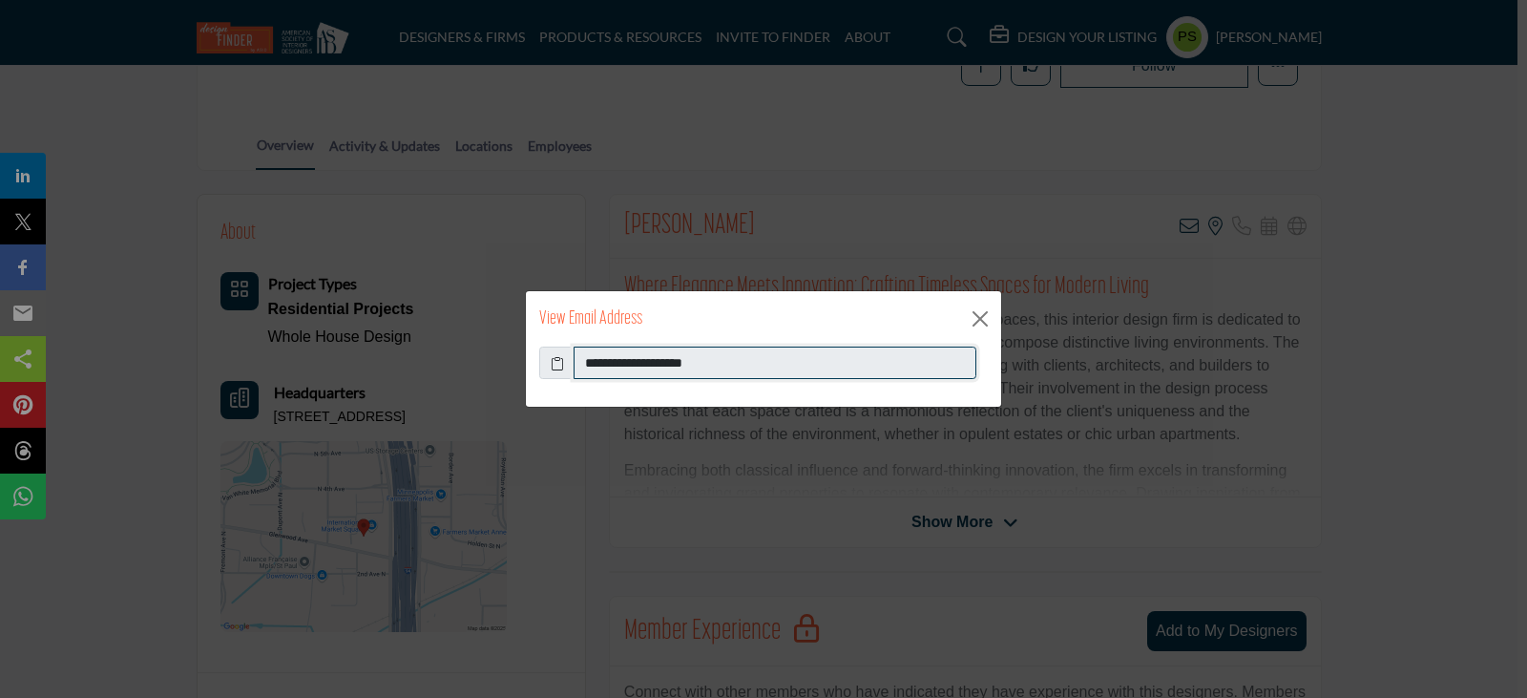
click at [617, 360] on input "**********" at bounding box center [775, 363] width 403 height 32
click at [988, 322] on button "Close" at bounding box center [980, 319] width 29 height 29
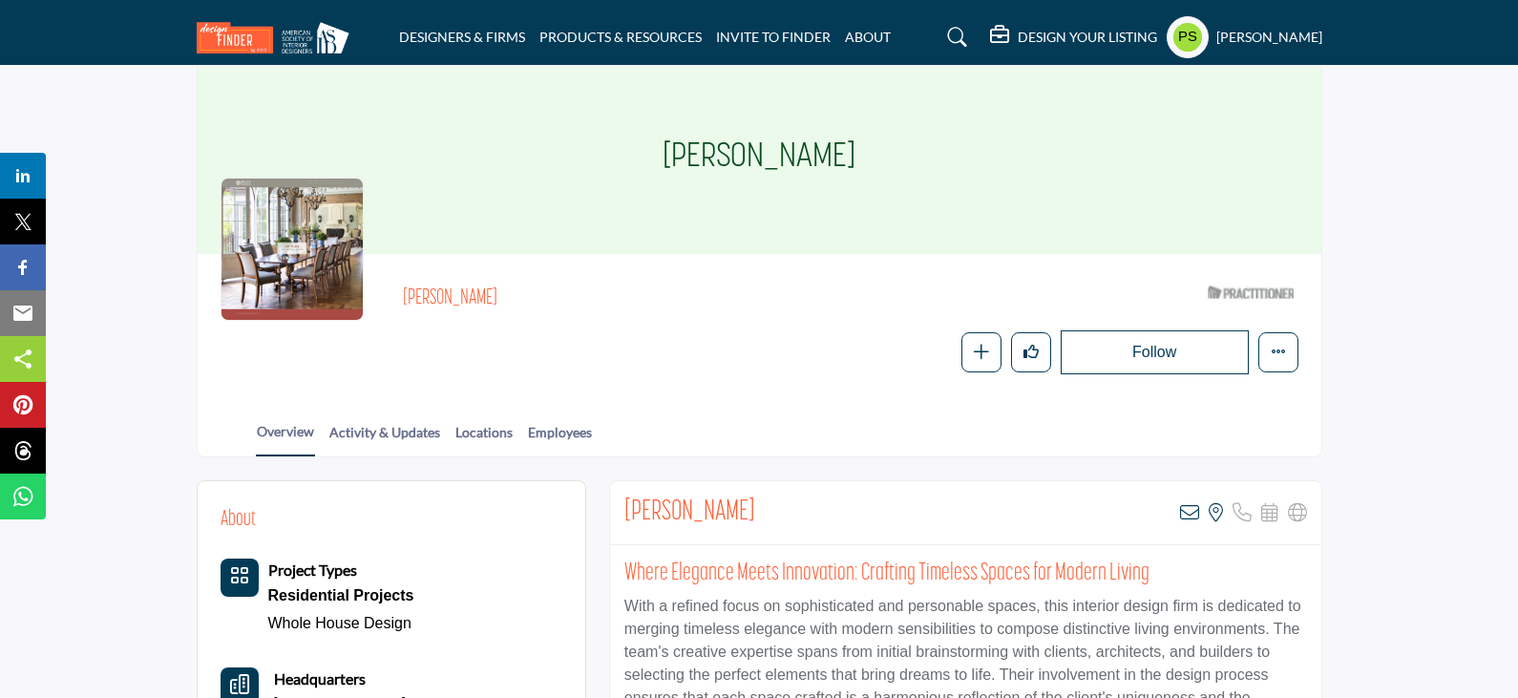
scroll to position [0, 0]
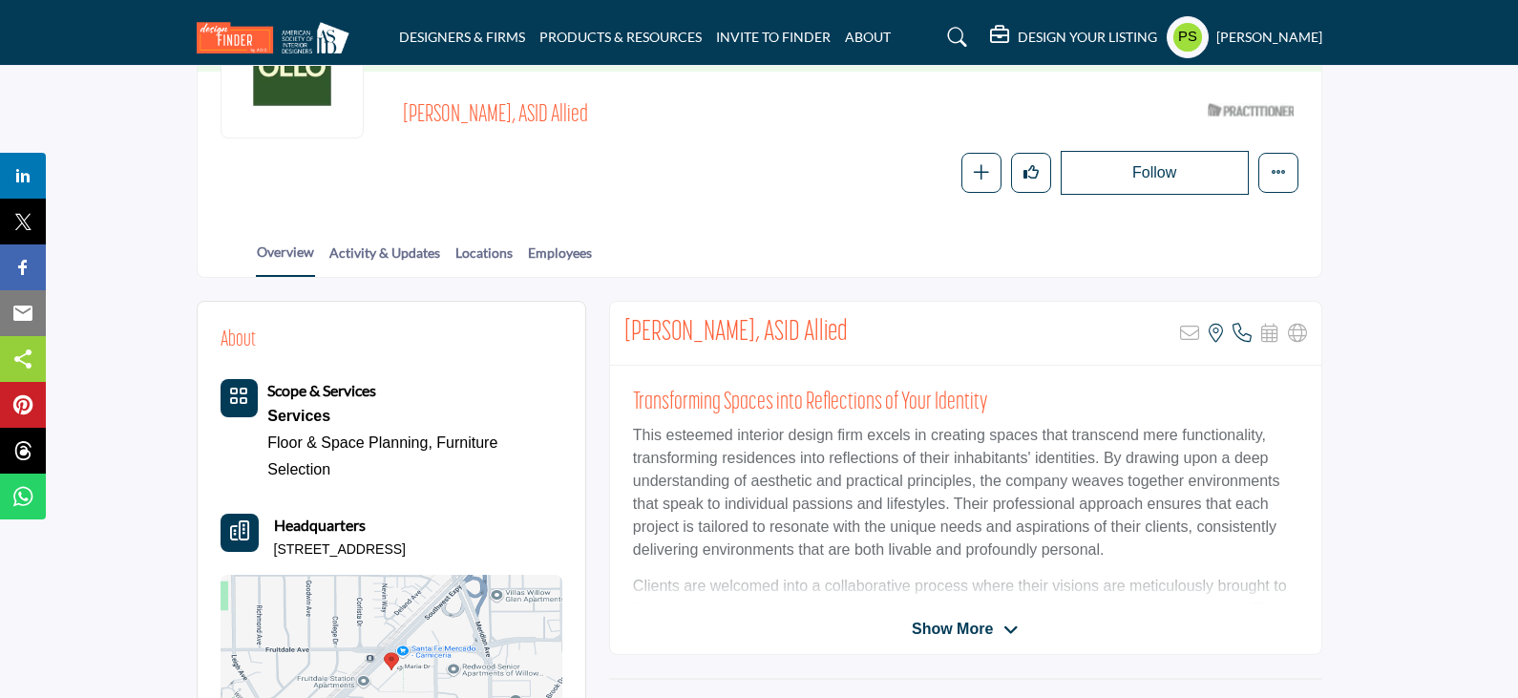
scroll to position [286, 0]
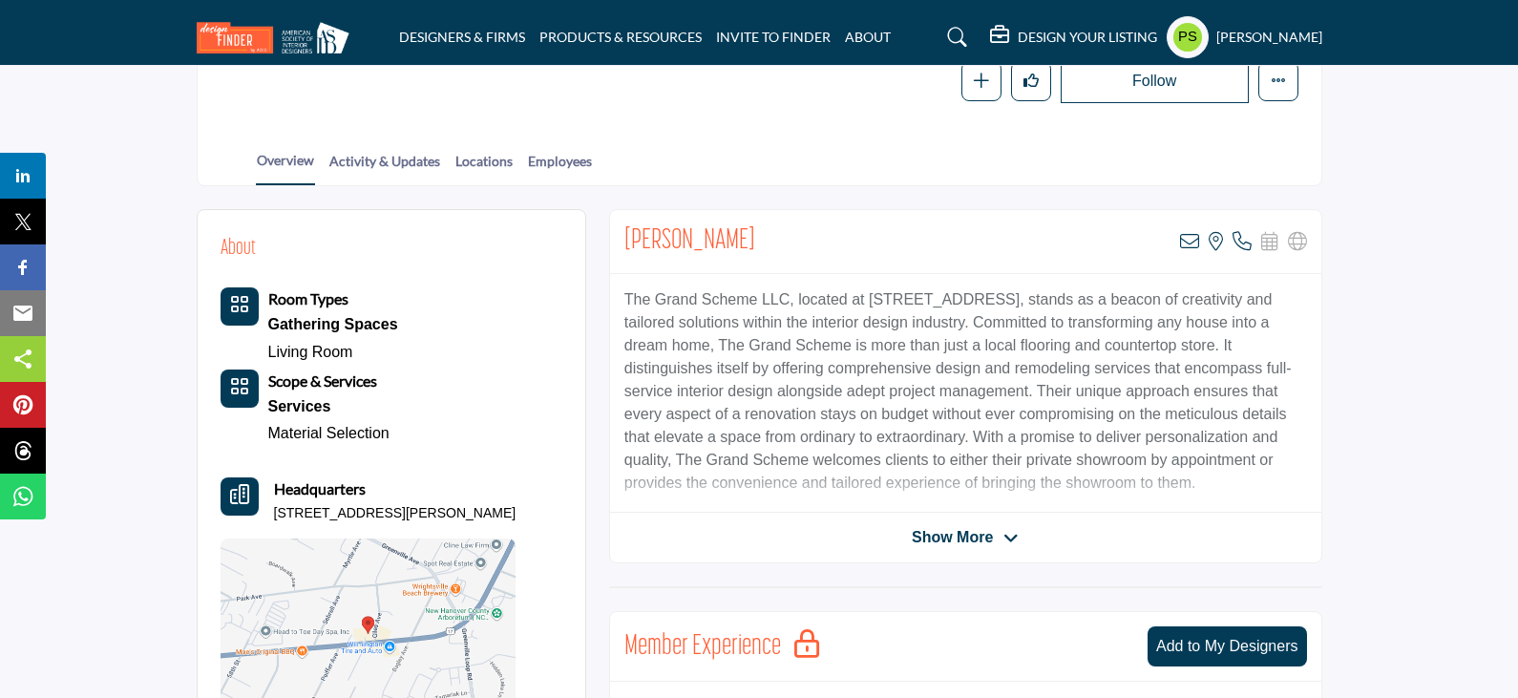
scroll to position [191, 0]
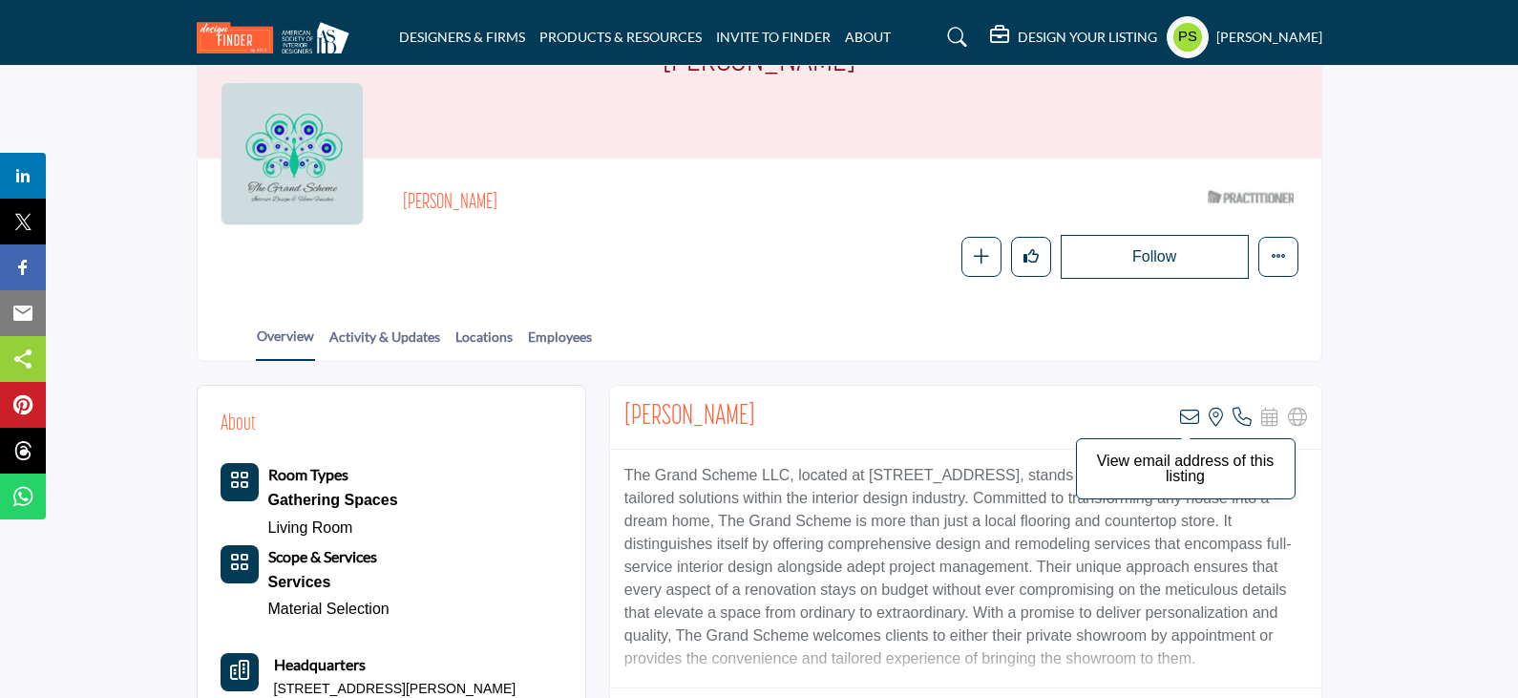
click at [1189, 408] on icon at bounding box center [1189, 417] width 19 height 19
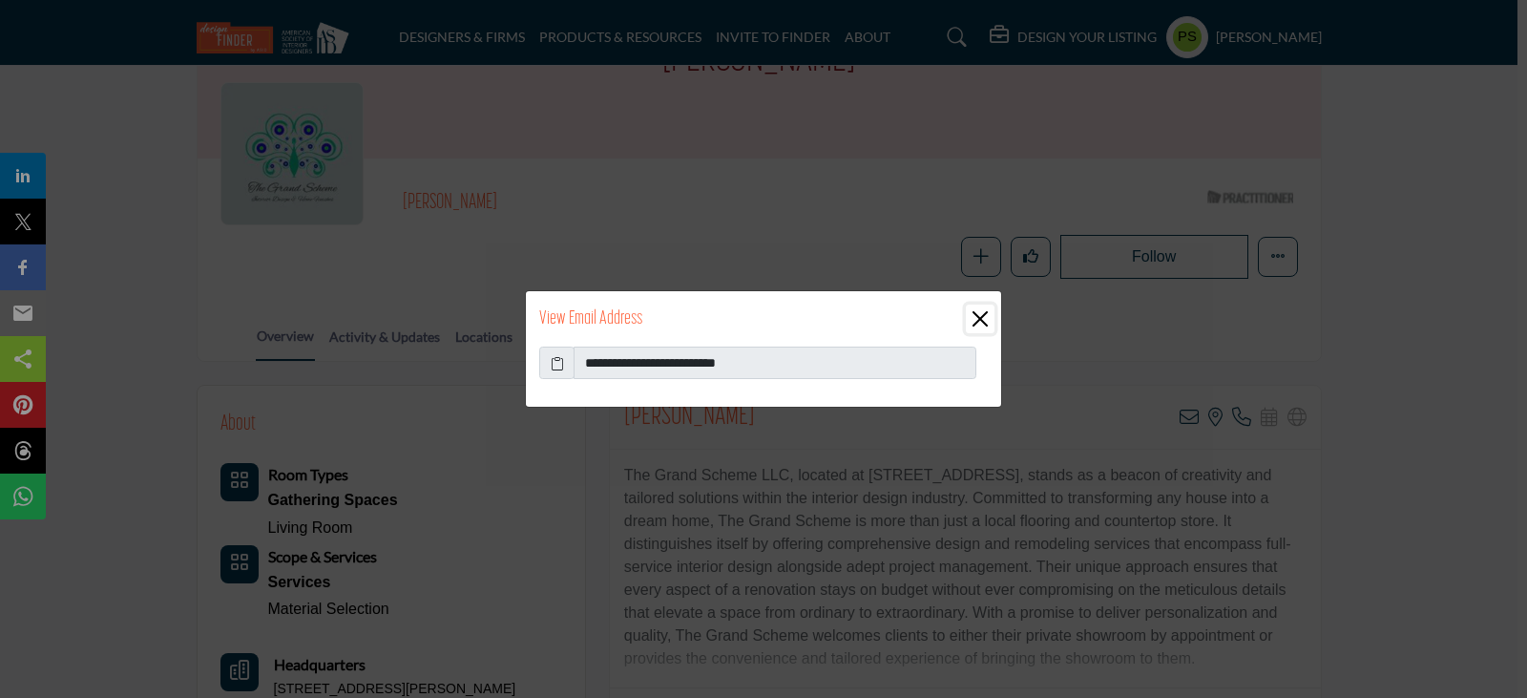
click at [976, 320] on button "Close" at bounding box center [980, 319] width 29 height 29
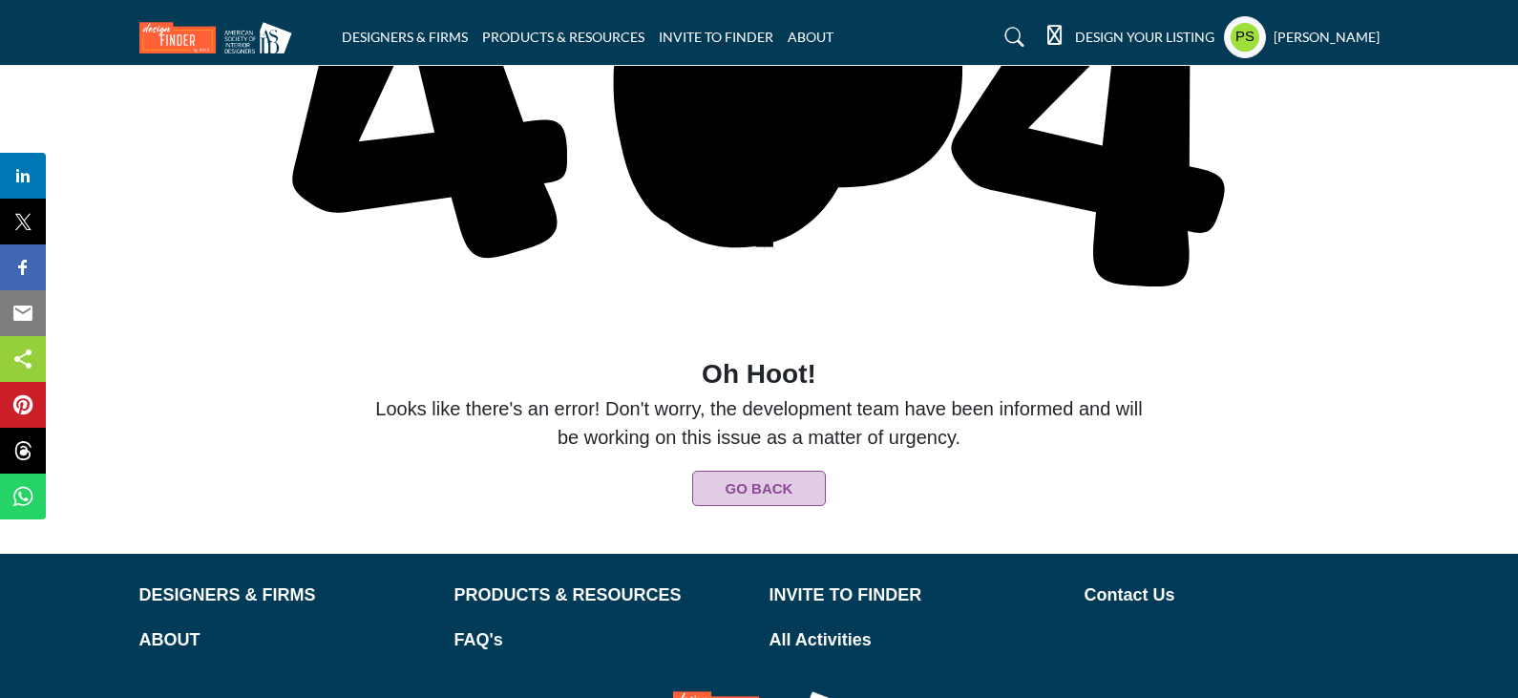
scroll to position [10, 0]
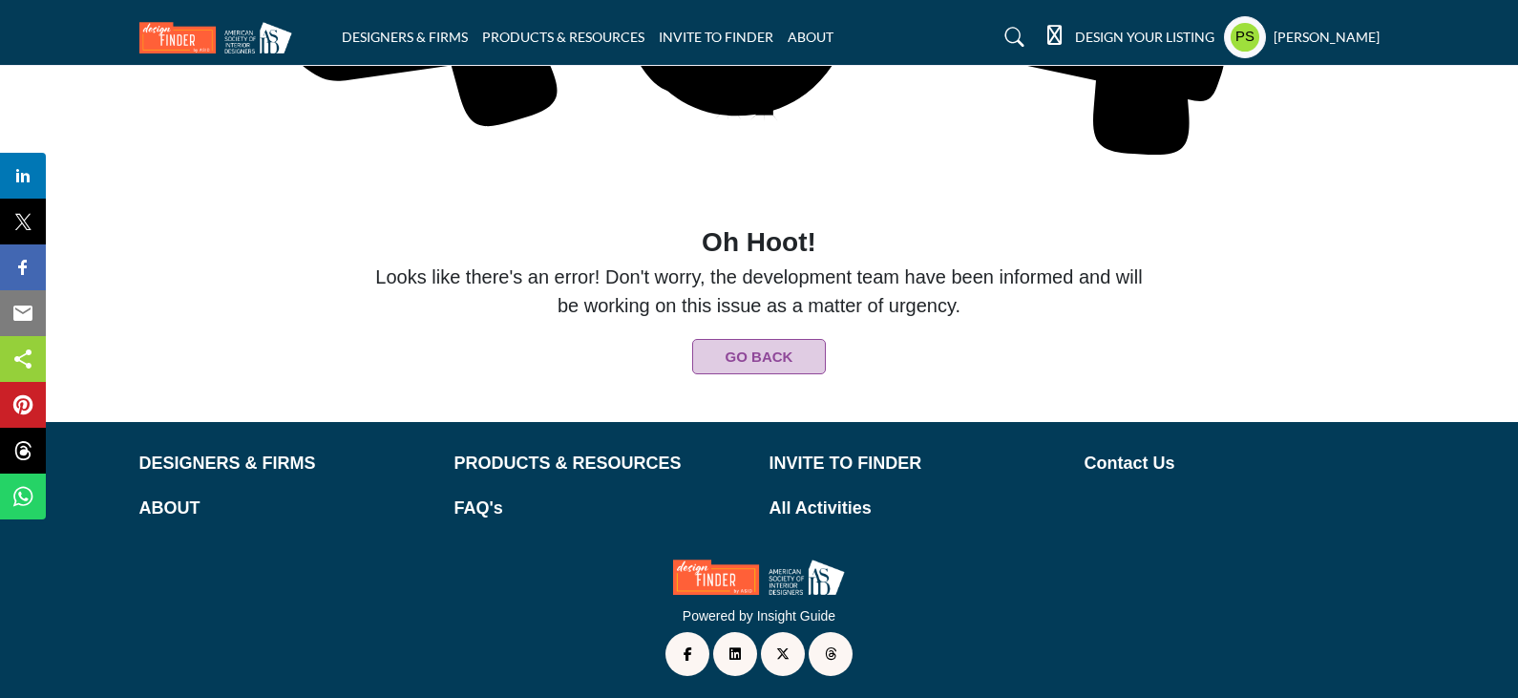
scroll to position [391, 0]
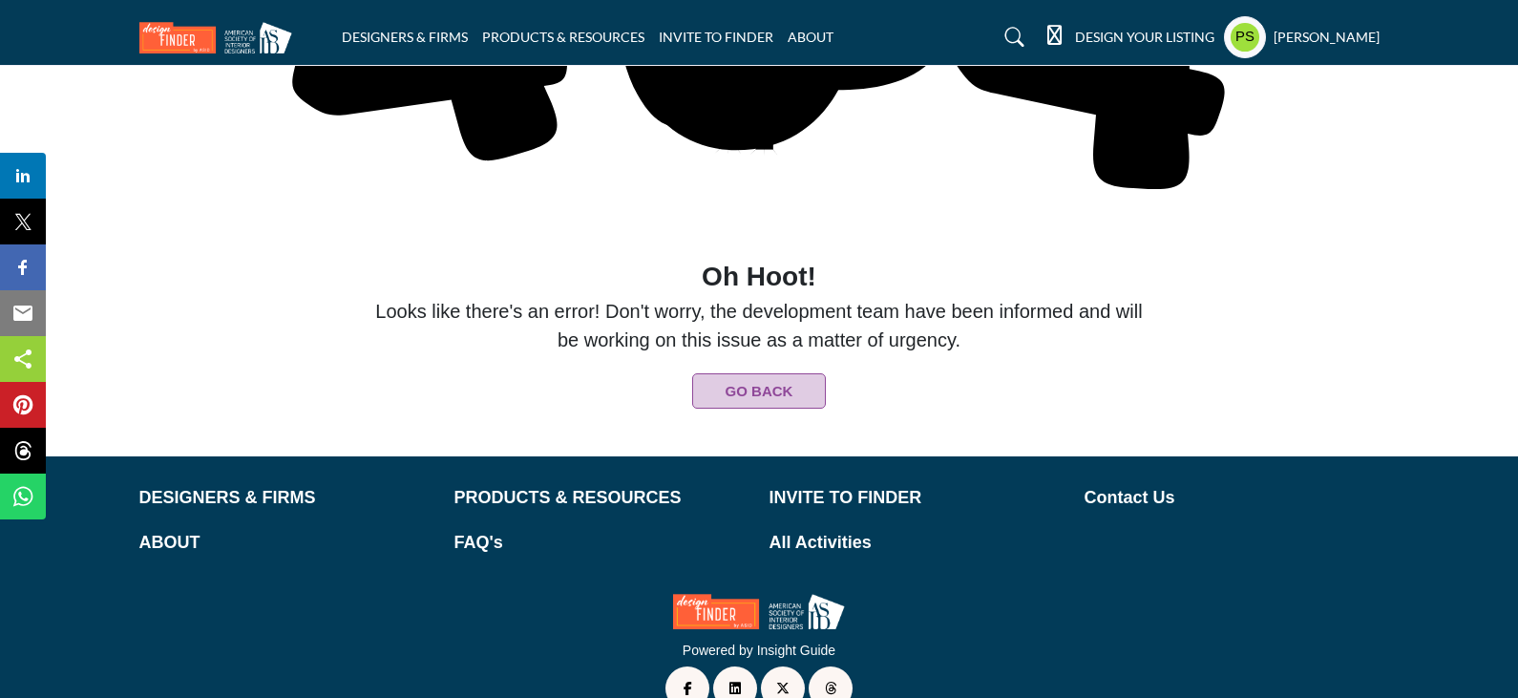
click at [748, 373] on button "Go Back" at bounding box center [759, 390] width 134 height 35
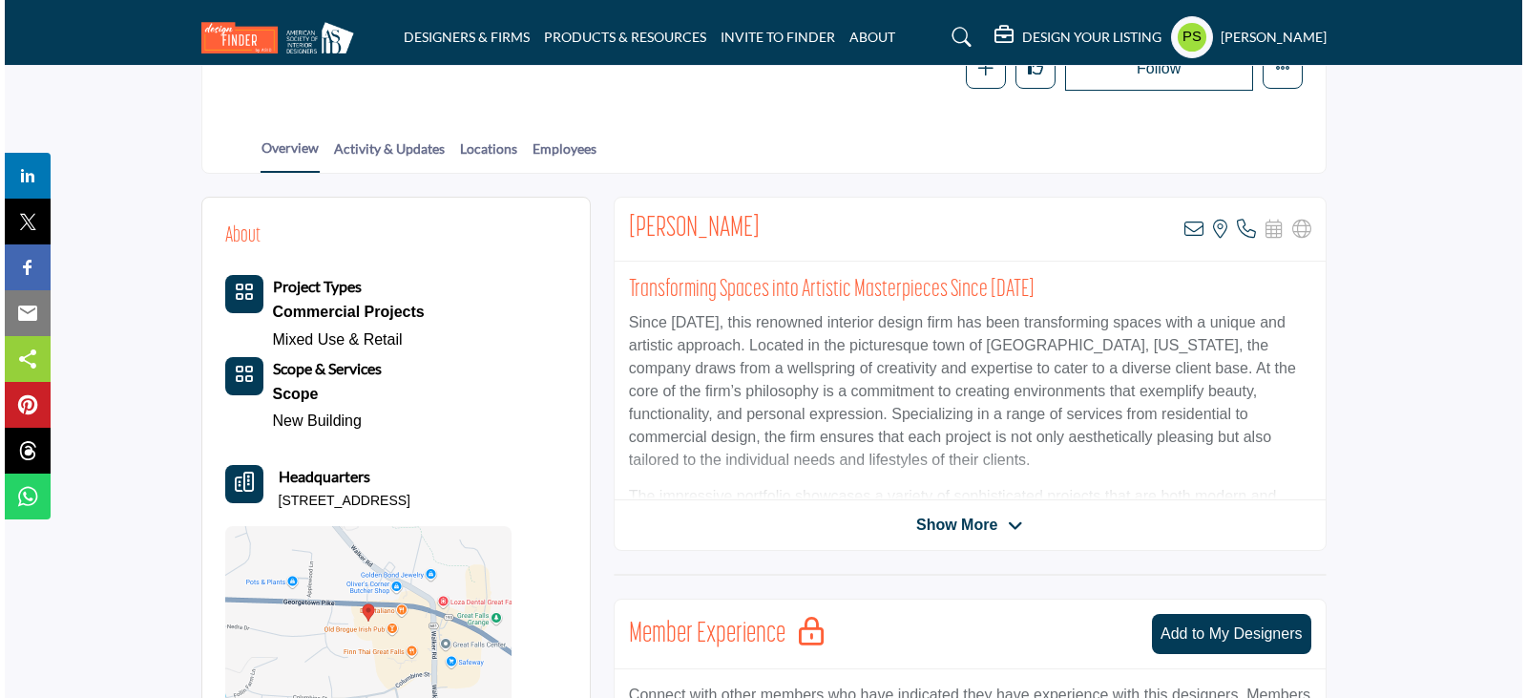
scroll to position [382, 0]
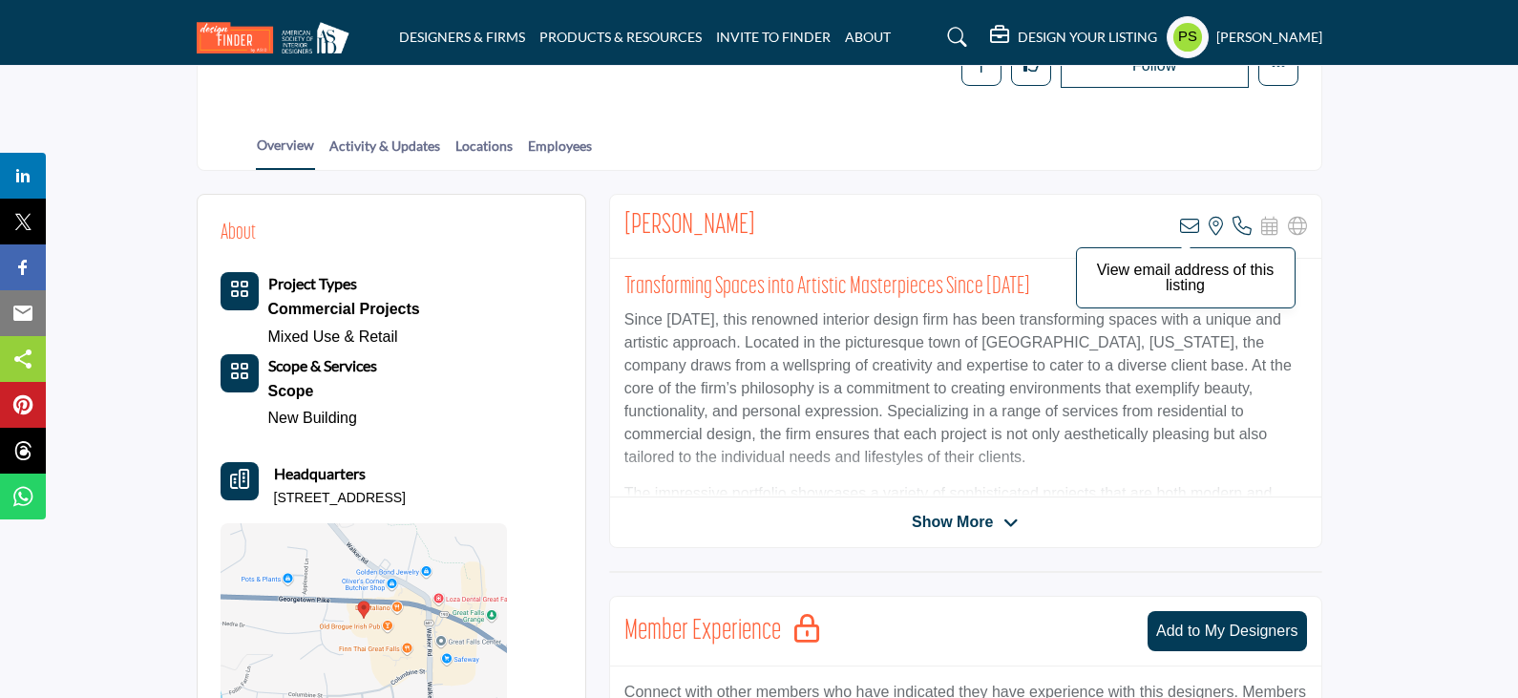
click at [1190, 217] on icon at bounding box center [1189, 226] width 19 height 19
